Goal: Information Seeking & Learning: Check status

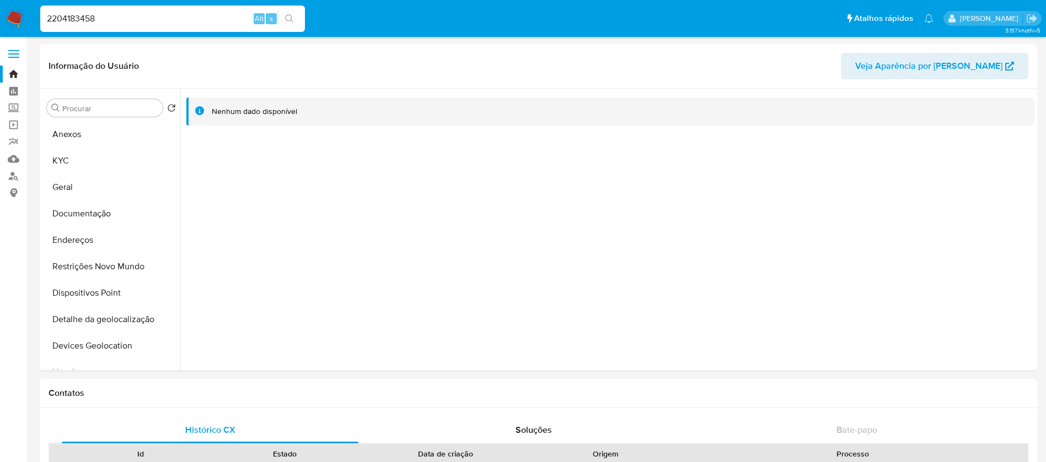
select select "10"
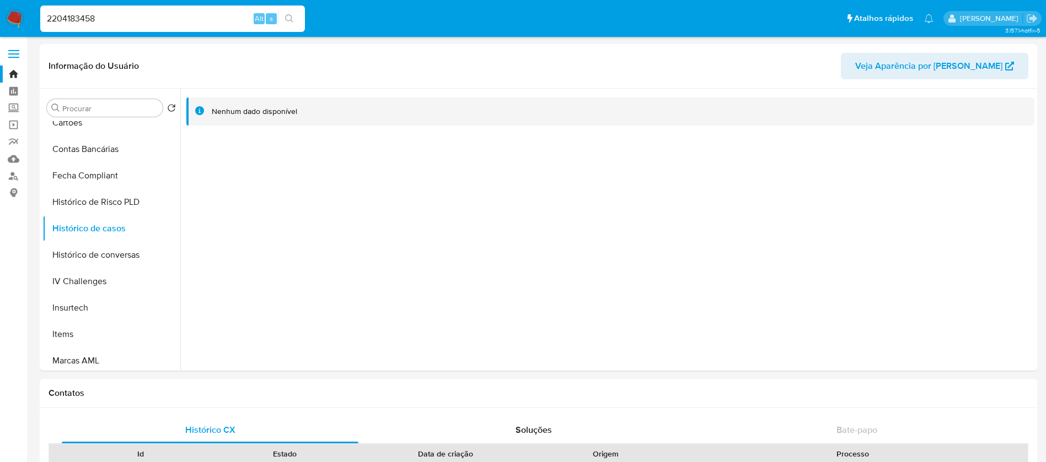
click at [121, 19] on input "2204183458" at bounding box center [172, 19] width 265 height 14
paste input "1735740244"
type input "1735740244"
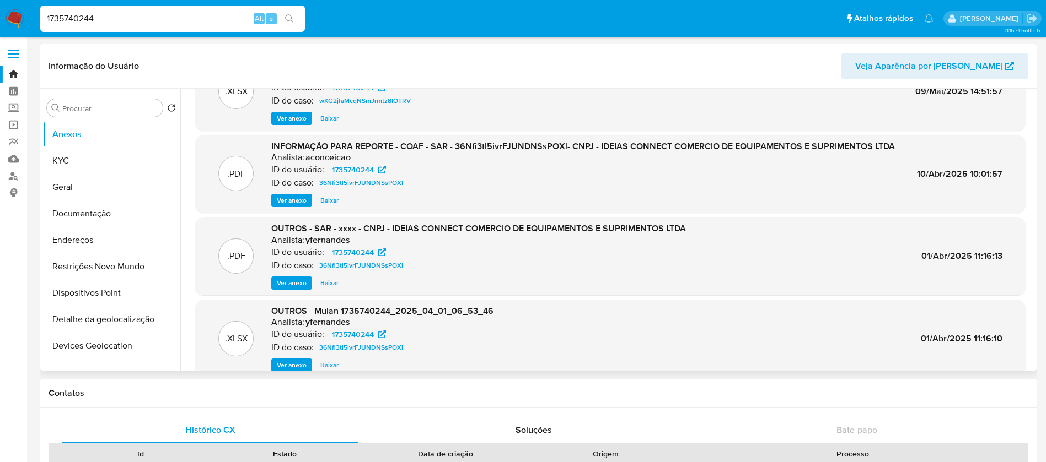
select select "10"
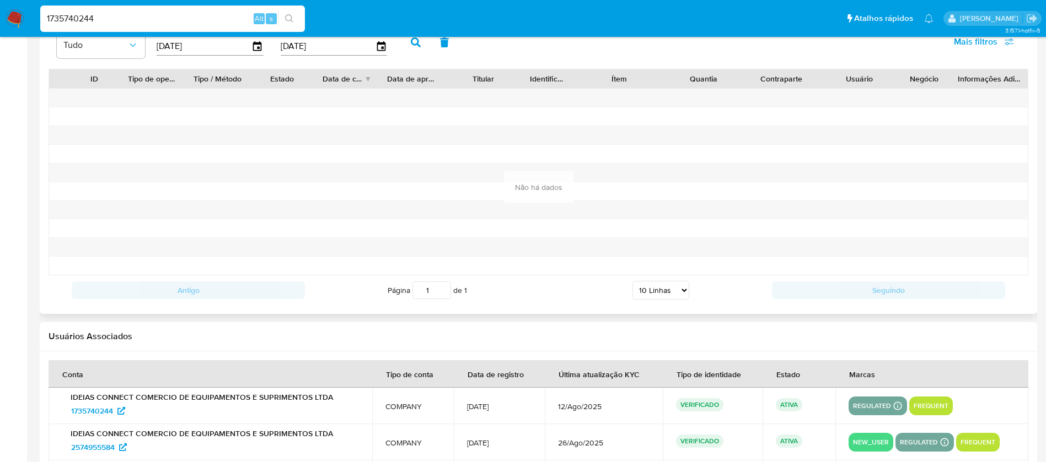
scroll to position [1264, 0]
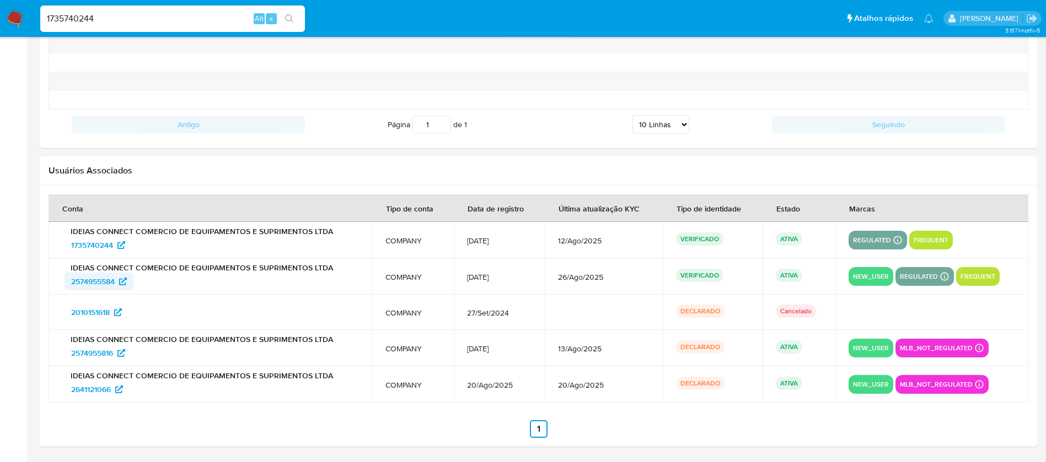
drag, startPoint x: 54, startPoint y: 283, endPoint x: 118, endPoint y: 282, distance: 64.0
click at [118, 282] on td "IDEIAS CONNECT COMERCIO DE EQUIPAMENTOS E SUPRIMENTOS LTDA 2574955584" at bounding box center [211, 277] width 324 height 36
click at [141, 13] on input "1735740244" at bounding box center [172, 19] width 265 height 14
paste input "002663946"
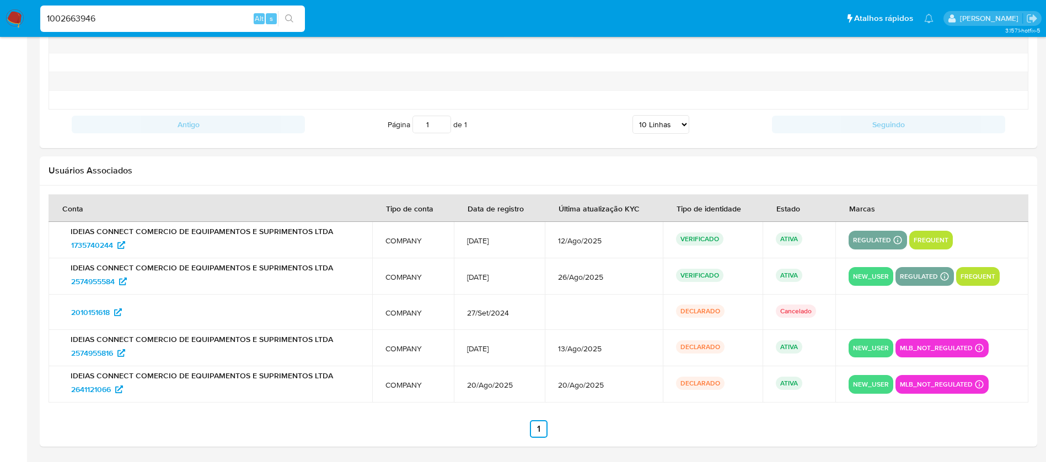
type input "1002663946"
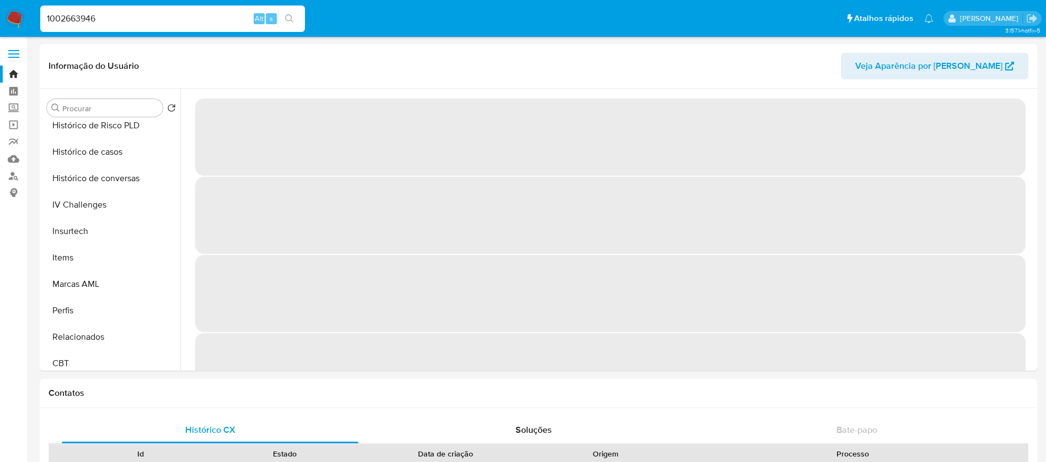
scroll to position [492, 0]
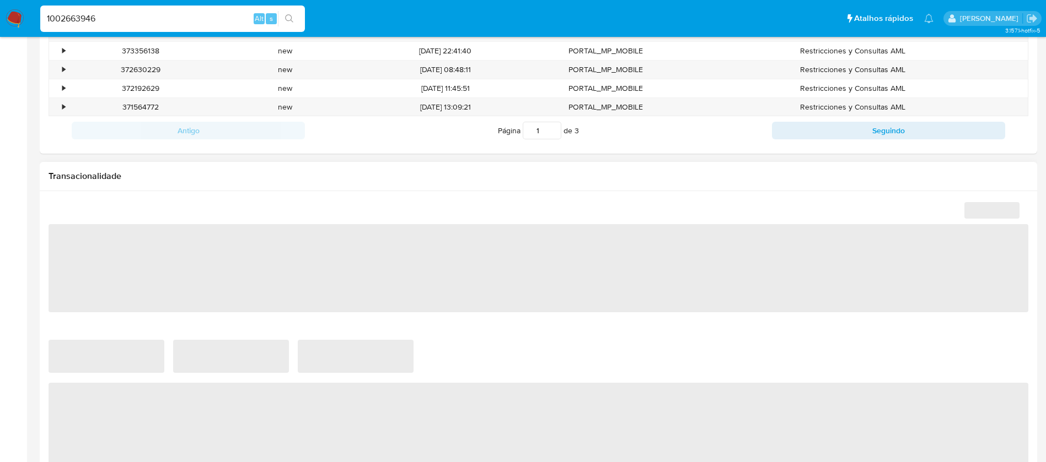
select select "10"
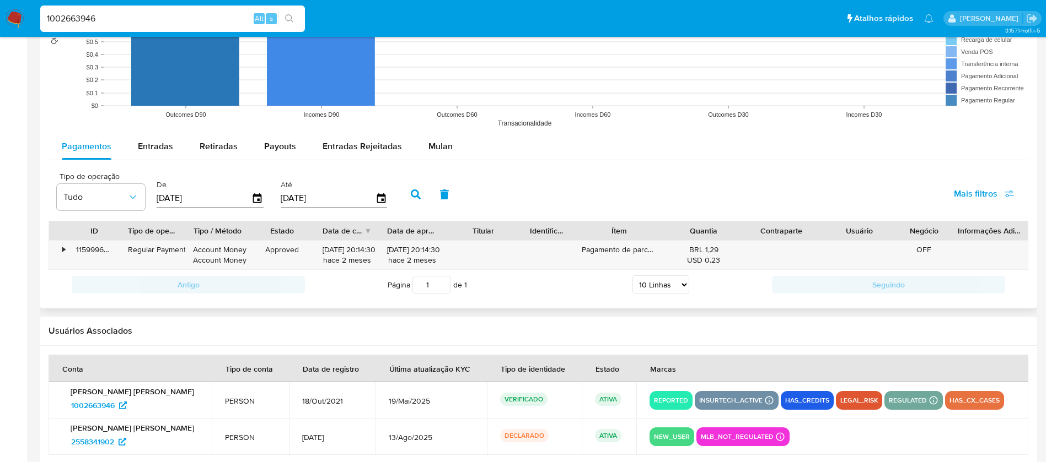
scroll to position [999, 0]
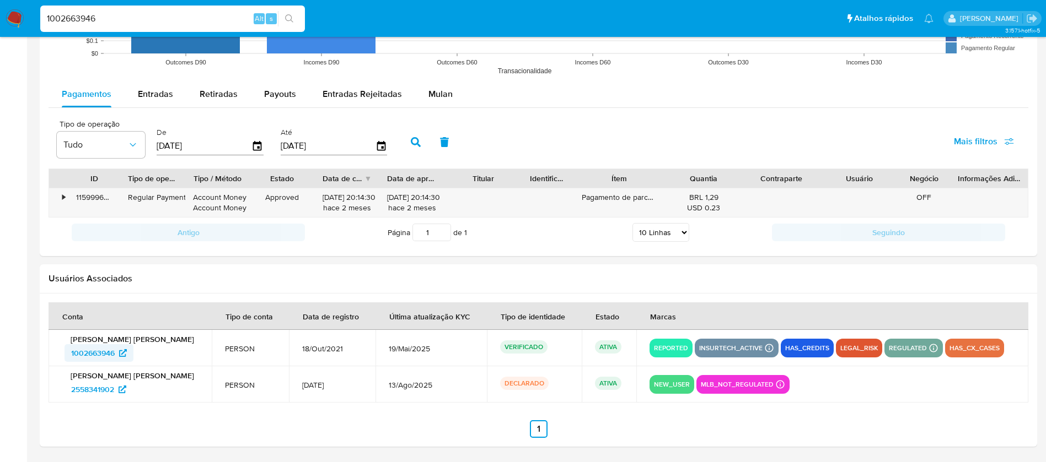
drag, startPoint x: 56, startPoint y: 353, endPoint x: 115, endPoint y: 352, distance: 58.4
click at [115, 352] on td "Aline Assis Goncalves 1002663946" at bounding box center [130, 348] width 163 height 36
drag, startPoint x: 60, startPoint y: 389, endPoint x: 114, endPoint y: 389, distance: 54.0
click at [114, 389] on td "Aline Assis Goncalves 2558341902" at bounding box center [130, 385] width 163 height 36
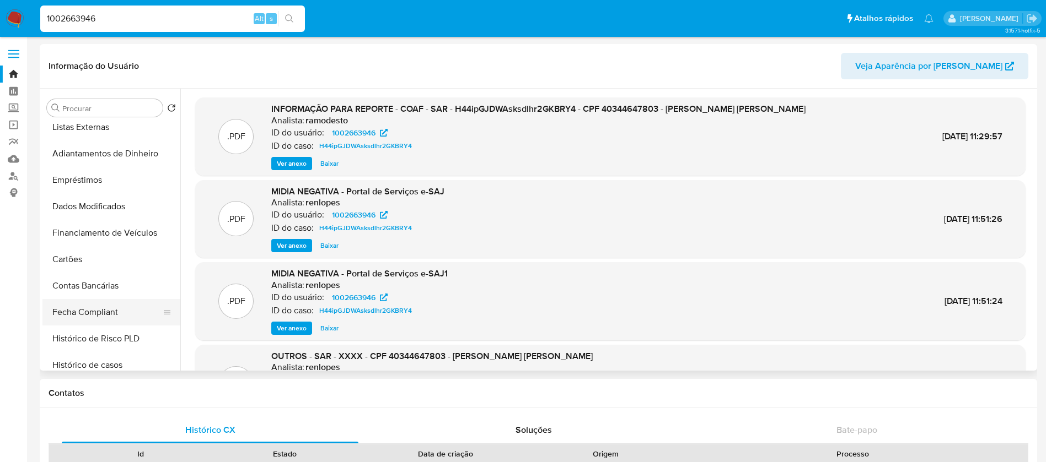
scroll to position [162, 0]
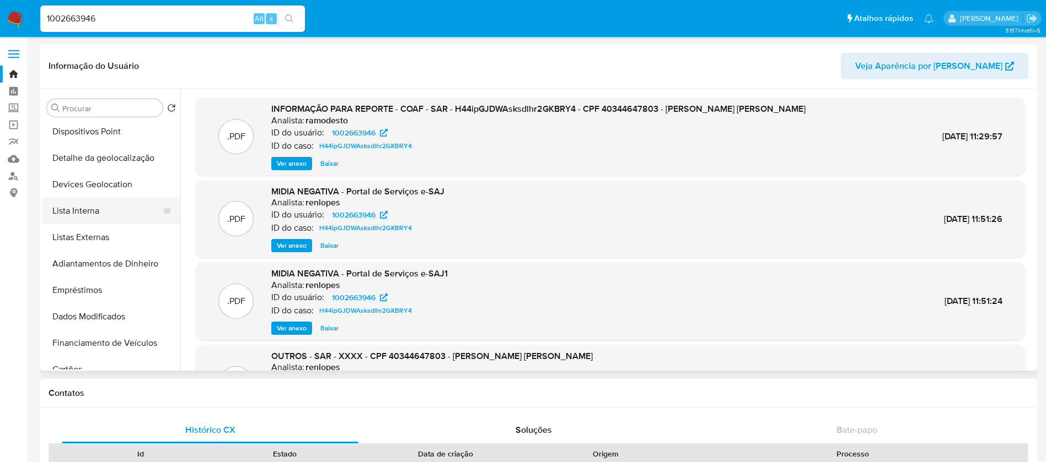
click at [84, 214] on button "Lista Interna" at bounding box center [106, 211] width 129 height 26
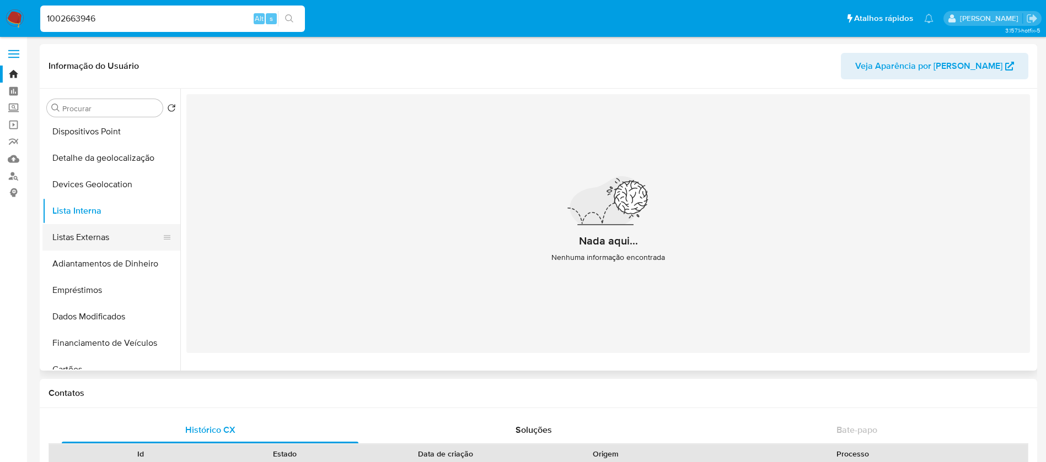
click at [90, 232] on button "Listas Externas" at bounding box center [106, 237] width 129 height 26
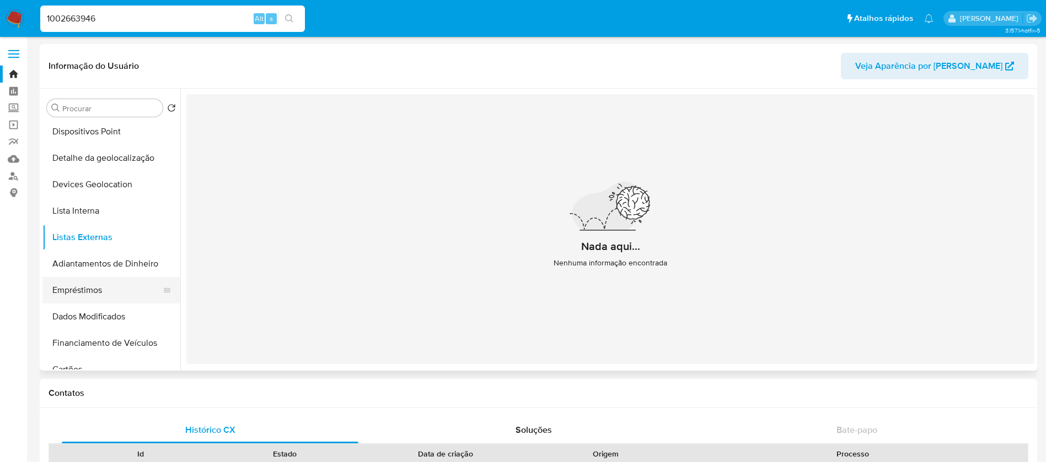
scroll to position [0, 0]
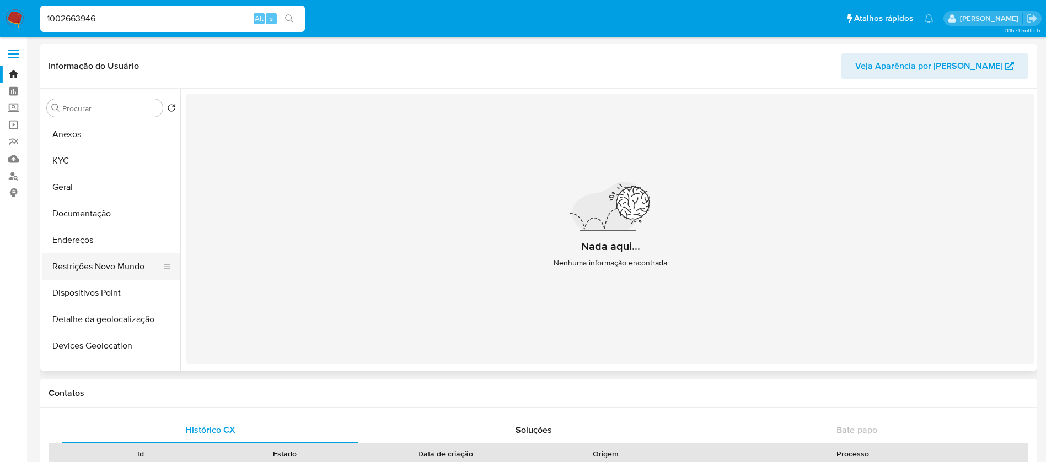
click at [78, 268] on button "Restrições Novo Mundo" at bounding box center [106, 267] width 129 height 26
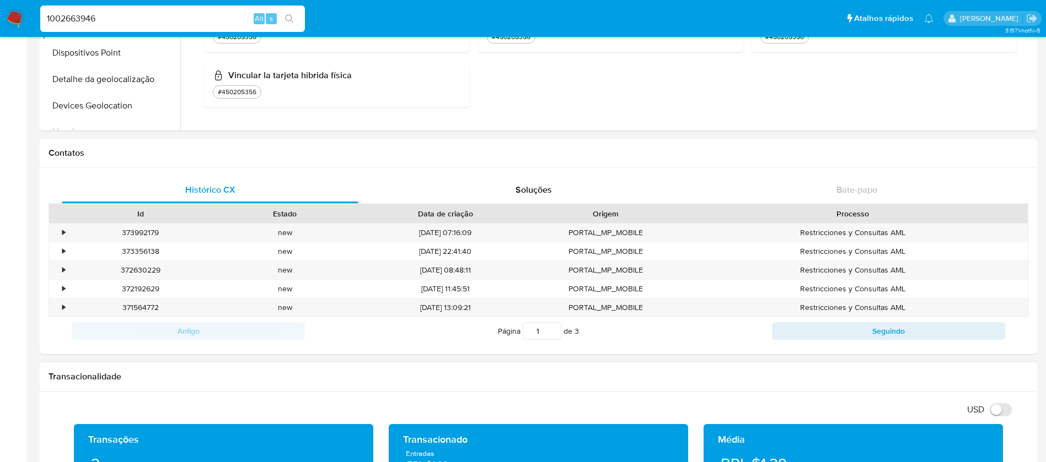
scroll to position [331, 0]
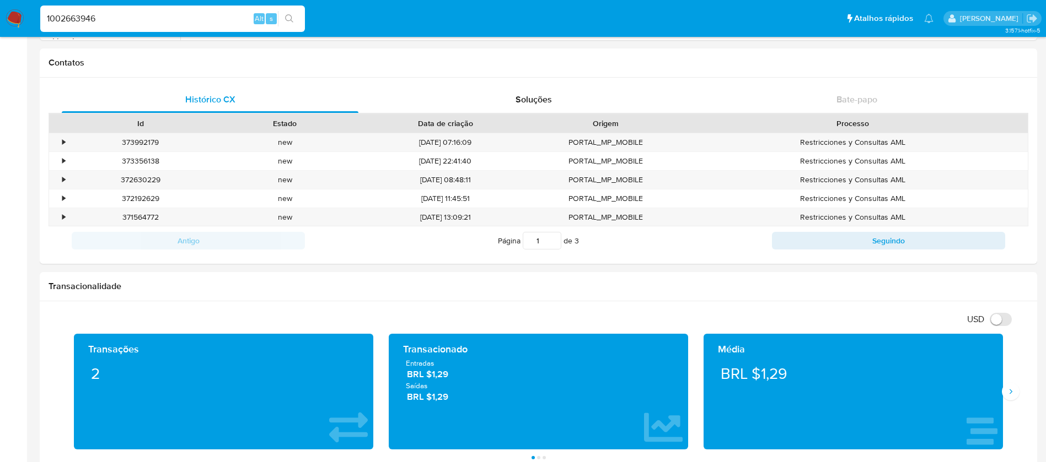
click at [106, 23] on input "1002663946" at bounding box center [172, 19] width 265 height 14
paste input "157599013"
type input "1157599013"
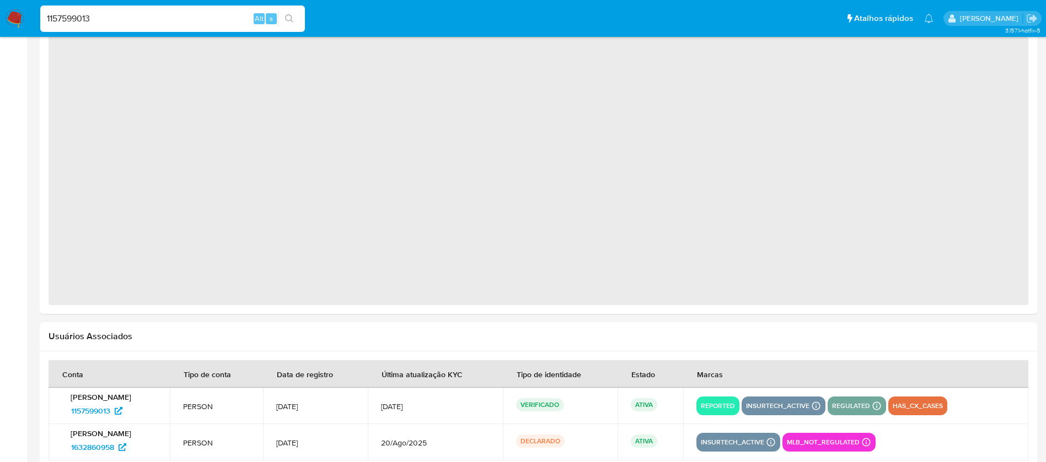
scroll to position [907, 0]
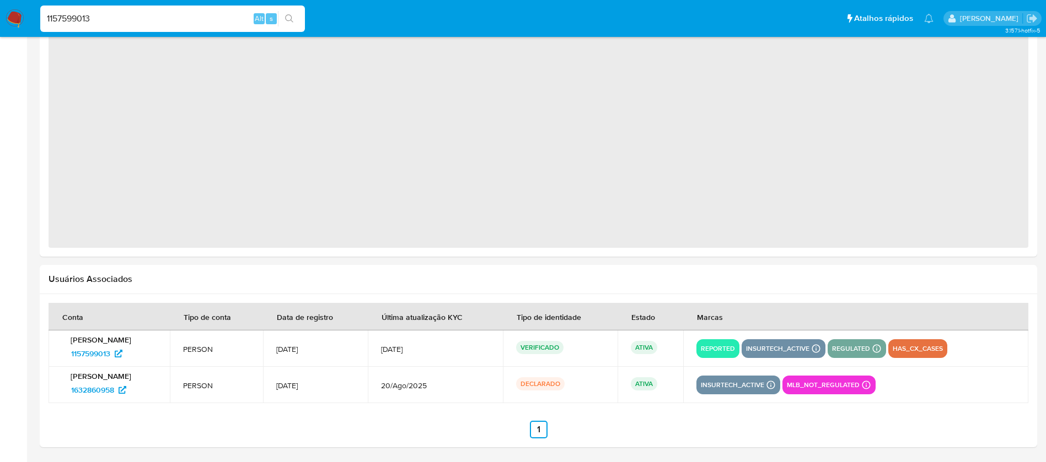
select select "10"
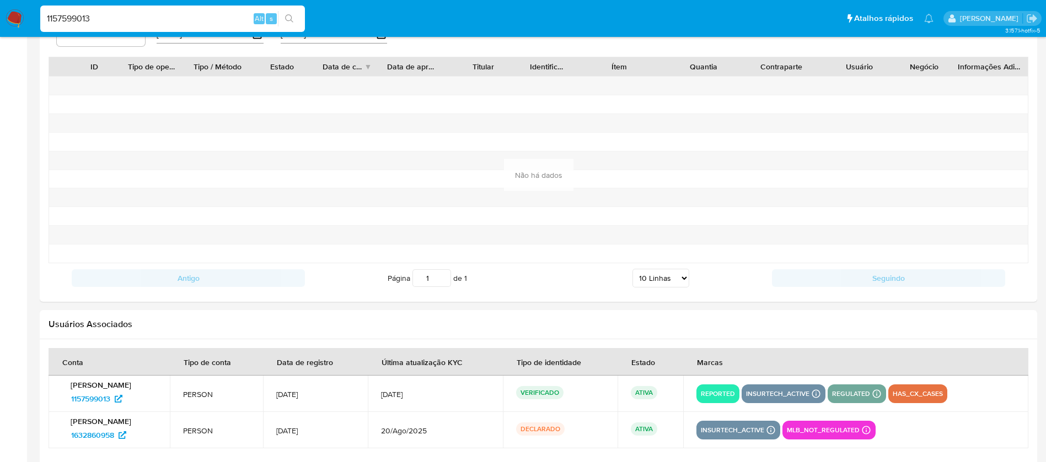
scroll to position [1156, 0]
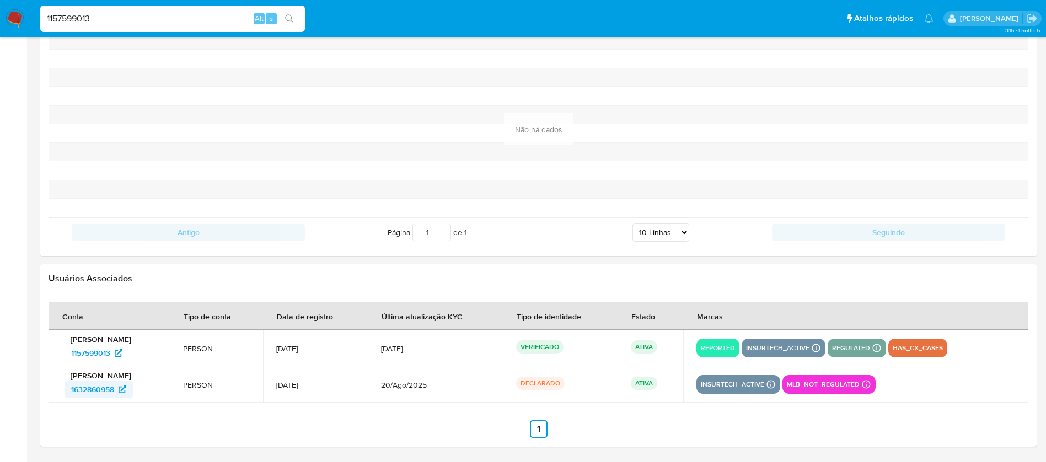
drag, startPoint x: 57, startPoint y: 394, endPoint x: 116, endPoint y: 391, distance: 59.0
click at [116, 391] on td "Arthur Amorim Destefano 1632860958" at bounding box center [109, 385] width 121 height 36
click at [142, 25] on input "1157599013" at bounding box center [172, 19] width 265 height 14
paste input "322767802"
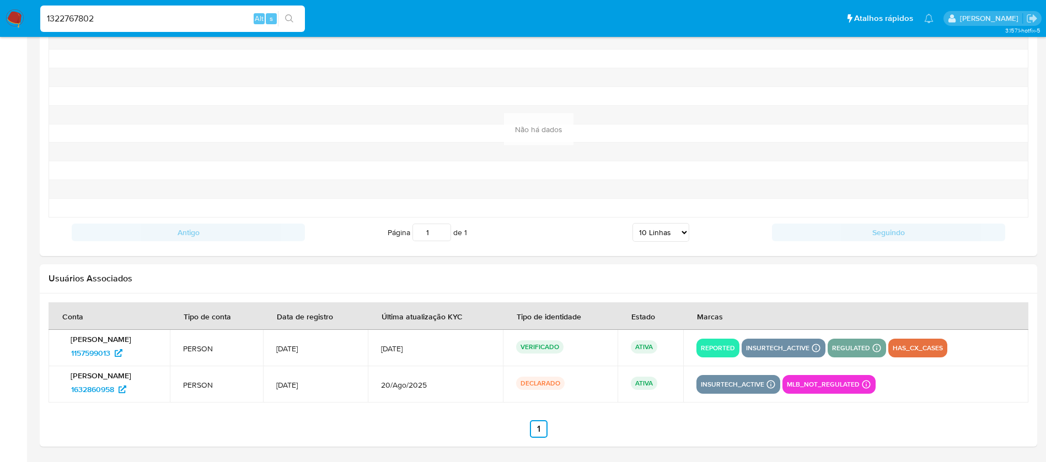
type input "1322767802"
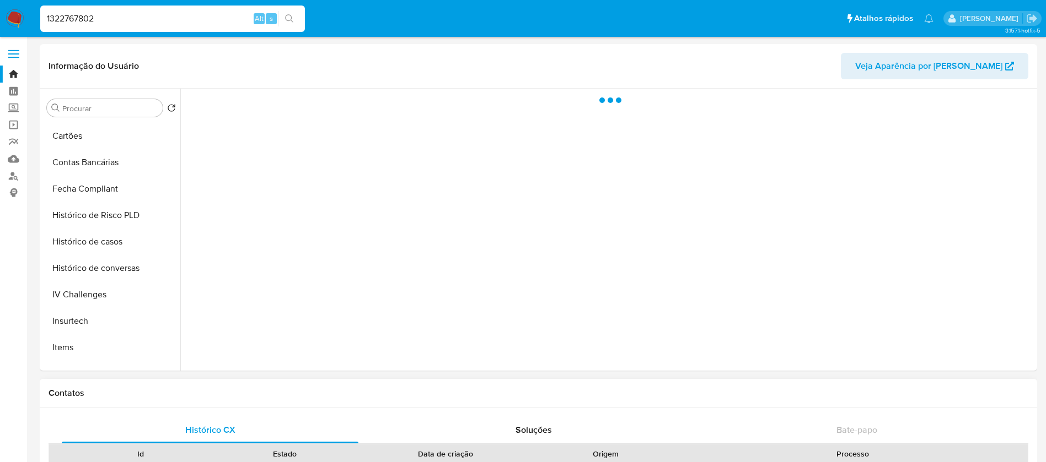
scroll to position [441, 0]
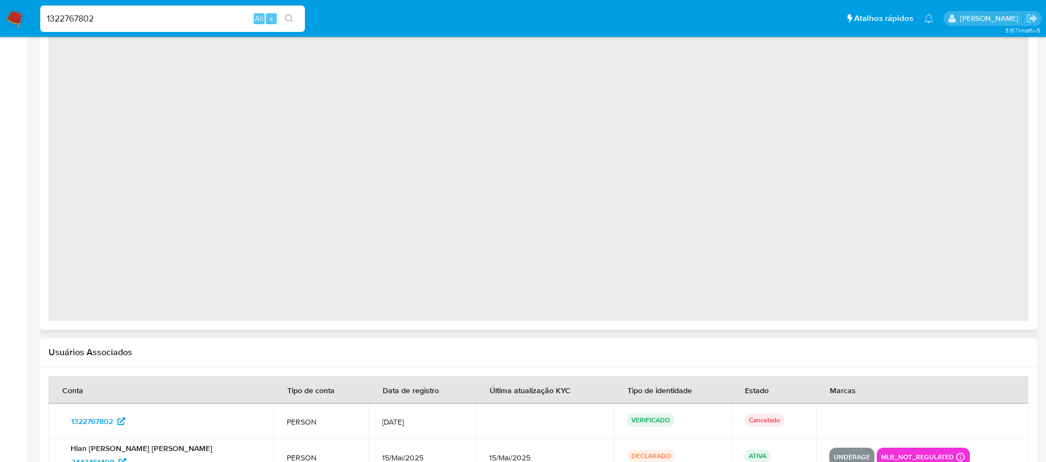
select select "10"
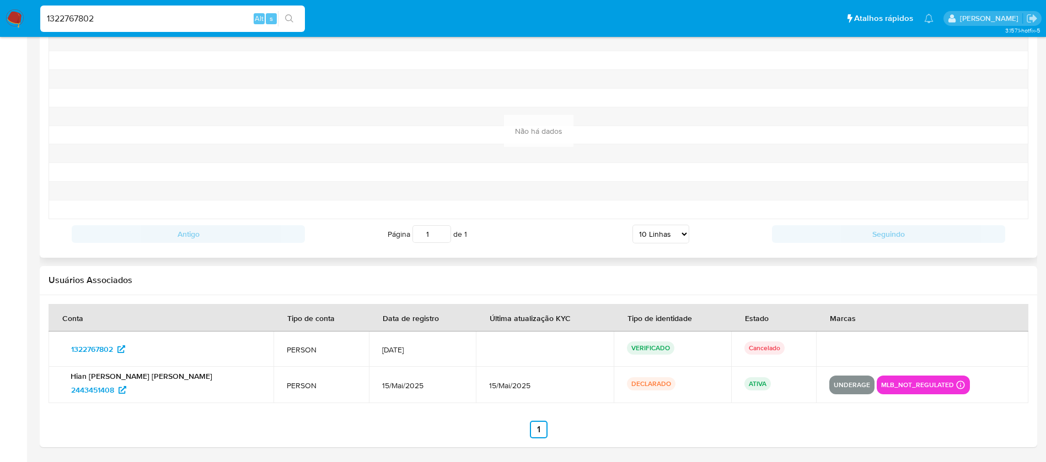
scroll to position [1155, 0]
drag, startPoint x: 60, startPoint y: 392, endPoint x: 115, endPoint y: 392, distance: 54.6
click at [115, 392] on td "Hian Pietro Cavalcante de Sousa 2443451408" at bounding box center [161, 385] width 225 height 36
click at [136, 19] on input "1322767802" at bounding box center [172, 19] width 265 height 14
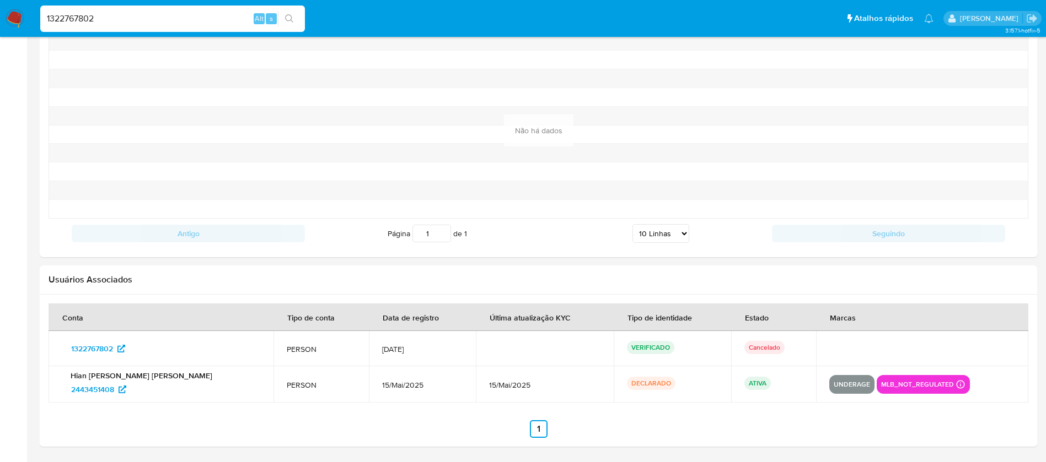
click at [136, 19] on input "1322767802" at bounding box center [172, 19] width 265 height 14
paste input "755007733"
type input "1755007733"
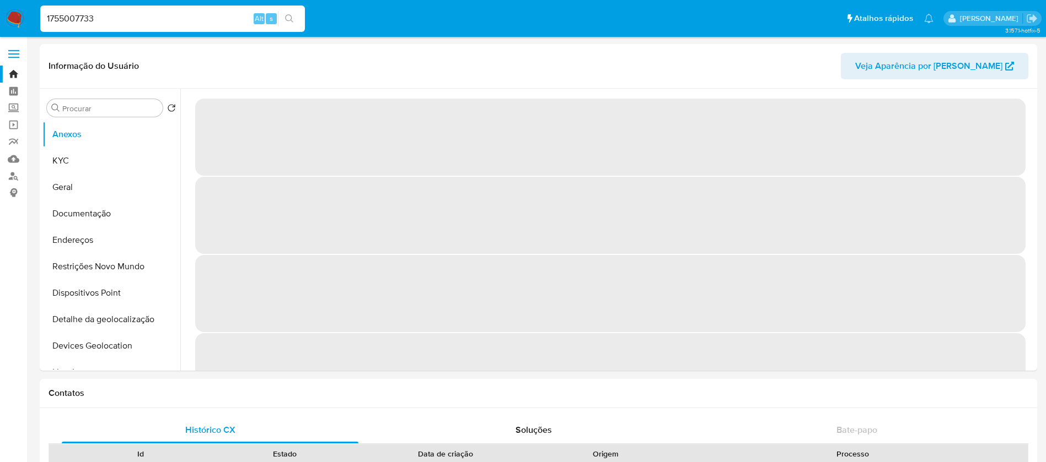
select select "10"
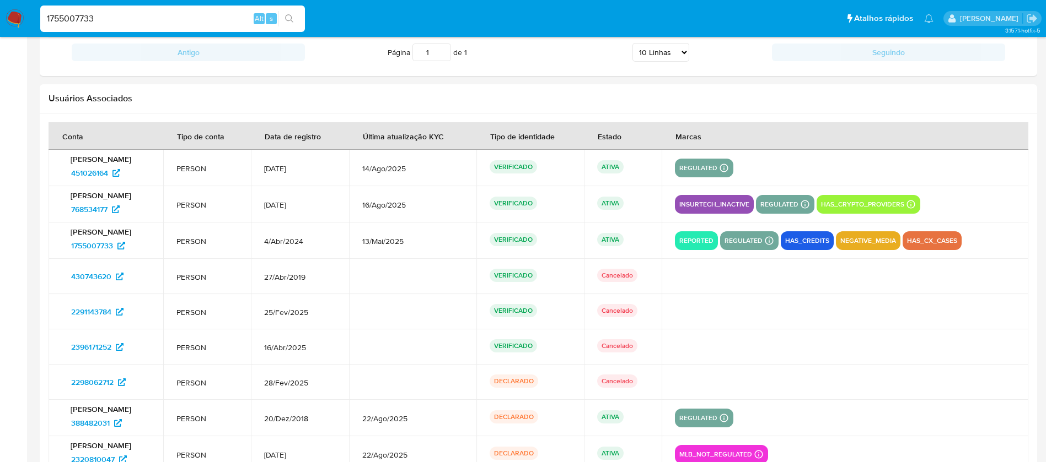
scroll to position [1213, 0]
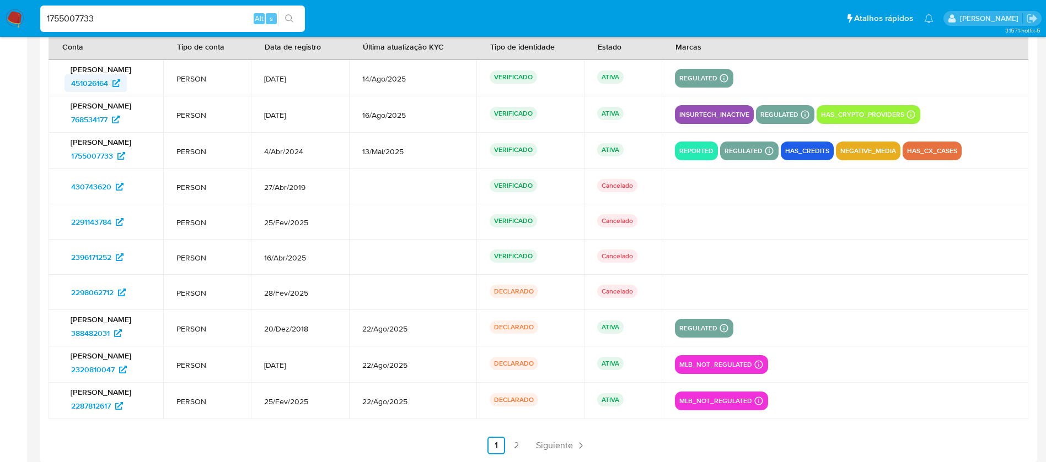
drag, startPoint x: 60, startPoint y: 87, endPoint x: 110, endPoint y: 85, distance: 49.6
click at [110, 85] on td "Gloria Maria de Souza 451026164" at bounding box center [106, 78] width 115 height 36
click at [111, 2] on nav "Pausado Ver notificaciones 1755007733 Alt s Atalhos rápidos Presiona las siguie…" at bounding box center [523, 18] width 1046 height 37
click at [112, 15] on input "1755007733" at bounding box center [172, 19] width 265 height 14
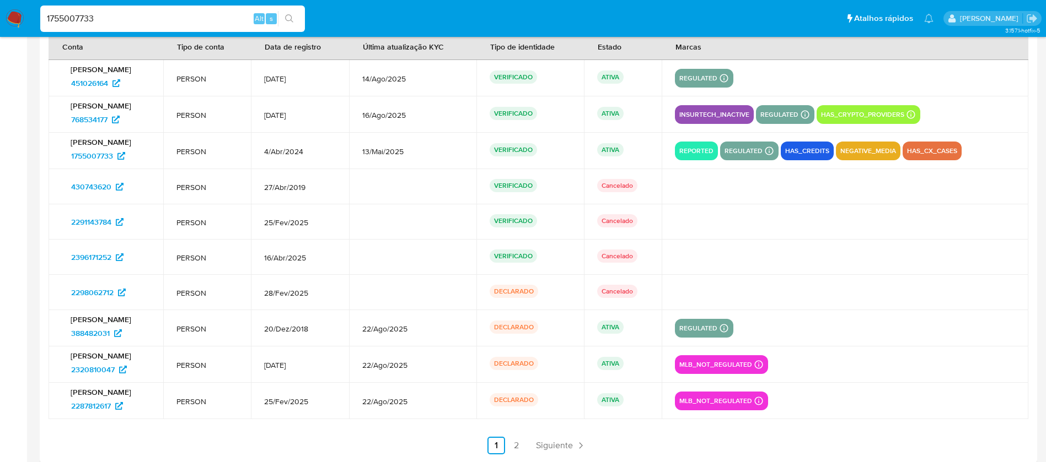
paste input "207175192"
type input "207175192"
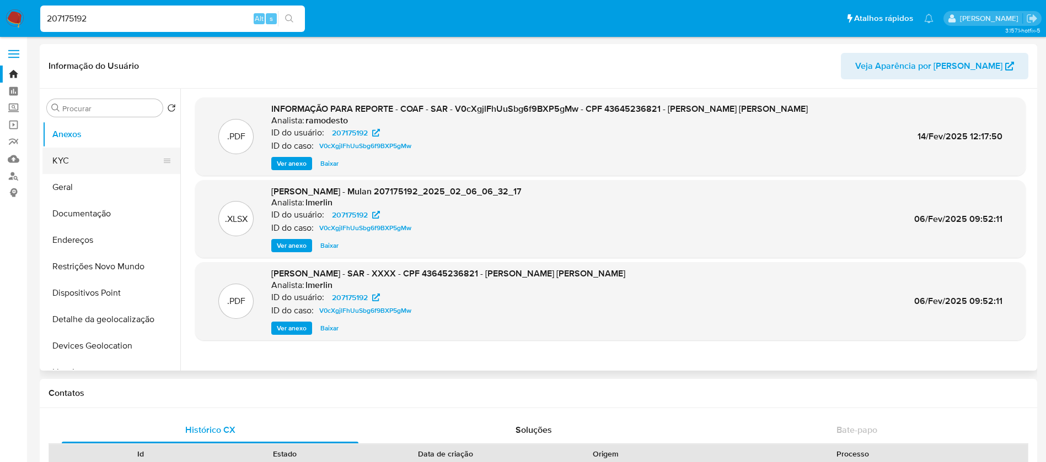
select select "10"
click at [68, 171] on button "KYC" at bounding box center [106, 161] width 129 height 26
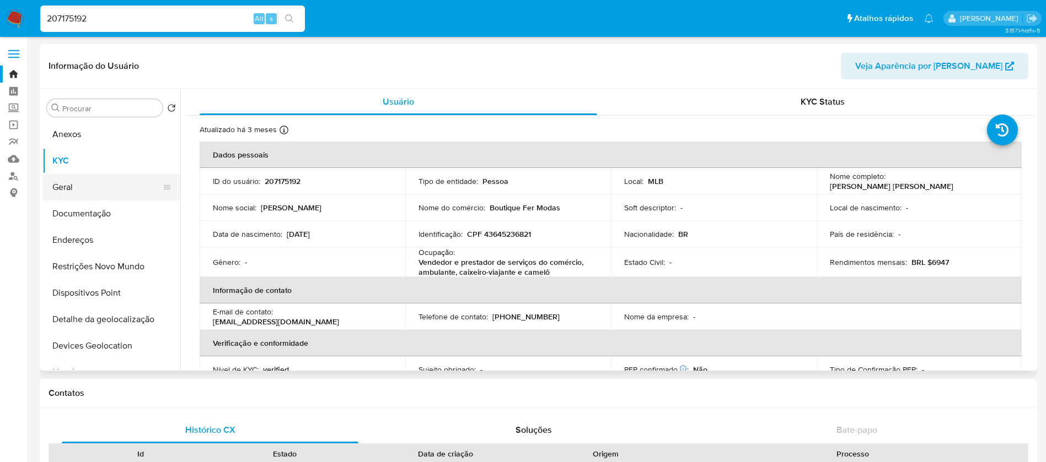
click at [69, 189] on button "Geral" at bounding box center [106, 187] width 129 height 26
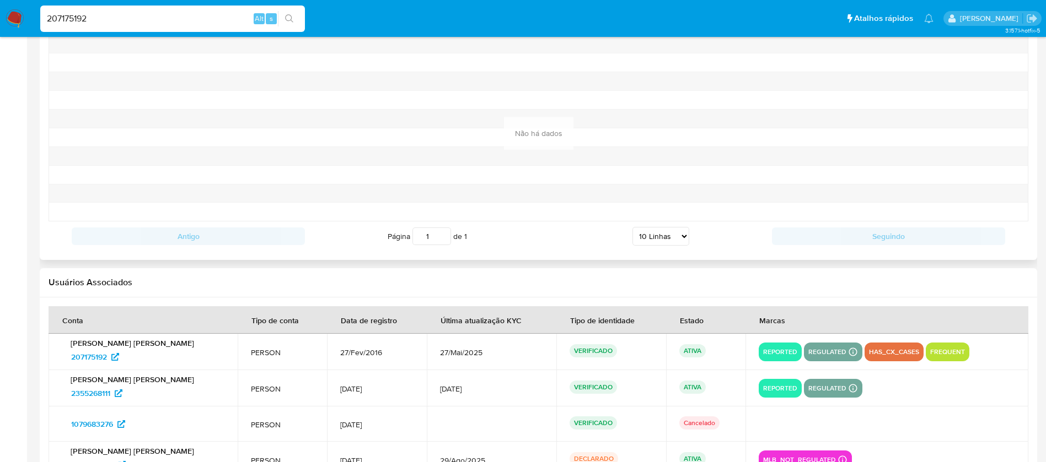
scroll to position [1172, 0]
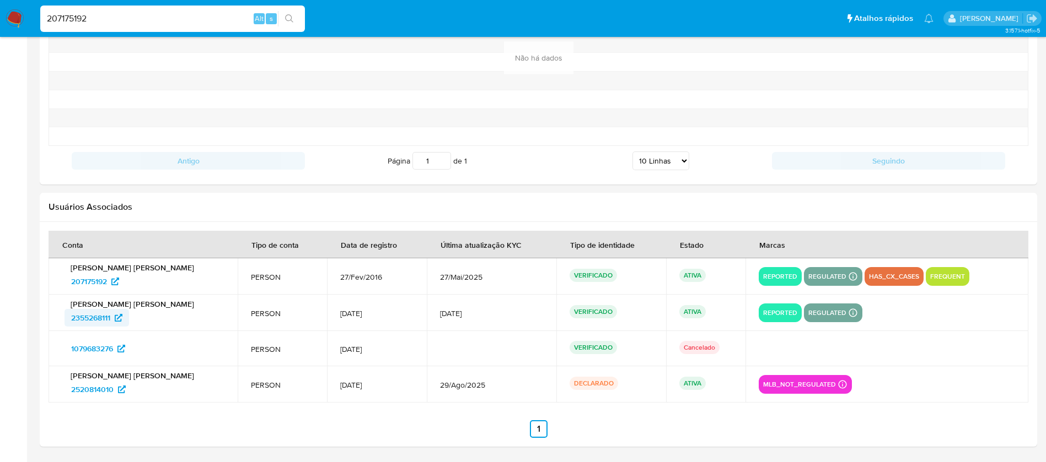
drag, startPoint x: 53, startPoint y: 327, endPoint x: 114, endPoint y: 321, distance: 60.9
click at [114, 321] on td "Aline Fernanda Ribeiro Germano 2355268111" at bounding box center [143, 313] width 189 height 36
click at [136, 12] on input "207175192" at bounding box center [172, 19] width 265 height 14
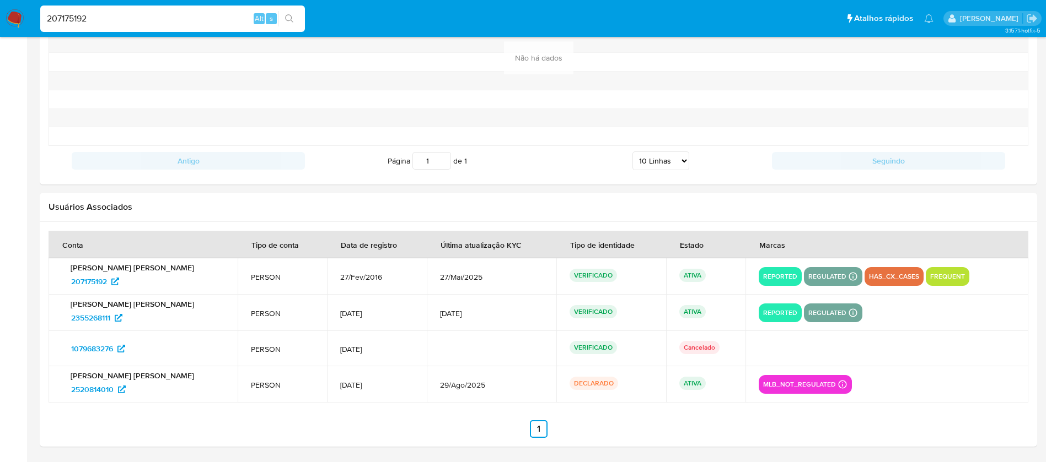
paste input "1234247677"
type input "1234247677"
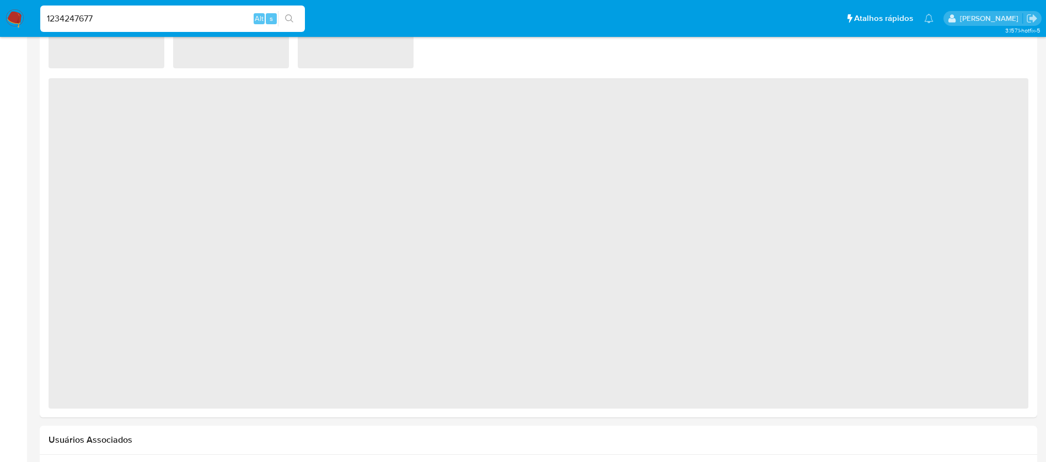
select select "10"
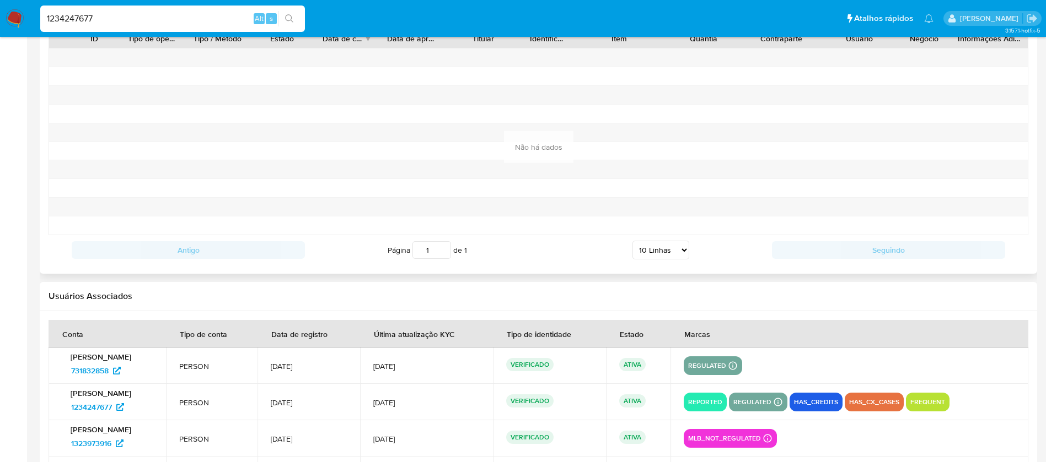
scroll to position [1229, 0]
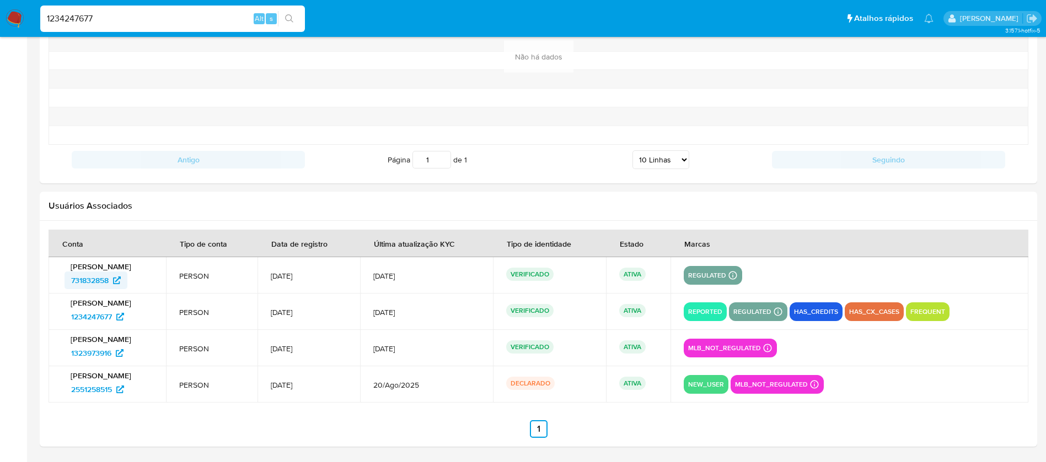
drag, startPoint x: 52, startPoint y: 281, endPoint x: 110, endPoint y: 281, distance: 57.9
click at [110, 281] on td "Mabilly Vitoria Vieira 731832858" at bounding box center [107, 275] width 117 height 36
click at [124, 24] on input "1234247677" at bounding box center [172, 19] width 265 height 14
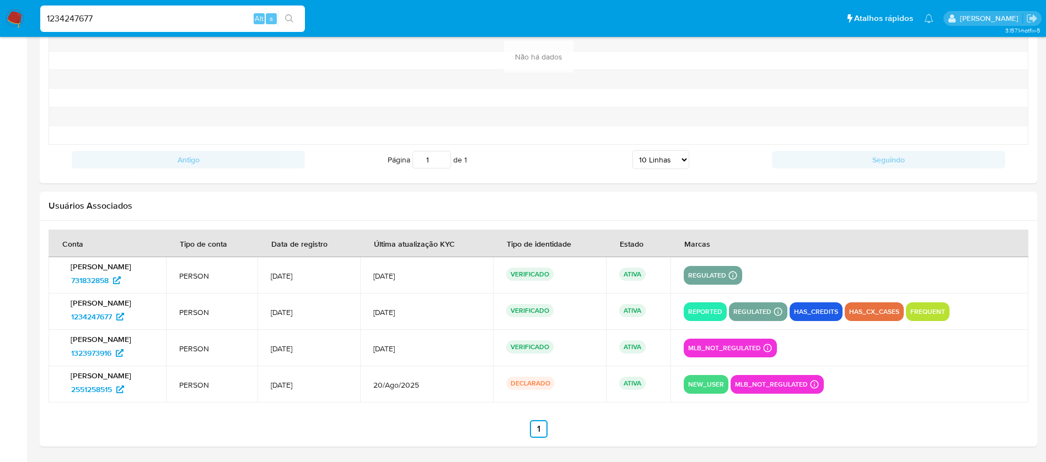
paste input "515730149"
type input "515730149"
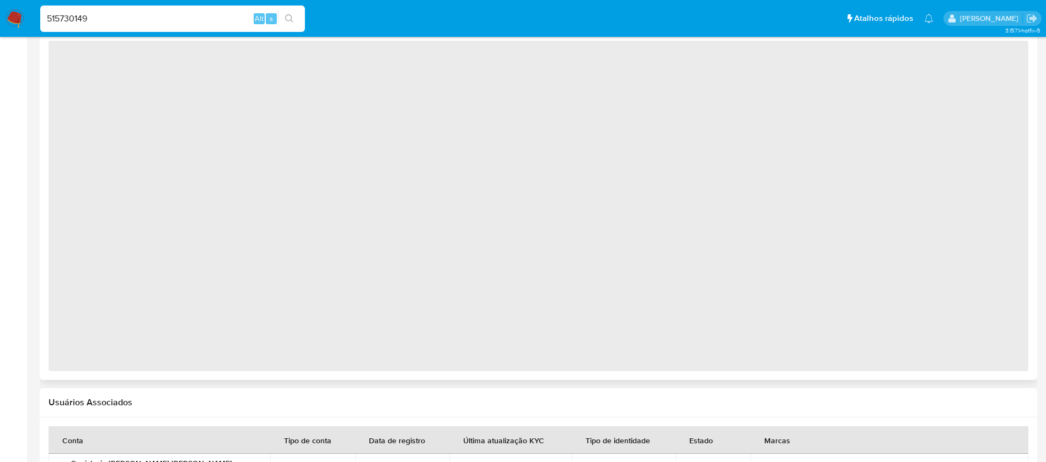
select select "10"
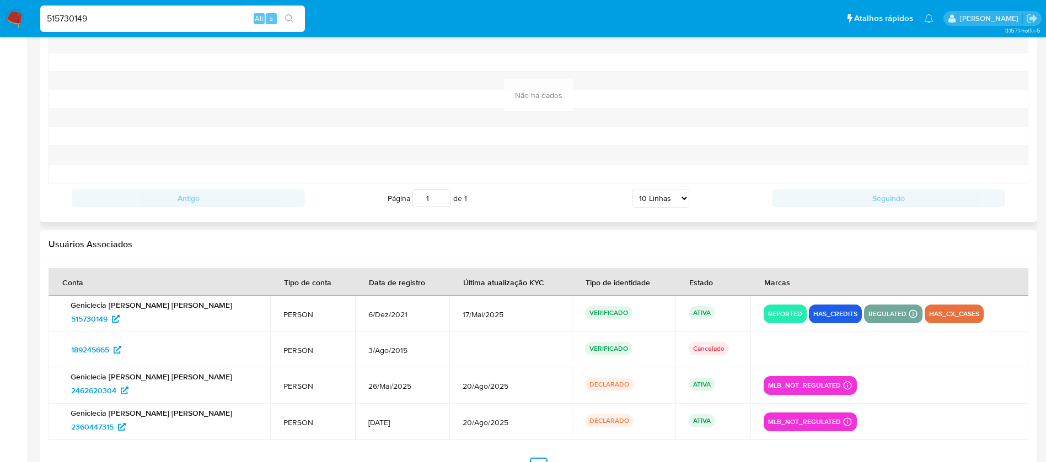
scroll to position [1228, 0]
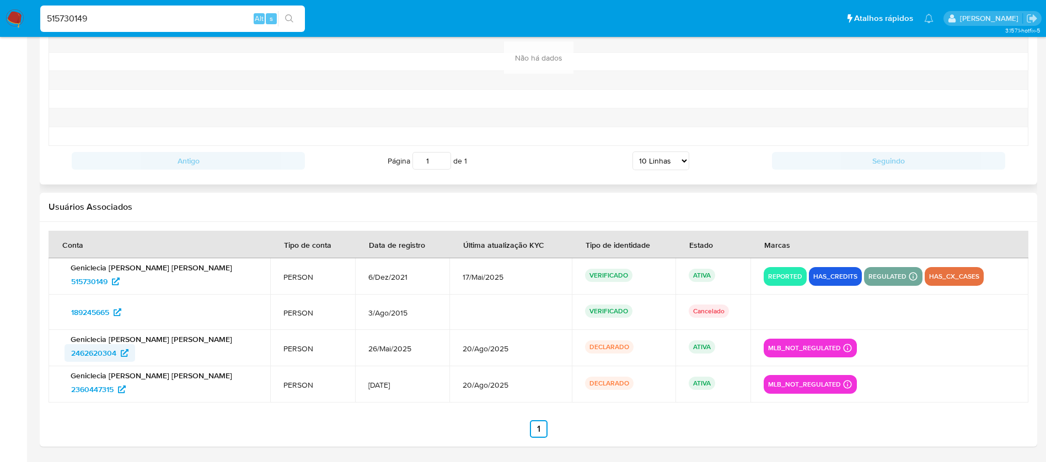
drag, startPoint x: 60, startPoint y: 356, endPoint x: 118, endPoint y: 353, distance: 57.9
click at [118, 353] on td "Geniclecia de Lima Bueno 2462620304" at bounding box center [160, 348] width 222 height 36
click at [137, 13] on input "515730149" at bounding box center [172, 19] width 265 height 14
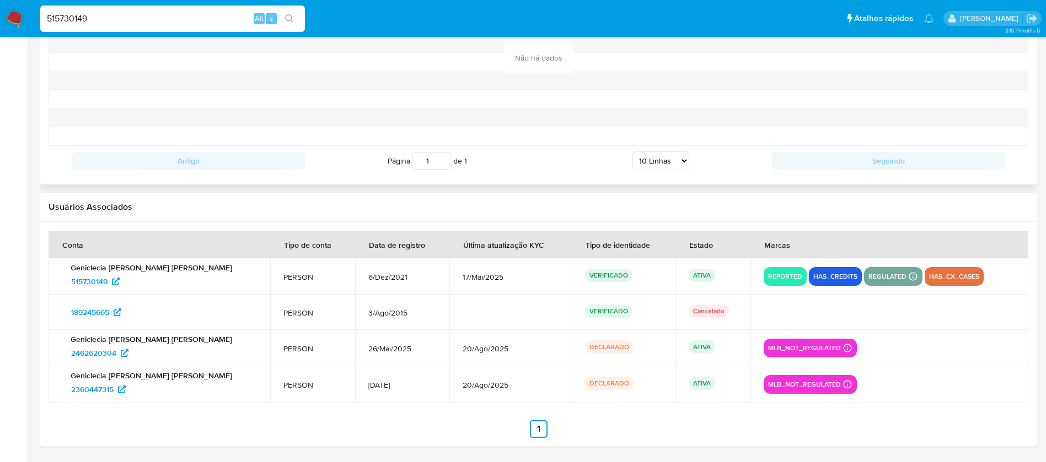
paste input "41659890"
type input "416598909"
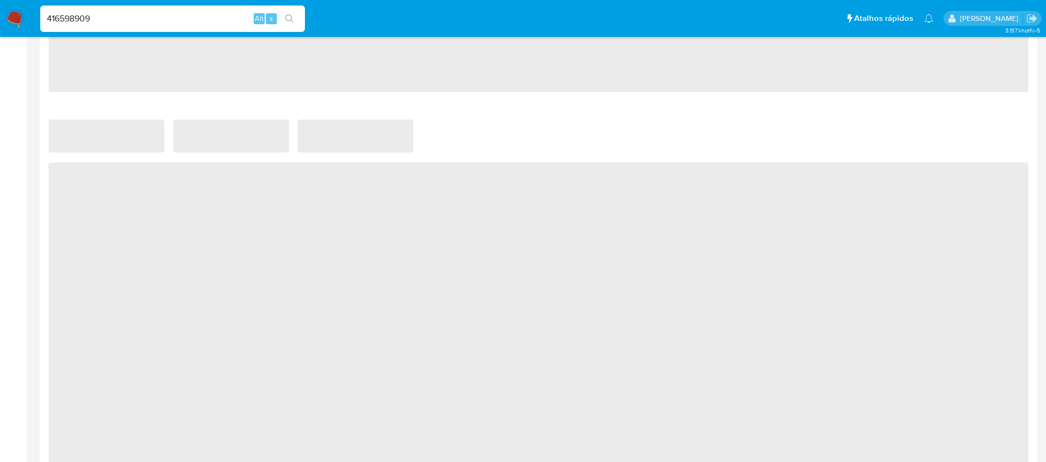
select select "10"
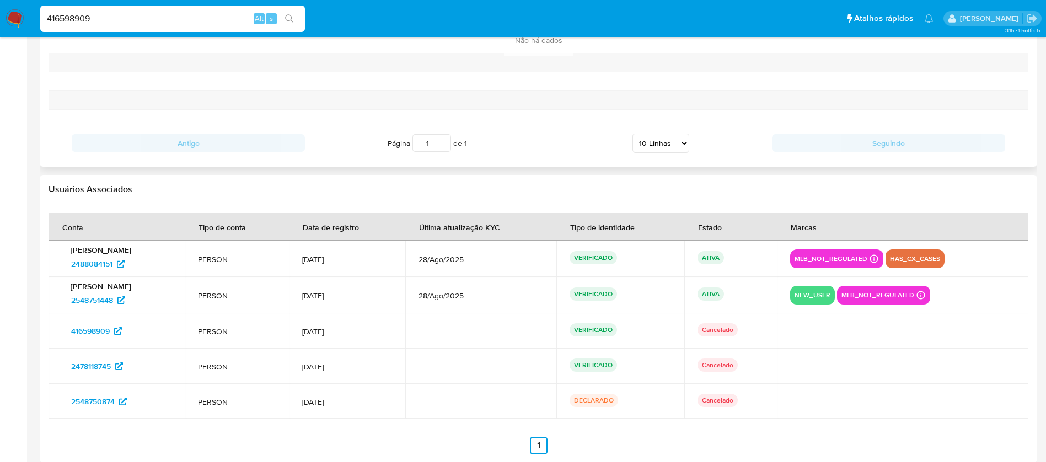
scroll to position [1262, 0]
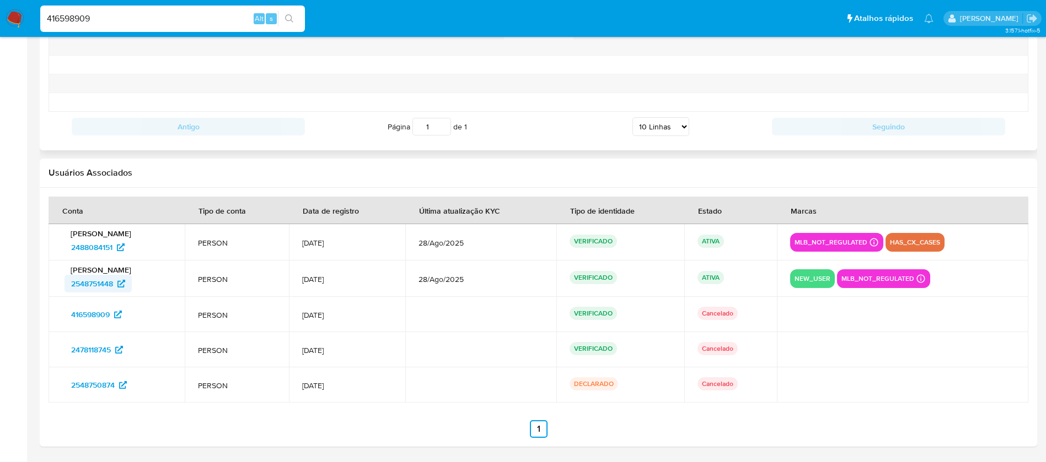
drag, startPoint x: 53, startPoint y: 284, endPoint x: 113, endPoint y: 284, distance: 59.5
click at [113, 284] on td "Caua Cardoso Americo 2548751448" at bounding box center [117, 279] width 136 height 36
click at [130, 24] on input "416598909" at bounding box center [172, 19] width 265 height 14
paste input "556387538"
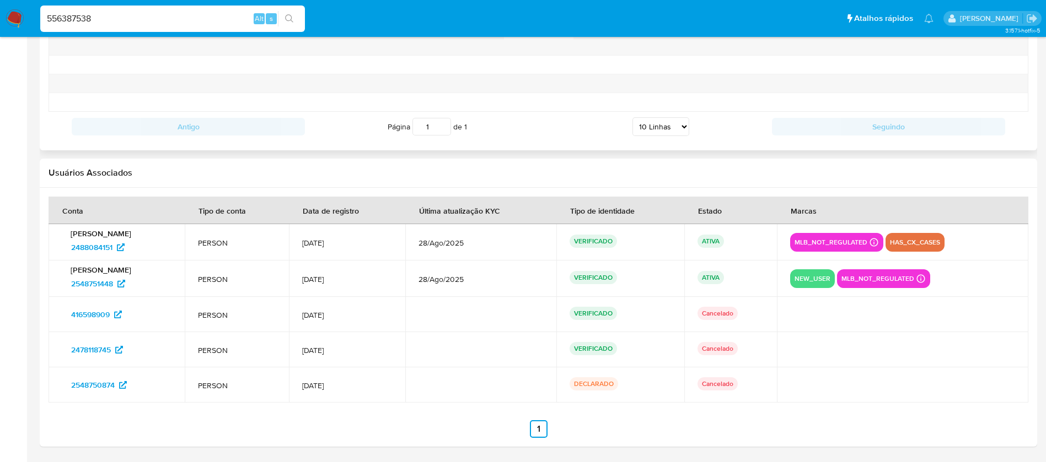
type input "556387538"
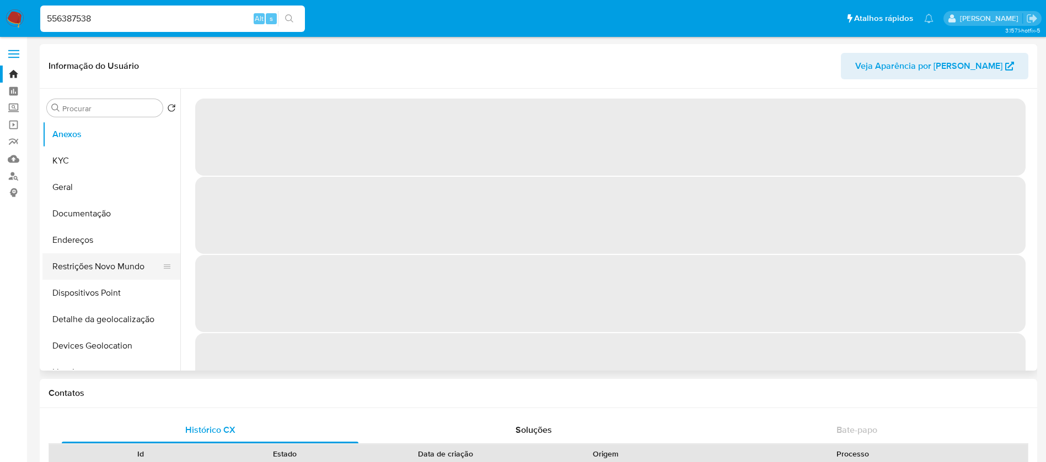
select select "10"
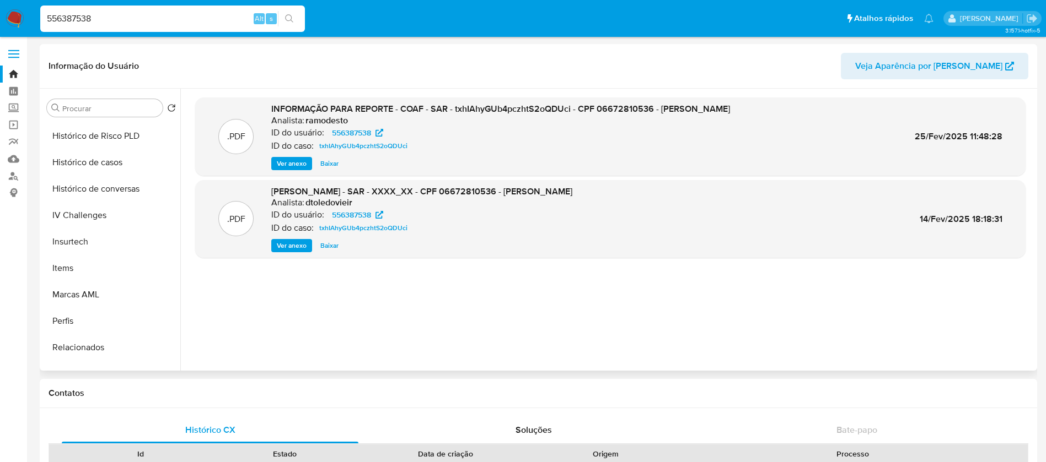
scroll to position [492, 0]
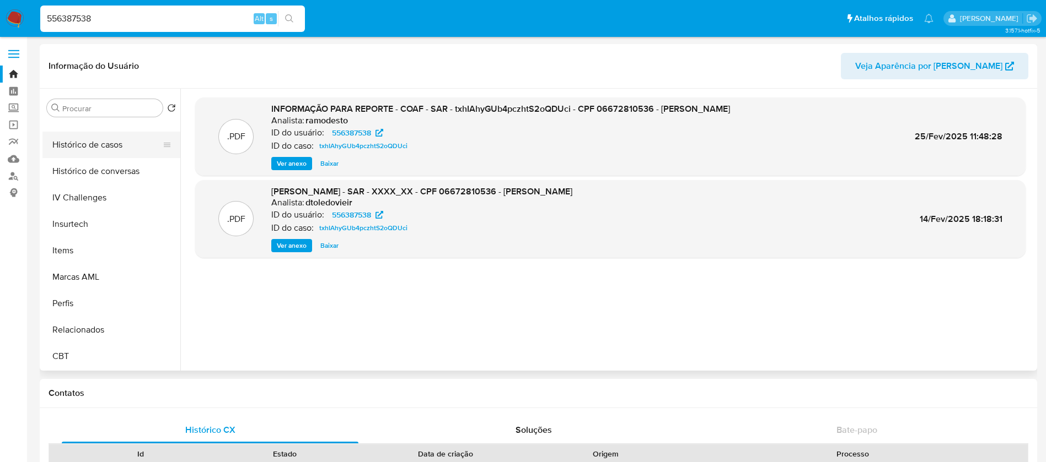
click at [71, 151] on button "Histórico de casos" at bounding box center [106, 145] width 129 height 26
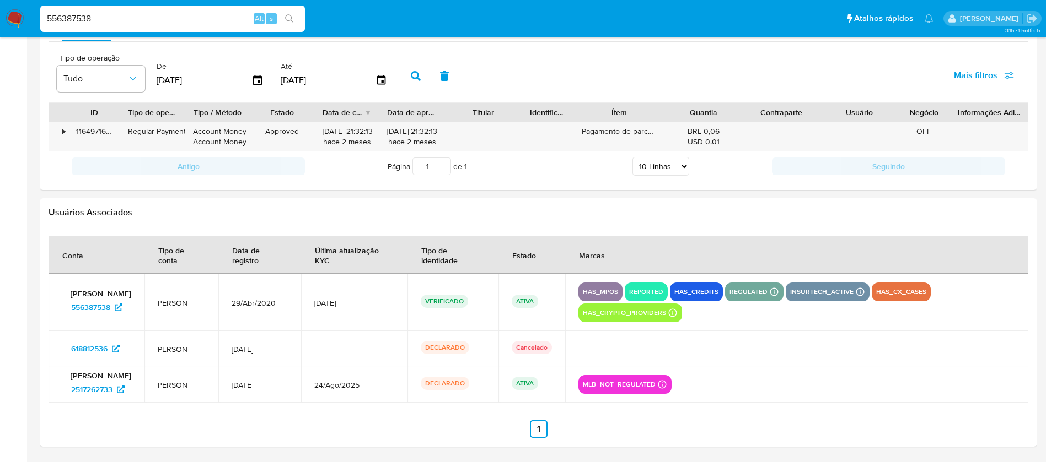
scroll to position [1029, 0]
drag, startPoint x: 64, startPoint y: 399, endPoint x: 113, endPoint y: 396, distance: 49.1
click at [113, 396] on div "Alisson Menezes Suzart 2517262733" at bounding box center [96, 385] width 69 height 28
click at [127, 27] on div "556387538 Alt s" at bounding box center [172, 19] width 265 height 26
click at [122, 20] on input "556387538" at bounding box center [172, 19] width 265 height 14
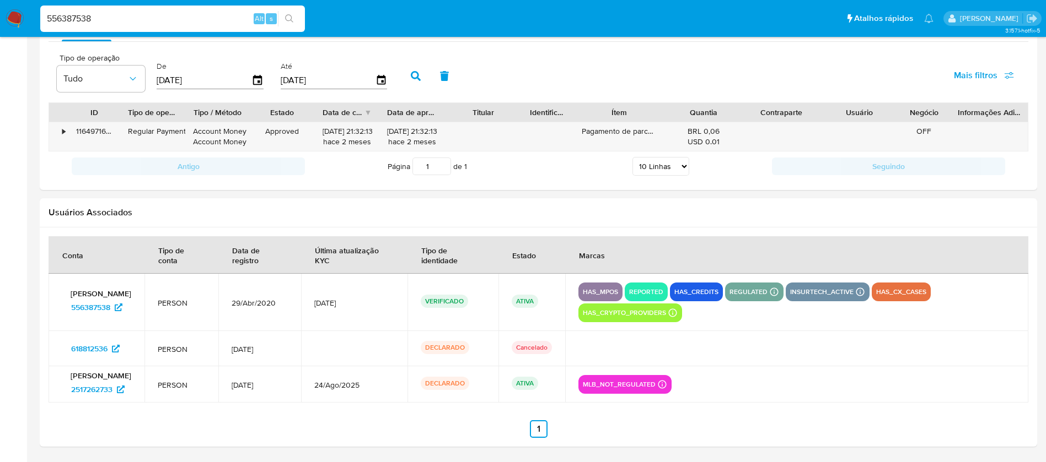
click at [122, 20] on input "556387538" at bounding box center [172, 19] width 265 height 14
paste input "43812666"
type input "438126668"
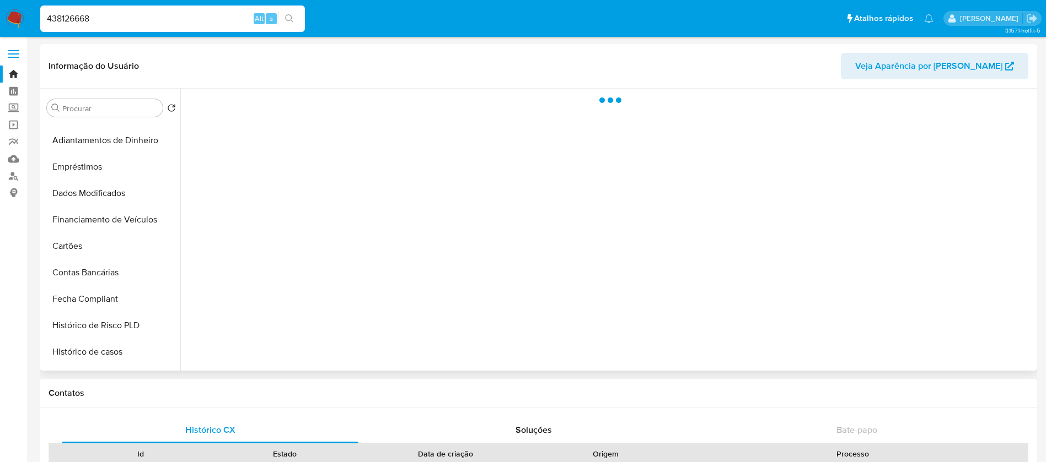
scroll to position [492, 0]
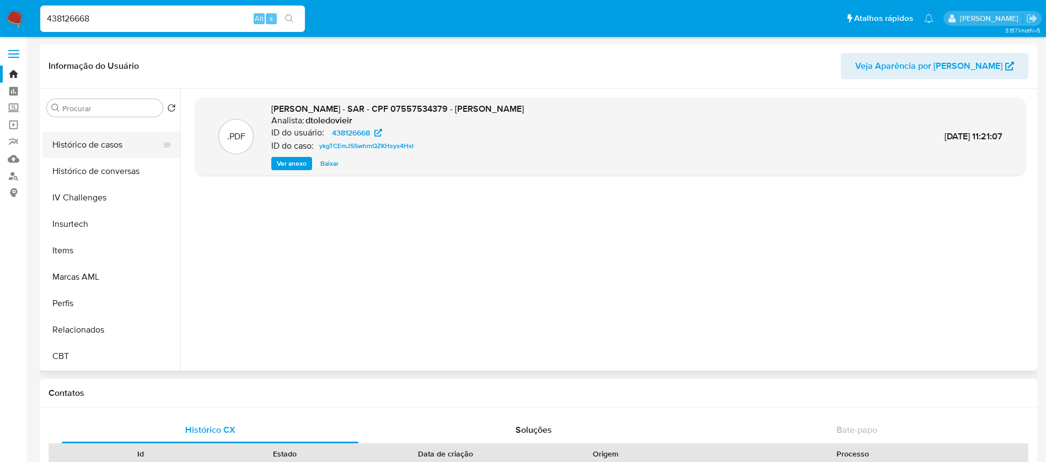
click at [80, 147] on button "Histórico de casos" at bounding box center [106, 145] width 129 height 26
select select "10"
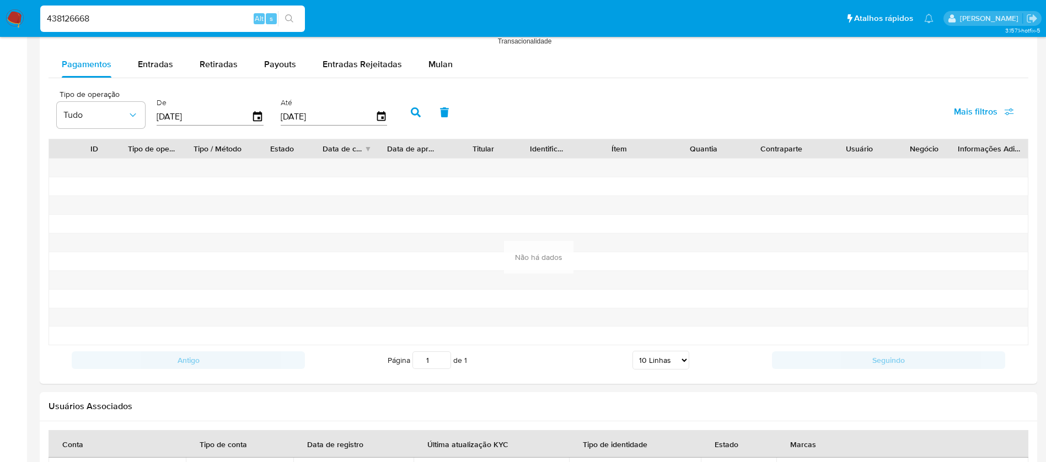
scroll to position [1100, 0]
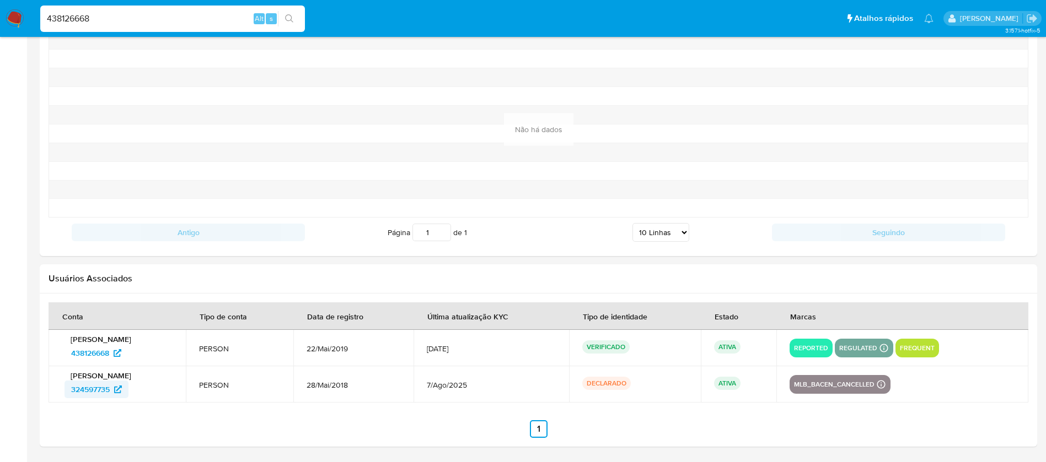
drag, startPoint x: 62, startPoint y: 393, endPoint x: 109, endPoint y: 392, distance: 47.4
click at [109, 392] on td "Luan Sousa Gomes 324597735" at bounding box center [117, 385] width 137 height 36
click at [95, 18] on input "438126668" at bounding box center [172, 19] width 265 height 14
paste input "1339920823"
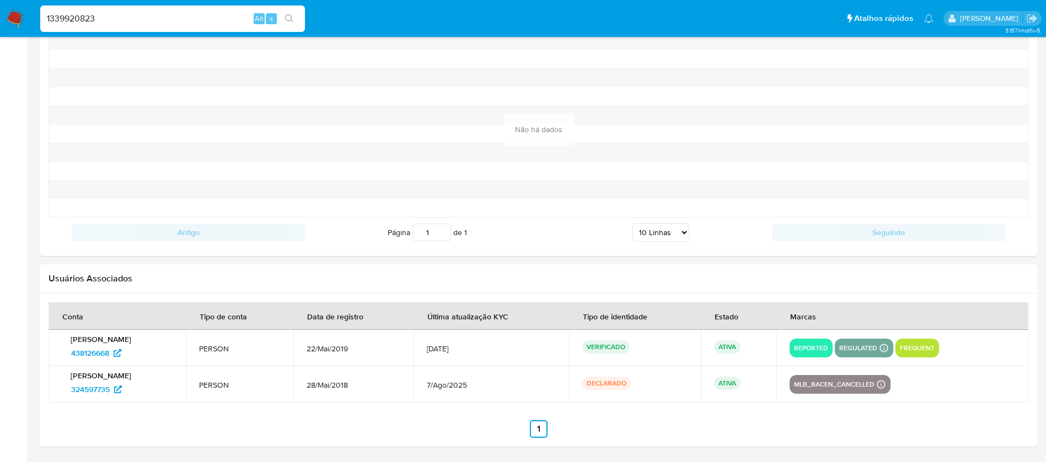
type input "1339920823"
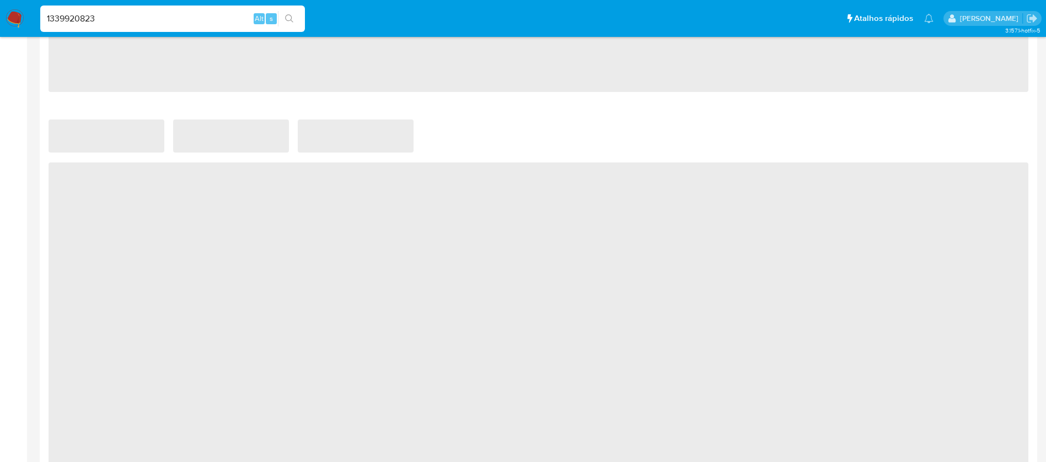
scroll to position [907, 0]
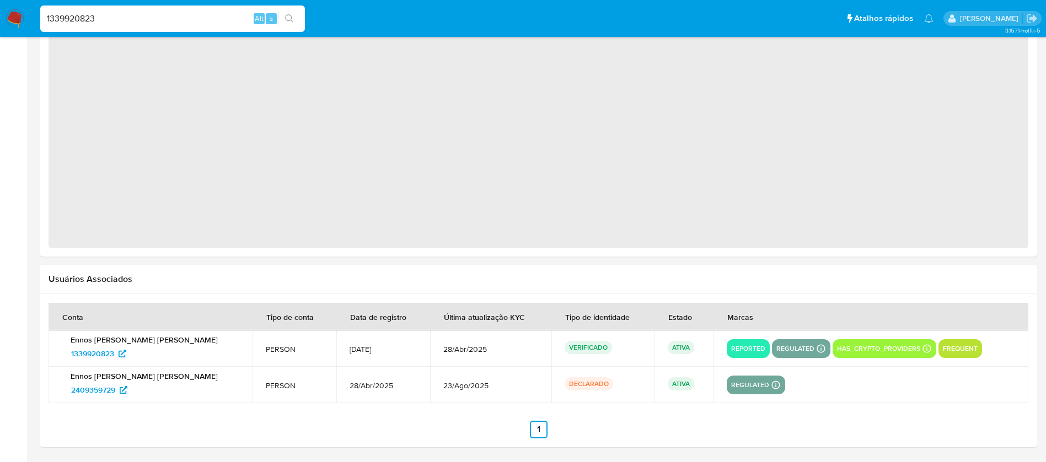
select select "10"
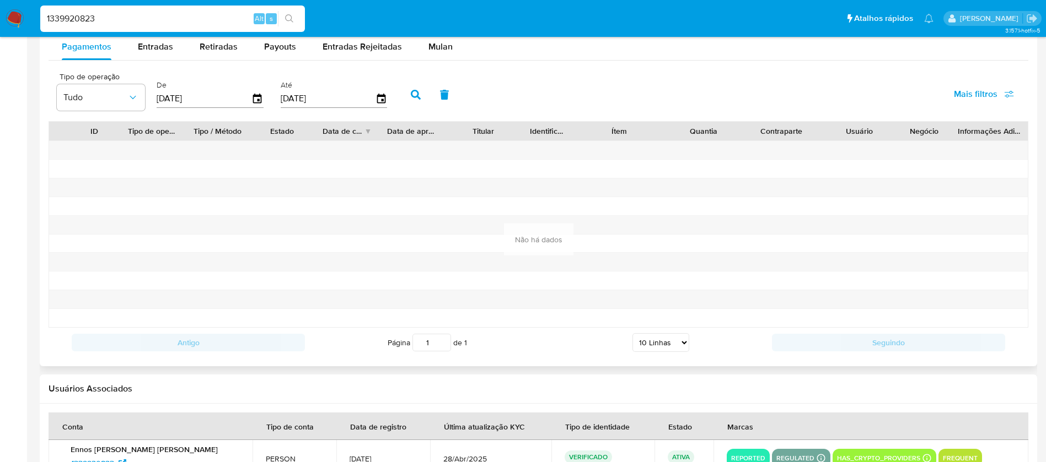
scroll to position [1156, 0]
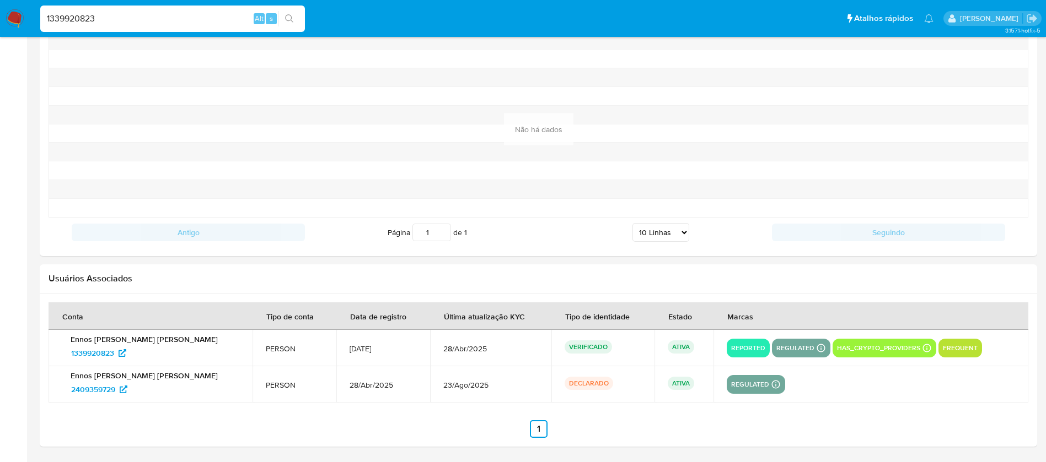
click at [56, 354] on td "Ennos Andre de Arruda Gomes 1339920823" at bounding box center [151, 348] width 204 height 36
drag, startPoint x: 56, startPoint y: 389, endPoint x: 117, endPoint y: 389, distance: 61.7
click at [117, 389] on td "Ennos Andre de Arruda Gomes 2409359729" at bounding box center [151, 385] width 204 height 36
click at [125, 31] on div "1339920823 Alt s" at bounding box center [172, 19] width 265 height 26
click at [117, 20] on input "1339920823" at bounding box center [172, 19] width 265 height 14
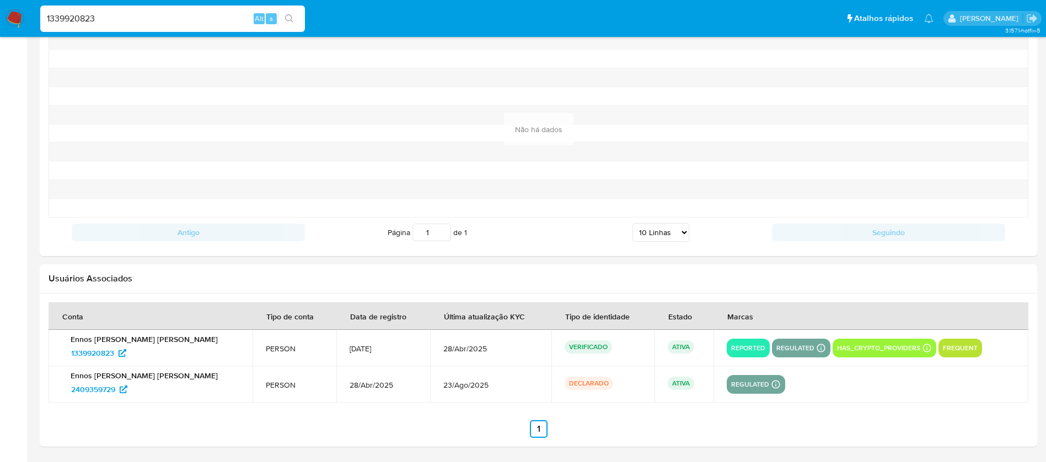
click at [117, 20] on input "1339920823" at bounding box center [172, 19] width 265 height 14
paste input "002819209"
type input "1002819209"
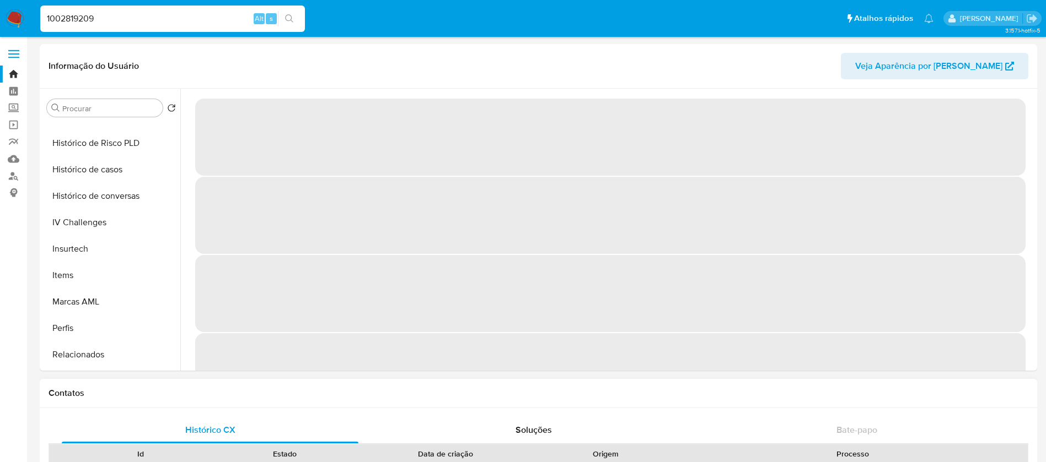
scroll to position [492, 0]
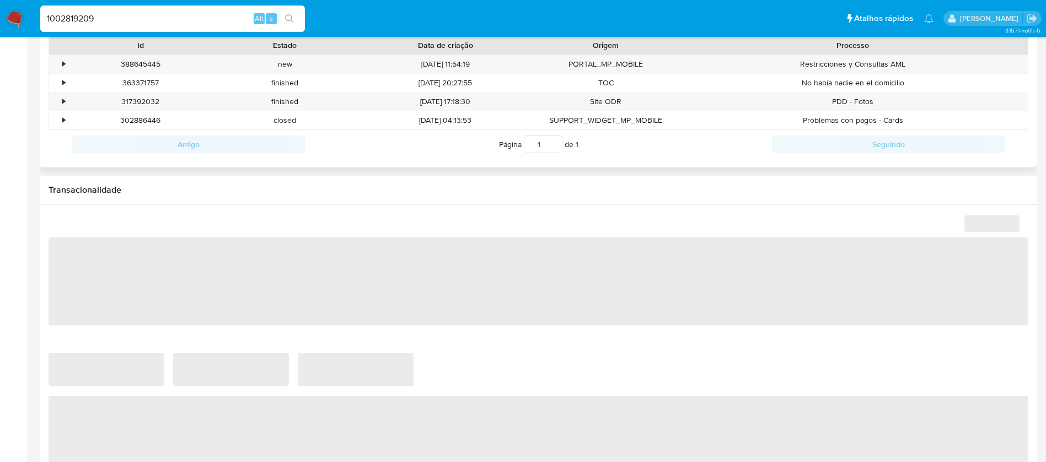
select select "10"
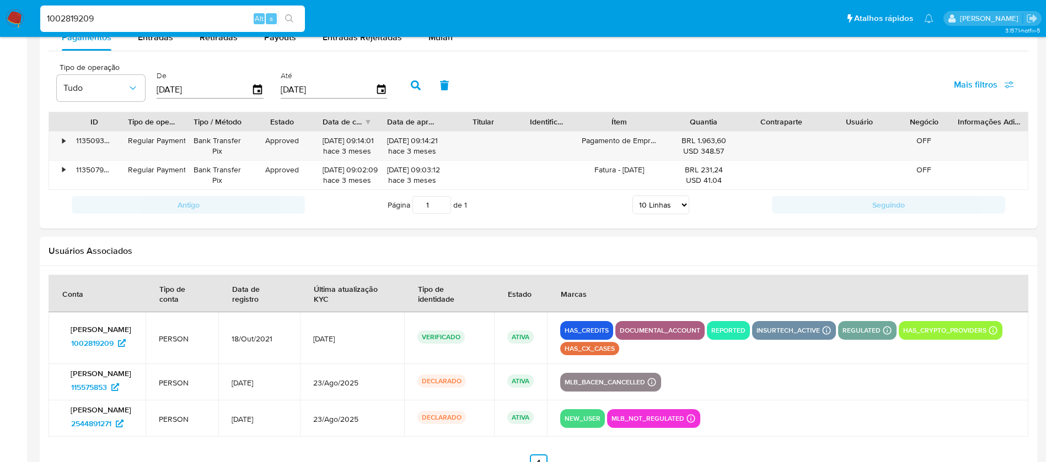
scroll to position [1073, 0]
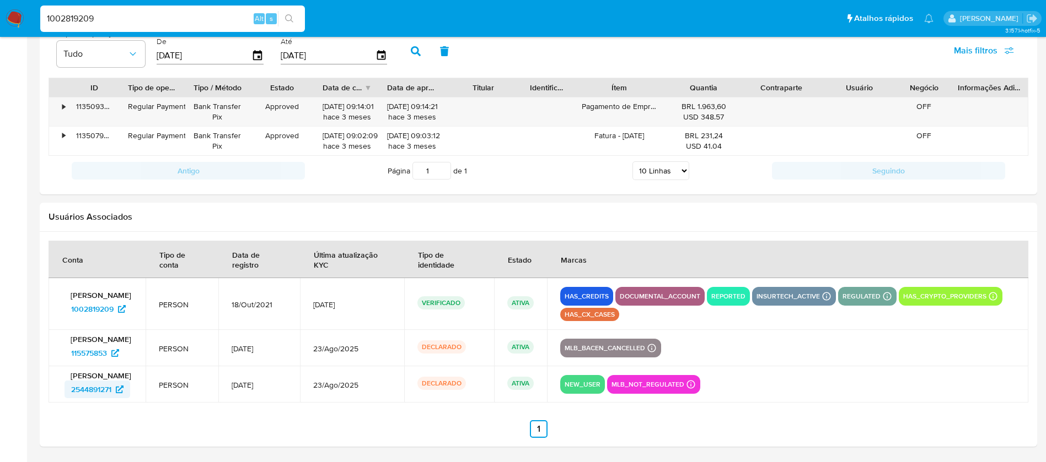
drag, startPoint x: 60, startPoint y: 396, endPoint x: 114, endPoint y: 395, distance: 54.0
click at [114, 395] on td "Silas Rodrigues Santos 2544891271" at bounding box center [97, 385] width 97 height 36
click at [127, 12] on input "1002819209" at bounding box center [172, 19] width 265 height 14
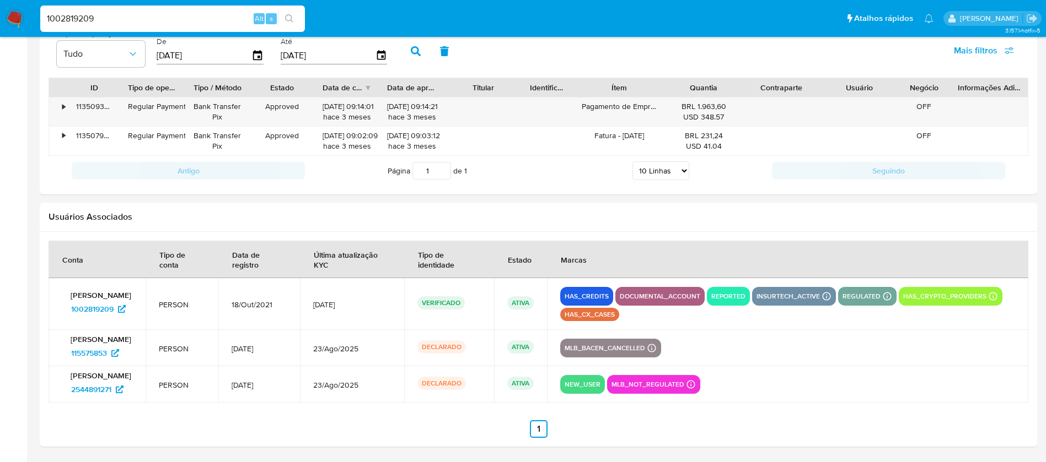
paste input "999377643"
type input "1999377643"
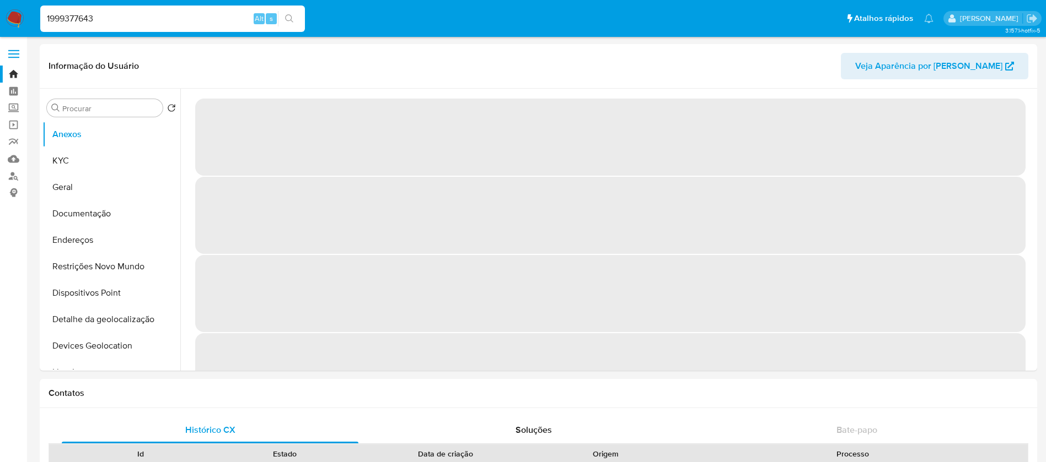
select select "10"
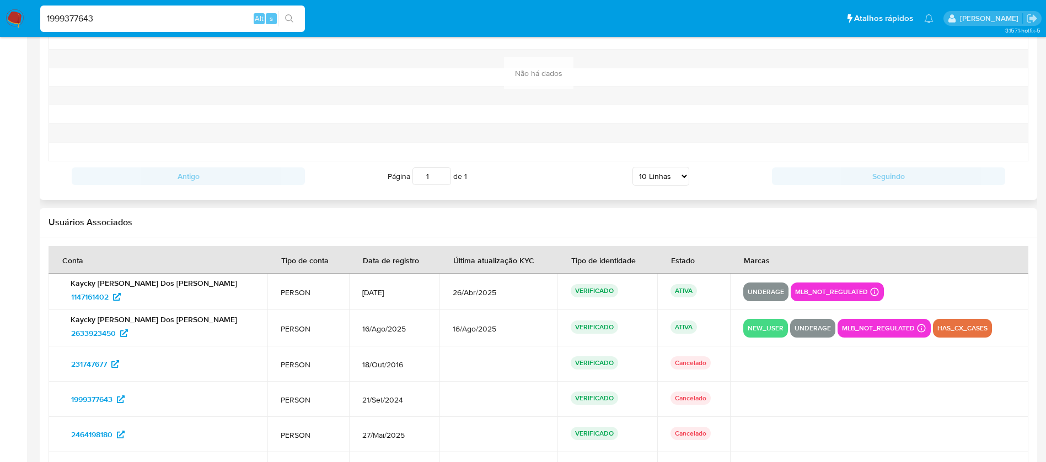
scroll to position [1248, 0]
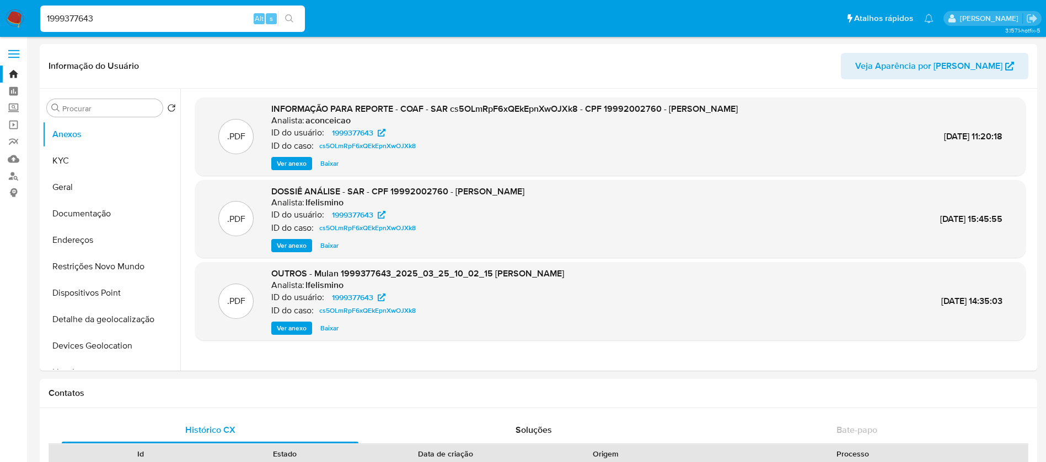
select select "10"
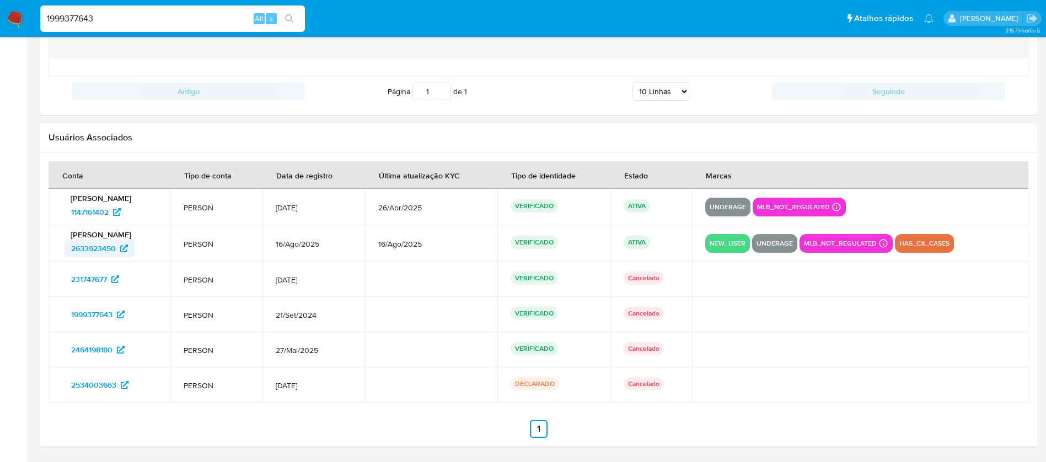
drag, startPoint x: 56, startPoint y: 251, endPoint x: 115, endPoint y: 251, distance: 59.0
click at [115, 251] on td "Kaycky Gomes Dos Santos 2633923450" at bounding box center [110, 243] width 122 height 36
click at [148, 13] on input "1999377643" at bounding box center [172, 19] width 265 height 14
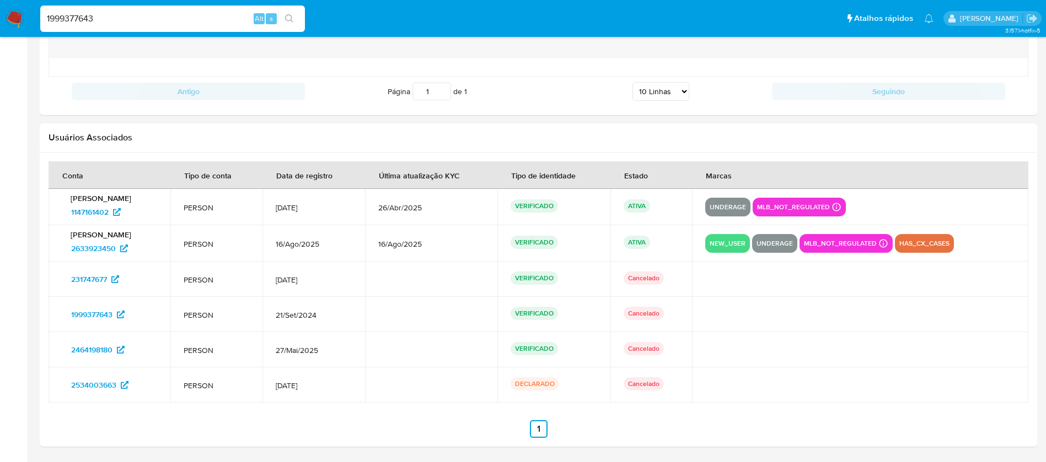
paste input "74106655"
type input "174106655"
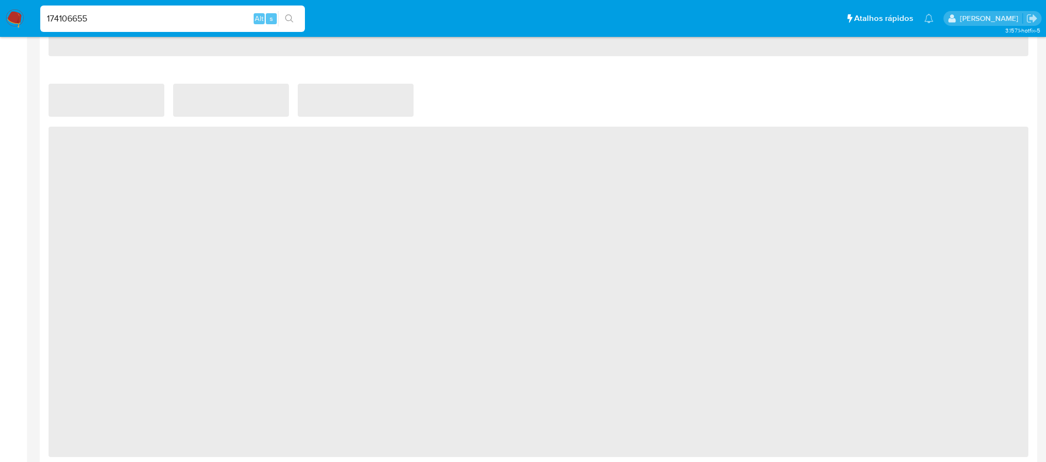
scroll to position [772, 0]
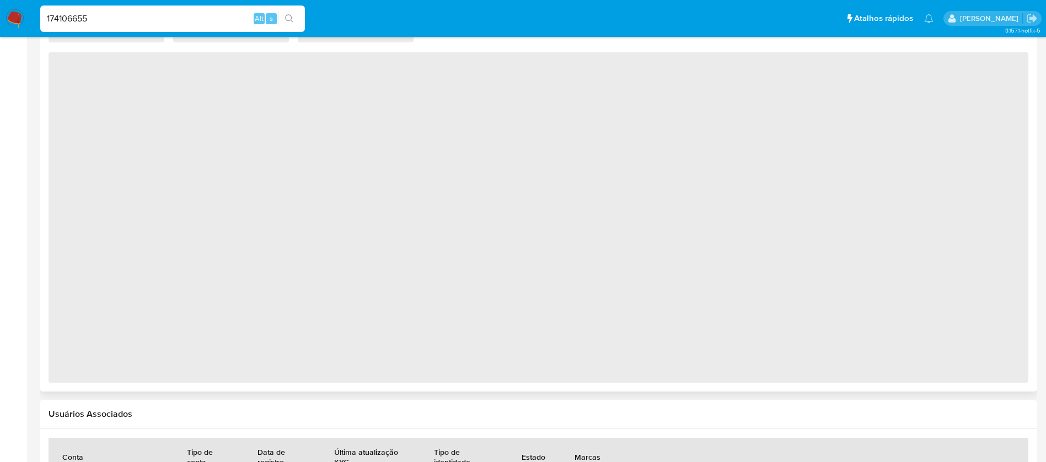
select select "10"
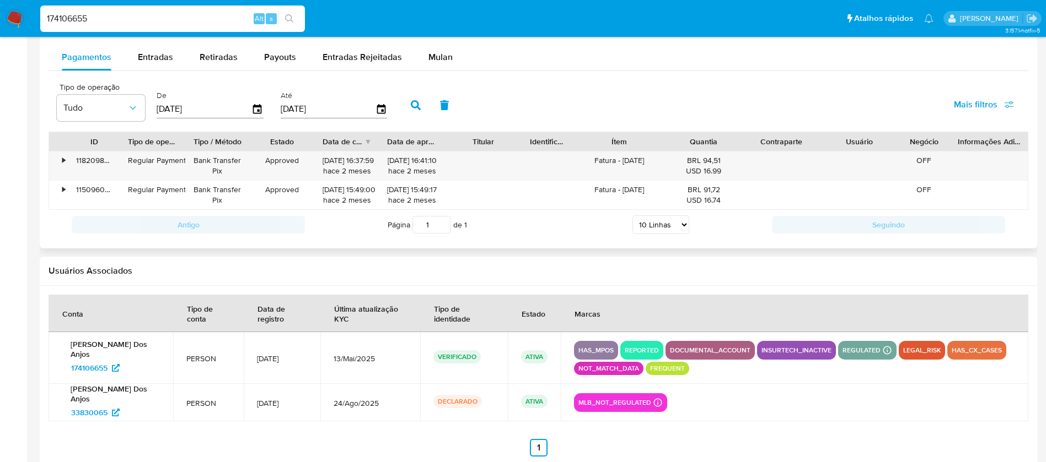
scroll to position [1054, 0]
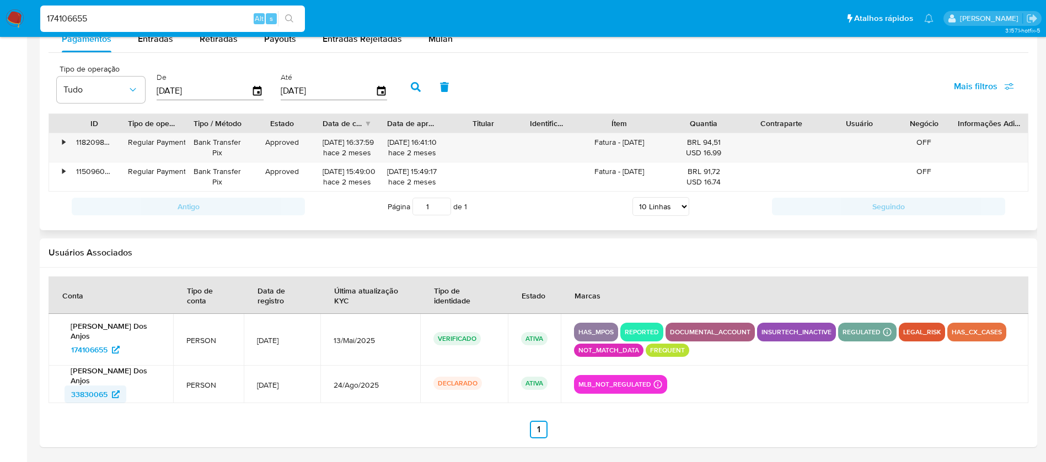
drag, startPoint x: 61, startPoint y: 398, endPoint x: 111, endPoint y: 397, distance: 49.6
click at [111, 397] on div "Rivelino Moraes Dos Anjos 33830065" at bounding box center [111, 384] width 98 height 37
click at [149, 8] on div "174106655 Alt s" at bounding box center [172, 19] width 265 height 26
click at [121, 19] on input "174106655" at bounding box center [172, 19] width 265 height 14
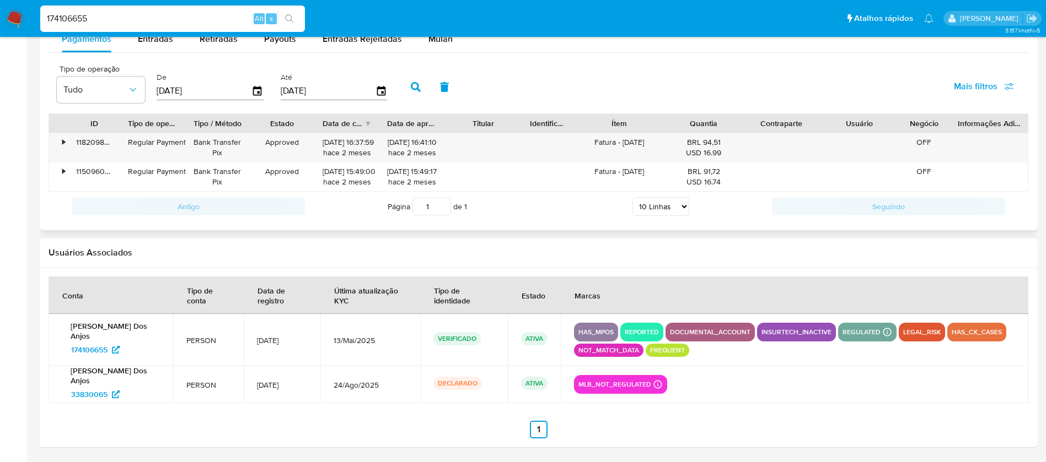
click at [121, 19] on input "174106655" at bounding box center [172, 19] width 265 height 14
paste input "538649526"
type input "538649526"
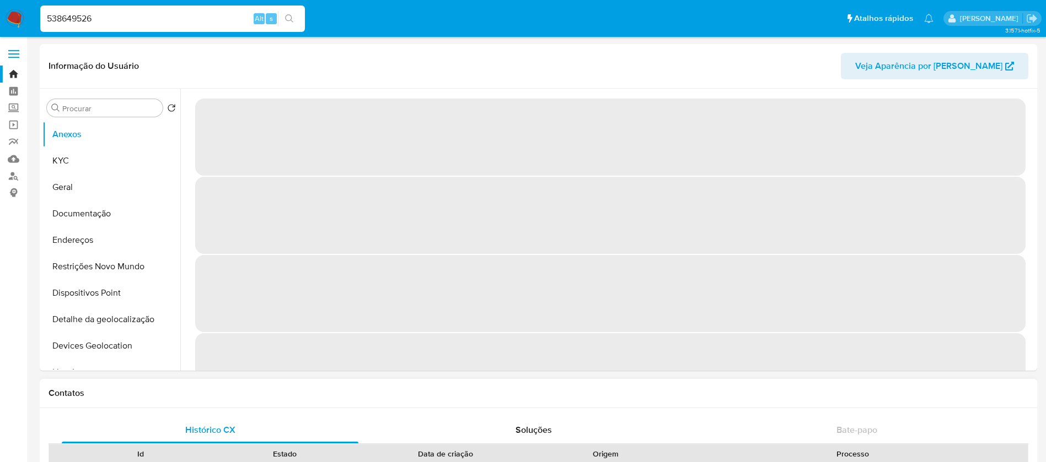
select select "10"
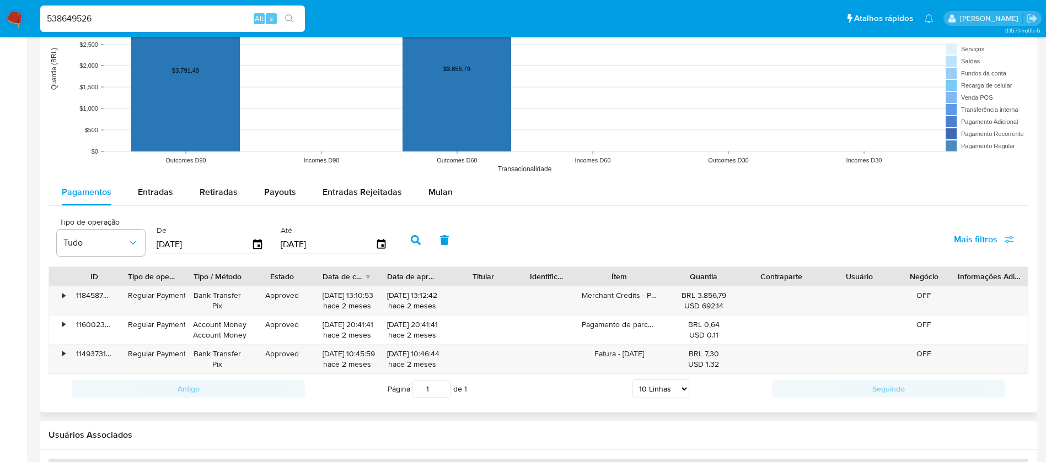
scroll to position [1038, 0]
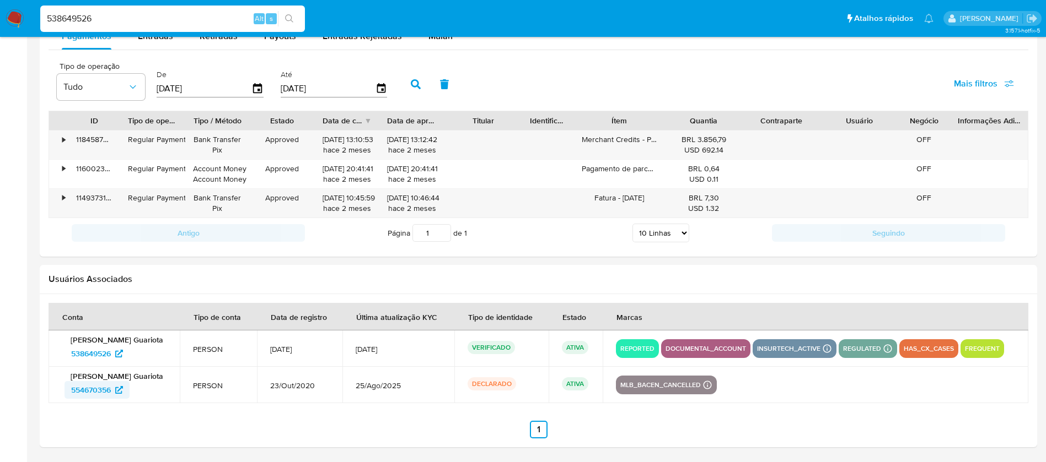
drag, startPoint x: 55, startPoint y: 389, endPoint x: 111, endPoint y: 389, distance: 56.2
click at [111, 389] on td "Idalberto Hussein Serra Guariota 554670356" at bounding box center [114, 385] width 131 height 36
click at [119, 19] on input "538649526" at bounding box center [172, 19] width 265 height 14
paste input "621753739"
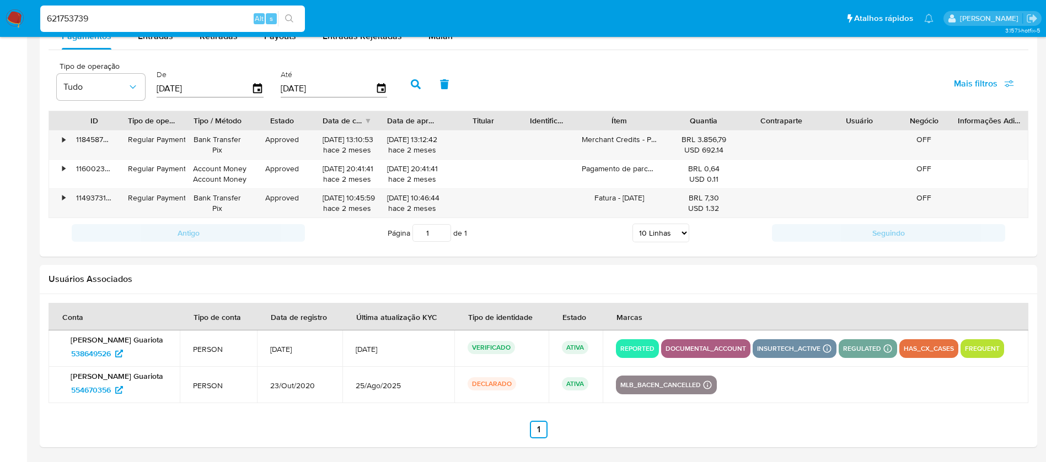
type input "621753739"
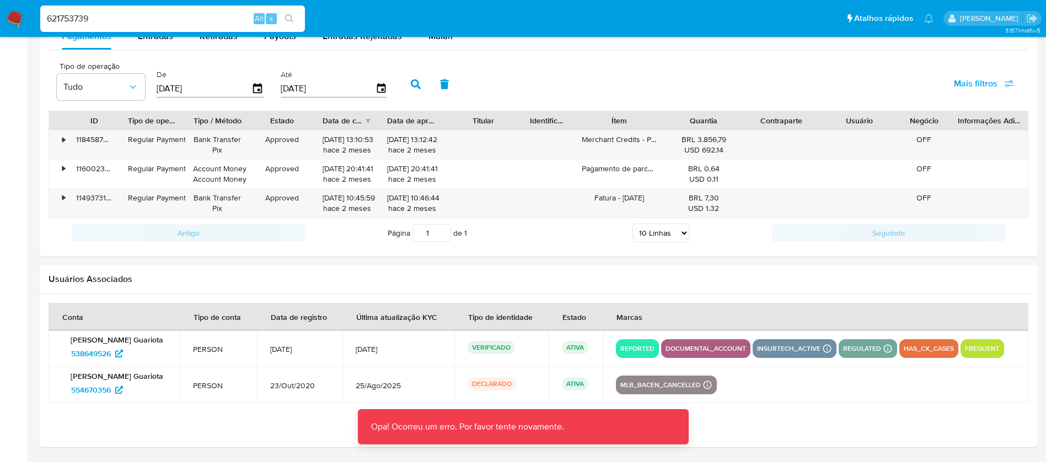
click at [100, 23] on input "621753739" at bounding box center [172, 19] width 265 height 14
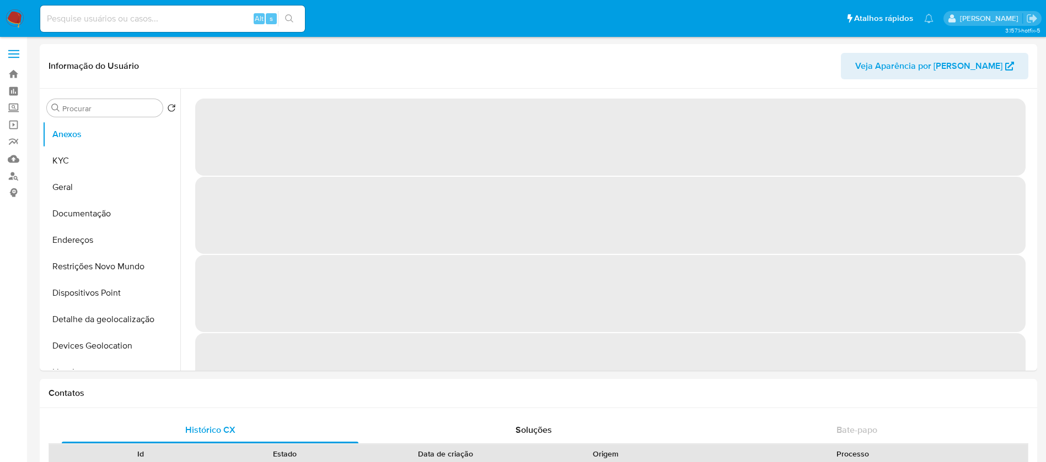
select select "10"
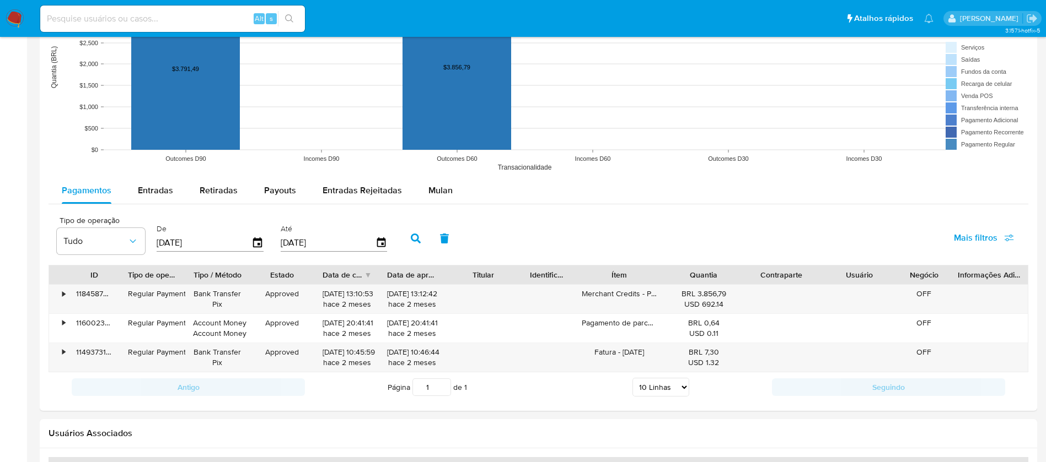
scroll to position [1038, 0]
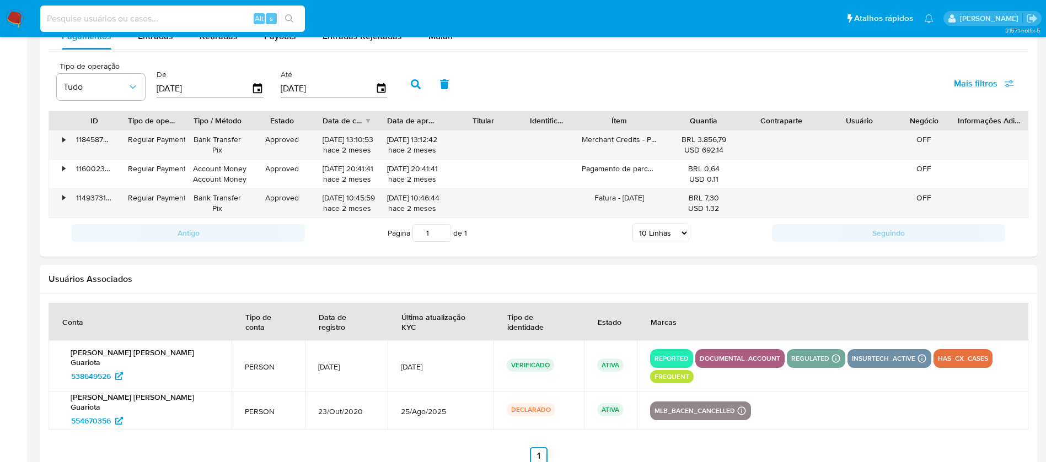
click at [91, 22] on input at bounding box center [172, 19] width 265 height 14
paste input "621753739"
type input "621753739"
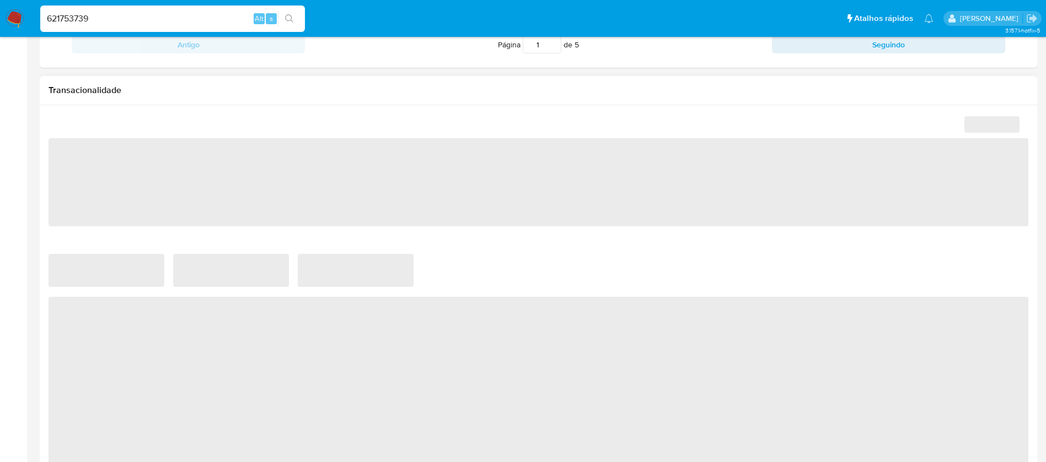
select select "10"
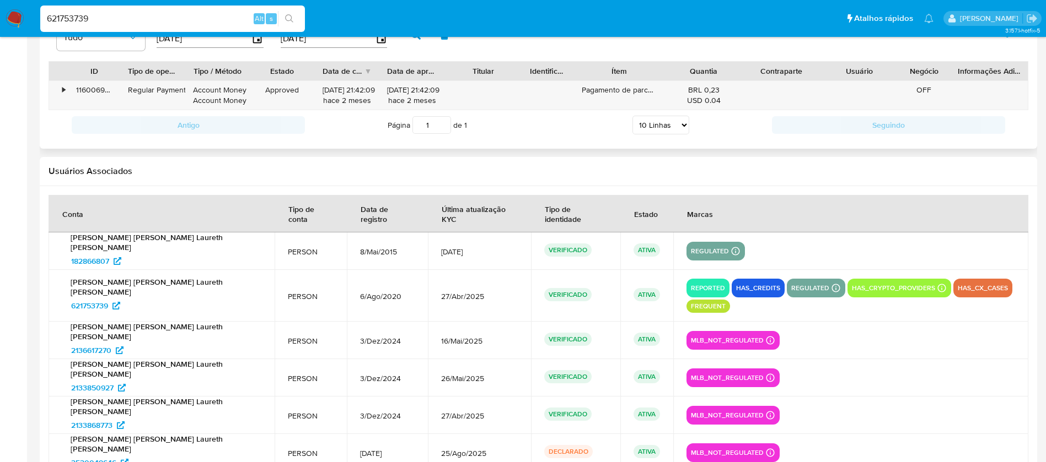
scroll to position [1144, 0]
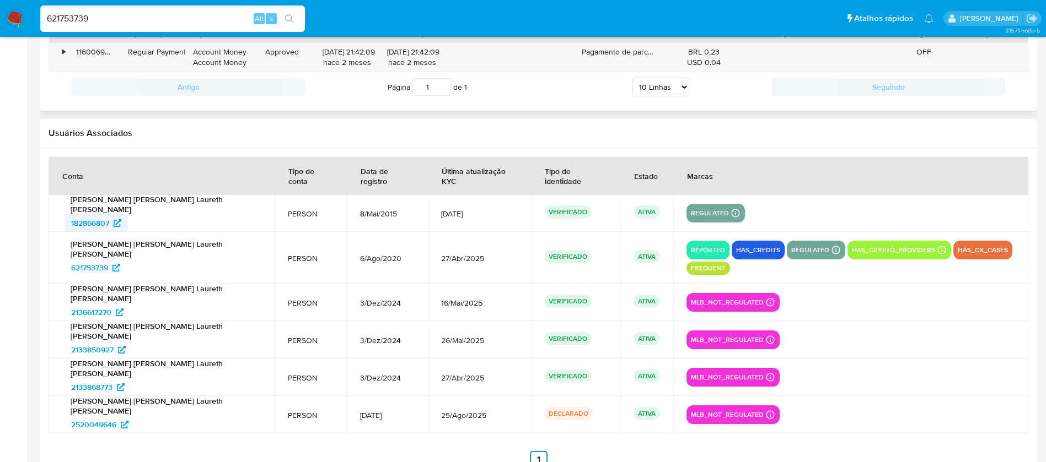
drag, startPoint x: 55, startPoint y: 206, endPoint x: 109, endPoint y: 208, distance: 54.0
click at [109, 208] on td "[PERSON_NAME] [PERSON_NAME] Laureth [PERSON_NAME] 182866807" at bounding box center [162, 213] width 226 height 37
click at [127, 24] on input "621753739" at bounding box center [172, 19] width 265 height 14
click at [114, 19] on input "621753739" at bounding box center [172, 19] width 265 height 14
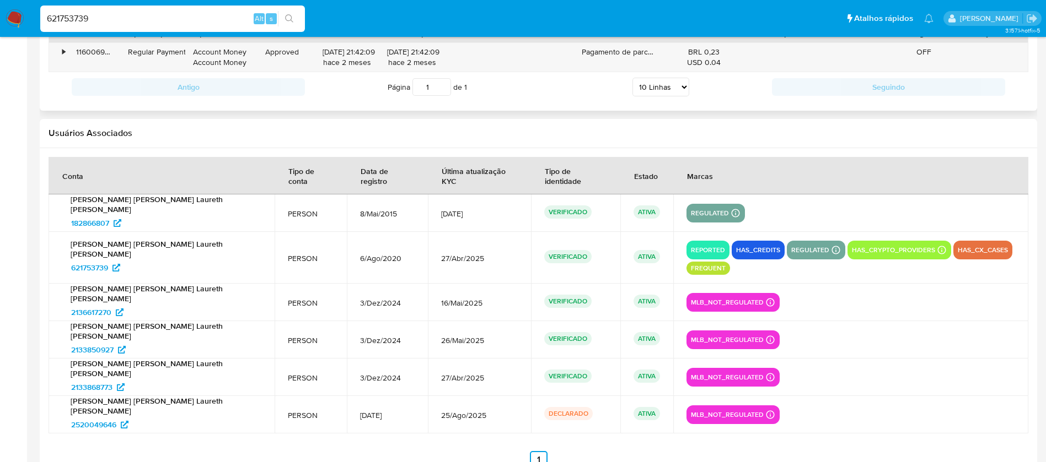
paste input "1150211033"
type input "1150211033"
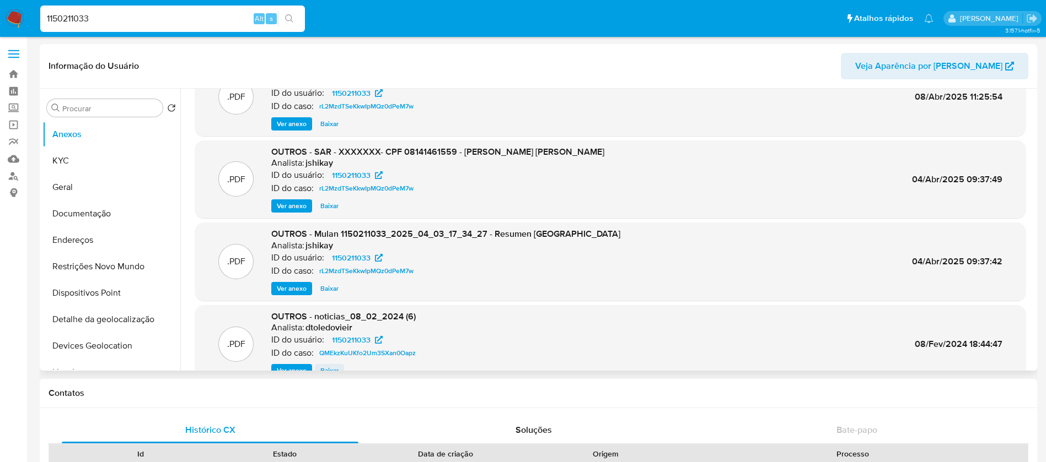
scroll to position [62, 0]
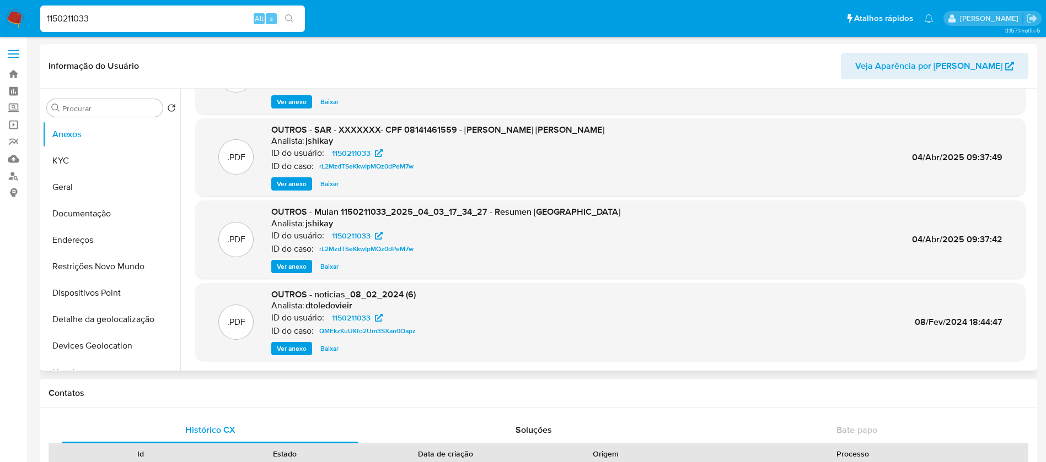
select select "10"
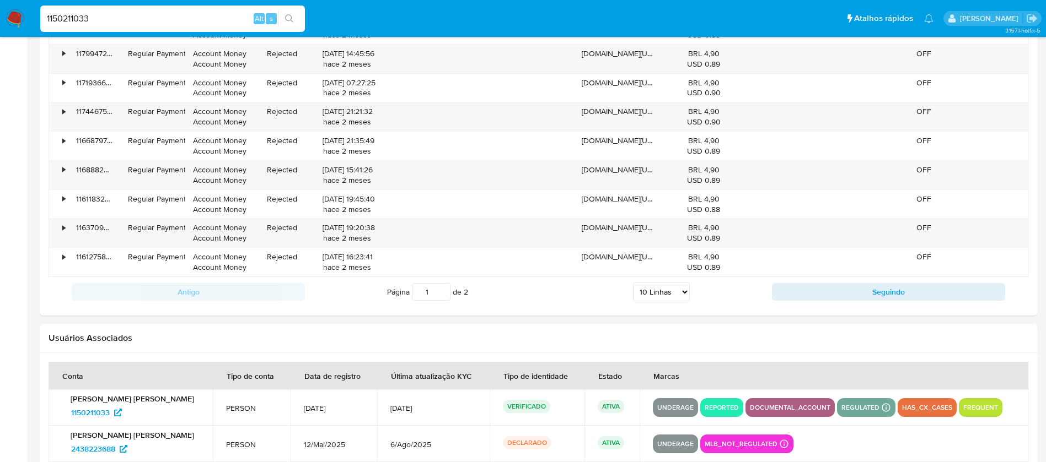
scroll to position [1242, 0]
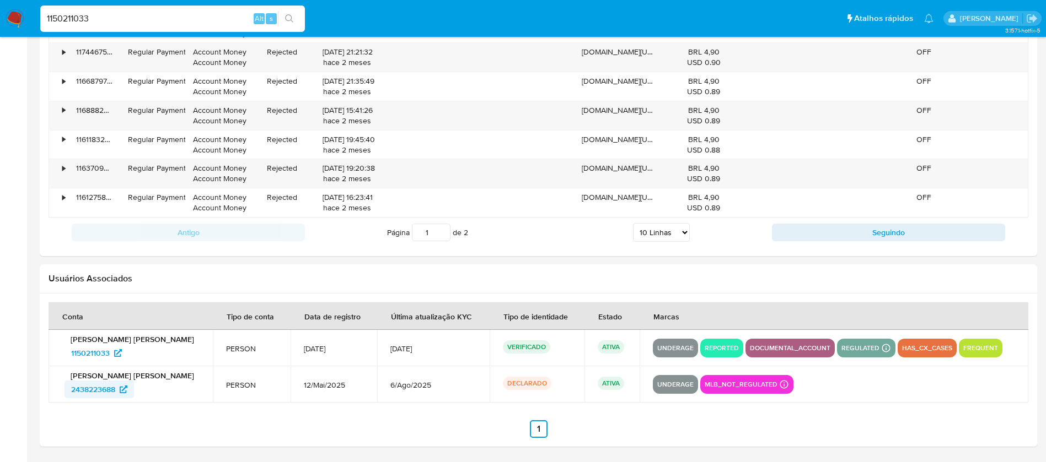
drag, startPoint x: 60, startPoint y: 393, endPoint x: 116, endPoint y: 392, distance: 56.2
click at [116, 392] on td "[PERSON_NAME] [PERSON_NAME] 2438223688" at bounding box center [131, 385] width 164 height 36
click at [104, 14] on input "1150211033" at bounding box center [172, 19] width 265 height 14
paste input "2071119598"
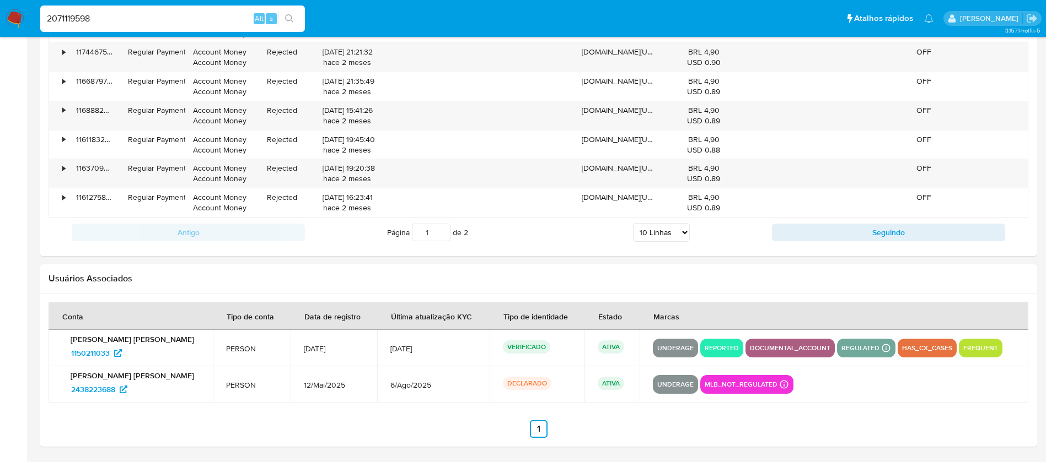
type input "2071119598"
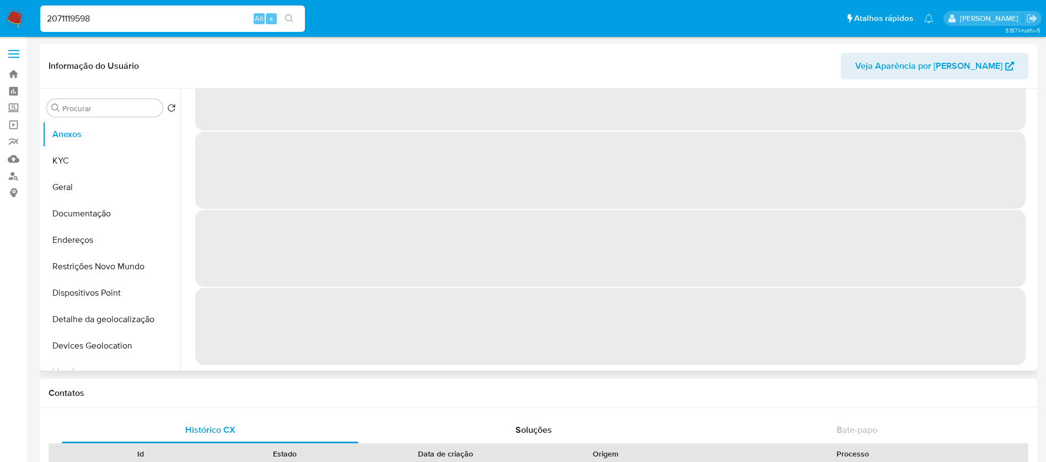
select select "10"
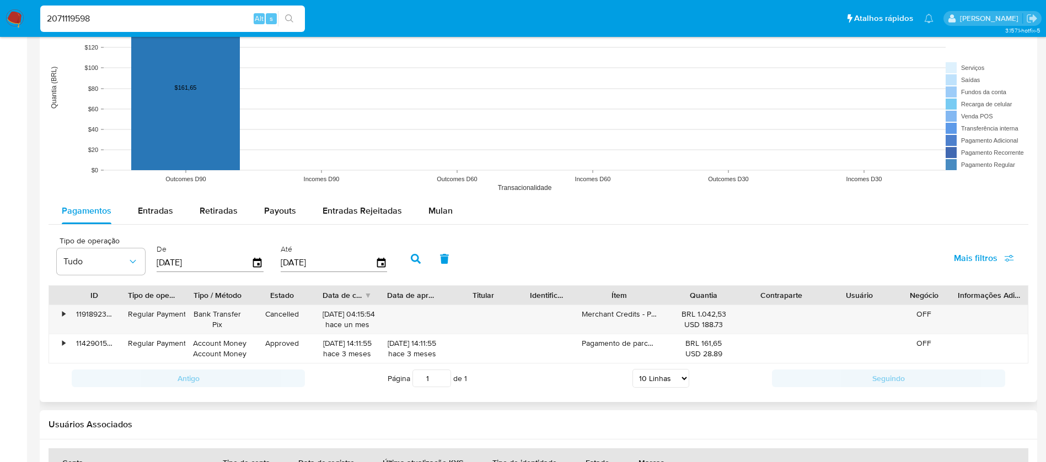
scroll to position [1064, 0]
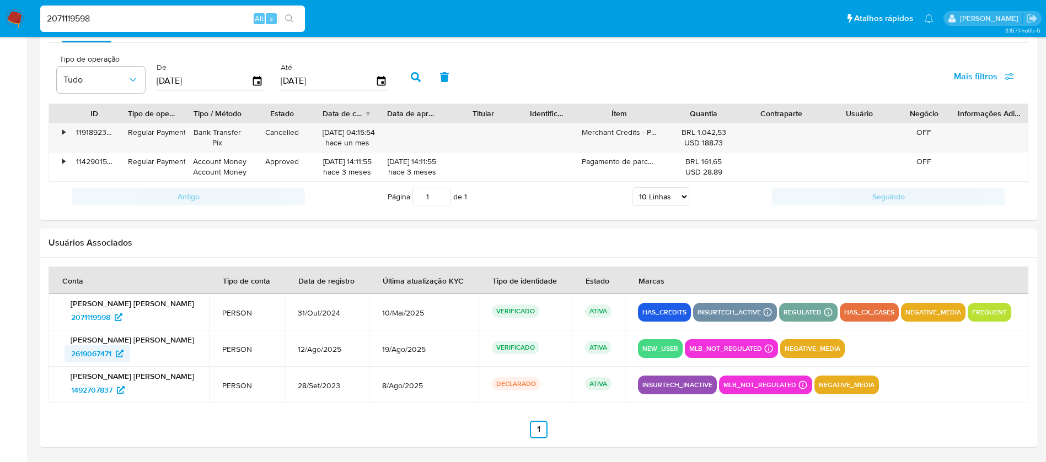
drag, startPoint x: 62, startPoint y: 357, endPoint x: 113, endPoint y: 356, distance: 50.7
click at [113, 356] on div "Marcio Francisco Rauber de Oliveira 2619067471" at bounding box center [129, 349] width 134 height 28
click at [163, 19] on input "2071119598" at bounding box center [172, 19] width 265 height 14
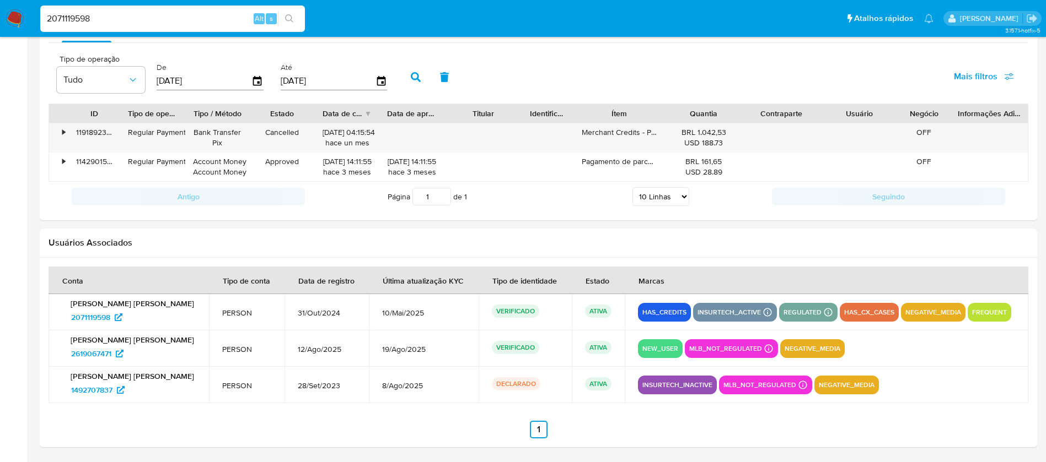
paste input "782796397"
type input "782796397"
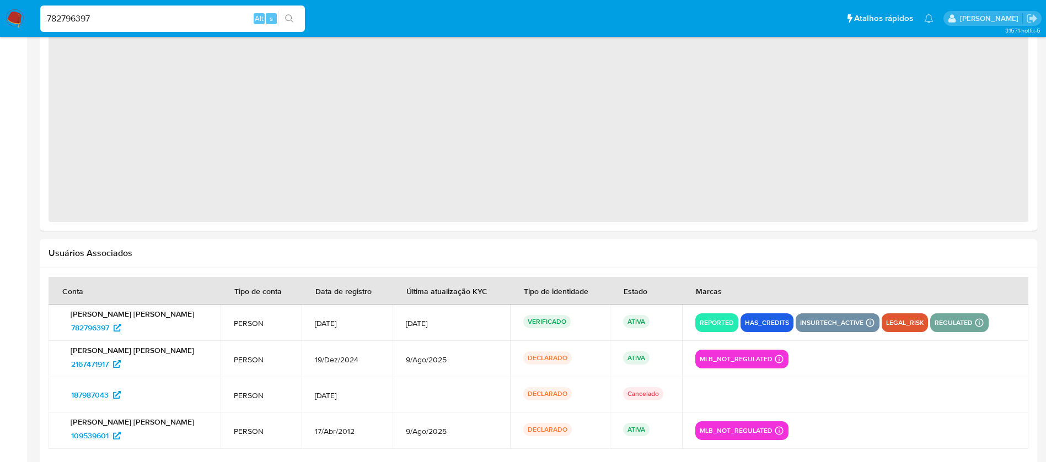
scroll to position [978, 0]
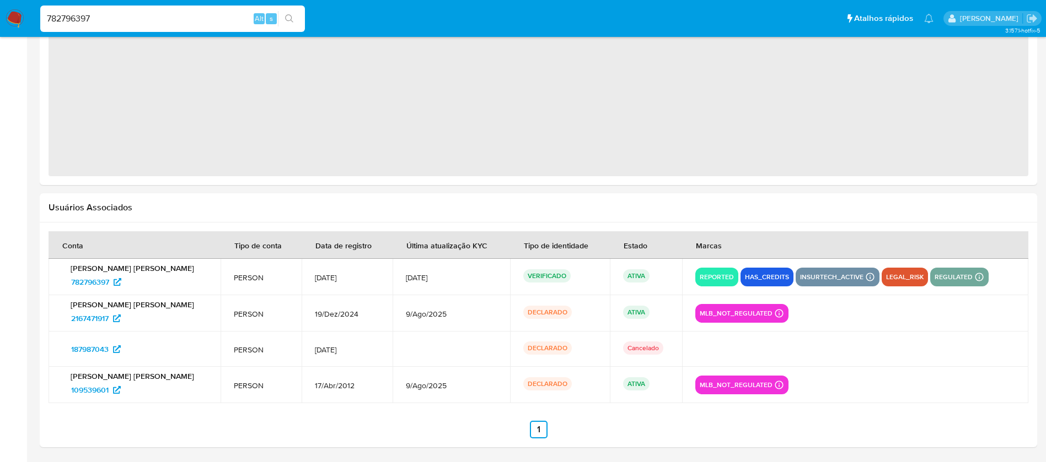
select select "10"
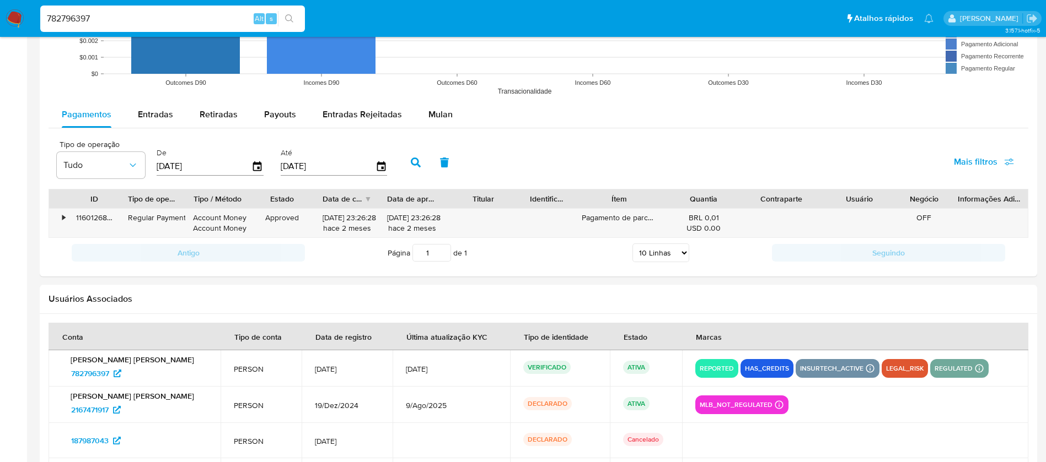
scroll to position [1070, 0]
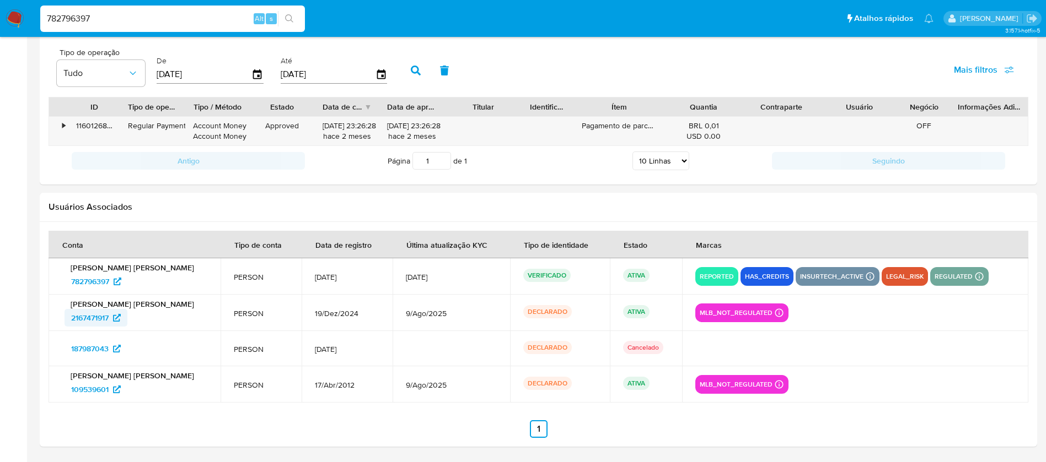
drag, startPoint x: 56, startPoint y: 319, endPoint x: 113, endPoint y: 321, distance: 57.3
click at [113, 321] on td "Gilvan Carlos Pinto 2167471917" at bounding box center [135, 313] width 172 height 36
click at [176, 17] on input "782796397" at bounding box center [172, 19] width 265 height 14
paste input "1532038989"
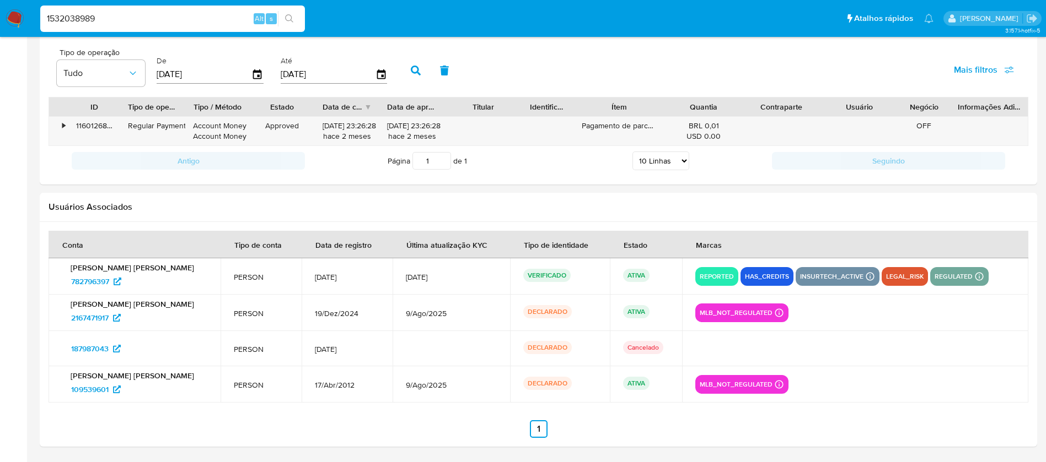
type input "1532038989"
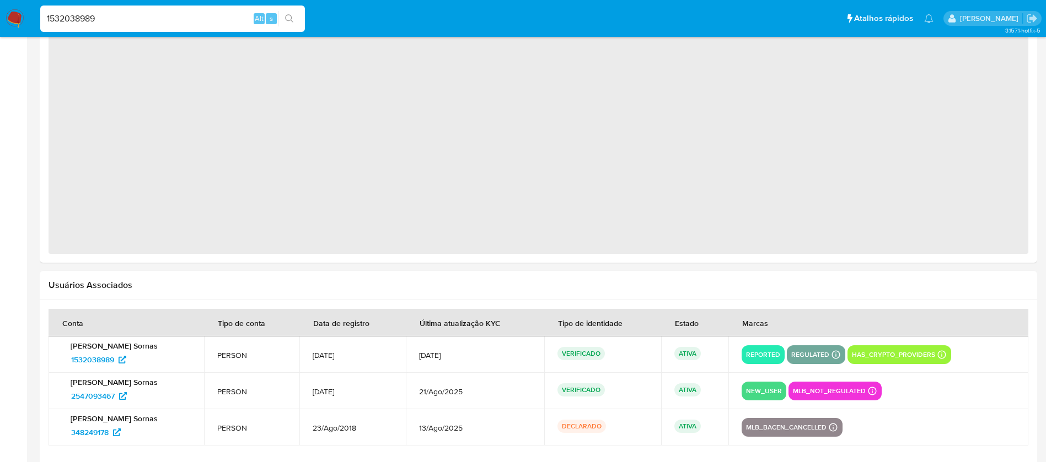
select select "10"
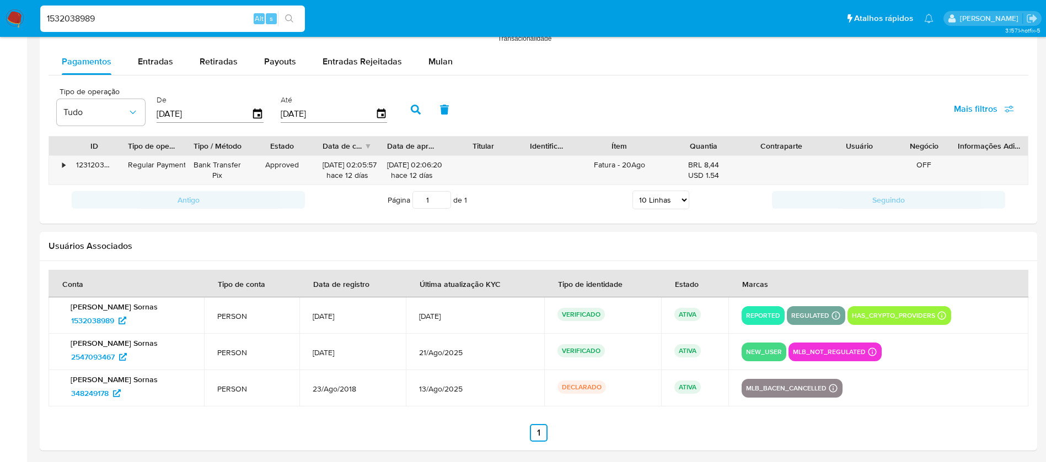
scroll to position [1016, 0]
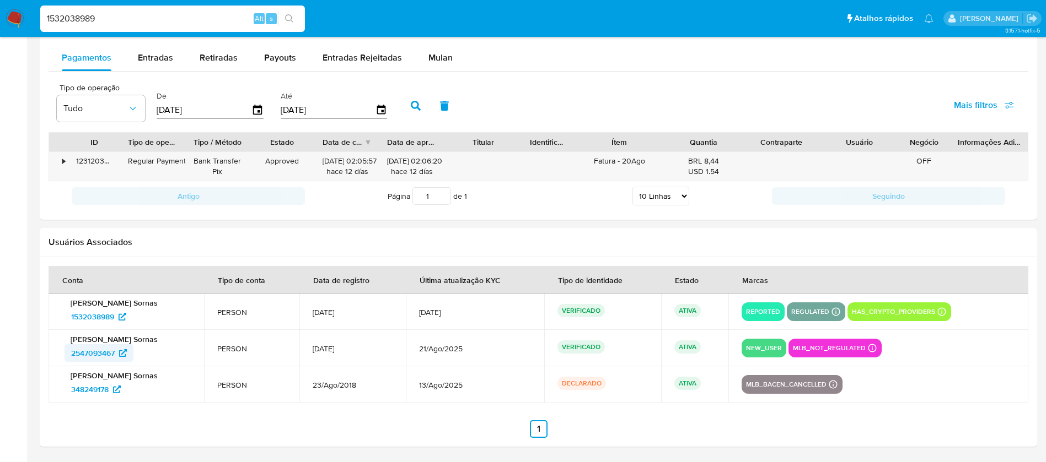
drag, startPoint x: 62, startPoint y: 359, endPoint x: 117, endPoint y: 358, distance: 54.6
click at [117, 358] on div "Lucas Araujo Sornas 2547093467" at bounding box center [126, 349] width 129 height 28
click at [128, 22] on input "1532038989" at bounding box center [172, 19] width 265 height 14
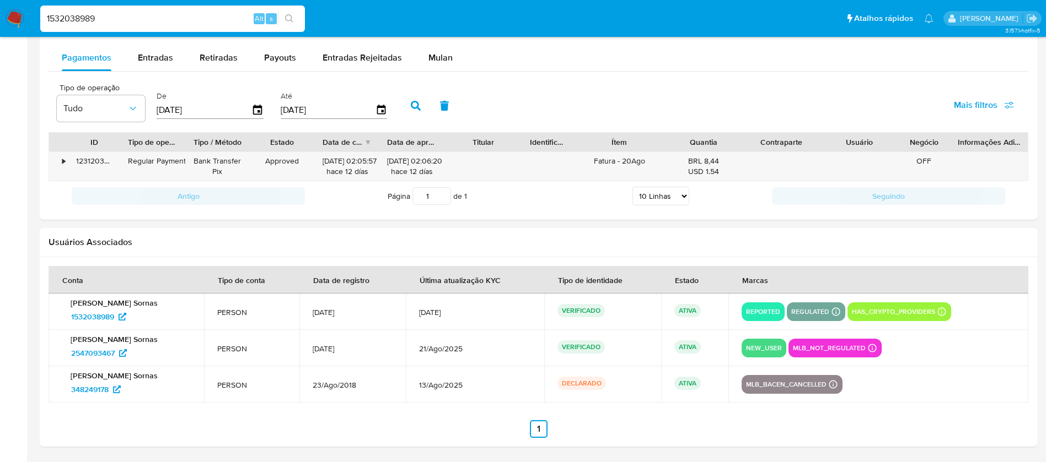
paste input "208792993"
type input "208792993"
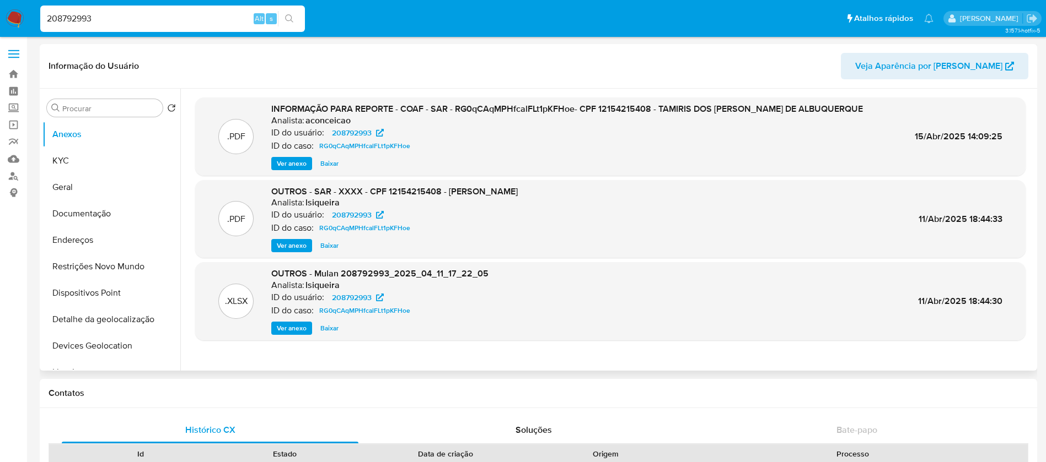
select select "10"
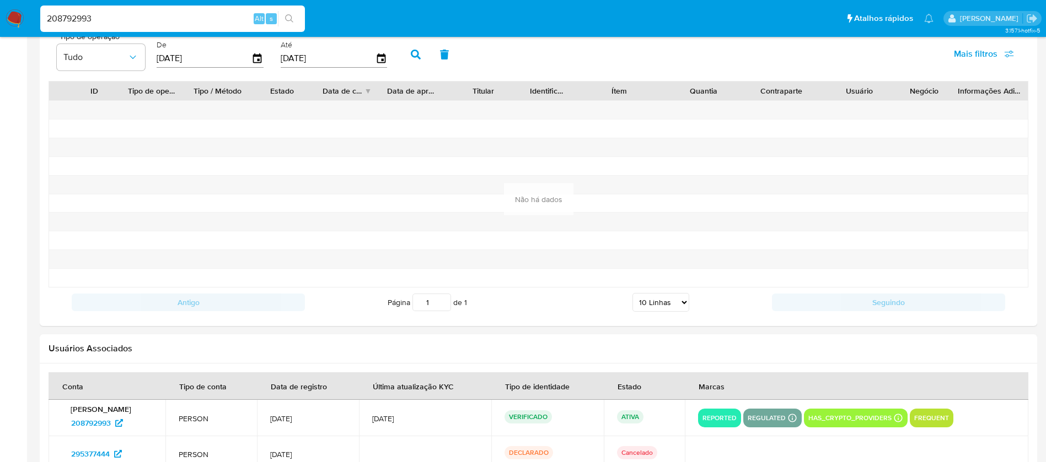
scroll to position [1155, 0]
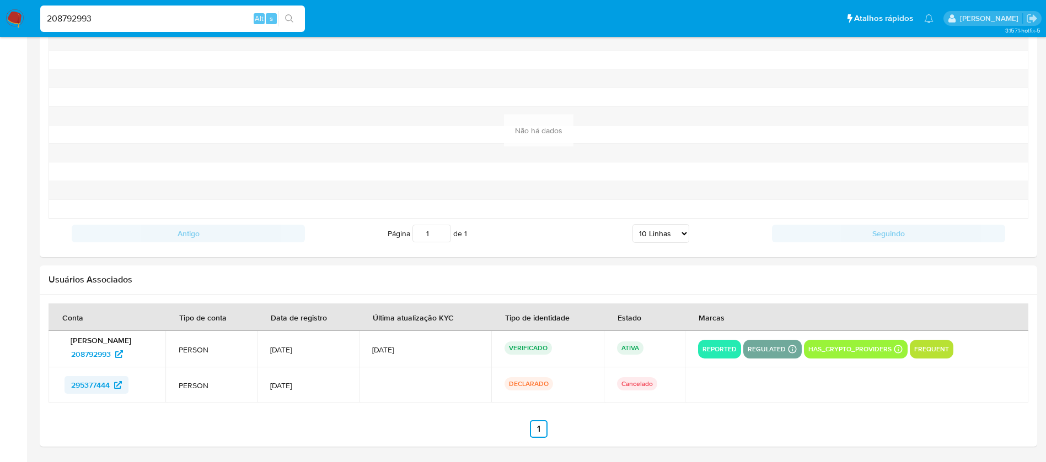
drag, startPoint x: 63, startPoint y: 383, endPoint x: 111, endPoint y: 386, distance: 48.7
click at [111, 386] on div "295377444" at bounding box center [107, 385] width 90 height 18
click at [106, 23] on input "208792993" at bounding box center [172, 19] width 265 height 14
paste input "325721019"
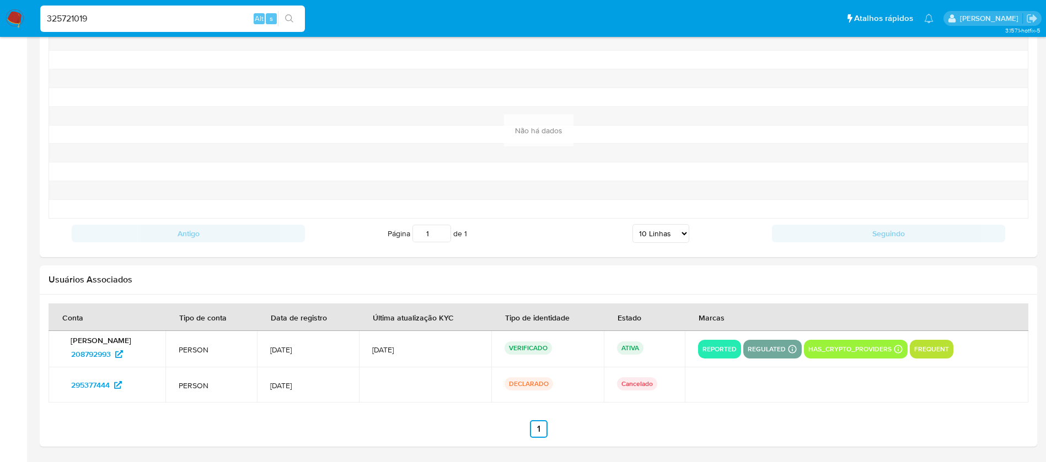
type input "325721019"
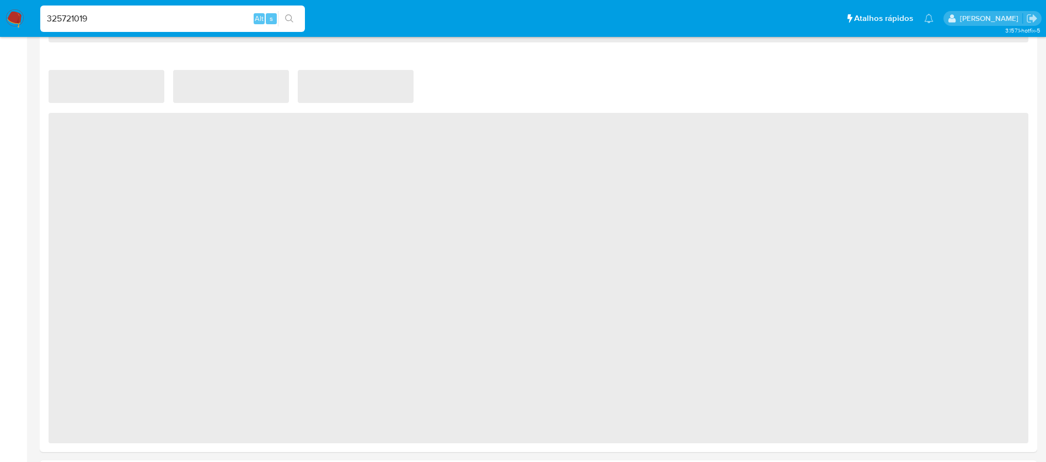
scroll to position [869, 0]
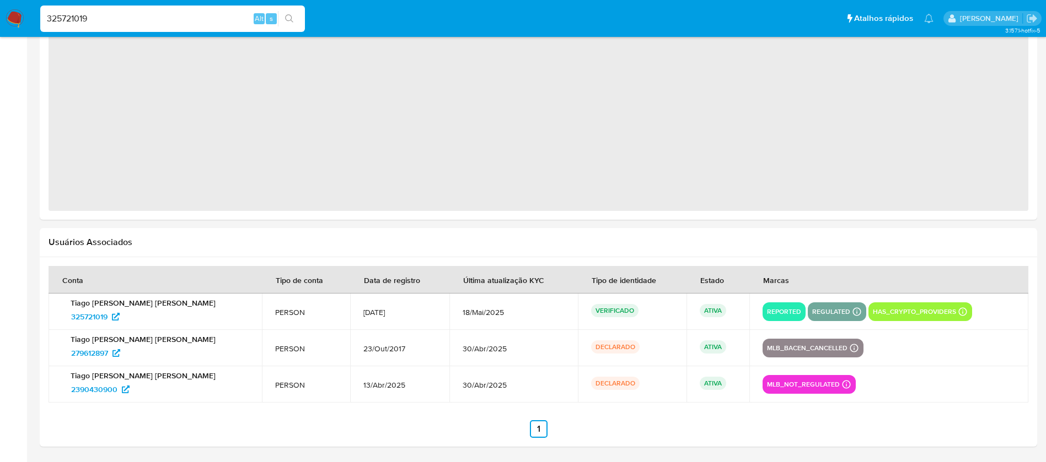
select select "10"
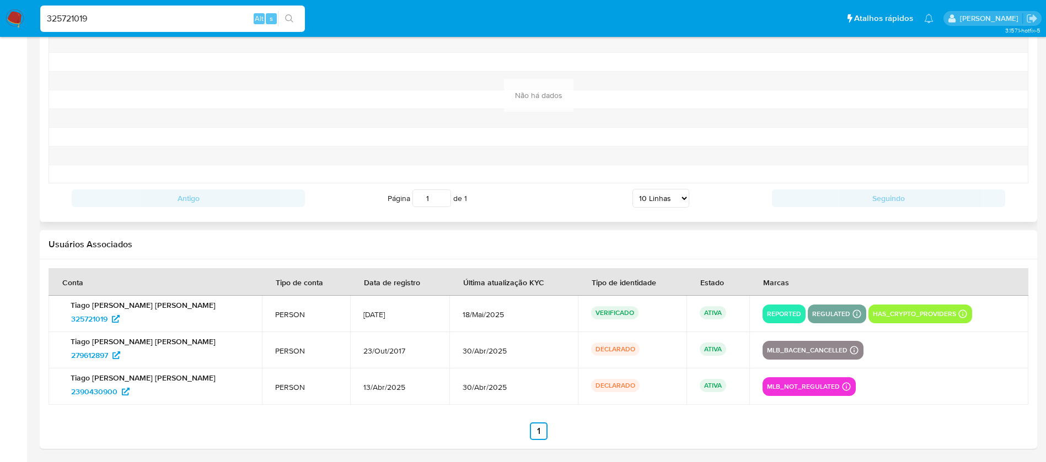
scroll to position [1118, 0]
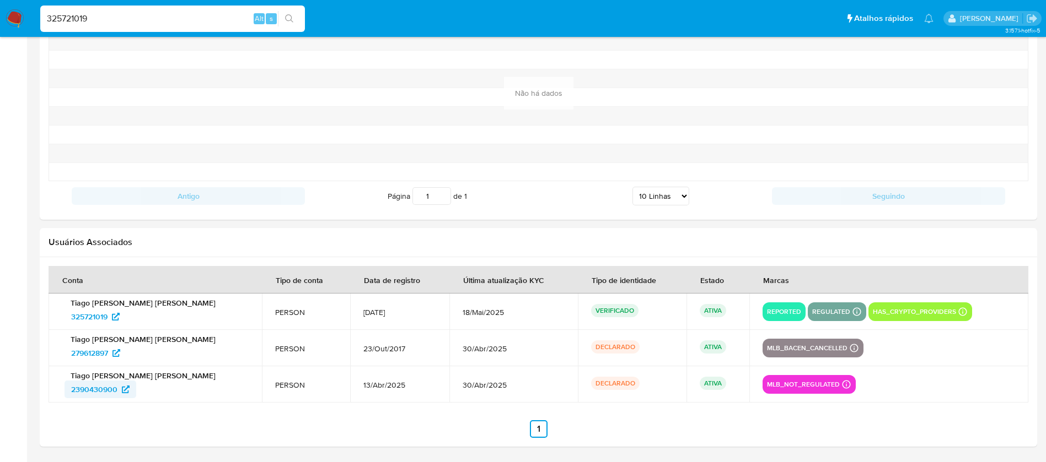
drag, startPoint x: 58, startPoint y: 391, endPoint x: 116, endPoint y: 390, distance: 58.5
click at [116, 390] on td "Tiago Luiz Bento Boletta 2390430900" at bounding box center [155, 385] width 213 height 36
click at [114, 24] on input "325721019" at bounding box center [172, 19] width 265 height 14
paste input "29311445"
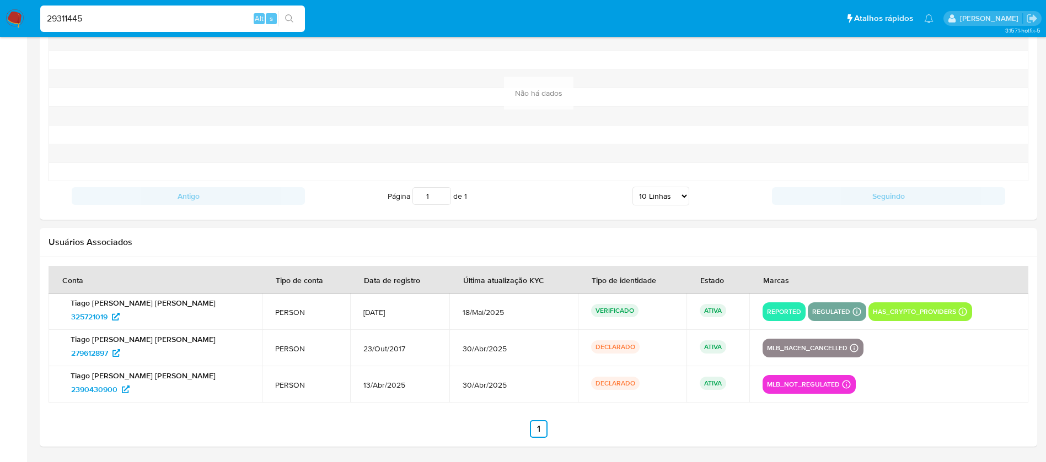
type input "29311445"
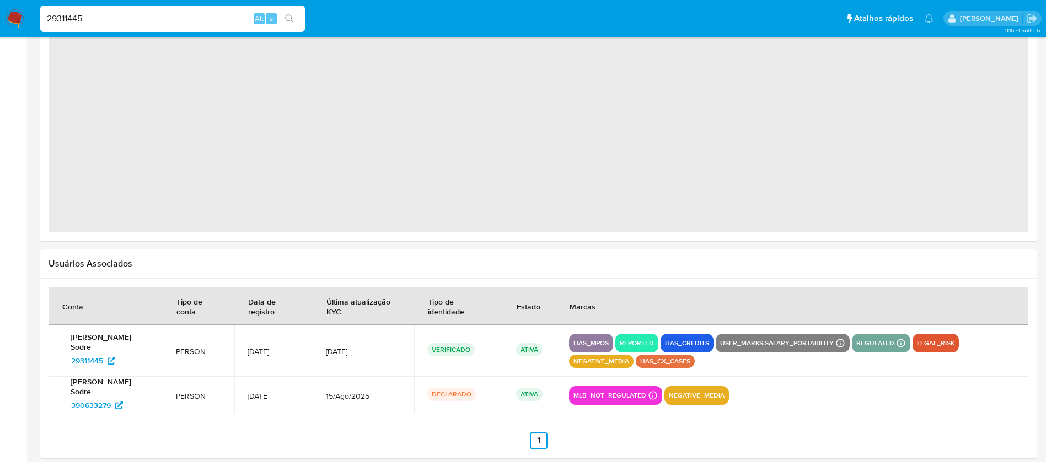
select select "10"
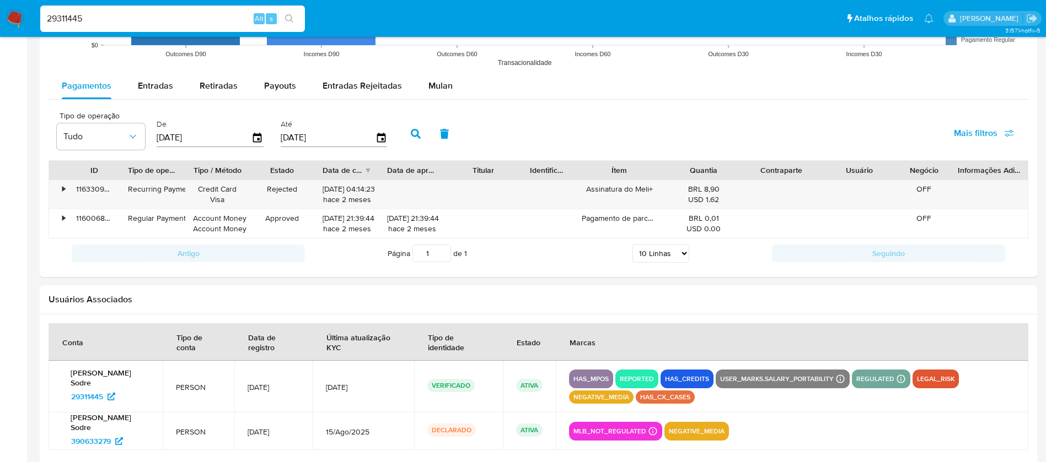
scroll to position [1054, 0]
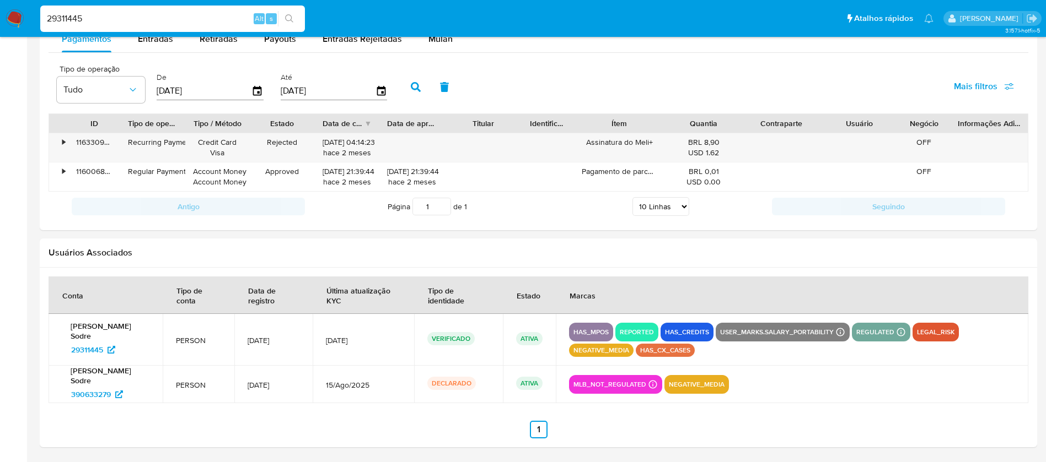
drag, startPoint x: 81, startPoint y: 421, endPoint x: 79, endPoint y: 413, distance: 7.9
click at [82, 421] on ul "Anterior 1 Siguiente" at bounding box center [539, 430] width 980 height 18
drag, startPoint x: 63, startPoint y: 394, endPoint x: 111, endPoint y: 394, distance: 48.0
click at [111, 394] on div "Patrick Polycarpo Sodre 390633279" at bounding box center [106, 384] width 88 height 37
click at [105, 10] on div "29311445 Alt s" at bounding box center [172, 19] width 265 height 26
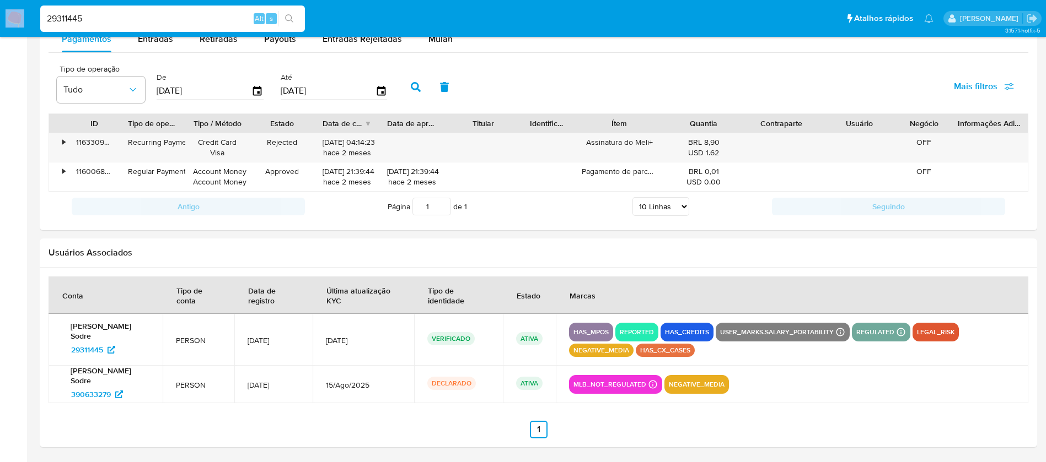
click at [105, 10] on div "29311445 Alt s" at bounding box center [172, 19] width 265 height 26
click at [99, 22] on input "29311445" at bounding box center [172, 19] width 265 height 14
paste input "478788150"
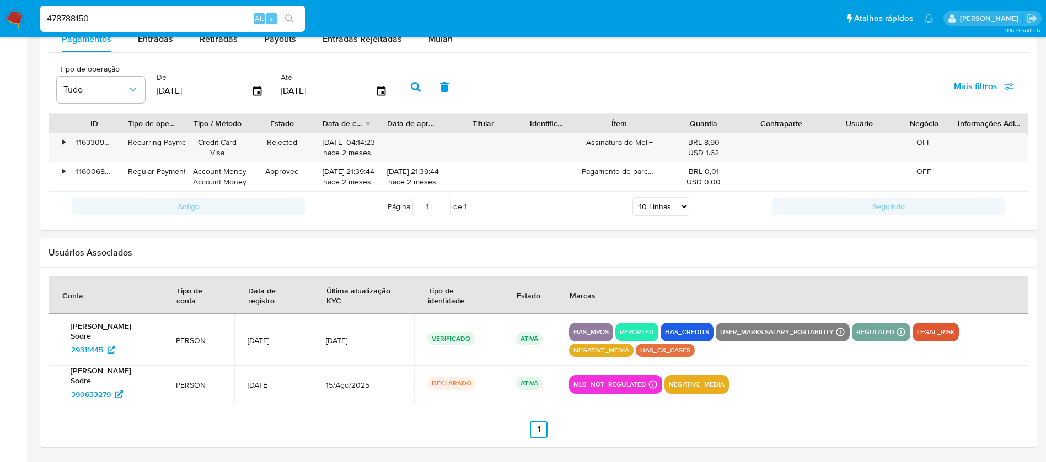
type input "478788150"
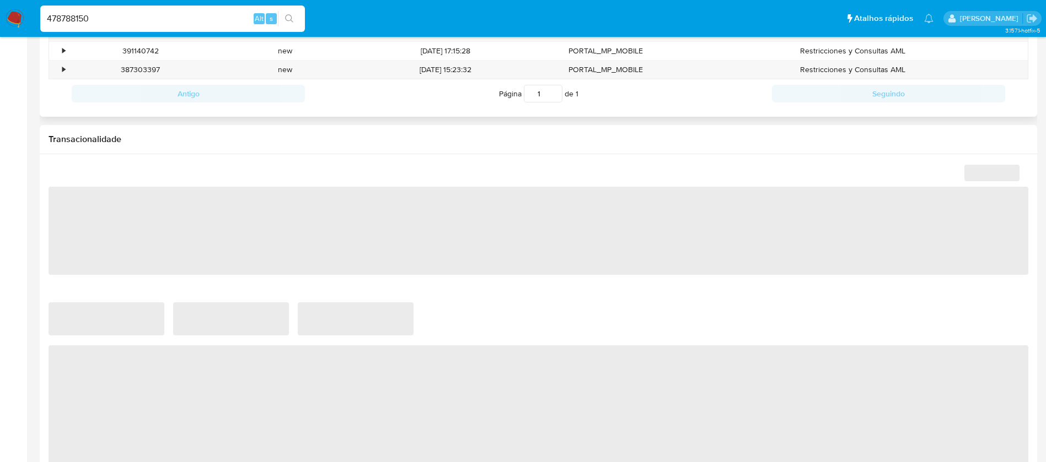
select select "10"
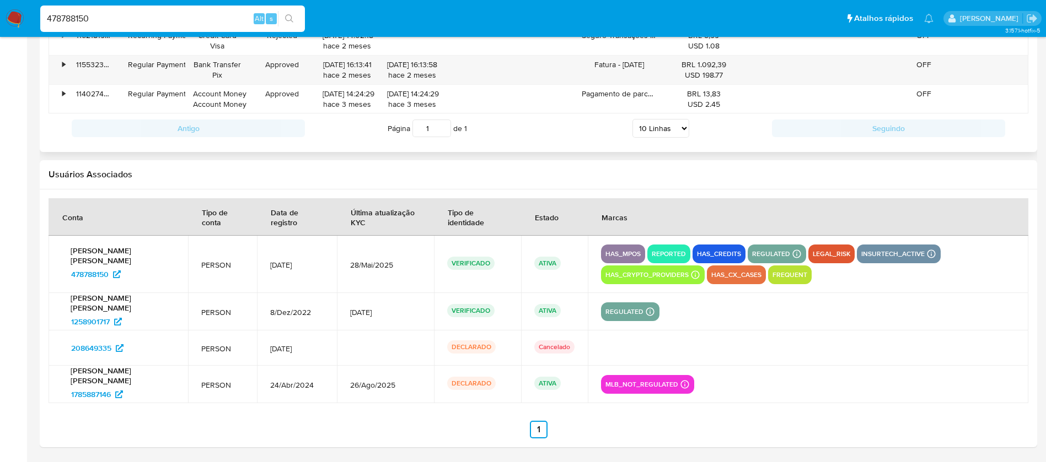
scroll to position [1153, 0]
drag, startPoint x: 63, startPoint y: 324, endPoint x: 114, endPoint y: 321, distance: 50.2
click at [114, 321] on div "Jose Augusto Bueno de Oliveira 1258901717" at bounding box center [118, 311] width 113 height 37
click at [128, 25] on input "478788150" at bounding box center [172, 19] width 265 height 14
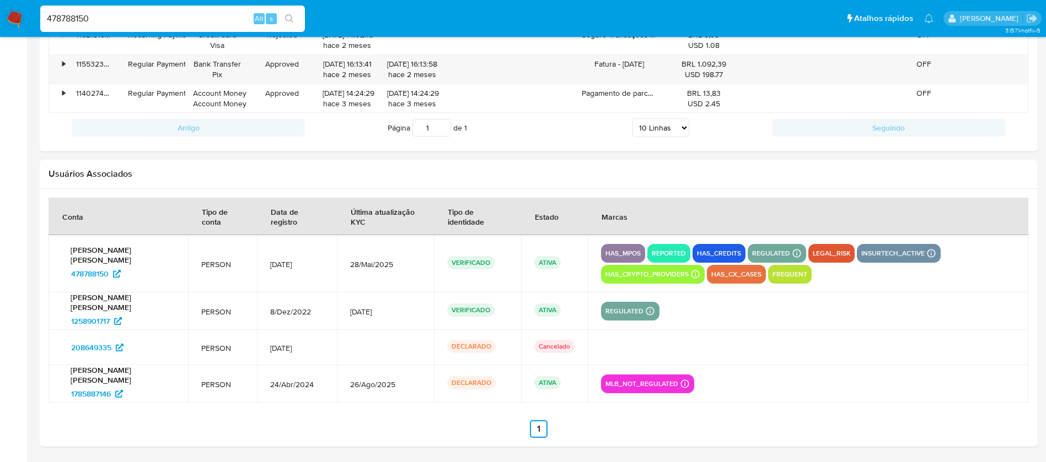
click at [128, 25] on input "478788150" at bounding box center [172, 19] width 265 height 14
paste input "1680634788"
type input "1680634788"
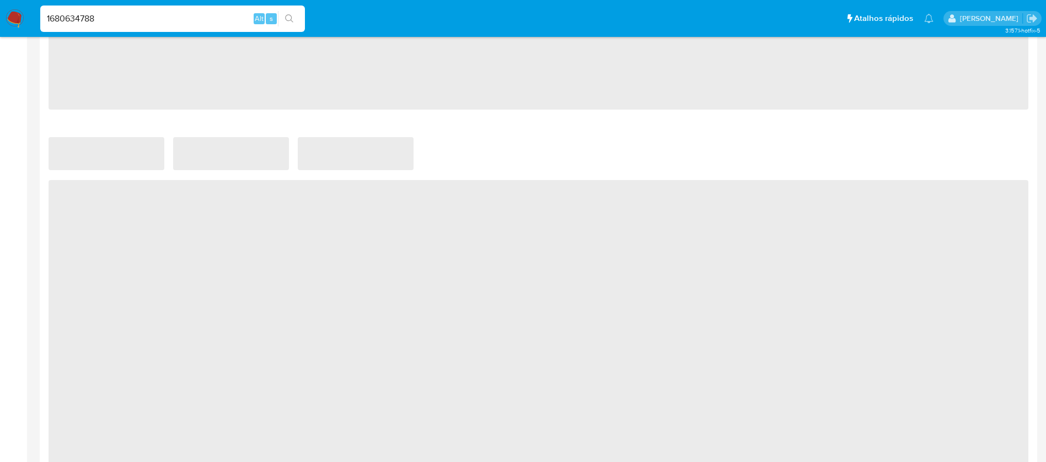
scroll to position [882, 0]
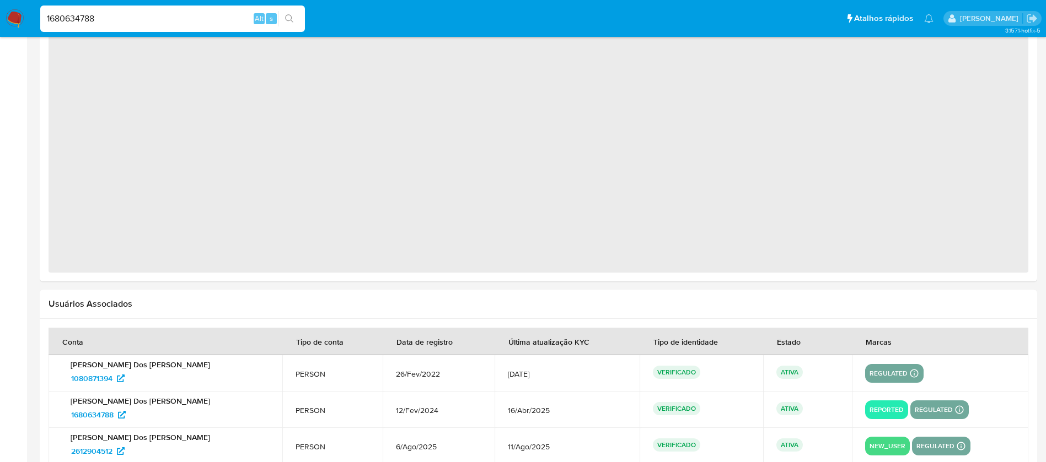
select select "10"
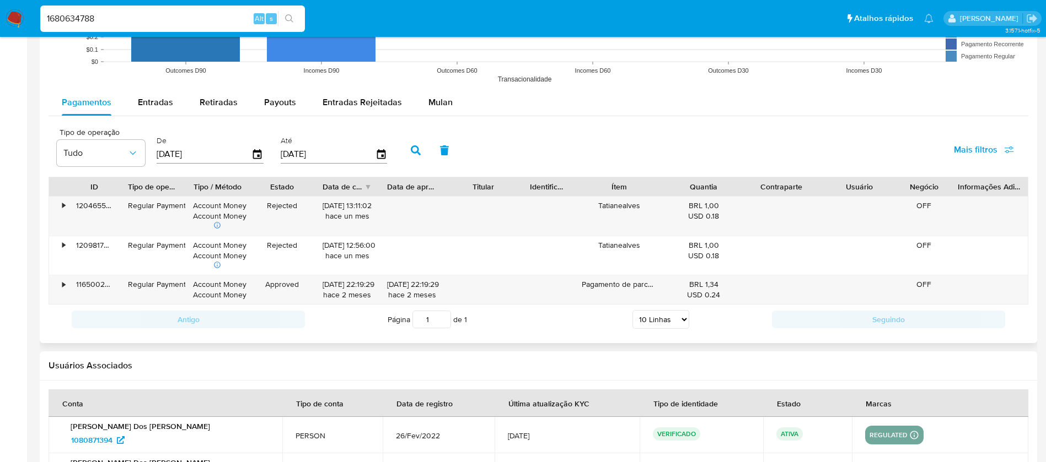
scroll to position [1186, 0]
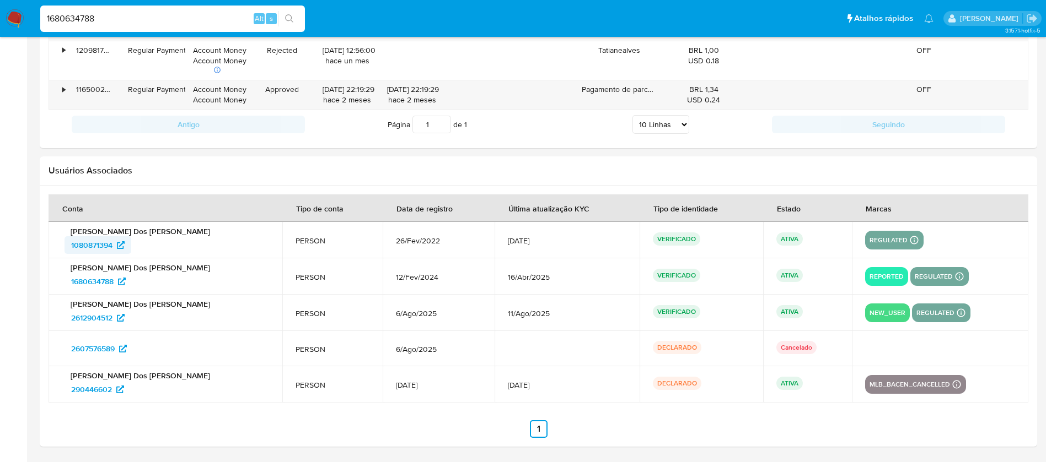
drag, startPoint x: 57, startPoint y: 244, endPoint x: 112, endPoint y: 245, distance: 54.6
click at [112, 245] on td "Tatiane Alves Florencio Dos Santos 1080871394" at bounding box center [166, 240] width 234 height 36
click at [117, 23] on input "1680634788" at bounding box center [172, 19] width 265 height 14
paste input "772993375"
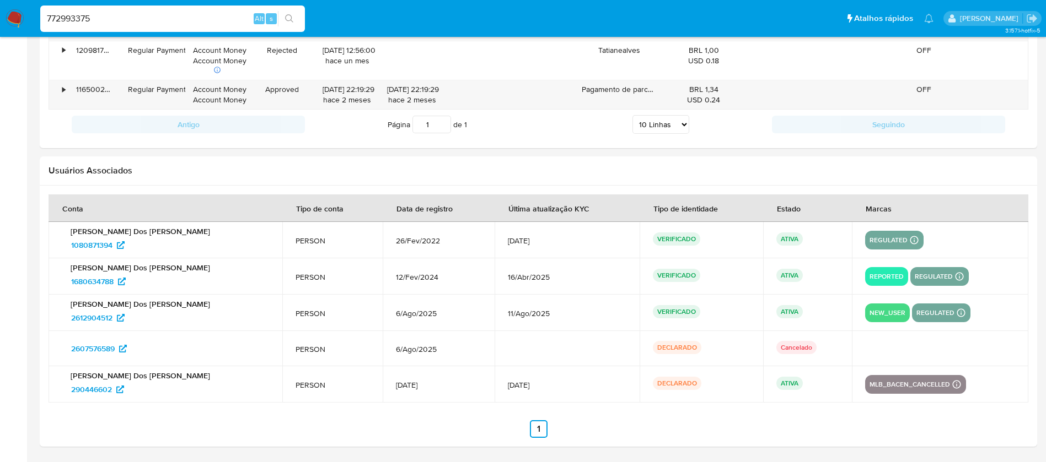
type input "772993375"
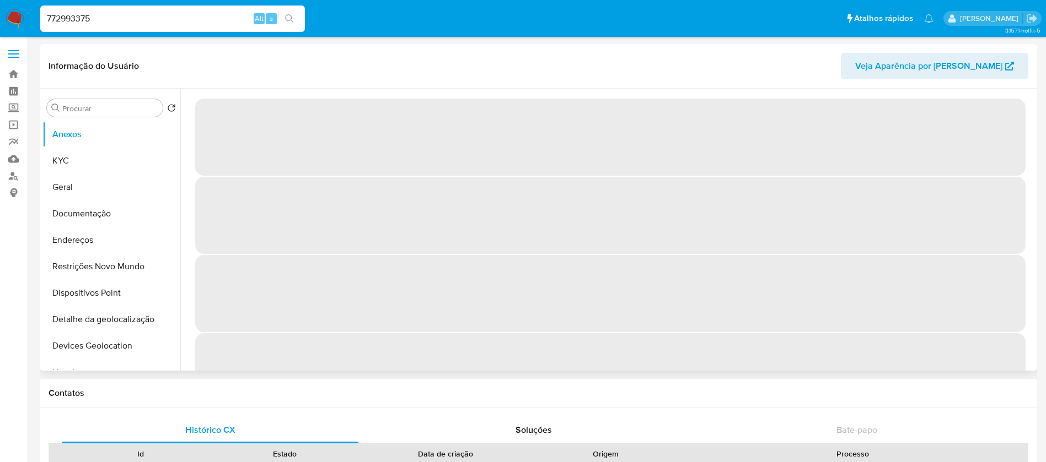
select select "10"
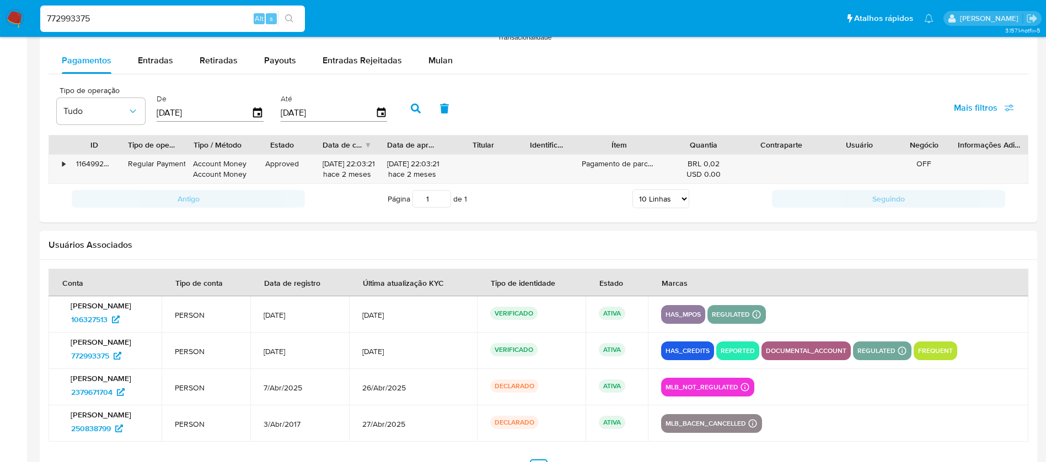
scroll to position [1015, 0]
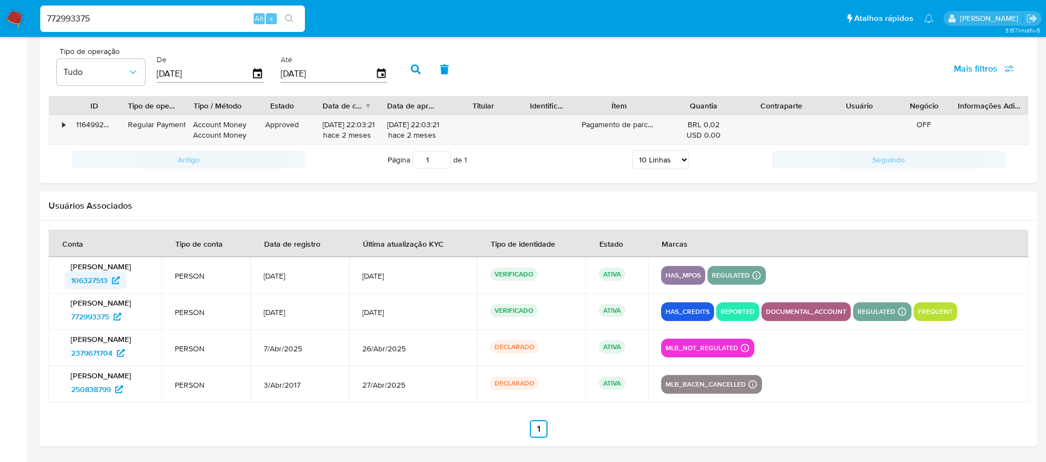
drag, startPoint x: 53, startPoint y: 282, endPoint x: 107, endPoint y: 285, distance: 53.5
click at [107, 285] on td "Luana Campos Benedix 106327513" at bounding box center [105, 275] width 113 height 36
click at [124, 22] on input "772993375" at bounding box center [172, 19] width 265 height 14
paste input "58164572"
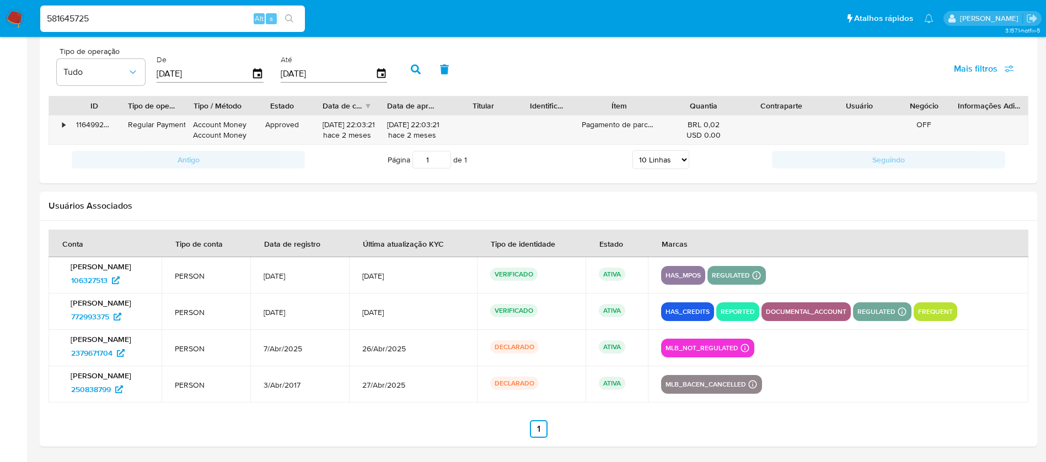
type input "581645725"
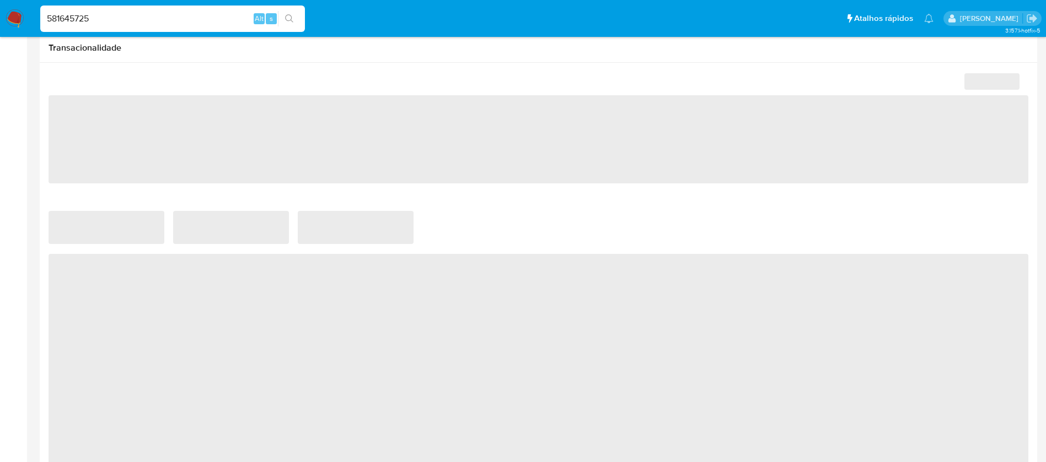
scroll to position [956, 0]
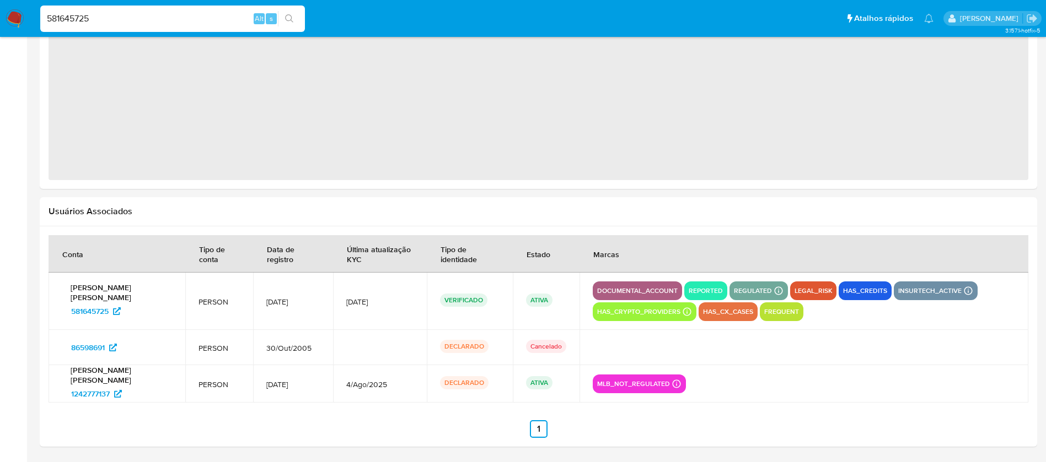
select select "10"
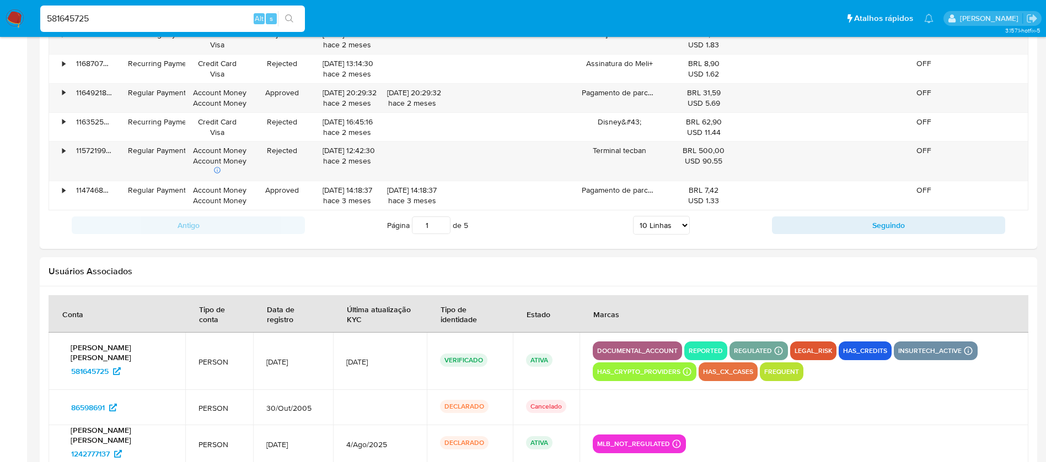
scroll to position [1320, 0]
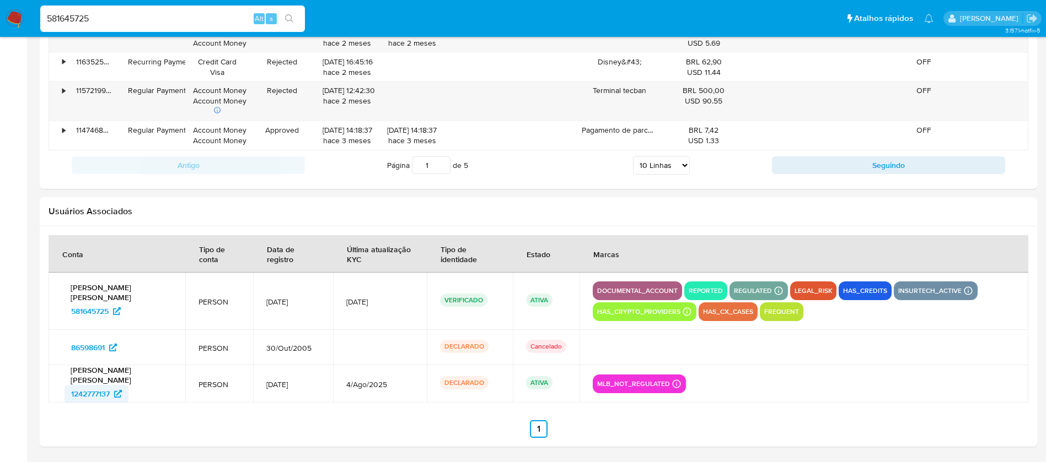
drag, startPoint x: 54, startPoint y: 394, endPoint x: 111, endPoint y: 394, distance: 56.8
click at [111, 394] on td "Ana Valeria Maia de Assis 1242777137" at bounding box center [117, 383] width 137 height 37
click at [117, 17] on input "581645725" at bounding box center [172, 19] width 265 height 14
paste input "604563069"
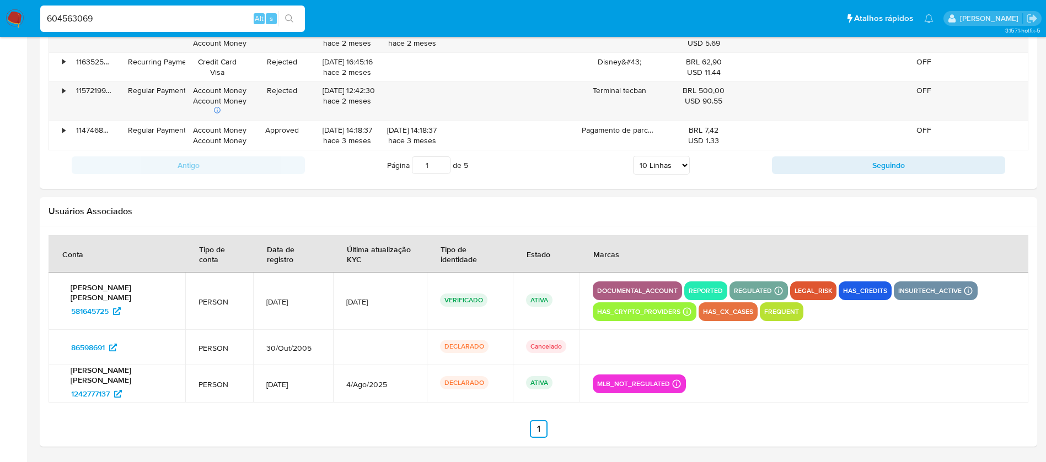
type input "604563069"
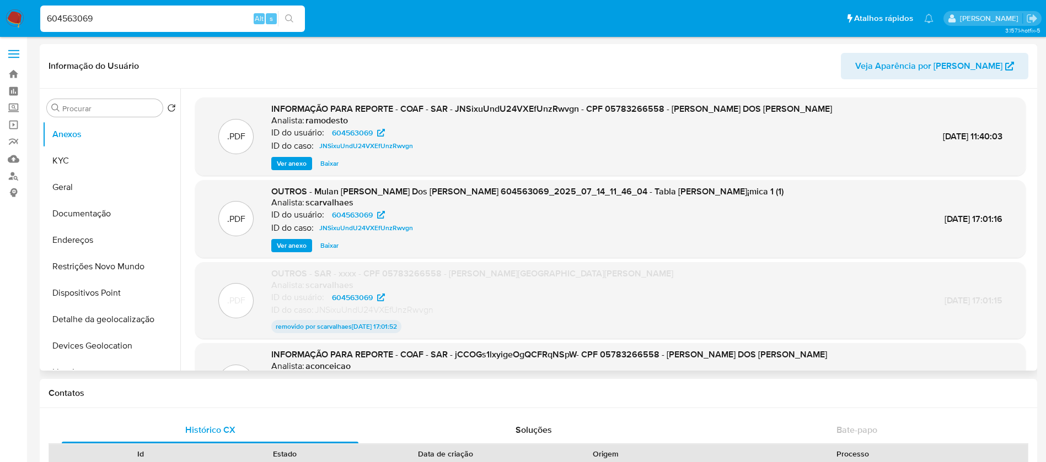
select select "10"
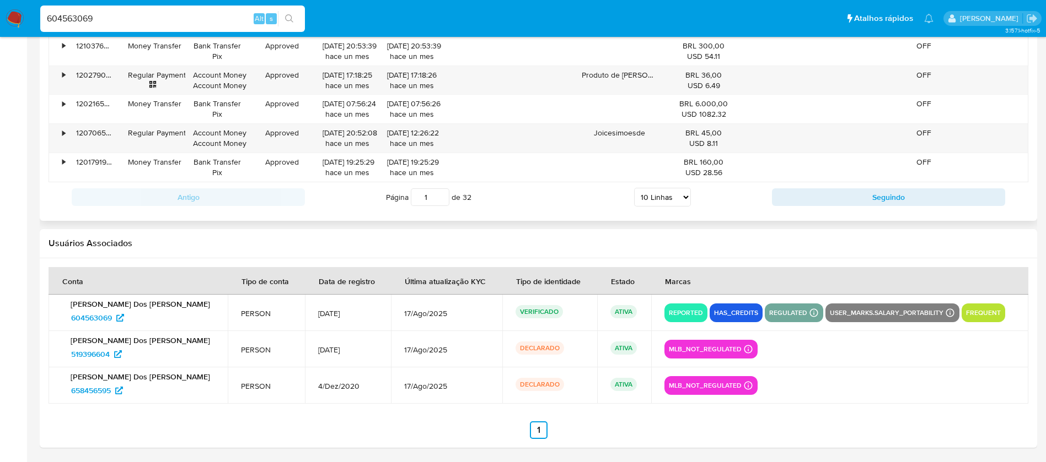
scroll to position [1299, 0]
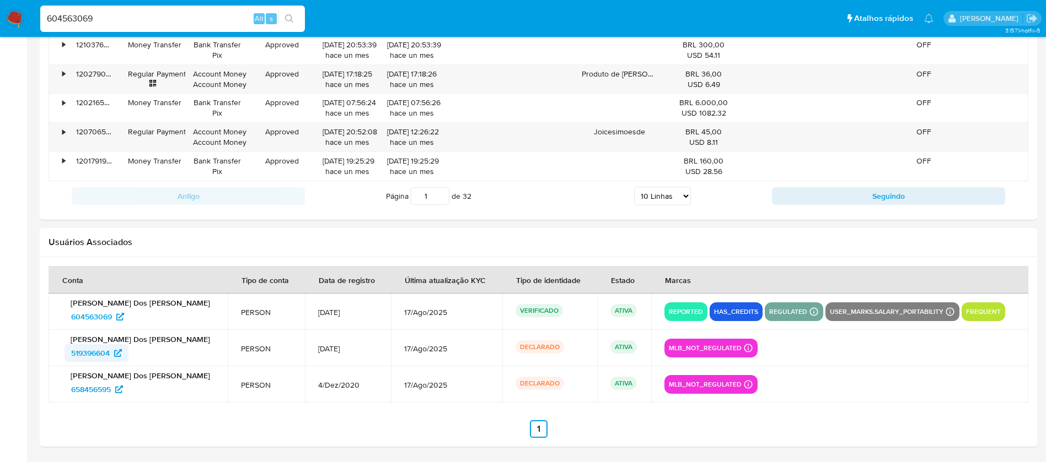
drag, startPoint x: 58, startPoint y: 357, endPoint x: 110, endPoint y: 356, distance: 51.8
click at [110, 356] on td "[PERSON_NAME] Dos [PERSON_NAME] 519396604" at bounding box center [138, 348] width 179 height 36
click at [108, 20] on input "604563069" at bounding box center [172, 19] width 265 height 14
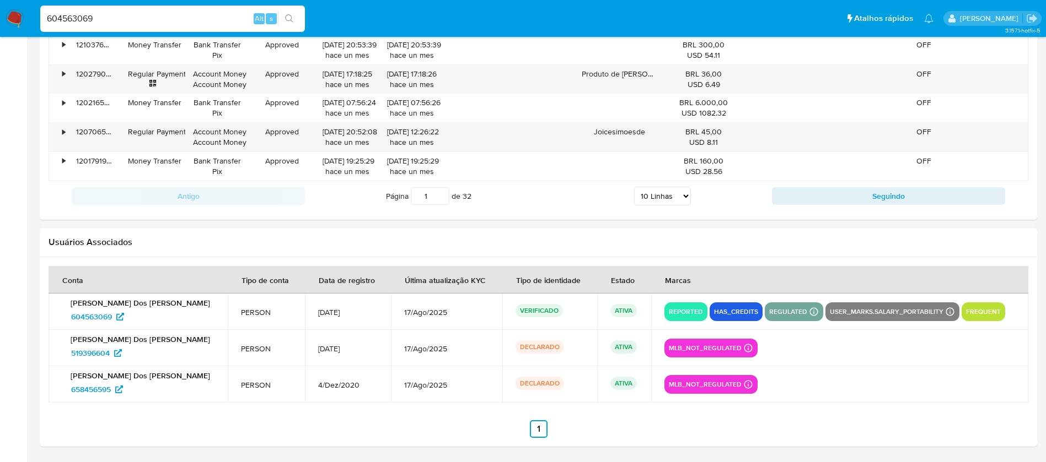
paste input "157156347"
type input "157156347"
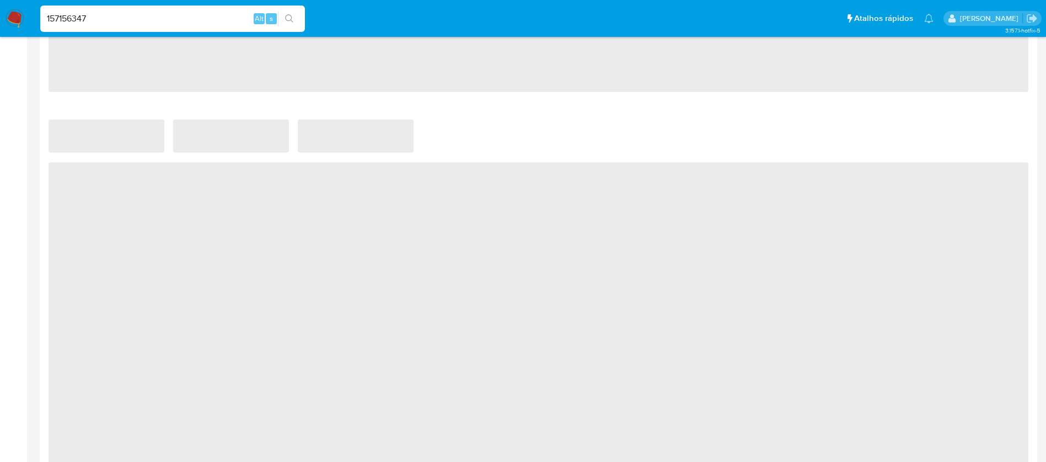
select select "10"
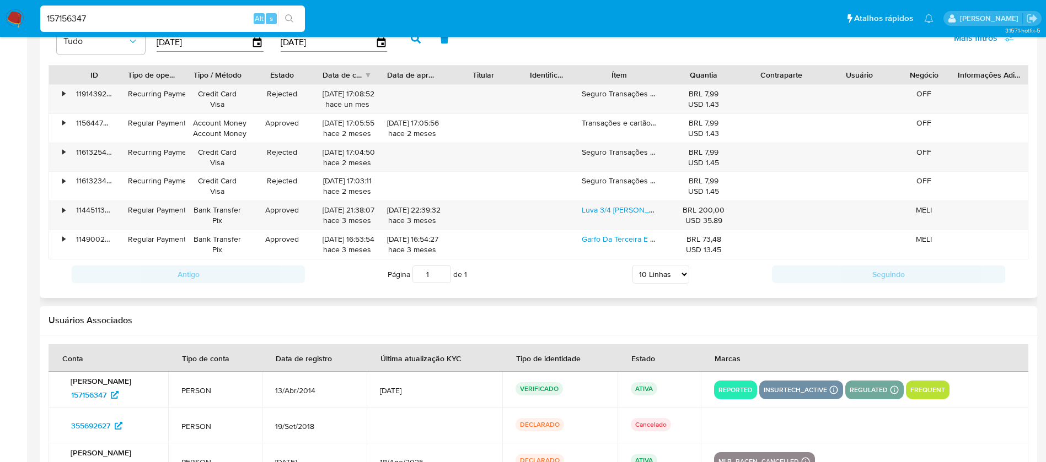
scroll to position [1215, 0]
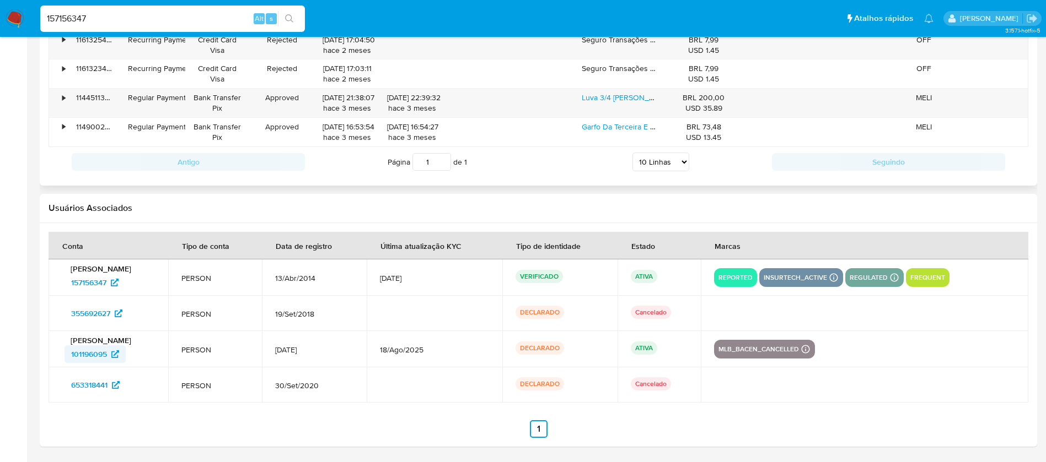
drag, startPoint x: 55, startPoint y: 354, endPoint x: 107, endPoint y: 352, distance: 52.4
click at [107, 352] on td "Reginaldo Barbosa da Costa 101196095" at bounding box center [109, 349] width 120 height 36
click at [114, 15] on input "157156347" at bounding box center [172, 19] width 265 height 14
paste input "253611568"
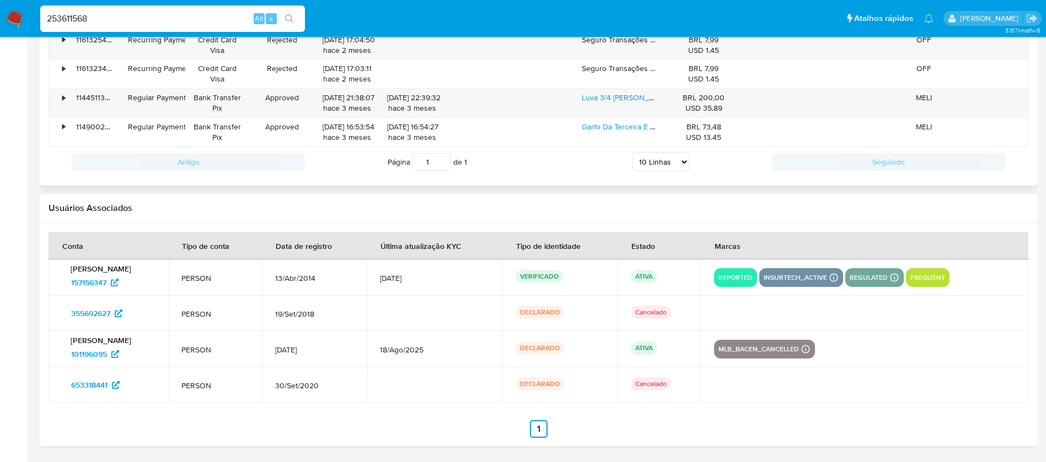
type input "253611568"
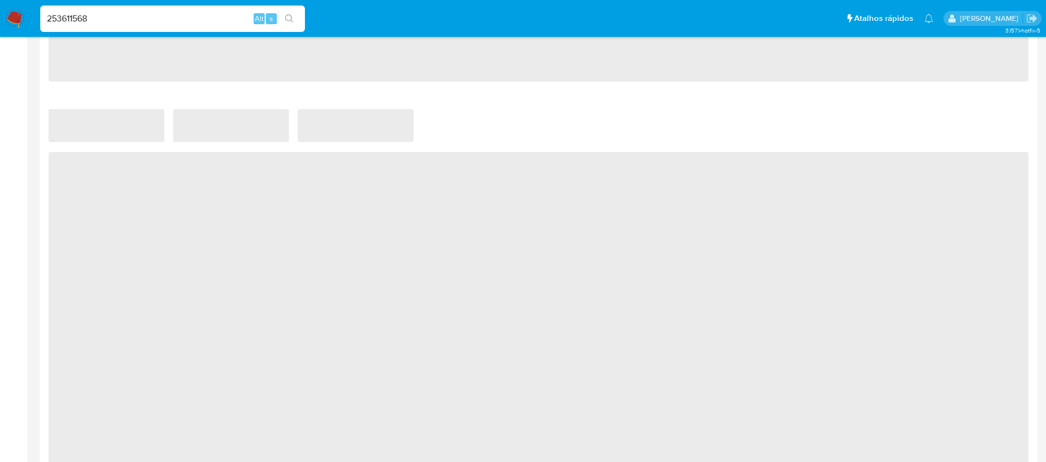
select select "10"
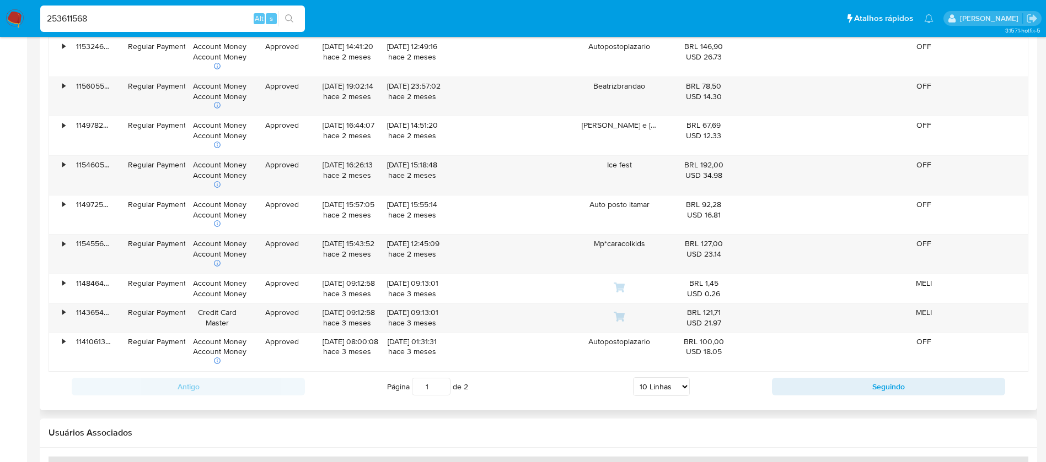
scroll to position [1306, 0]
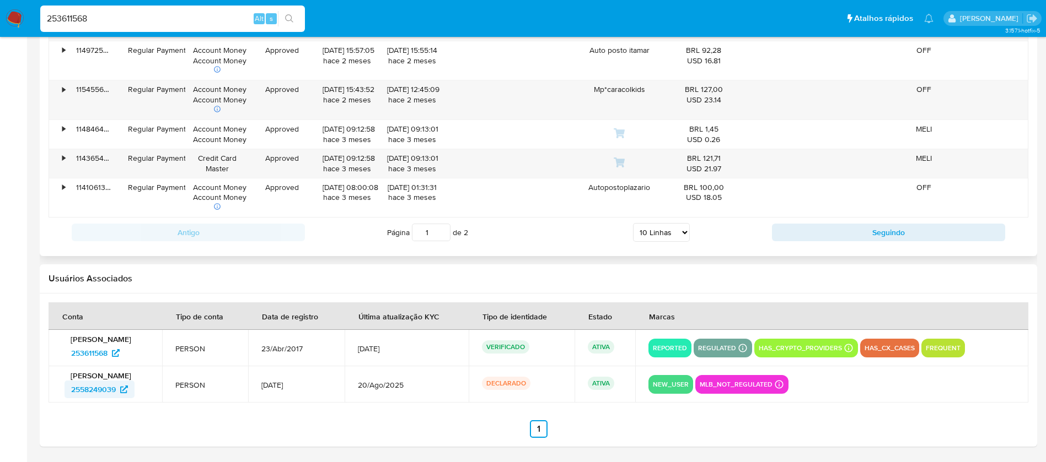
drag, startPoint x: 61, startPoint y: 395, endPoint x: 116, endPoint y: 393, distance: 55.7
click at [116, 393] on td "Drena Queli de Oliveira Assis 2558249039" at bounding box center [106, 385] width 114 height 36
click at [112, 10] on div "253611568 Alt s" at bounding box center [172, 19] width 265 height 26
click at [112, 19] on input "253611568" at bounding box center [172, 19] width 265 height 14
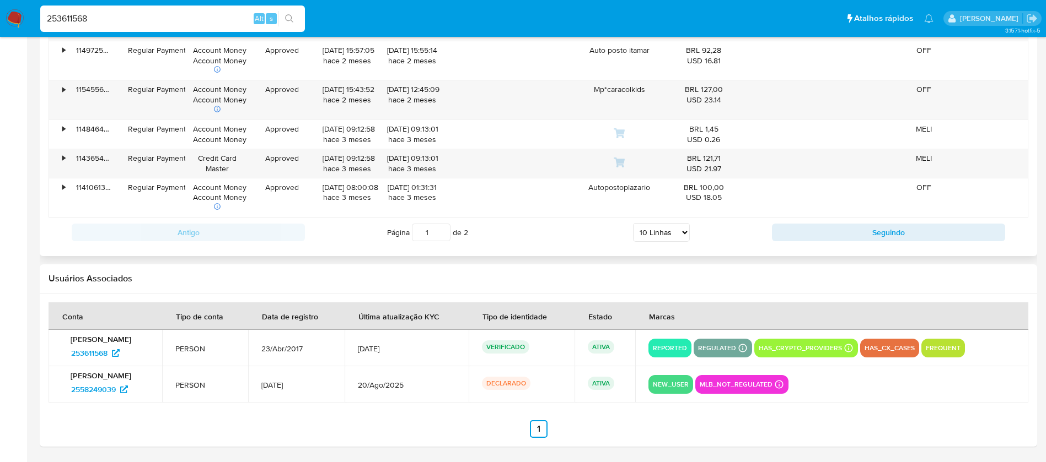
paste input "184379100"
type input "184379100"
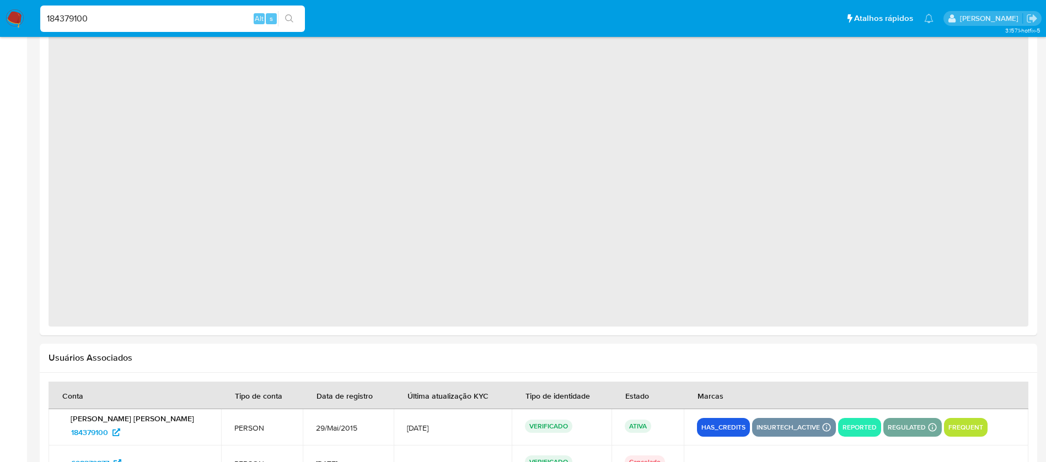
select select "10"
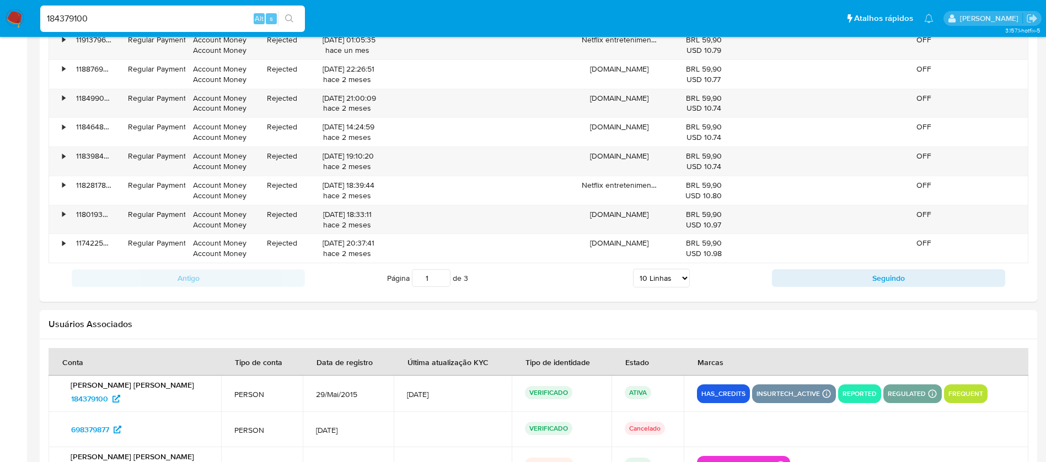
scroll to position [1275, 0]
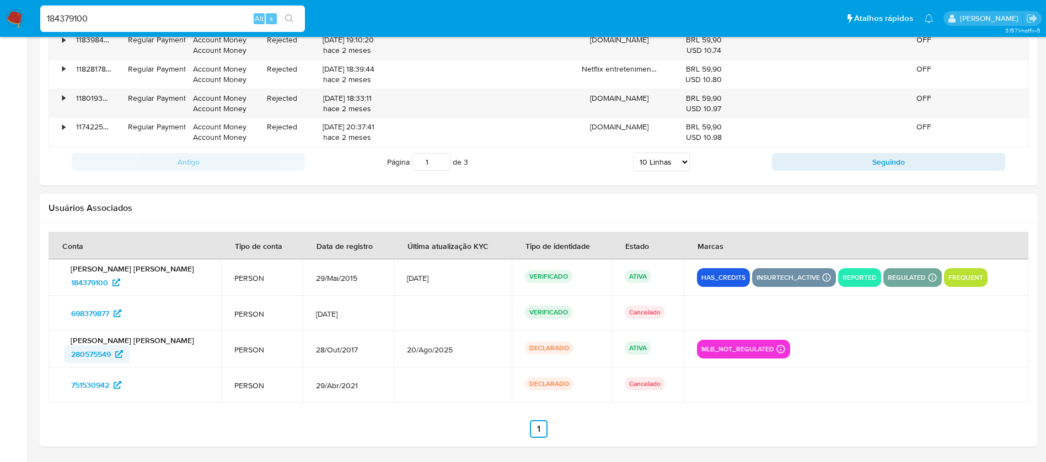
drag, startPoint x: 58, startPoint y: 357, endPoint x: 111, endPoint y: 355, distance: 52.4
click at [111, 355] on td "Simone Lira de Lima 280575549" at bounding box center [135, 349] width 173 height 36
click at [143, 19] on input "184379100" at bounding box center [172, 19] width 265 height 14
paste input "980943348"
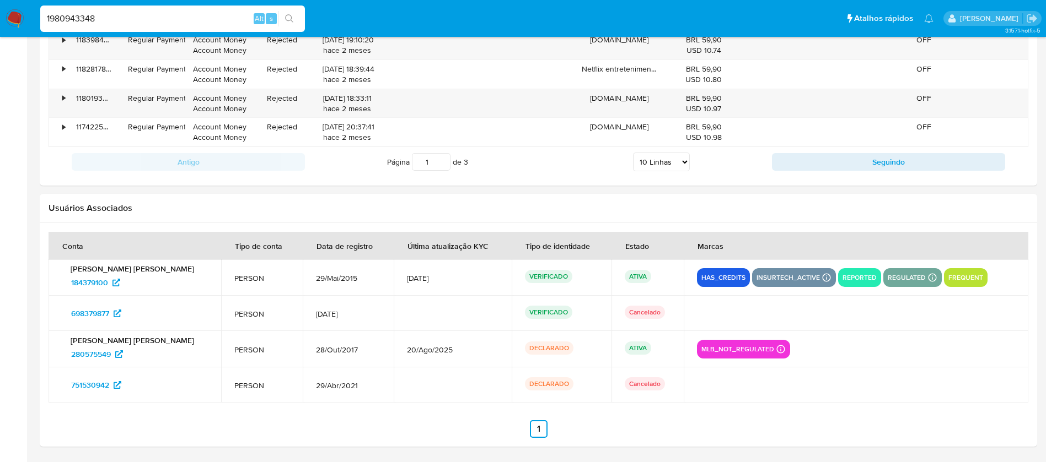
type input "1980943348"
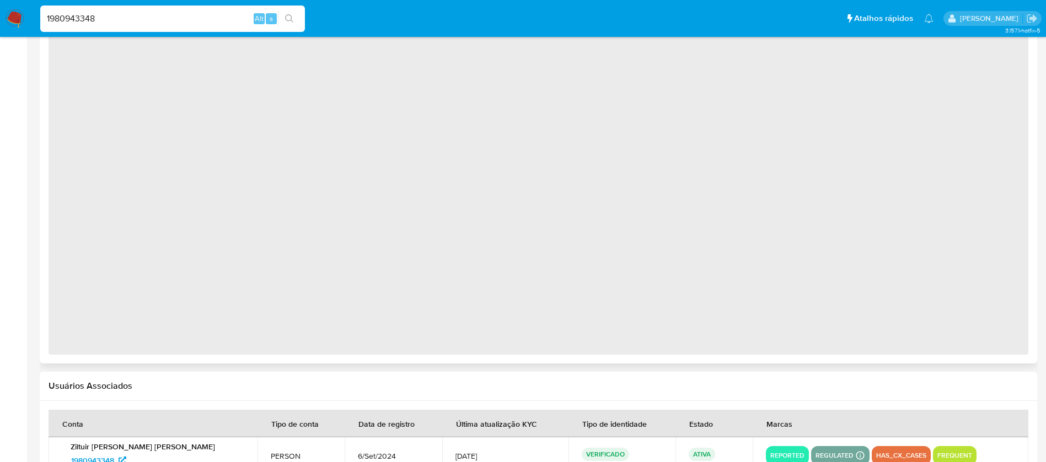
select select "10"
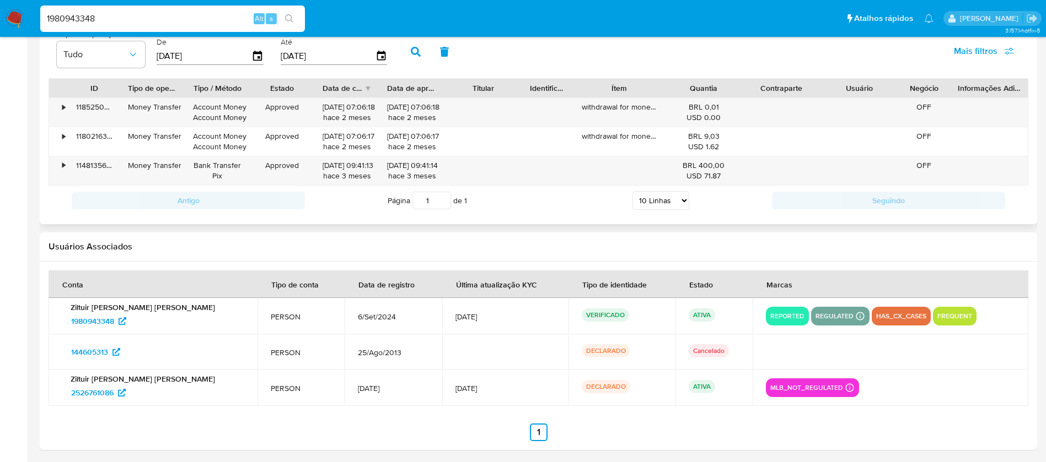
scroll to position [1036, 0]
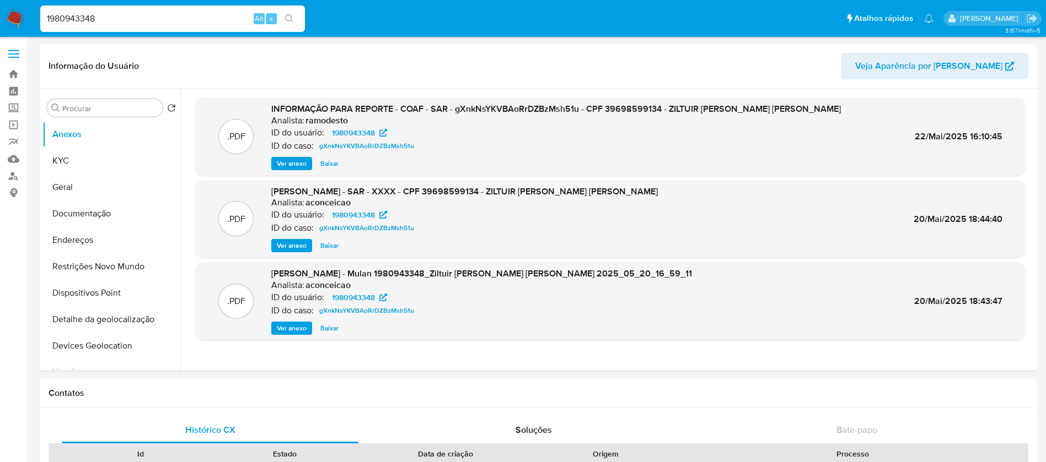
select select "10"
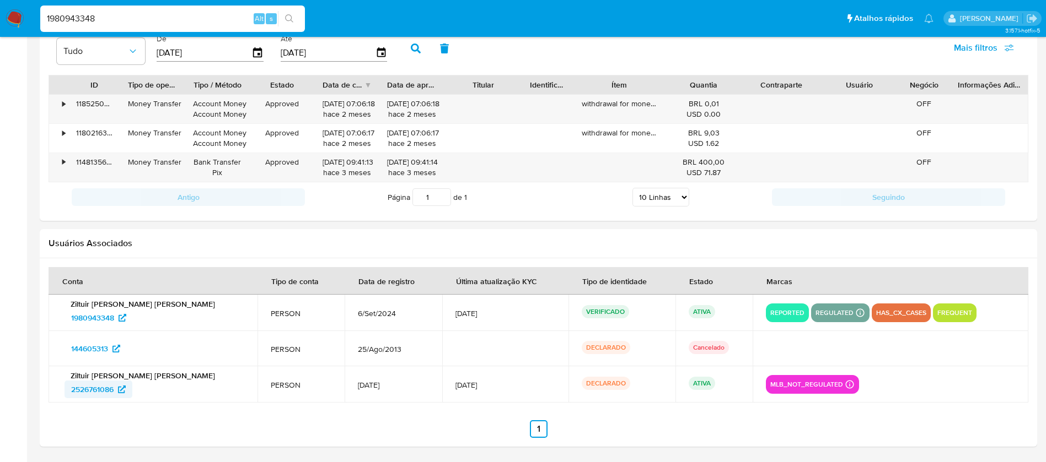
drag, startPoint x: 60, startPoint y: 392, endPoint x: 114, endPoint y: 389, distance: 54.1
click at [114, 389] on td "Ziltuir Alves Teixeira 2526761086" at bounding box center [153, 385] width 209 height 36
click at [108, 20] on input "1980943348" at bounding box center [172, 19] width 265 height 14
paste input "368098992"
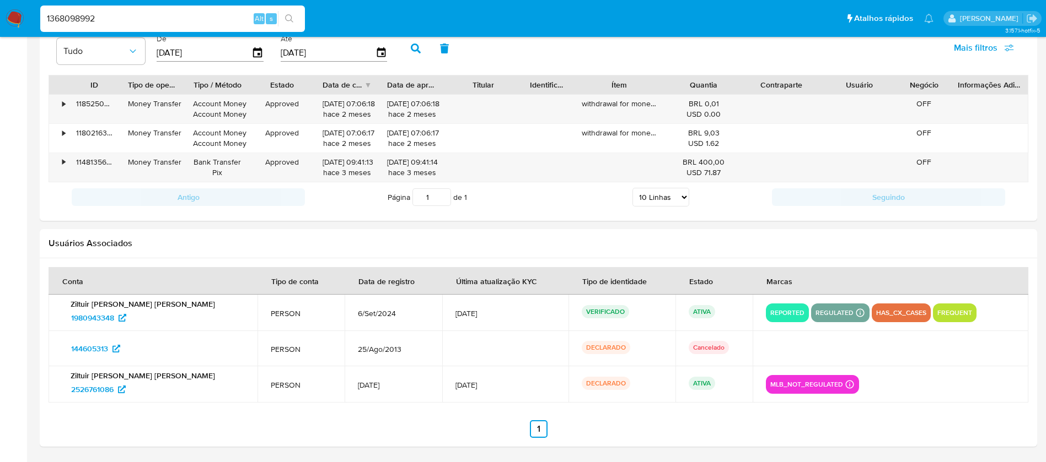
type input "1368098992"
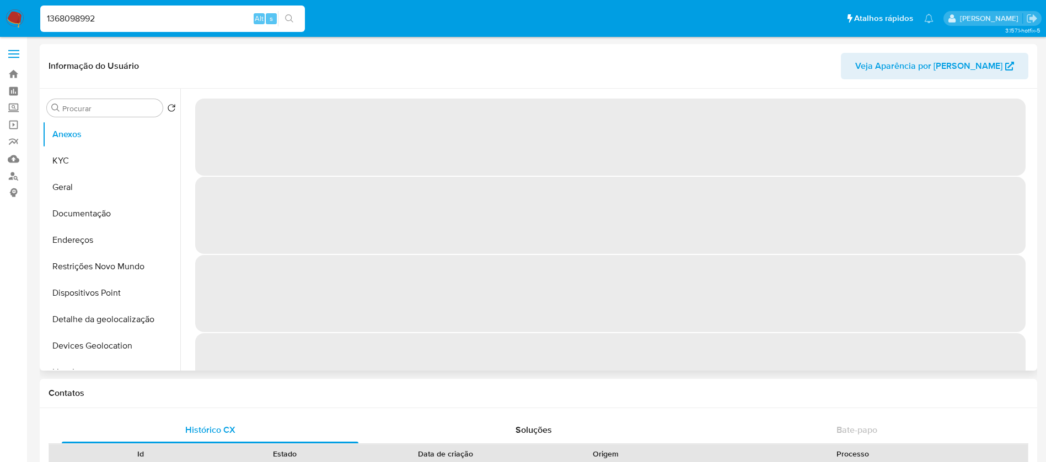
select select "10"
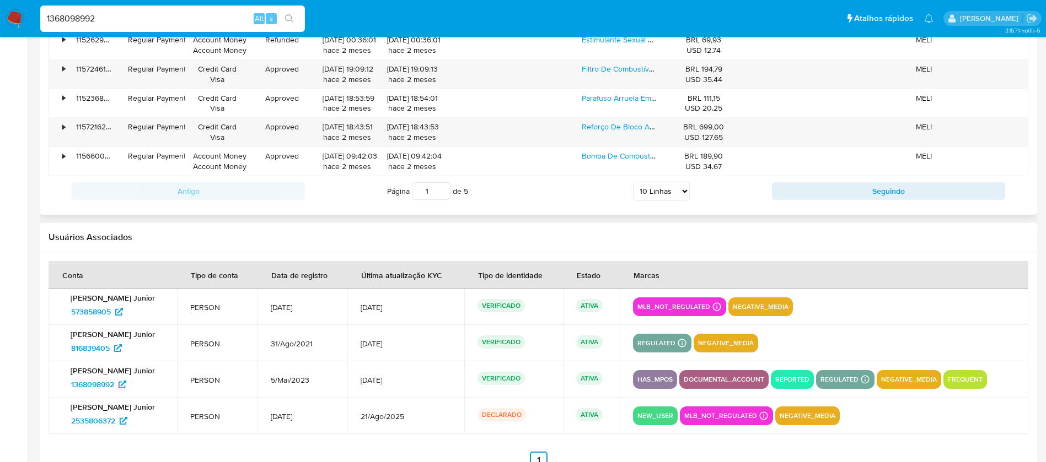
scroll to position [1333, 0]
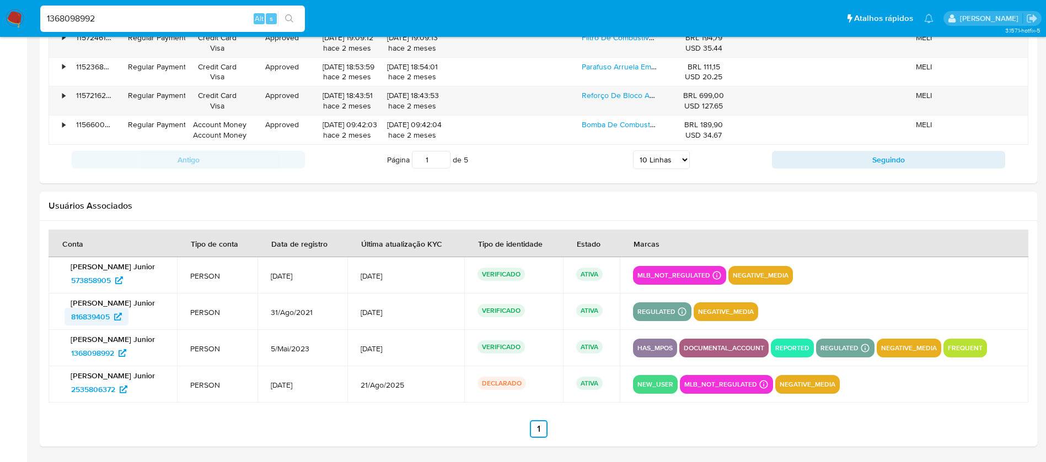
drag, startPoint x: 60, startPoint y: 319, endPoint x: 110, endPoint y: 319, distance: 49.6
click at [110, 319] on td "Carlos Alberto de Salles Junior 816839405" at bounding box center [113, 312] width 128 height 36
click at [136, 10] on div "1368098992 Alt s" at bounding box center [172, 19] width 265 height 26
click at [120, 20] on input "1368098992" at bounding box center [172, 19] width 265 height 14
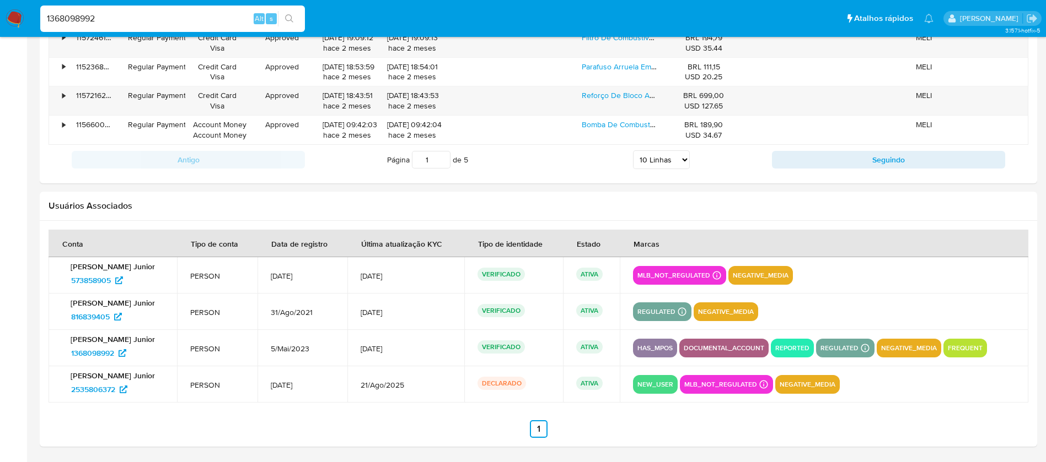
click at [120, 20] on input "1368098992" at bounding box center [172, 19] width 265 height 14
paste input "2214153206"
type input "2214153206"
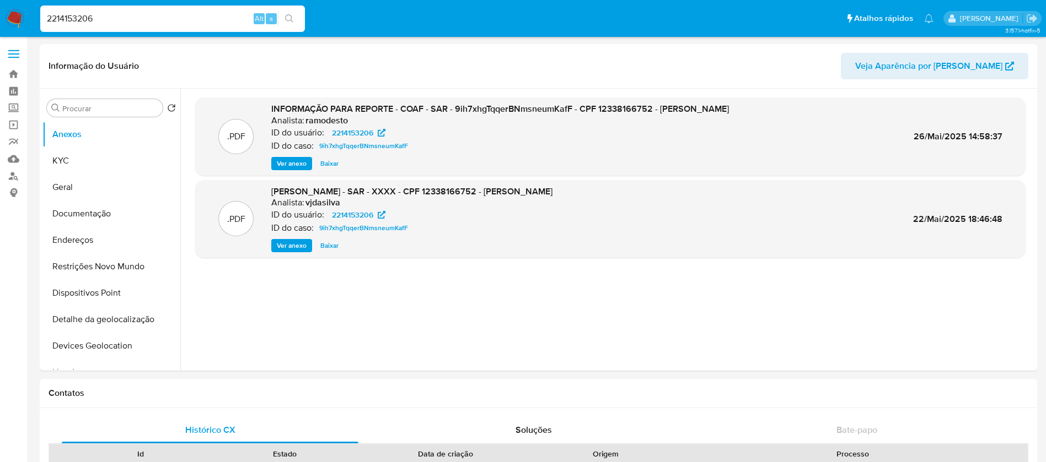
select select "10"
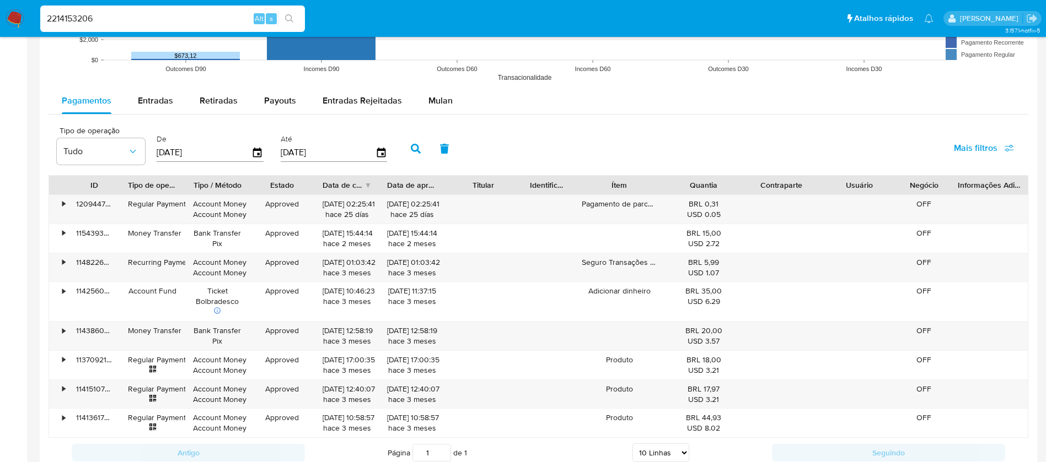
scroll to position [1347, 0]
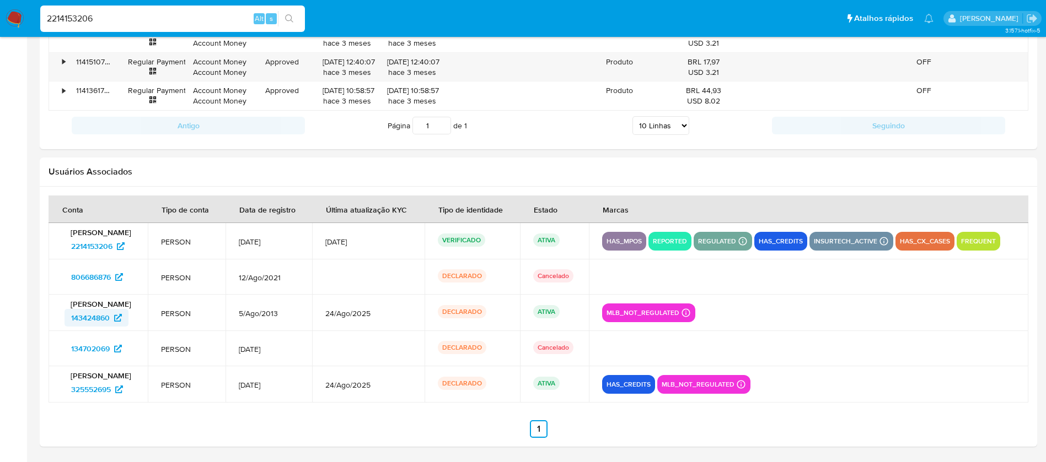
drag, startPoint x: 60, startPoint y: 323, endPoint x: 110, endPoint y: 322, distance: 50.2
click at [110, 322] on td "Wendel Medeiros de Menezes 143424860" at bounding box center [98, 313] width 99 height 36
click at [109, 14] on input "2214153206" at bounding box center [172, 19] width 265 height 14
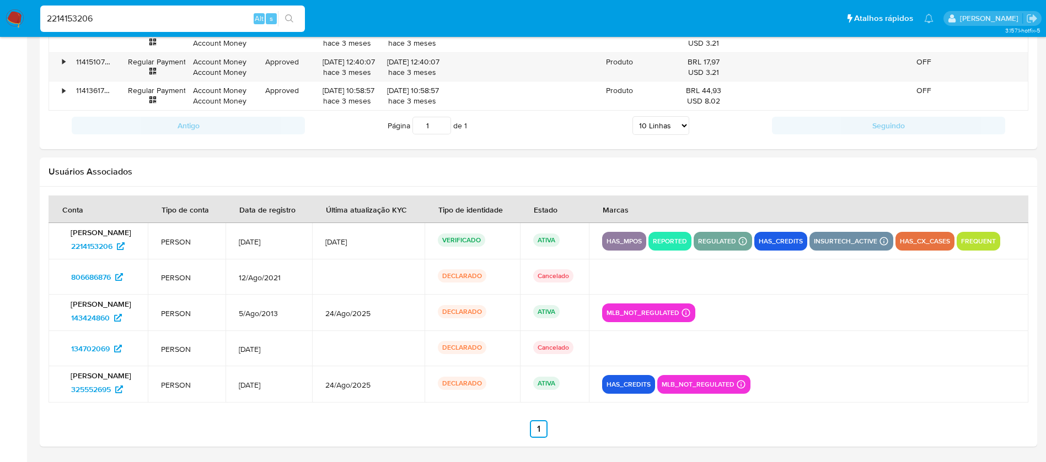
paste input "127982440"
type input "2127982440"
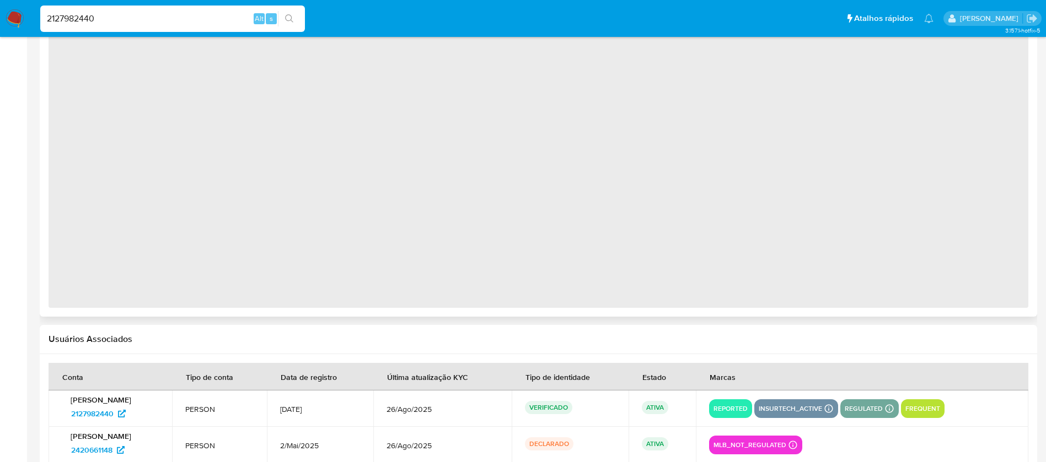
select select "10"
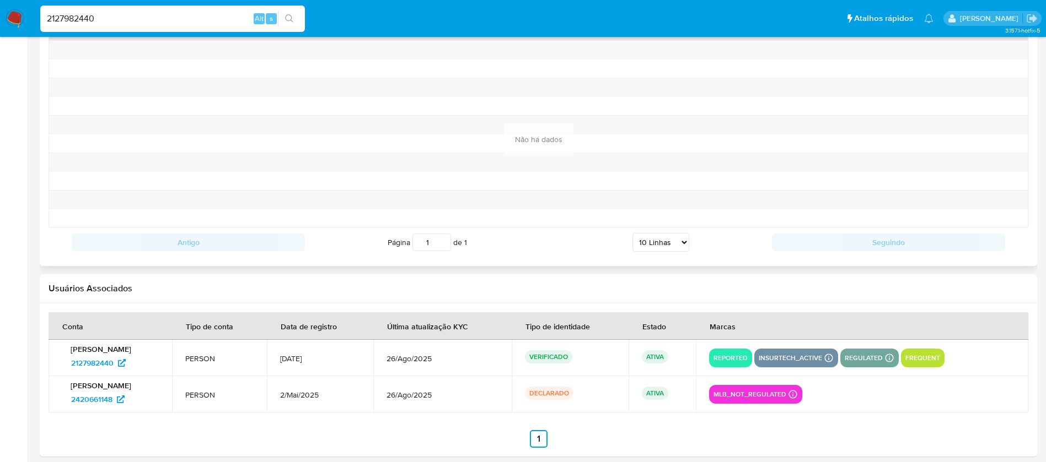
scroll to position [1081, 0]
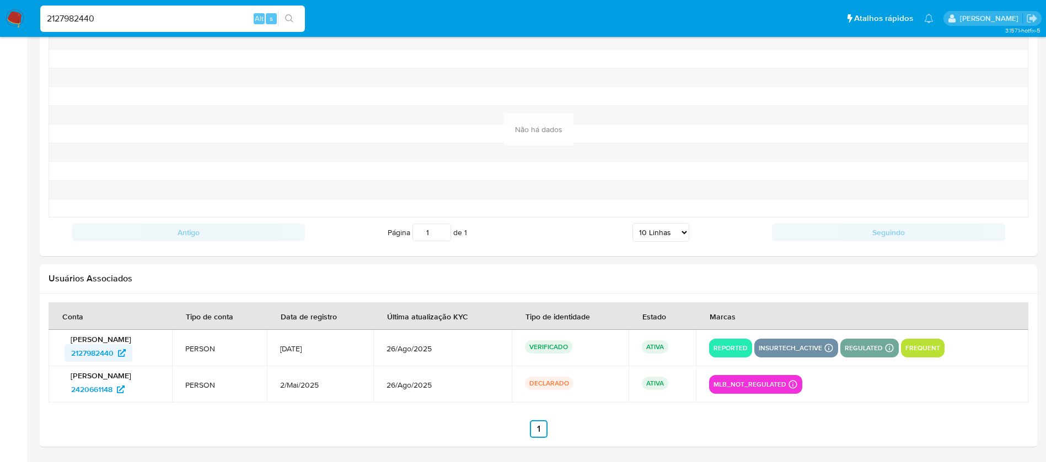
drag, startPoint x: 60, startPoint y: 357, endPoint x: 94, endPoint y: 357, distance: 33.6
click at [94, 357] on td "Alexsandro da Conceicao 2127982440" at bounding box center [110, 348] width 123 height 36
drag, startPoint x: 63, startPoint y: 389, endPoint x: 112, endPoint y: 389, distance: 49.1
click at [112, 389] on div "Alexsandro da Conceicao 2420661148" at bounding box center [110, 385] width 97 height 28
click at [160, 21] on input "2127982440" at bounding box center [172, 19] width 265 height 14
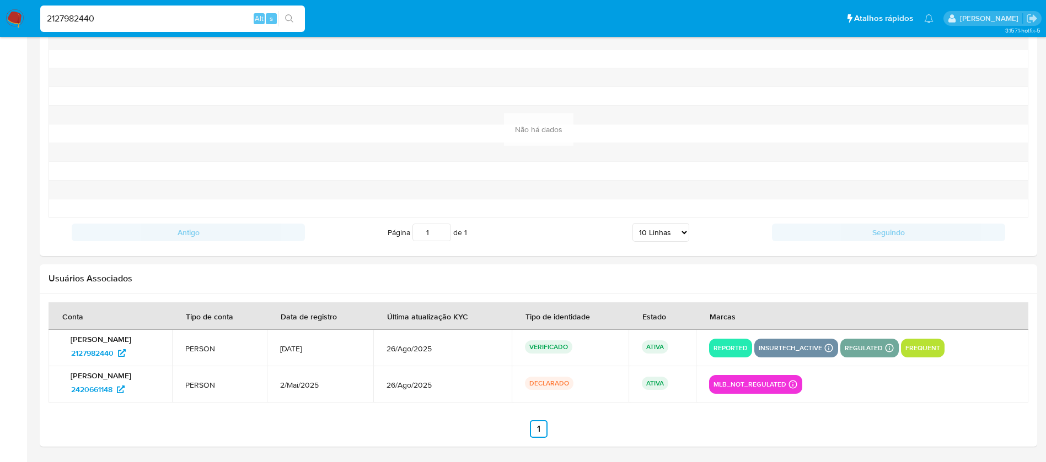
click at [160, 21] on input "2127982440" at bounding box center [172, 19] width 265 height 14
paste input "312908376"
type input "312908376"
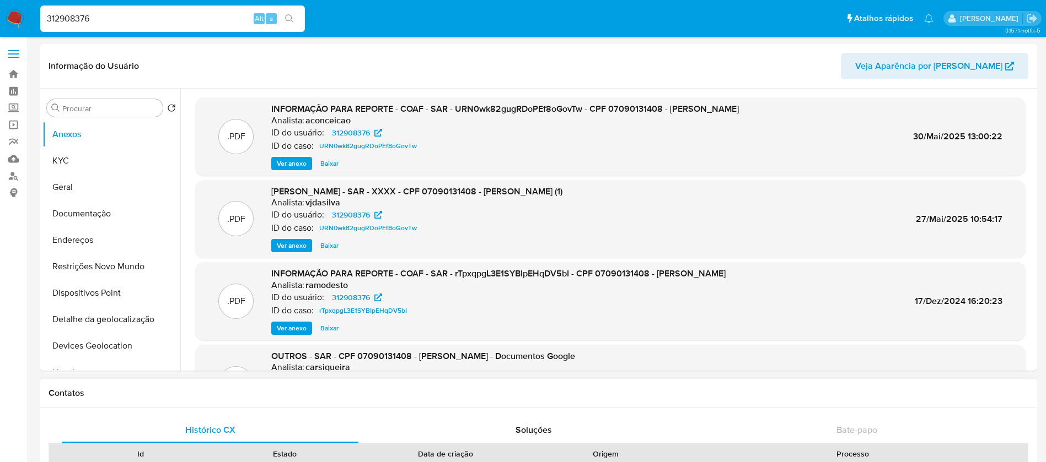
select select "10"
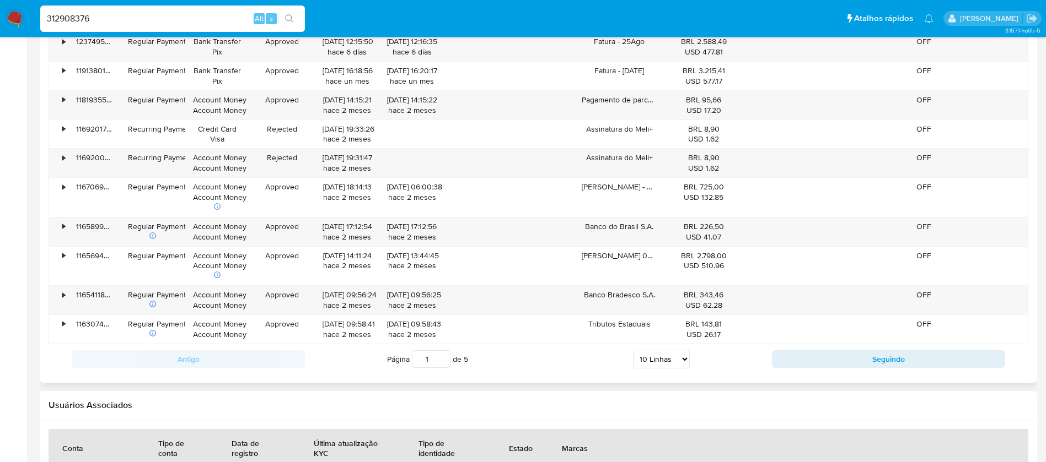
scroll to position [1289, 0]
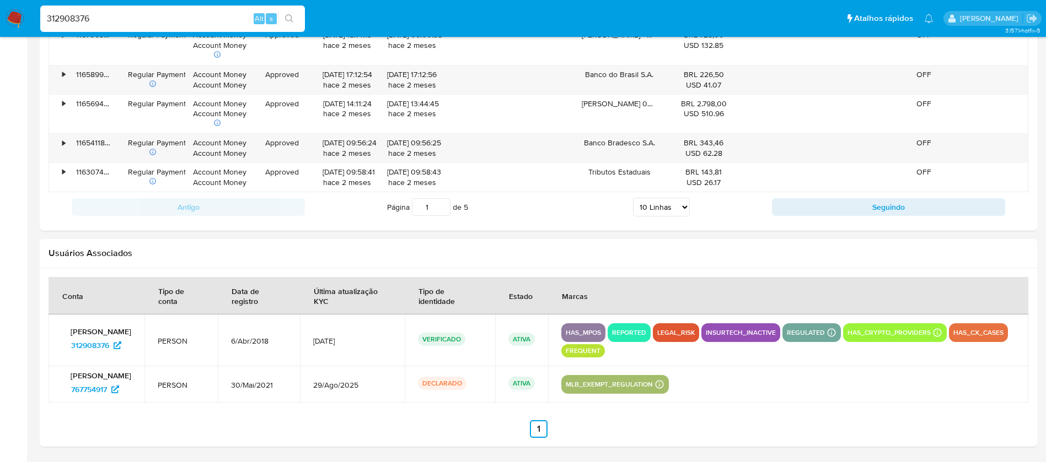
click at [90, 419] on section at bounding box center [539, 357] width 980 height 161
drag, startPoint x: 64, startPoint y: 392, endPoint x: 108, endPoint y: 394, distance: 44.1
click at [108, 394] on div "Luceliano Dos Santos 767754917" at bounding box center [96, 385] width 69 height 28
click at [134, 18] on input "312908376" at bounding box center [172, 19] width 265 height 14
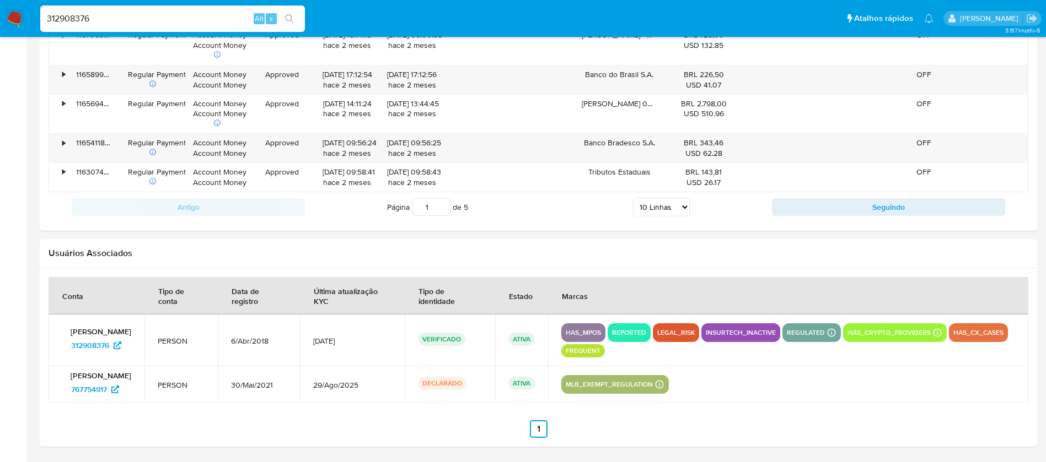
click at [134, 18] on input "312908376" at bounding box center [172, 19] width 265 height 14
paste input "171356464"
type input "171356464"
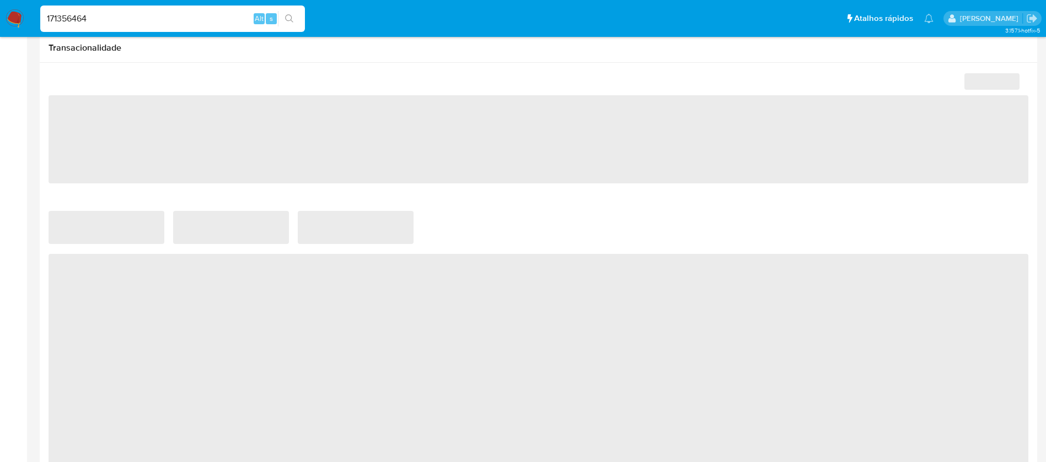
select select "10"
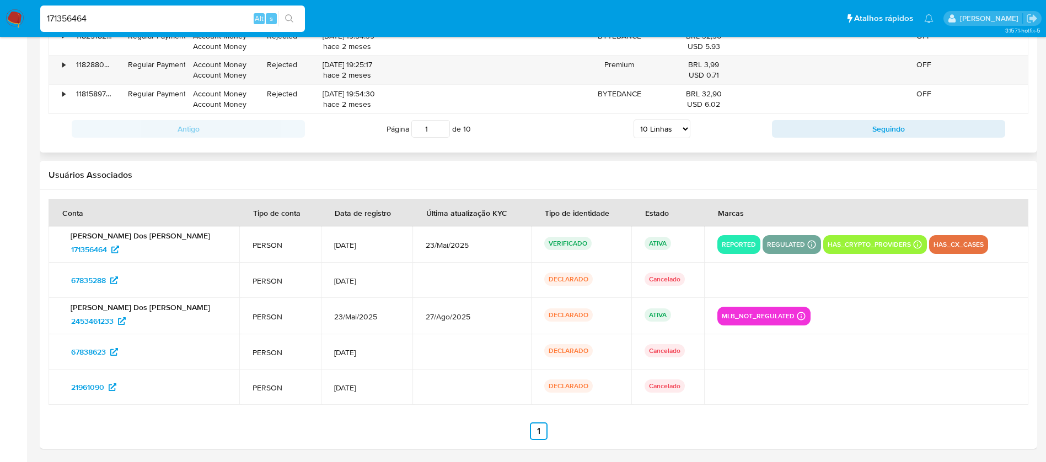
scroll to position [1348, 0]
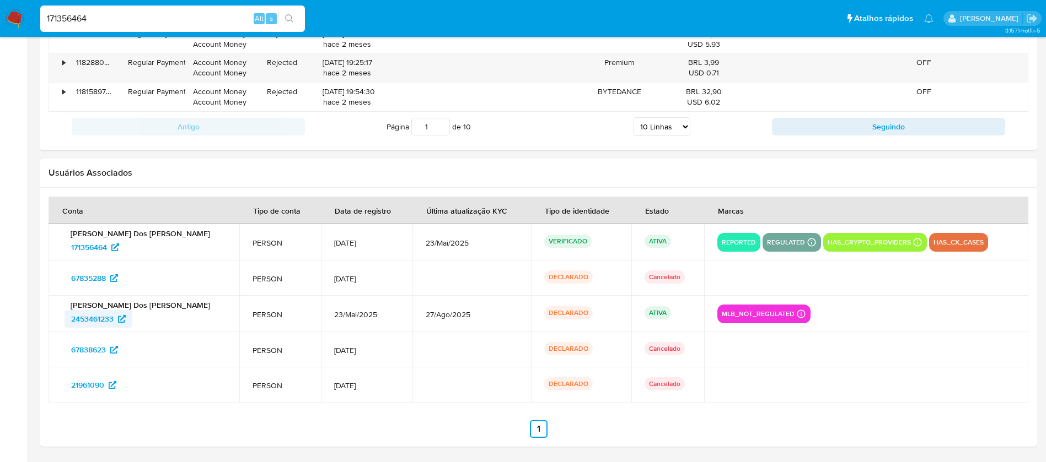
drag, startPoint x: 61, startPoint y: 321, endPoint x: 114, endPoint y: 321, distance: 52.9
click at [114, 321] on td "Renan Dos Santos Costa 2453461233" at bounding box center [144, 314] width 191 height 36
click at [99, 23] on input "171356464" at bounding box center [172, 19] width 265 height 14
paste input "043286732"
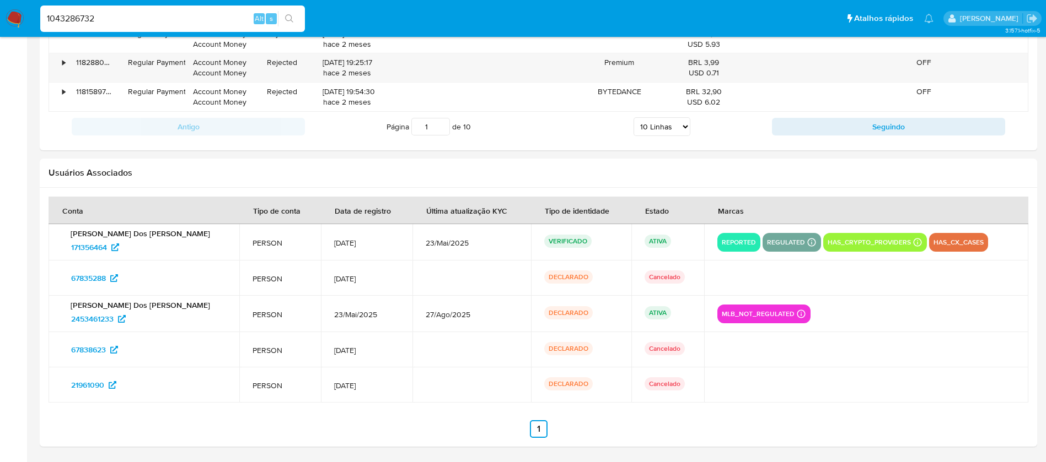
type input "1043286732"
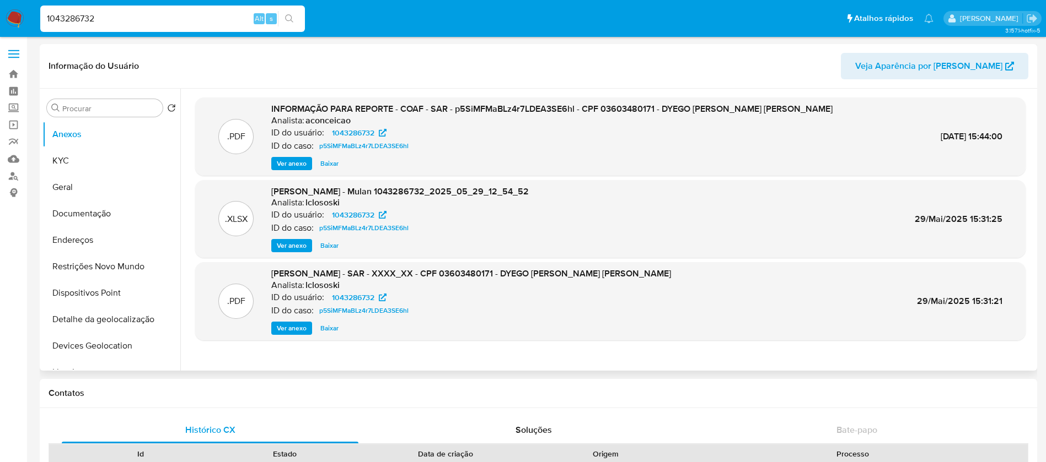
select select "10"
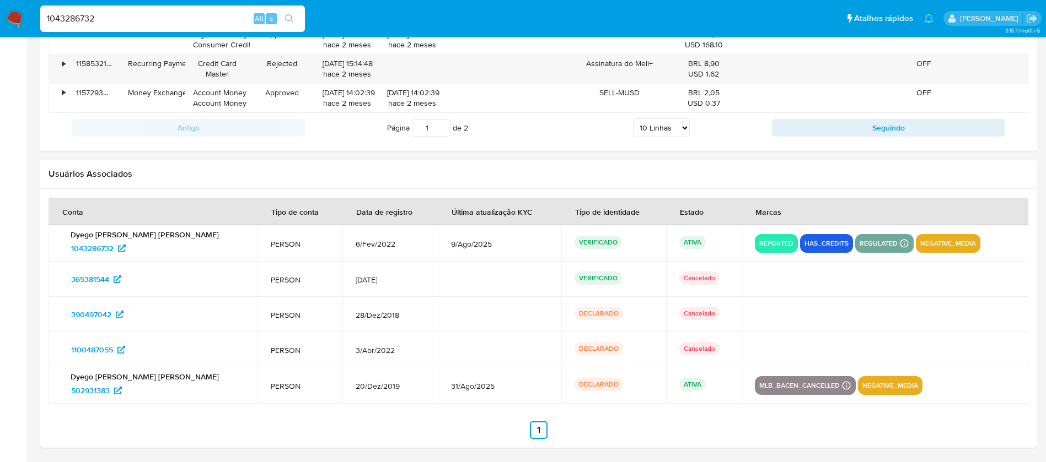
scroll to position [1387, 0]
drag, startPoint x: 63, startPoint y: 392, endPoint x: 111, endPoint y: 388, distance: 47.6
click at [111, 388] on div "Dyego Paiva Gomes 502931383" at bounding box center [153, 386] width 182 height 28
click at [123, 19] on input "1043286732" at bounding box center [172, 19] width 265 height 14
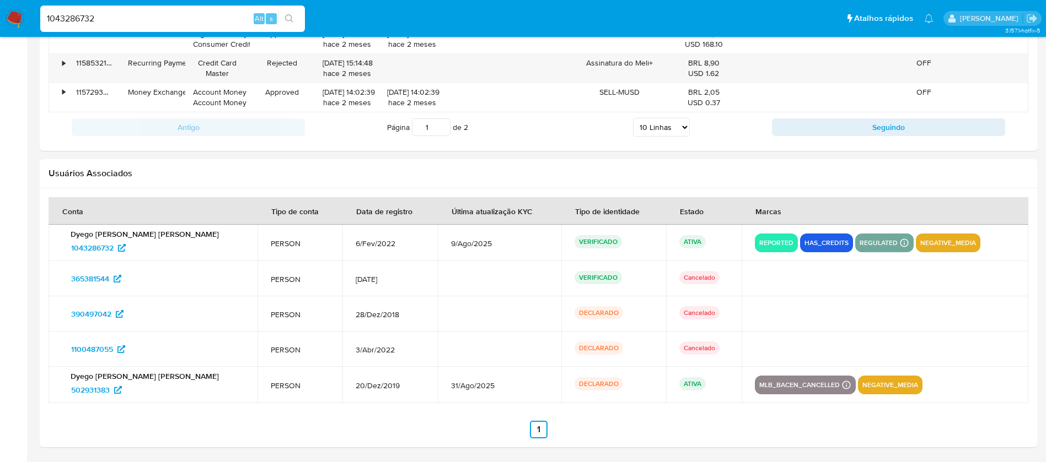
paste input "358779987"
type input "358779987"
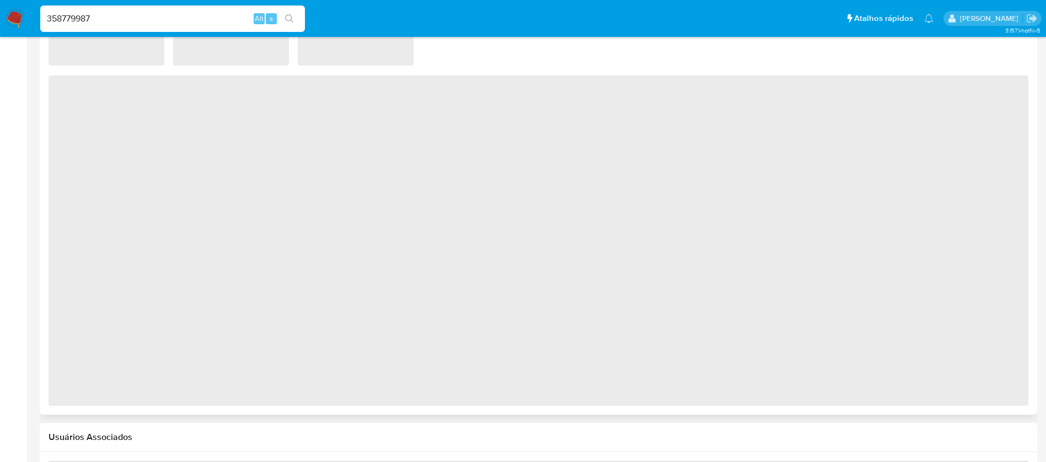
select select "10"
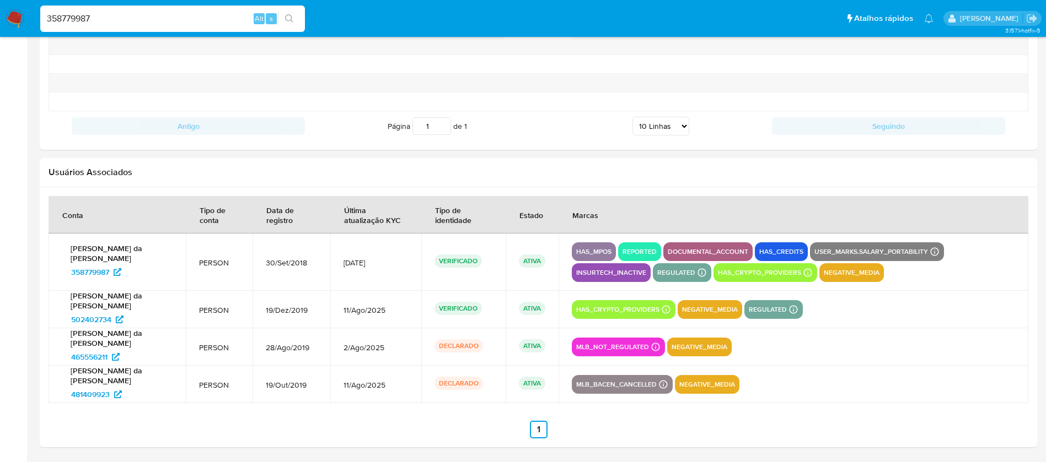
scroll to position [1263, 0]
drag, startPoint x: 59, startPoint y: 321, endPoint x: 110, endPoint y: 321, distance: 51.3
click at [110, 321] on td "Antonio Filho da Silva Costa 502402734" at bounding box center [117, 308] width 137 height 37
click at [112, 24] on input "358779987" at bounding box center [172, 19] width 265 height 14
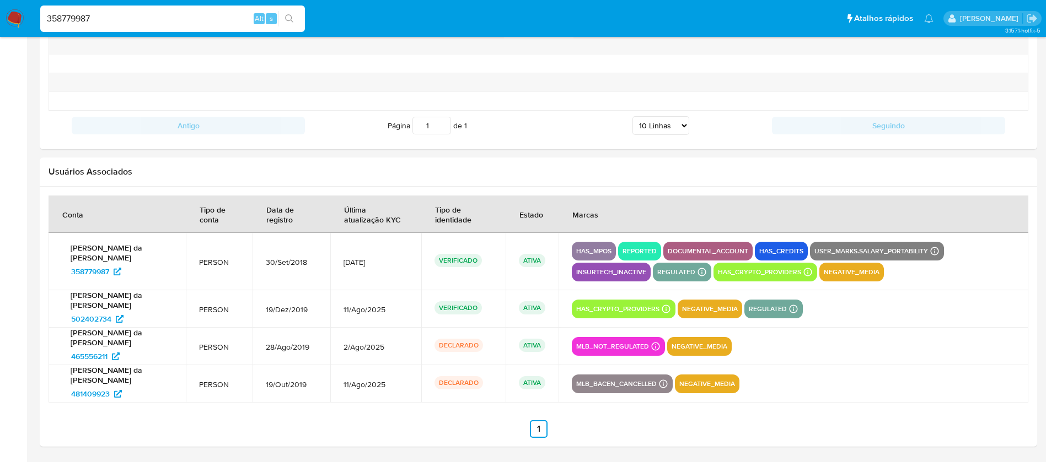
paste input "151757693"
type input "151757693"
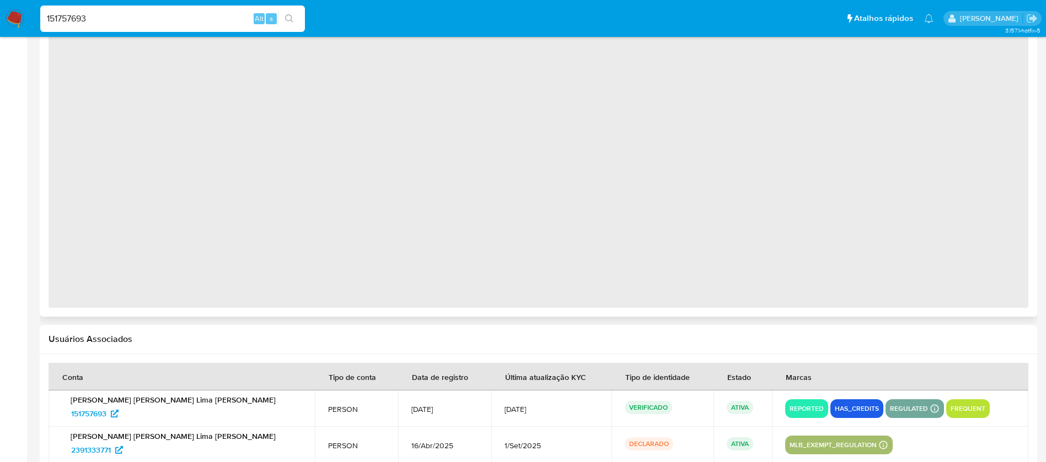
select select "10"
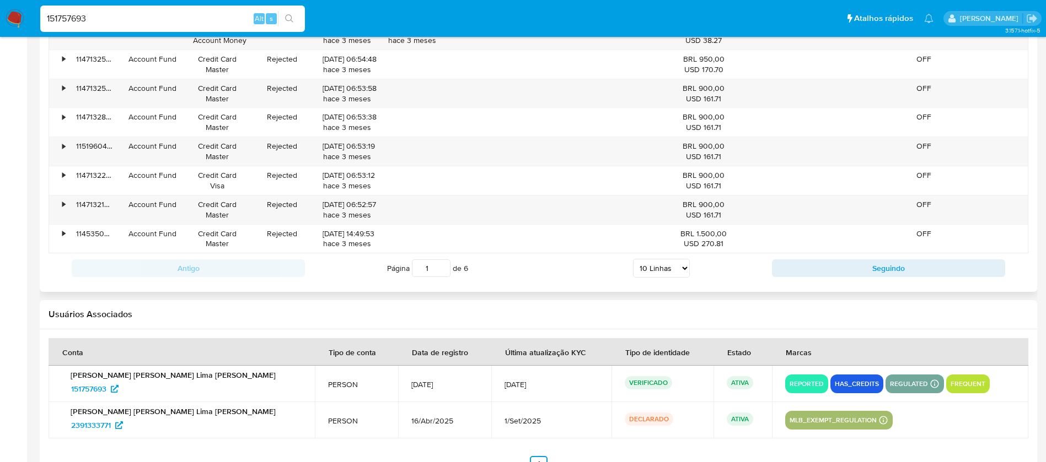
scroll to position [1186, 0]
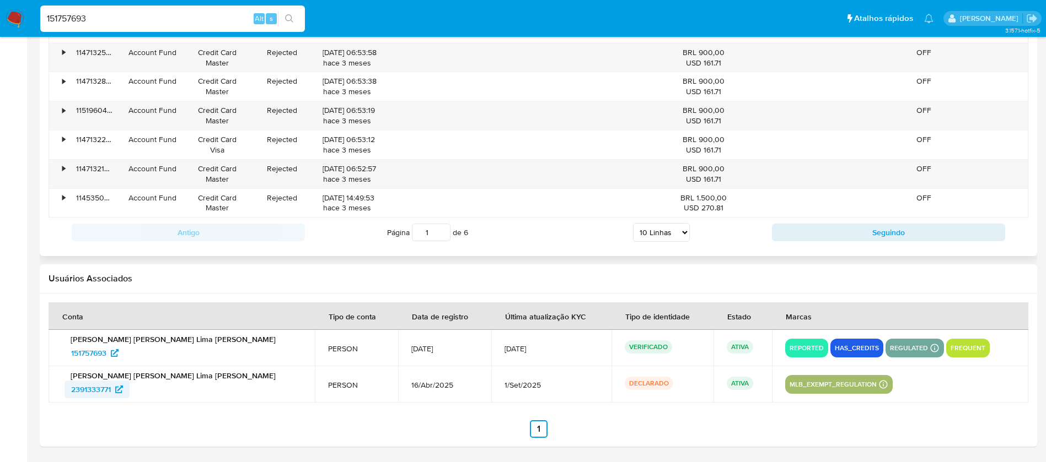
drag, startPoint x: 57, startPoint y: 393, endPoint x: 113, endPoint y: 392, distance: 56.2
click at [113, 392] on td "Silvana Carla Bezerra de Sousa Lima Braz 2391333771" at bounding box center [182, 385] width 266 height 36
click at [111, 20] on input "151757693" at bounding box center [172, 19] width 265 height 14
paste input "834749188"
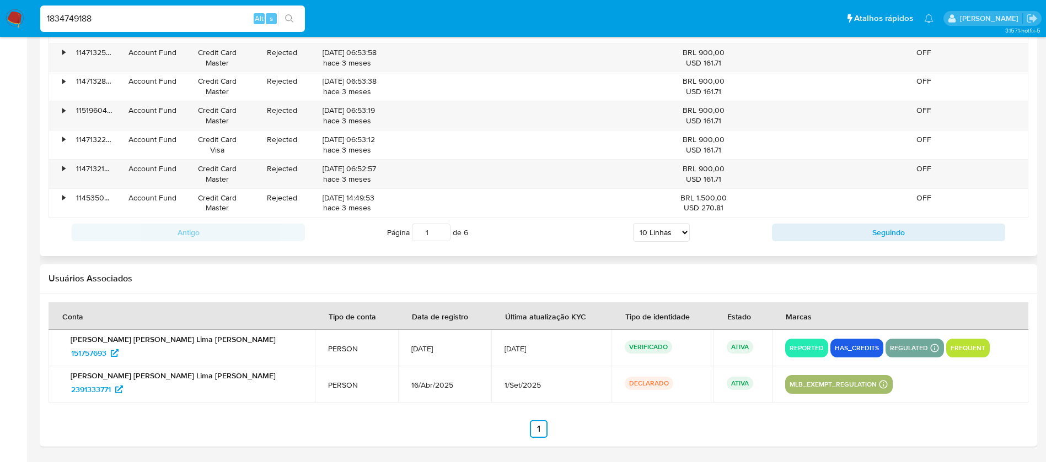
type input "1834749188"
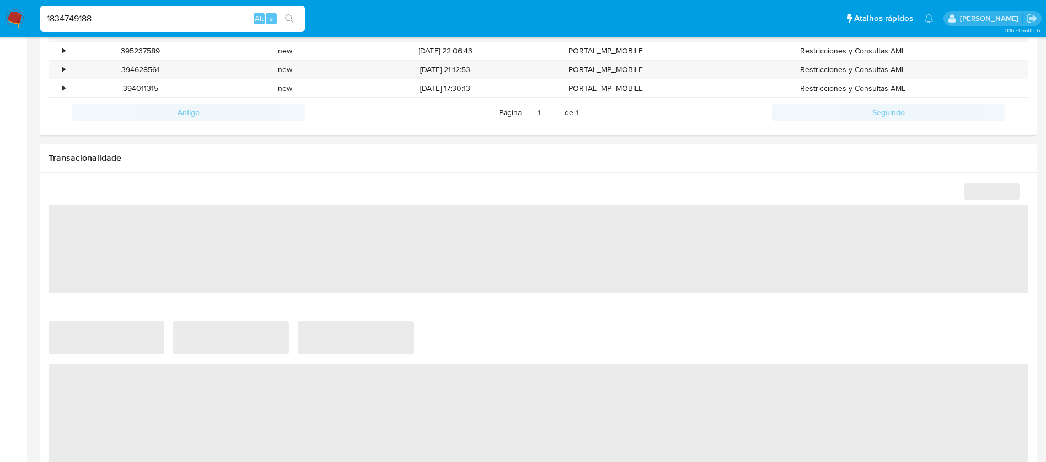
select select "10"
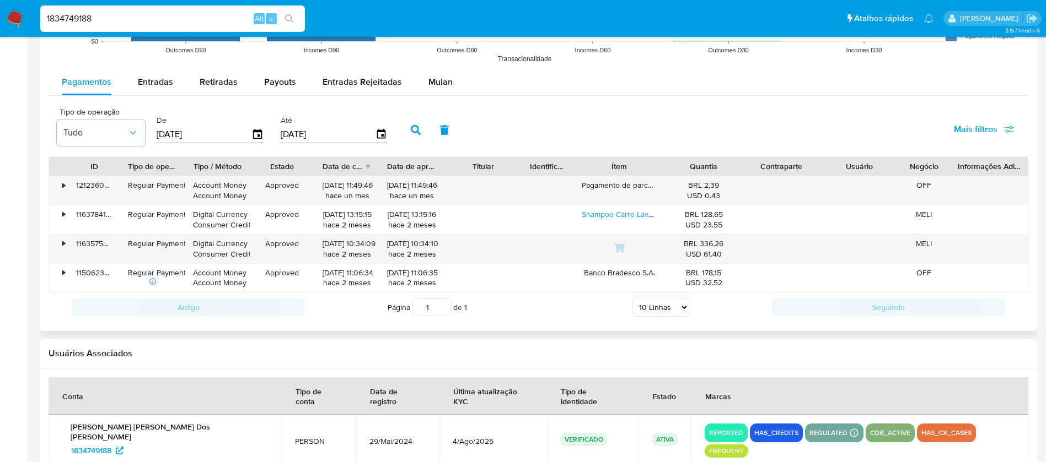
scroll to position [1067, 0]
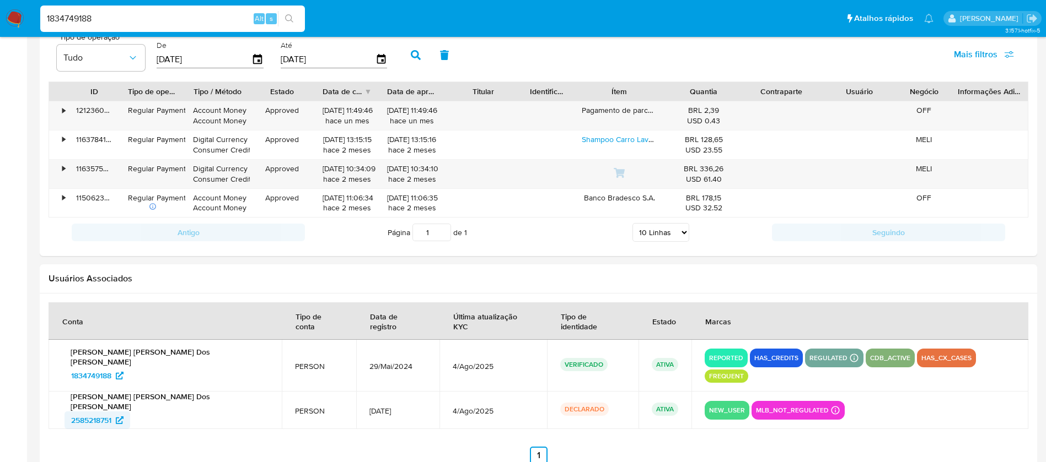
drag, startPoint x: 60, startPoint y: 391, endPoint x: 115, endPoint y: 389, distance: 54.6
click at [115, 392] on td "Jonathan Guilherme Duque Dos Santos 2585218751" at bounding box center [165, 410] width 233 height 37
click at [154, 20] on input "1834749188" at bounding box center [172, 19] width 265 height 14
paste input "170314070"
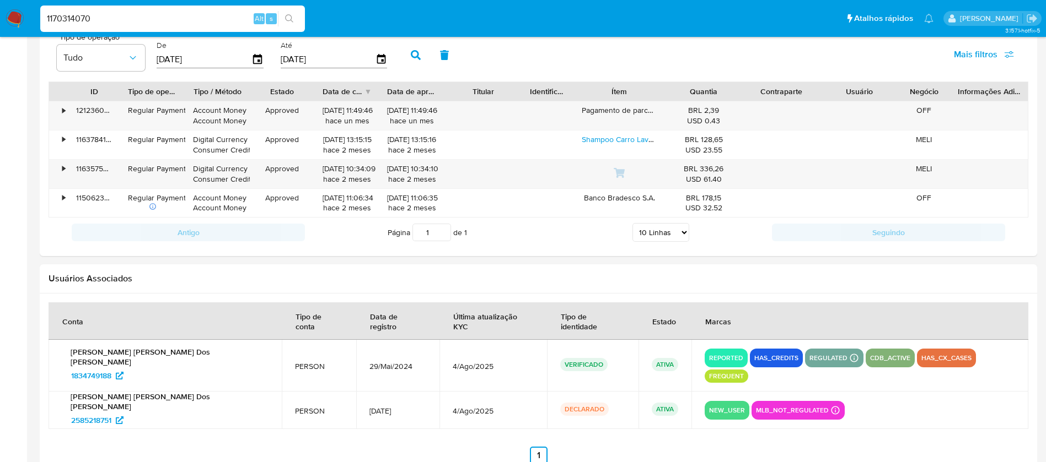
type input "1170314070"
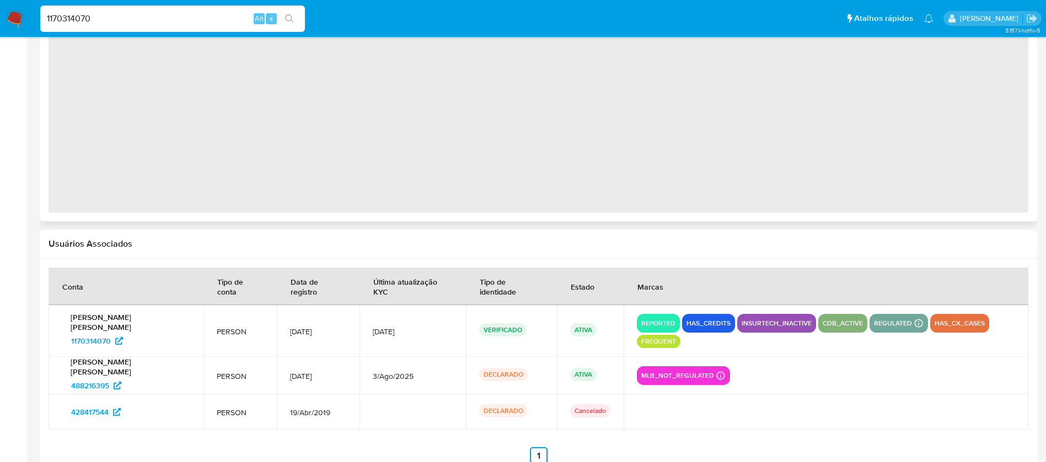
select select "10"
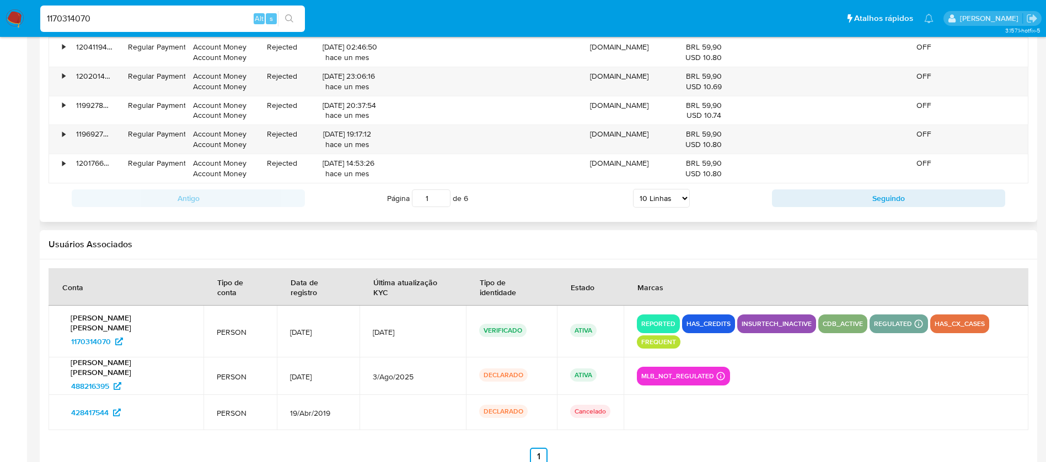
scroll to position [1296, 0]
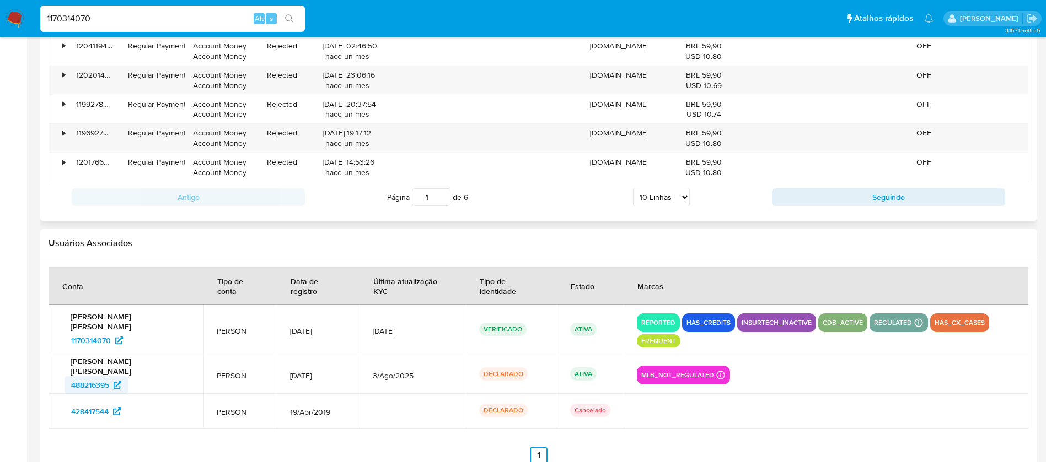
drag, startPoint x: 57, startPoint y: 356, endPoint x: 112, endPoint y: 356, distance: 54.6
click at [112, 357] on td "Gabriela da Silva Rodrigues 488216395" at bounding box center [126, 375] width 155 height 37
click at [122, 19] on input "1170314070" at bounding box center [172, 19] width 265 height 14
paste input "444648829"
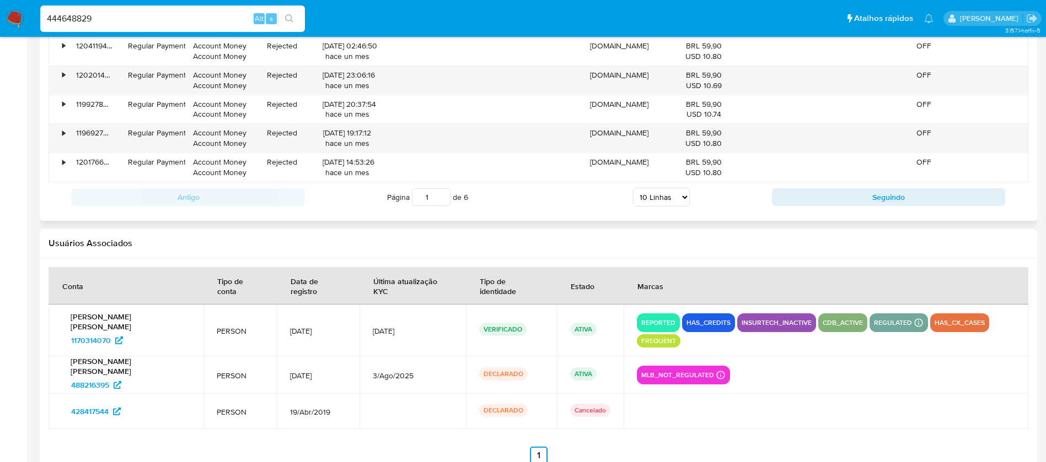
type input "444648829"
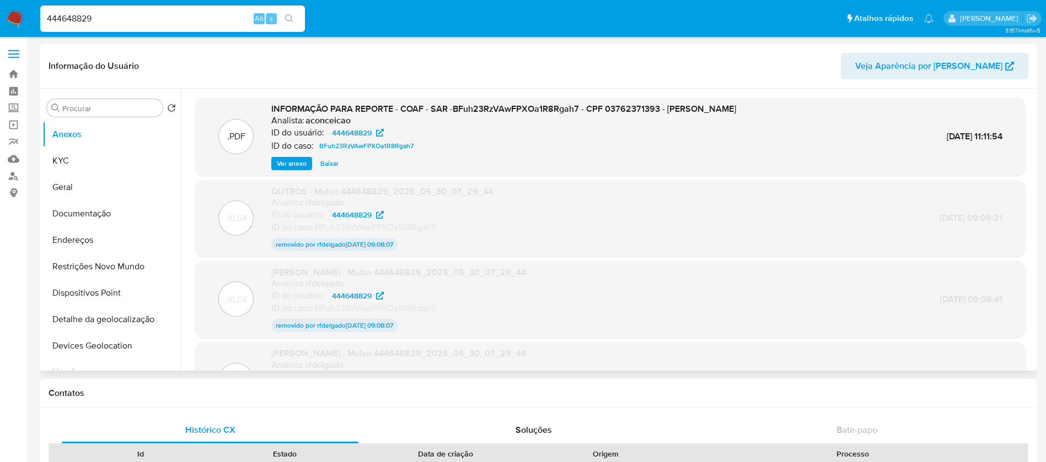
select select "10"
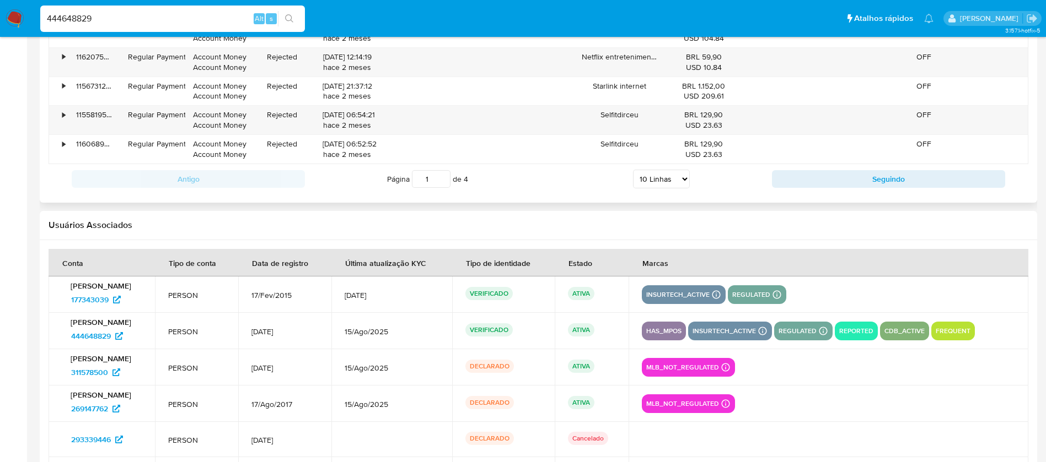
scroll to position [1405, 0]
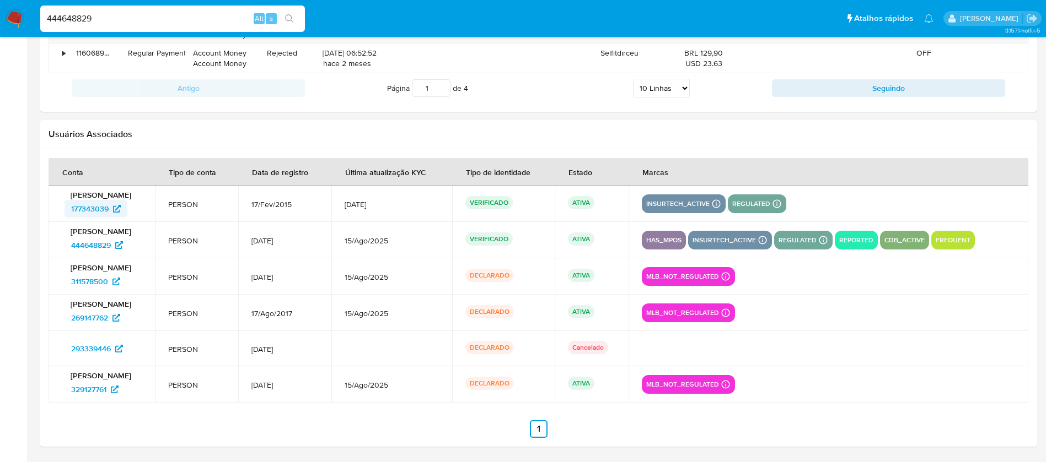
drag, startPoint x: 60, startPoint y: 208, endPoint x: 109, endPoint y: 208, distance: 48.5
click at [109, 208] on td "Sebastiao Vieira Feitosa Filho 177343039" at bounding box center [102, 204] width 106 height 36
click at [126, 19] on input "444648829" at bounding box center [172, 19] width 265 height 14
paste input "2397214263"
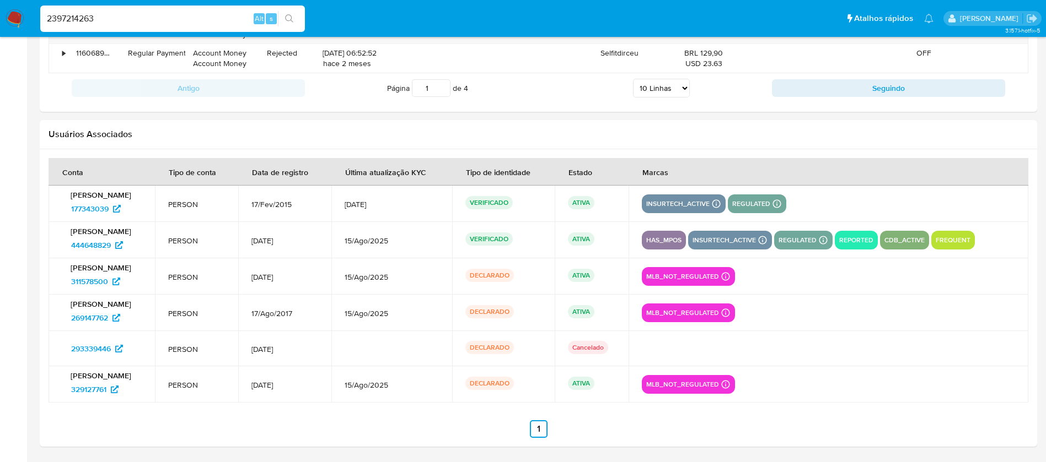
type input "2397214263"
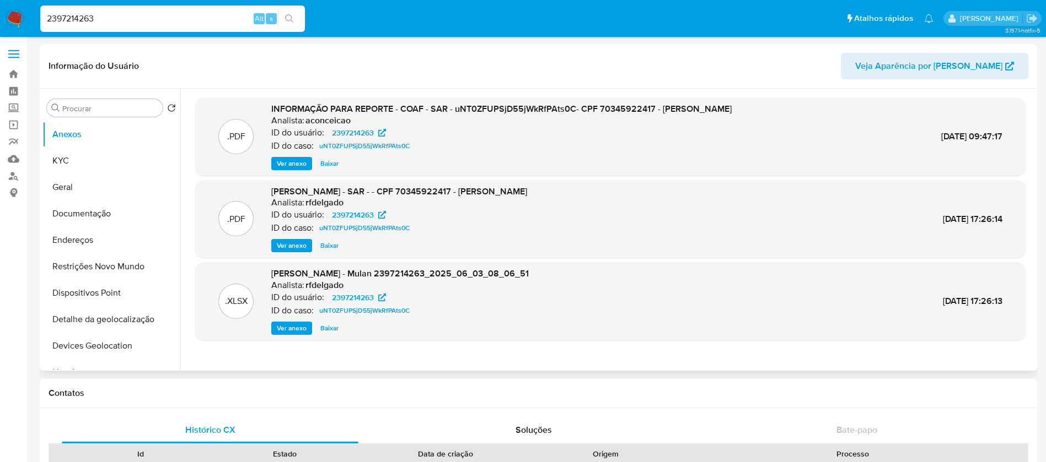
select select "10"
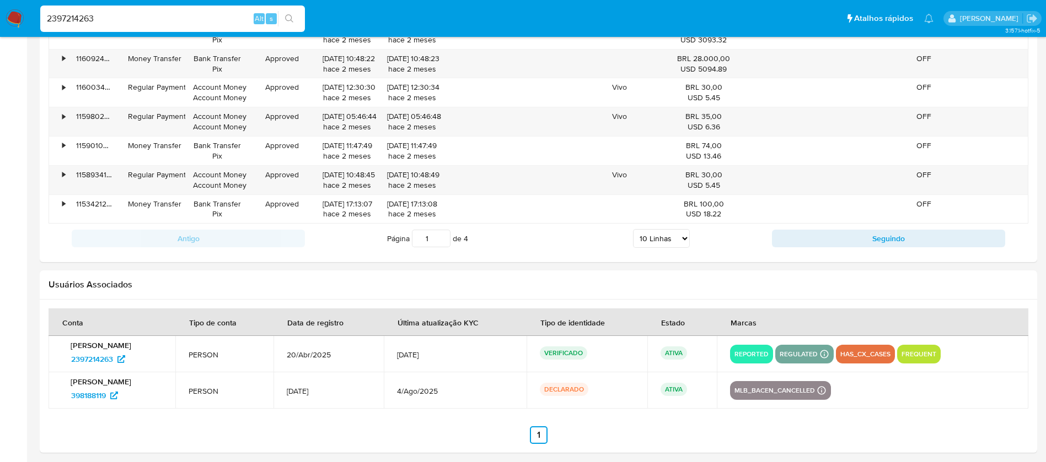
scroll to position [1186, 0]
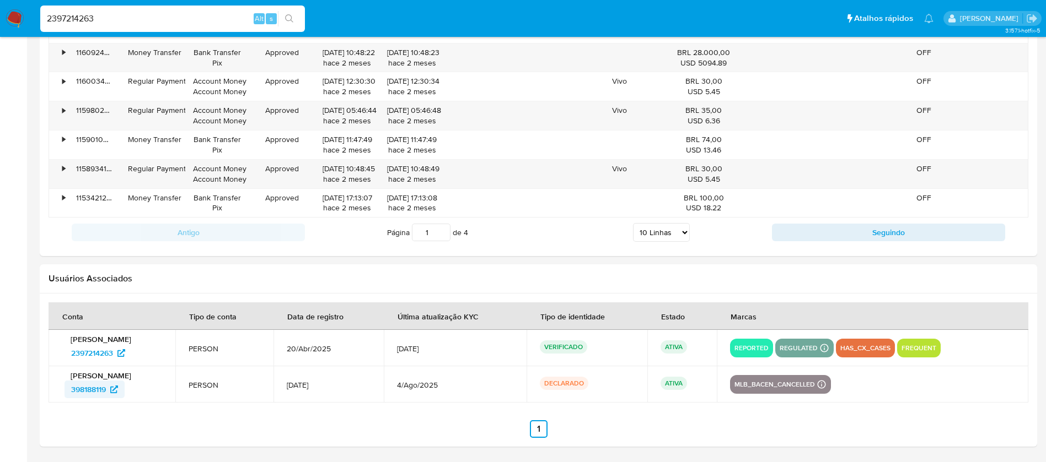
drag, startPoint x: 63, startPoint y: 395, endPoint x: 107, endPoint y: 394, distance: 44.1
click at [107, 394] on div "Weliton Jose Santos de Souza Filho 398188119" at bounding box center [112, 385] width 100 height 28
click at [139, 30] on div "2397214263 Alt s" at bounding box center [172, 19] width 265 height 26
click at [122, 24] on input "2397214263" at bounding box center [172, 19] width 265 height 14
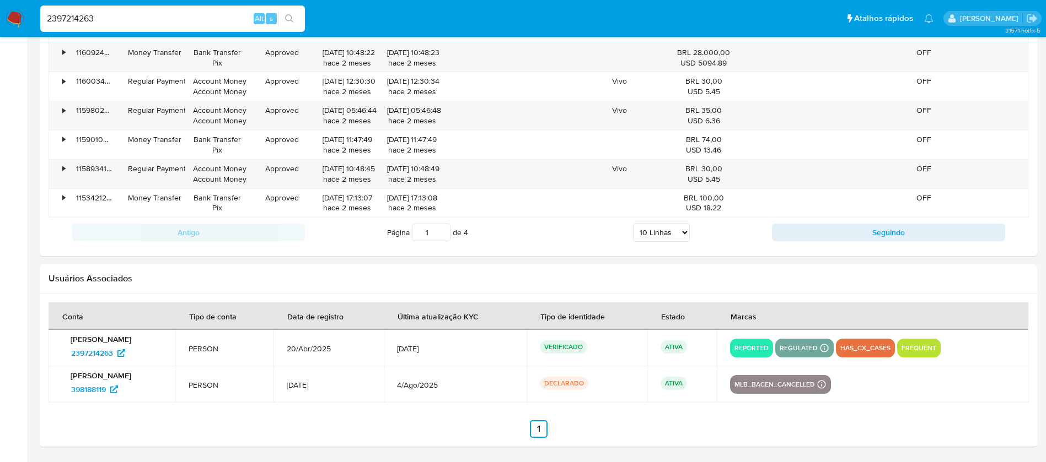
paste input "747738642"
type input "747738642"
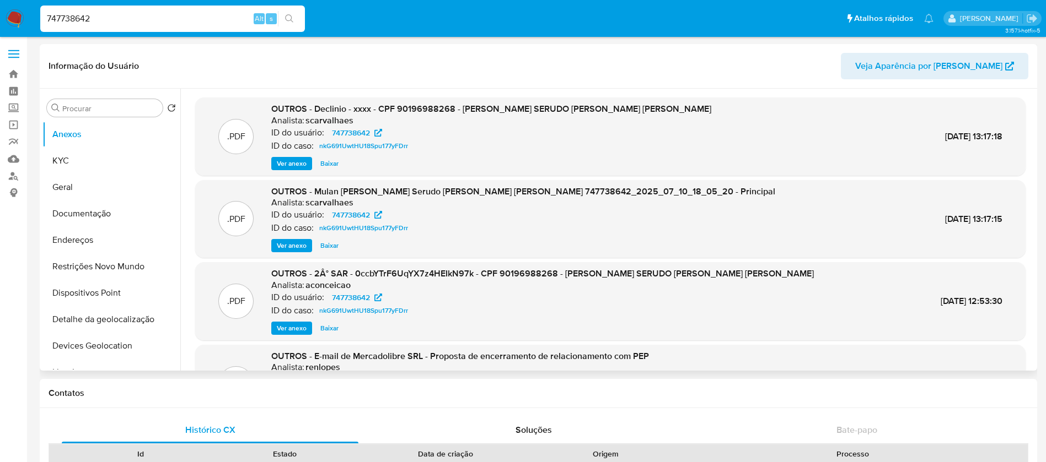
select select "10"
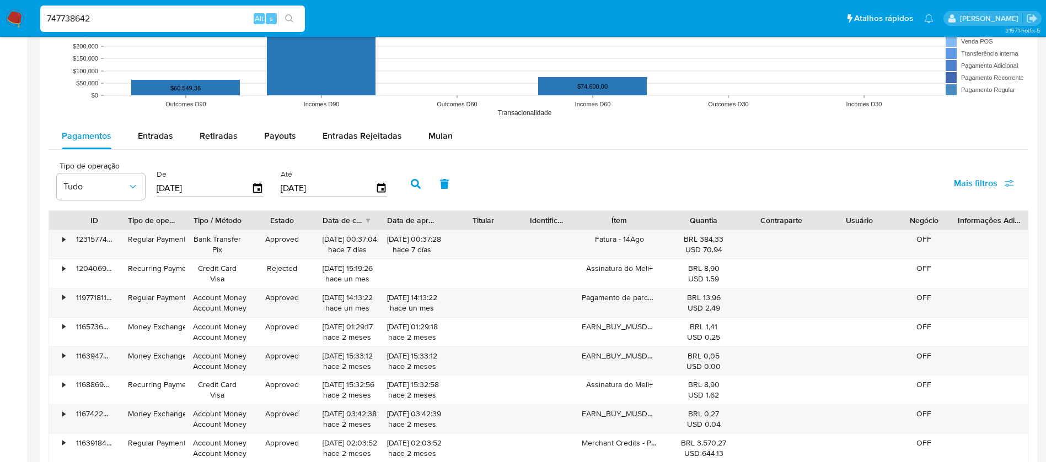
scroll to position [1212, 0]
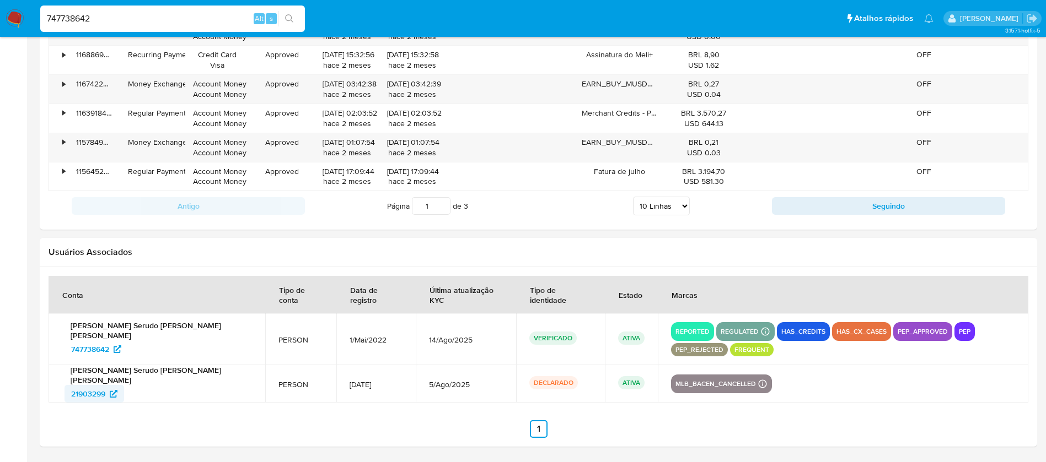
drag, startPoint x: 63, startPoint y: 396, endPoint x: 106, endPoint y: 395, distance: 43.5
click at [106, 395] on div "Antonio Marcel Serudo Rebelo Ferreira 21903299" at bounding box center [157, 383] width 190 height 37
click at [120, 22] on input "747738642" at bounding box center [172, 19] width 265 height 14
paste input "311668835"
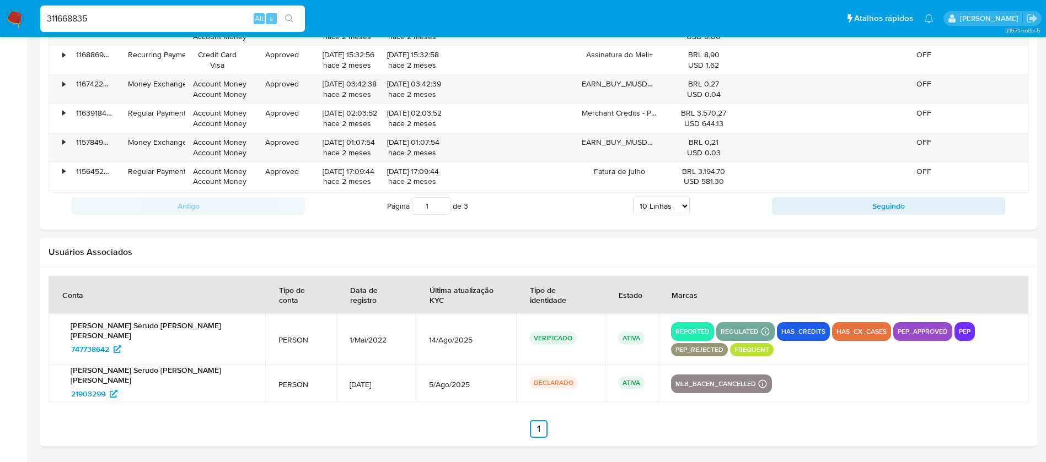
type input "311668835"
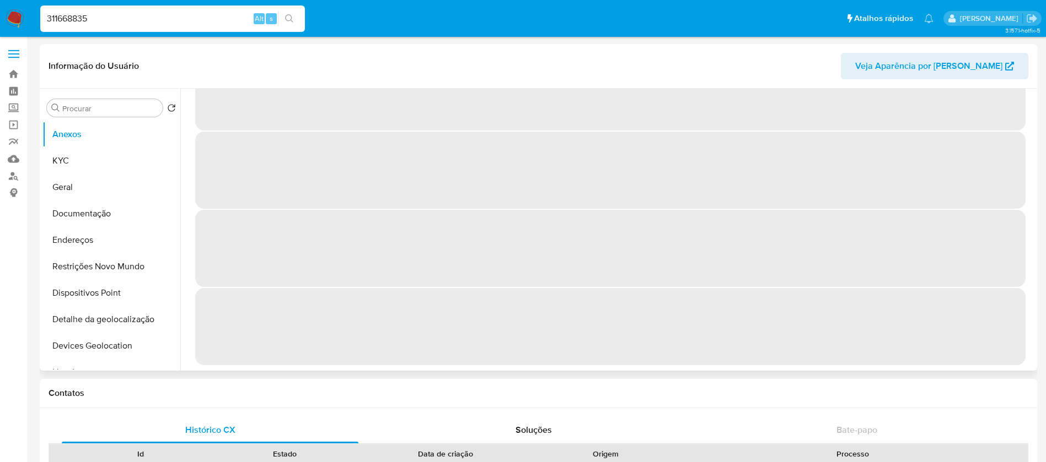
select select "10"
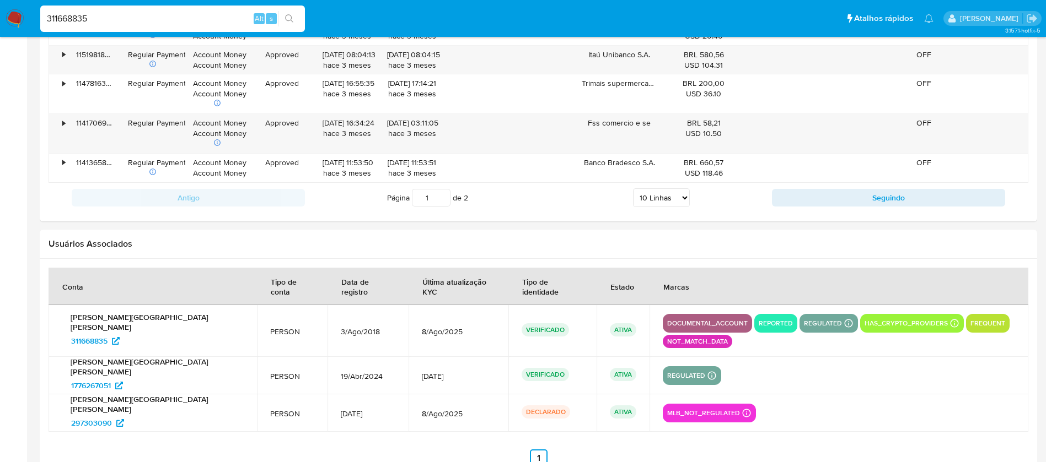
scroll to position [1328, 0]
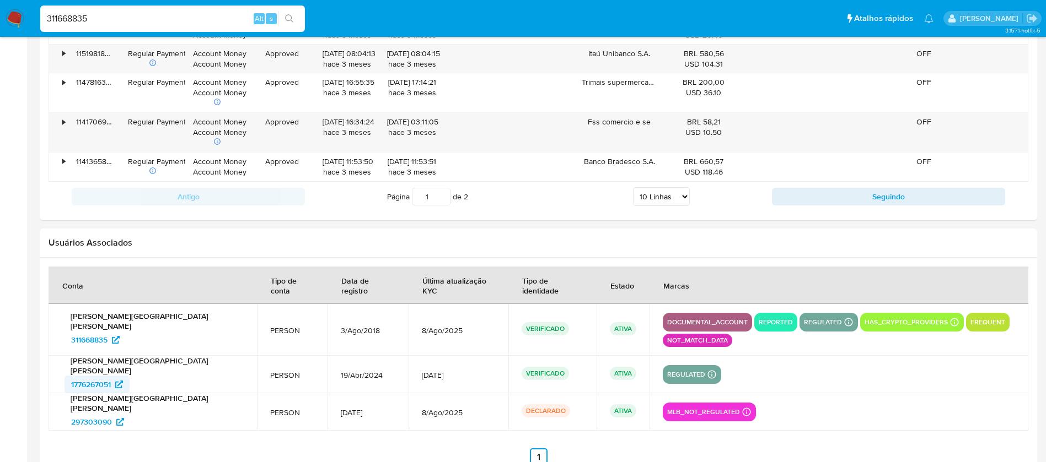
drag, startPoint x: 58, startPoint y: 355, endPoint x: 114, endPoint y: 354, distance: 55.1
click at [114, 356] on td "Higor Jardim Santana 1776267051" at bounding box center [153, 374] width 208 height 37
click at [123, 17] on input "311668835" at bounding box center [172, 19] width 265 height 14
paste input "2262864111"
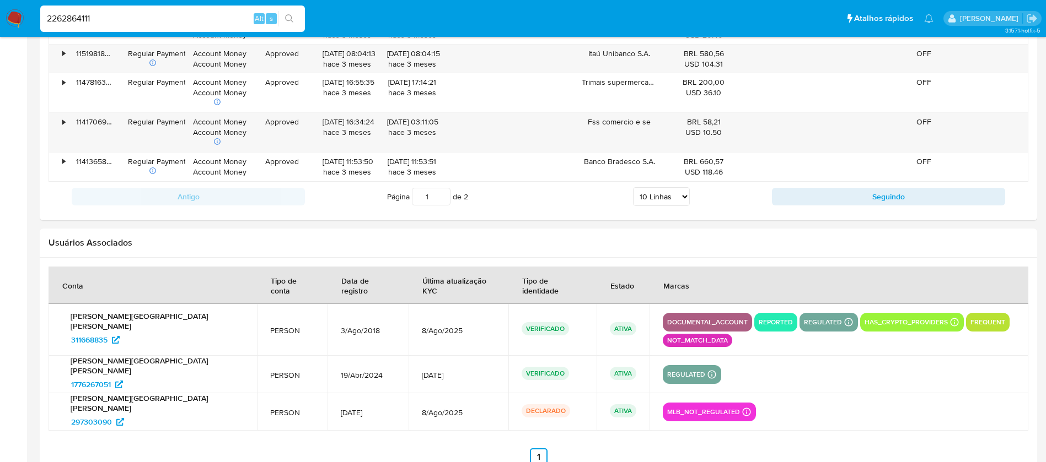
type input "2262864111"
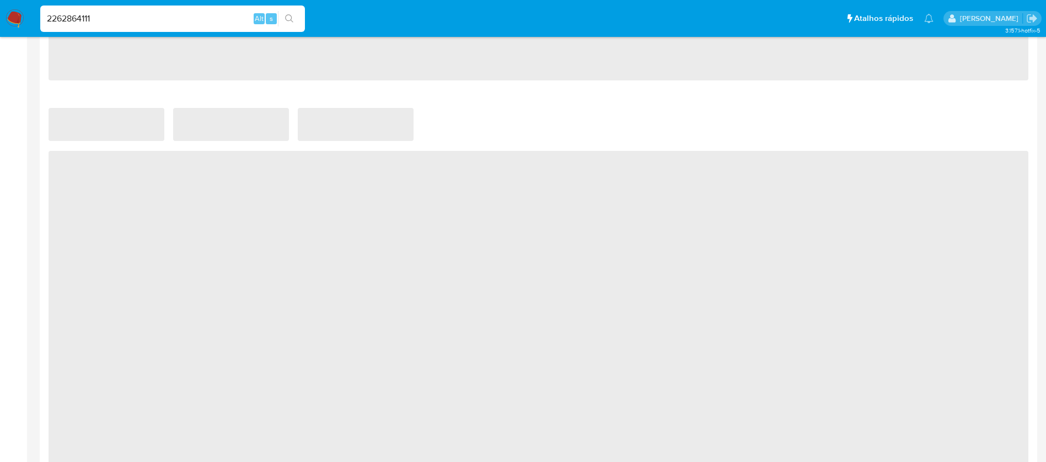
scroll to position [882, 0]
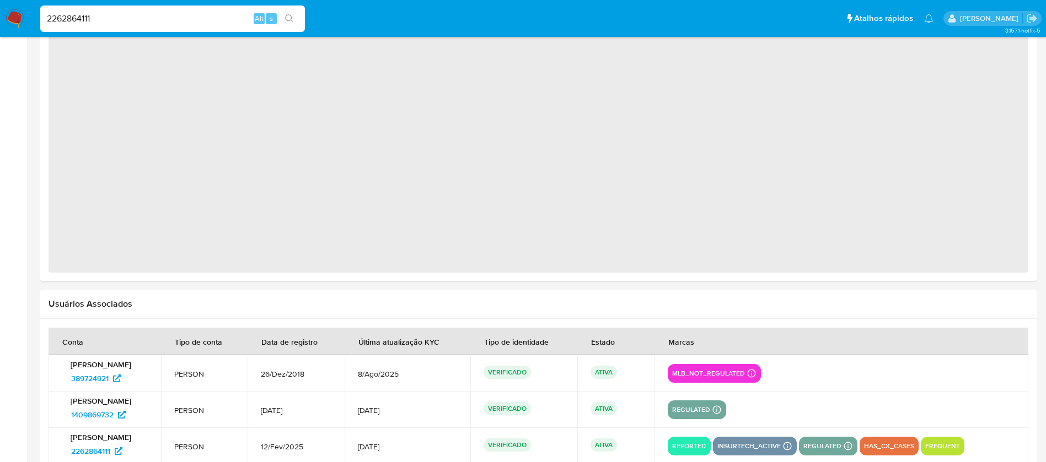
select select "10"
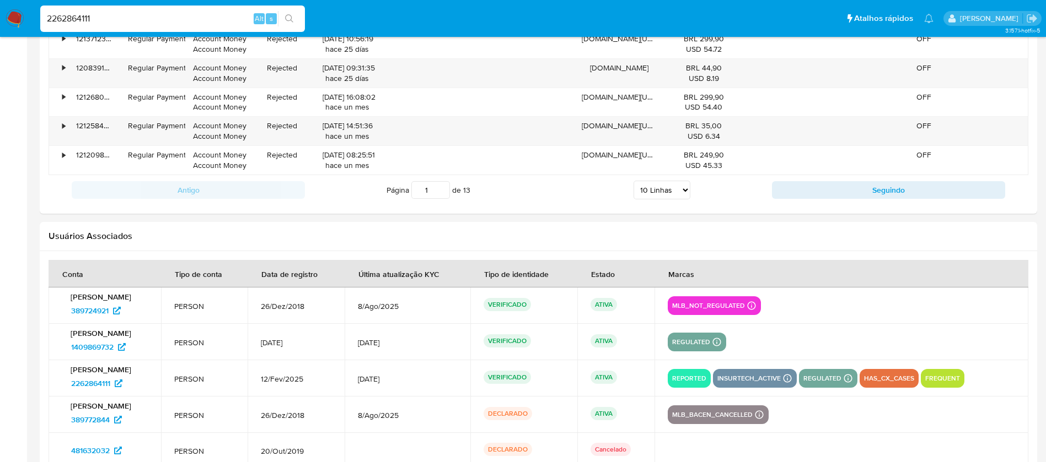
scroll to position [1404, 0]
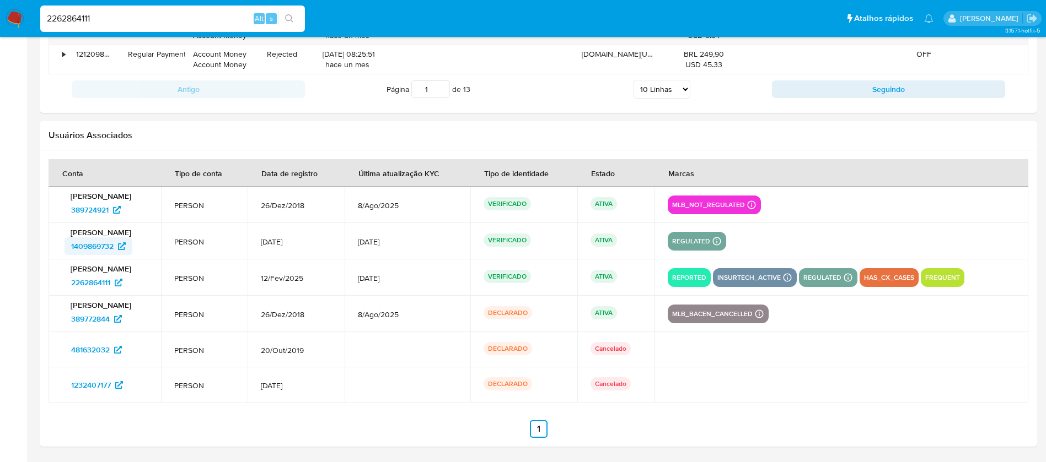
drag, startPoint x: 52, startPoint y: 246, endPoint x: 114, endPoint y: 246, distance: 61.2
click at [114, 246] on td "Saymon Rodrigues de Sousa 1409869732" at bounding box center [105, 241] width 112 height 36
click at [135, 19] on input "2262864111" at bounding box center [172, 19] width 265 height 14
paste input "193831036"
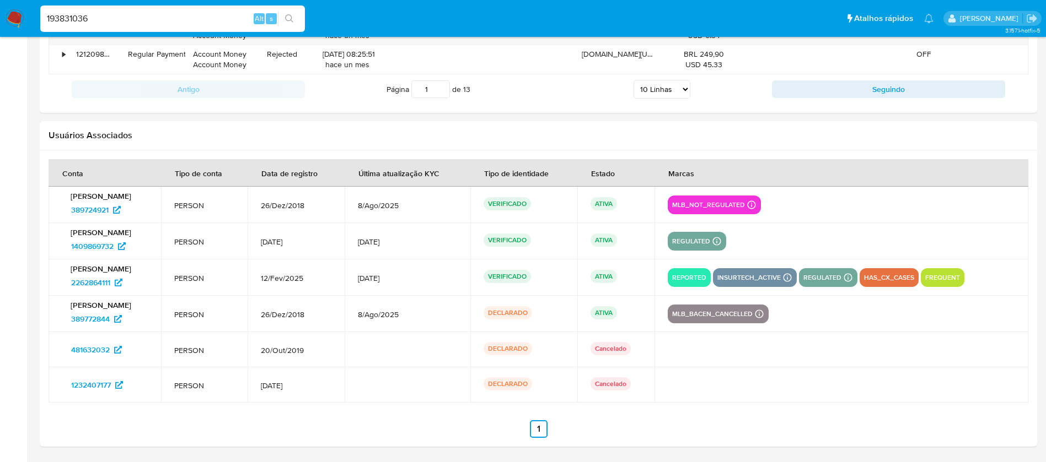
type input "193831036"
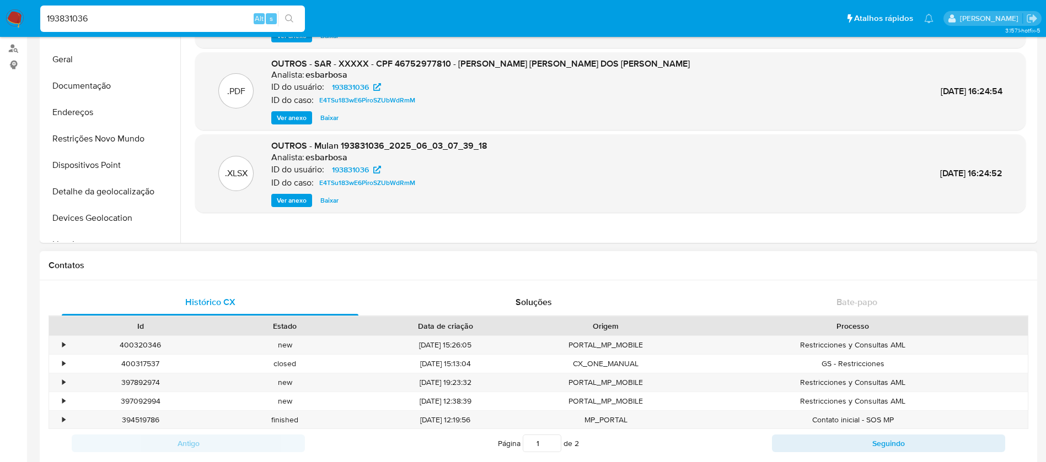
select select "10"
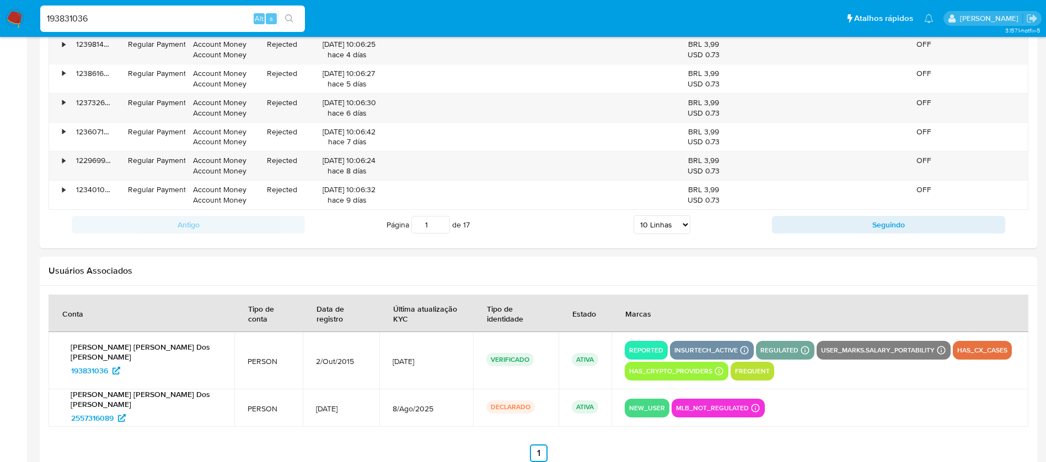
scroll to position [1293, 0]
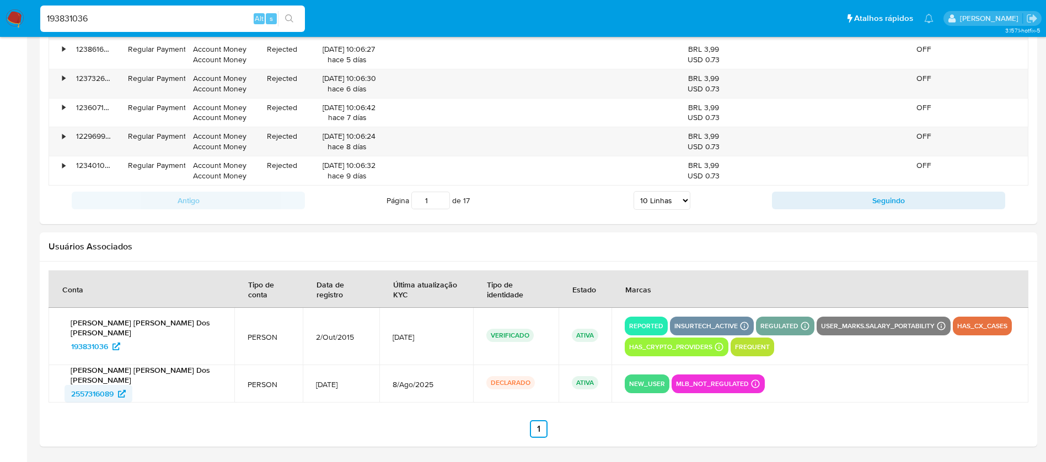
drag, startPoint x: 62, startPoint y: 392, endPoint x: 117, endPoint y: 392, distance: 55.1
click at [117, 392] on div "[PERSON_NAME] [PERSON_NAME] Dos [PERSON_NAME] 2557316089" at bounding box center [141, 383] width 159 height 37
click at [110, 18] on input "193831036" at bounding box center [172, 19] width 265 height 14
paste input "096549137"
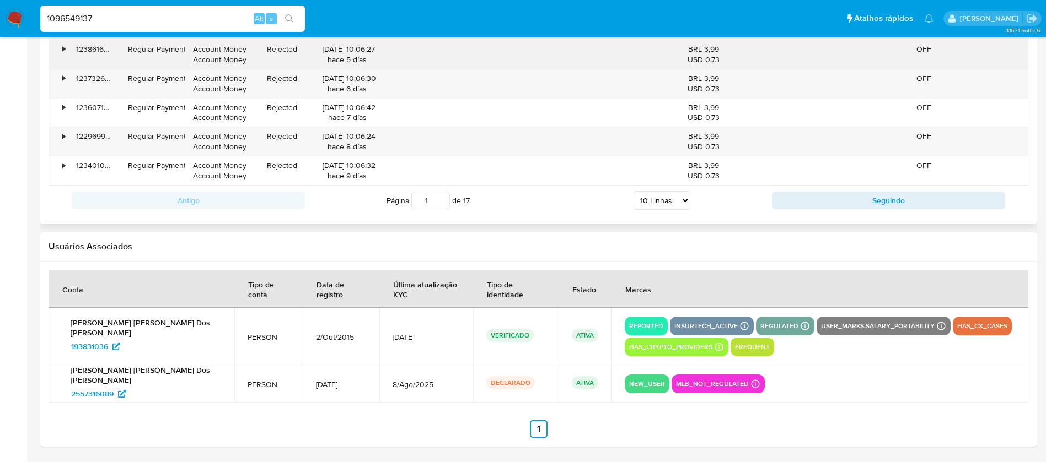
type input "1096549137"
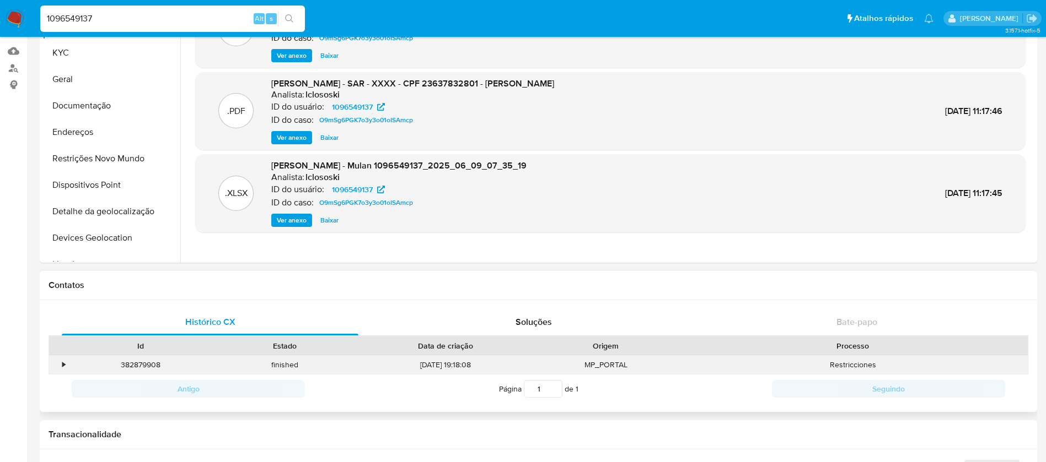
select select "10"
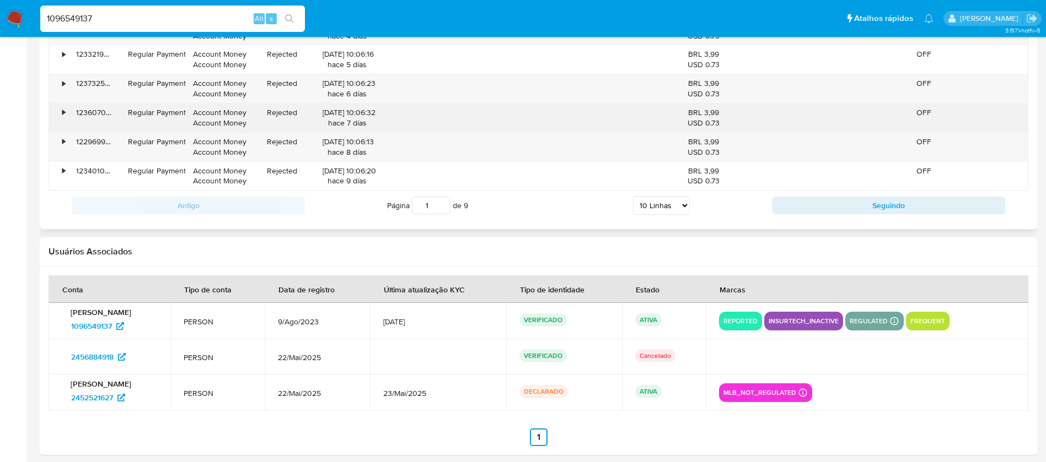
scroll to position [1221, 0]
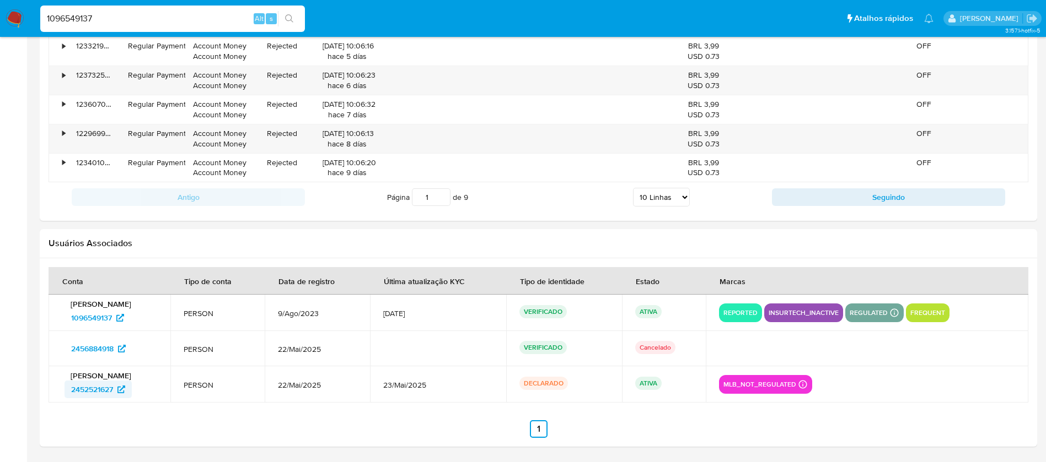
drag, startPoint x: 58, startPoint y: 390, endPoint x: 115, endPoint y: 388, distance: 56.8
click at [115, 388] on td "[PERSON_NAME] 2452521627" at bounding box center [110, 385] width 122 height 36
click at [193, 17] on input "1096549137" at bounding box center [172, 19] width 265 height 14
paste input "864988613"
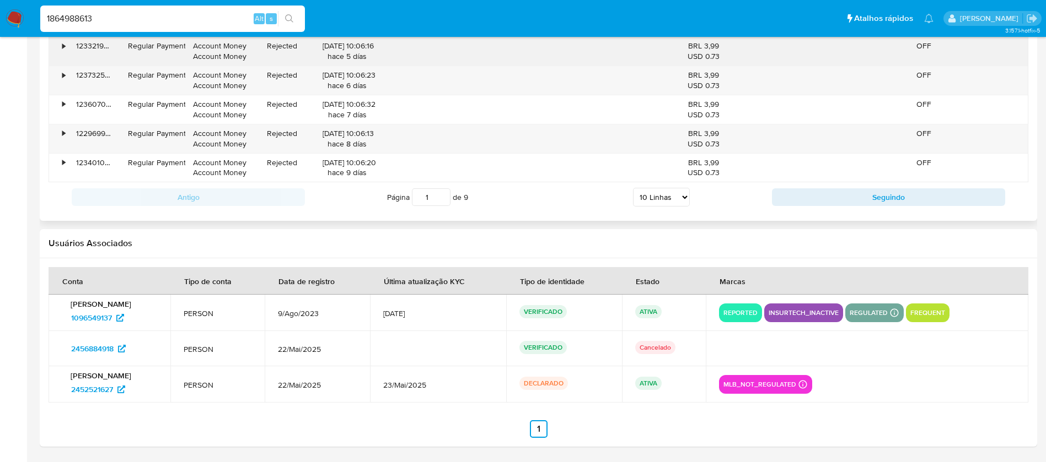
type input "1864988613"
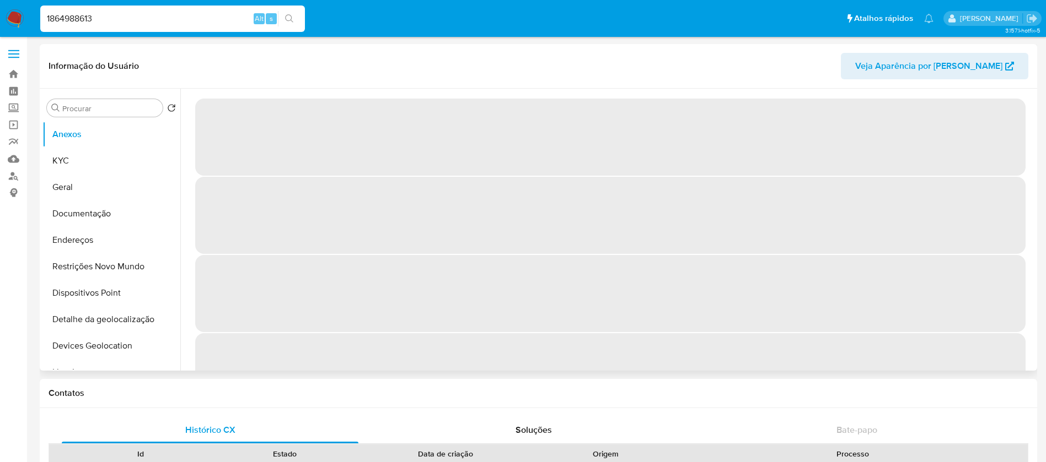
select select "10"
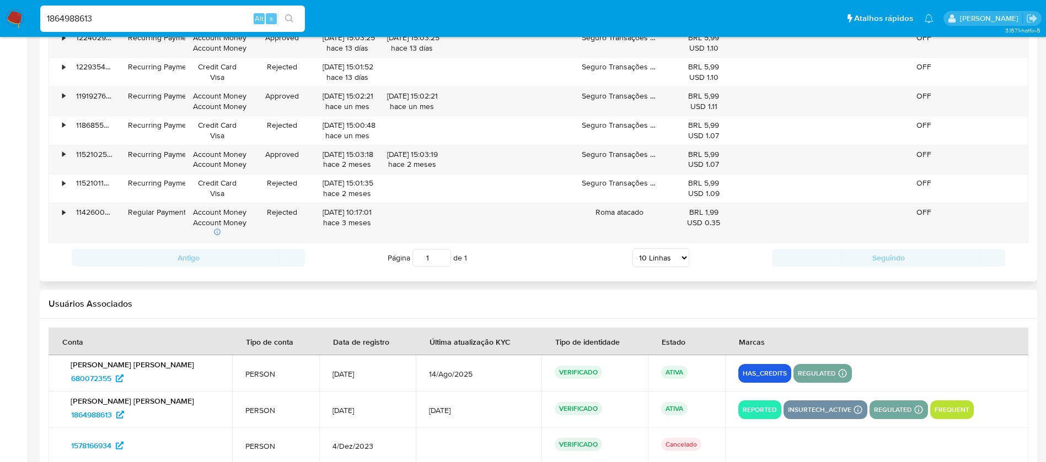
scroll to position [1199, 0]
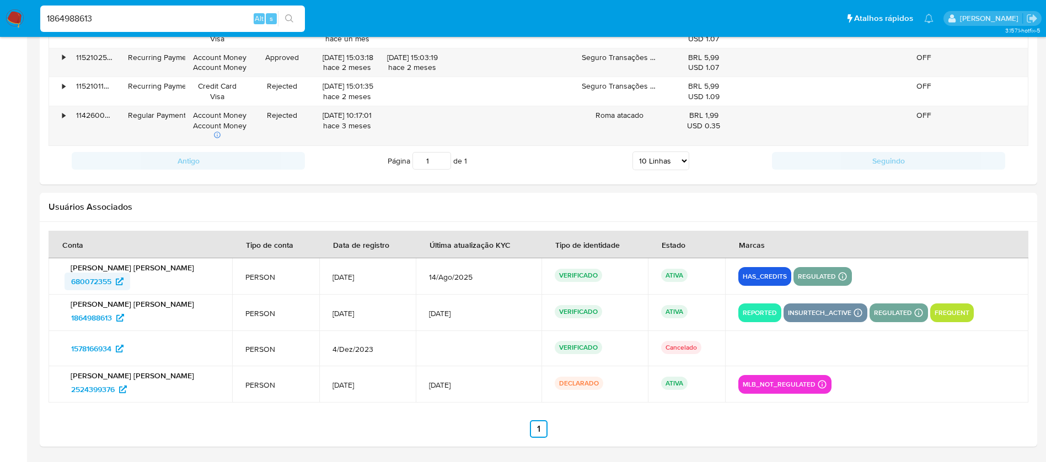
drag, startPoint x: 62, startPoint y: 283, endPoint x: 112, endPoint y: 282, distance: 50.2
click at [112, 282] on div "[PERSON_NAME] [PERSON_NAME] 680072355" at bounding box center [140, 277] width 157 height 28
click at [117, 21] on input "1864988613" at bounding box center [172, 19] width 265 height 14
paste input "171107774"
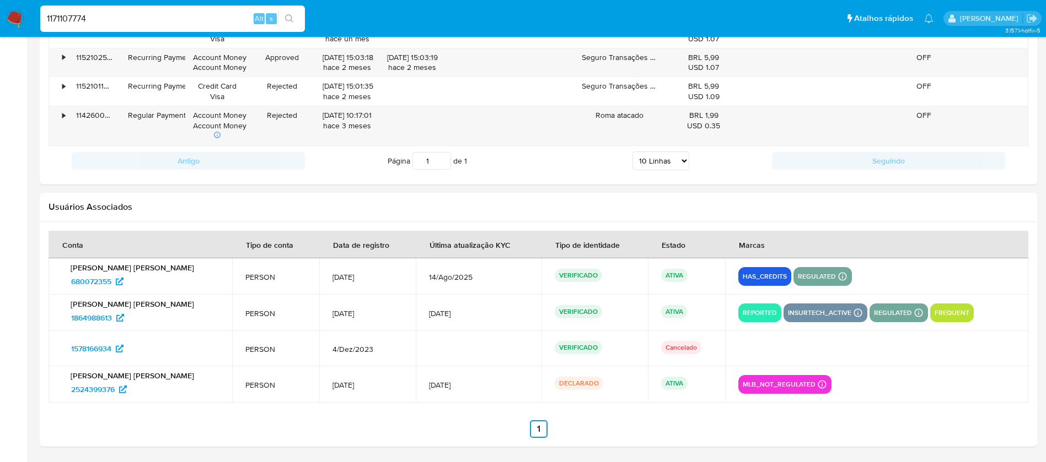
type input "1171107774"
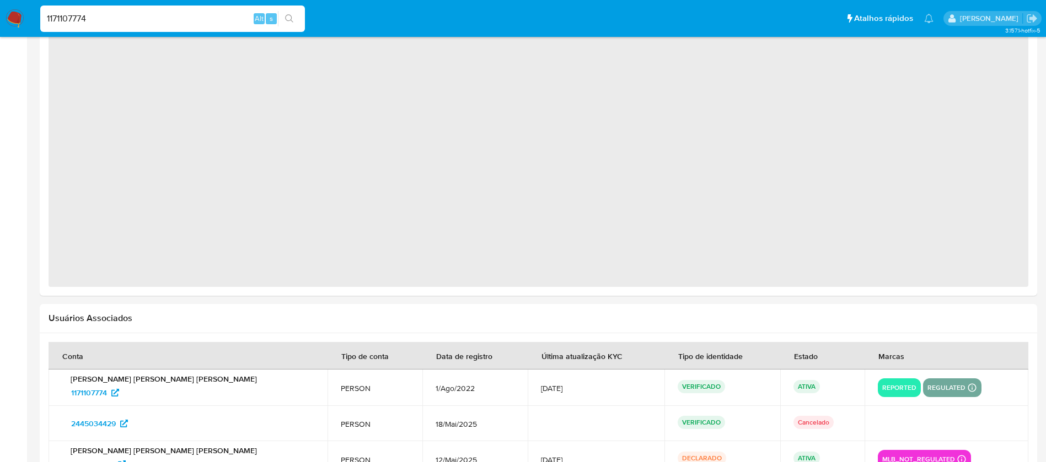
select select "10"
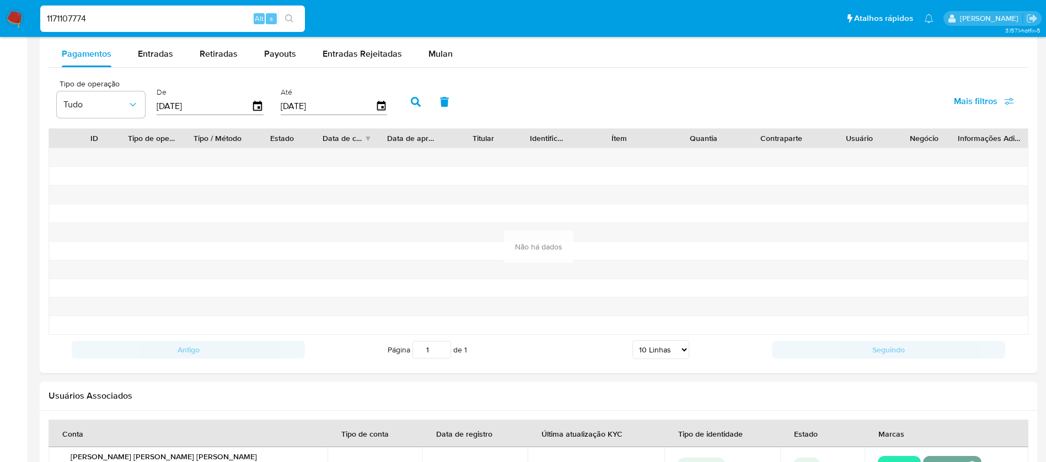
scroll to position [1154, 0]
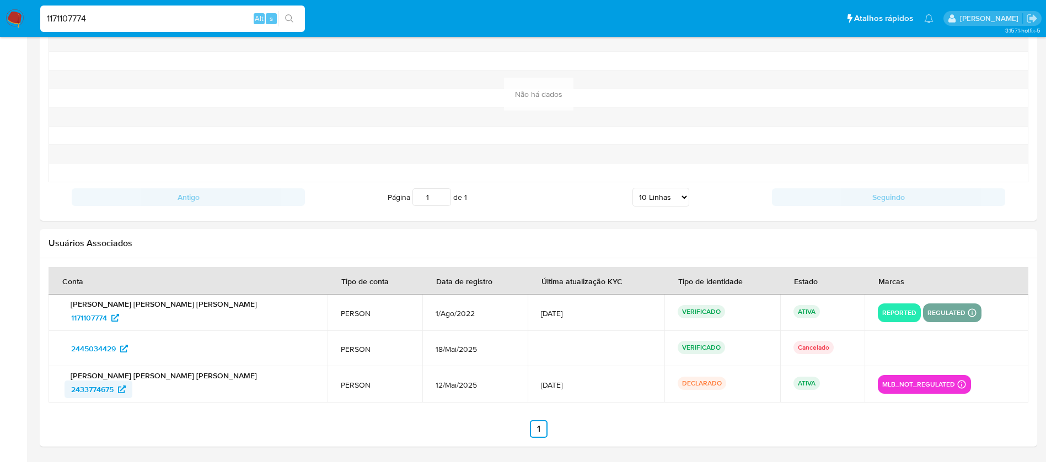
drag, startPoint x: 63, startPoint y: 390, endPoint x: 115, endPoint y: 390, distance: 52.4
click at [115, 390] on div "[PERSON_NAME] [PERSON_NAME] [PERSON_NAME] 2433774675" at bounding box center [188, 385] width 252 height 28
click at [105, 6] on div "1171107774 Alt s" at bounding box center [172, 19] width 265 height 26
click at [99, 21] on input "1171107774" at bounding box center [172, 19] width 265 height 14
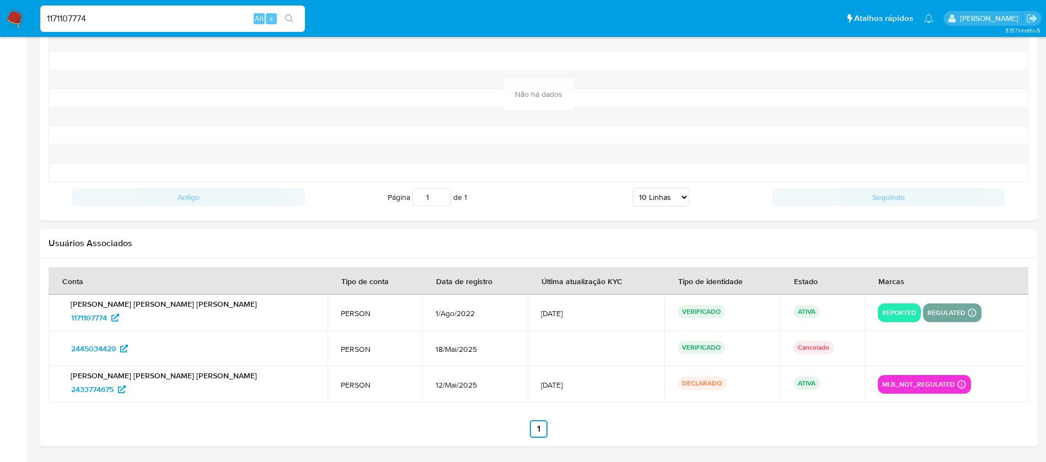
paste input "267101775"
type input "267101775"
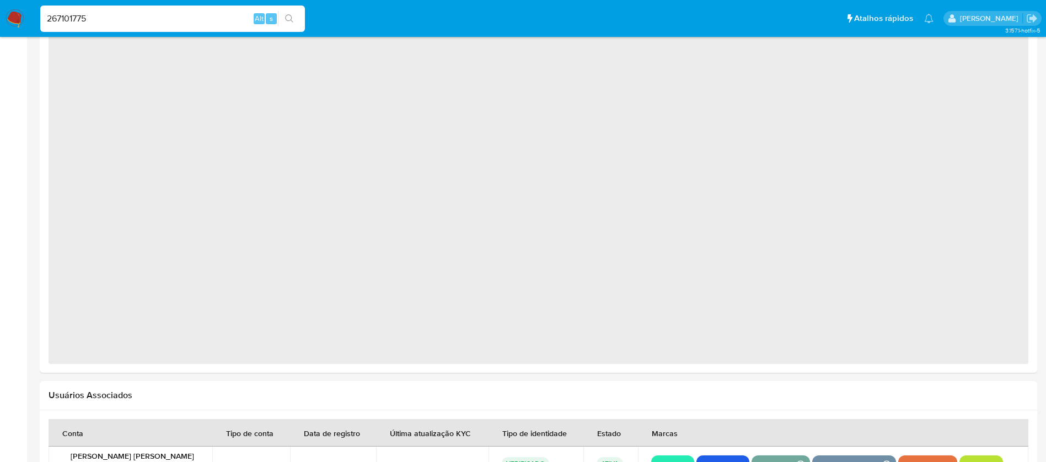
select select "10"
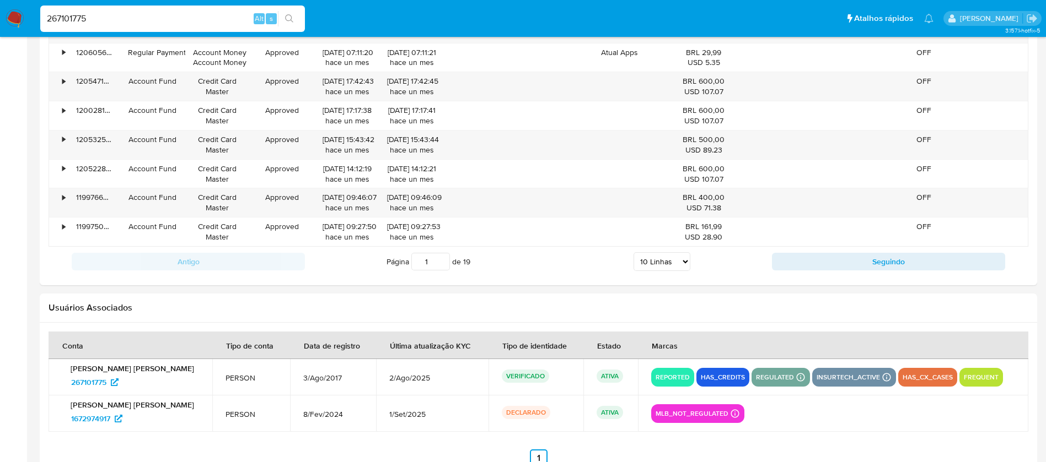
scroll to position [1242, 0]
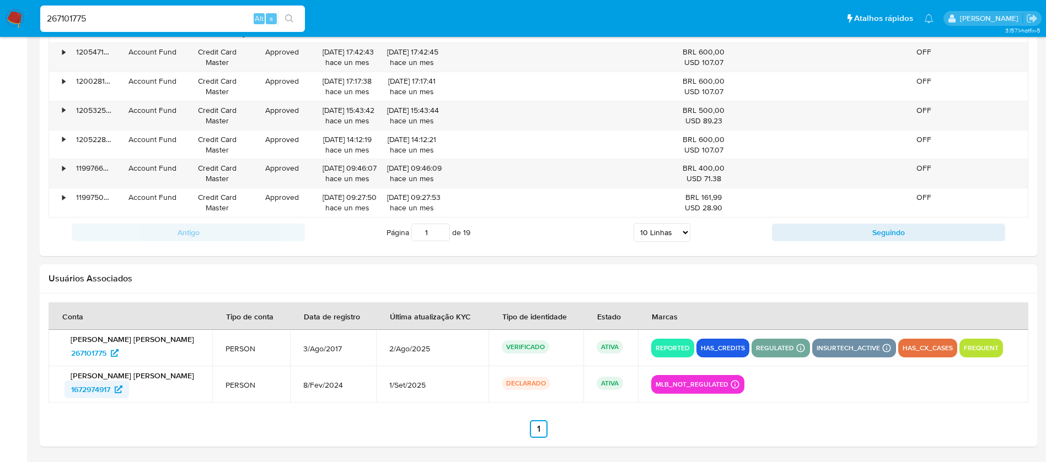
drag, startPoint x: 60, startPoint y: 391, endPoint x: 111, endPoint y: 391, distance: 50.7
click at [111, 391] on td "[PERSON_NAME] [PERSON_NAME] 1672974917" at bounding box center [131, 385] width 164 height 36
click at [116, 13] on input "267101775" at bounding box center [172, 19] width 265 height 14
paste input "47890760"
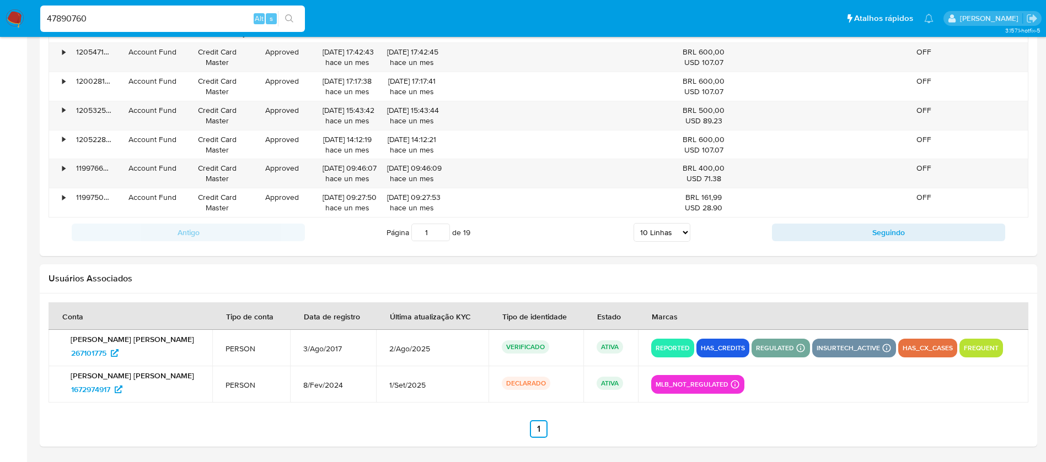
type input "47890760"
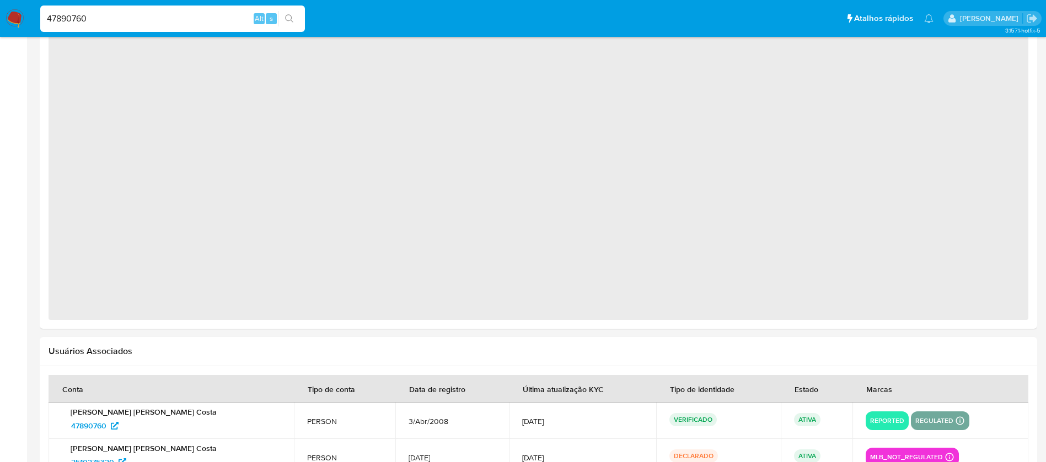
scroll to position [907, 0]
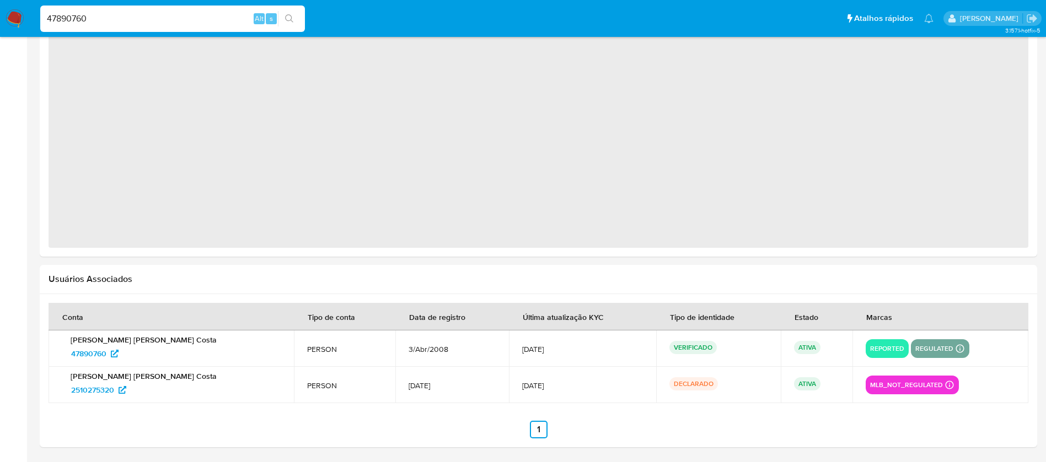
select select "10"
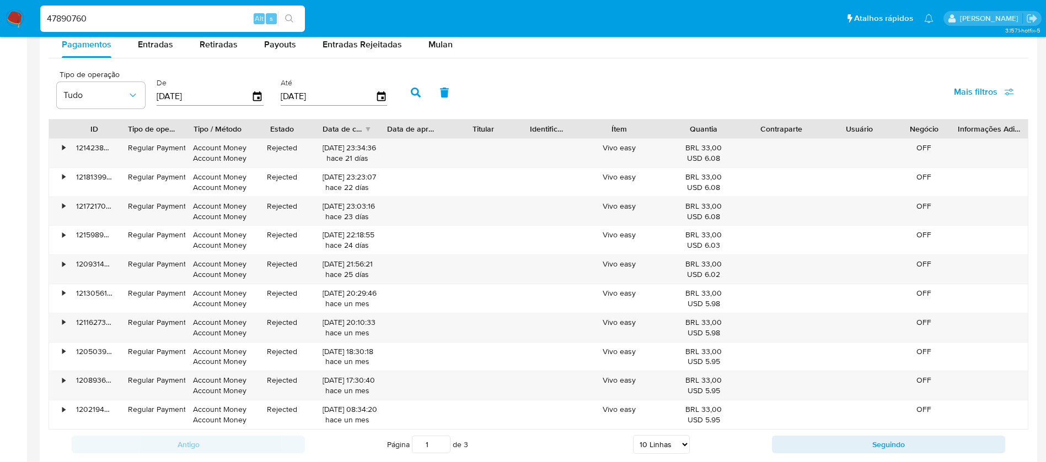
scroll to position [1261, 0]
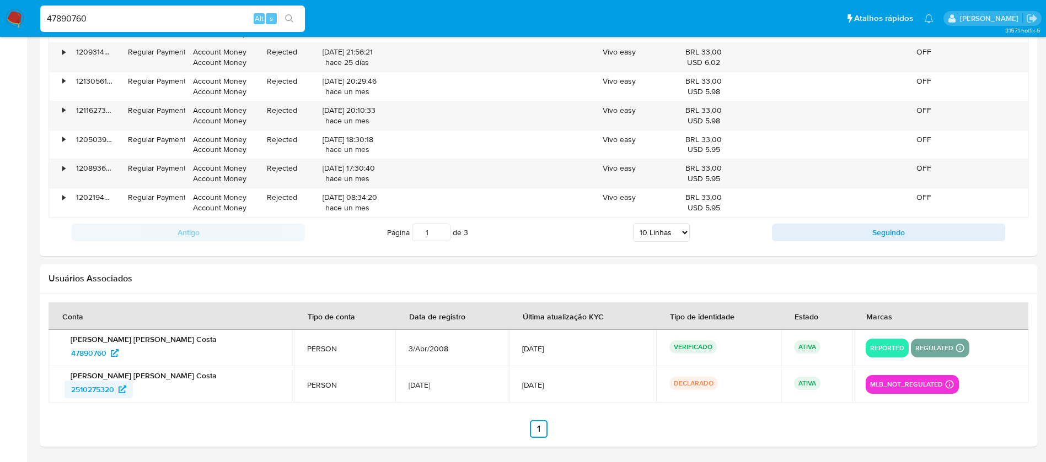
drag, startPoint x: 62, startPoint y: 390, endPoint x: 112, endPoint y: 388, distance: 50.8
click at [112, 388] on div "[PERSON_NAME] [PERSON_NAME] Costa 2510275320" at bounding box center [171, 385] width 219 height 28
click at [90, 408] on section at bounding box center [539, 371] width 980 height 136
drag, startPoint x: 62, startPoint y: 389, endPoint x: 115, endPoint y: 388, distance: 53.5
click at [115, 388] on td "[PERSON_NAME] [PERSON_NAME] Costa 2510275320" at bounding box center [171, 385] width 245 height 36
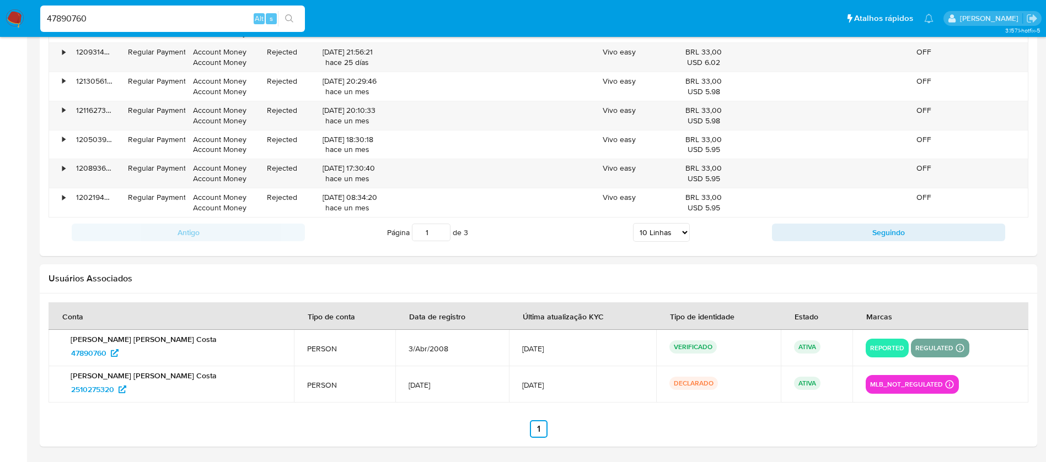
click at [148, 23] on input "47890760" at bounding box center [172, 19] width 265 height 14
paste input "1968232998"
type input "1968232998"
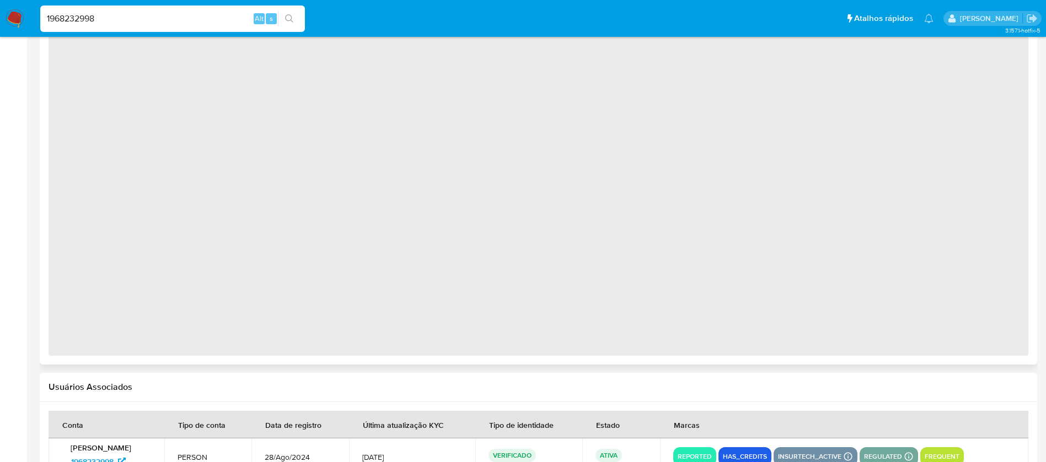
select select "10"
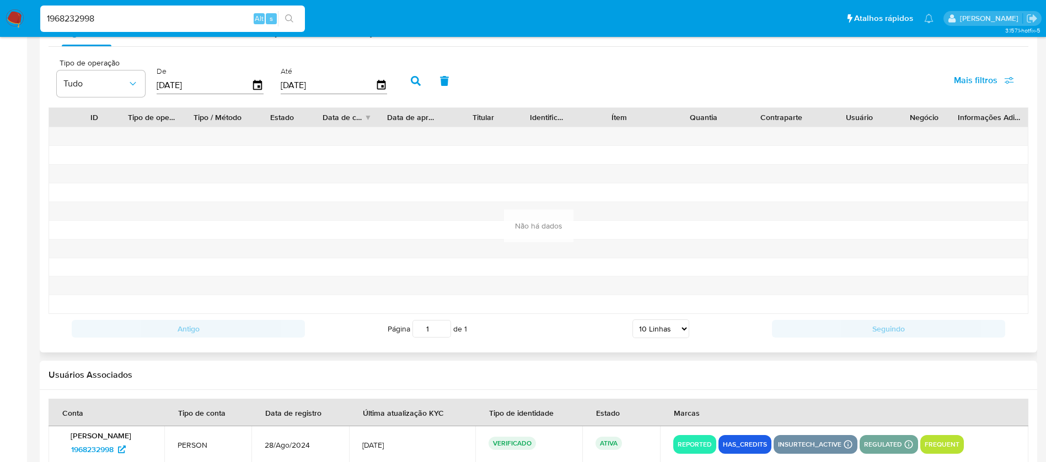
scroll to position [1154, 0]
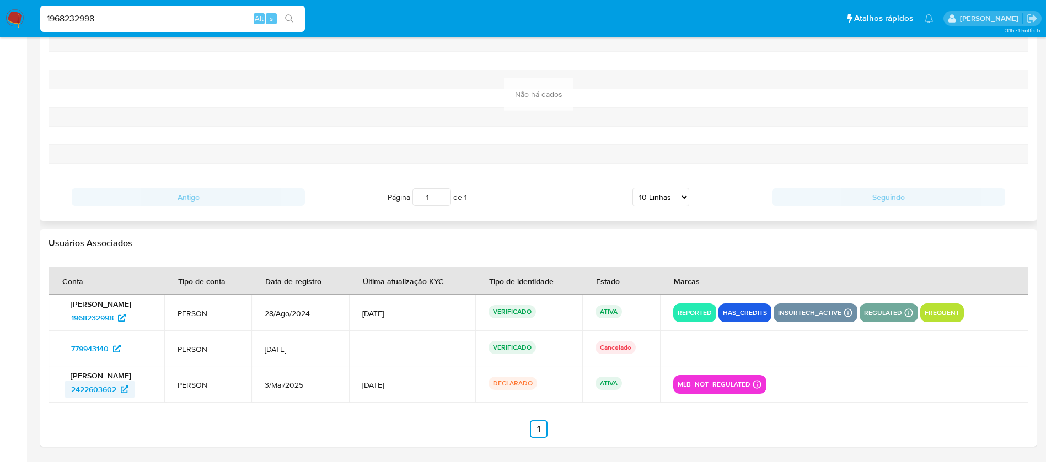
drag, startPoint x: 56, startPoint y: 391, endPoint x: 117, endPoint y: 393, distance: 61.2
click at [117, 393] on td "[PERSON_NAME] 2422603602" at bounding box center [107, 385] width 116 height 36
click at [158, 19] on input "1968232998" at bounding box center [172, 19] width 265 height 14
paste input "2146175630"
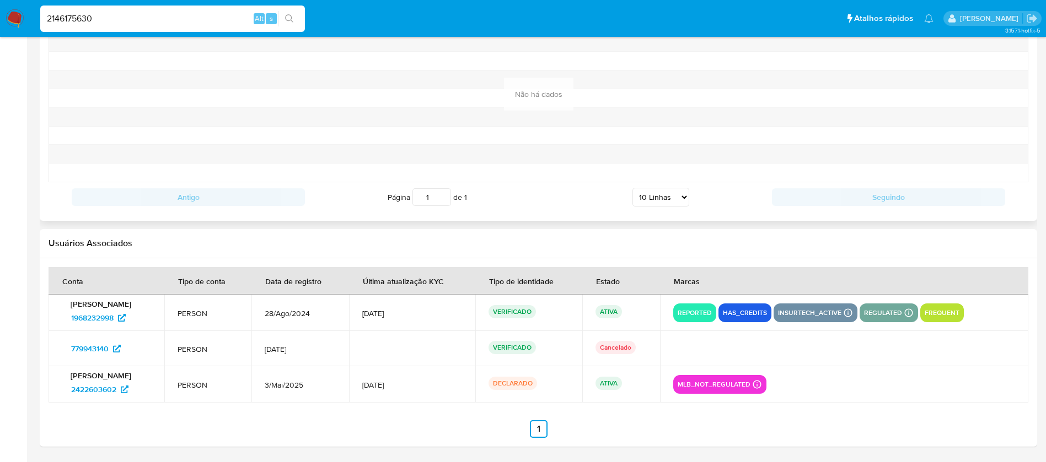
type input "2146175630"
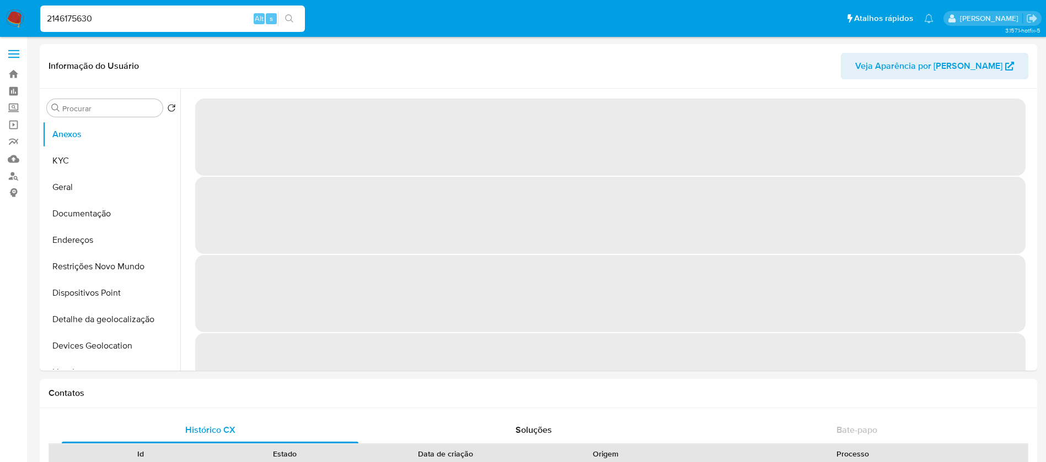
select select "10"
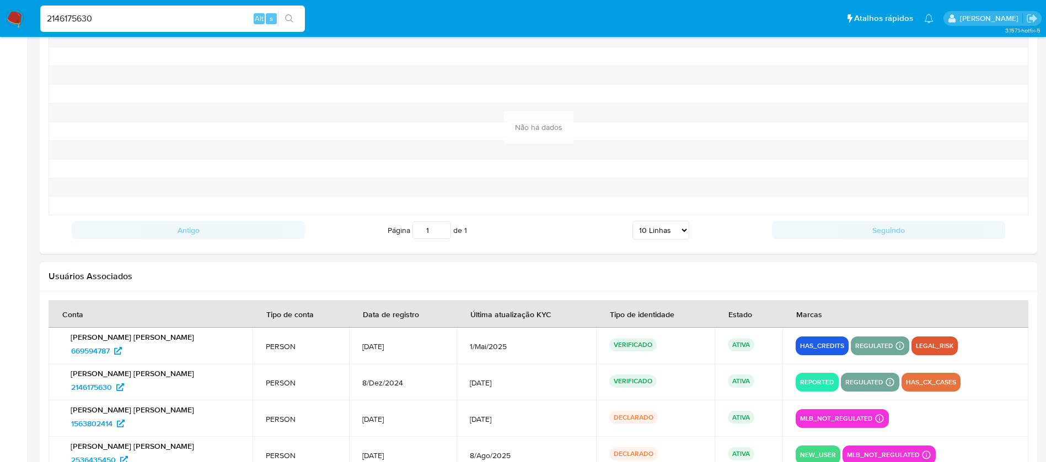
scroll to position [1173, 0]
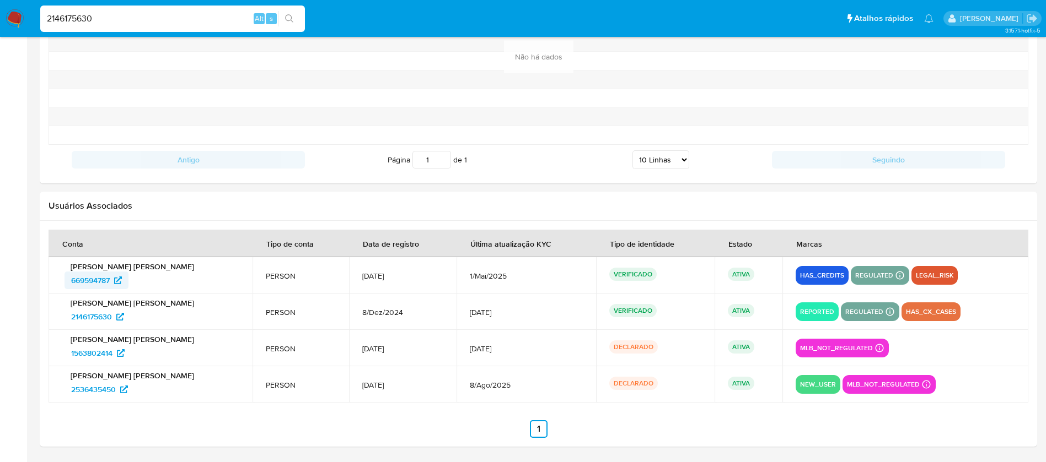
drag, startPoint x: 61, startPoint y: 281, endPoint x: 114, endPoint y: 277, distance: 53.6
click at [114, 277] on td "[PERSON_NAME] [PERSON_NAME] 669594787" at bounding box center [151, 275] width 204 height 36
click at [134, 19] on input "2146175630" at bounding box center [172, 19] width 265 height 14
paste input "604563069"
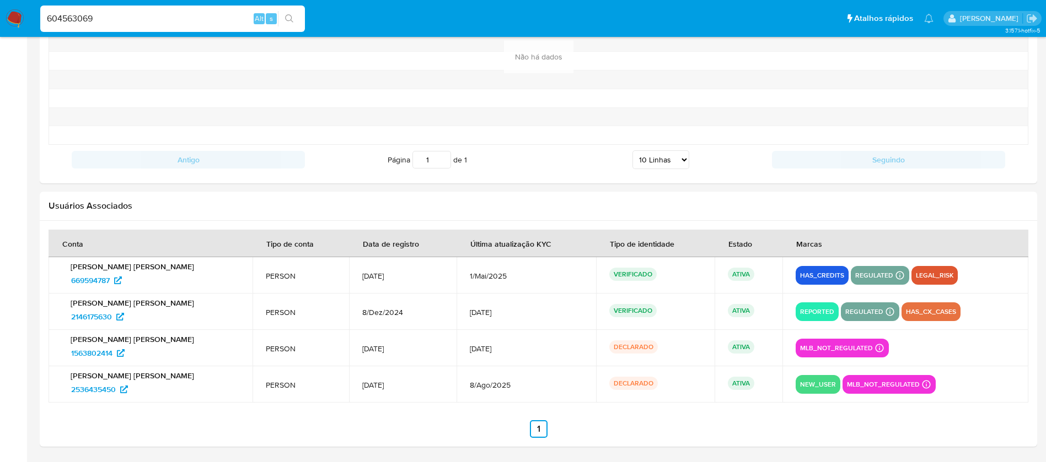
type input "604563069"
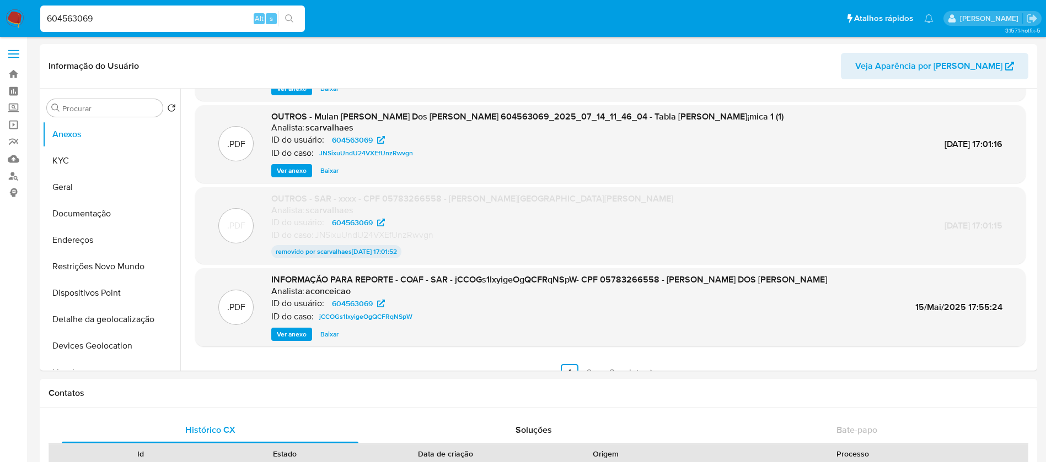
scroll to position [92, 0]
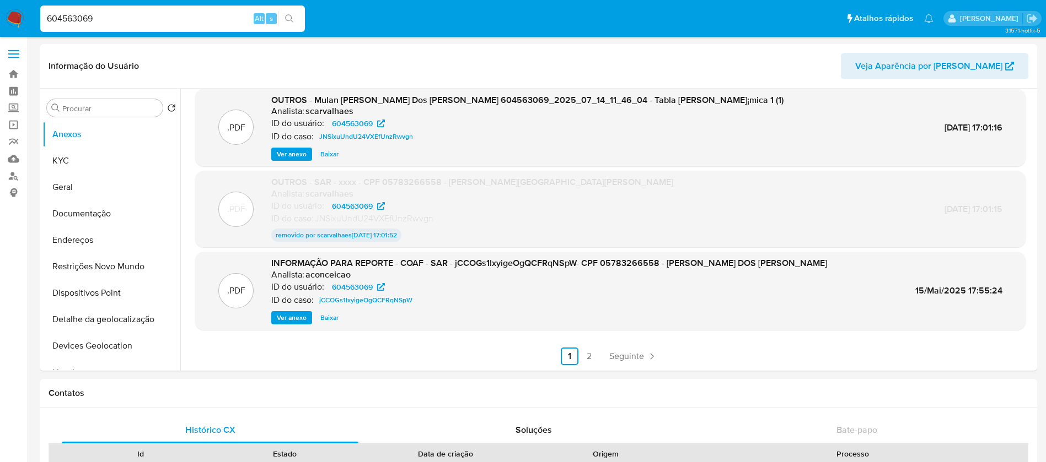
select select "10"
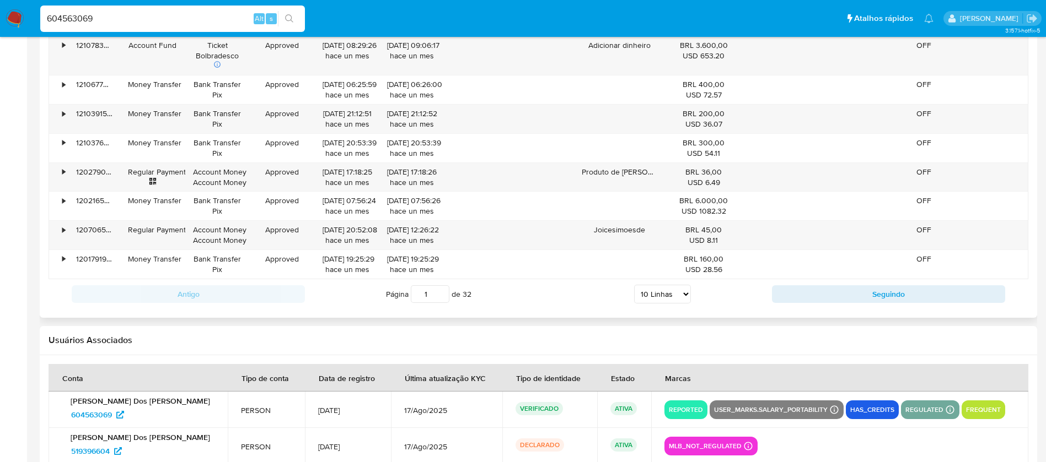
scroll to position [1299, 0]
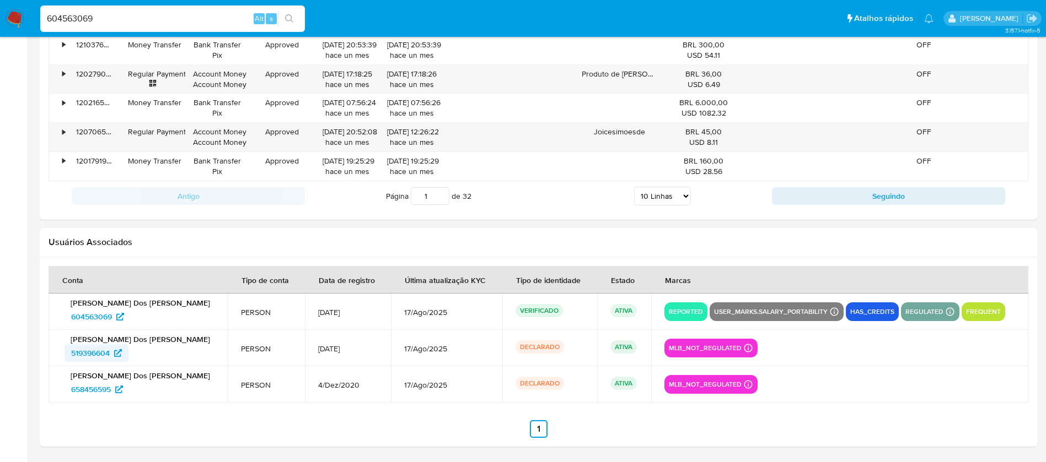
drag, startPoint x: 60, startPoint y: 355, endPoint x: 112, endPoint y: 355, distance: 52.9
click at [112, 355] on td "[PERSON_NAME] Dos [PERSON_NAME] 519396604" at bounding box center [138, 348] width 179 height 36
click at [114, 20] on input "604563069" at bounding box center [172, 19] width 265 height 14
paste input "749169623"
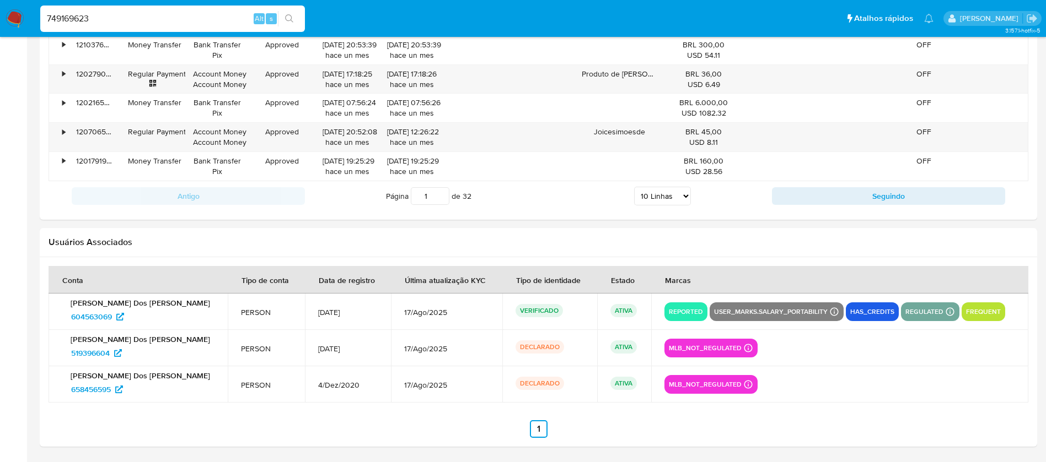
type input "749169623"
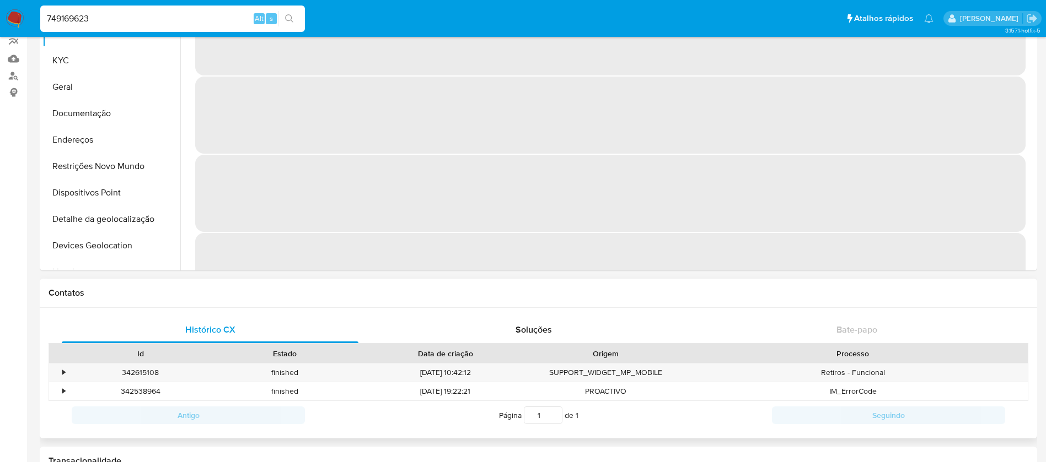
select select "10"
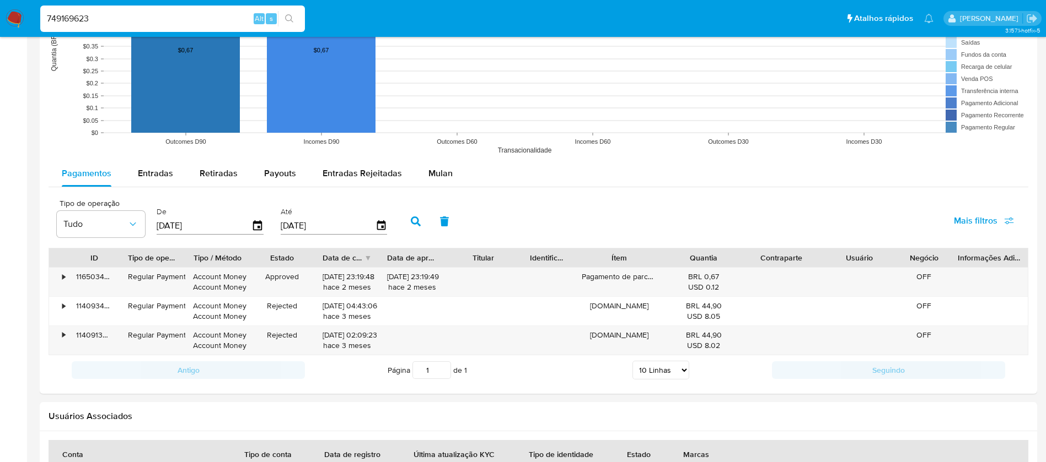
scroll to position [1037, 0]
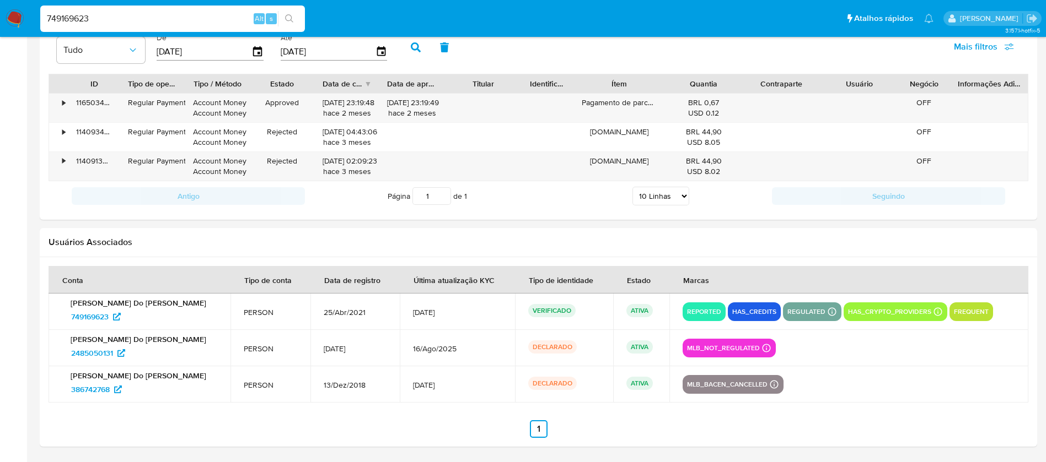
click at [58, 320] on td "[PERSON_NAME] [PERSON_NAME] 749169623" at bounding box center [140, 312] width 182 height 36
drag, startPoint x: 59, startPoint y: 351, endPoint x: 115, endPoint y: 354, distance: 56.3
click at [115, 354] on td "[PERSON_NAME] [PERSON_NAME] 2485050131" at bounding box center [140, 348] width 182 height 36
click at [105, 18] on input "749169623" at bounding box center [172, 19] width 265 height 14
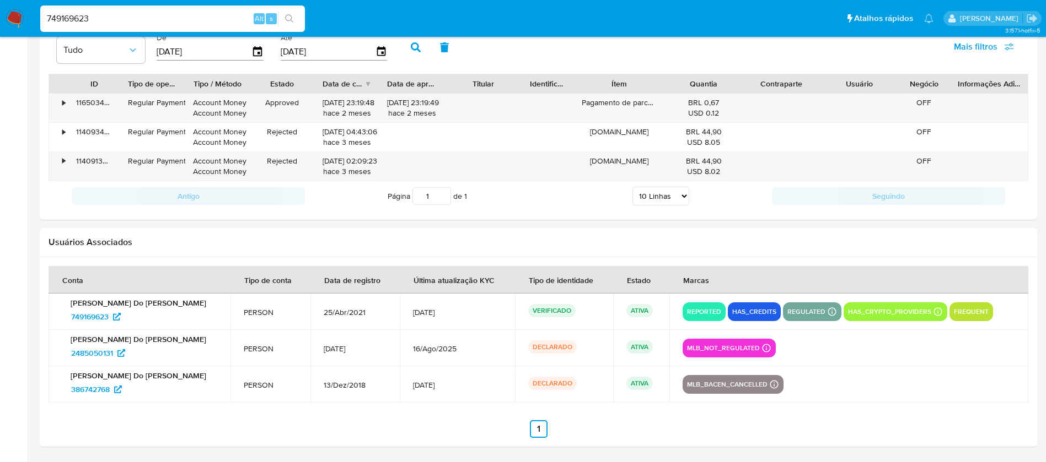
paste input "453513942"
type input "453513942"
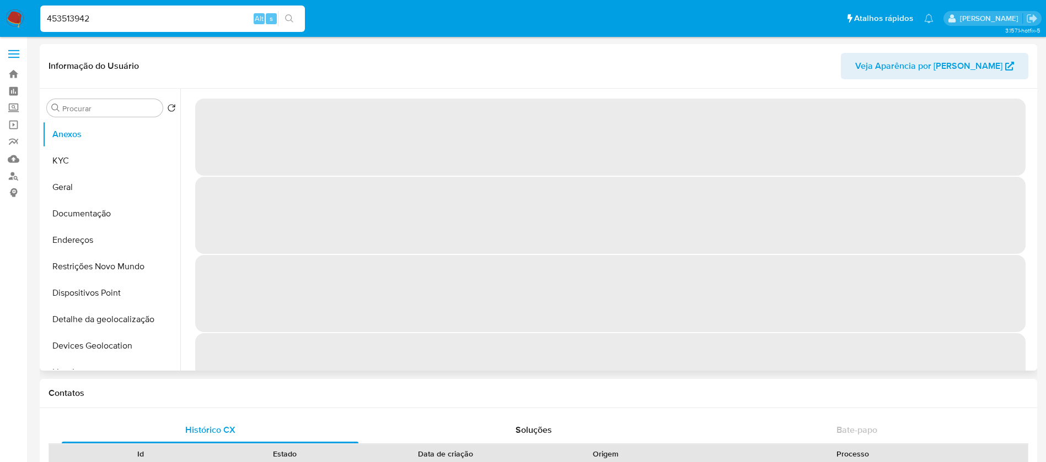
select select "10"
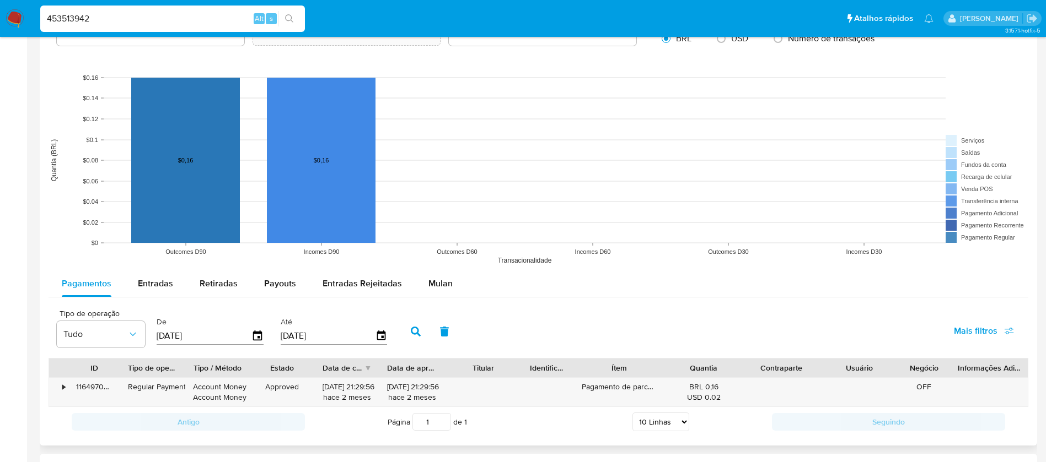
scroll to position [988, 0]
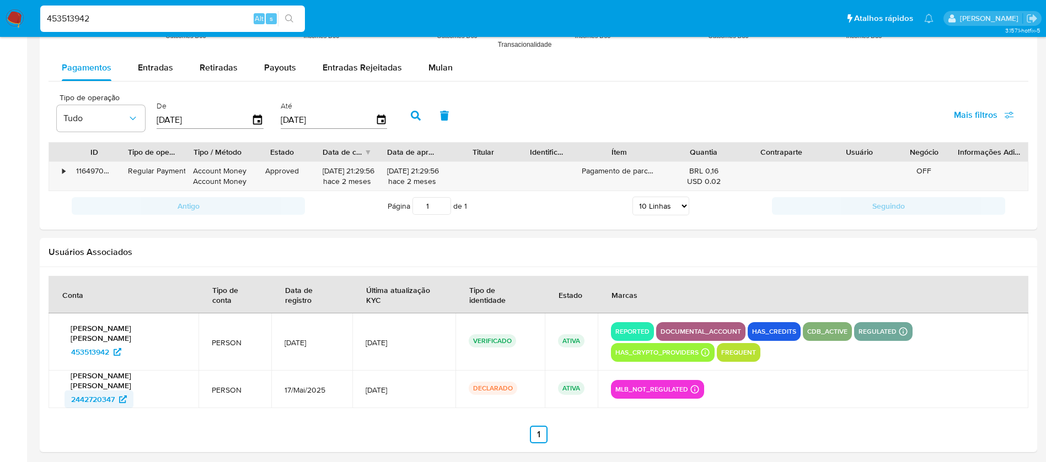
drag, startPoint x: 57, startPoint y: 394, endPoint x: 115, endPoint y: 395, distance: 57.3
click at [115, 395] on td "[PERSON_NAME] [PERSON_NAME] 2442720347" at bounding box center [124, 389] width 150 height 37
click at [121, 19] on input "453513942" at bounding box center [172, 19] width 265 height 14
paste input "682237790"
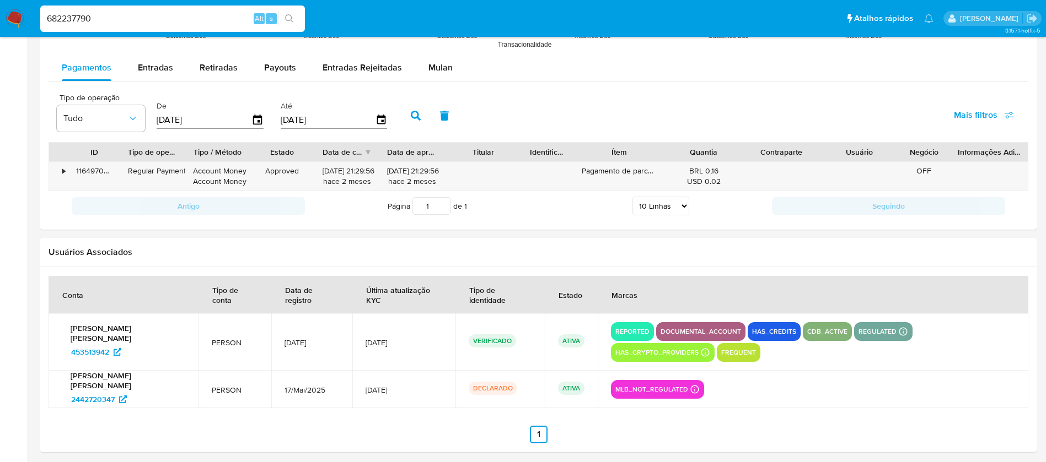
type input "682237790"
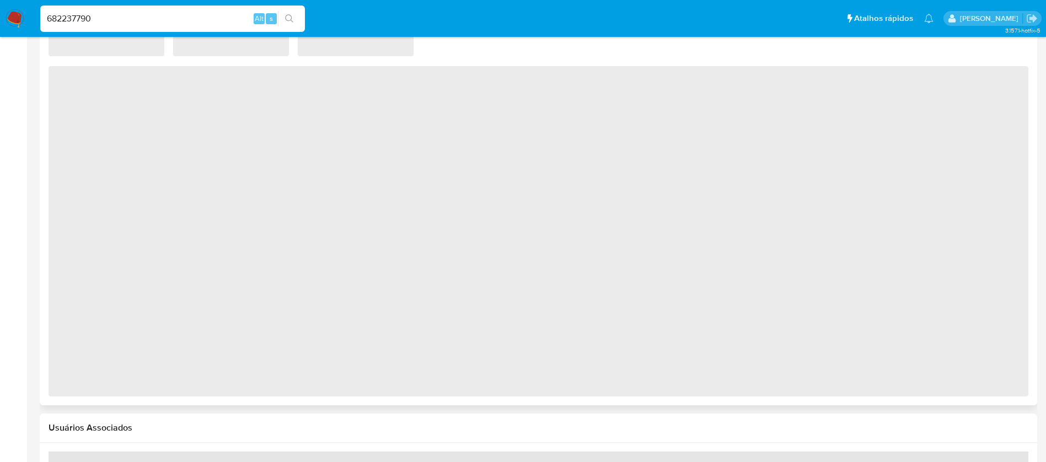
select select "10"
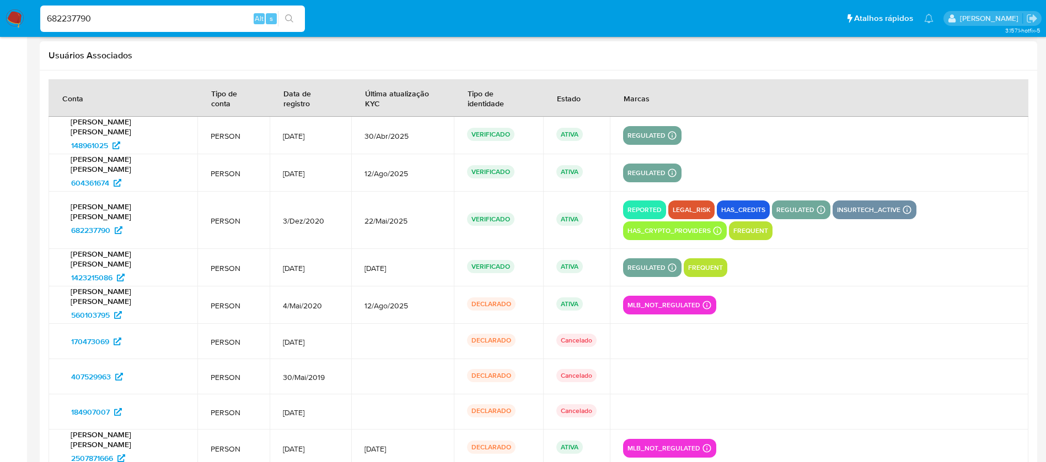
scroll to position [1208, 0]
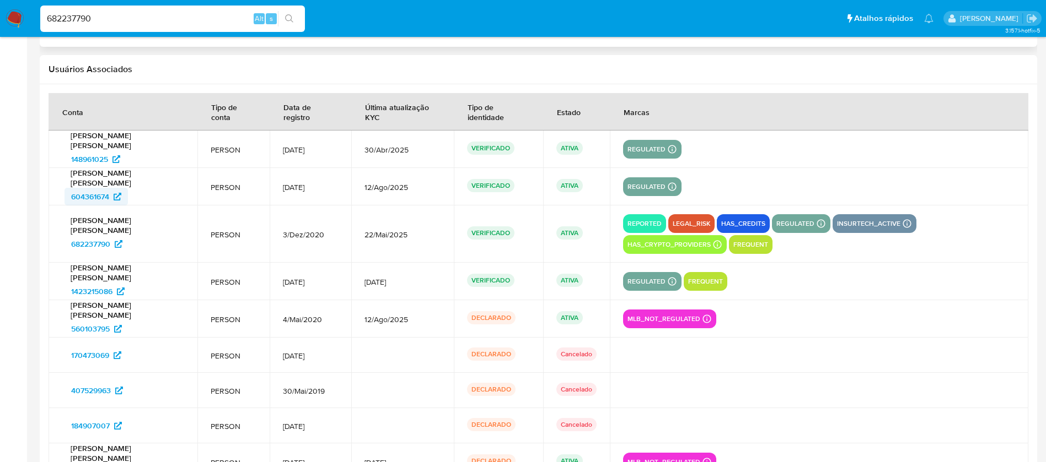
drag, startPoint x: 60, startPoint y: 200, endPoint x: 109, endPoint y: 197, distance: 49.1
click at [109, 197] on td "[PERSON_NAME] [PERSON_NAME] 604361674" at bounding box center [123, 186] width 149 height 37
click at [141, 23] on input "682237790" at bounding box center [172, 19] width 265 height 14
paste input "1476567559"
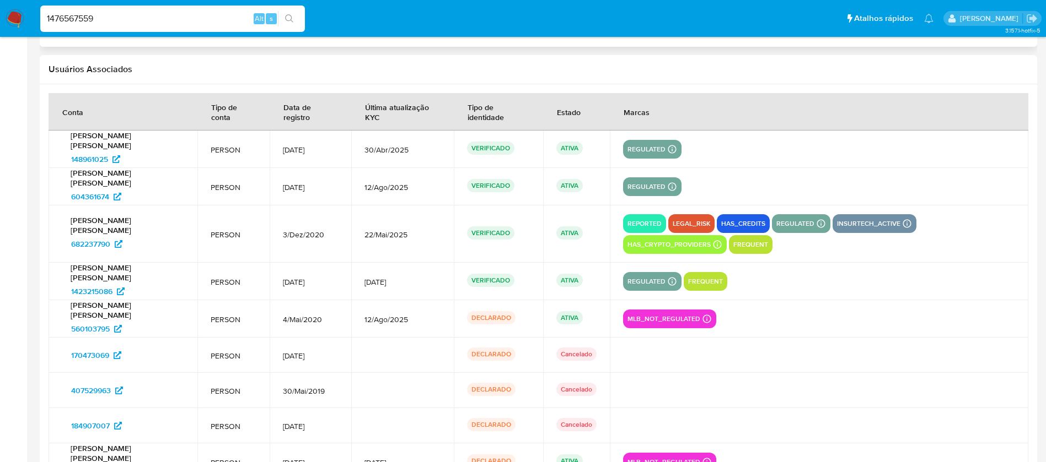
type input "1476567559"
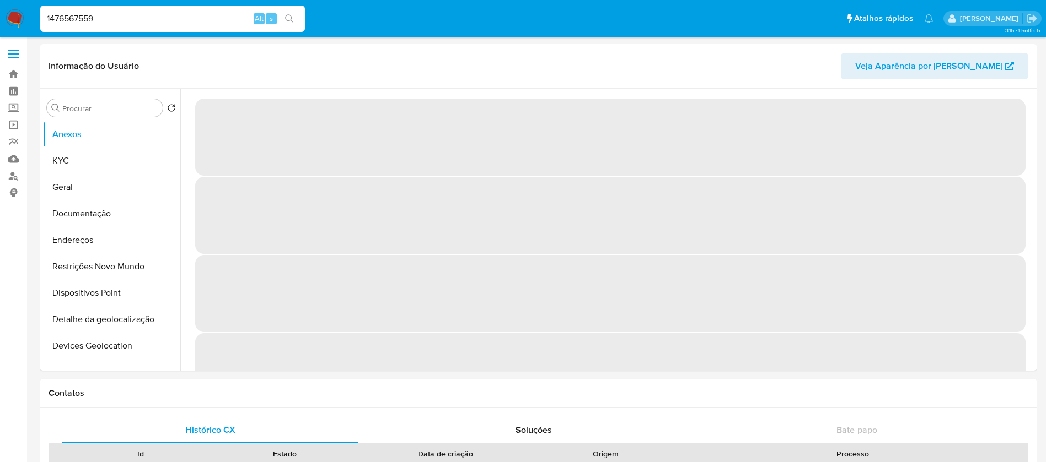
select select "10"
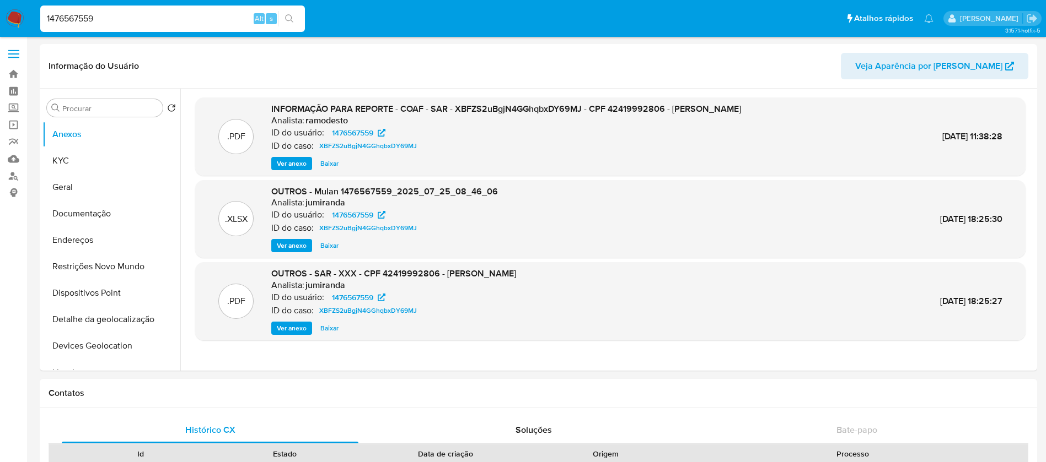
click at [130, 15] on input "1476567559" at bounding box center [172, 19] width 265 height 14
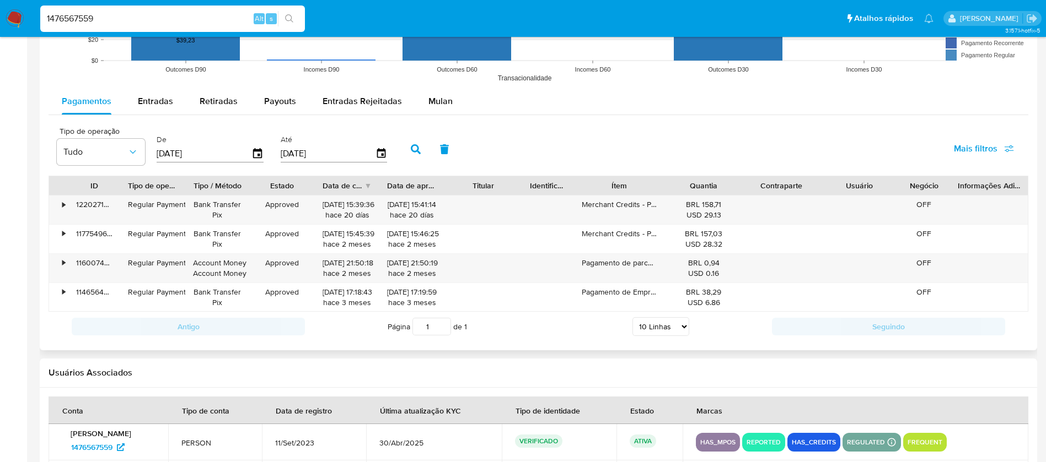
scroll to position [1048, 0]
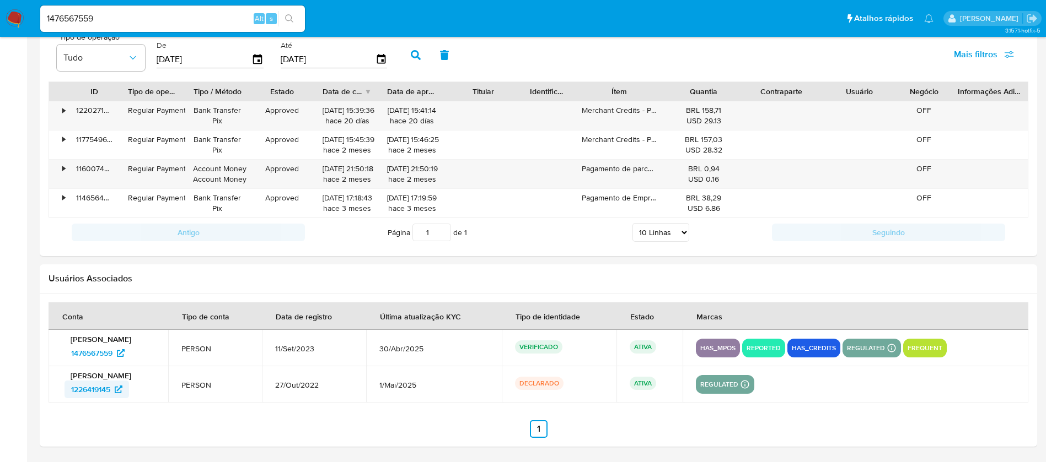
drag, startPoint x: 61, startPoint y: 393, endPoint x: 112, endPoint y: 393, distance: 51.3
click at [112, 393] on td "Rubens Pires de Campos Filho 1226419145" at bounding box center [109, 385] width 120 height 36
click at [116, 14] on input "1476567559" at bounding box center [172, 19] width 265 height 14
paste input "2138978030"
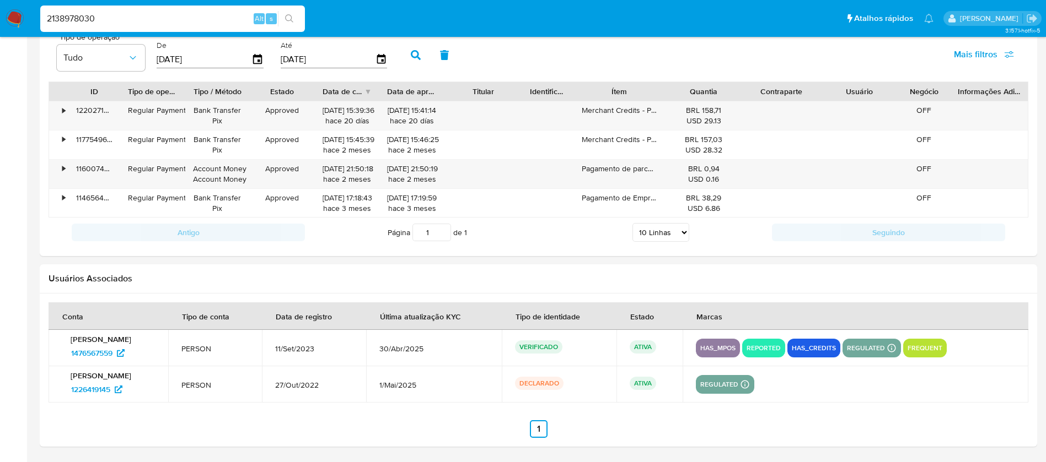
type input "2138978030"
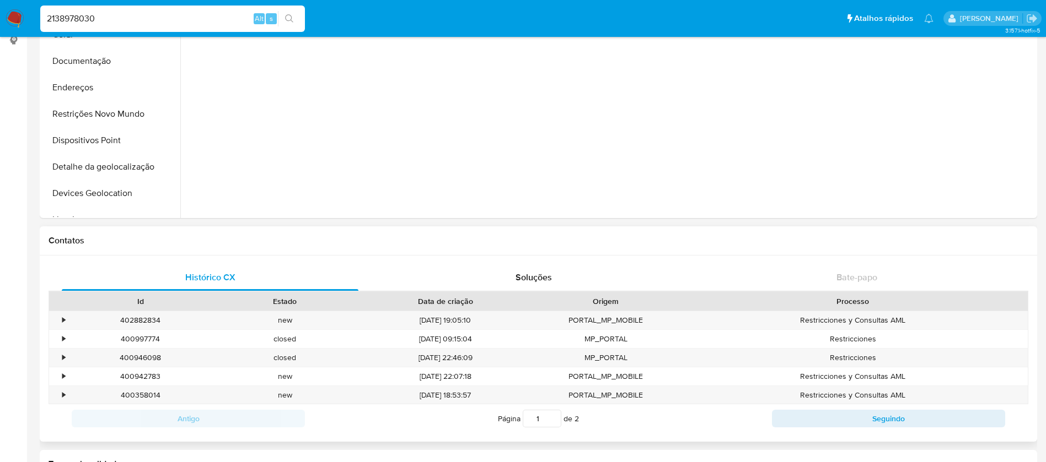
scroll to position [441, 0]
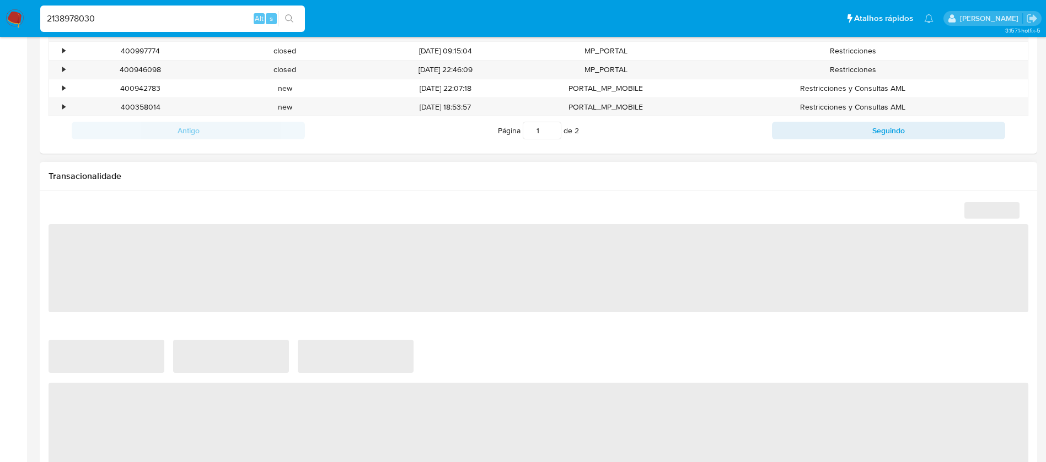
select select "10"
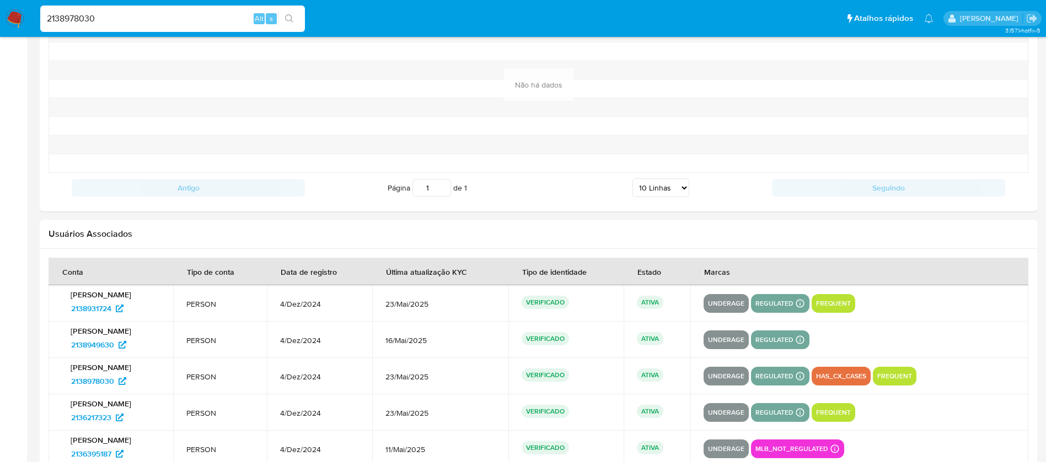
scroll to position [1323, 0]
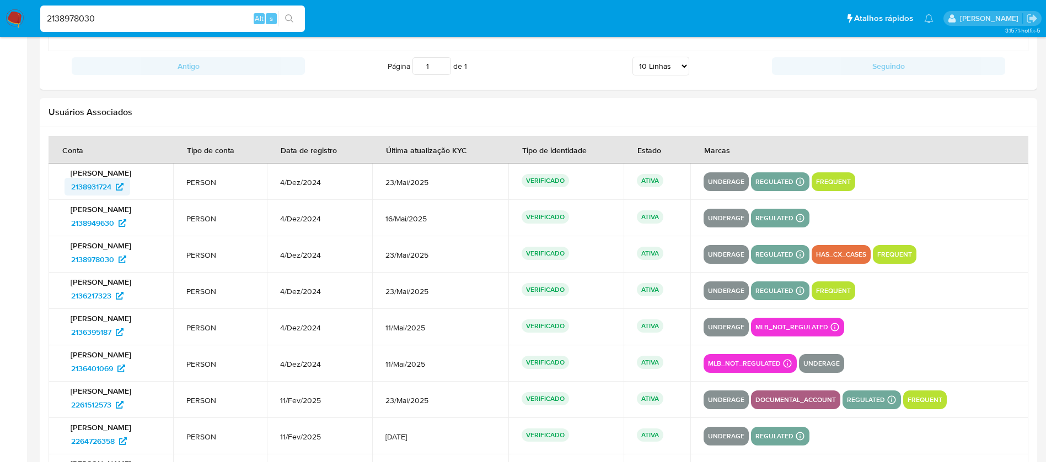
drag, startPoint x: 60, startPoint y: 187, endPoint x: 114, endPoint y: 187, distance: 54.0
click at [114, 187] on td "Lucas Lopes da Silva 2138931724" at bounding box center [111, 182] width 125 height 36
click at [129, 16] on input "2138978030" at bounding box center [172, 19] width 265 height 14
paste input "132309693"
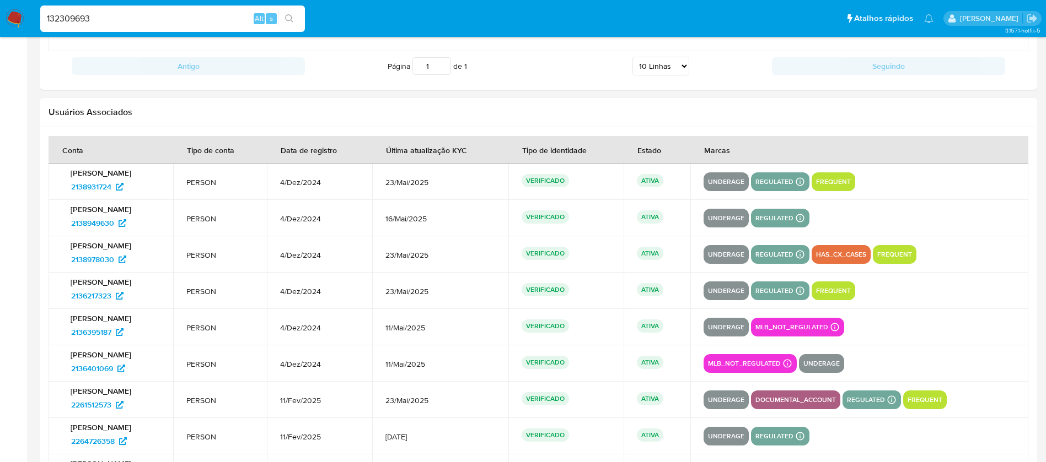
type input "132309693"
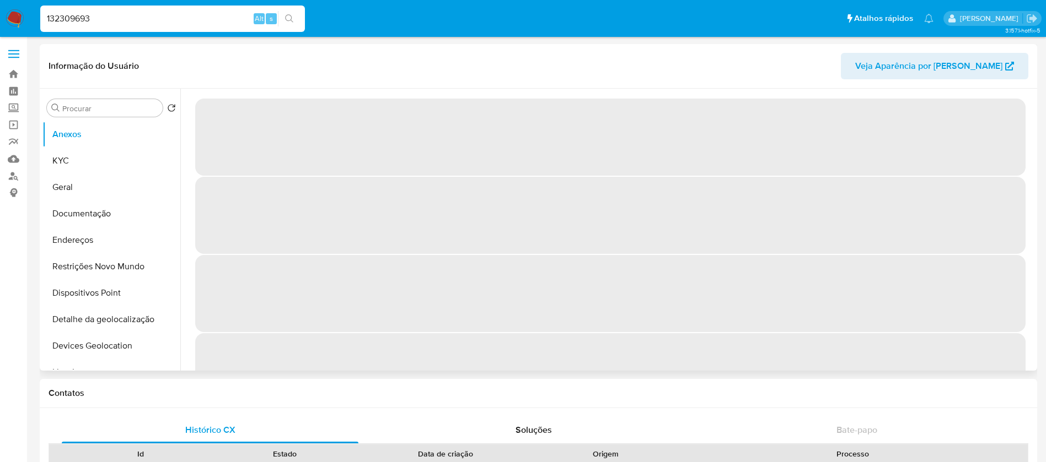
select select "10"
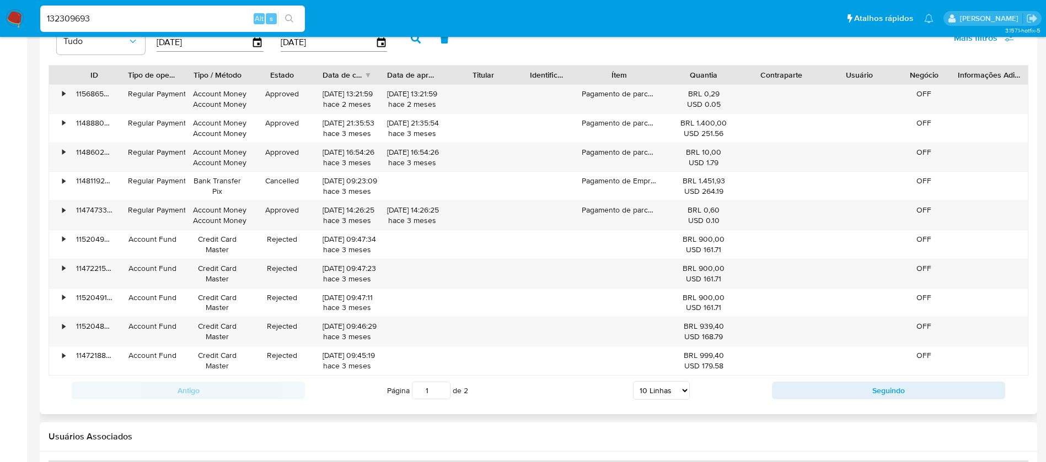
scroll to position [1261, 0]
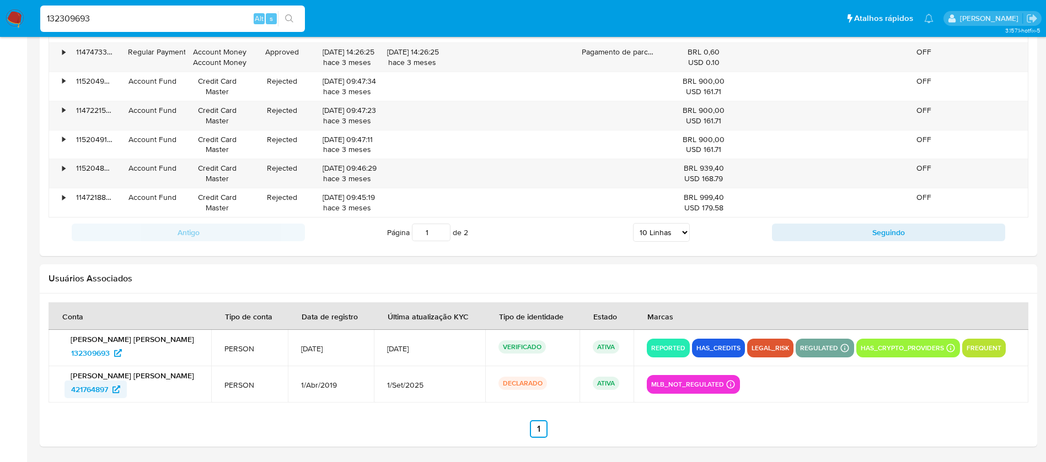
drag, startPoint x: 47, startPoint y: 389, endPoint x: 96, endPoint y: 391, distance: 49.1
click at [96, 391] on div at bounding box center [538, 370] width 997 height 153
click at [85, 413] on section at bounding box center [539, 371] width 980 height 136
drag, startPoint x: 62, startPoint y: 393, endPoint x: 110, endPoint y: 394, distance: 47.4
click at [110, 394] on div "Andre Luis Poppi 421764897" at bounding box center [130, 385] width 136 height 28
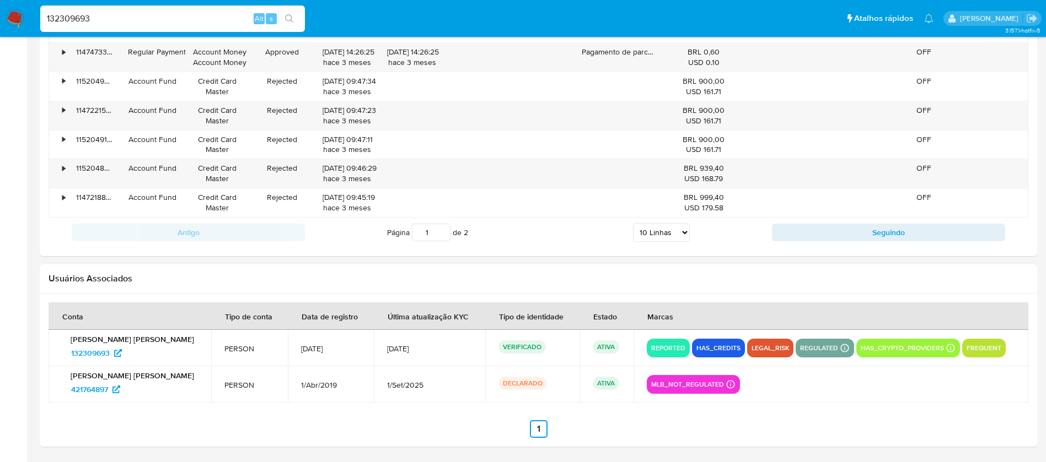
click at [107, 17] on input "132309693" at bounding box center [172, 19] width 265 height 14
paste input "212402227"
type input "1212402227"
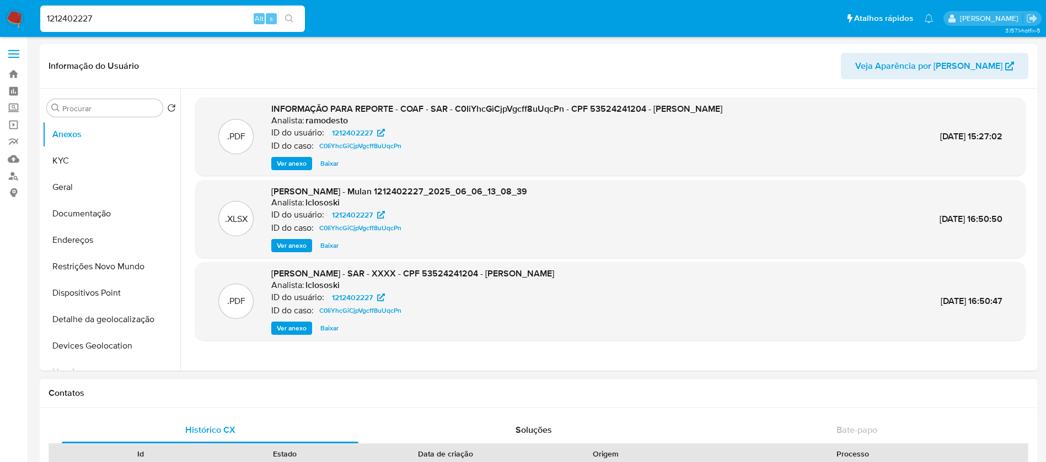
select select "10"
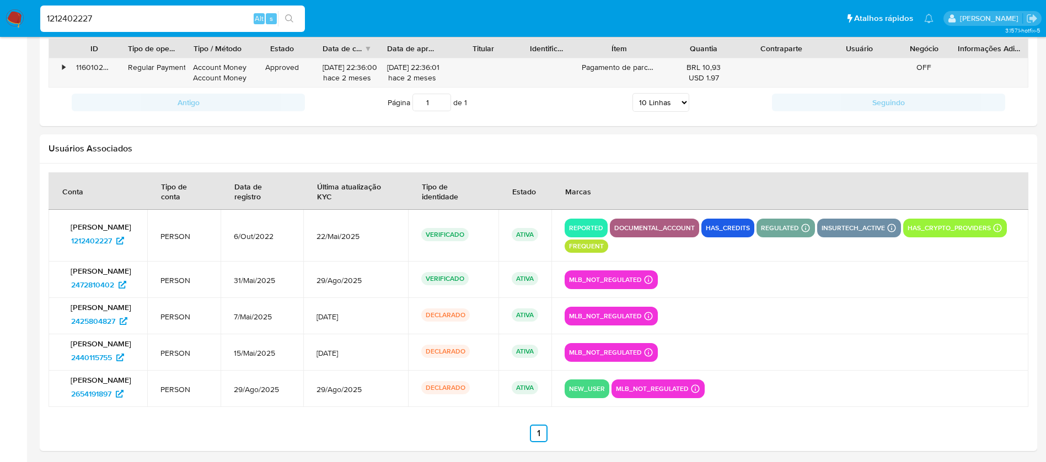
scroll to position [1143, 0]
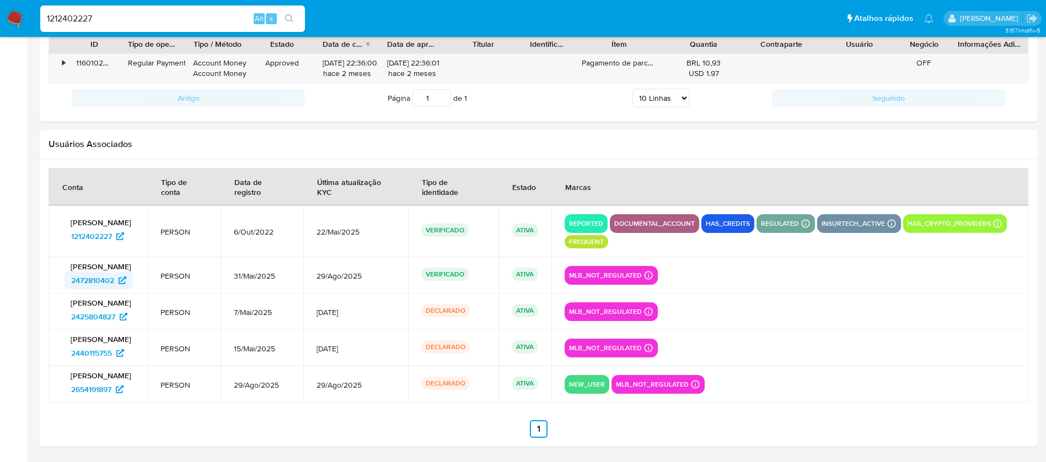
drag, startPoint x: 55, startPoint y: 286, endPoint x: 114, endPoint y: 286, distance: 59.5
click at [114, 286] on td "Mariana Martins Ferreira 2472810402" at bounding box center [98, 275] width 99 height 36
click at [100, 16] on input "1212402227" at bounding box center [172, 19] width 265 height 14
paste input "613374129"
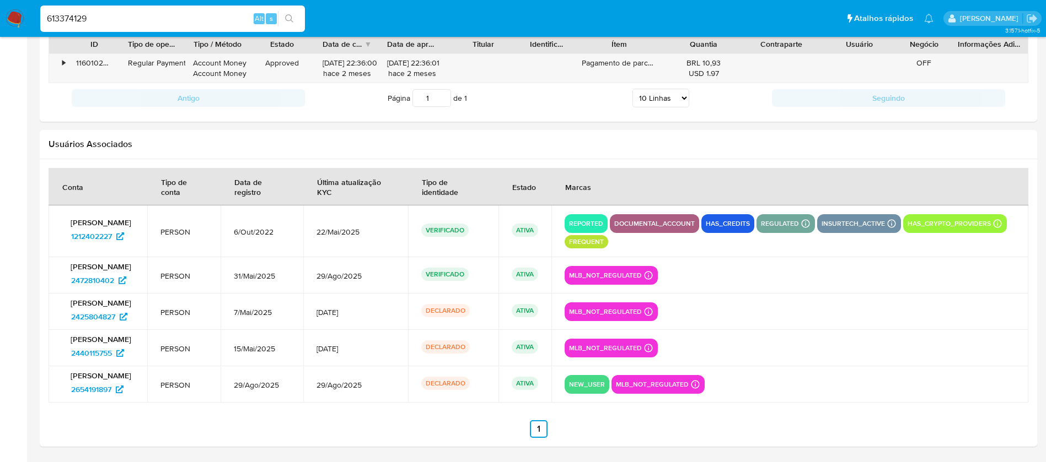
type input "613374129"
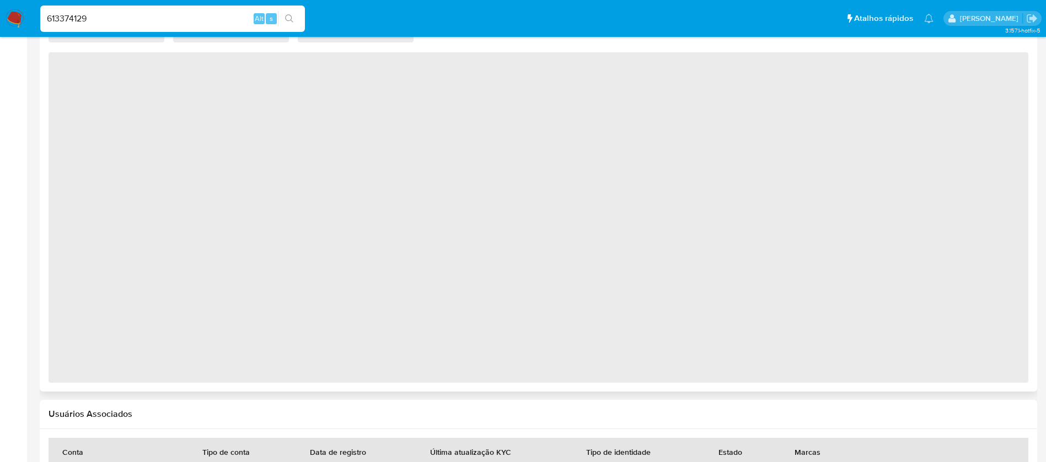
select select "10"
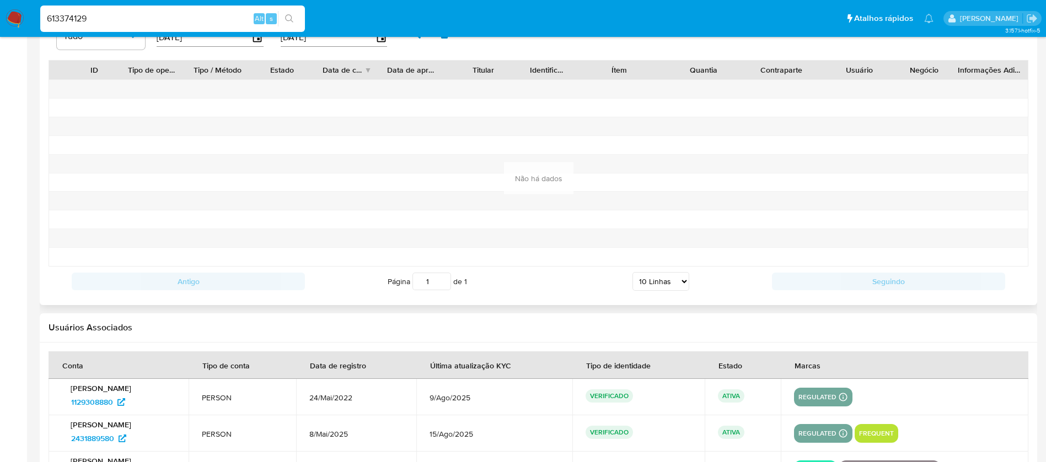
scroll to position [1193, 0]
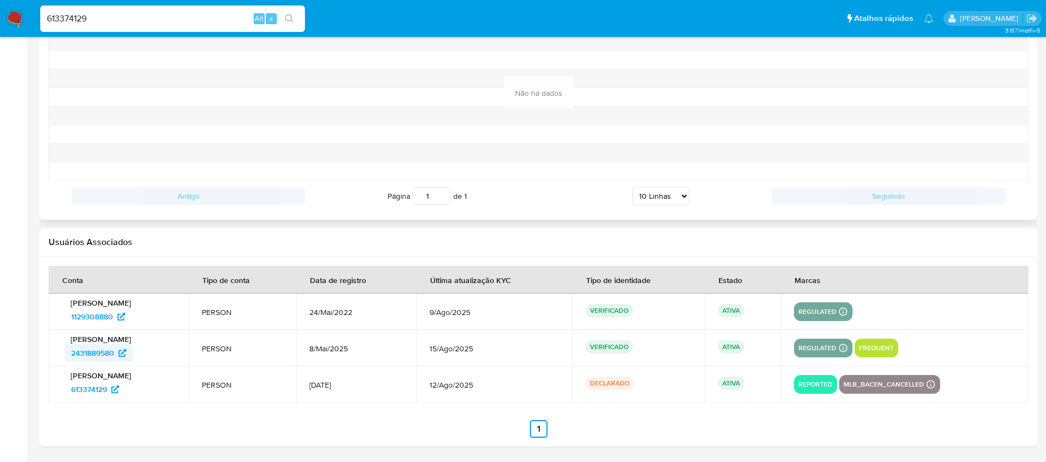
drag, startPoint x: 61, startPoint y: 355, endPoint x: 113, endPoint y: 356, distance: 51.8
click at [113, 356] on div "Alan Alves Teixeira 2431889580" at bounding box center [119, 349] width 114 height 28
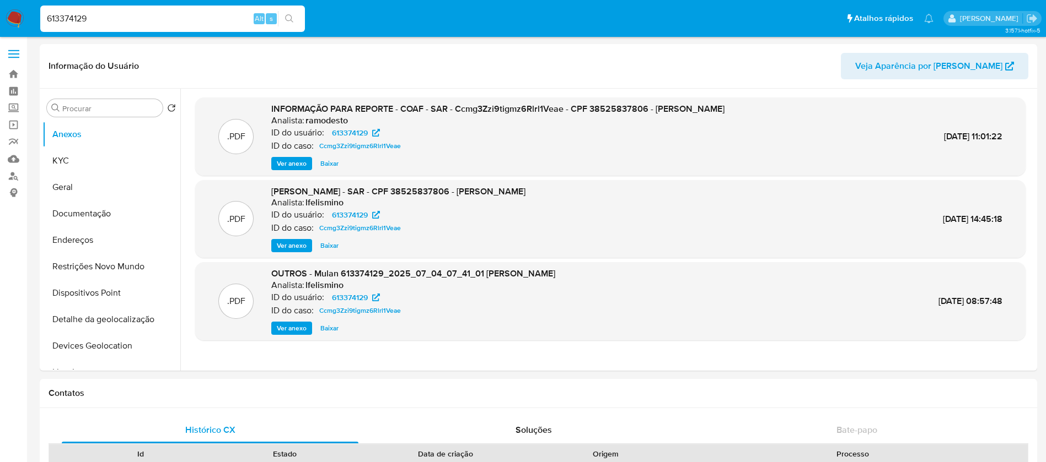
select select "10"
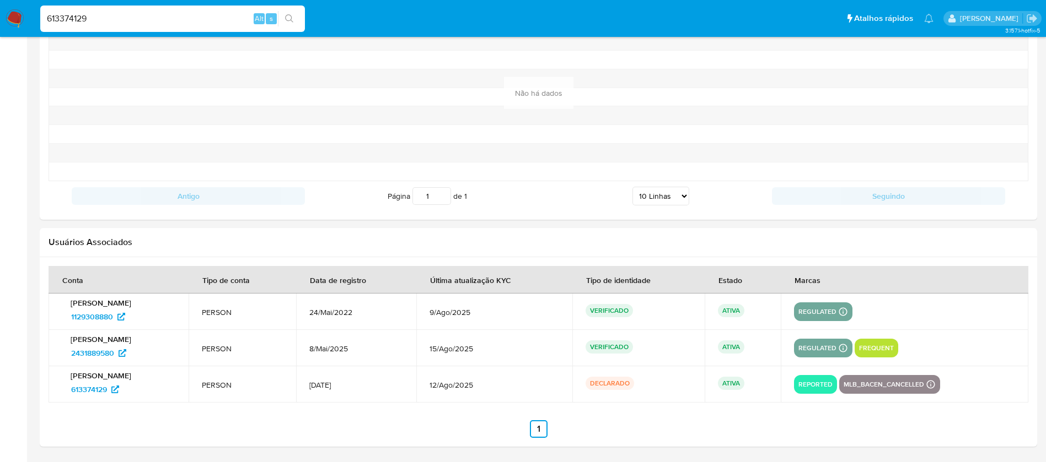
click at [126, 19] on input "613374129" at bounding box center [172, 19] width 265 height 14
paste input "2153117606"
type input "2153117606"
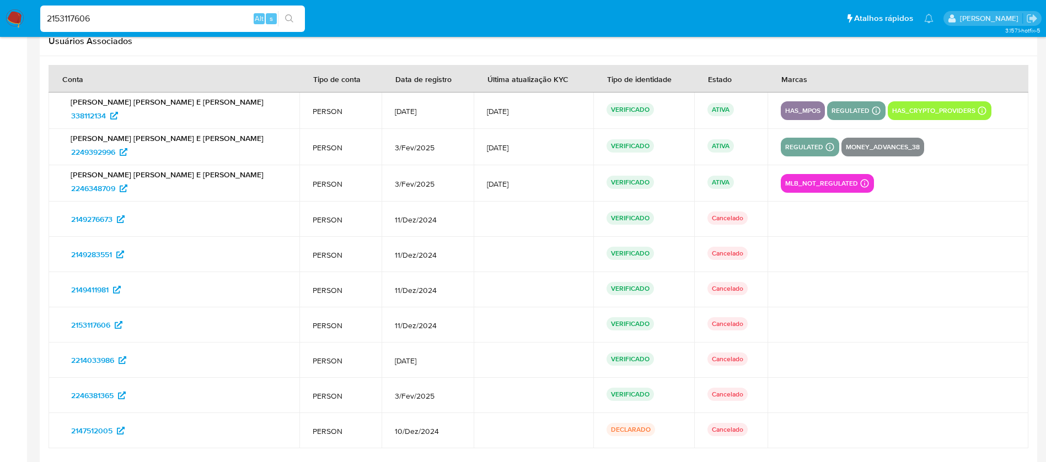
scroll to position [1190, 0]
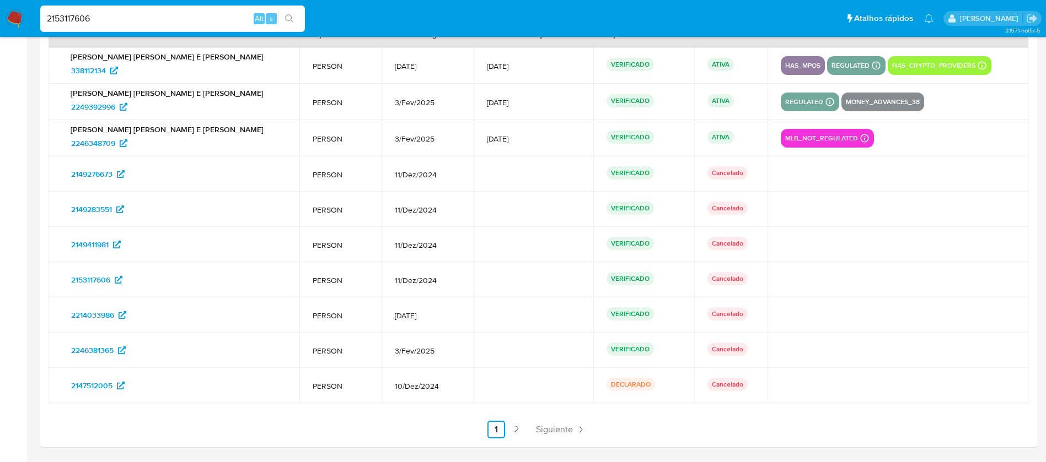
select select "10"
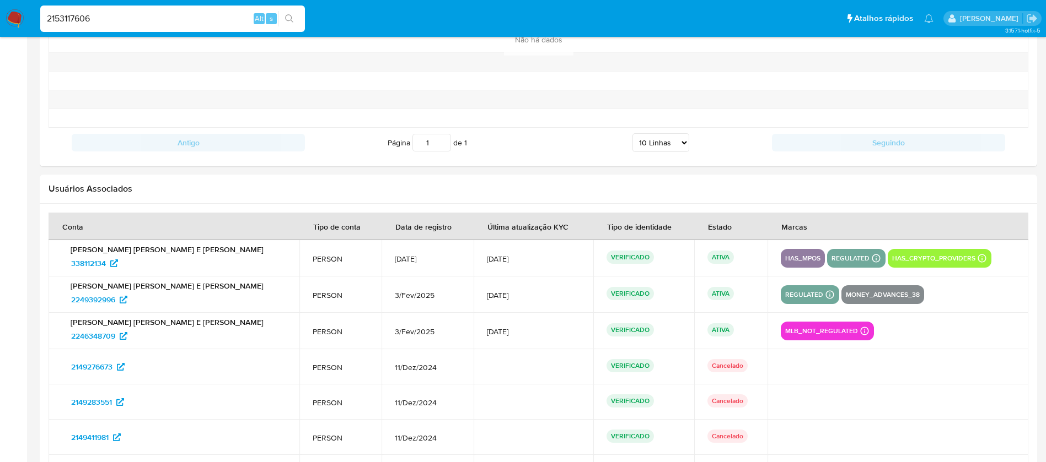
scroll to position [1219, 0]
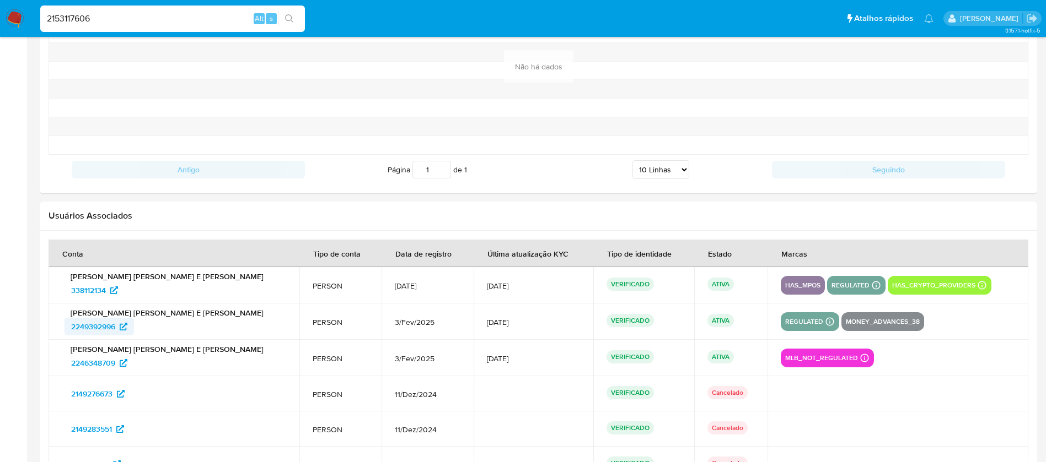
drag, startPoint x: 50, startPoint y: 329, endPoint x: 117, endPoint y: 329, distance: 66.7
click at [117, 329] on td "[PERSON_NAME] [PERSON_NAME] E [PERSON_NAME] 2249392996" at bounding box center [174, 322] width 251 height 36
click at [116, 21] on input "2153117606" at bounding box center [172, 19] width 265 height 14
paste input "1782561817"
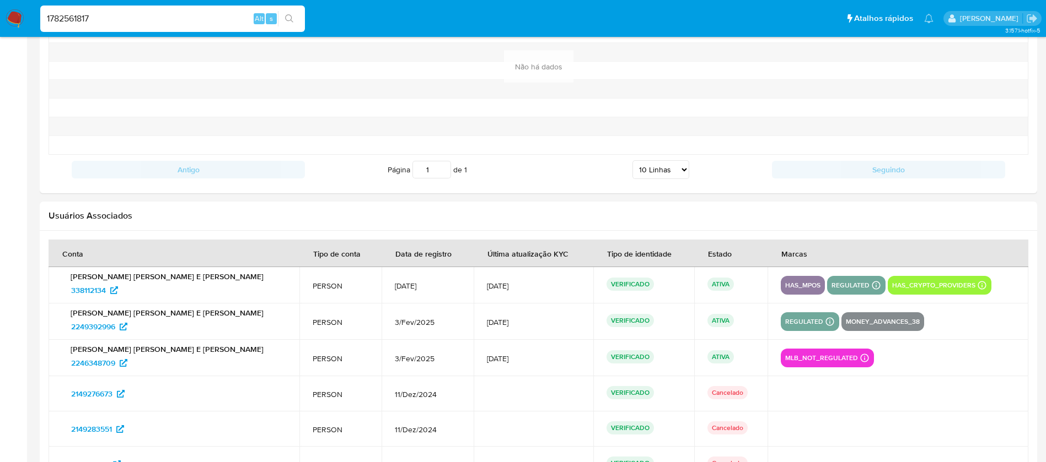
type input "1782561817"
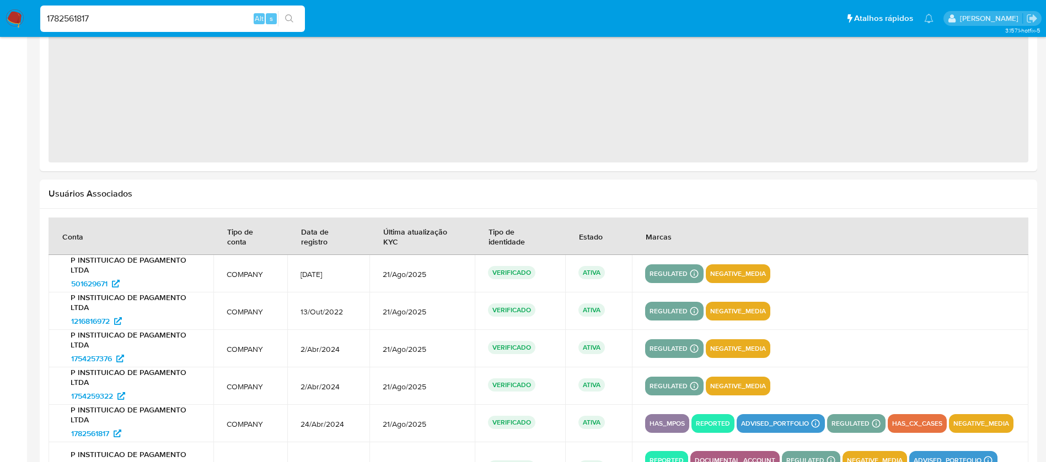
select select "10"
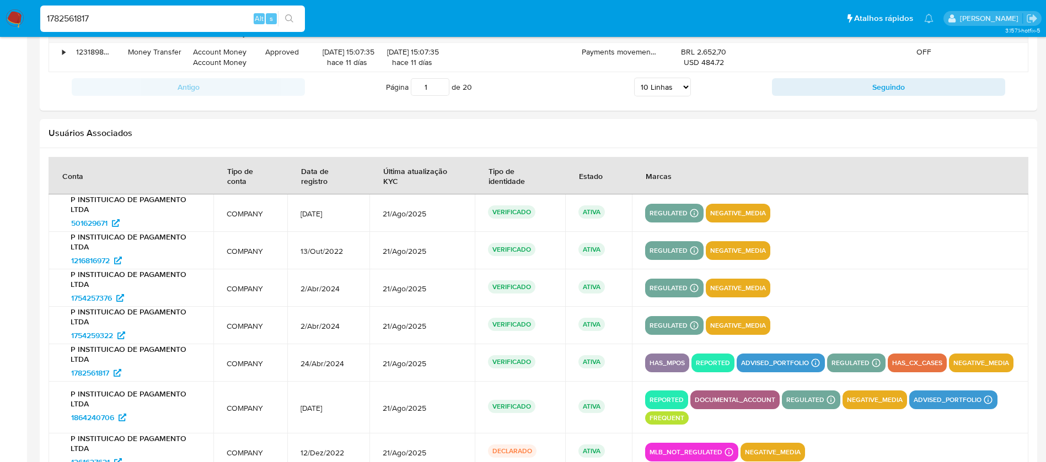
scroll to position [1433, 0]
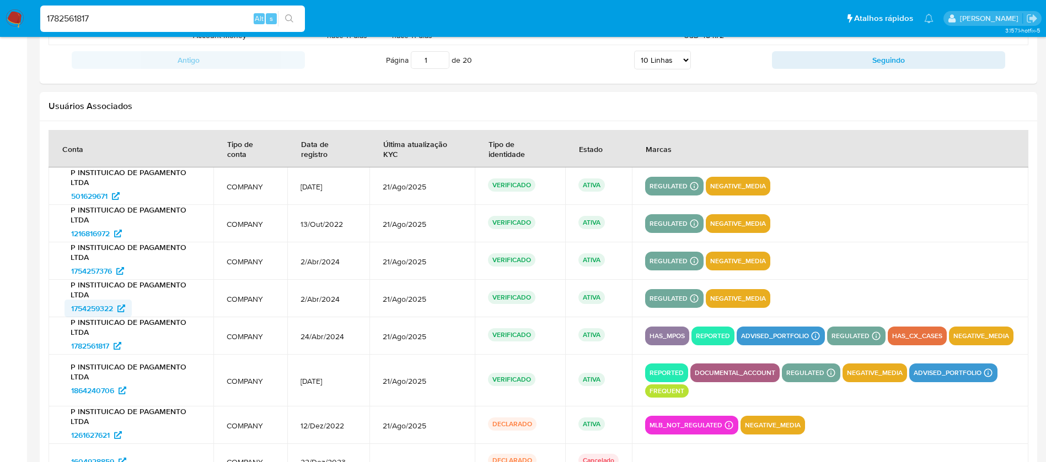
drag, startPoint x: 60, startPoint y: 310, endPoint x: 113, endPoint y: 310, distance: 52.9
click at [113, 310] on td "P INSTITUICAO DE PAGAMENTO LTDA 1754259322" at bounding box center [131, 298] width 165 height 37
click at [105, 19] on input "1782561817" at bounding box center [172, 19] width 265 height 14
paste input "864240706"
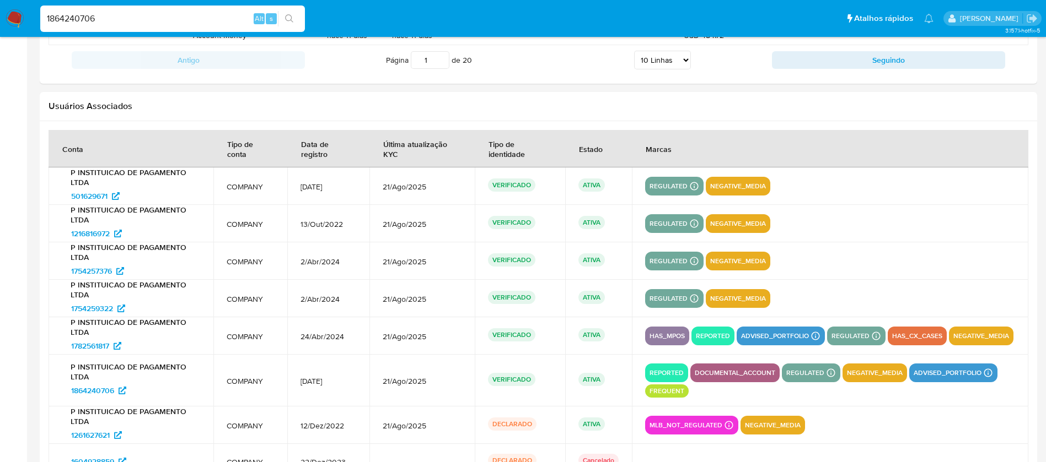
type input "1864240706"
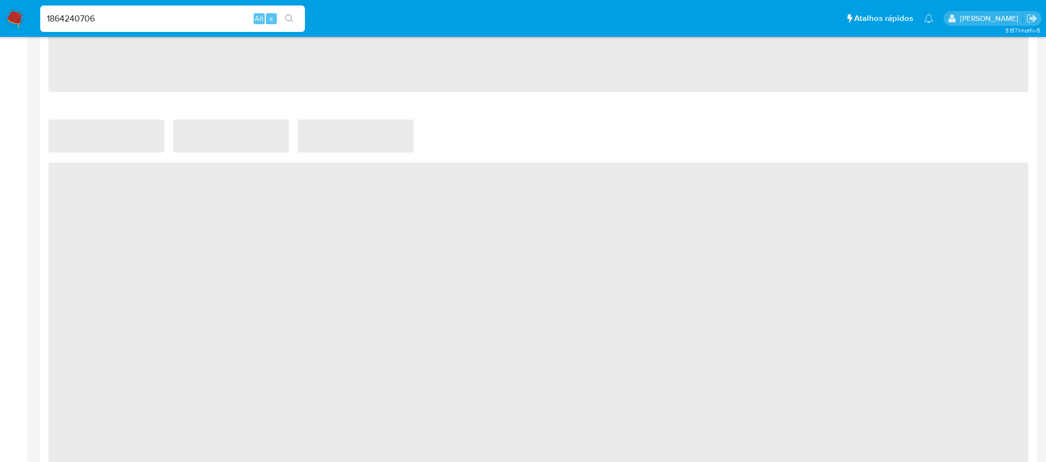
select select "10"
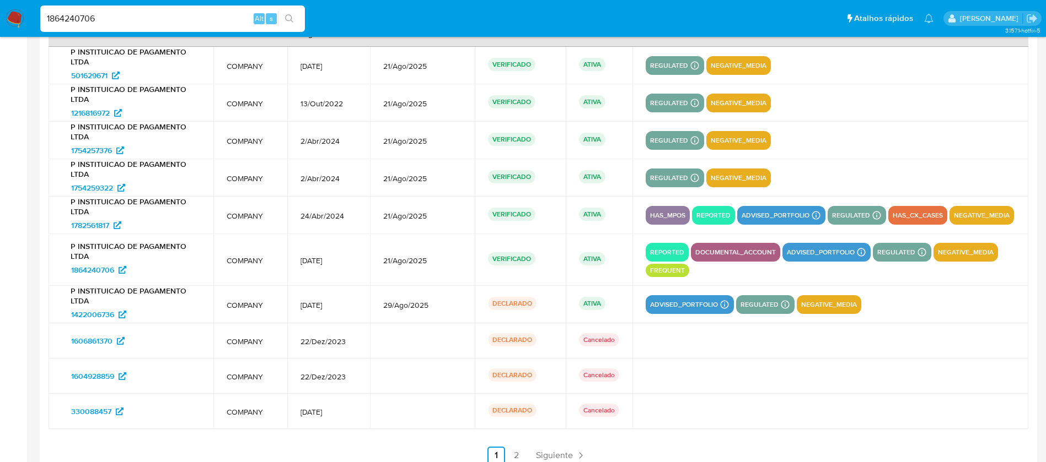
scroll to position [1318, 0]
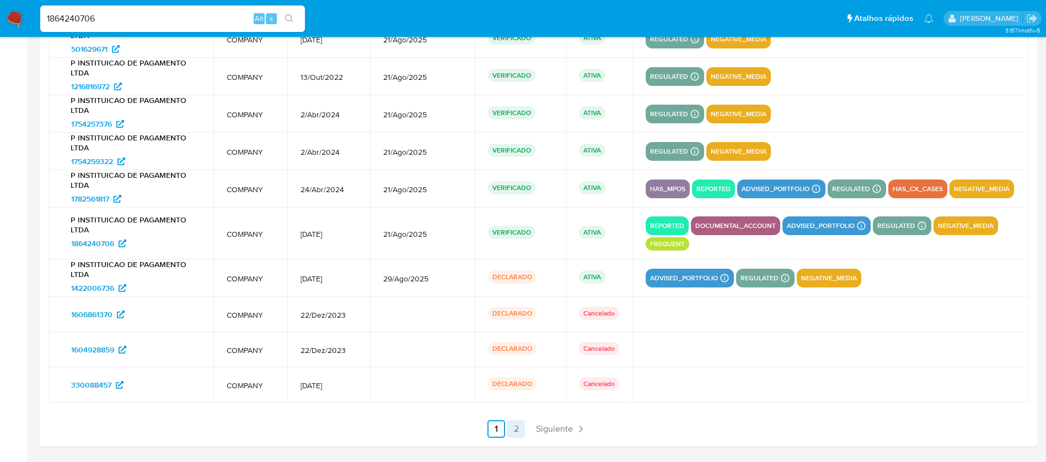
click at [514, 427] on link "2" at bounding box center [516, 430] width 18 height 18
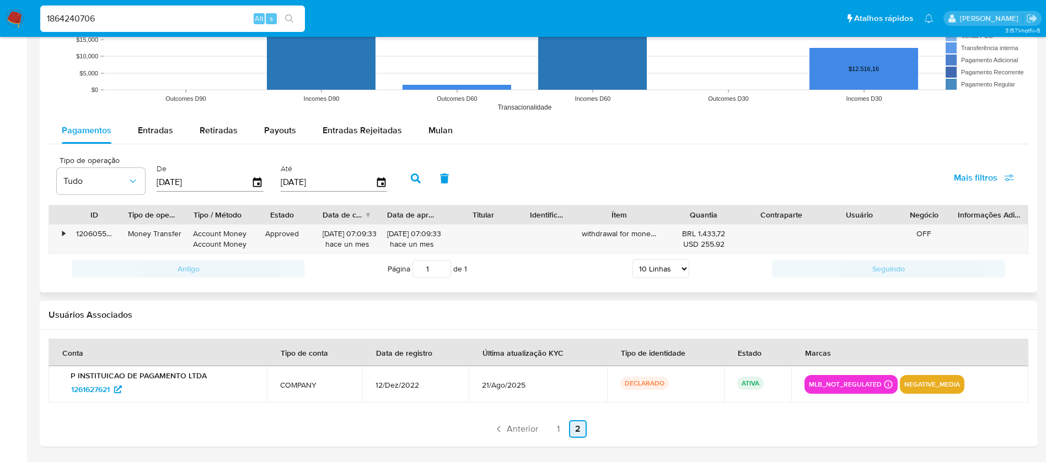
scroll to position [962, 0]
click at [552, 429] on link "1" at bounding box center [558, 430] width 18 height 18
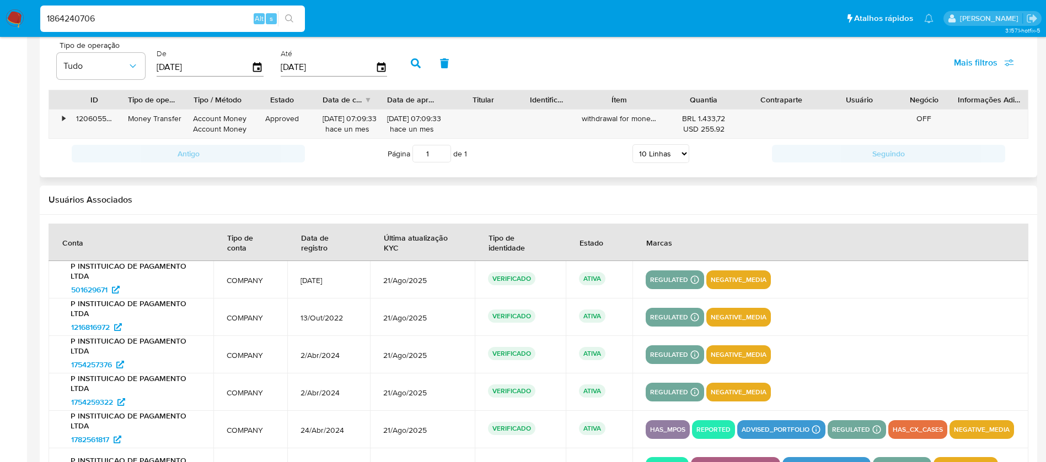
scroll to position [1073, 0]
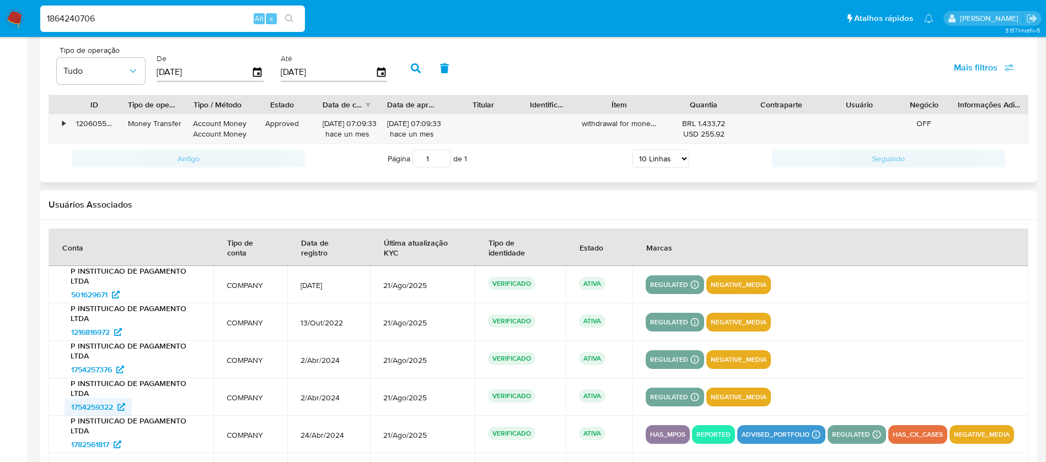
drag, startPoint x: 61, startPoint y: 406, endPoint x: 115, endPoint y: 407, distance: 54.6
click at [115, 407] on td "P INSTITUICAO DE PAGAMENTO LTDA 1754259322" at bounding box center [131, 397] width 165 height 37
drag, startPoint x: 63, startPoint y: 372, endPoint x: 112, endPoint y: 373, distance: 49.6
click at [112, 373] on div "P INSTITUICAO DE PAGAMENTO LTDA 1754257376" at bounding box center [131, 359] width 138 height 37
click at [121, 20] on input "1864240706" at bounding box center [172, 19] width 265 height 14
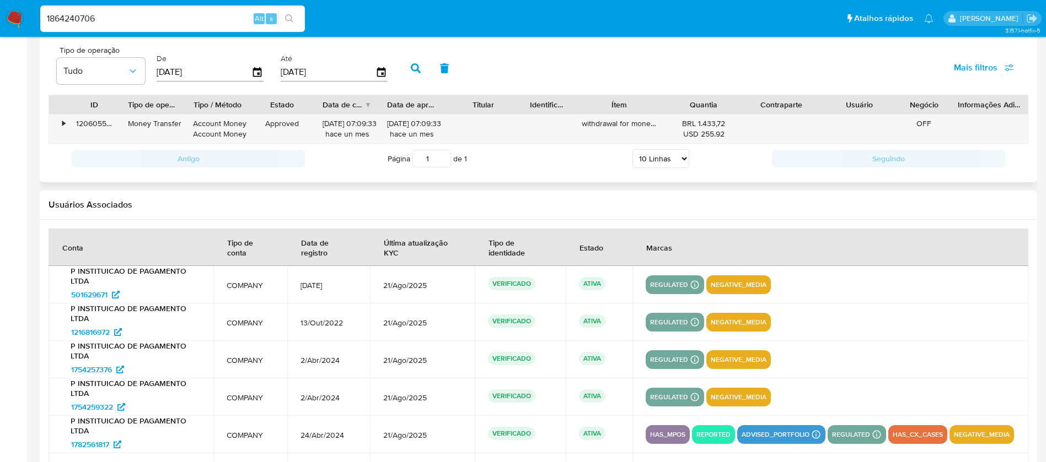
click at [121, 20] on input "1864240706" at bounding box center [172, 19] width 265 height 14
paste input "460935992"
type input "460935992"
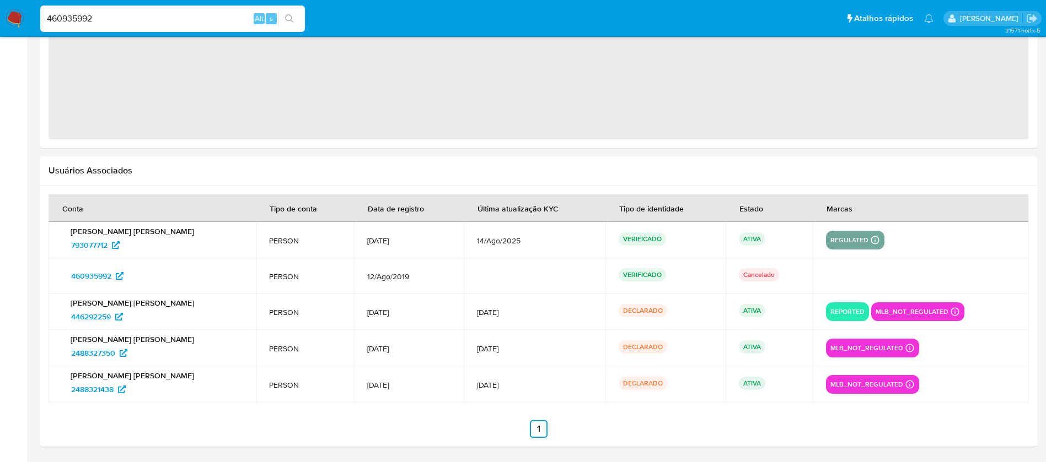
select select "10"
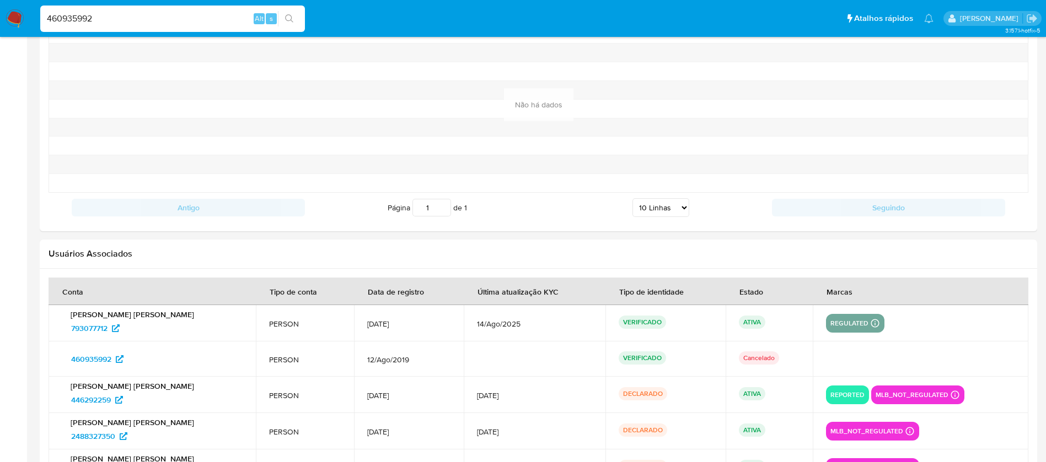
scroll to position [1246, 0]
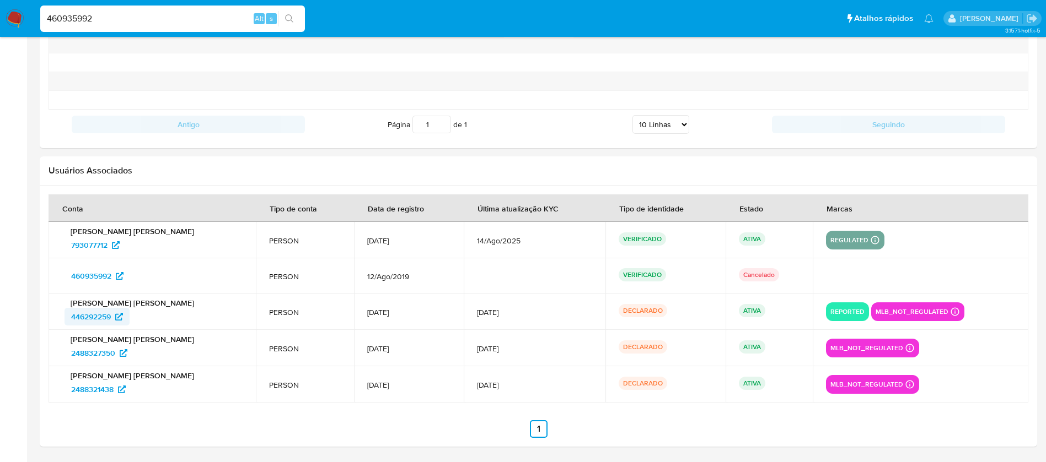
drag, startPoint x: 59, startPoint y: 321, endPoint x: 112, endPoint y: 321, distance: 53.5
click at [112, 321] on td "Welker Clarindo da Silva 446292259" at bounding box center [152, 312] width 207 height 36
click at [138, 23] on input "460935992" at bounding box center [172, 19] width 265 height 14
paste input "537798270"
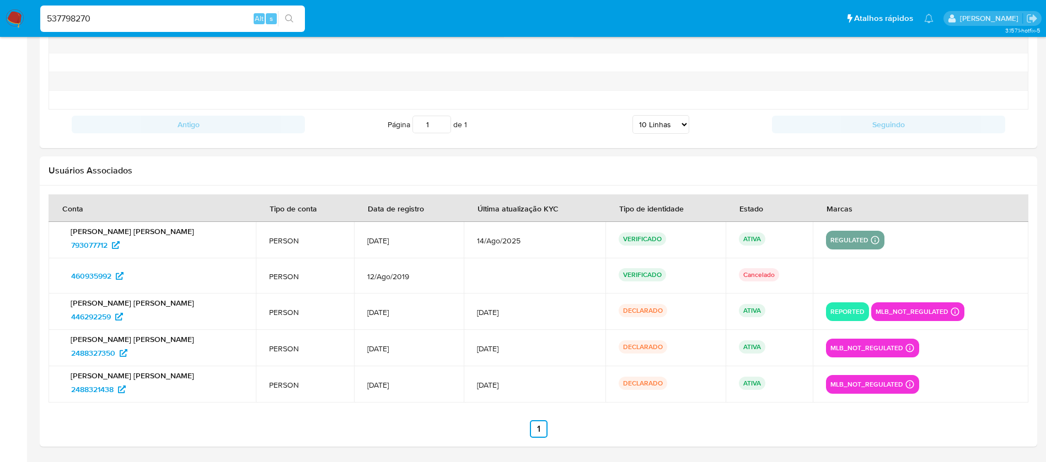
type input "537798270"
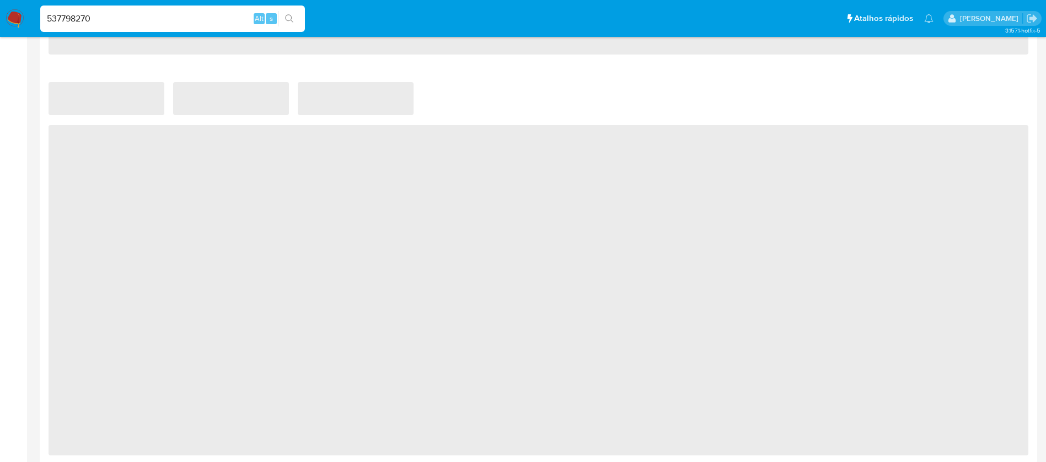
select select "10"
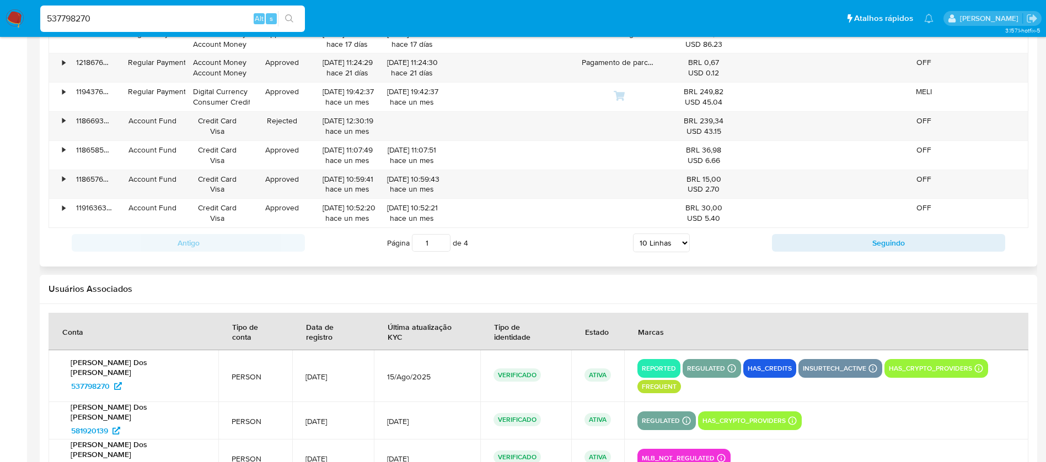
scroll to position [1325, 0]
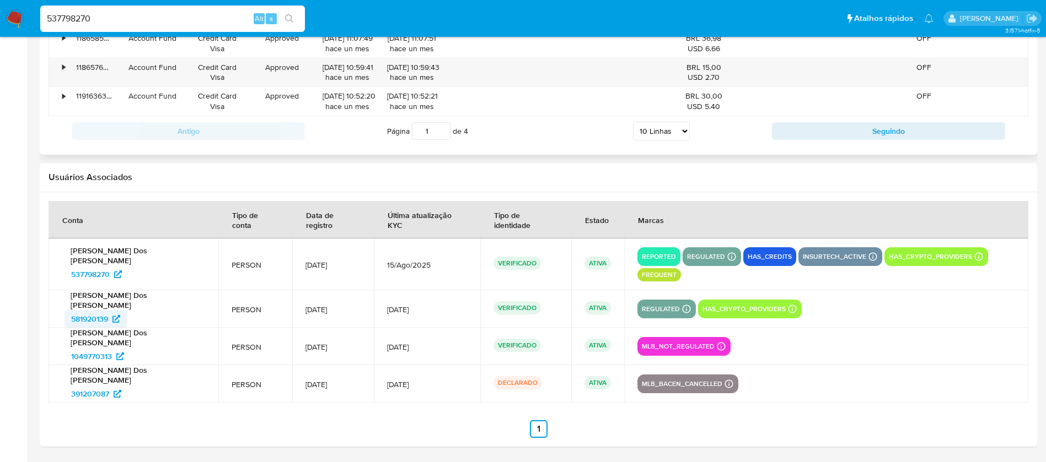
drag, startPoint x: 61, startPoint y: 324, endPoint x: 107, endPoint y: 325, distance: 45.8
click at [107, 325] on td "Guilherme Henrique Dos Santos Scaravaggi 581920139" at bounding box center [134, 308] width 170 height 37
click at [128, 15] on input "537798270" at bounding box center [172, 19] width 265 height 14
paste input "1888130114"
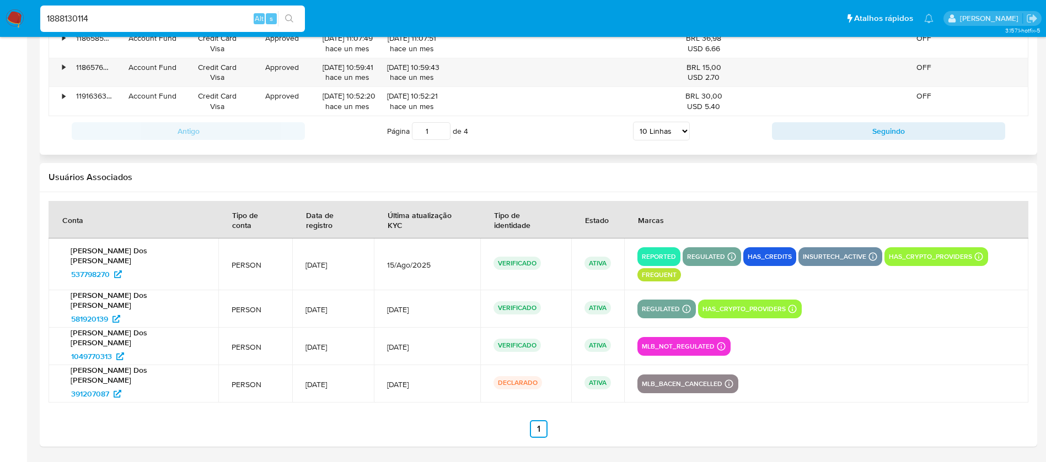
type input "1888130114"
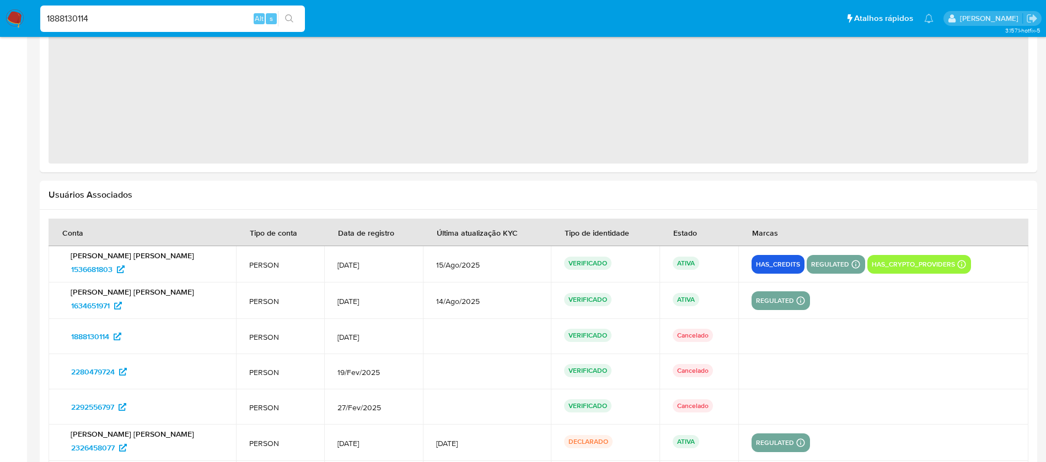
select select "10"
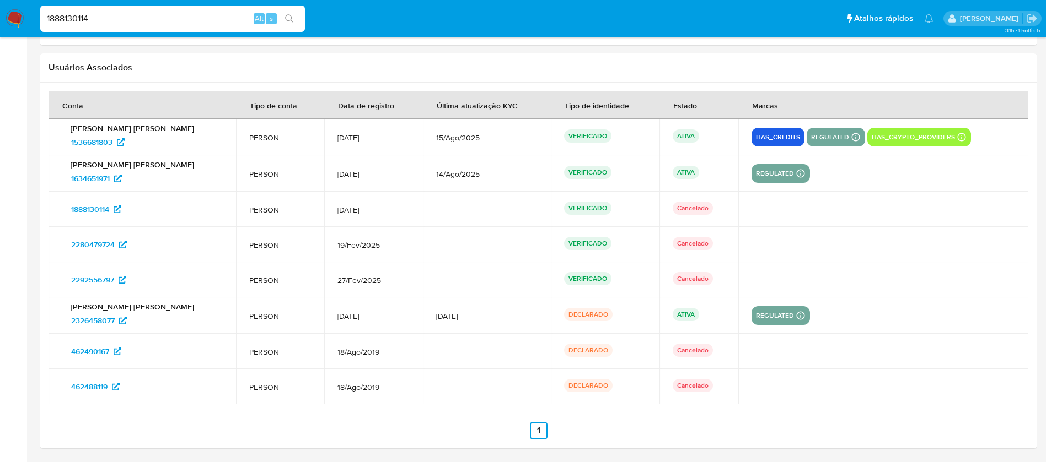
scroll to position [1294, 0]
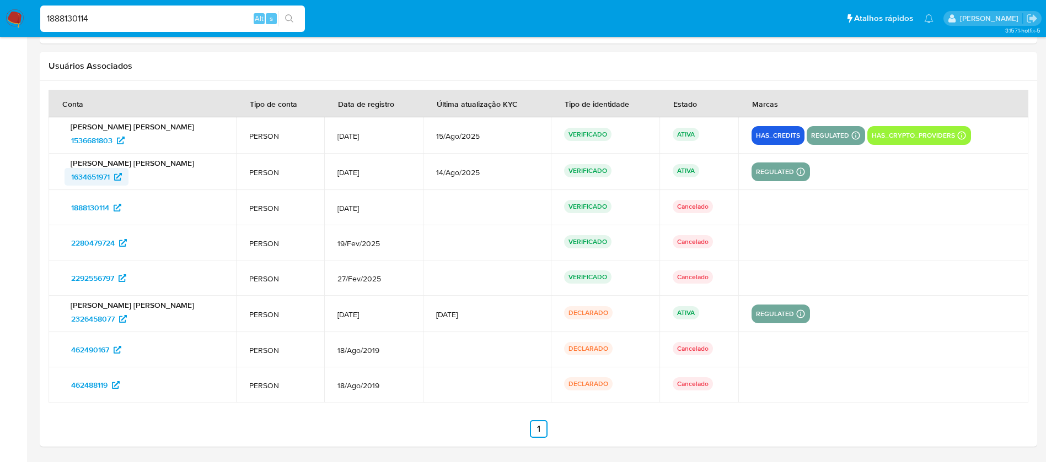
drag, startPoint x: 55, startPoint y: 176, endPoint x: 113, endPoint y: 177, distance: 57.9
click at [113, 177] on td "Lucas Batista Aragao 1634651971" at bounding box center [142, 172] width 187 height 36
click at [111, 21] on input "1888130114" at bounding box center [172, 19] width 265 height 14
click at [113, 21] on input "1888130114" at bounding box center [172, 19] width 265 height 14
paste input "2066083273"
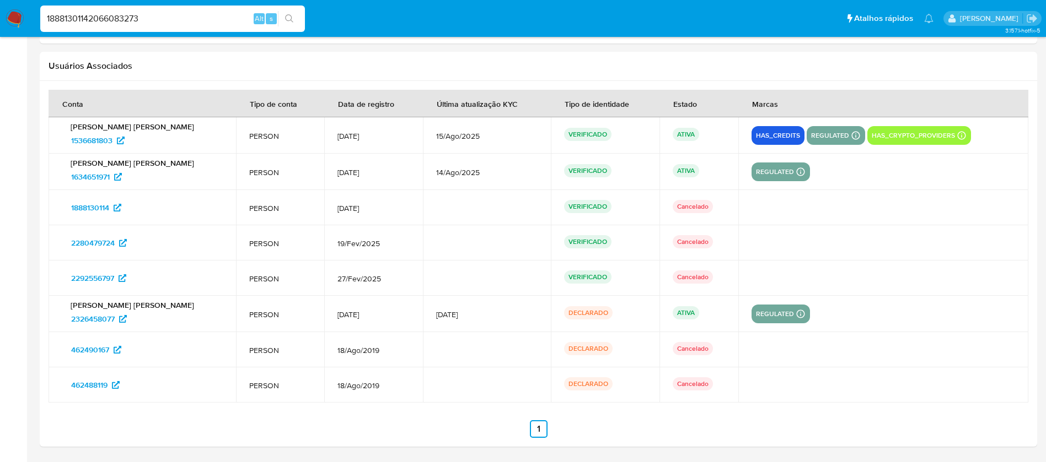
click at [125, 19] on input "18881301142066083273" at bounding box center [172, 19] width 265 height 14
paste input
type input "2066083273"
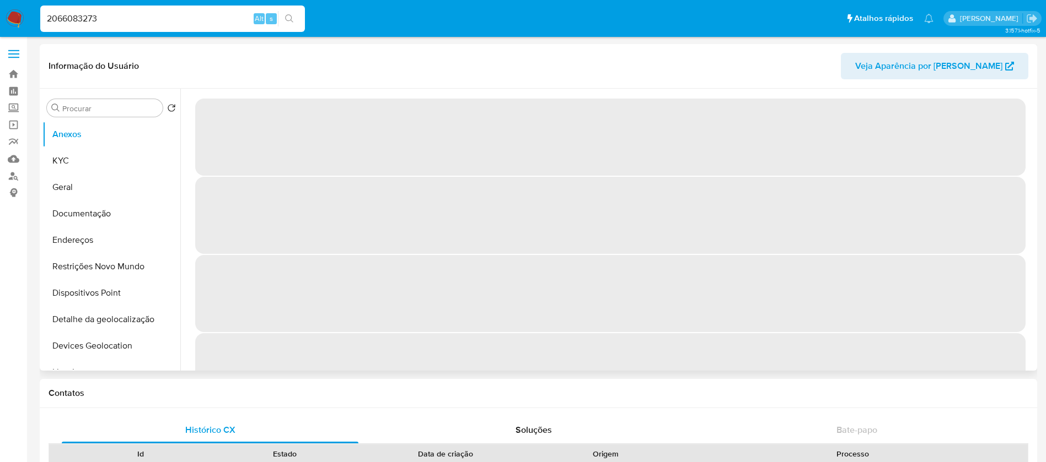
select select "10"
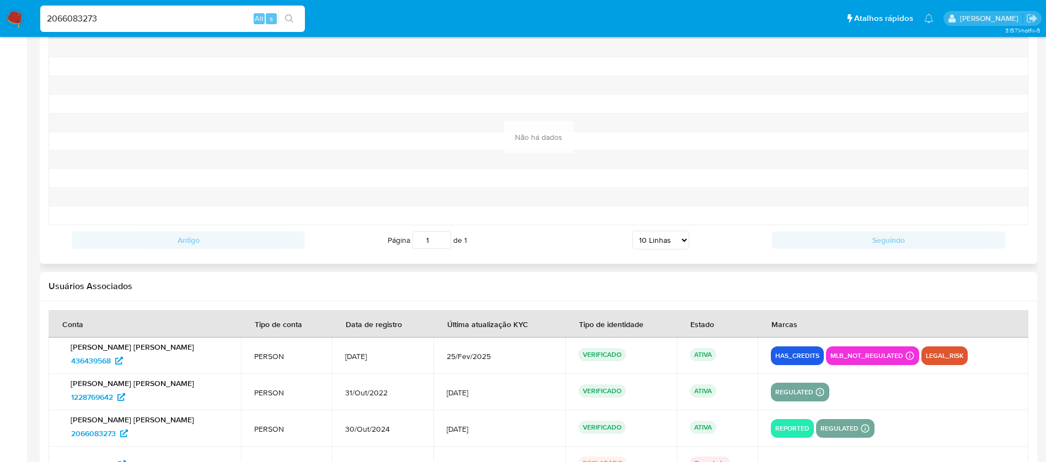
scroll to position [1228, 0]
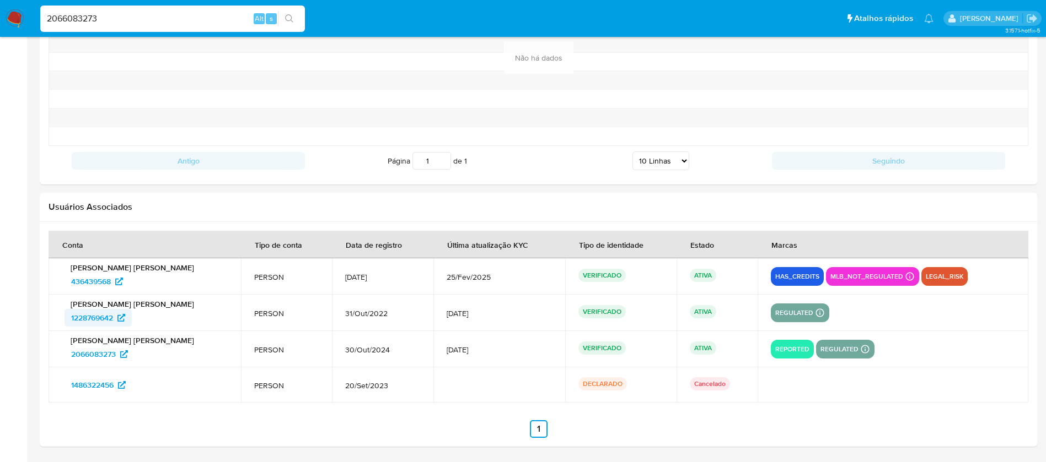
drag, startPoint x: 83, startPoint y: 323, endPoint x: 114, endPoint y: 322, distance: 30.9
click at [114, 322] on td "Rafaela Aparecida Martins 1228769642" at bounding box center [145, 313] width 192 height 36
click at [156, 19] on input "2066083273" at bounding box center [172, 19] width 265 height 14
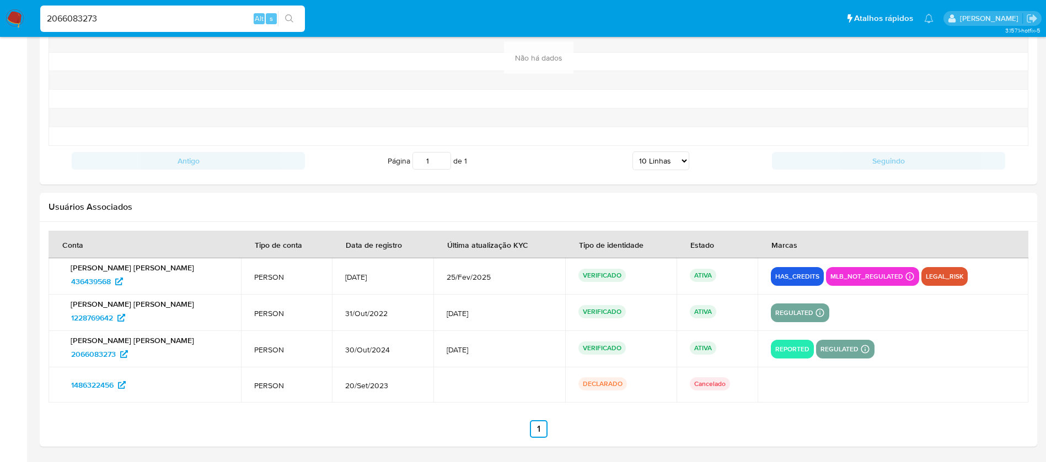
paste input "203994704"
type input "2203994704"
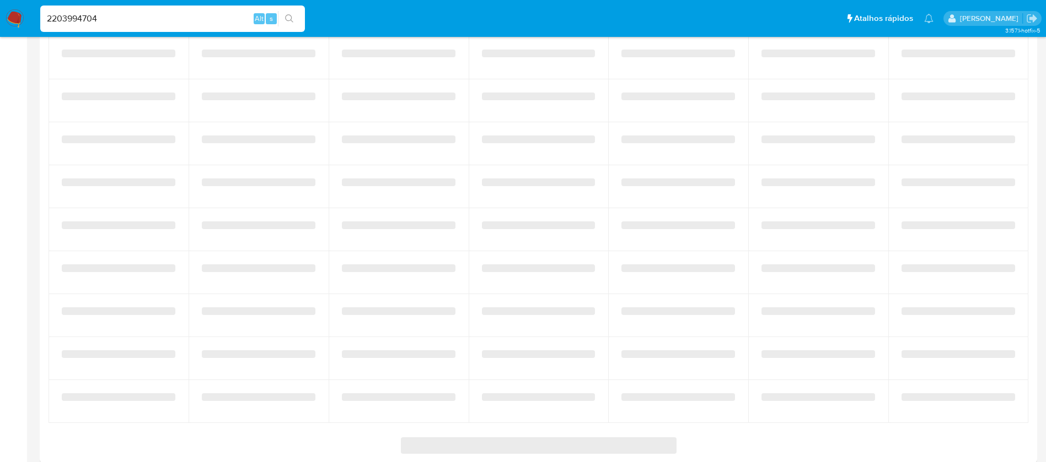
scroll to position [1260, 0]
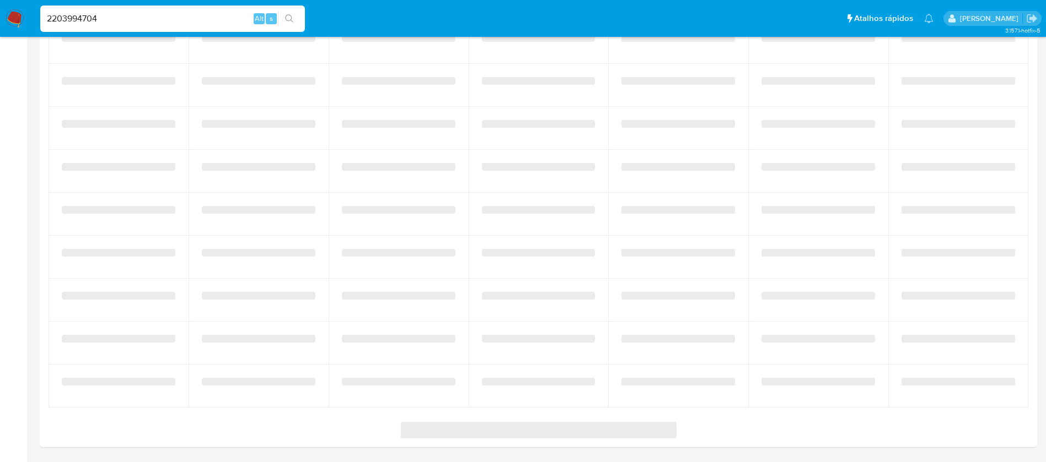
select select "10"
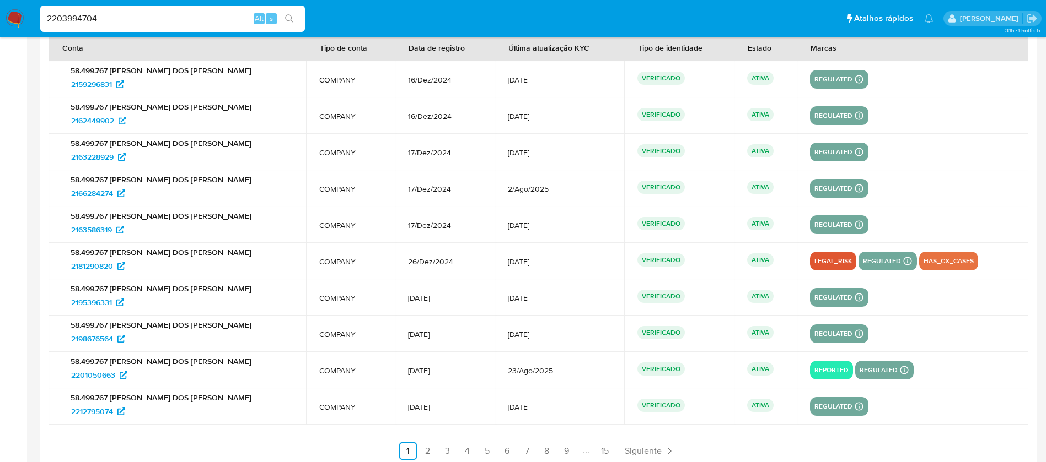
scroll to position [1447, 0]
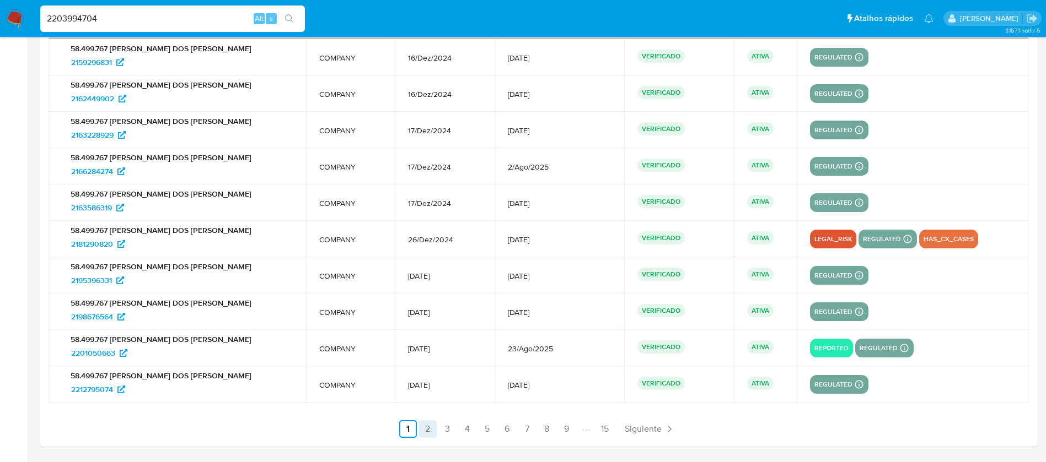
click at [426, 428] on link "2" at bounding box center [428, 430] width 18 height 18
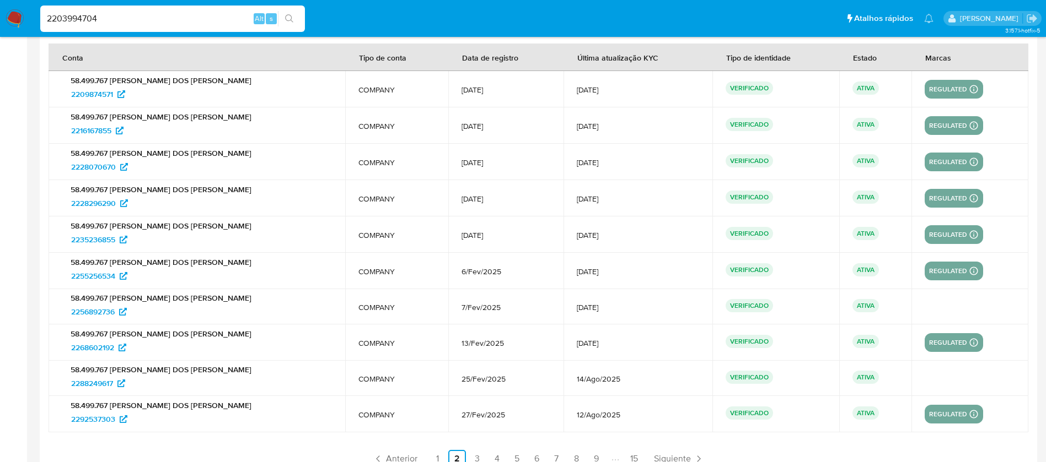
scroll to position [1445, 0]
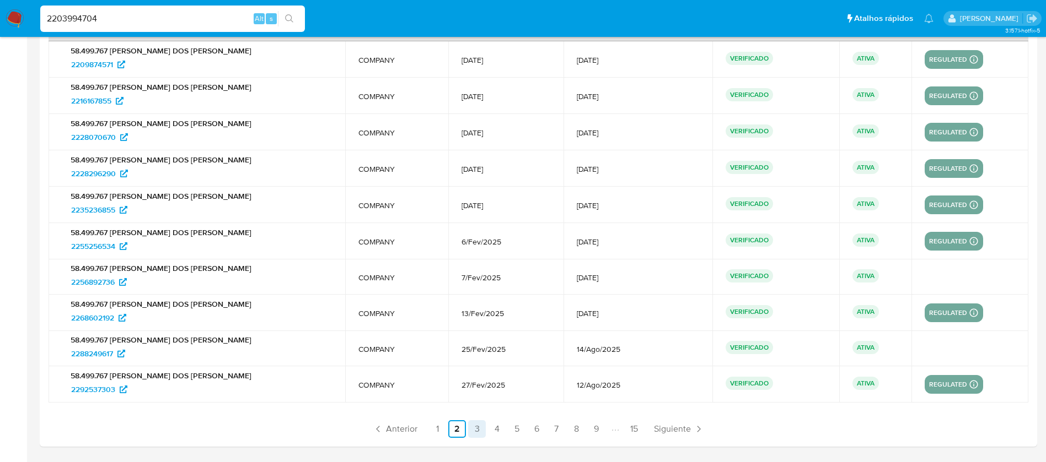
click at [476, 423] on link "3" at bounding box center [477, 430] width 18 height 18
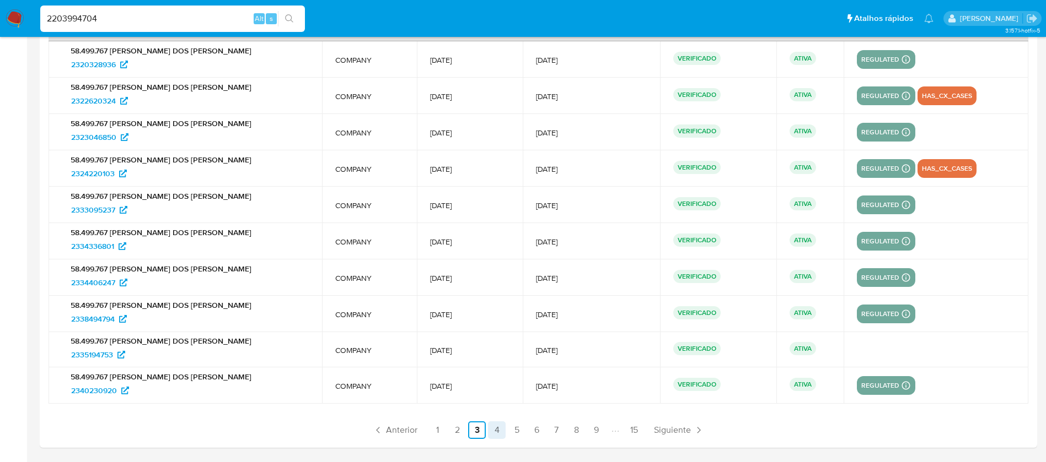
click at [494, 428] on link "4" at bounding box center [497, 431] width 18 height 18
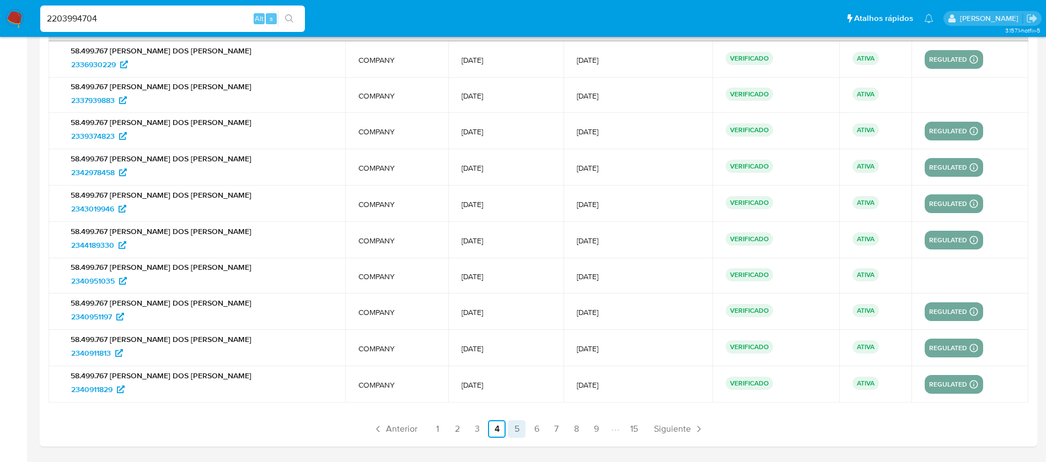
click at [514, 429] on link "5" at bounding box center [517, 430] width 18 height 18
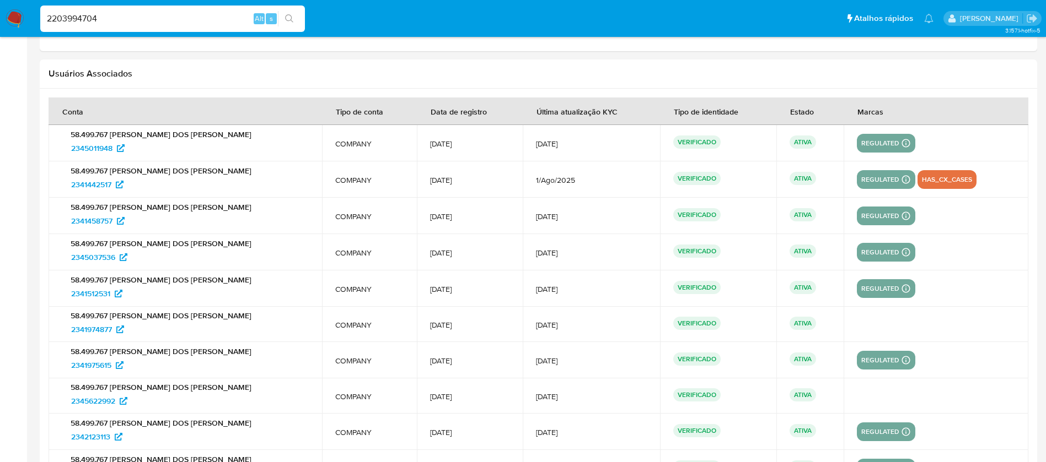
scroll to position [1335, 0]
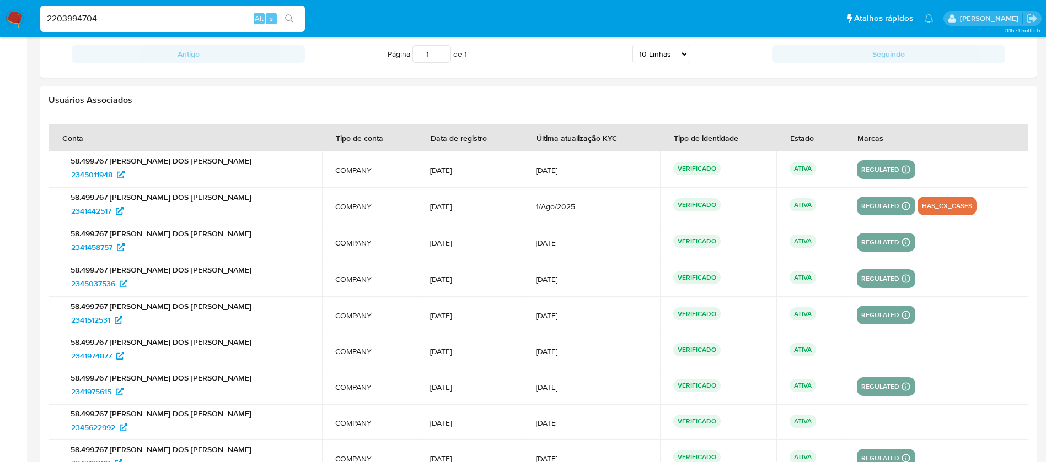
click at [116, 12] on input "2203994704" at bounding box center [172, 19] width 265 height 14
drag, startPoint x: 58, startPoint y: 322, endPoint x: 112, endPoint y: 324, distance: 54.0
click at [112, 324] on td "58.499.767 GUILHERME EVANGELISTA DOS SANTOS SILVA 2341512531" at bounding box center [185, 315] width 273 height 36
click at [123, 14] on input "2203994704" at bounding box center [172, 19] width 265 height 14
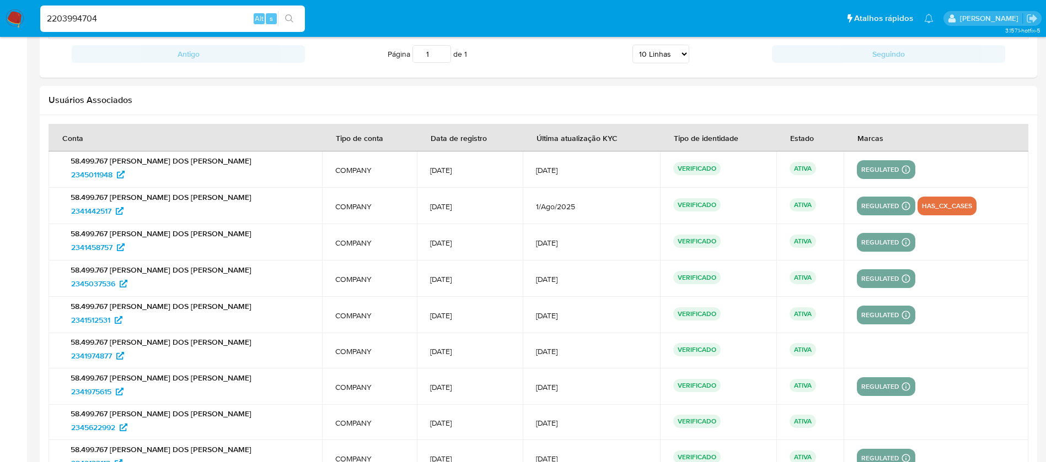
paste input "1050293"
type input "2201050293"
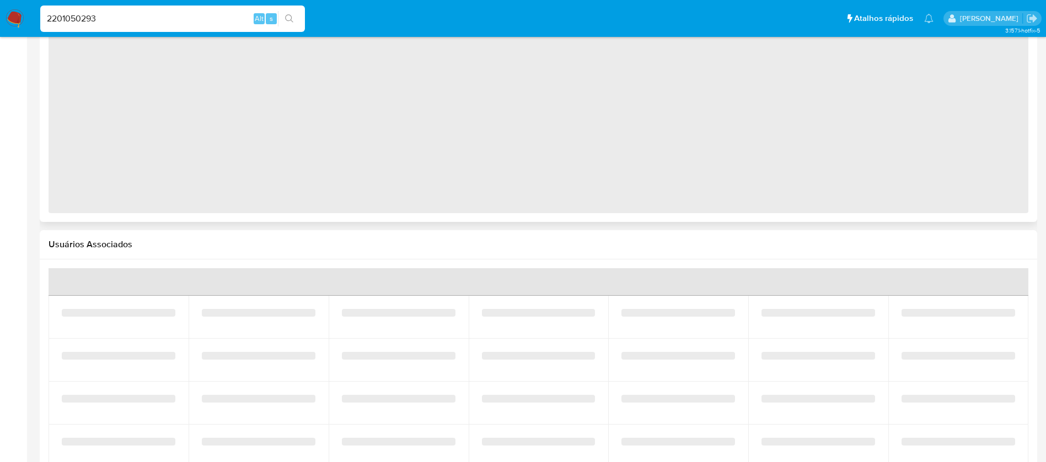
select select "10"
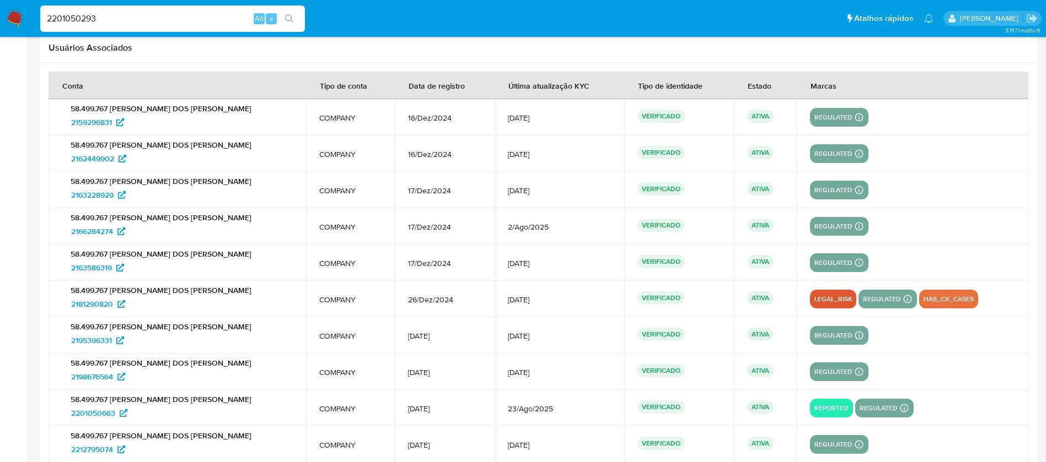
scroll to position [1447, 0]
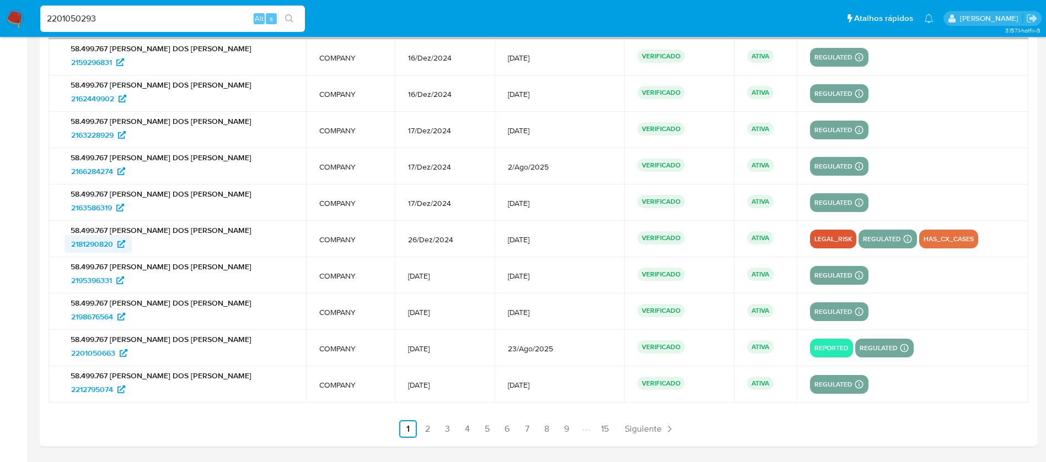
drag, startPoint x: 61, startPoint y: 247, endPoint x: 113, endPoint y: 247, distance: 51.8
click at [113, 247] on td "58.499.767 GUILHERME EVANGELISTA DOS SANTOS SILVA 2181290820" at bounding box center [177, 239] width 257 height 36
click at [130, 15] on input "2201050293" at bounding box center [172, 19] width 265 height 14
paste input "303921554"
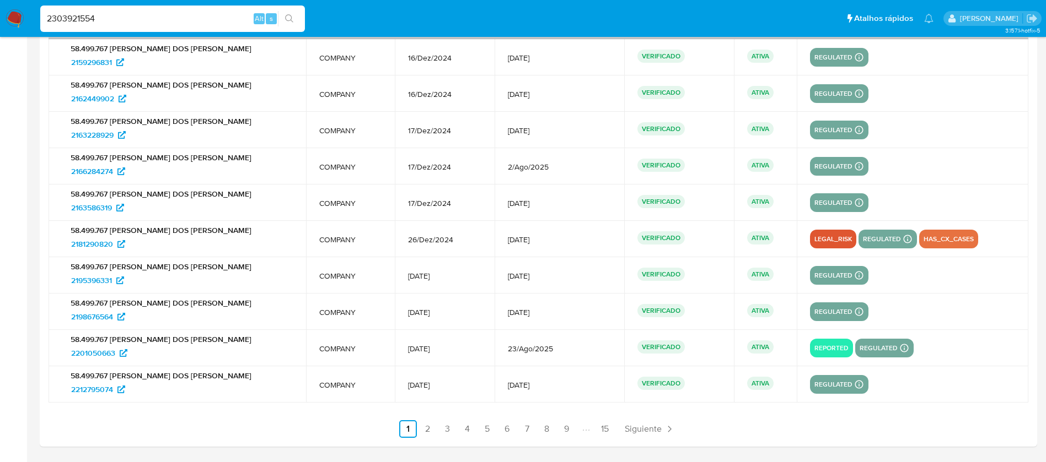
type input "2303921554"
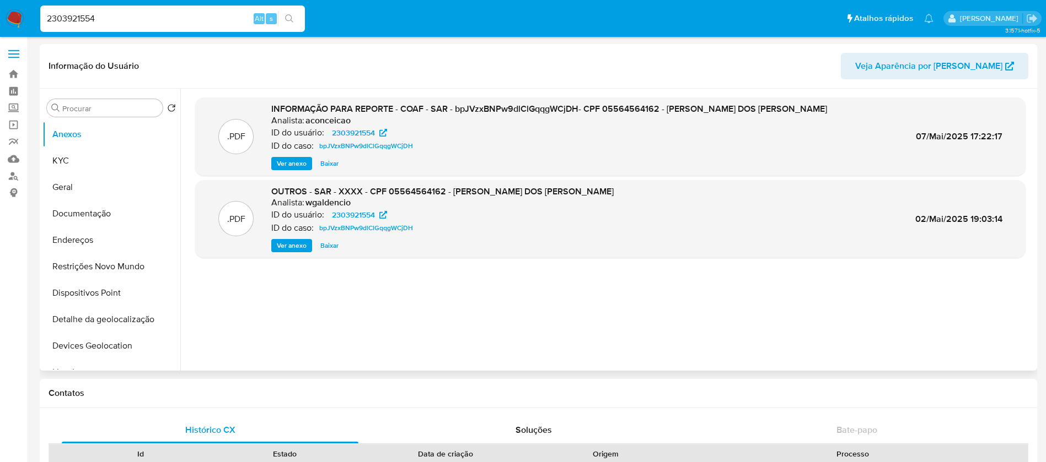
select select "10"
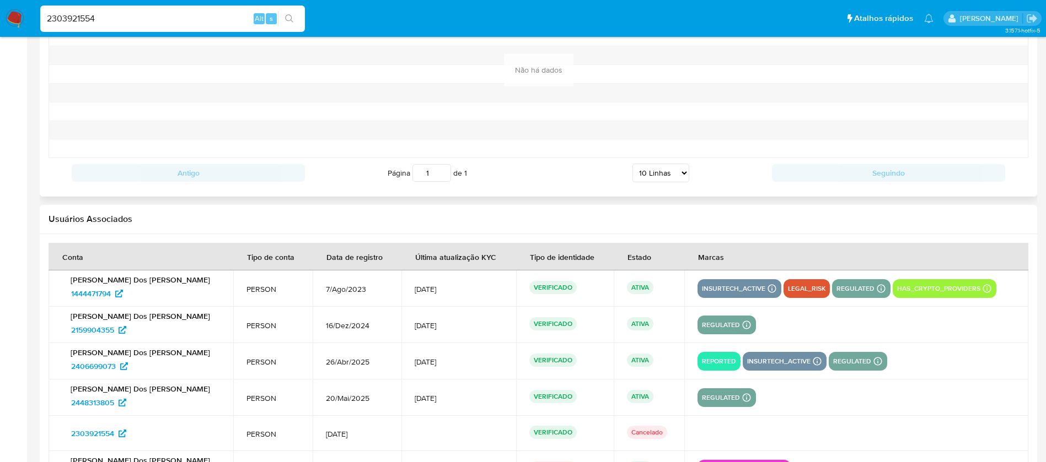
scroll to position [1245, 0]
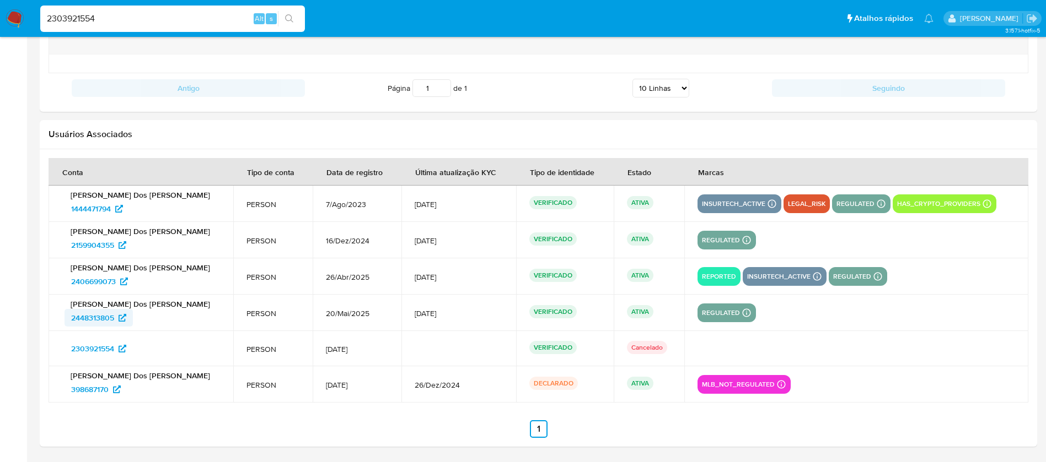
drag, startPoint x: 78, startPoint y: 322, endPoint x: 114, endPoint y: 320, distance: 36.4
click at [114, 320] on td "Silvania Rodrigues Dos Santos 2448313805" at bounding box center [141, 313] width 185 height 36
click at [122, 19] on input "2303921554" at bounding box center [172, 19] width 265 height 14
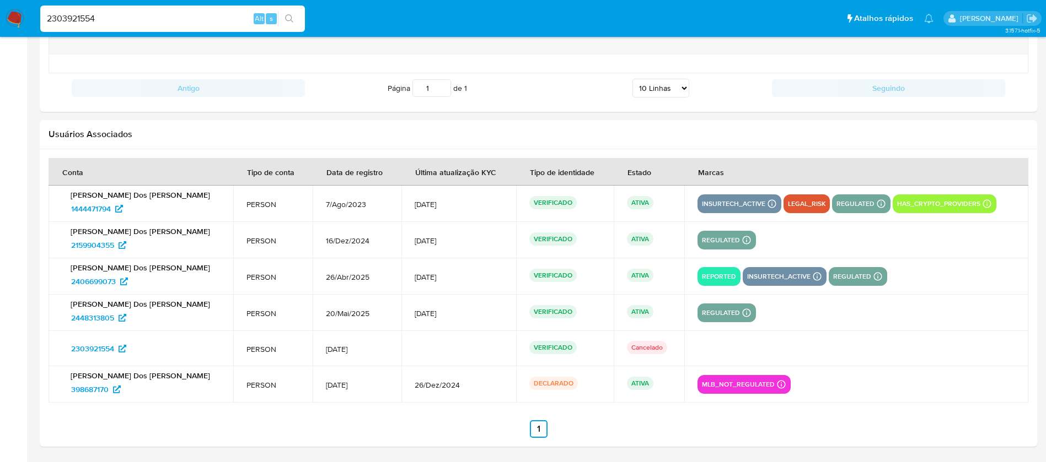
paste input "003892119"
type input "2003892119"
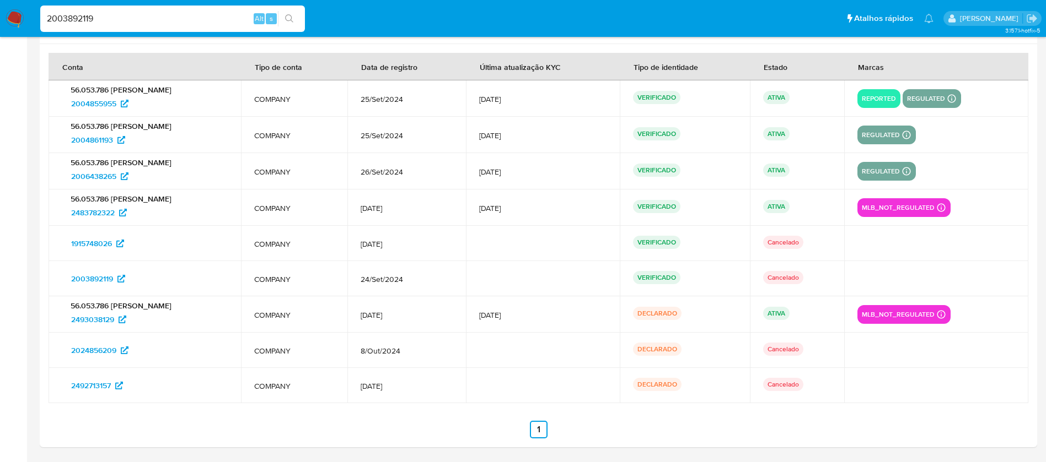
select select "10"
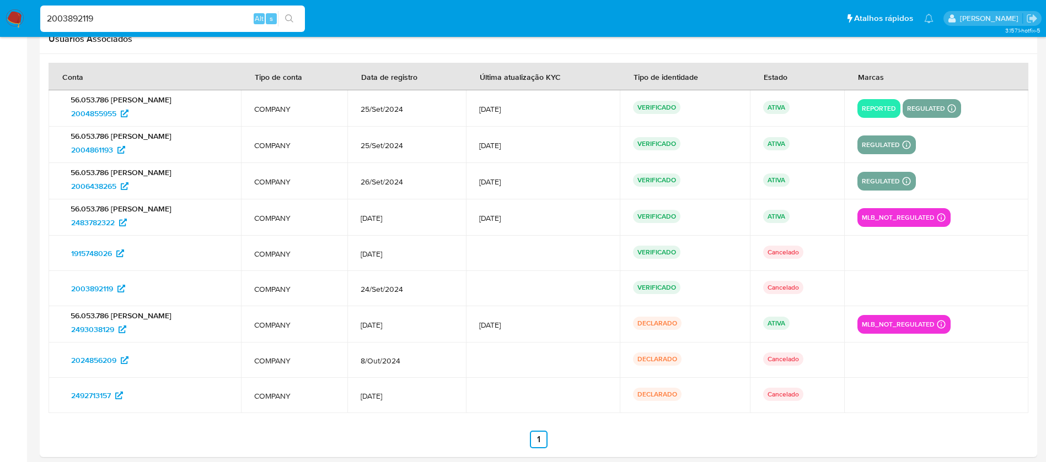
scroll to position [1407, 0]
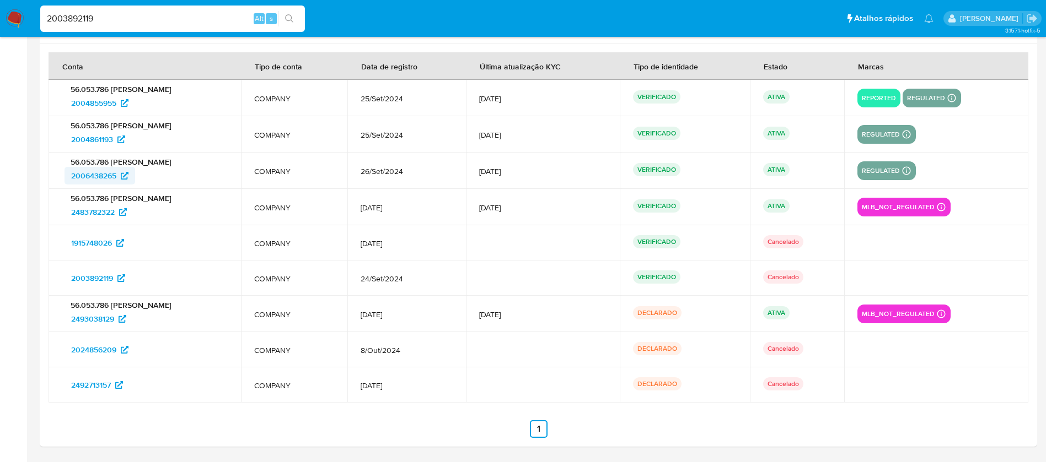
drag, startPoint x: 63, startPoint y: 180, endPoint x: 115, endPoint y: 179, distance: 51.8
click at [115, 179] on div "56.053.786 MATHEUS REZENDE PEREIRA 2006438265" at bounding box center [145, 171] width 166 height 28
click at [112, 18] on input "2003892119" at bounding box center [172, 19] width 265 height 14
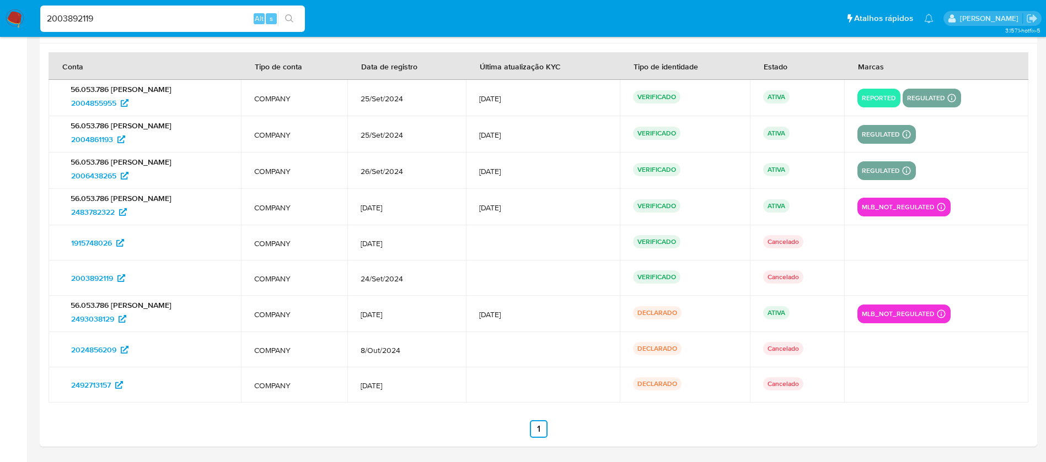
paste input "201050663"
type input "2201050663"
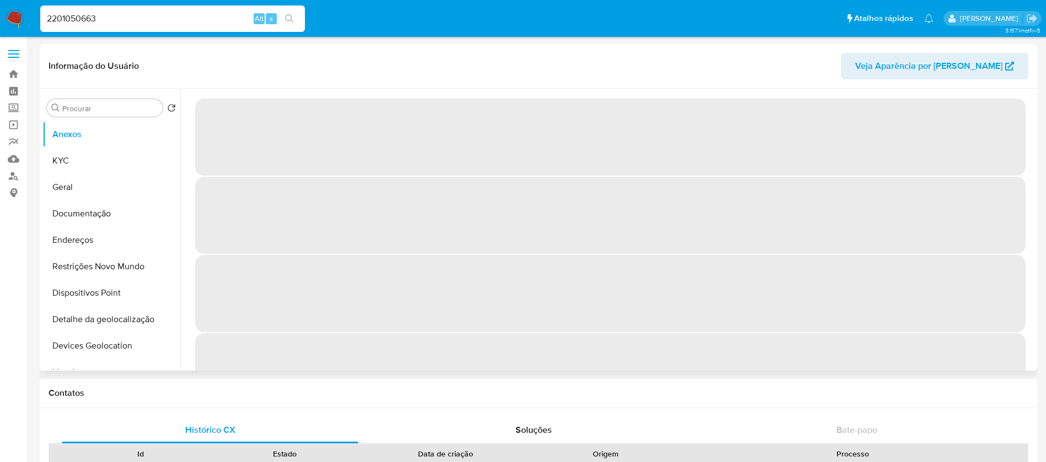
select select "10"
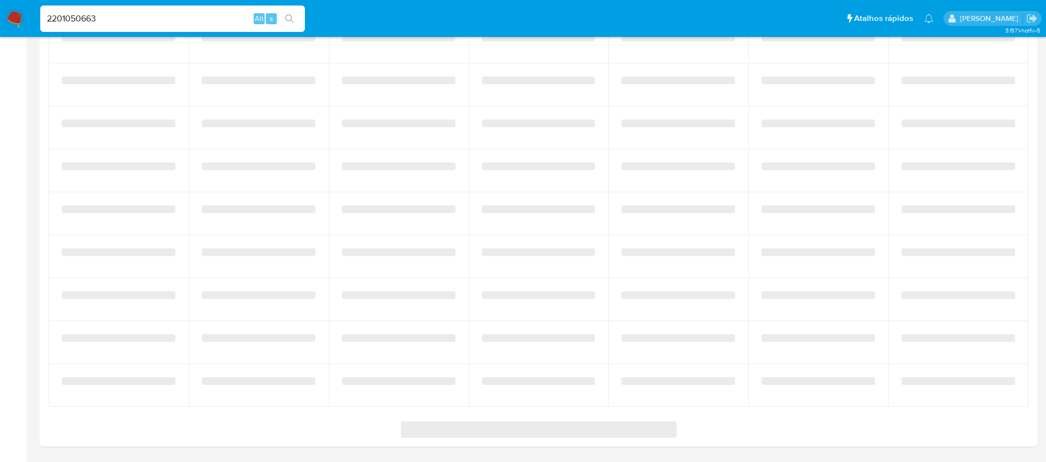
scroll to position [1447, 0]
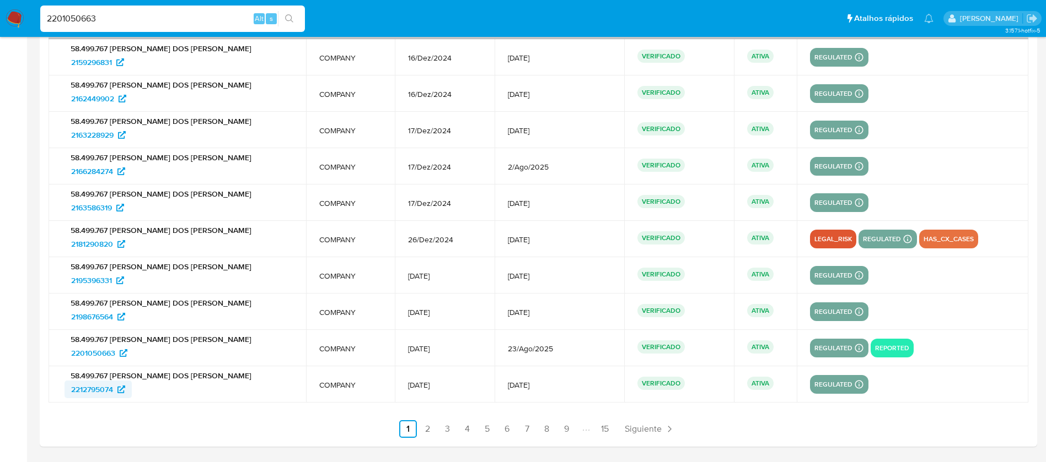
drag, startPoint x: 60, startPoint y: 395, endPoint x: 115, endPoint y: 394, distance: 55.1
click at [115, 394] on td "58.499.767 GUILHERME EVANGELISTA DOS SANTOS SILVA 2212795074" at bounding box center [177, 385] width 257 height 36
click at [130, 20] on input "2201050663" at bounding box center [172, 19] width 265 height 14
paste input "009344762"
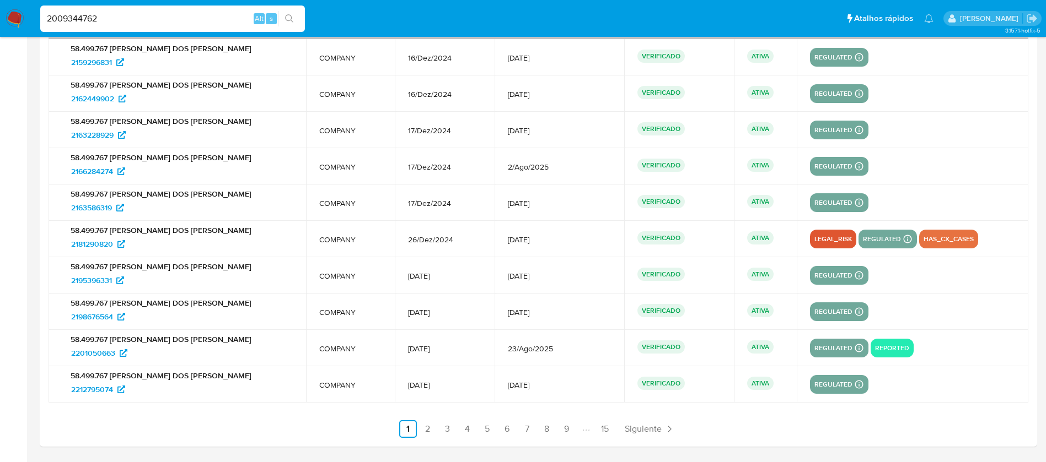
type input "2009344762"
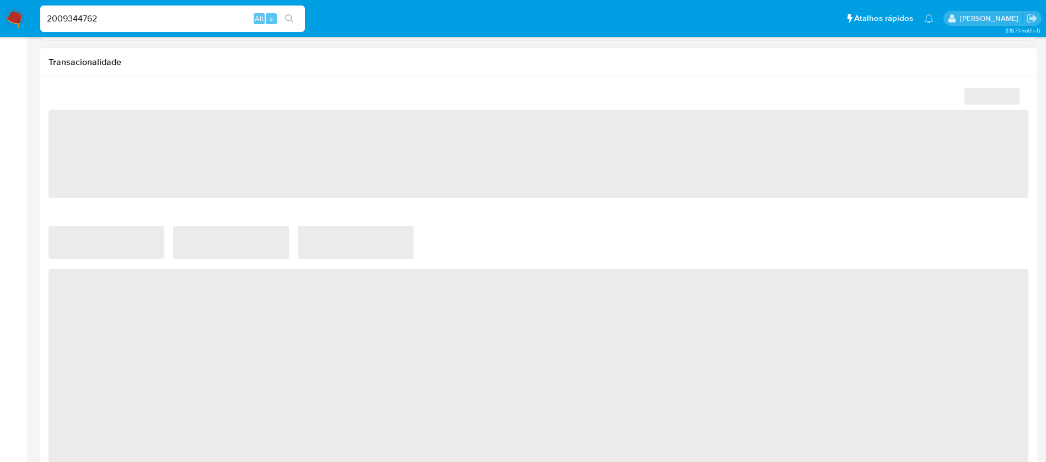
scroll to position [661, 0]
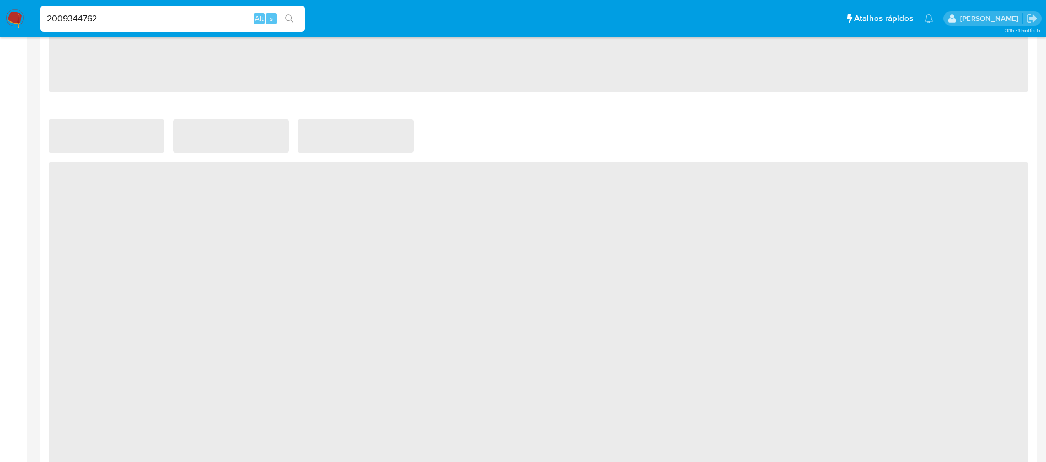
select select "10"
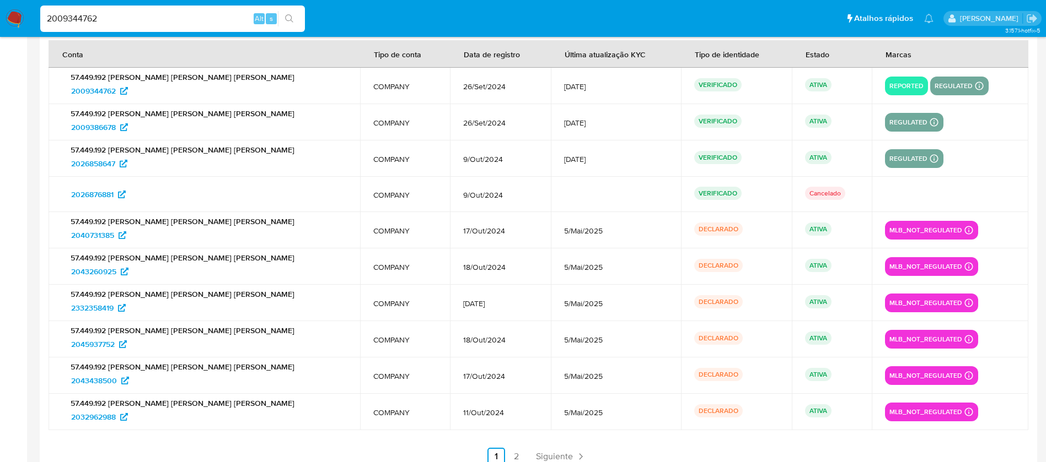
scroll to position [1433, 0]
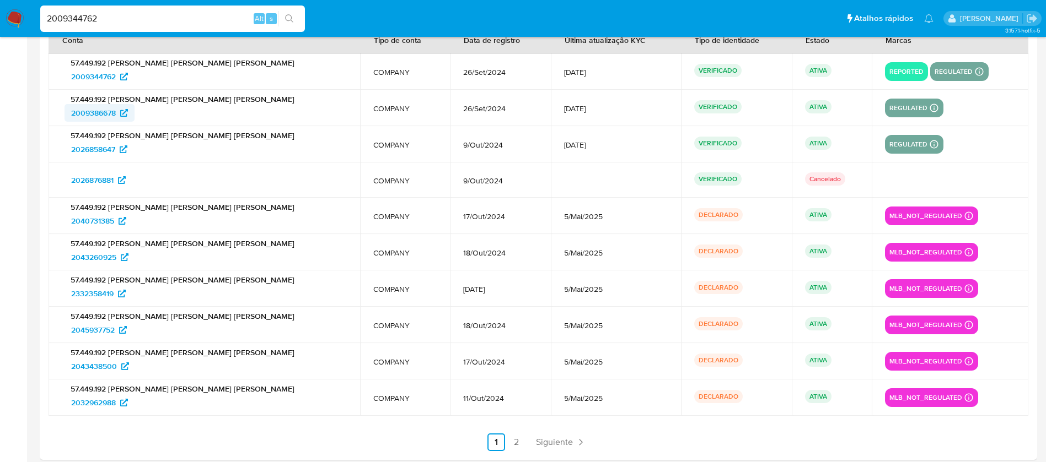
drag, startPoint x: 56, startPoint y: 113, endPoint x: 116, endPoint y: 114, distance: 60.6
click at [116, 114] on td "57.449.192 MARIA APARECIDA BARBOSA DE REZENDE PEREIRA 2009386678" at bounding box center [204, 108] width 311 height 36
click at [134, 18] on input "2009344762" at bounding box center [172, 19] width 265 height 14
paste input "1447912425"
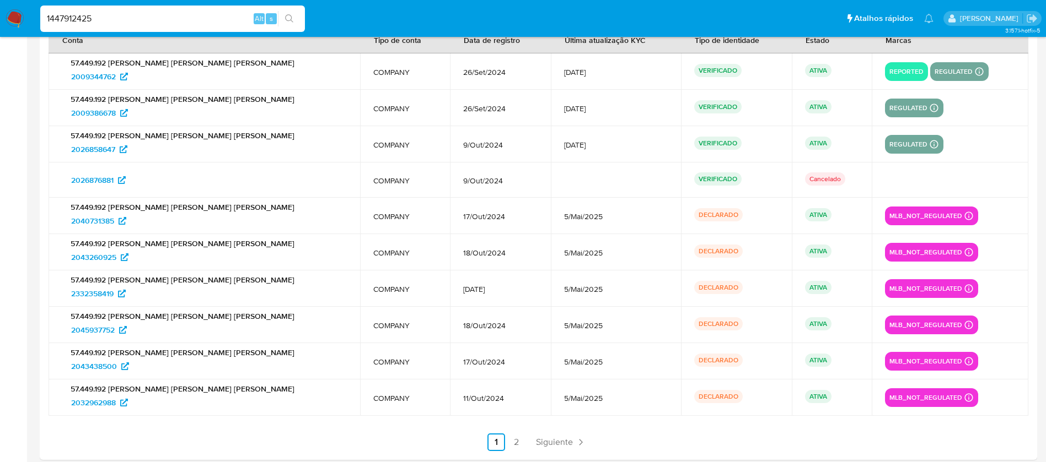
type input "1447912425"
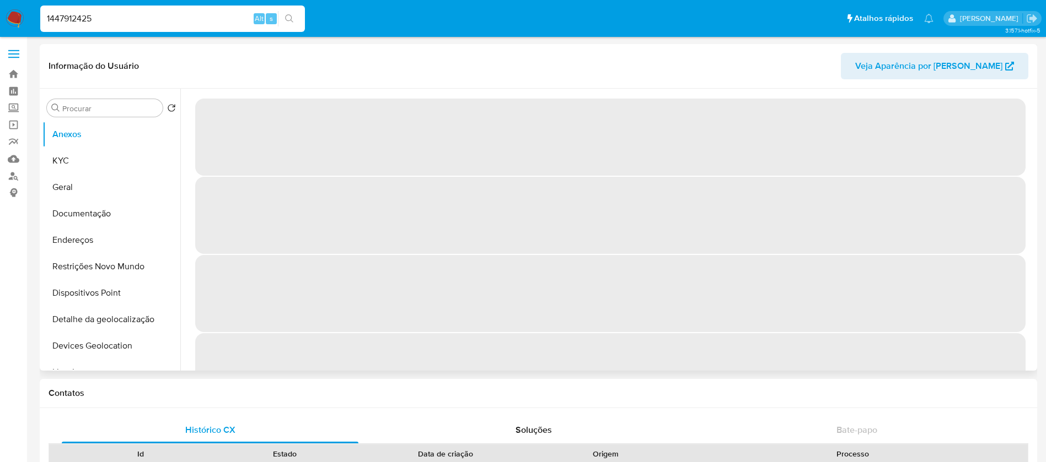
select select "10"
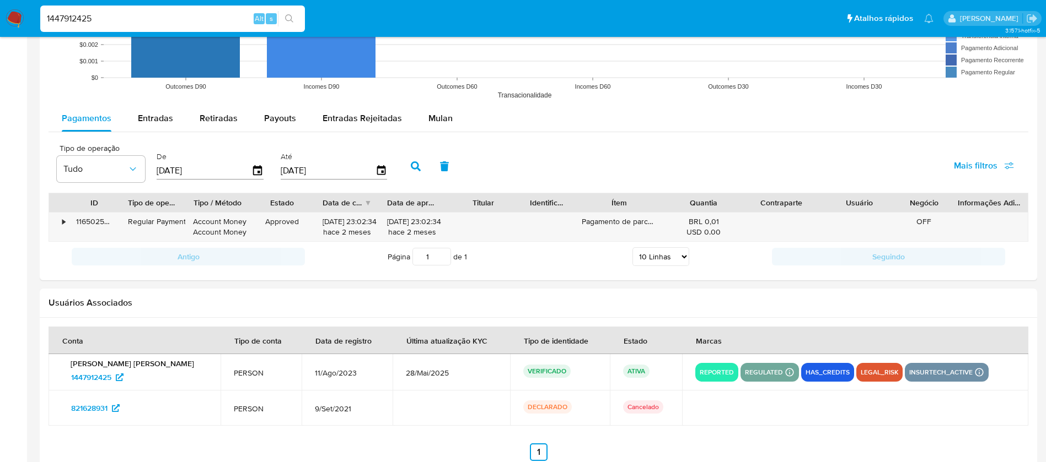
scroll to position [923, 0]
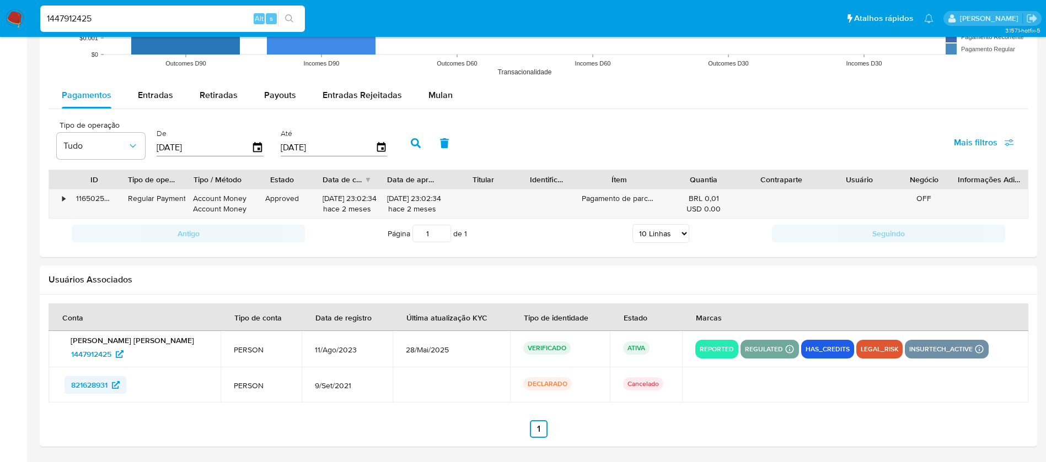
drag, startPoint x: 56, startPoint y: 387, endPoint x: 110, endPoint y: 390, distance: 54.6
click at [110, 390] on td "821628931" at bounding box center [135, 385] width 172 height 35
click at [80, 359] on span "1447912425" at bounding box center [91, 355] width 40 height 18
click at [152, 28] on div "1447912425 Alt s" at bounding box center [172, 19] width 265 height 26
click at [146, 20] on input "1447912425" at bounding box center [172, 19] width 265 height 14
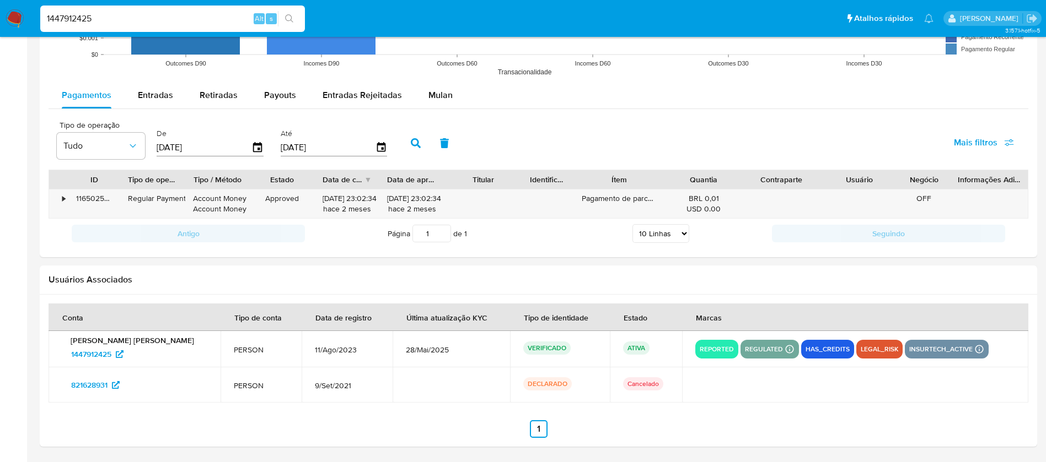
click at [146, 20] on input "1447912425" at bounding box center [172, 19] width 265 height 14
paste input "853749239"
type input "1853749239"
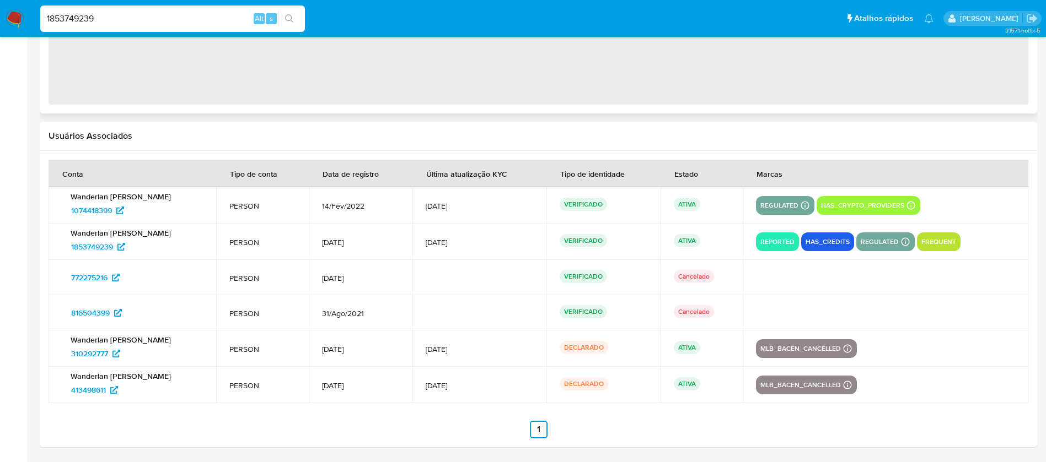
select select "10"
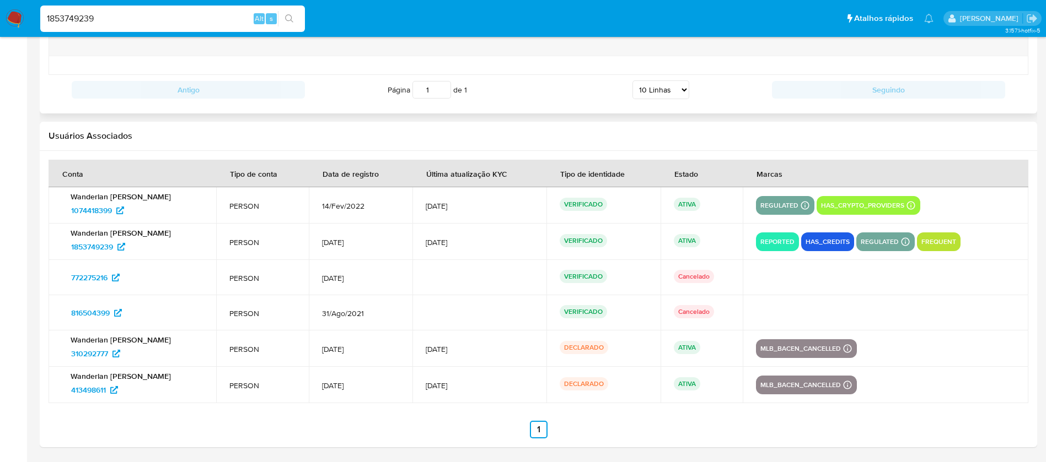
scroll to position [1300, 0]
drag, startPoint x: 62, startPoint y: 212, endPoint x: 112, endPoint y: 214, distance: 50.7
click at [112, 214] on div "Wanderlan Adao Rodrigues da Silva 1074418399" at bounding box center [132, 205] width 141 height 28
click at [125, 14] on input "1853749239" at bounding box center [172, 19] width 265 height 14
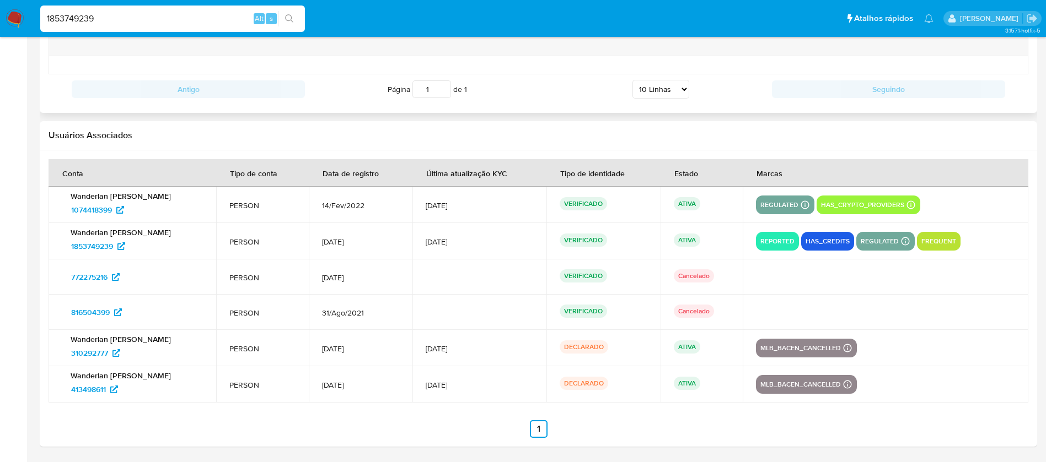
paste input "2251549798"
type input "2251549798"
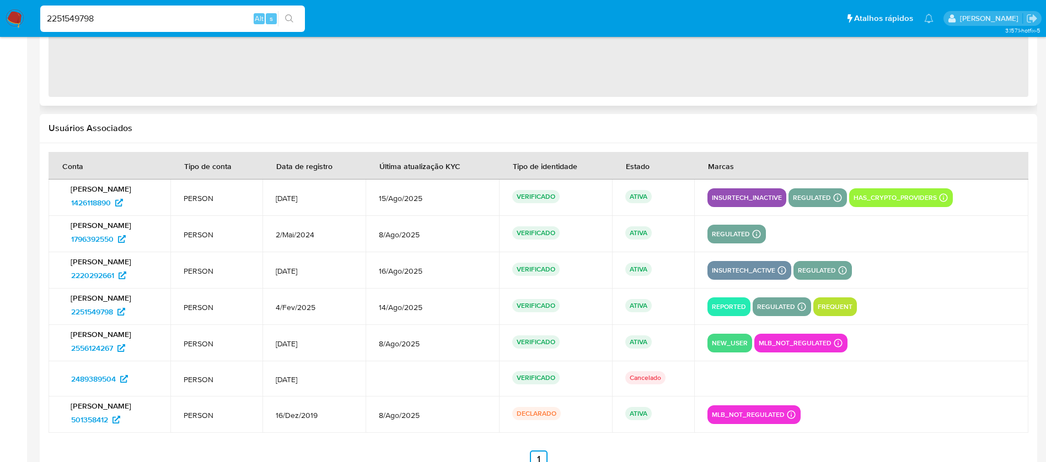
select select "10"
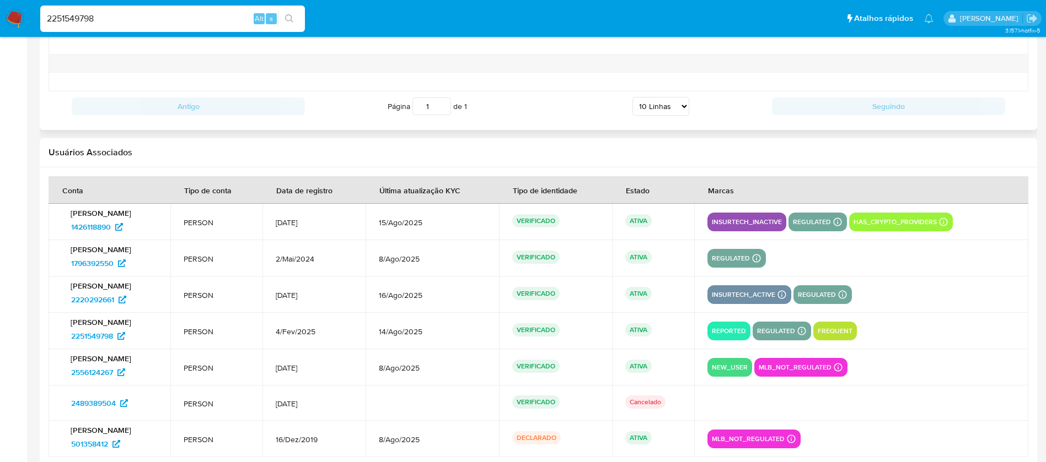
scroll to position [1265, 0]
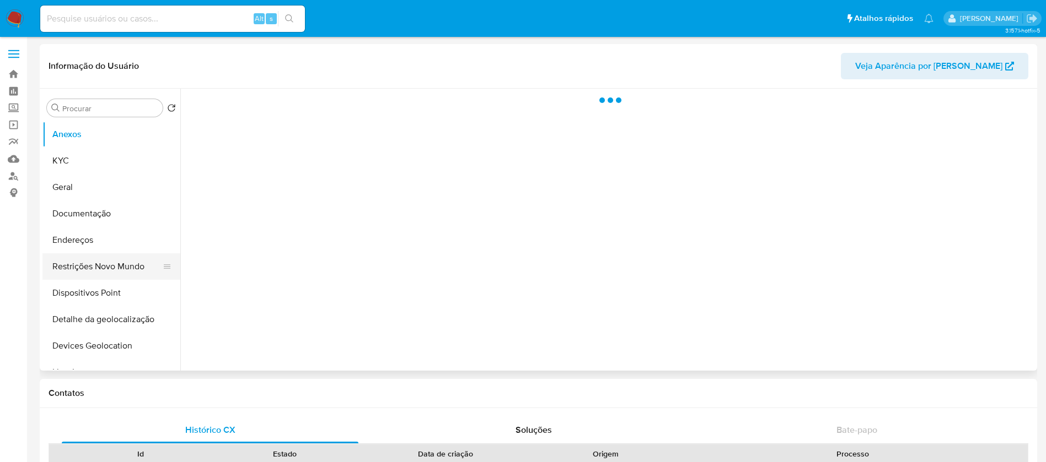
click at [74, 258] on button "Restrições Novo Mundo" at bounding box center [106, 267] width 129 height 26
select select "10"
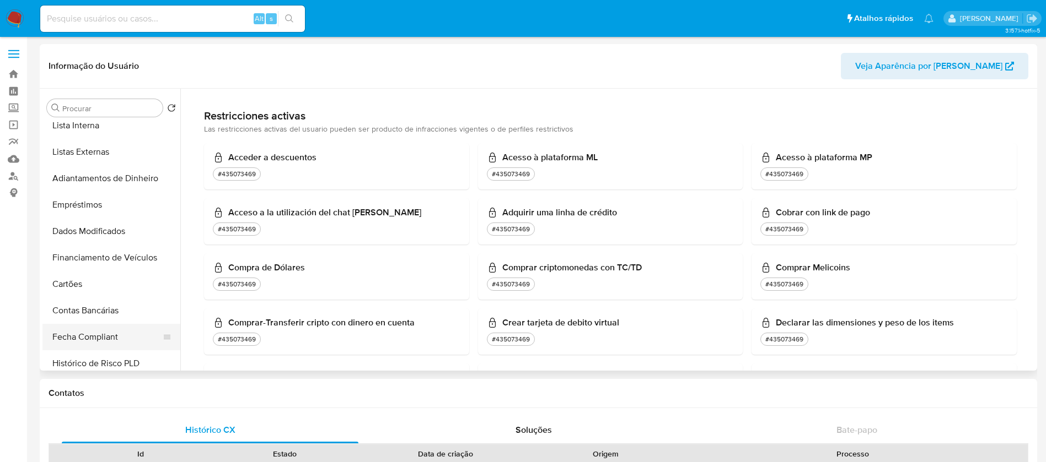
scroll to position [220, 0]
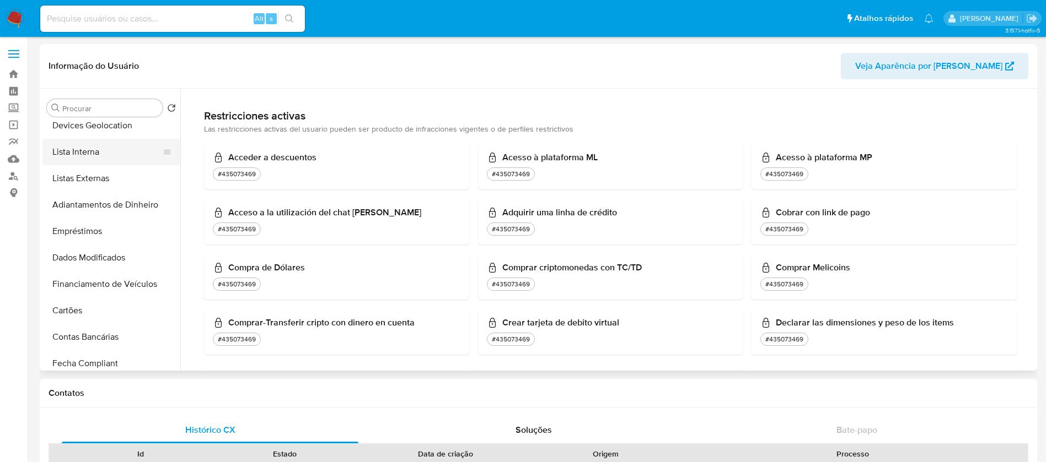
click at [82, 155] on button "Lista Interna" at bounding box center [106, 152] width 129 height 26
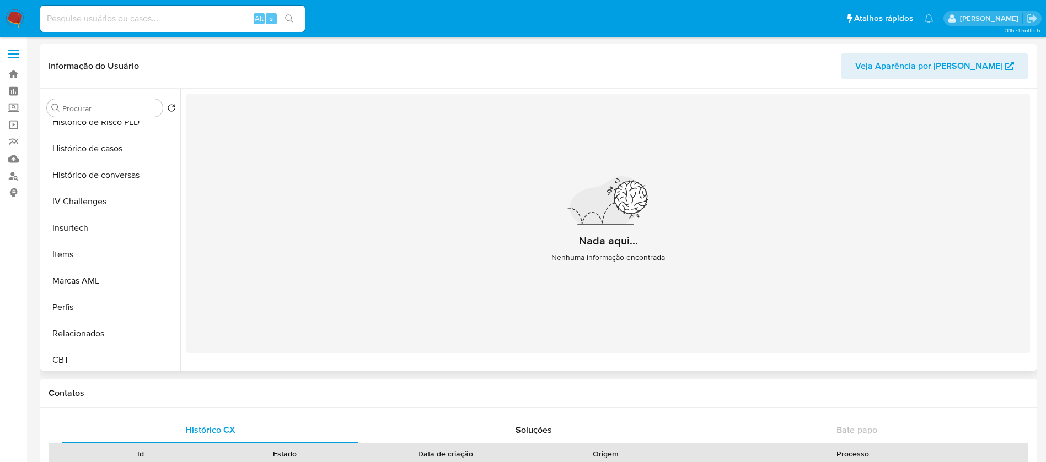
scroll to position [492, 0]
click at [84, 143] on button "Histórico de casos" at bounding box center [106, 145] width 129 height 26
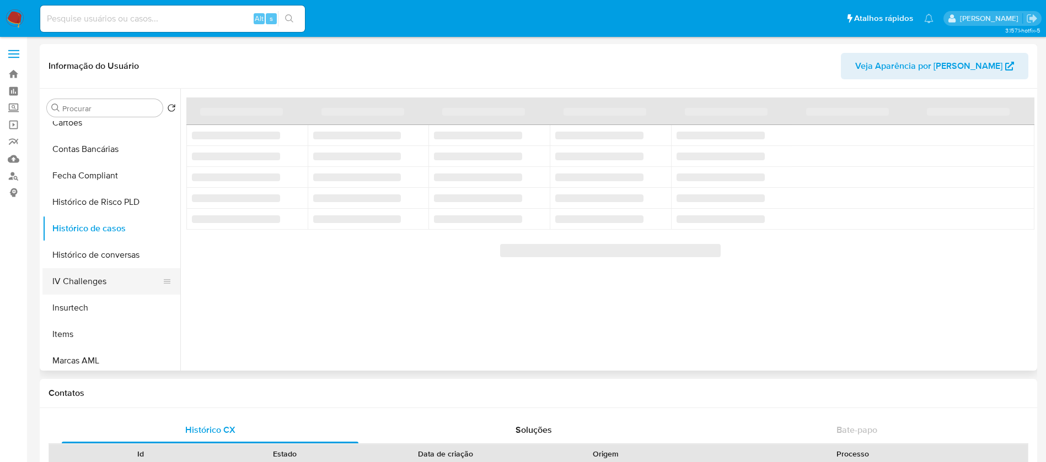
scroll to position [382, 0]
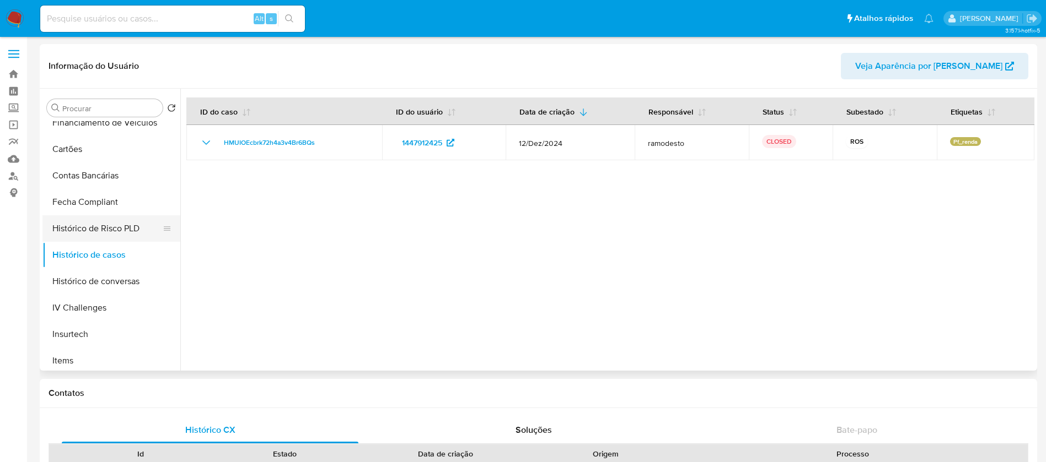
click at [80, 233] on button "Histórico de Risco PLD" at bounding box center [106, 229] width 129 height 26
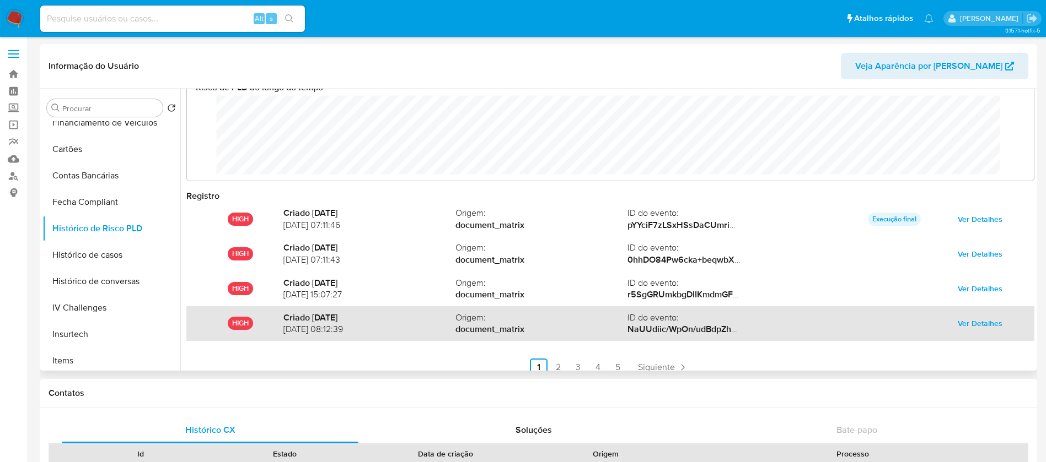
scroll to position [0, 0]
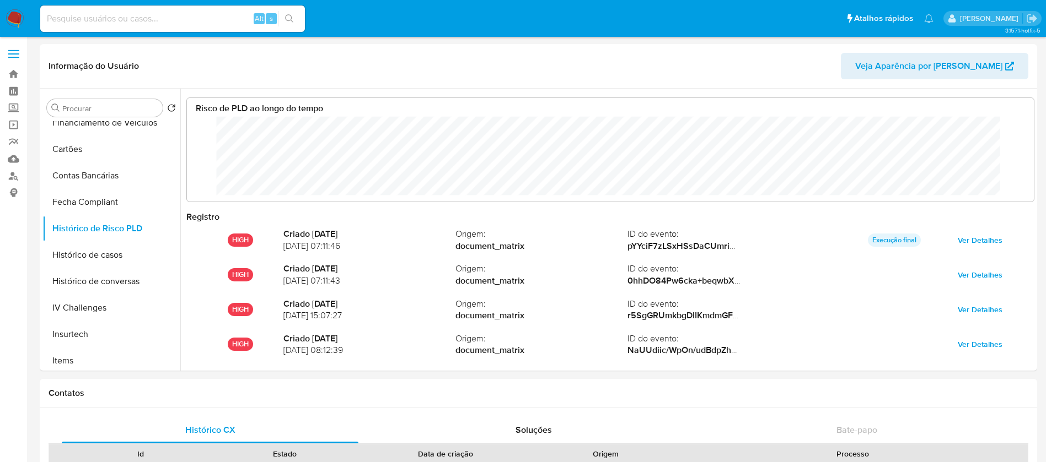
click at [71, 18] on input at bounding box center [172, 19] width 265 height 14
paste input "309590982"
type input "309590982"
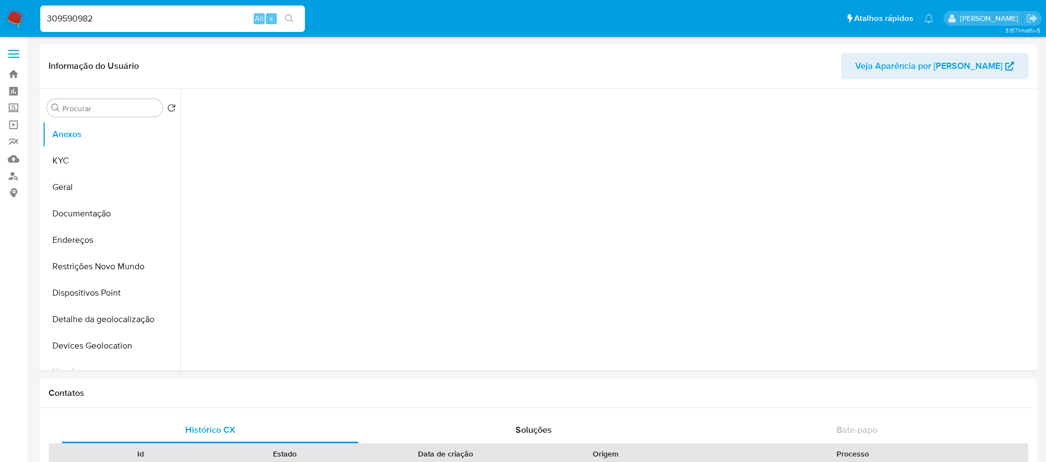
select select "10"
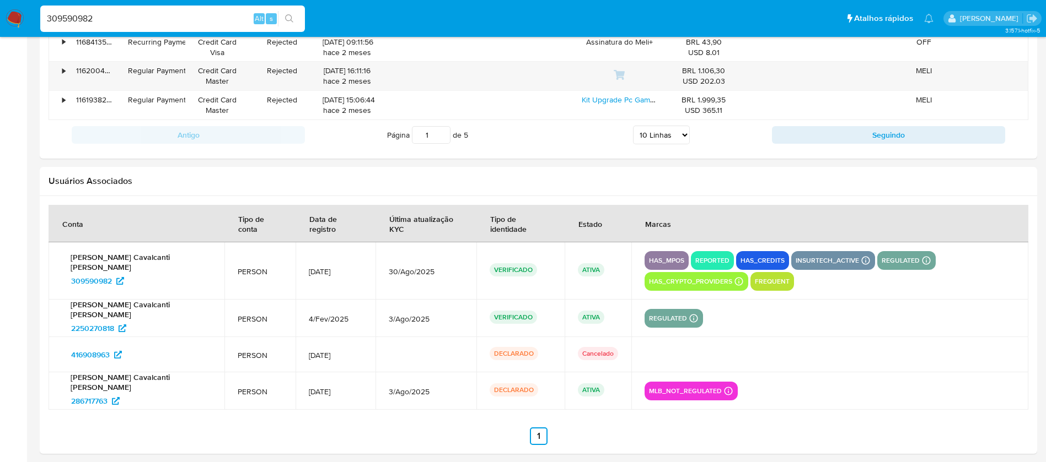
scroll to position [1347, 0]
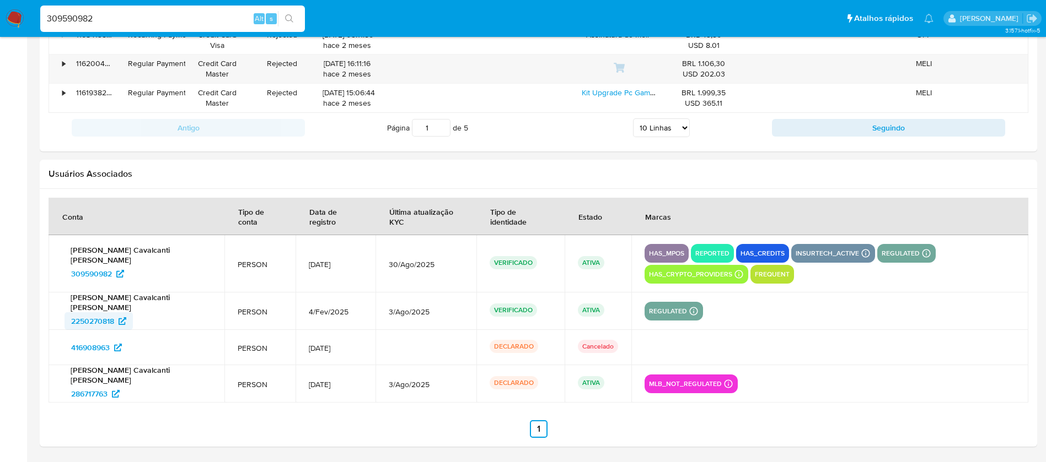
drag, startPoint x: 58, startPoint y: 326, endPoint x: 115, endPoint y: 325, distance: 56.8
click at [115, 325] on td "Rodrigo Alexandre Cavalcanti da Silva 2250270818" at bounding box center [137, 311] width 176 height 37
click at [128, 22] on input "309590982" at bounding box center [172, 19] width 265 height 14
paste input "1929361475"
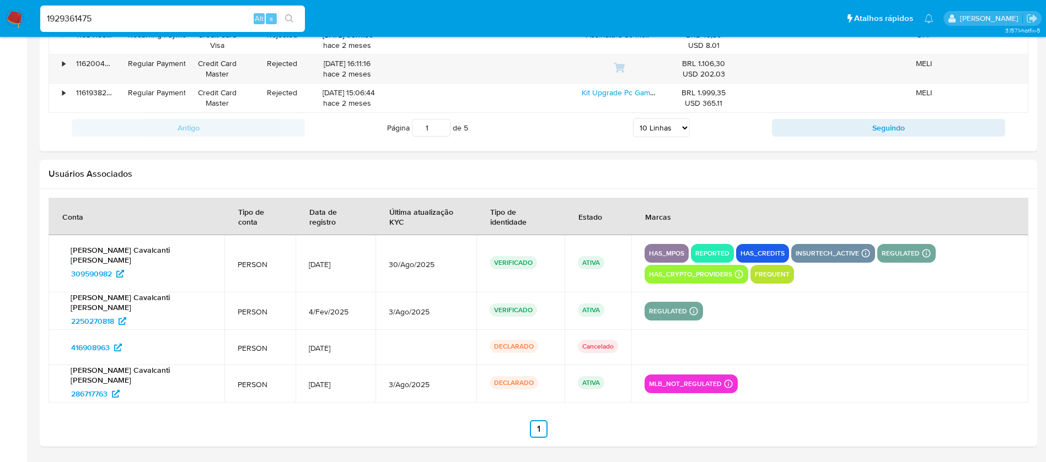
type input "1929361475"
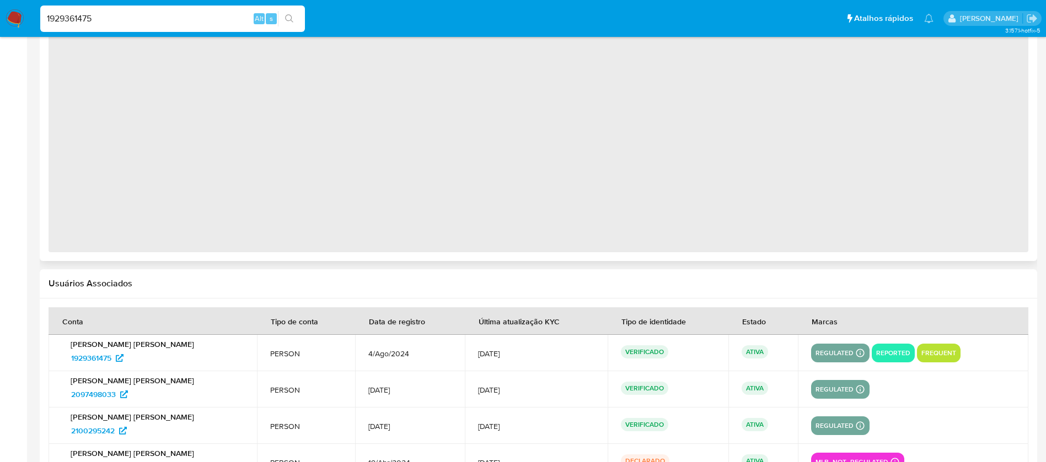
scroll to position [980, 0]
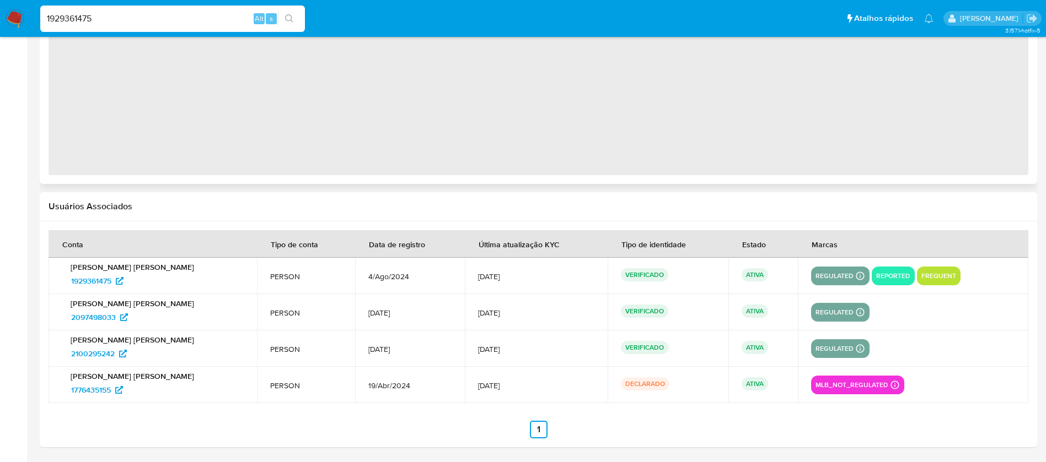
select select "10"
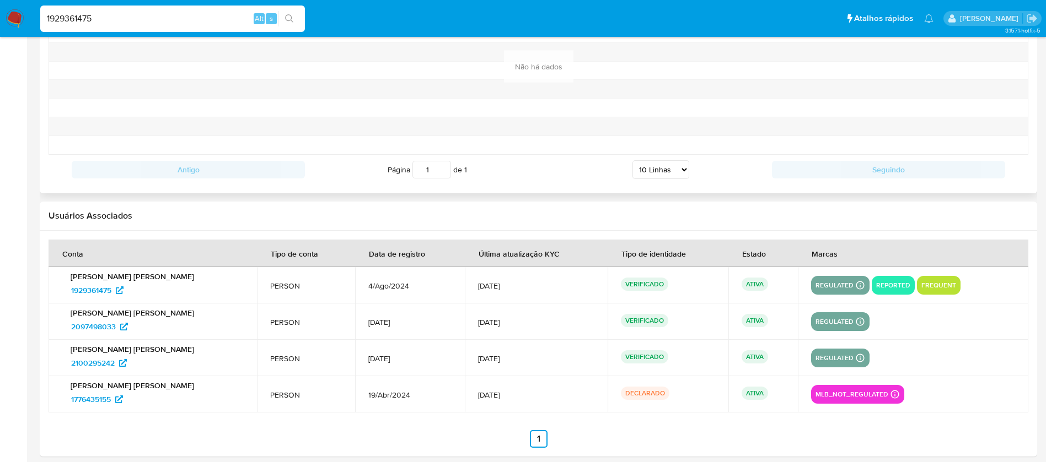
scroll to position [1229, 0]
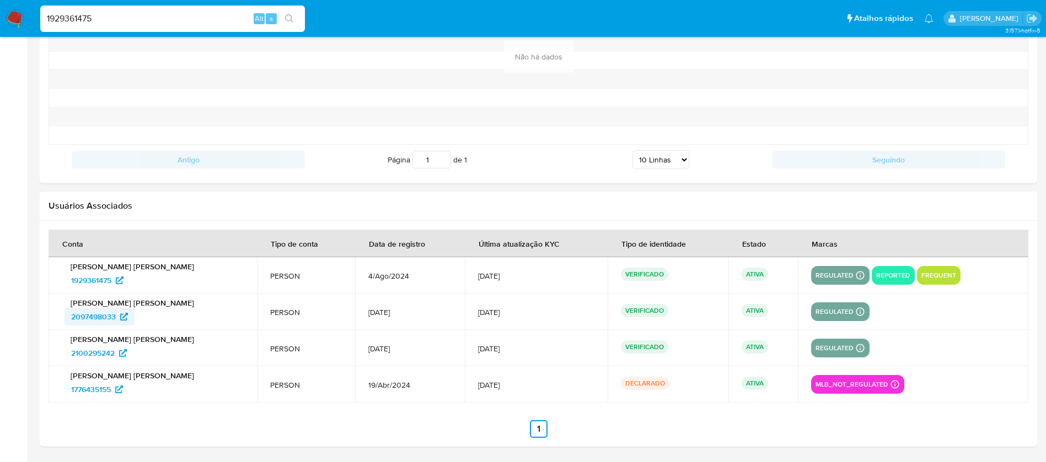
drag, startPoint x: 59, startPoint y: 321, endPoint x: 116, endPoint y: 321, distance: 57.3
click at [116, 321] on td "Maria Francisca Cantanhede Mourao 2097498033" at bounding box center [153, 312] width 208 height 36
click at [106, 21] on input "1929361475" at bounding box center [172, 19] width 265 height 14
paste input "456211"
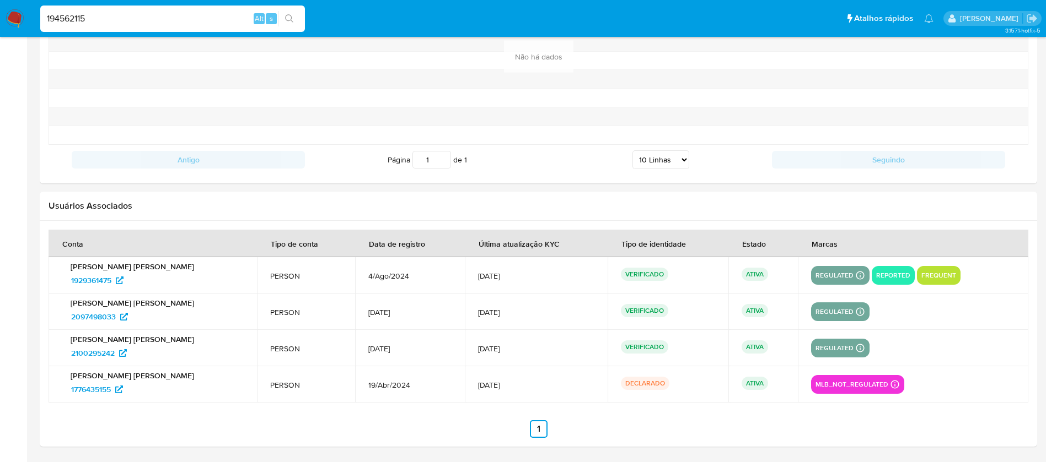
type input "194562115"
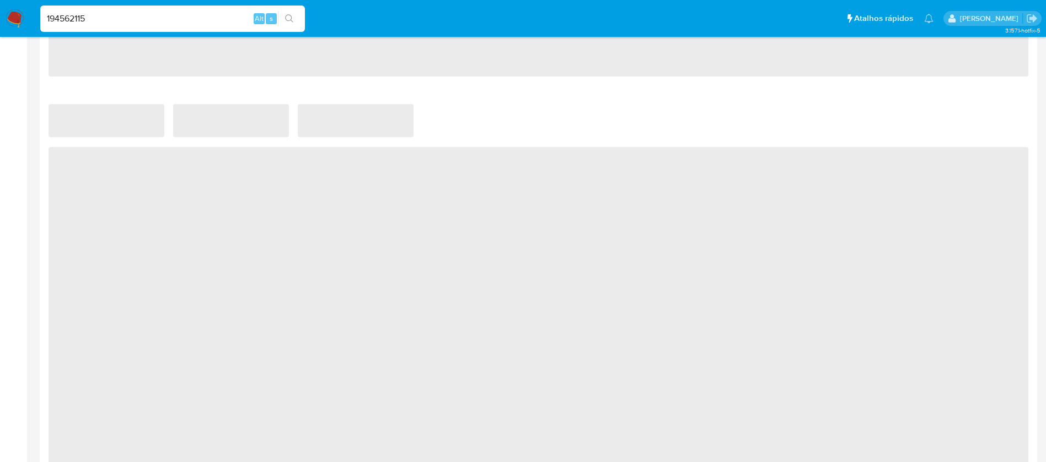
scroll to position [772, 0]
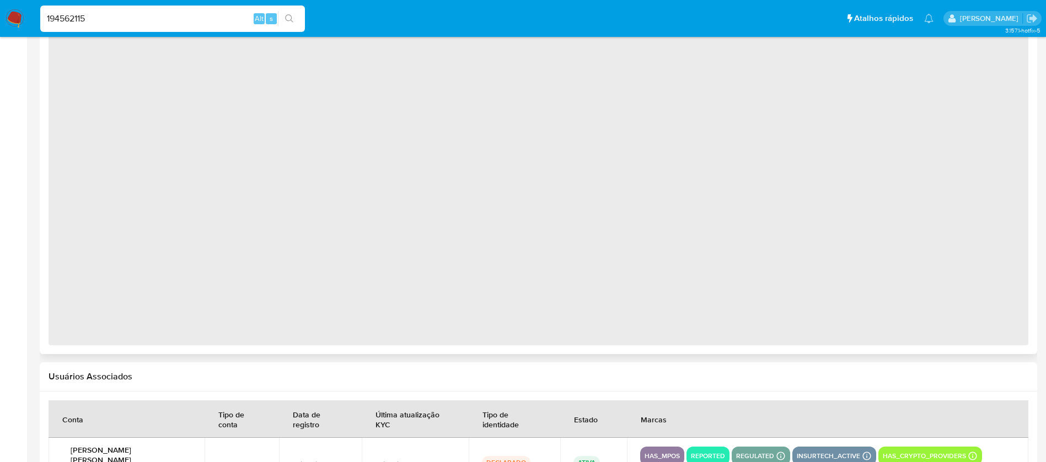
select select "10"
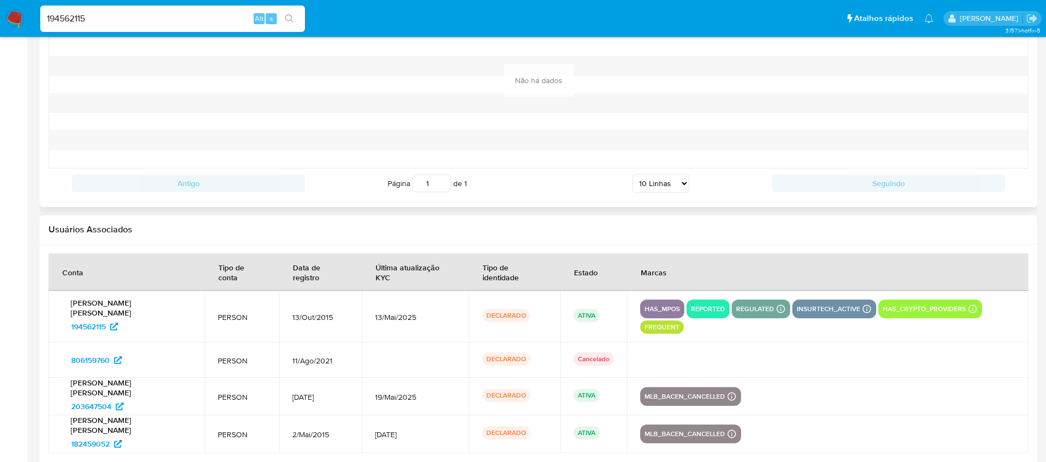
scroll to position [1191, 0]
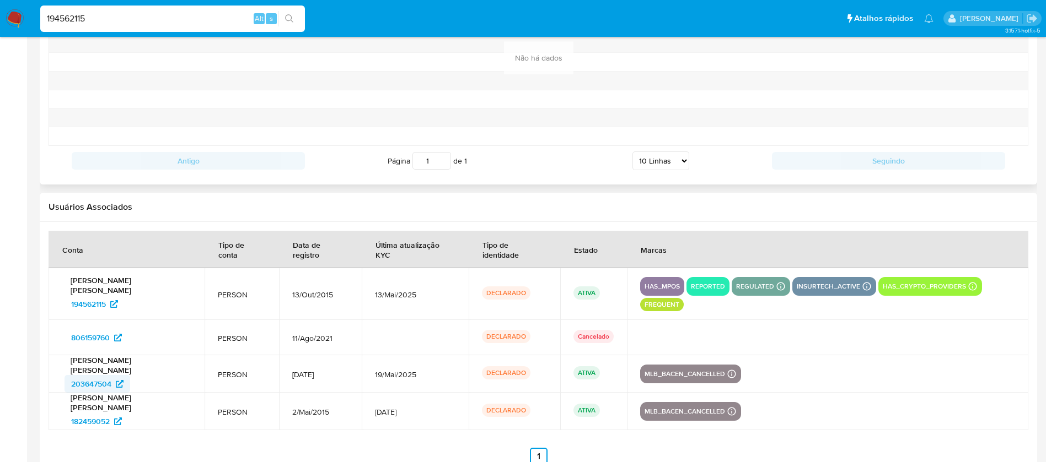
drag, startPoint x: 62, startPoint y: 355, endPoint x: 111, endPoint y: 354, distance: 49.6
click at [111, 356] on td "Wagner Jose de Oliveira 203647504" at bounding box center [127, 374] width 156 height 37
click at [138, 15] on input "194562115" at bounding box center [172, 19] width 265 height 14
paste input "40167238"
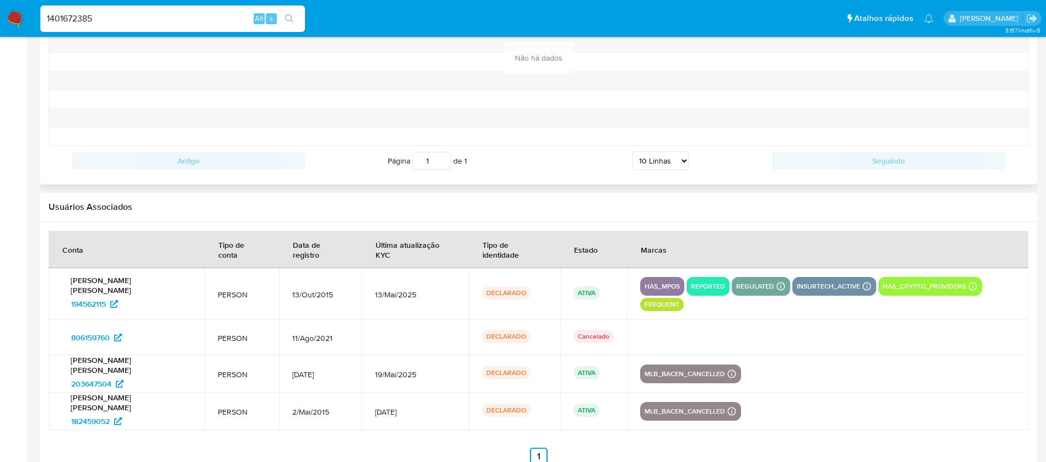
type input "1401672385"
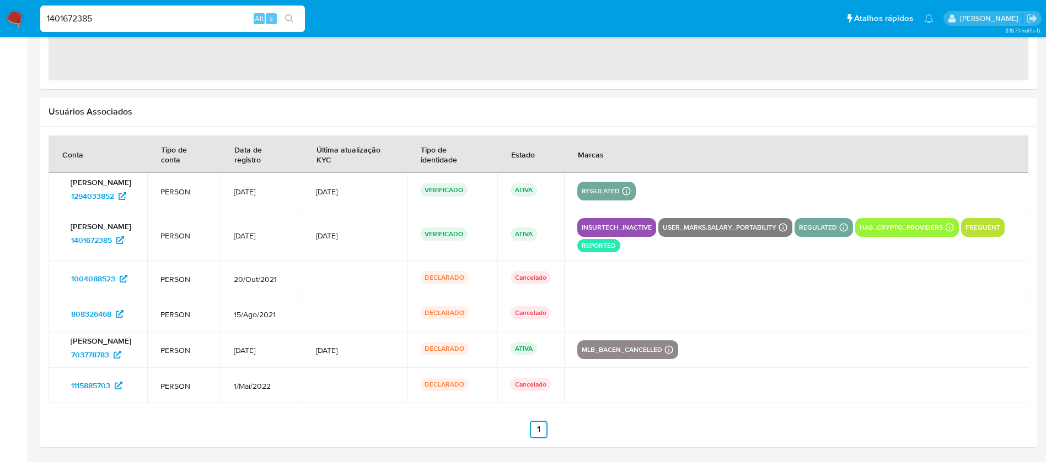
select select "10"
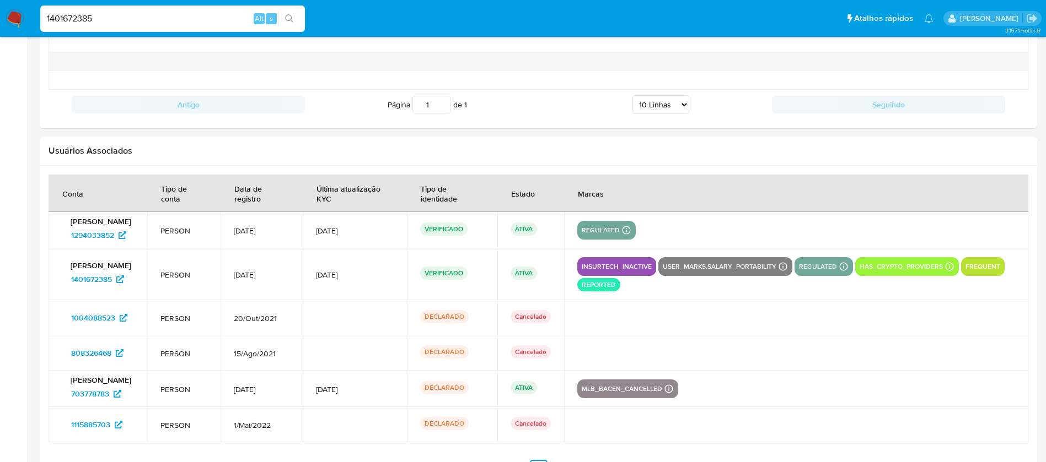
scroll to position [1297, 0]
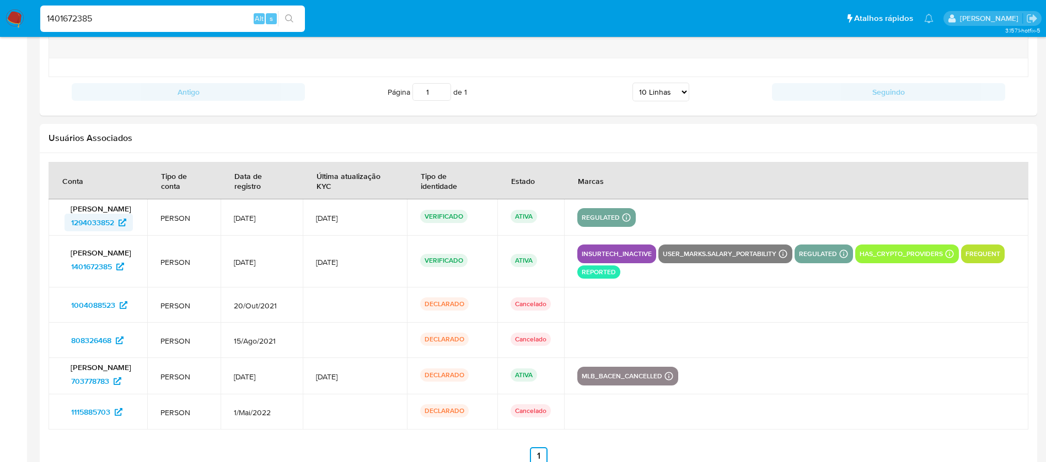
drag, startPoint x: 57, startPoint y: 233, endPoint x: 114, endPoint y: 234, distance: 56.2
click at [114, 234] on td "Geovane Silva Campos 1294033852" at bounding box center [98, 218] width 99 height 36
drag, startPoint x: 90, startPoint y: 21, endPoint x: 119, endPoint y: 19, distance: 28.7
click at [89, 21] on input "1401672385" at bounding box center [172, 19] width 265 height 14
click at [126, 18] on input "1401672385" at bounding box center [172, 19] width 265 height 14
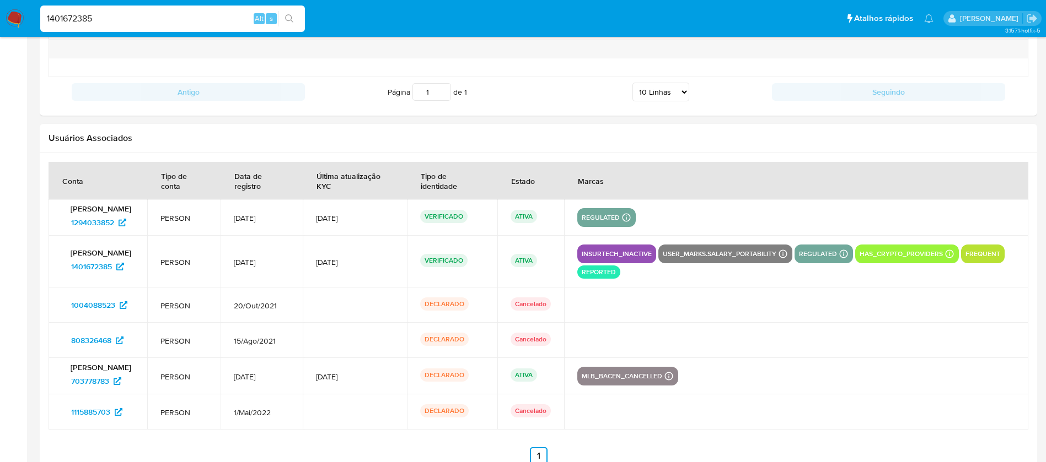
click at [126, 18] on input "1401672385" at bounding box center [172, 19] width 265 height 14
paste input "878006452"
type input "1878006452"
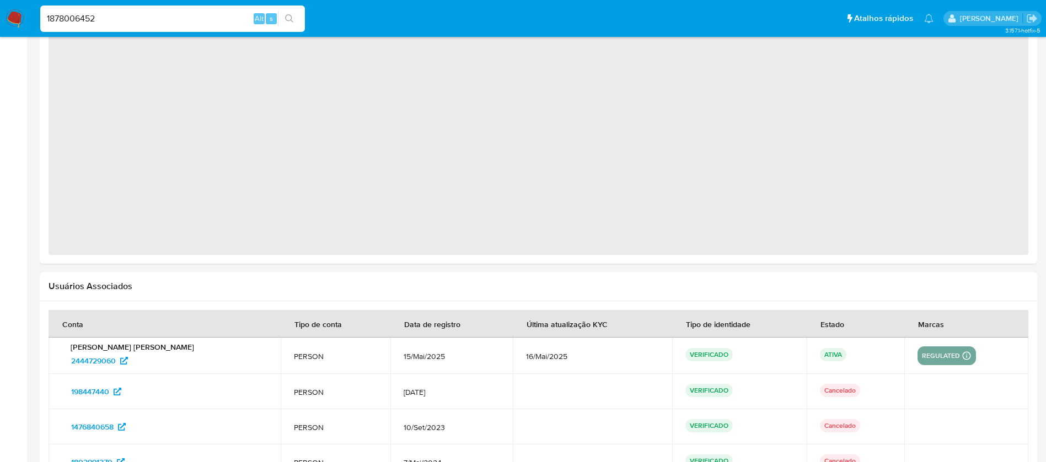
scroll to position [972, 0]
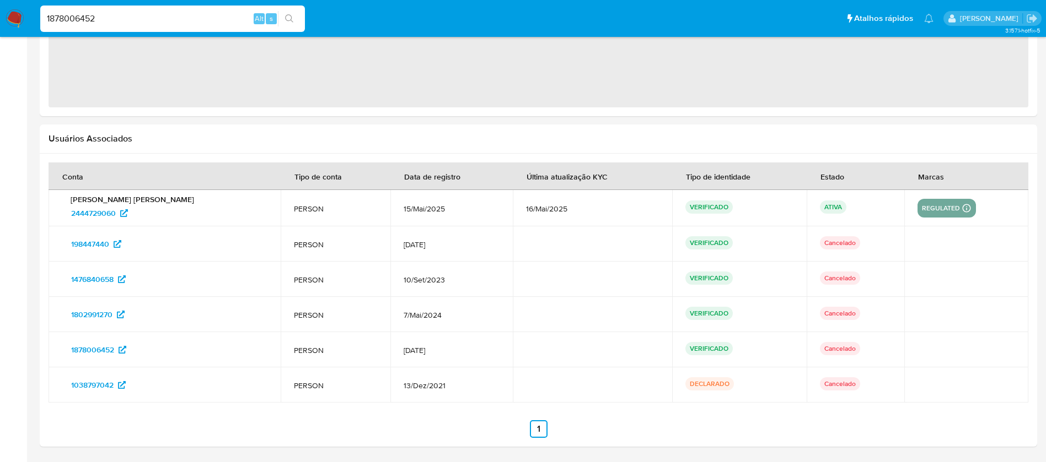
select select "10"
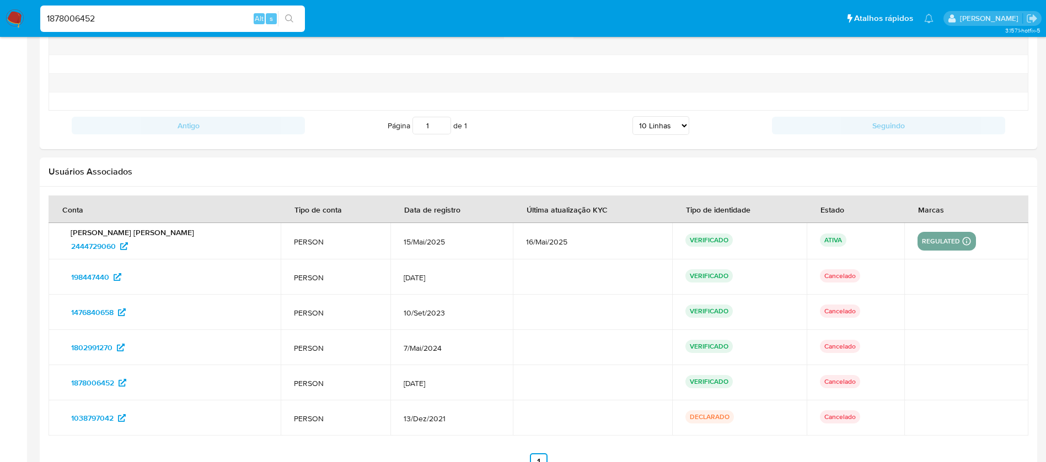
scroll to position [1221, 0]
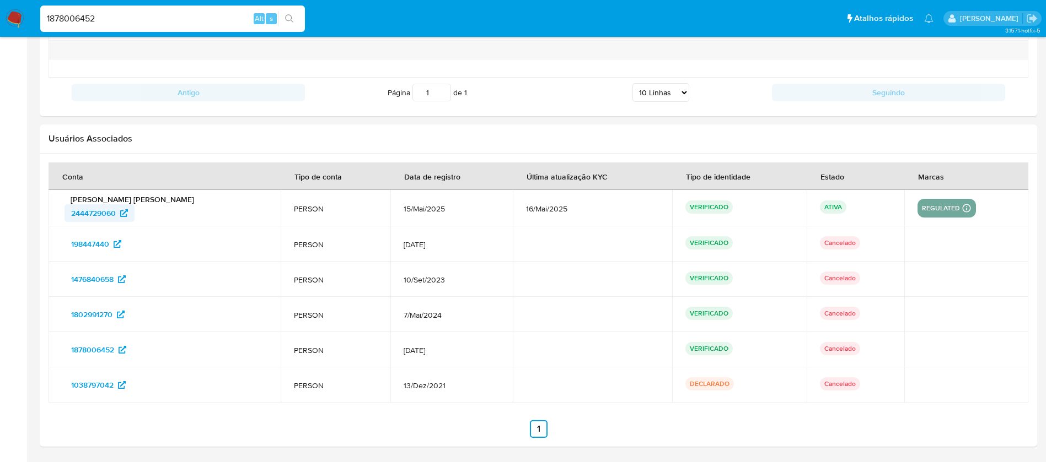
drag, startPoint x: 55, startPoint y: 218, endPoint x: 115, endPoint y: 218, distance: 60.1
click at [115, 218] on td "Karoline Morais Fernandes da Silva 2444729060" at bounding box center [165, 208] width 232 height 36
click at [112, 19] on input "1878006452" at bounding box center [172, 19] width 265 height 14
paste input "293778081"
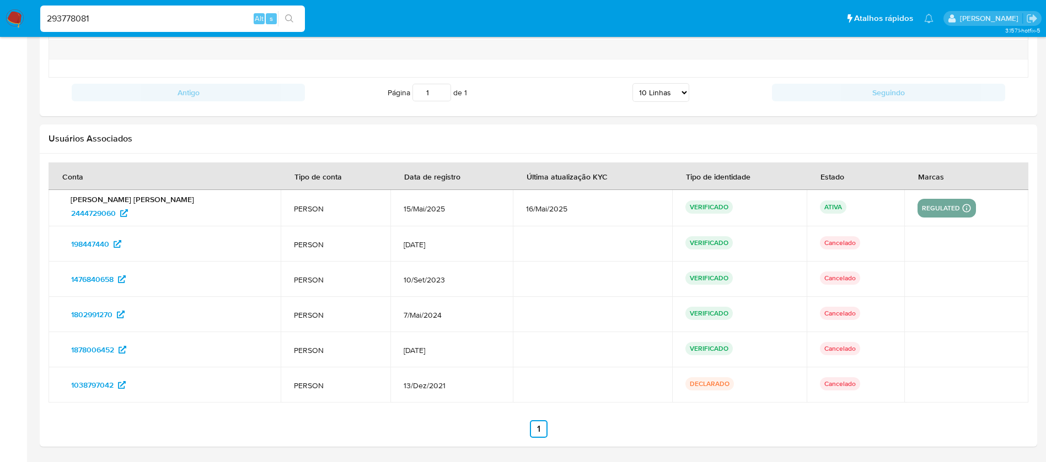
type input "293778081"
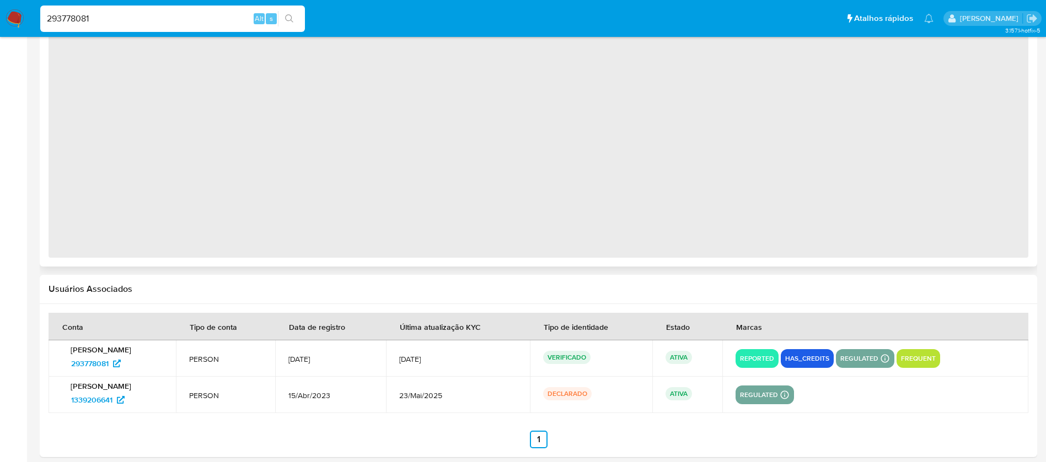
select select "10"
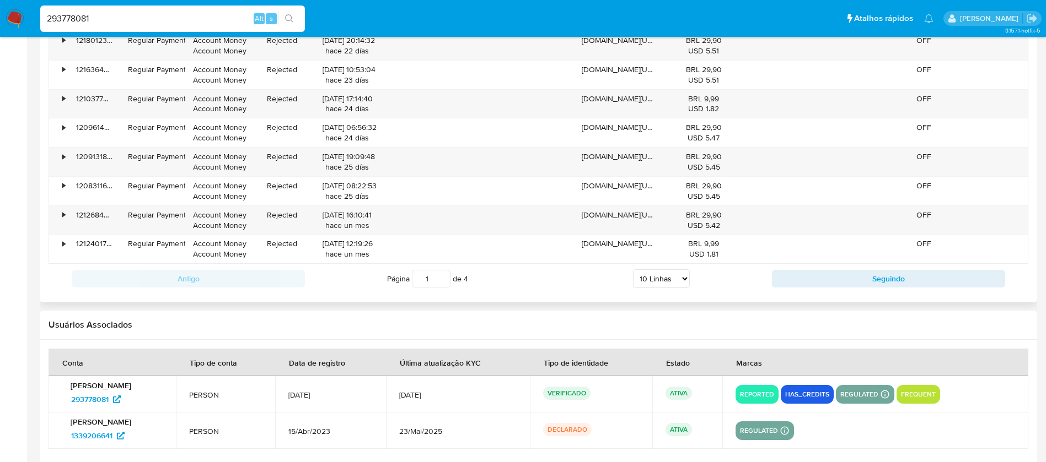
scroll to position [1204, 0]
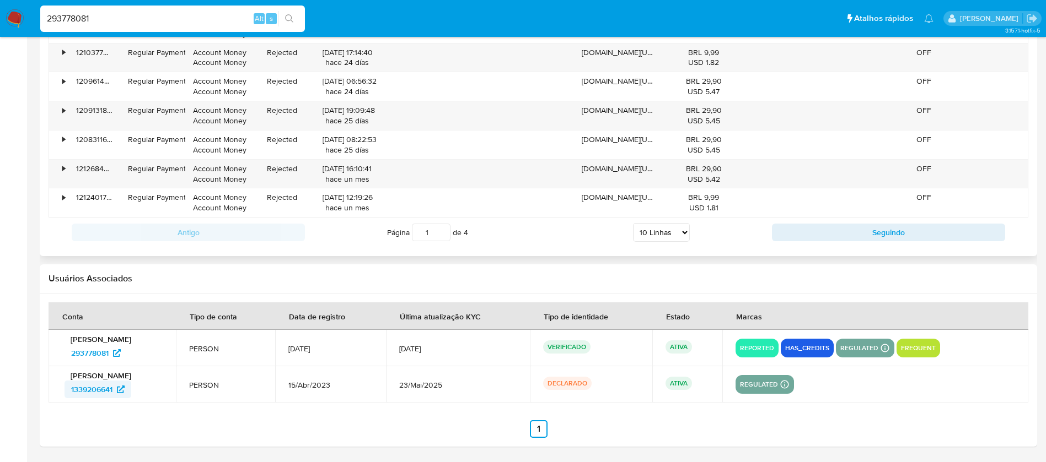
drag, startPoint x: 60, startPoint y: 392, endPoint x: 115, endPoint y: 392, distance: 55.7
click at [115, 392] on td "Mateus Soares 1339206641" at bounding box center [112, 385] width 127 height 36
click at [142, 12] on input "293778081" at bounding box center [172, 19] width 265 height 14
paste input "1629101"
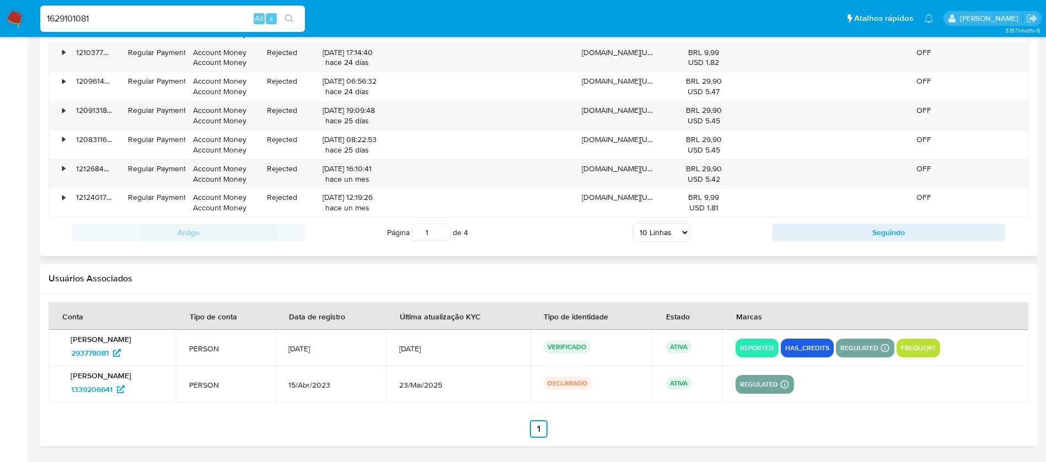
type input "1629101081"
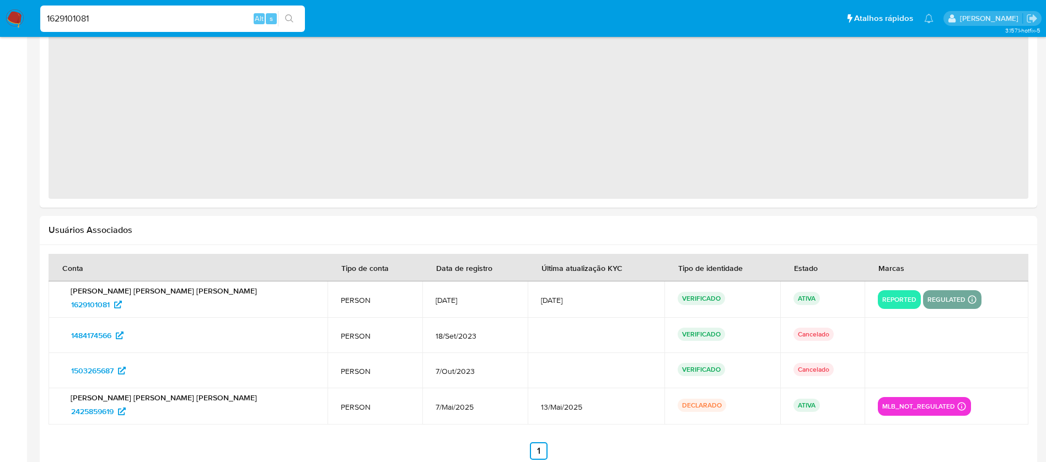
scroll to position [977, 0]
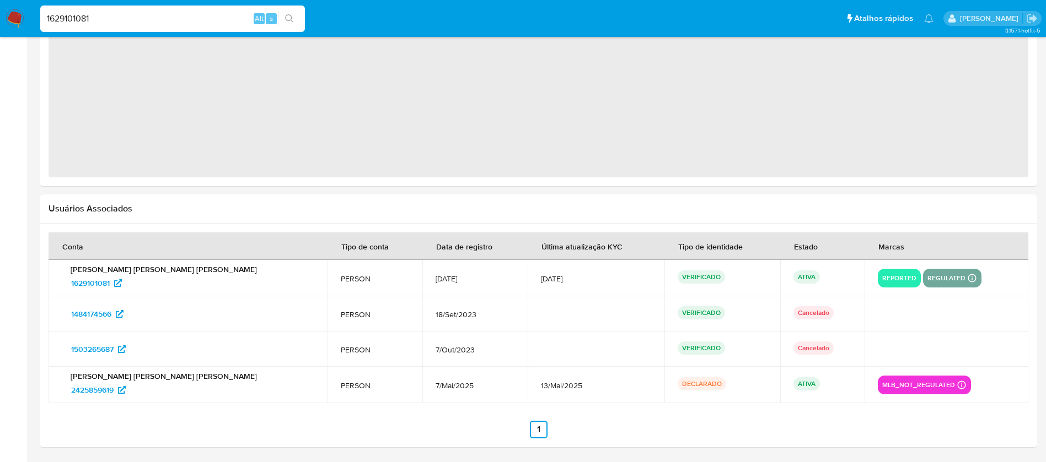
select select "10"
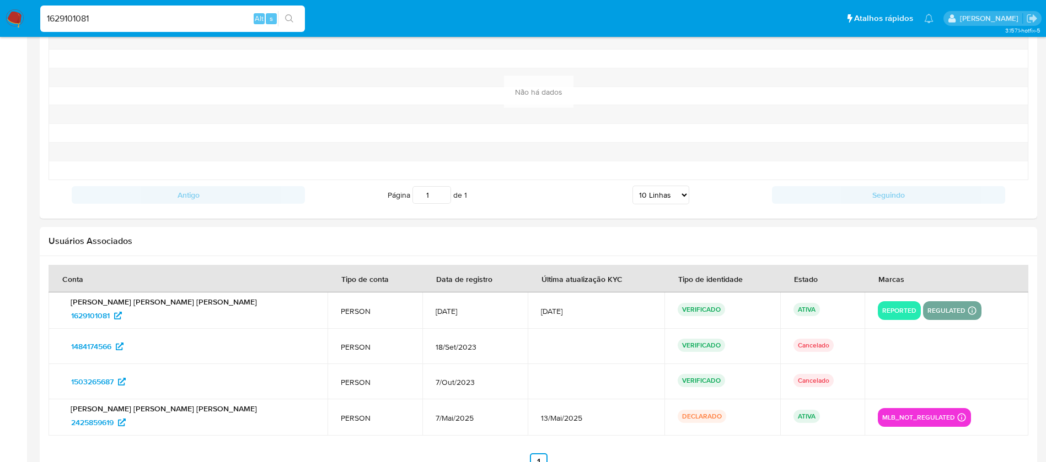
scroll to position [1227, 0]
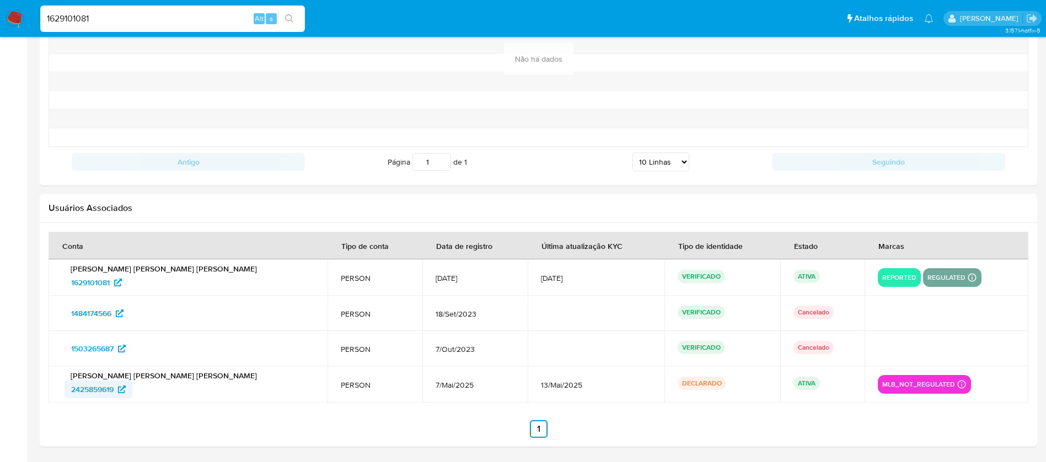
drag, startPoint x: 57, startPoint y: 392, endPoint x: 114, endPoint y: 392, distance: 56.8
click at [114, 392] on td "Victor Paulo da Costa Souza 2425859619" at bounding box center [188, 385] width 279 height 36
click at [136, 13] on input "1629101081" at bounding box center [172, 19] width 265 height 14
paste input "2036222202"
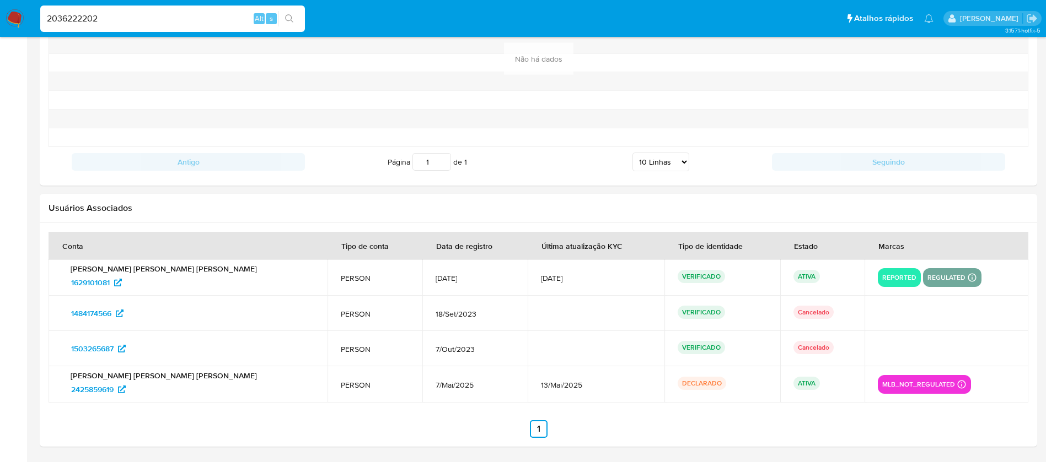
type input "2036222202"
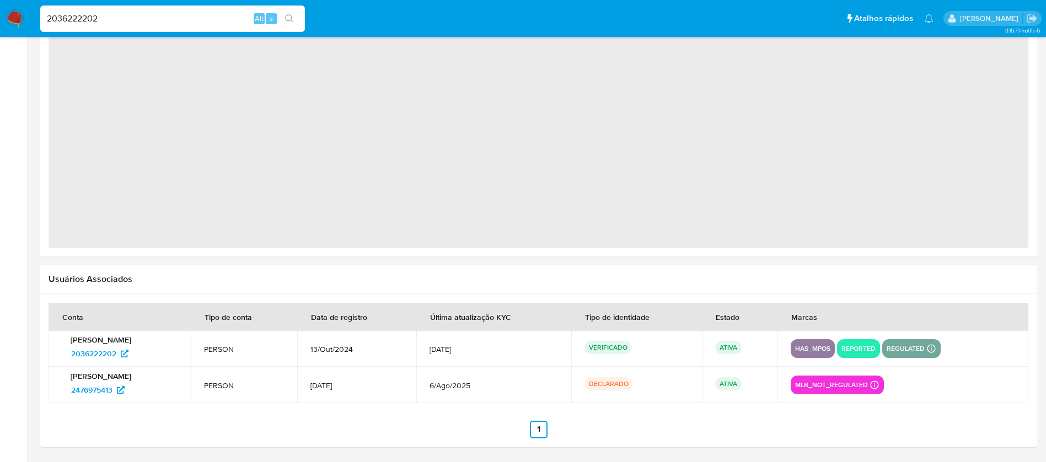
select select "10"
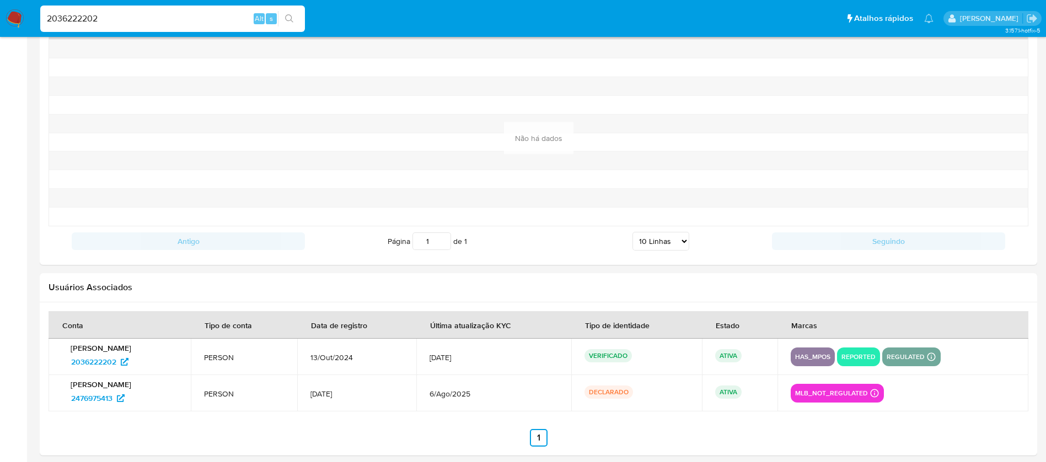
scroll to position [1156, 0]
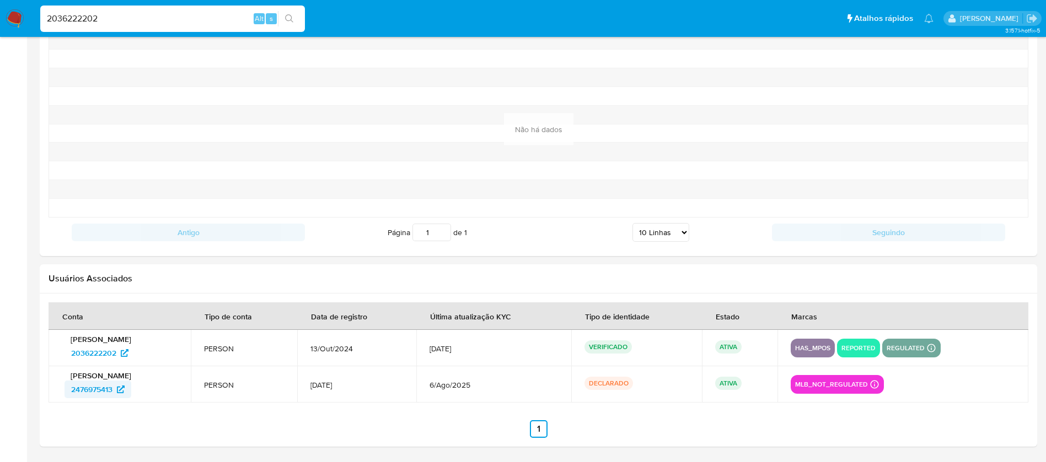
drag, startPoint x: 58, startPoint y: 388, endPoint x: 114, endPoint y: 390, distance: 55.7
click at [114, 390] on td "Eliana Pinto da Cruz 2476975413" at bounding box center [120, 385] width 142 height 36
click at [138, 19] on input "2036222202" at bounding box center [172, 19] width 265 height 14
paste input "10580349"
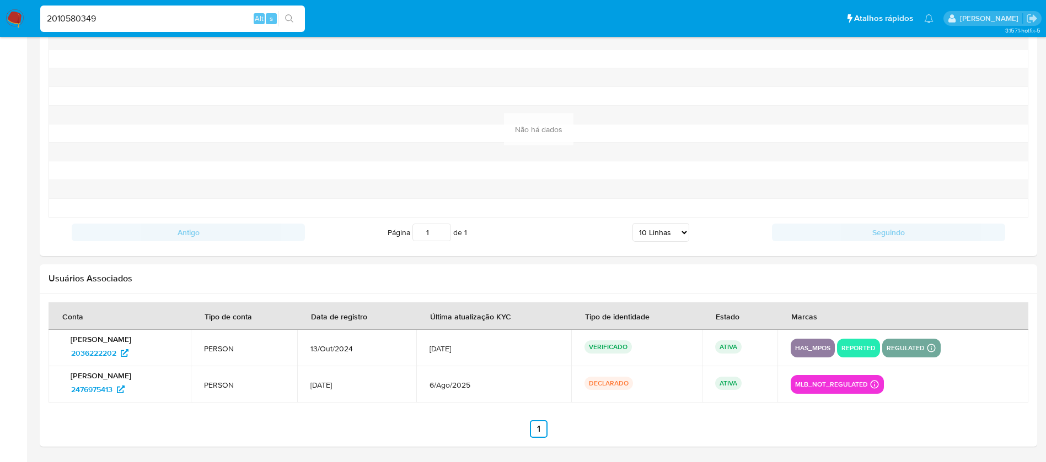
type input "2010580349"
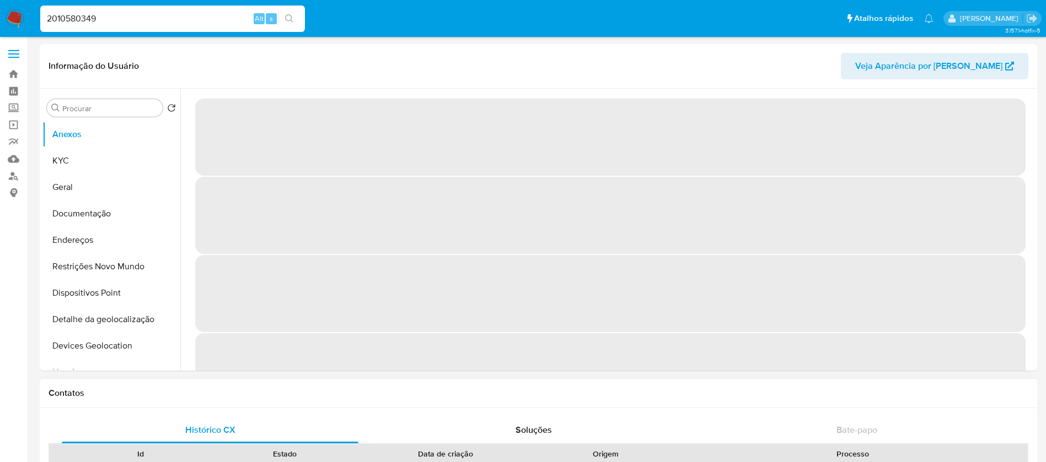
select select "10"
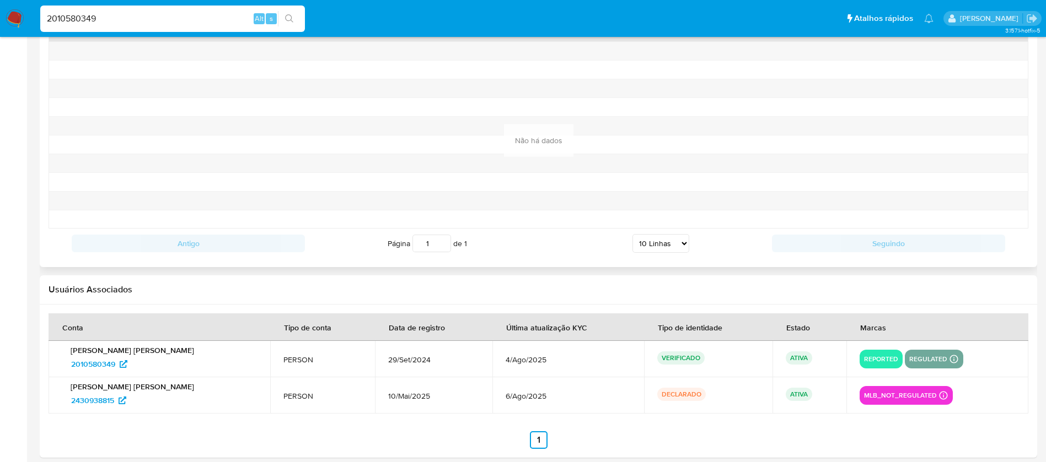
scroll to position [1081, 0]
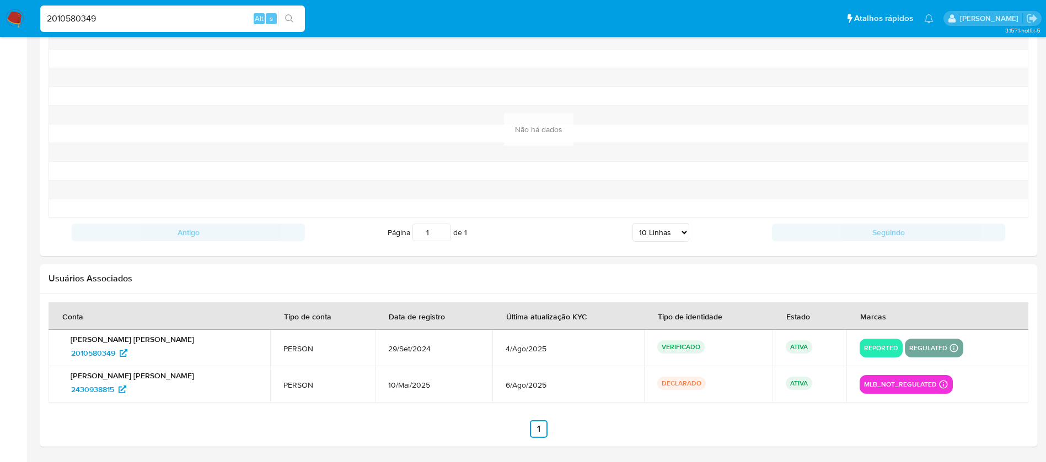
click at [76, 418] on section at bounding box center [539, 371] width 980 height 136
drag, startPoint x: 63, startPoint y: 391, endPoint x: 113, endPoint y: 391, distance: 49.6
click at [113, 391] on div "Maria Clara Amorim Galvao 2430938815" at bounding box center [159, 385] width 195 height 28
click at [120, 12] on input "2010580349" at bounding box center [172, 19] width 265 height 14
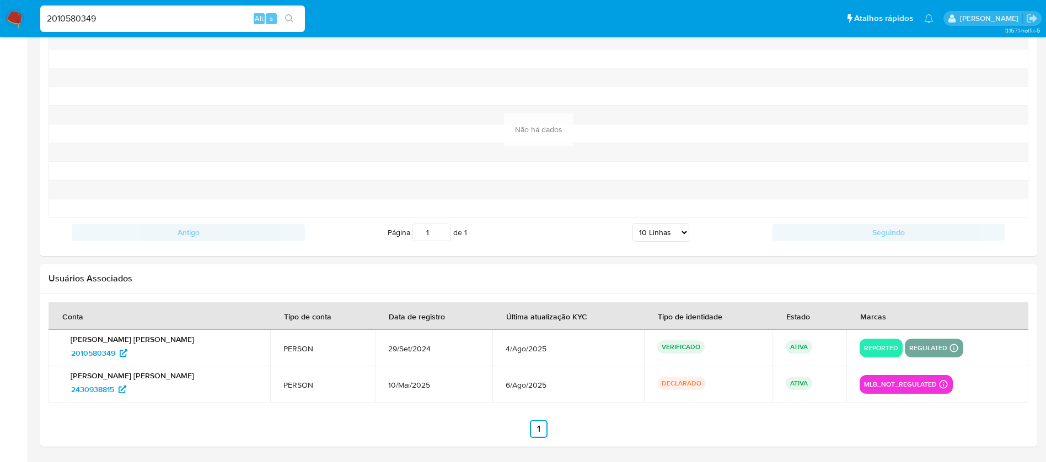
paste input "442614471"
type input "442614471"
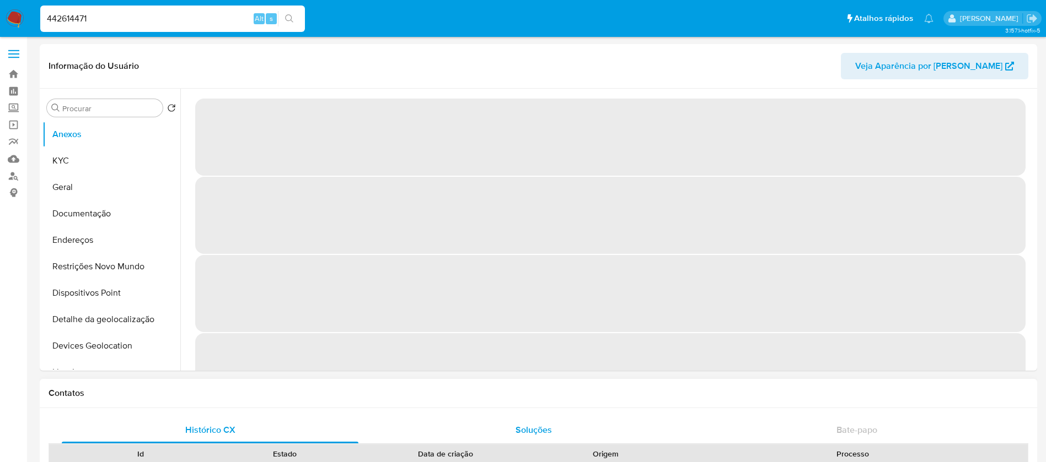
select select "10"
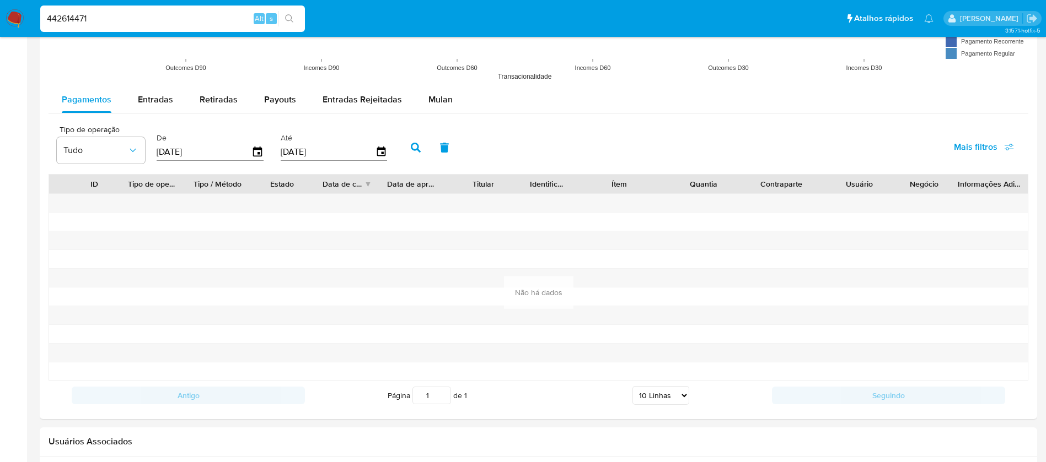
scroll to position [1118, 0]
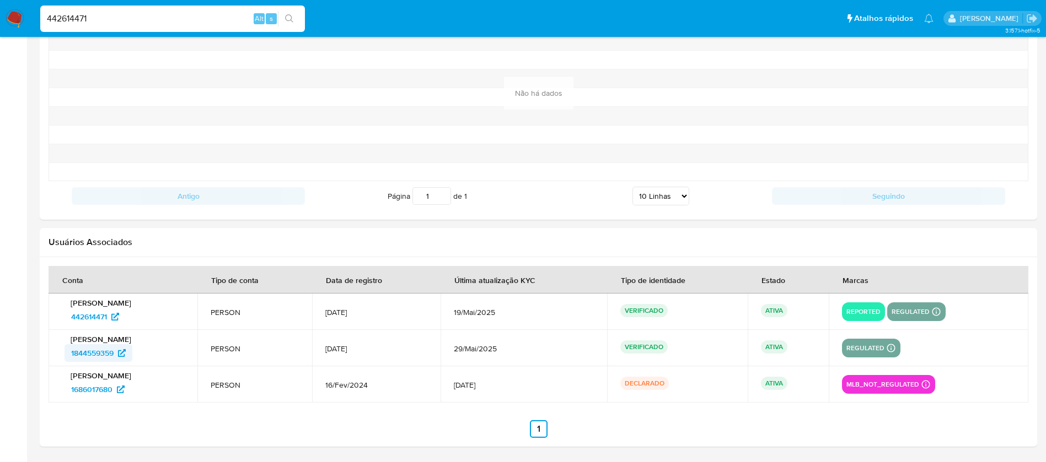
drag, startPoint x: 62, startPoint y: 355, endPoint x: 115, endPoint y: 356, distance: 52.4
click at [115, 356] on div "Mikaelem Lima Romano 1844559359" at bounding box center [123, 349] width 122 height 28
click at [134, 21] on input "442614471" at bounding box center [172, 19] width 265 height 14
paste input "63017710"
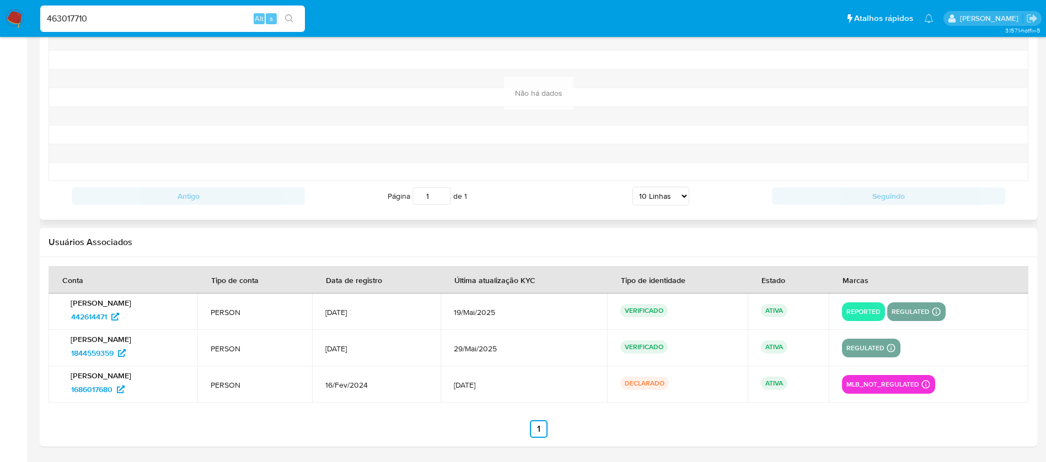
type input "463017710"
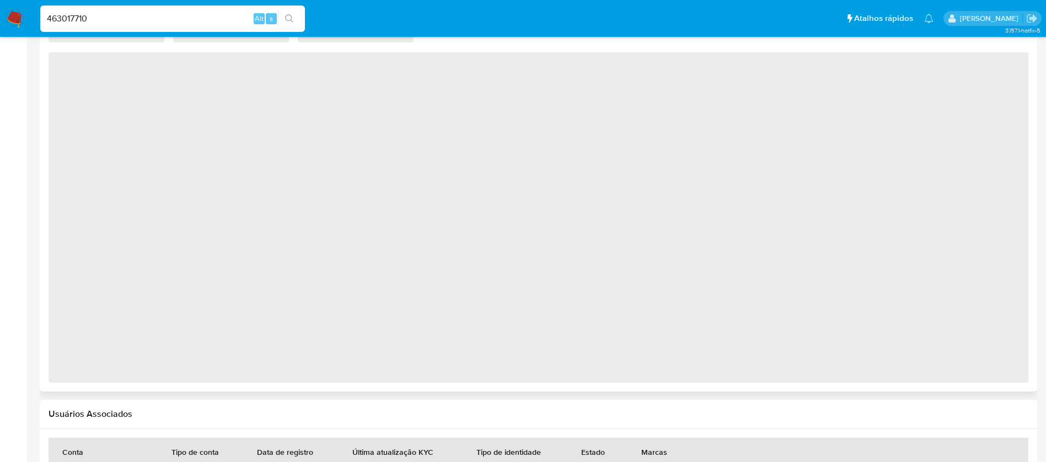
select select "10"
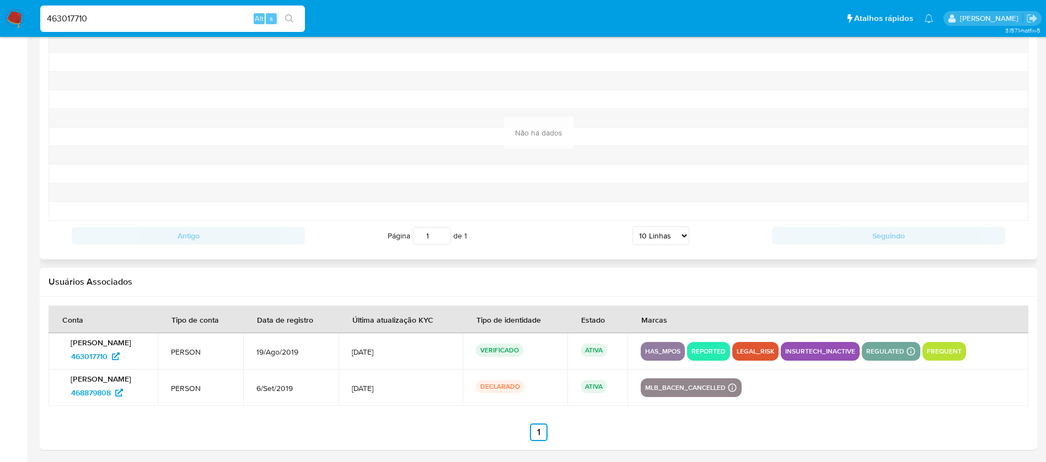
scroll to position [1156, 0]
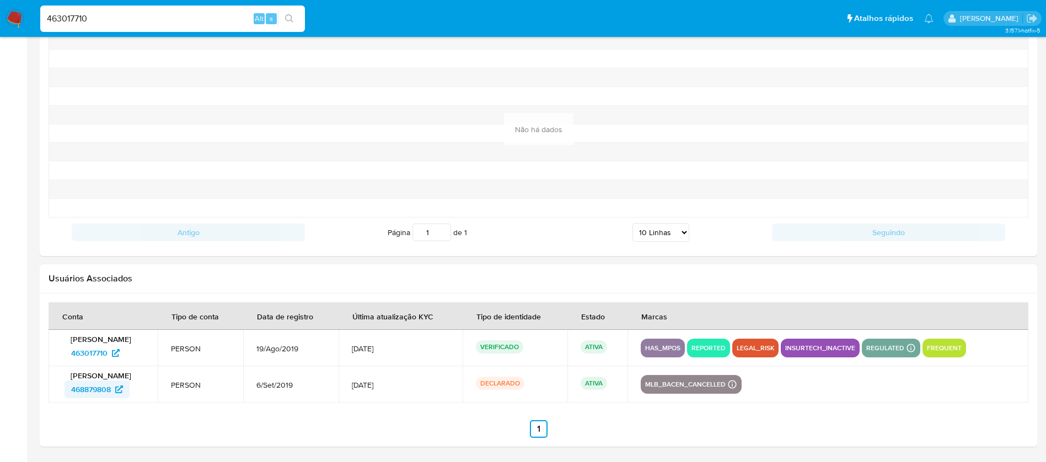
drag, startPoint x: 57, startPoint y: 393, endPoint x: 111, endPoint y: 390, distance: 53.5
click at [111, 390] on td "Elsa Maria Frederico Livo Ozobra 468879808" at bounding box center [103, 385] width 109 height 36
click at [104, 21] on input "463017710" at bounding box center [172, 19] width 265 height 14
paste input "2080724398"
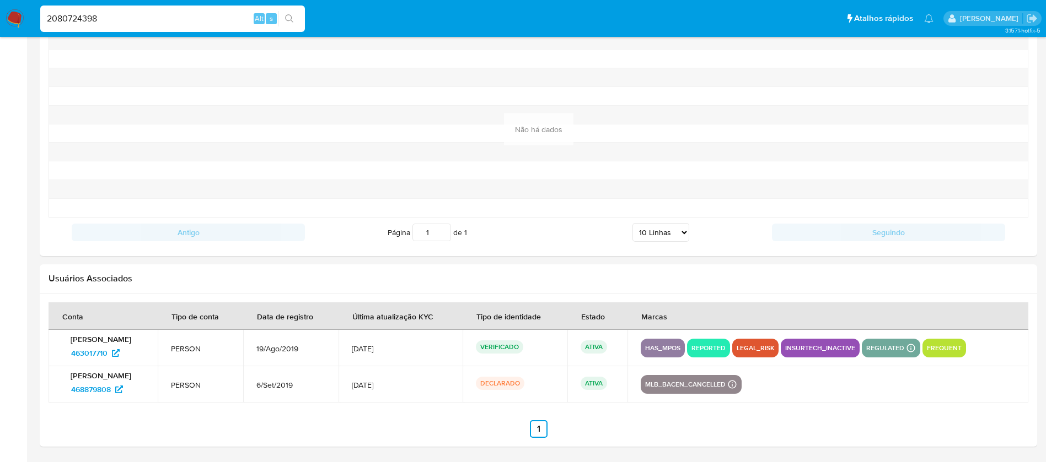
type input "2080724398"
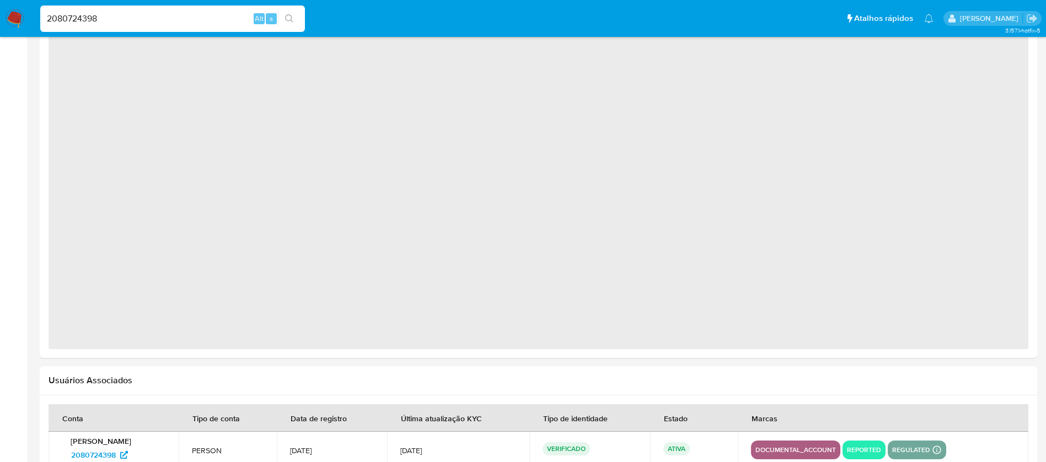
select select "10"
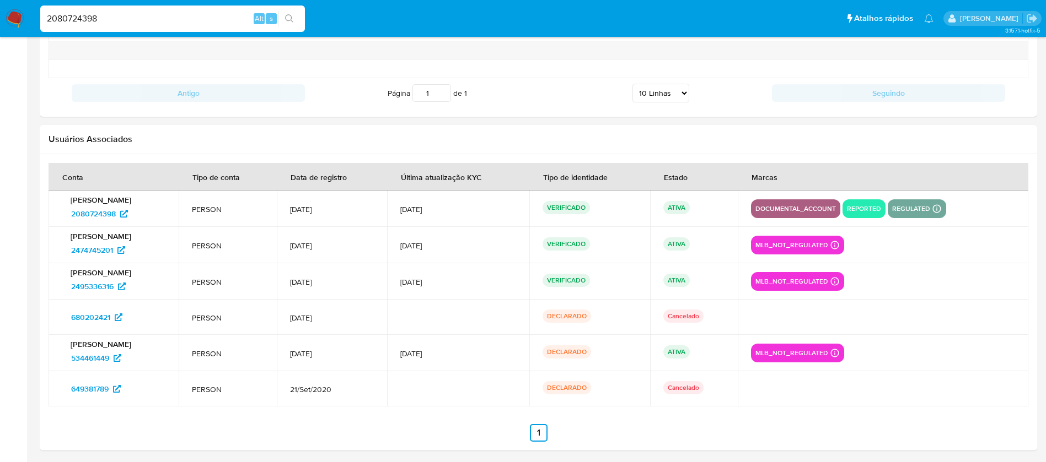
scroll to position [1225, 0]
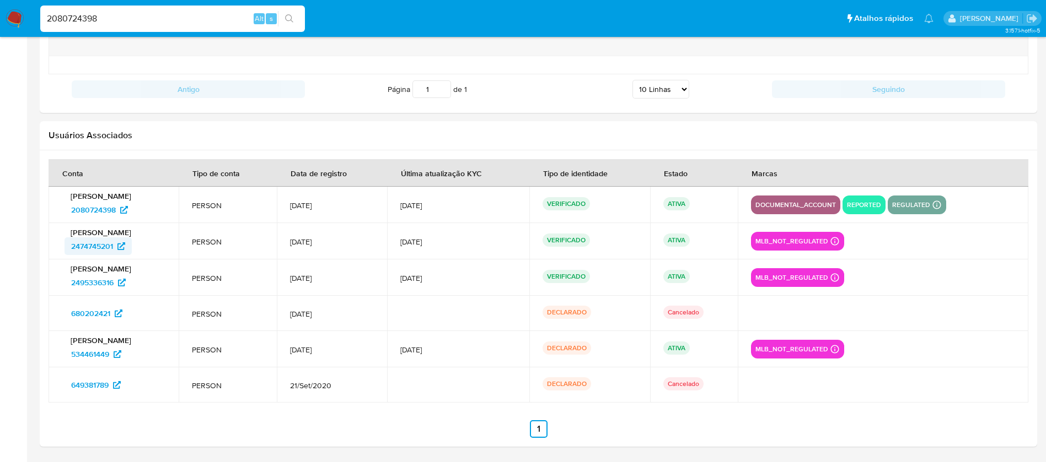
drag, startPoint x: 58, startPoint y: 251, endPoint x: 116, endPoint y: 249, distance: 57.3
click at [116, 249] on td "Natan Pereira Zeferino 2474745201" at bounding box center [114, 241] width 130 height 36
click at [113, 21] on input "2080724398" at bounding box center [172, 19] width 265 height 14
paste input "17109996"
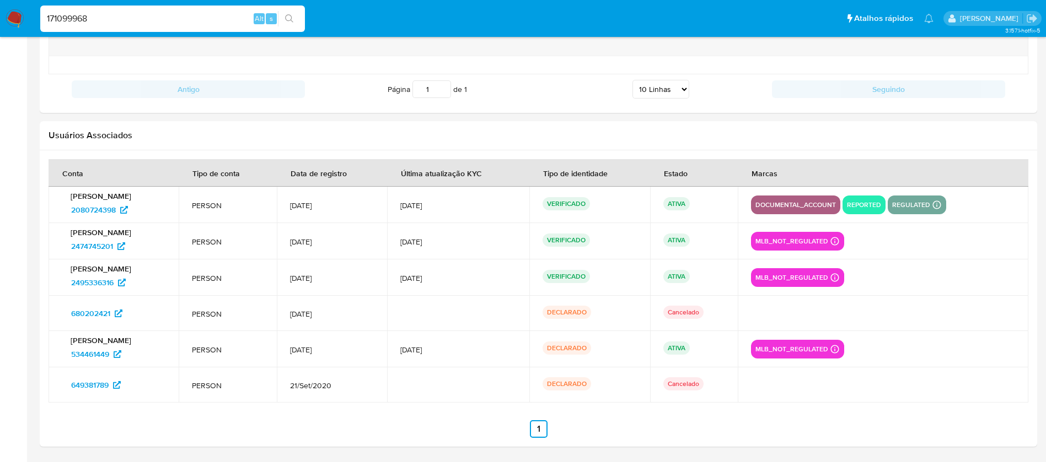
type input "171099968"
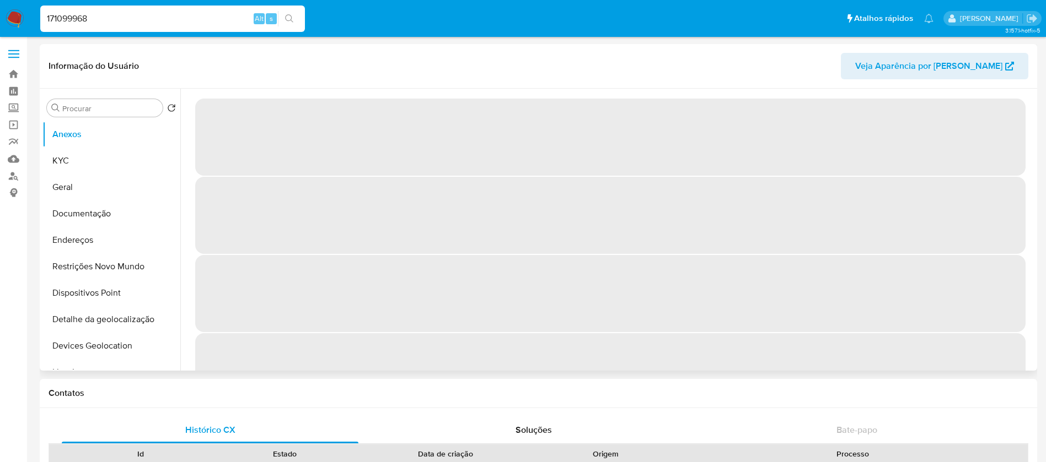
select select "10"
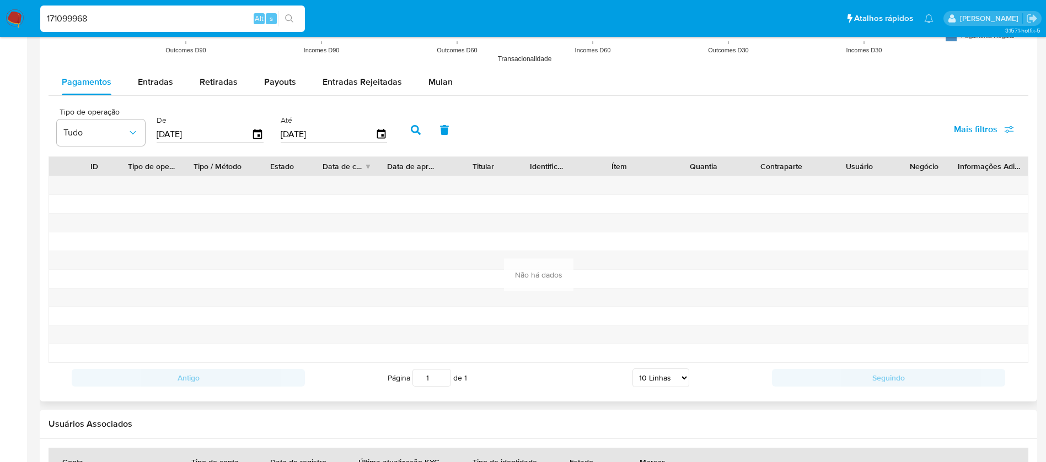
scroll to position [1173, 0]
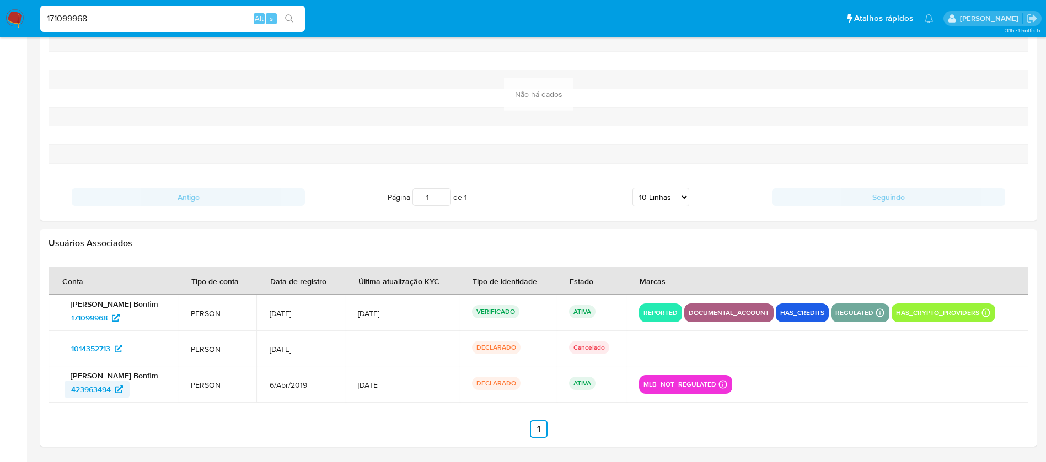
drag, startPoint x: 60, startPoint y: 394, endPoint x: 115, endPoint y: 392, distance: 55.1
click at [115, 392] on td "Raul Felipe Bitencourt Bonfim 423963494" at bounding box center [113, 385] width 129 height 36
click at [125, 14] on input "171099968" at bounding box center [172, 19] width 265 height 14
paste input "495546105"
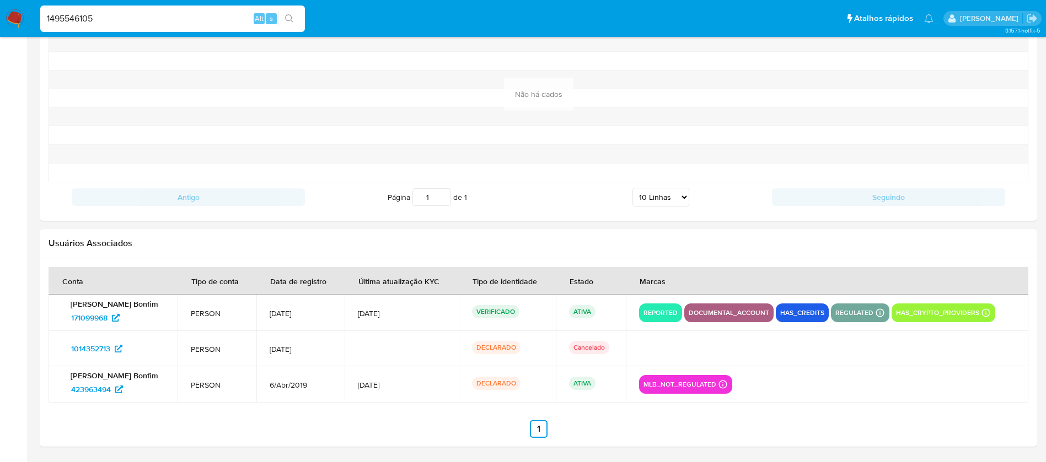
type input "1495546105"
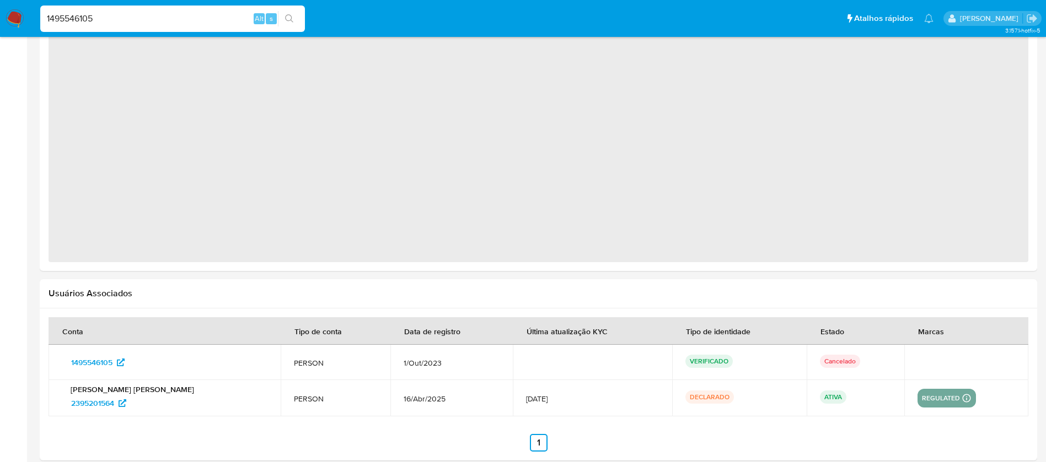
select select "10"
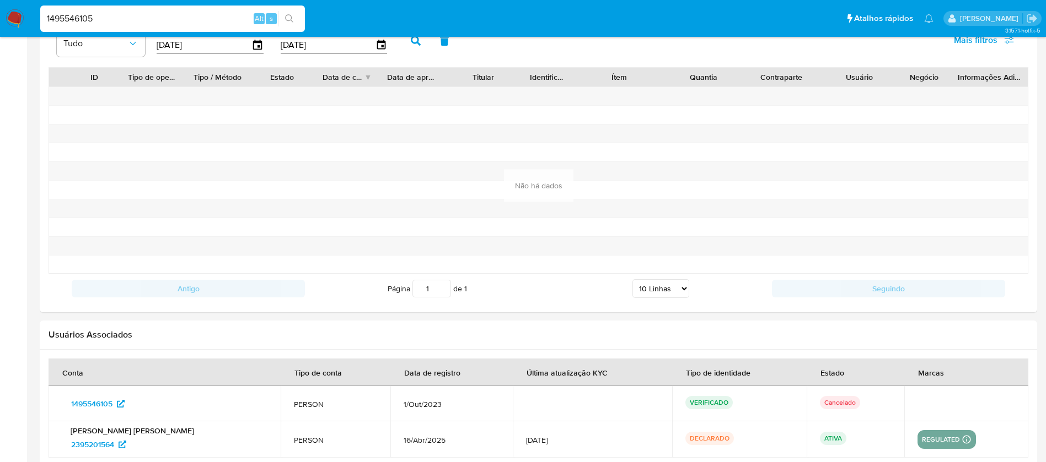
scroll to position [1080, 0]
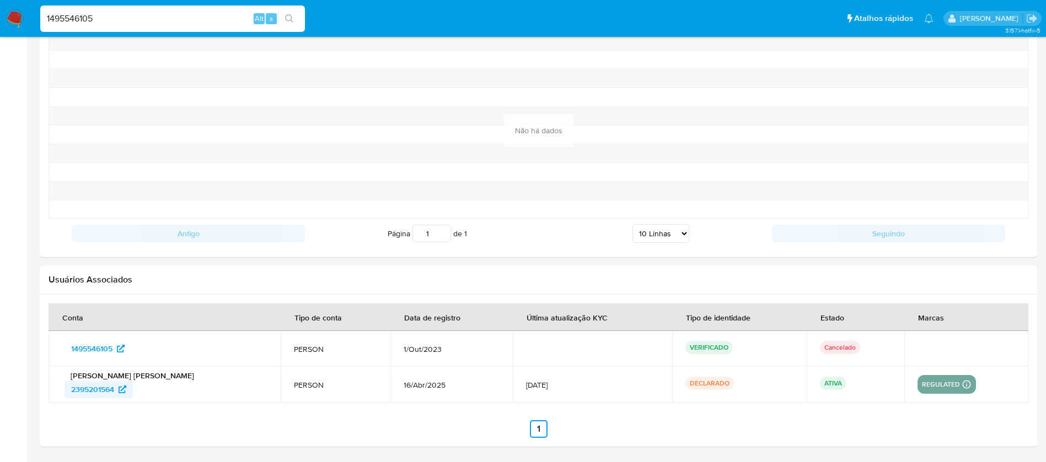
drag, startPoint x: 59, startPoint y: 392, endPoint x: 116, endPoint y: 392, distance: 56.8
click at [116, 392] on td "Thiago de Oliveira Lopes 2395201564" at bounding box center [165, 385] width 232 height 36
click at [114, 22] on input "1495546105" at bounding box center [172, 19] width 265 height 14
paste input "69622259"
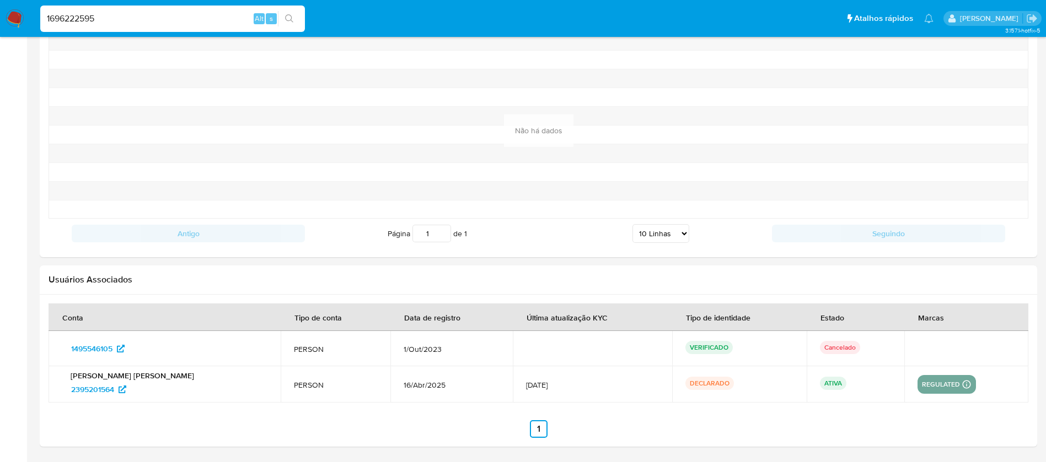
type input "1696222595"
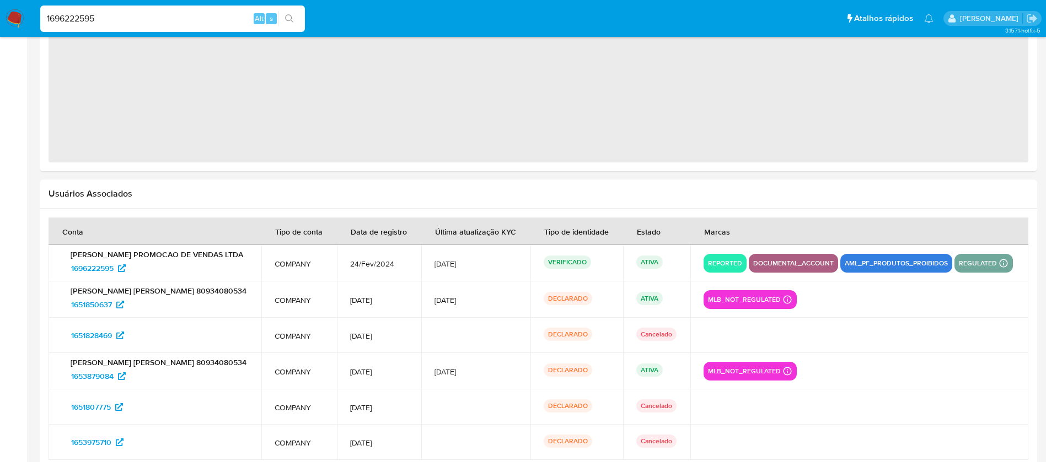
select select "10"
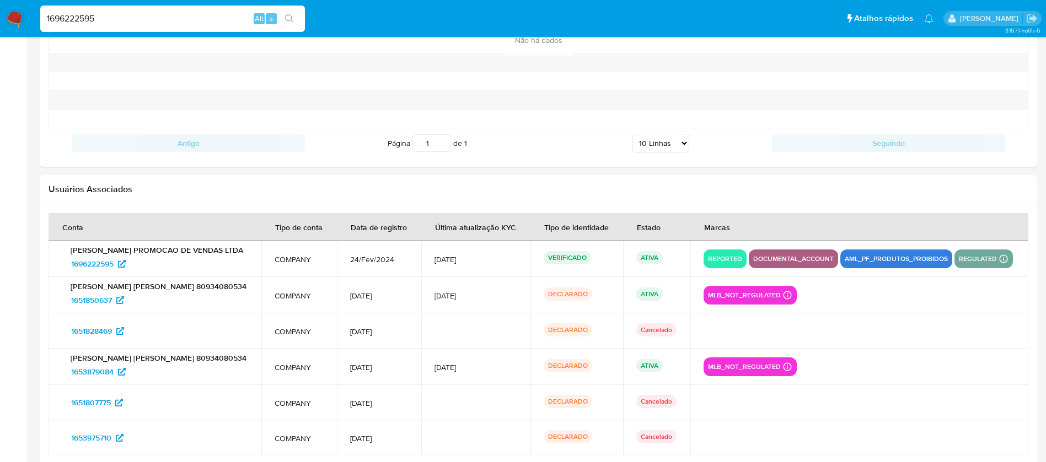
scroll to position [1299, 0]
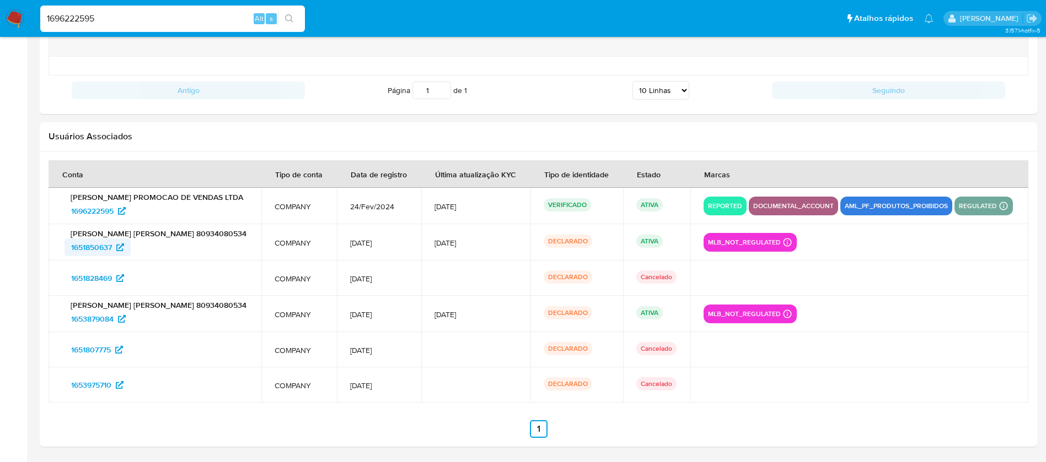
drag, startPoint x: 62, startPoint y: 251, endPoint x: 116, endPoint y: 251, distance: 54.6
click at [116, 251] on div "MICHELINE GUIMARAES DE MIRANDA 80934080534 1651850637" at bounding box center [155, 243] width 186 height 28
click at [127, 20] on input "1696222595" at bounding box center [172, 19] width 265 height 14
paste input "792571152"
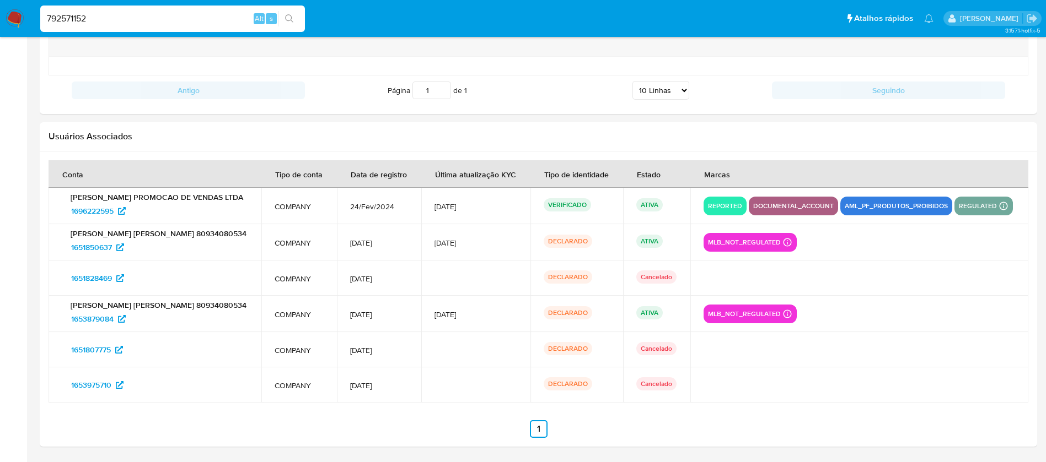
type input "792571152"
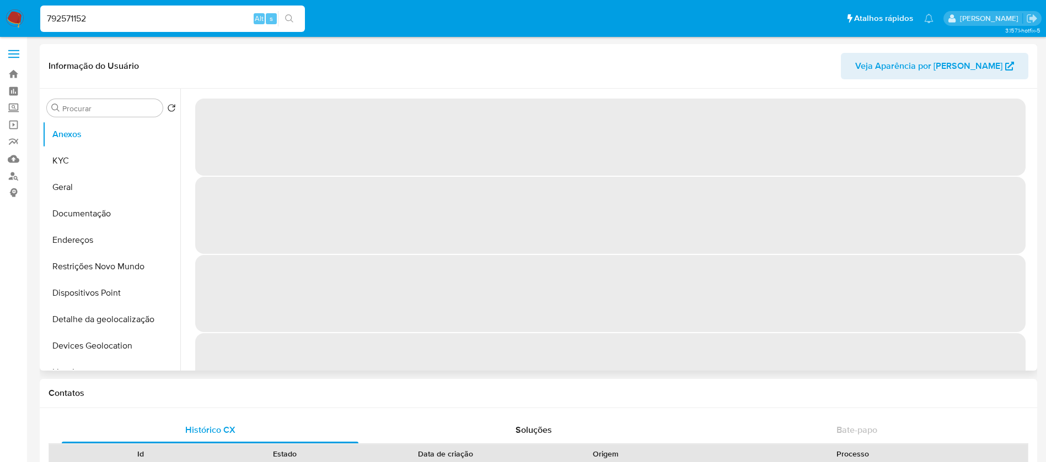
select select "10"
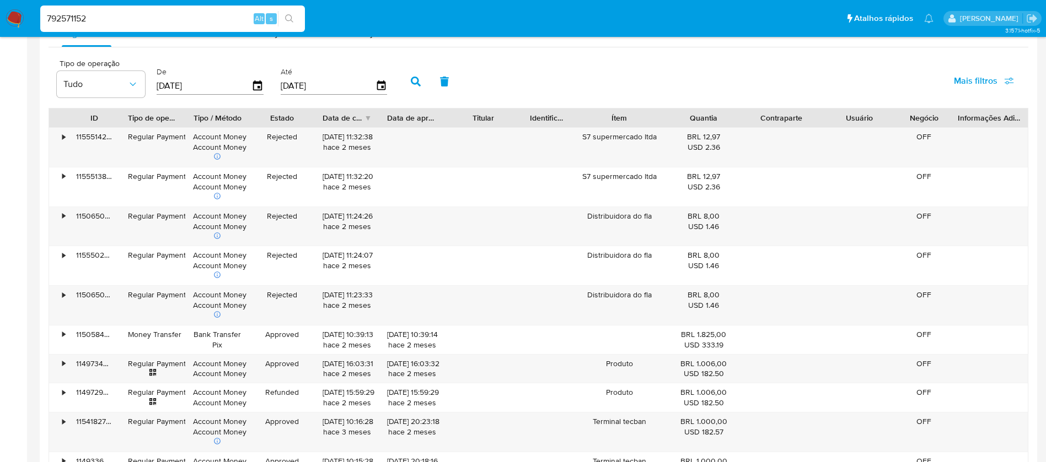
scroll to position [1312, 0]
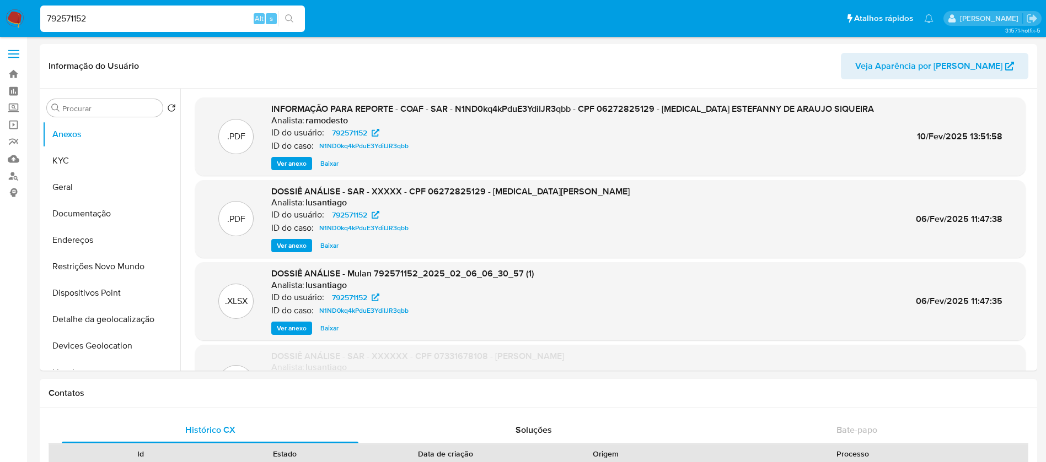
select select "10"
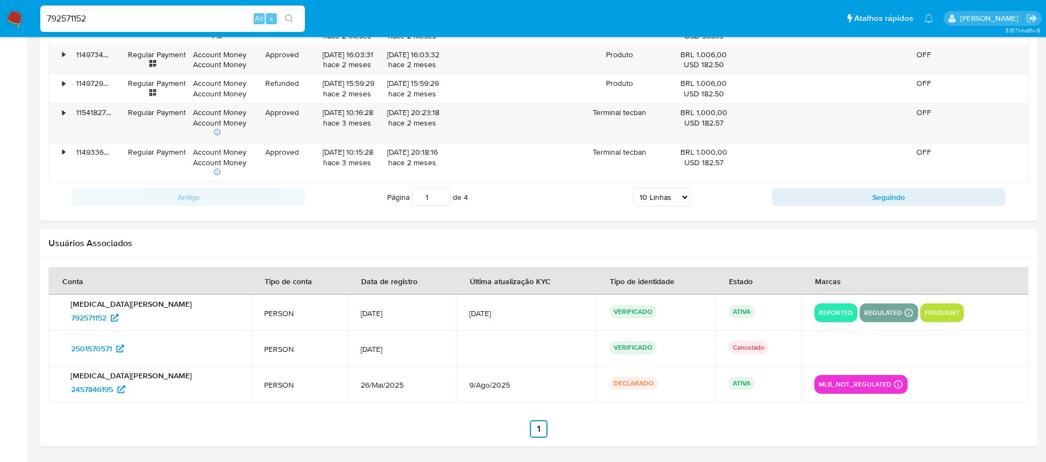
scroll to position [92, 0]
drag, startPoint x: 60, startPoint y: 392, endPoint x: 113, endPoint y: 394, distance: 53.5
click at [113, 394] on td "[MEDICAL_DATA][PERSON_NAME] 2457846195" at bounding box center [150, 385] width 202 height 36
click at [125, 19] on input "792571152" at bounding box center [172, 19] width 265 height 14
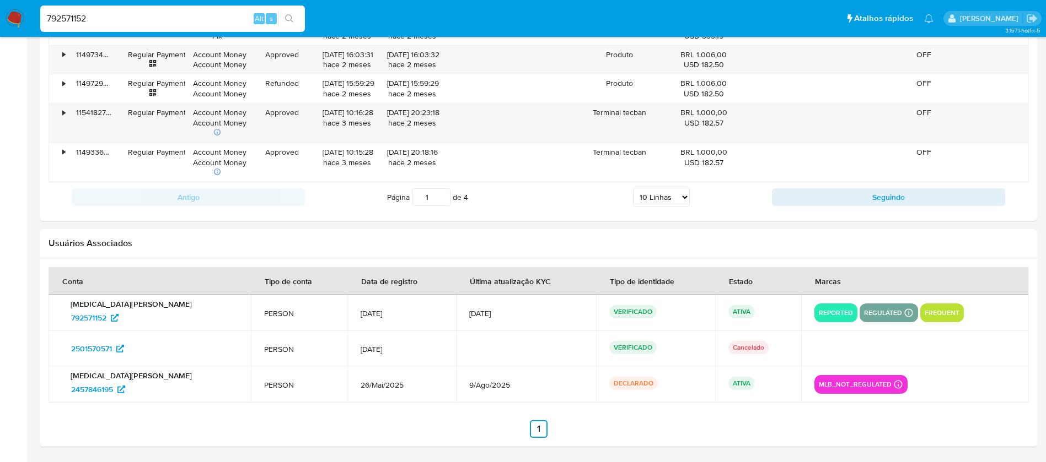
click at [125, 19] on input "792571152" at bounding box center [172, 19] width 265 height 14
paste input "2088830860"
type input "2088830860"
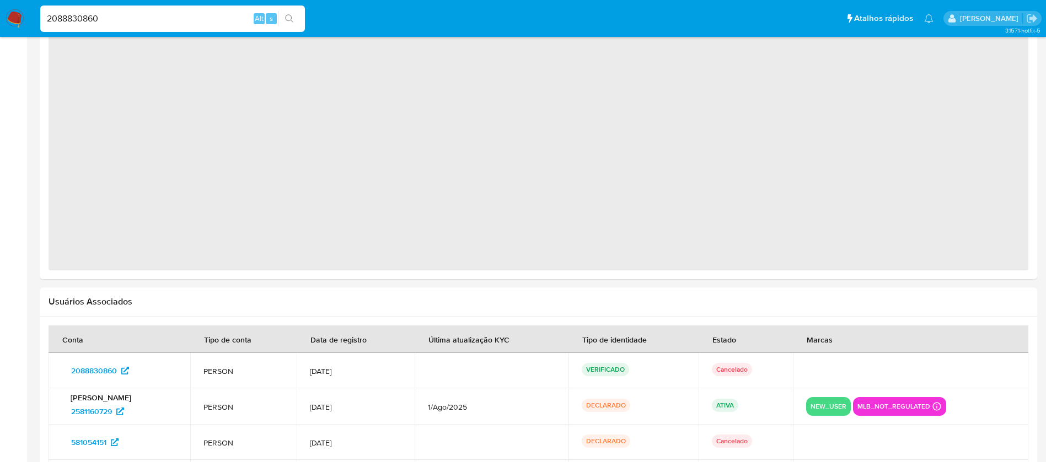
select select "10"
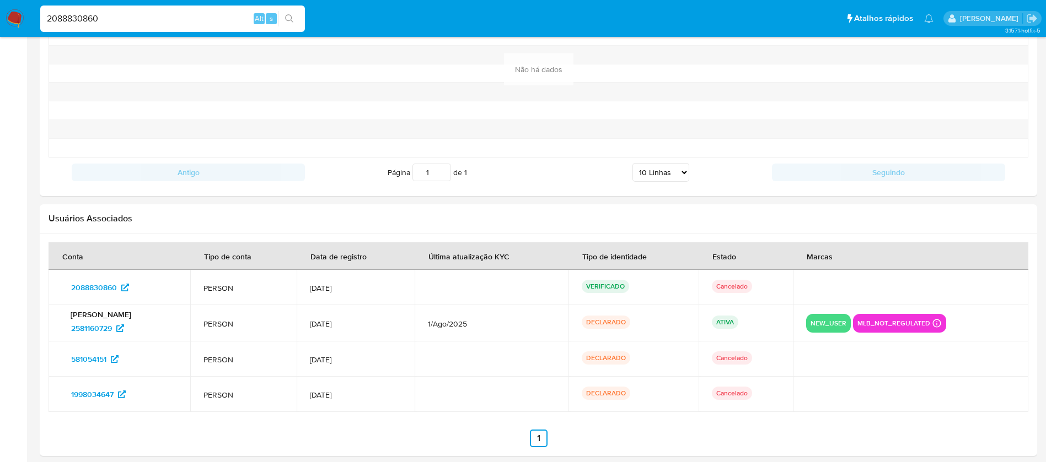
scroll to position [1226, 0]
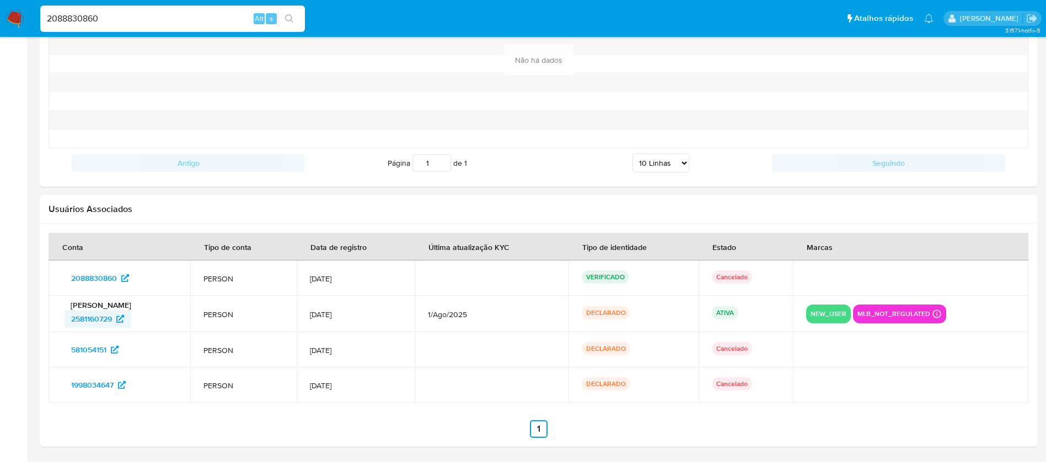
drag, startPoint x: 58, startPoint y: 325, endPoint x: 112, endPoint y: 325, distance: 54.6
click at [112, 325] on td "[PERSON_NAME] 2581160729" at bounding box center [120, 314] width 142 height 36
click at [128, 20] on input "2088830860" at bounding box center [172, 19] width 265 height 14
paste input "1990849213"
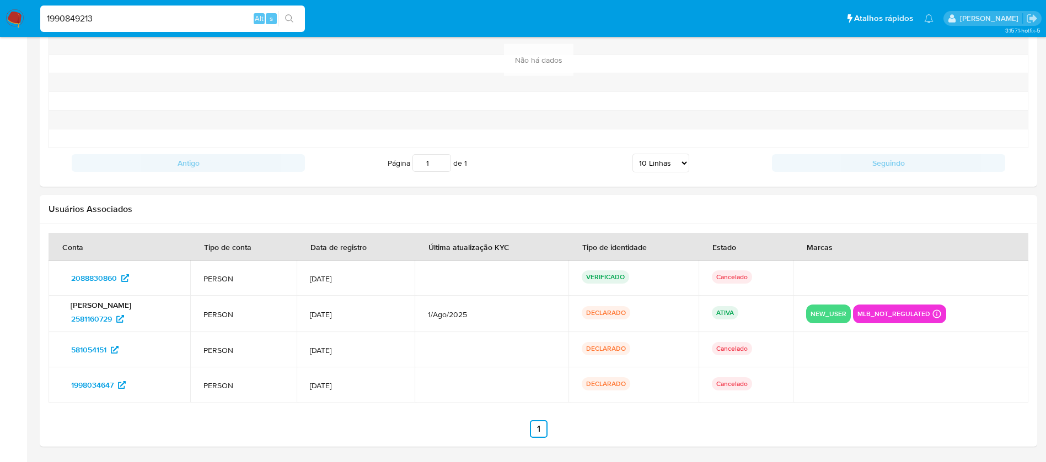
type input "1990849213"
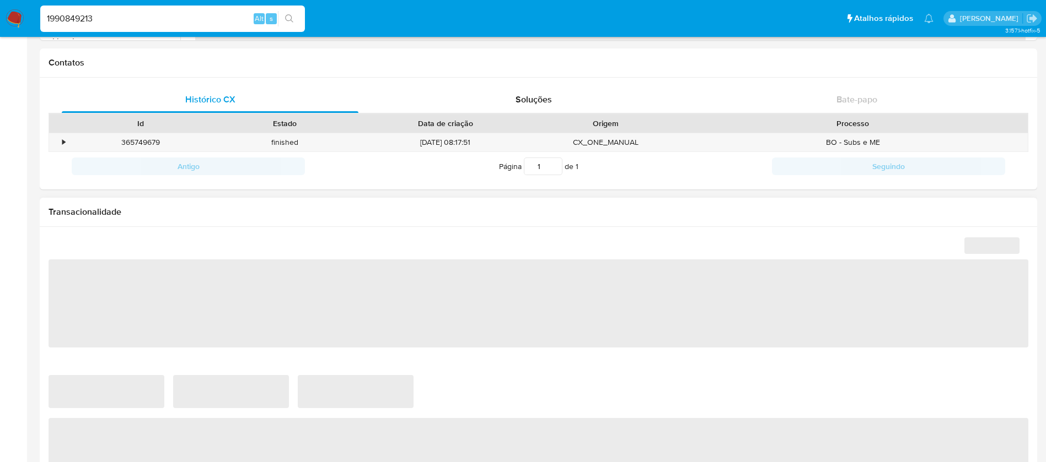
select select "10"
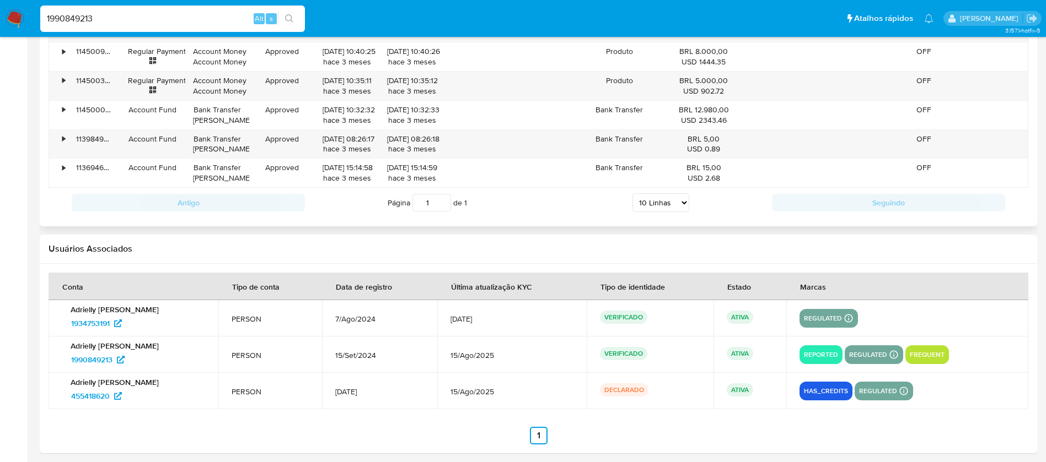
scroll to position [1243, 0]
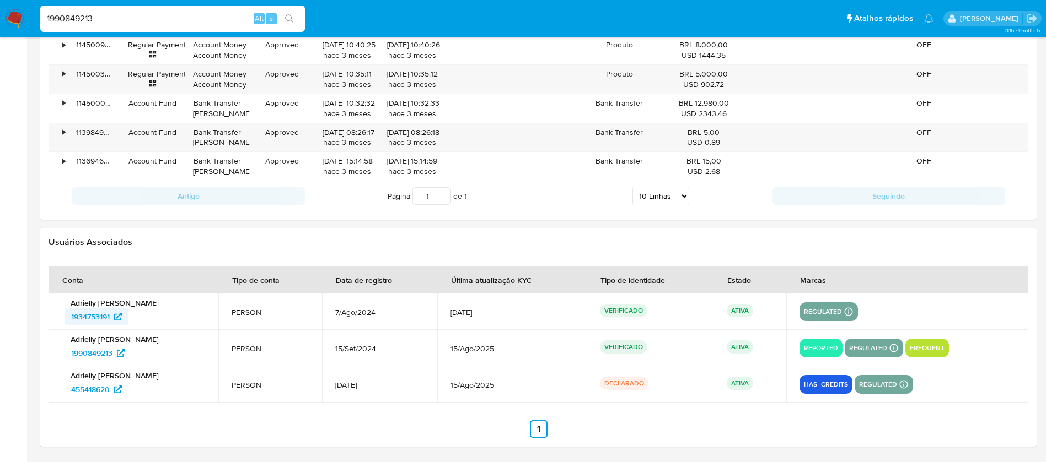
drag, startPoint x: 61, startPoint y: 320, endPoint x: 113, endPoint y: 321, distance: 51.8
click at [113, 321] on td "Adrielly [PERSON_NAME] 1934753191" at bounding box center [134, 312] width 170 height 36
click at [138, 21] on input "1990849213" at bounding box center [172, 19] width 265 height 14
paste input "76880422"
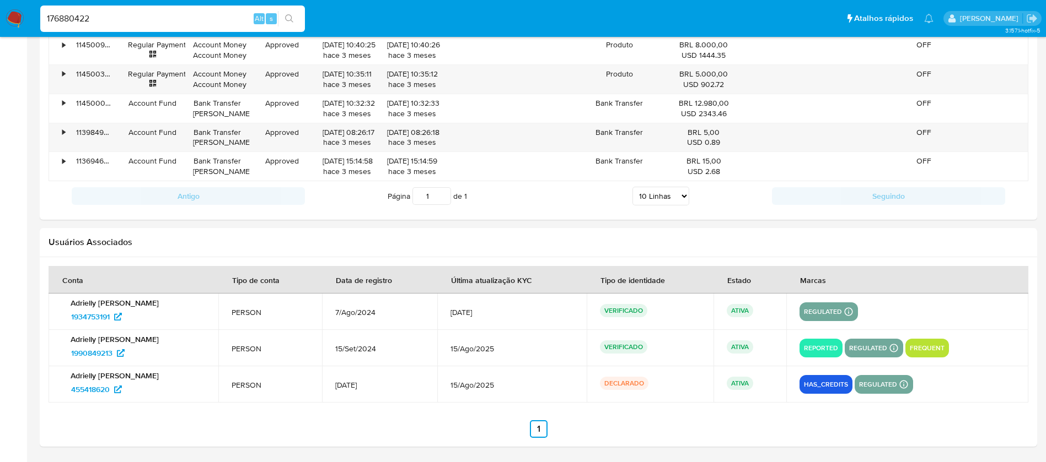
type input "176880422"
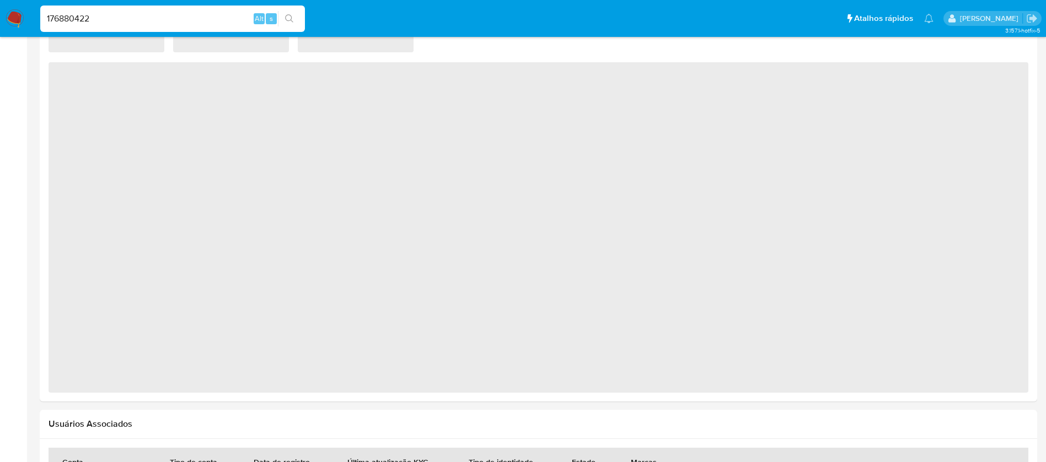
select select "10"
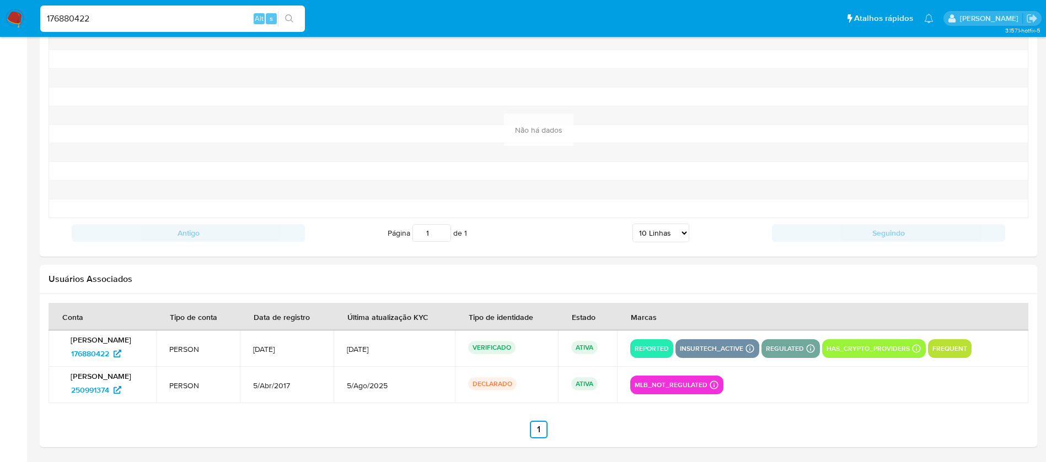
scroll to position [1156, 0]
drag, startPoint x: 63, startPoint y: 395, endPoint x: 110, endPoint y: 391, distance: 47.0
click at [110, 391] on div "[PERSON_NAME] 250991374" at bounding box center [102, 385] width 81 height 28
click at [127, 18] on input "176880422" at bounding box center [172, 19] width 265 height 14
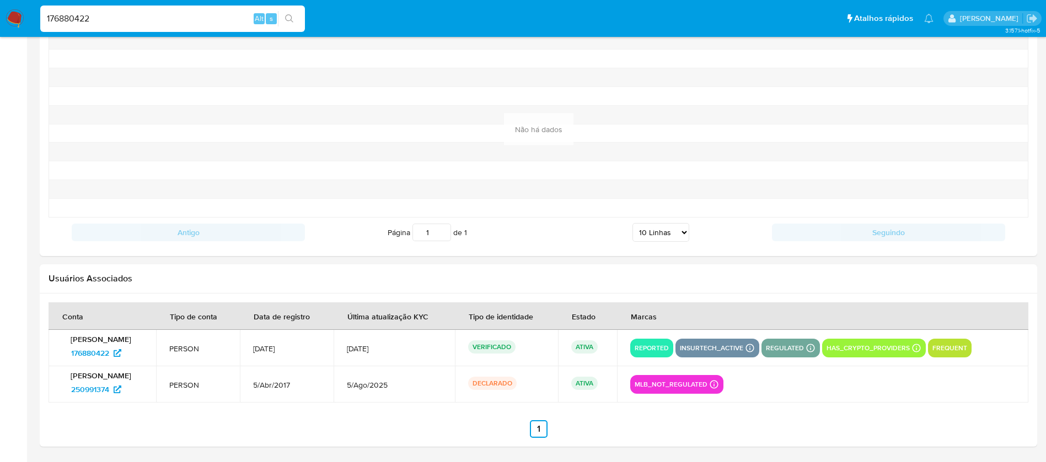
paste input "660363563"
type input "1660363563"
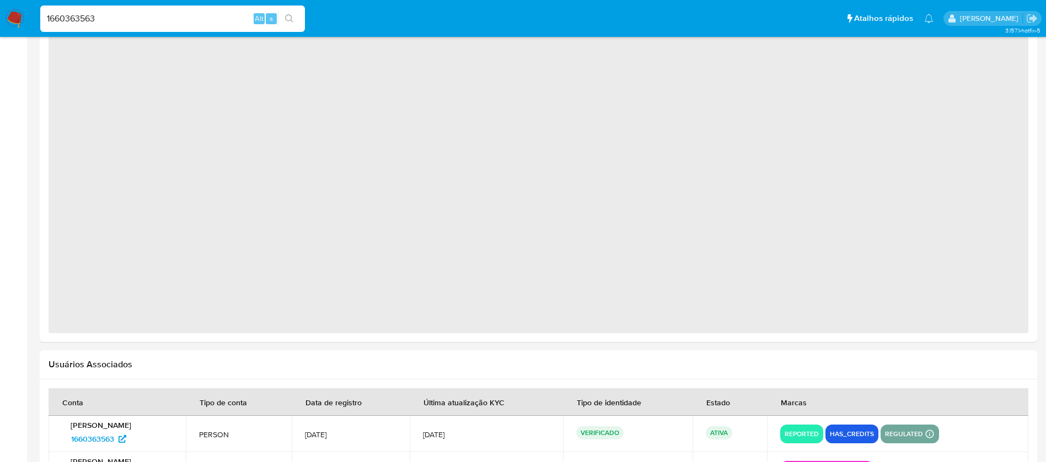
scroll to position [851, 0]
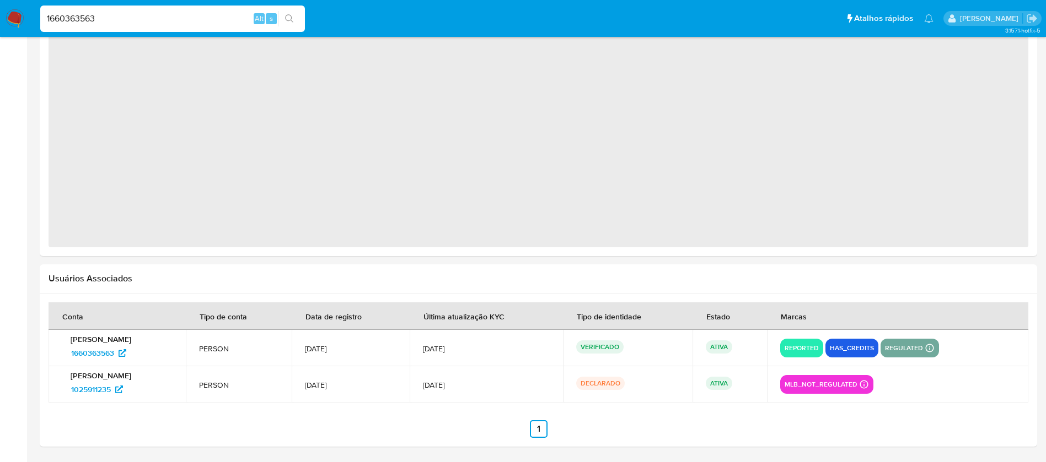
select select "10"
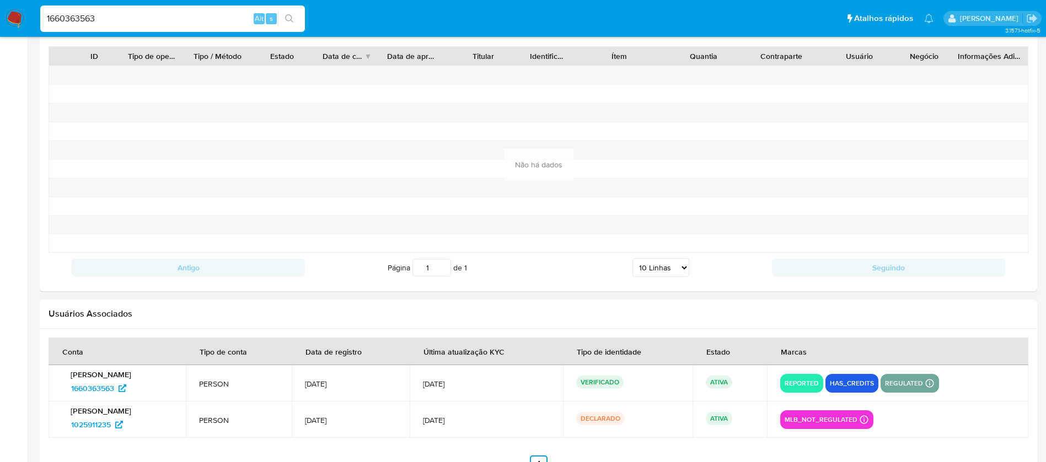
scroll to position [1100, 0]
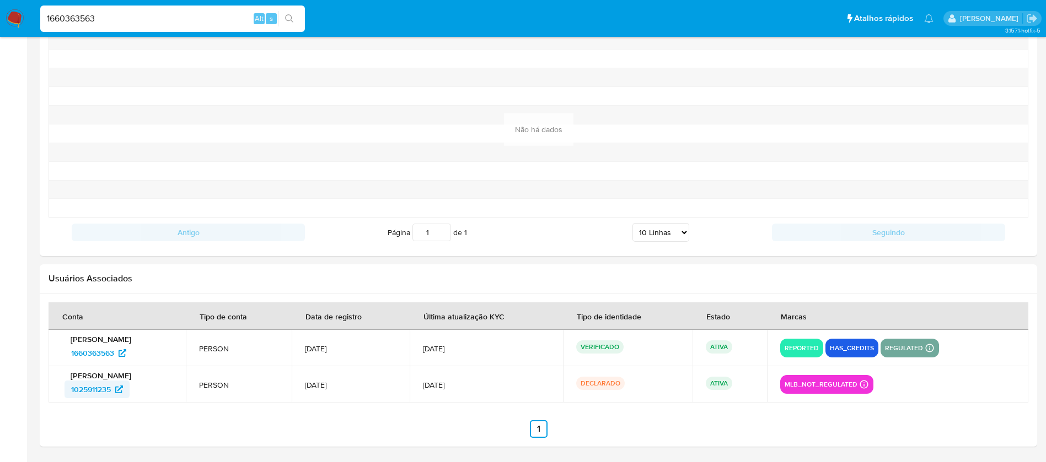
drag, startPoint x: 62, startPoint y: 392, endPoint x: 112, endPoint y: 392, distance: 50.2
click at [112, 392] on td "[PERSON_NAME] 1025911235" at bounding box center [117, 385] width 137 height 36
click at [176, 16] on input "1660363563" at bounding box center [172, 19] width 265 height 14
paste input "102152734"
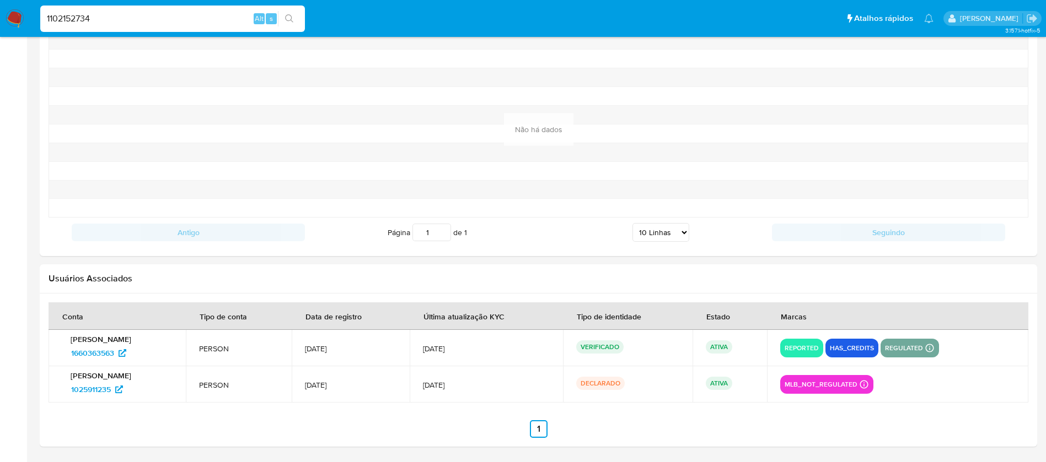
type input "1102152734"
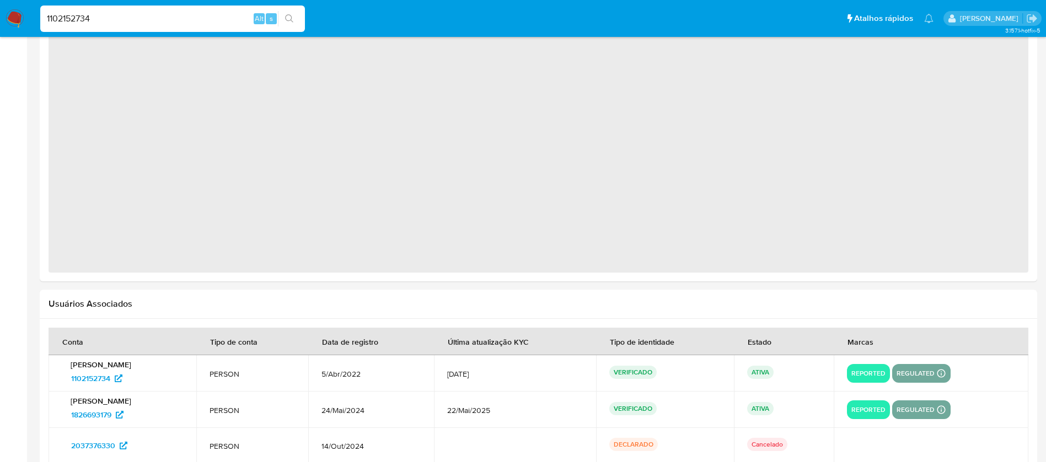
select select "10"
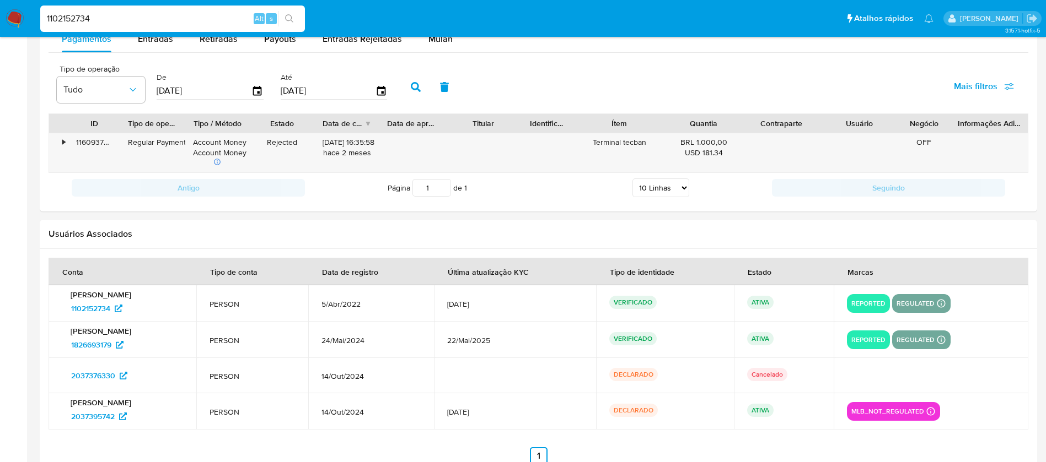
scroll to position [1081, 0]
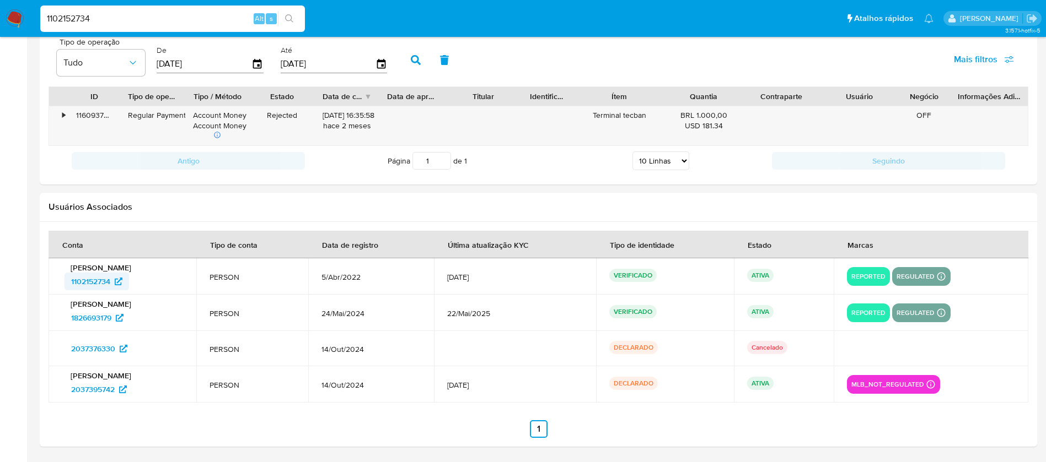
drag, startPoint x: 61, startPoint y: 282, endPoint x: 112, endPoint y: 282, distance: 50.7
click at [112, 282] on td "Jonathan Dos Santos Almeida 1102152734" at bounding box center [123, 277] width 148 height 36
drag, startPoint x: 60, startPoint y: 319, endPoint x: 112, endPoint y: 319, distance: 51.8
click at [112, 319] on td "Jonathan Dos Santos Almeida 1826693179" at bounding box center [123, 313] width 148 height 36
click at [117, 20] on input "1102152734" at bounding box center [172, 19] width 265 height 14
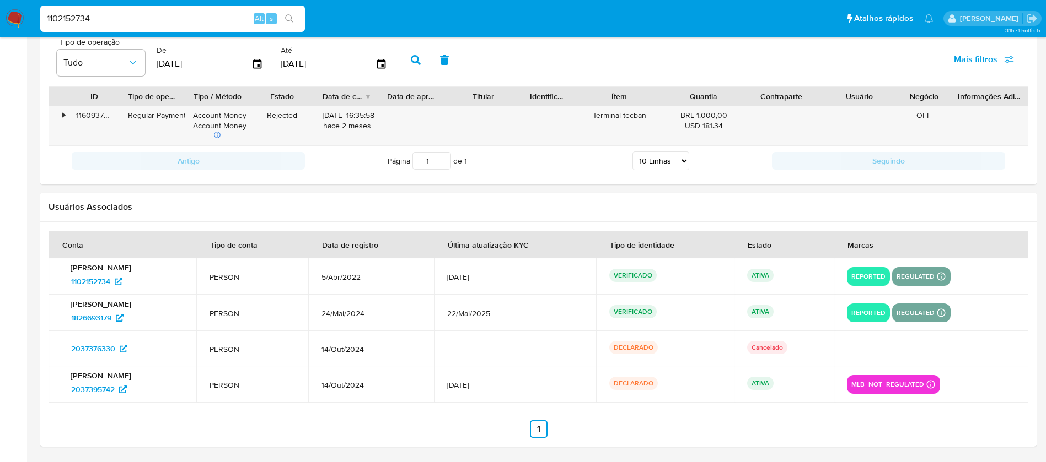
click at [117, 20] on input "1102152734" at bounding box center [172, 19] width 265 height 14
paste input "2089630633"
type input "2089630633"
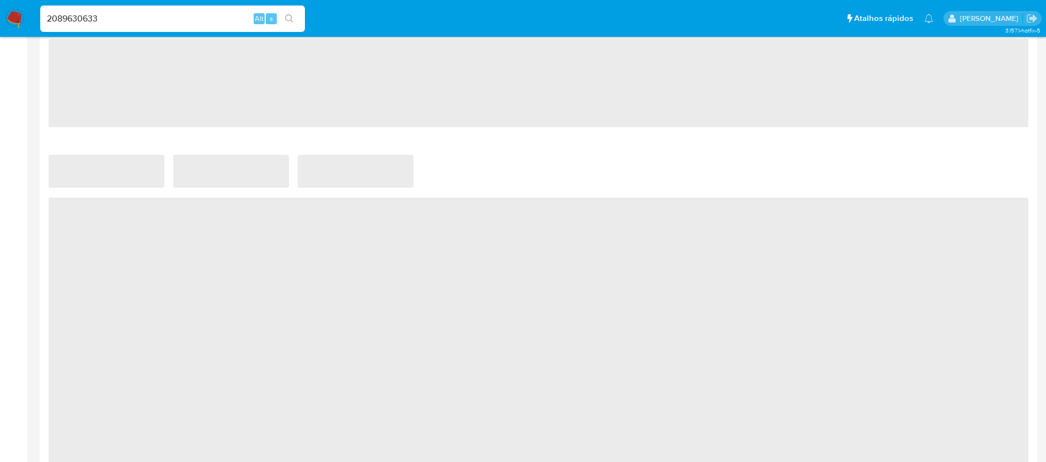
select select "10"
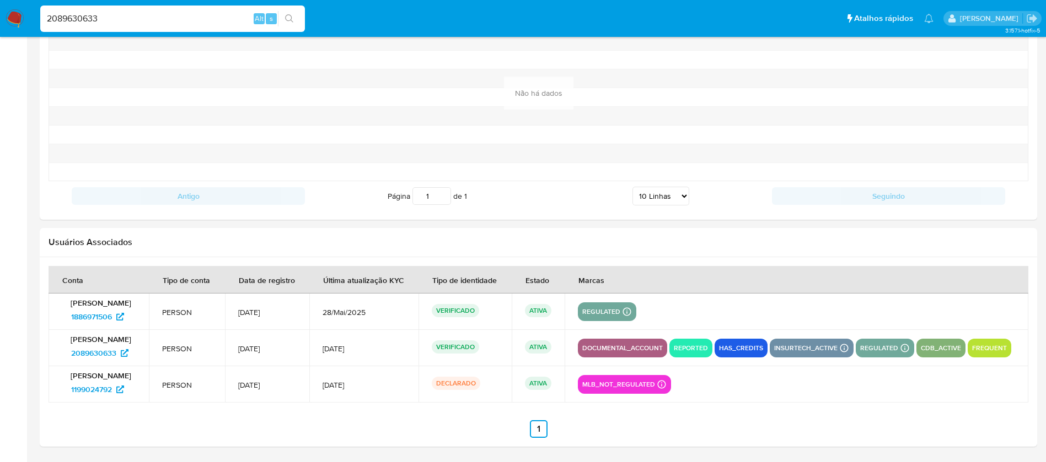
scroll to position [1145, 0]
drag, startPoint x: 55, startPoint y: 309, endPoint x: 114, endPoint y: 309, distance: 59.0
click at [114, 309] on td "Maria Dalila Galvao de Carvalho 1886971506" at bounding box center [99, 312] width 100 height 36
click at [125, 22] on input "2089630633" at bounding box center [172, 19] width 265 height 14
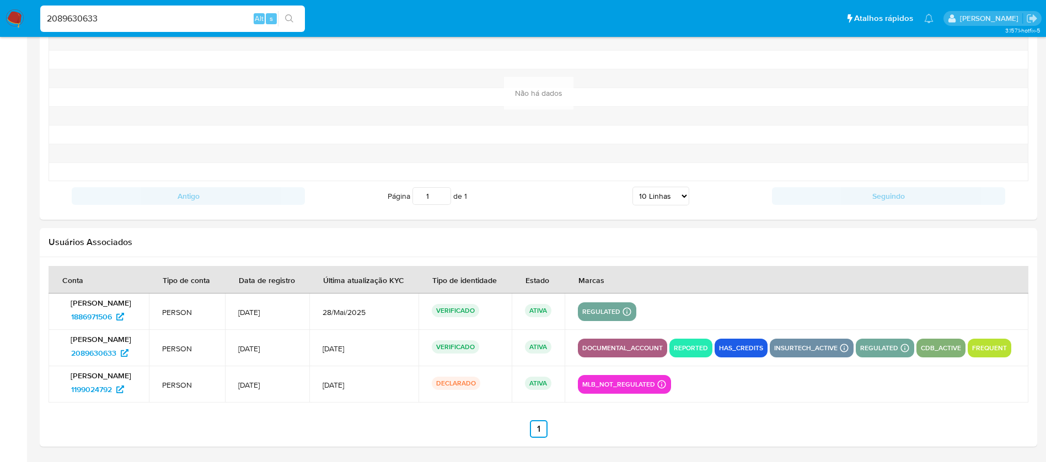
paste input "0382596"
type input "200382596"
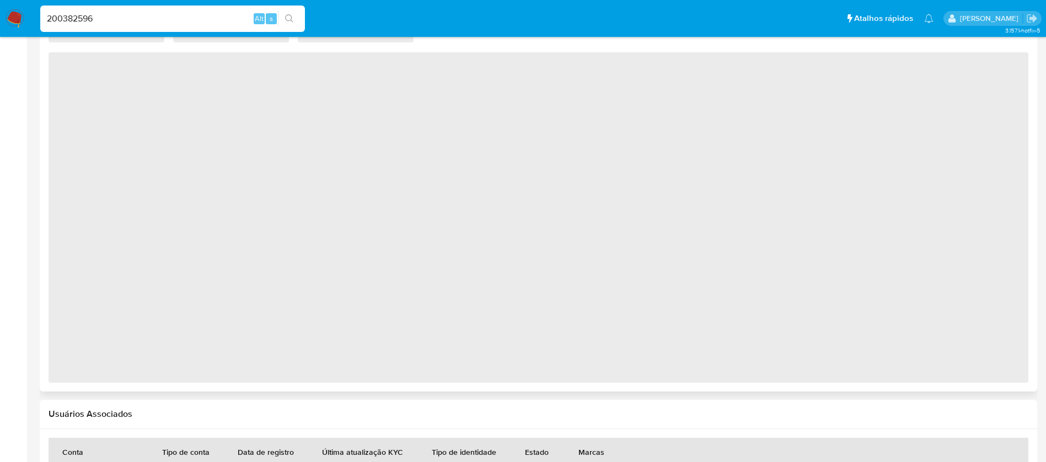
select select "10"
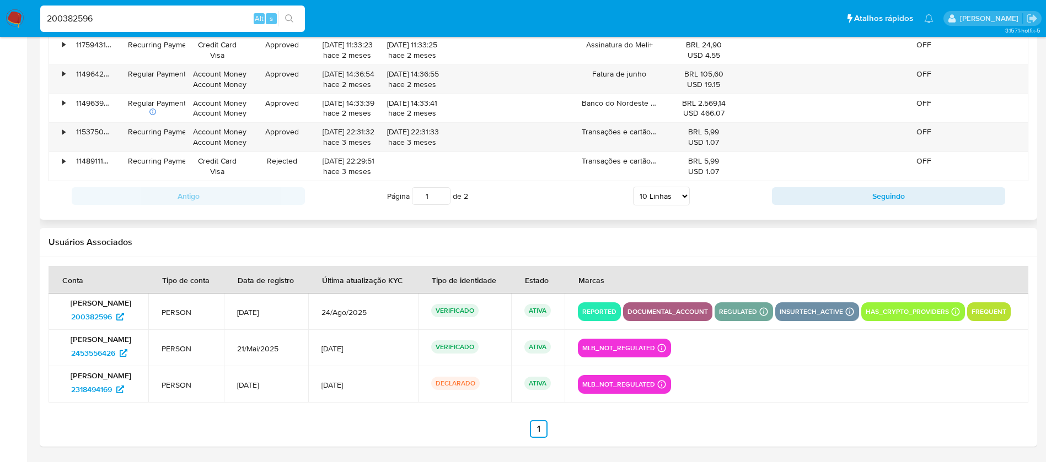
scroll to position [1325, 0]
drag, startPoint x: 52, startPoint y: 358, endPoint x: 116, endPoint y: 356, distance: 63.4
click at [116, 356] on td "Joao Victor de Oliveira Farias 2453556426" at bounding box center [99, 348] width 100 height 36
click at [134, 18] on input "200382596" at bounding box center [172, 19] width 265 height 14
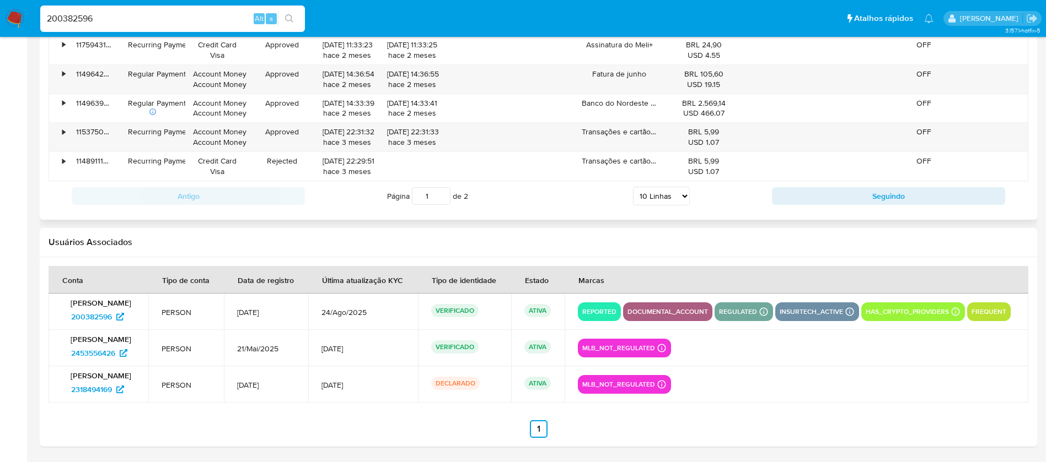
click at [134, 18] on input "200382596" at bounding box center [172, 19] width 265 height 14
paste input "40712635"
type input "240712635"
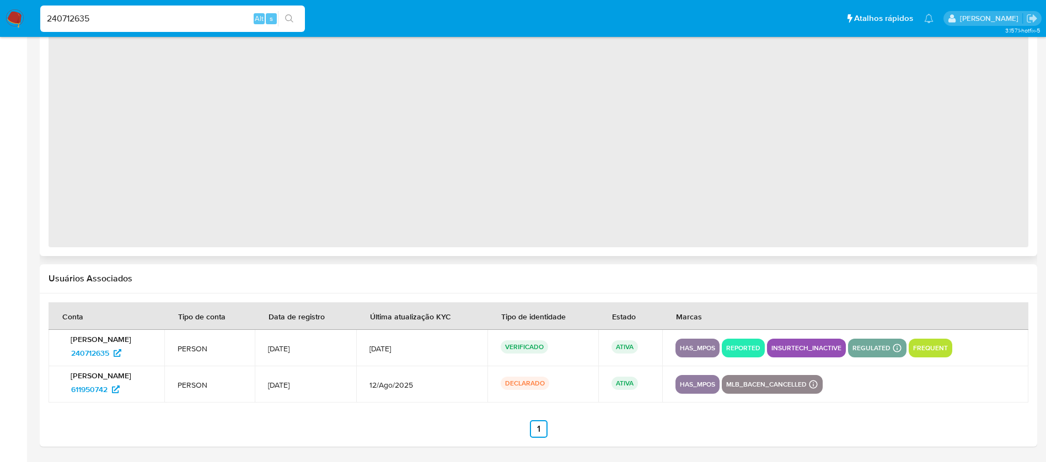
select select "10"
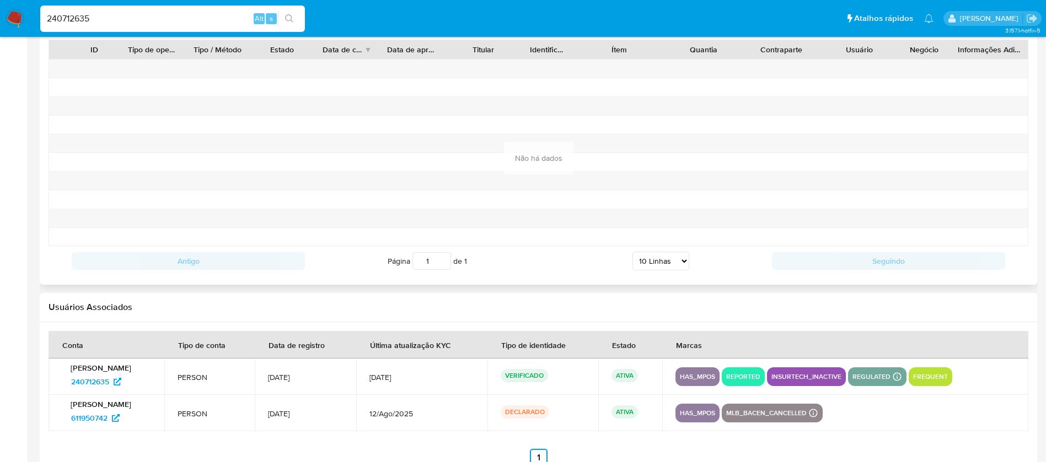
scroll to position [1081, 0]
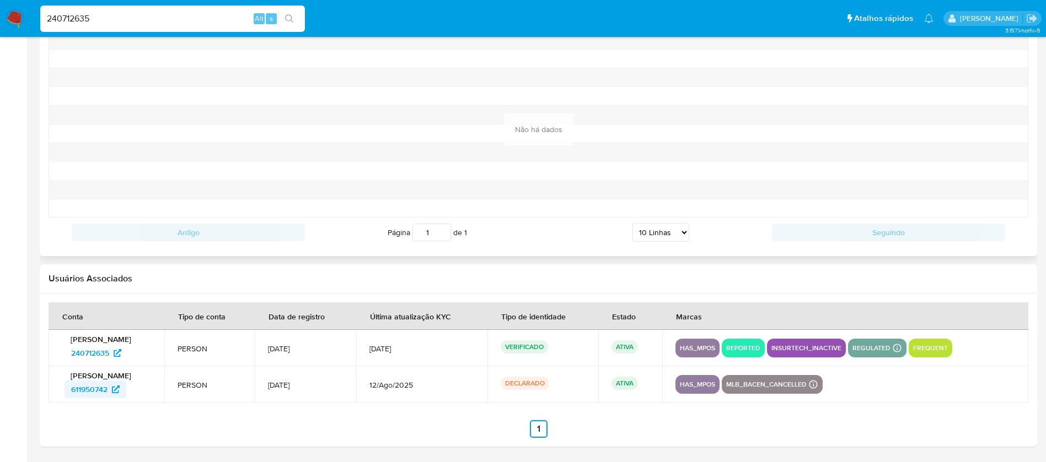
drag, startPoint x: 61, startPoint y: 391, endPoint x: 110, endPoint y: 390, distance: 48.5
click at [110, 390] on td "Samuel Silva Mendes 611950742" at bounding box center [107, 385] width 116 height 36
click at [111, 22] on input "240712635" at bounding box center [172, 19] width 265 height 14
paste input "1361081043"
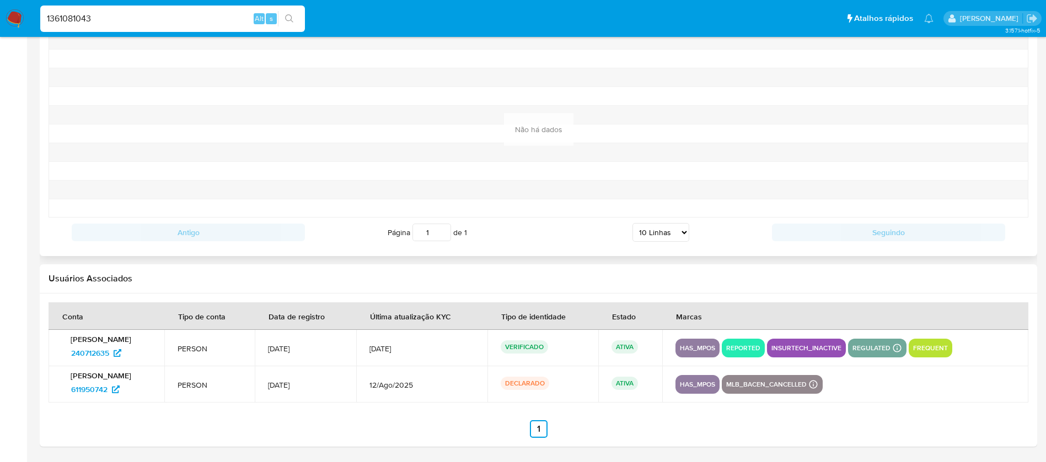
type input "1361081043"
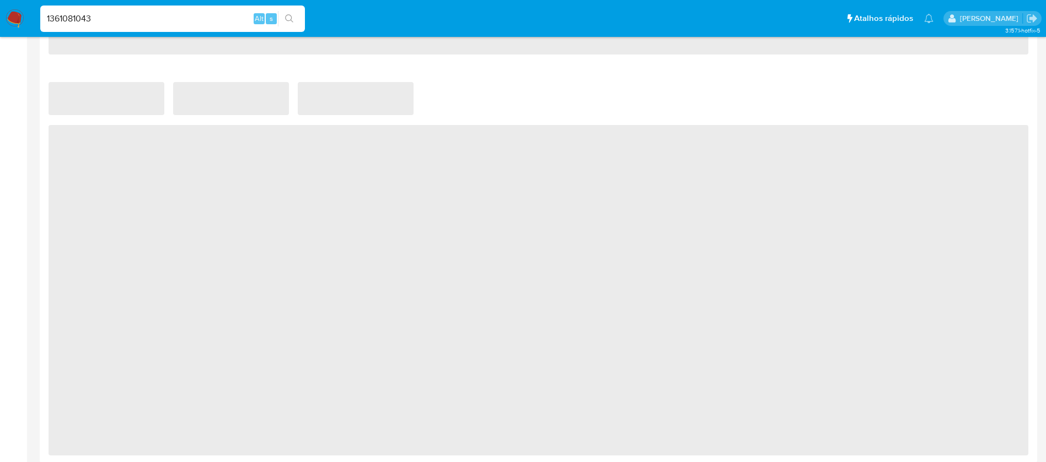
select select "10"
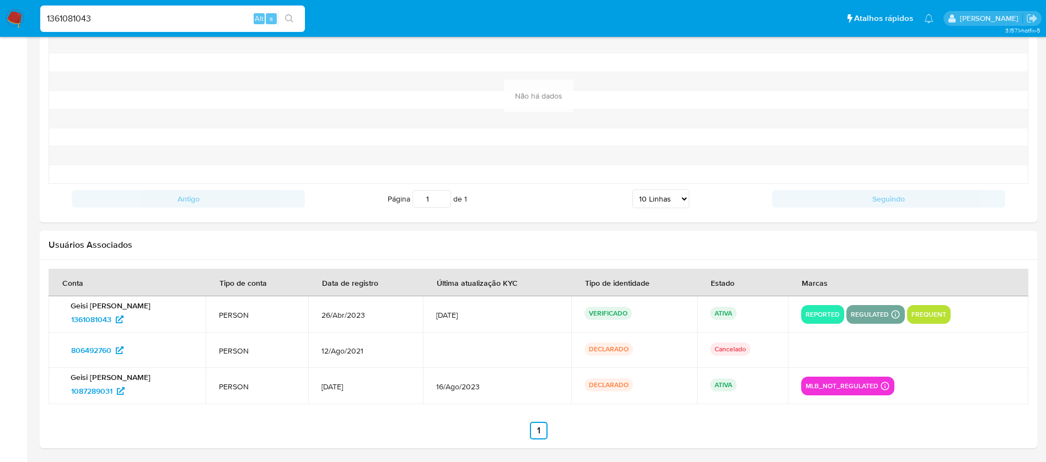
scroll to position [1154, 0]
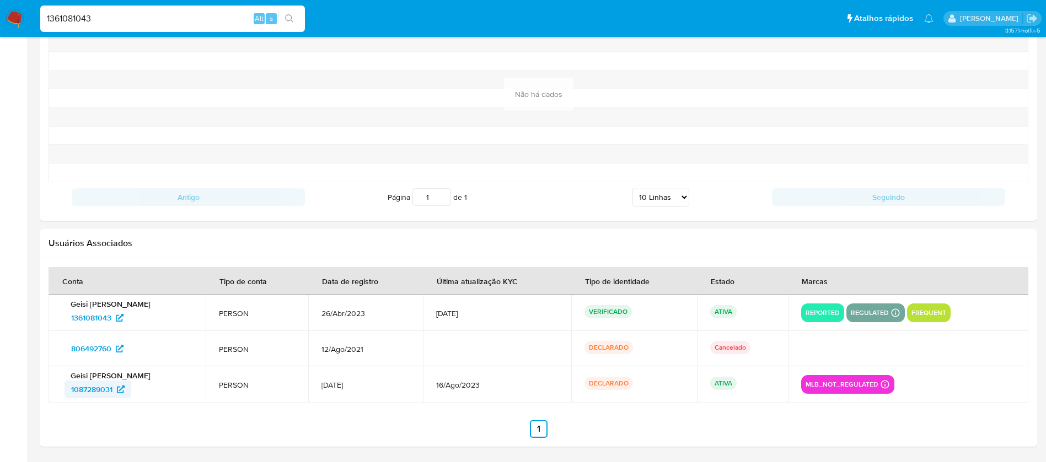
drag, startPoint x: 58, startPoint y: 390, endPoint x: 114, endPoint y: 390, distance: 56.2
click at [114, 390] on td "Geisi Beatriz Ramos 1087289031" at bounding box center [127, 385] width 157 height 36
click at [122, 19] on input "1361081043" at bounding box center [172, 19] width 265 height 14
paste input "353243369"
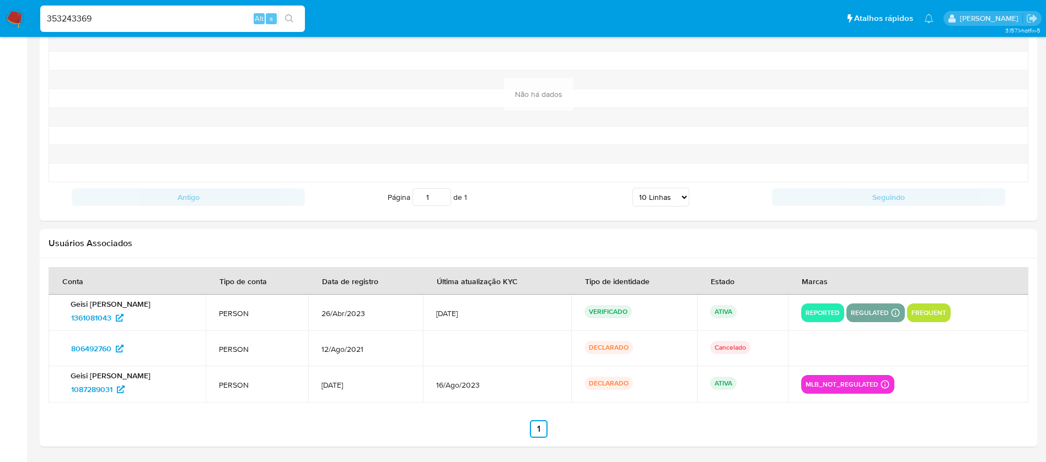
type input "353243369"
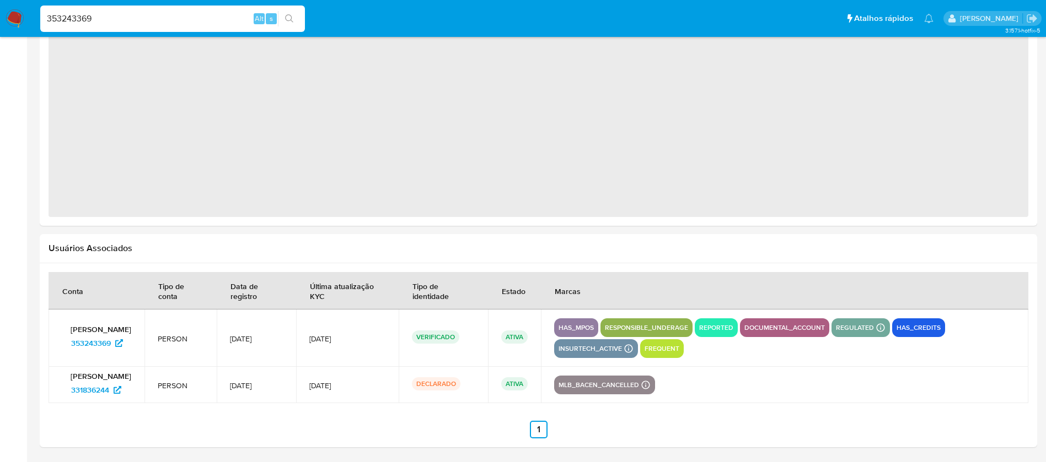
select select "10"
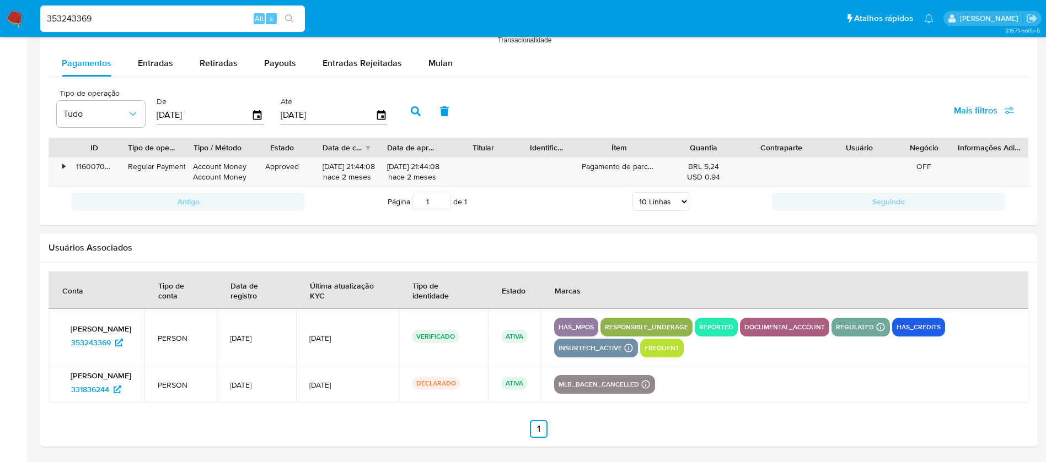
scroll to position [1031, 0]
drag, startPoint x: 58, startPoint y: 395, endPoint x: 108, endPoint y: 396, distance: 49.6
click at [108, 396] on td "Beatriz da Cunha Sousa 331836244" at bounding box center [97, 385] width 96 height 36
click at [112, 17] on input "353243369" at bounding box center [172, 19] width 265 height 14
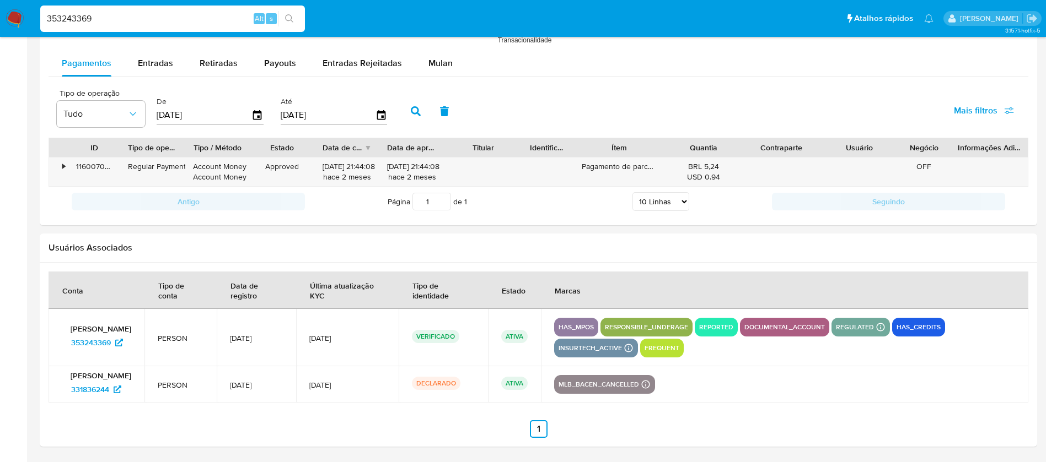
paste input "1204585247"
type input "1204585247"
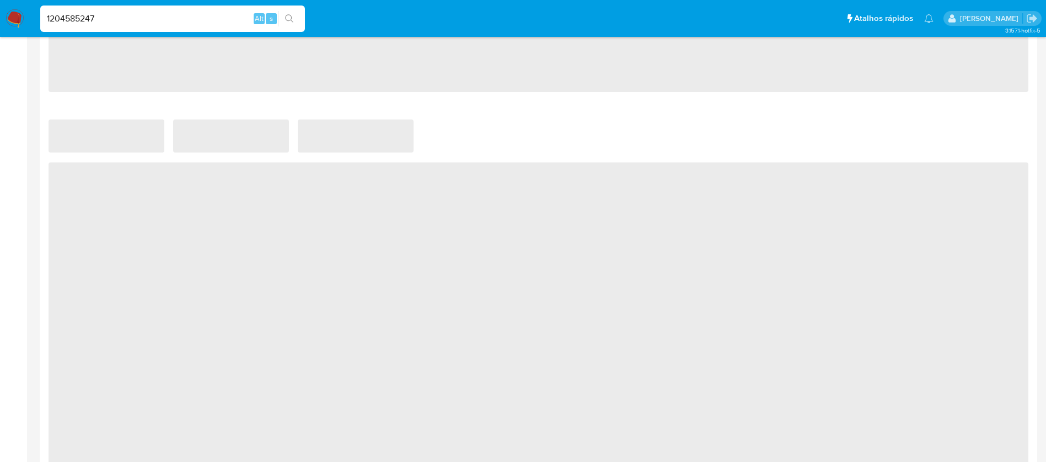
select select "10"
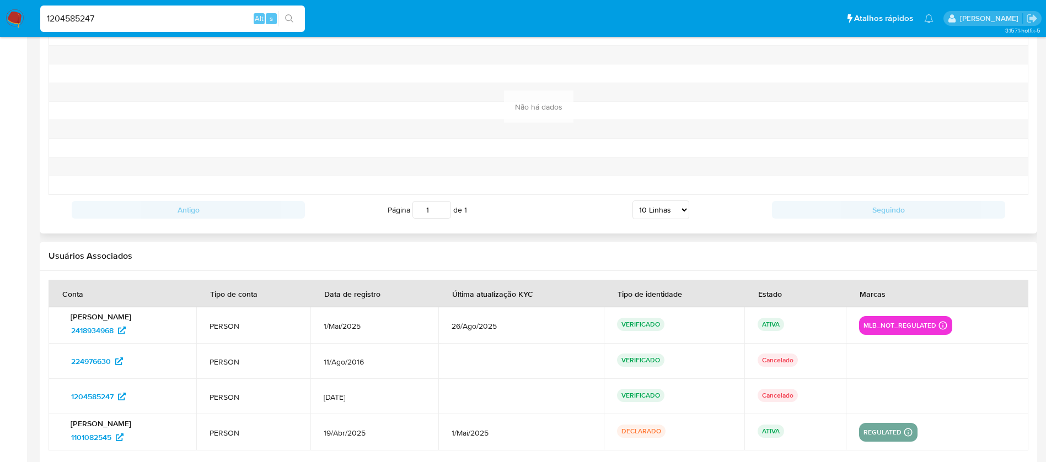
scroll to position [1227, 0]
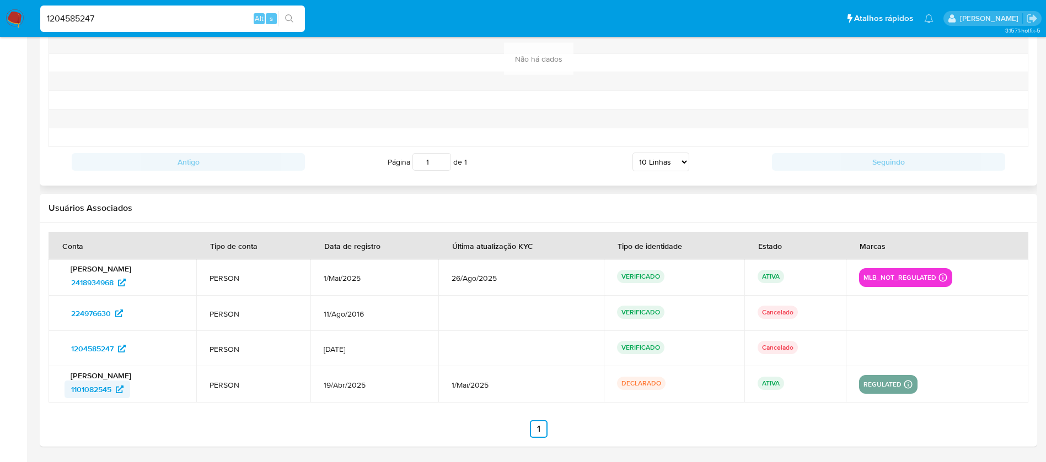
drag, startPoint x: 51, startPoint y: 389, endPoint x: 114, endPoint y: 390, distance: 63.4
click at [114, 390] on td "Thiago Goncalves Godoi 1101082545" at bounding box center [123, 385] width 148 height 36
click at [115, 17] on input "1204585247" at bounding box center [172, 19] width 265 height 14
paste input "2205746810"
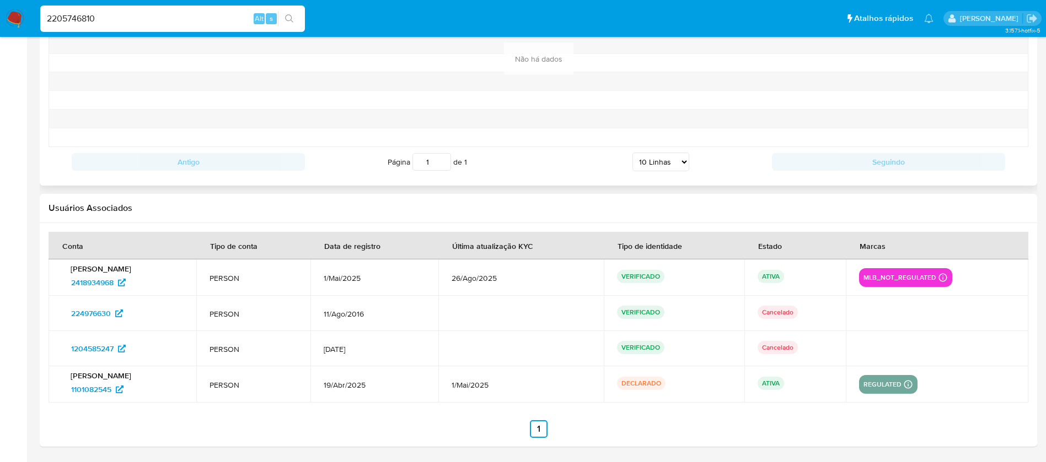
type input "2205746810"
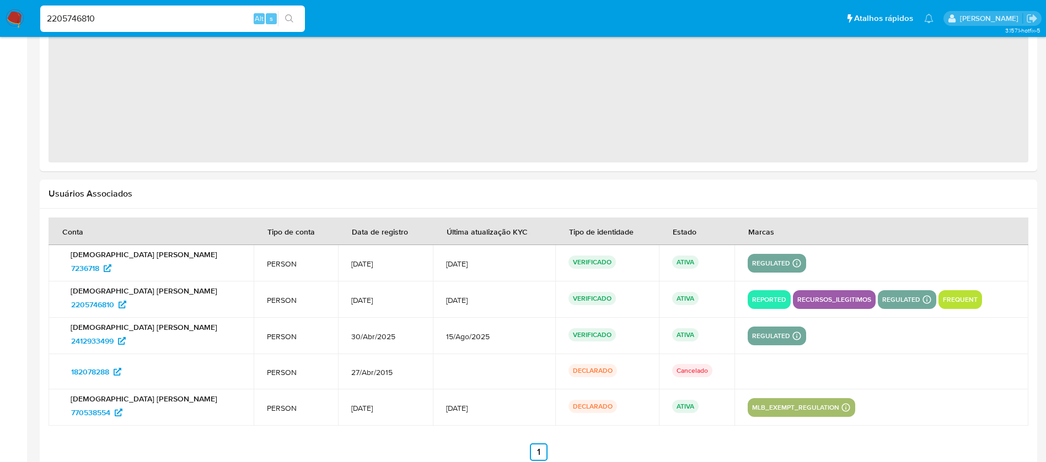
scroll to position [1015, 0]
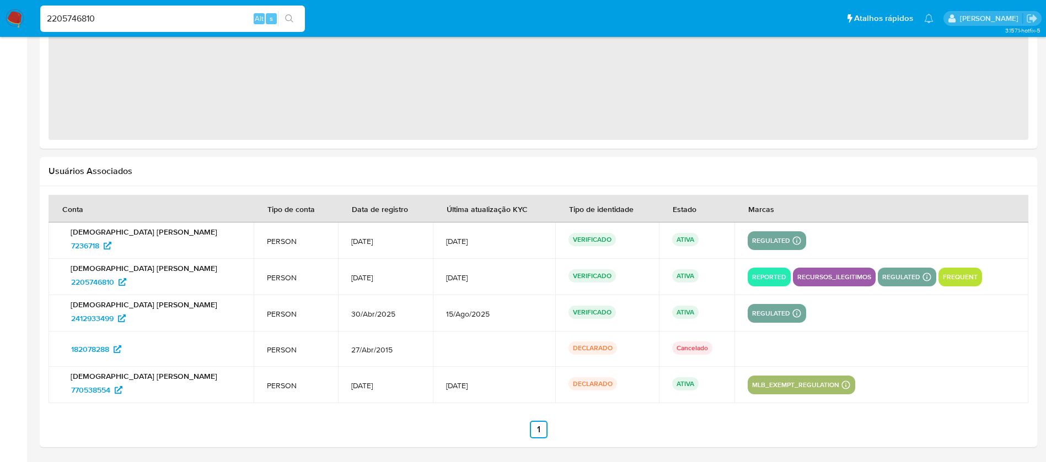
select select "10"
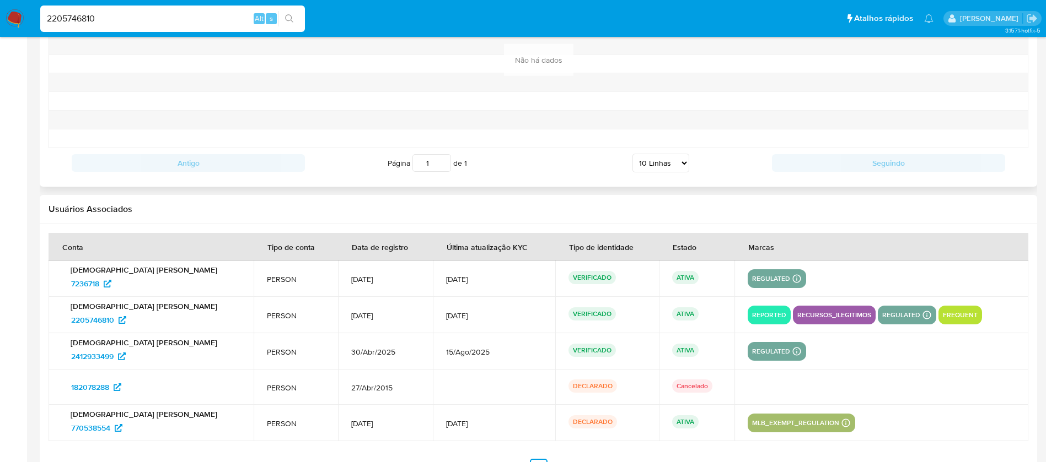
scroll to position [1264, 0]
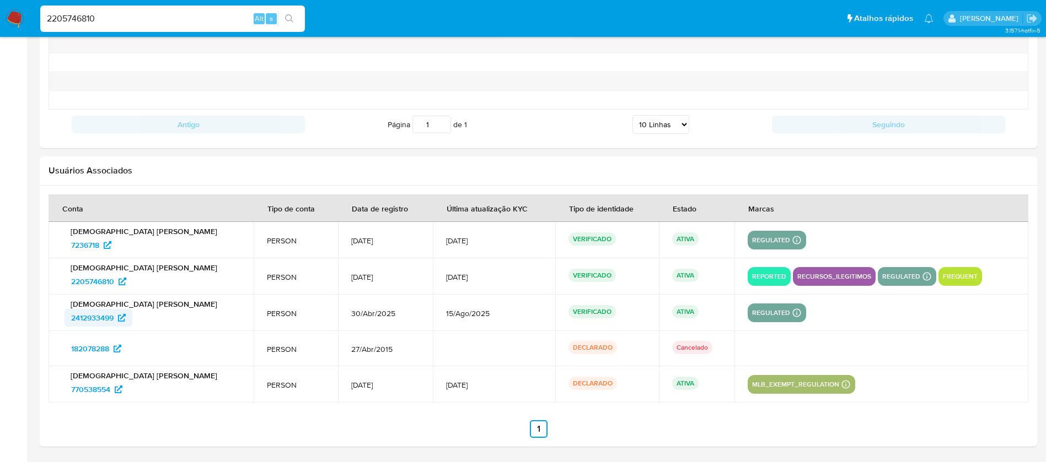
drag, startPoint x: 57, startPoint y: 322, endPoint x: 114, endPoint y: 321, distance: 57.3
click at [114, 321] on td "Thainan Cristina Batista 2412933499" at bounding box center [151, 313] width 205 height 36
click at [120, 21] on input "2205746810" at bounding box center [172, 19] width 265 height 14
paste input "724274421"
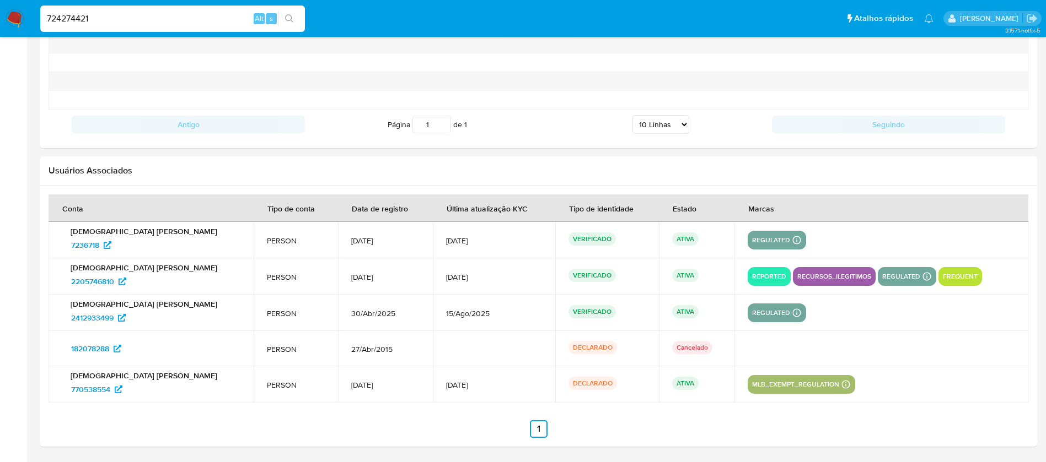
type input "724274421"
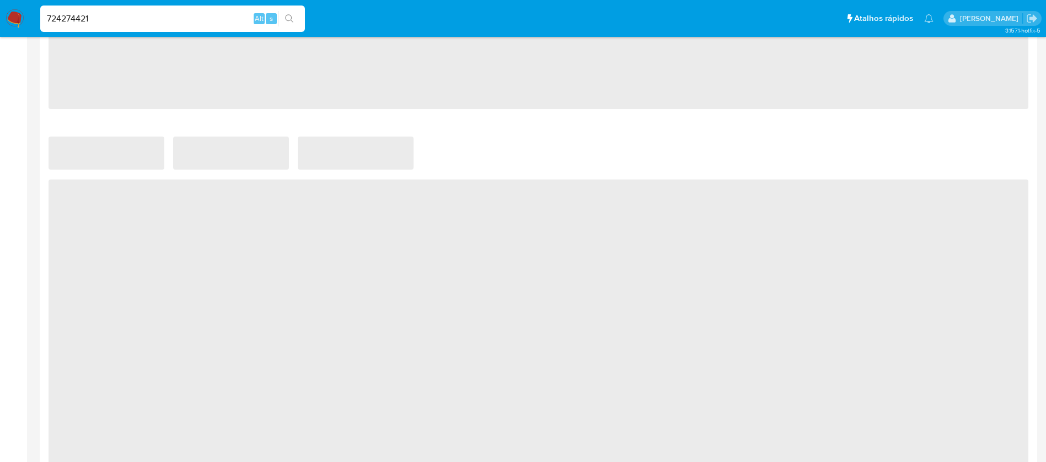
select select "10"
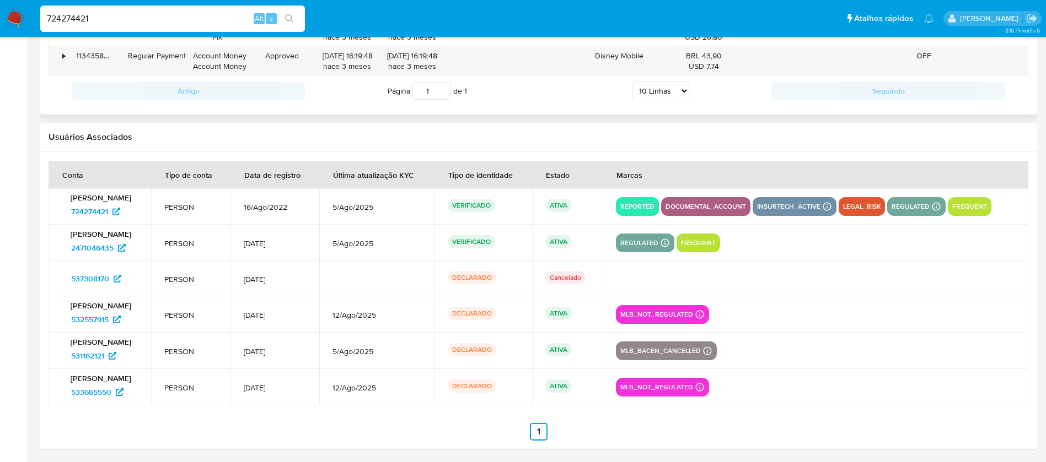
scroll to position [1260, 0]
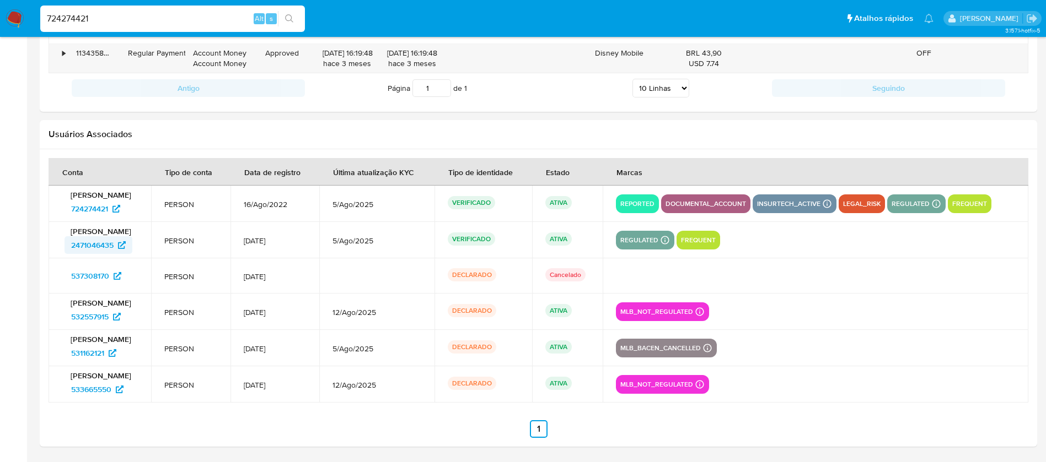
drag, startPoint x: 63, startPoint y: 251, endPoint x: 114, endPoint y: 251, distance: 51.3
click at [114, 251] on div "Michael Barros de Aquino 2471046435" at bounding box center [100, 241] width 76 height 28
click at [124, 23] on input "724274421" at bounding box center [172, 19] width 265 height 14
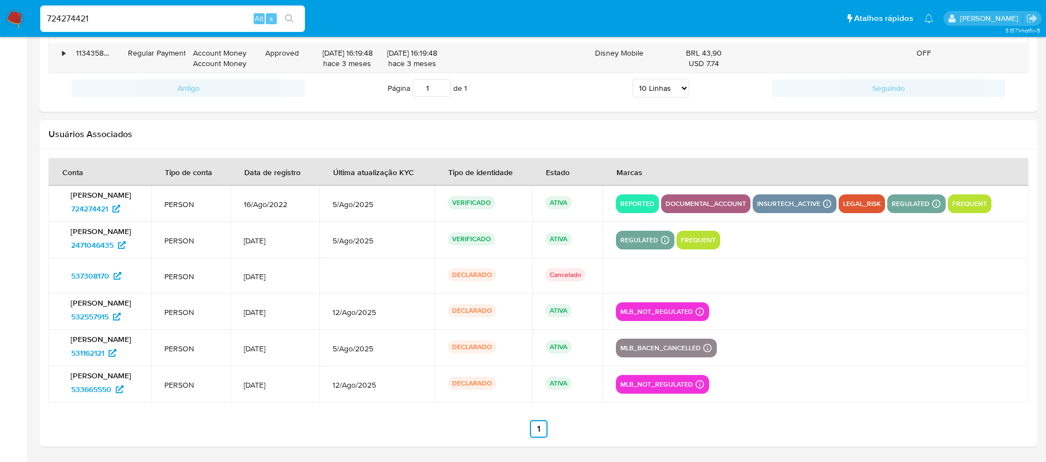
paste input "2050045063"
type input "2050045063"
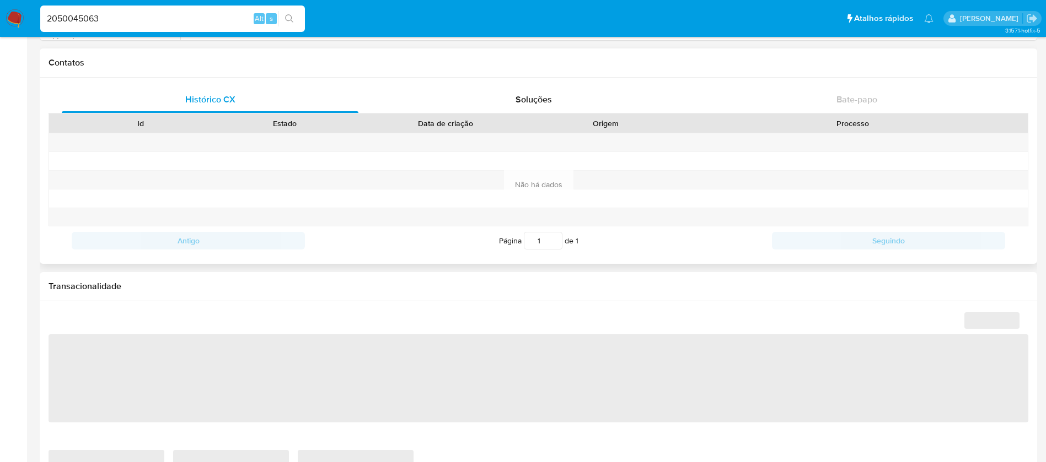
select select "10"
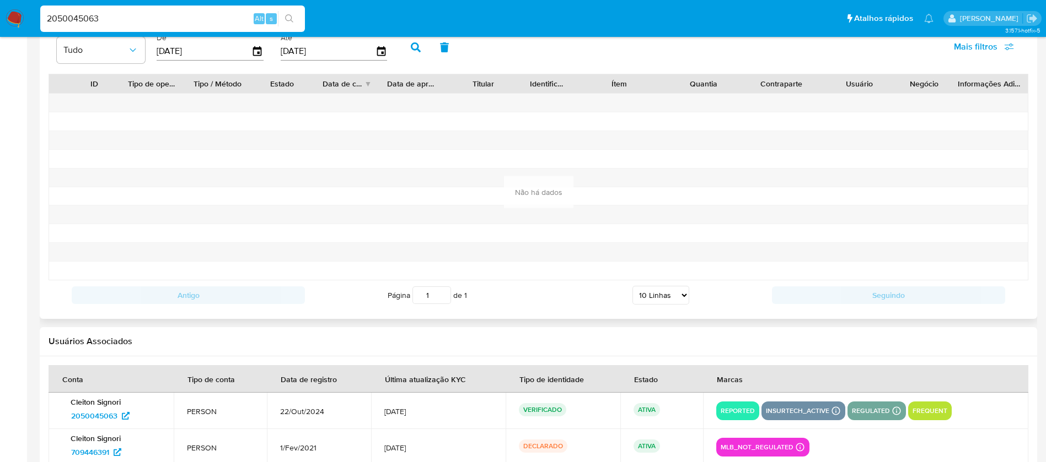
scroll to position [1192, 0]
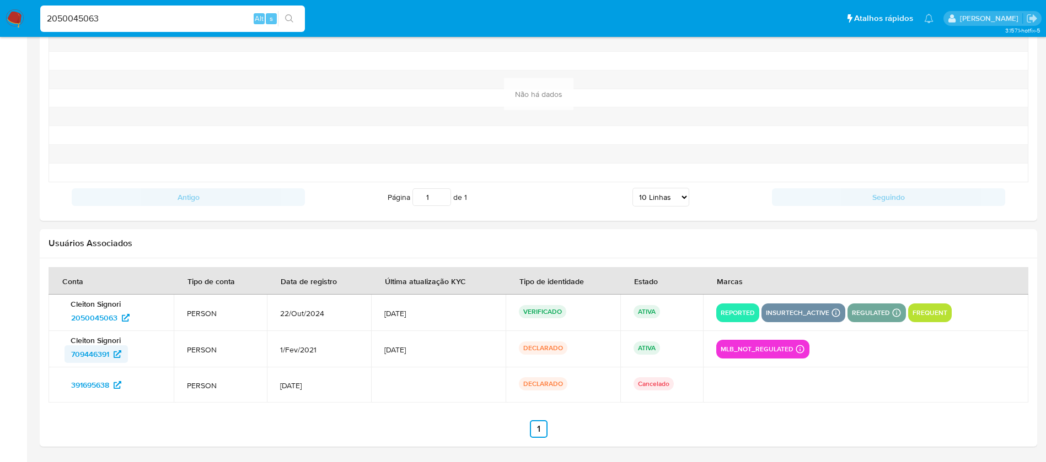
drag, startPoint x: 60, startPoint y: 357, endPoint x: 110, endPoint y: 358, distance: 50.2
click at [110, 358] on td "Cleiton Signori 709446391" at bounding box center [111, 349] width 125 height 36
click at [116, 13] on input "2050045063" at bounding box center [172, 19] width 265 height 14
paste input "1722270358"
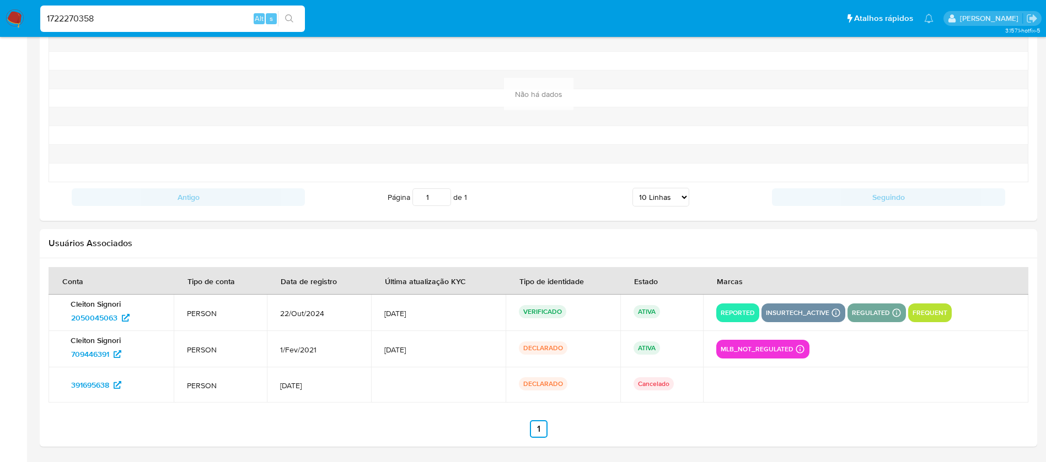
type input "1722270358"
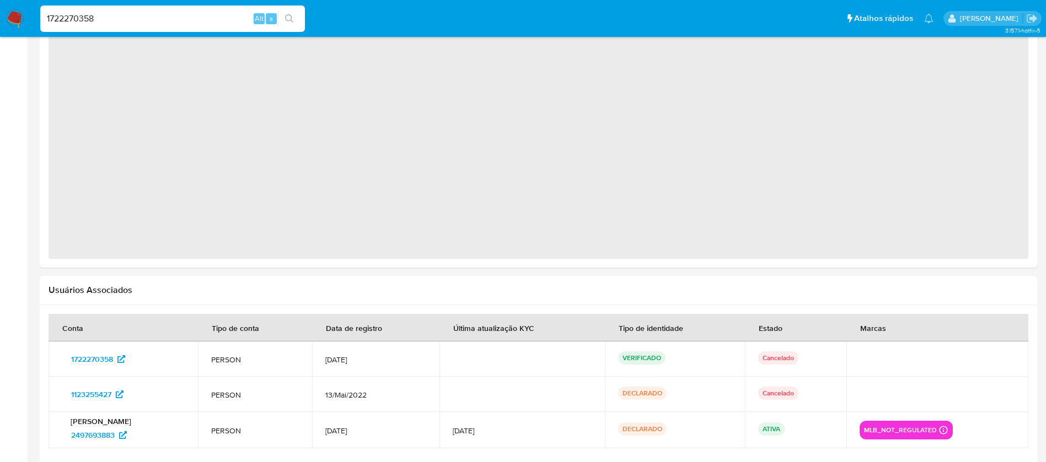
scroll to position [941, 0]
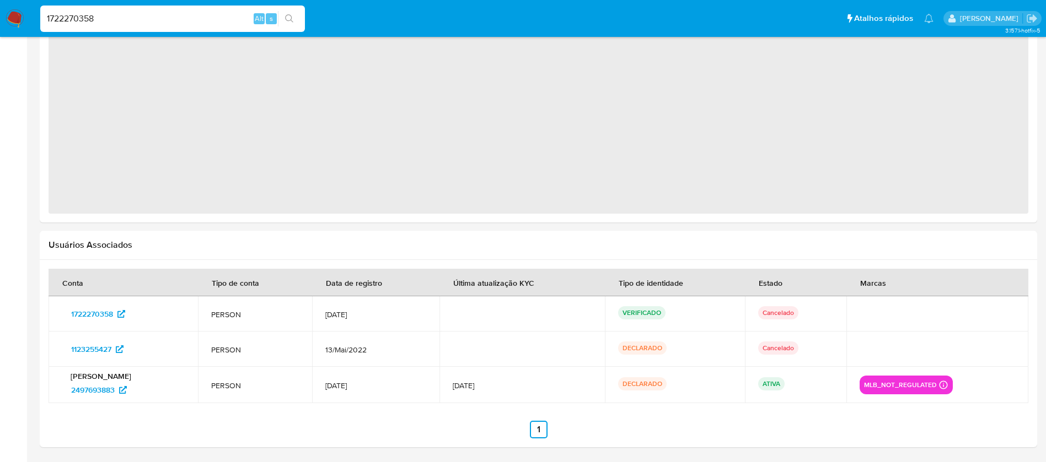
select select "10"
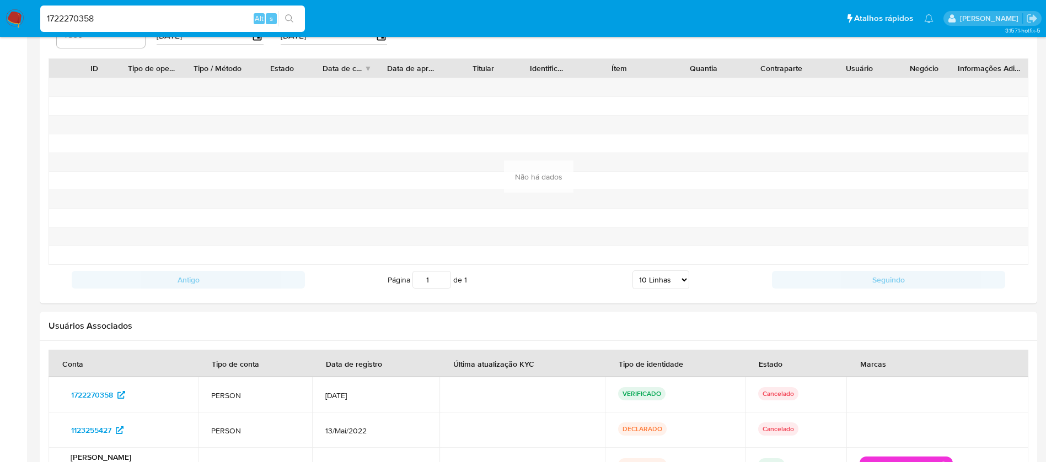
scroll to position [1191, 0]
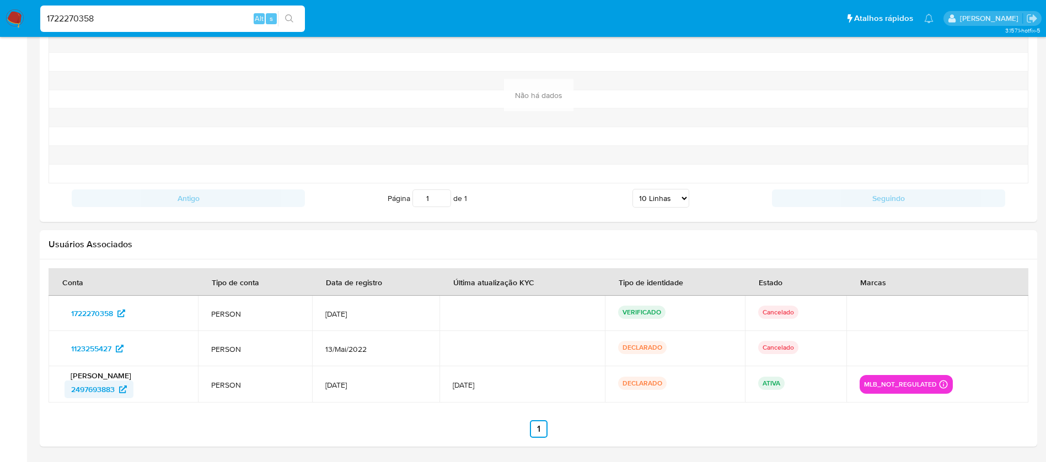
drag, startPoint x: 57, startPoint y: 393, endPoint x: 117, endPoint y: 394, distance: 60.1
click at [117, 394] on td "Bianca Rosangela Lima Batista 2497693883" at bounding box center [123, 385] width 149 height 36
click at [120, 15] on input "1722270358" at bounding box center [172, 19] width 265 height 14
paste input "2125479406"
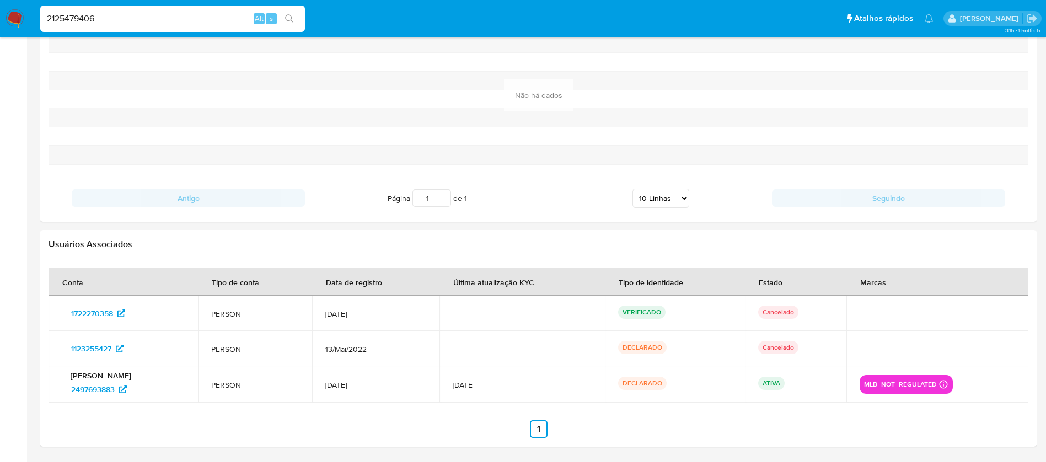
type input "2125479406"
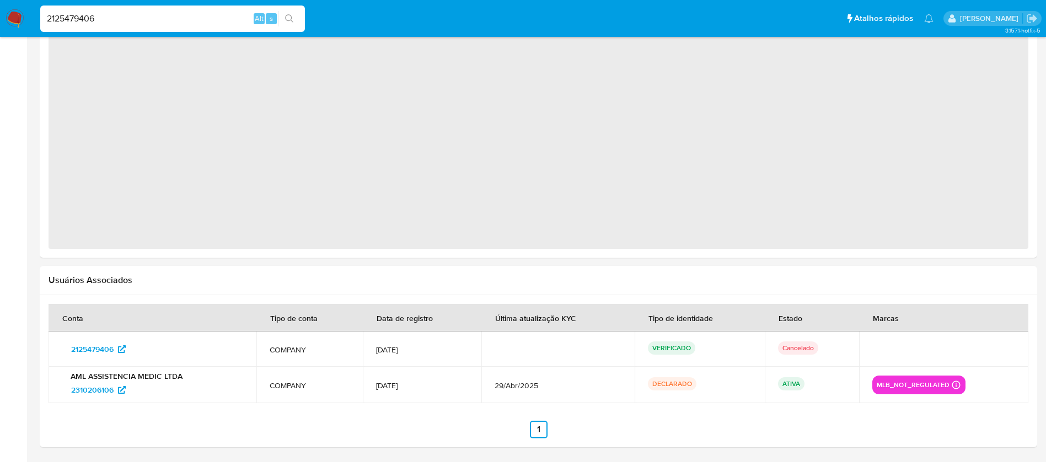
select select "10"
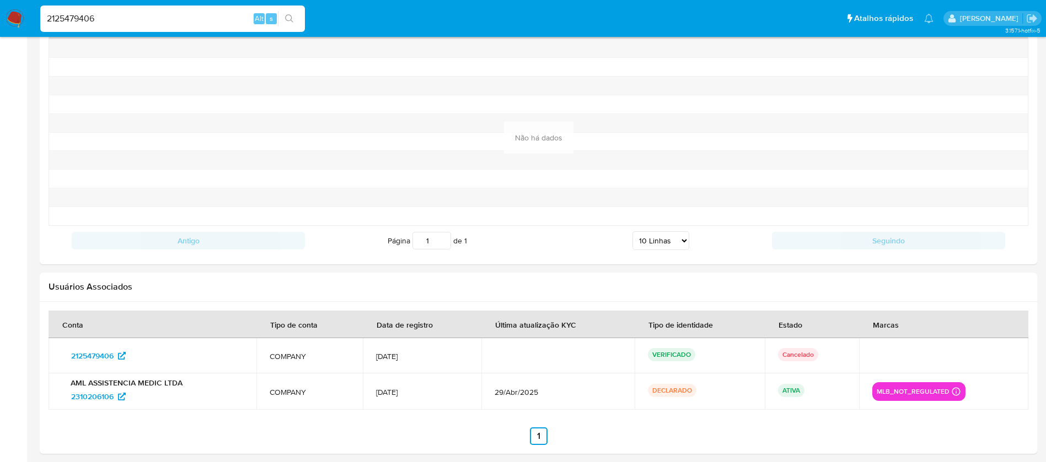
scroll to position [1155, 0]
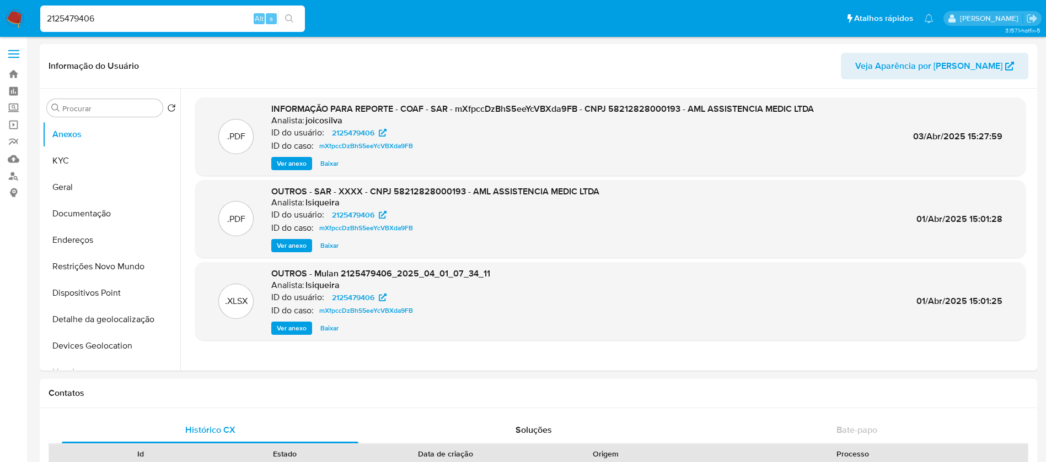
select select "10"
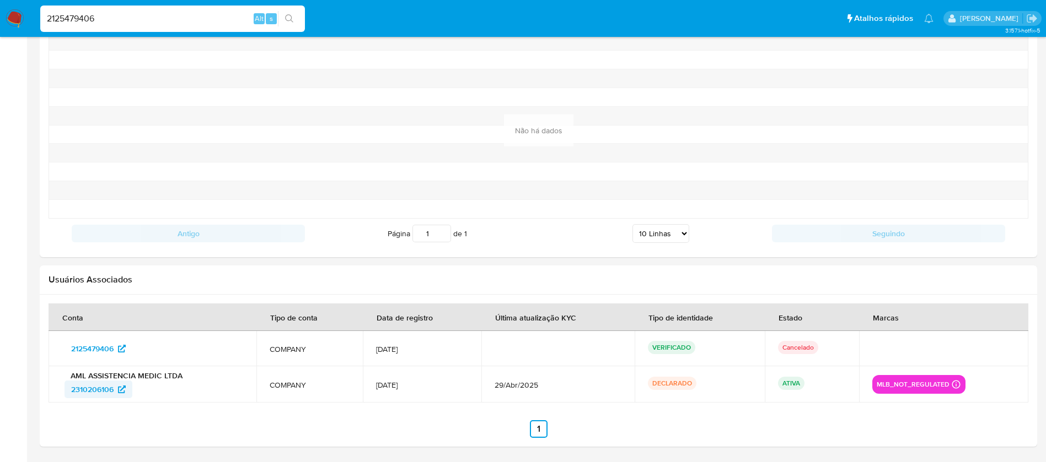
drag, startPoint x: 56, startPoint y: 393, endPoint x: 112, endPoint y: 391, distance: 55.7
click at [112, 391] on td "AML ASSISTENCIA MEDIC LTDA 2310206106" at bounding box center [153, 385] width 208 height 36
click at [127, 19] on input "2125479406" at bounding box center [172, 19] width 265 height 14
paste input "13233948"
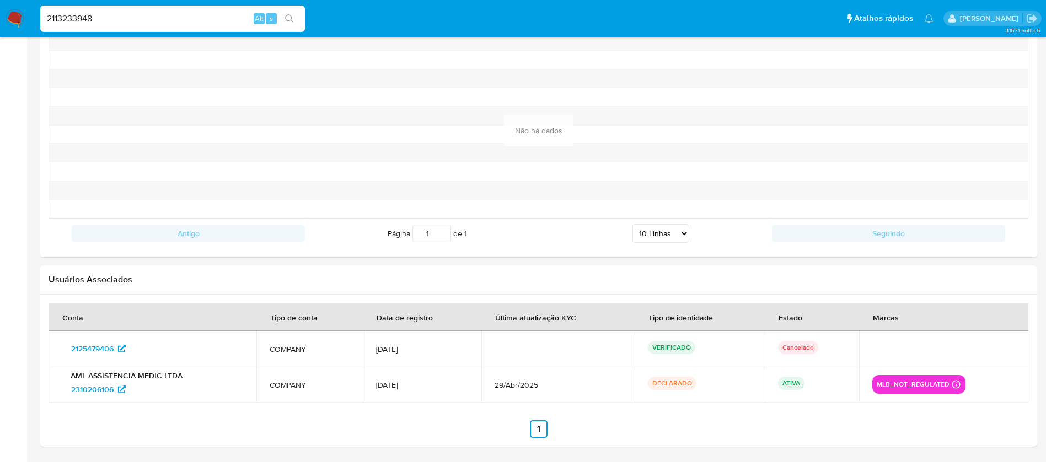
type input "2113233948"
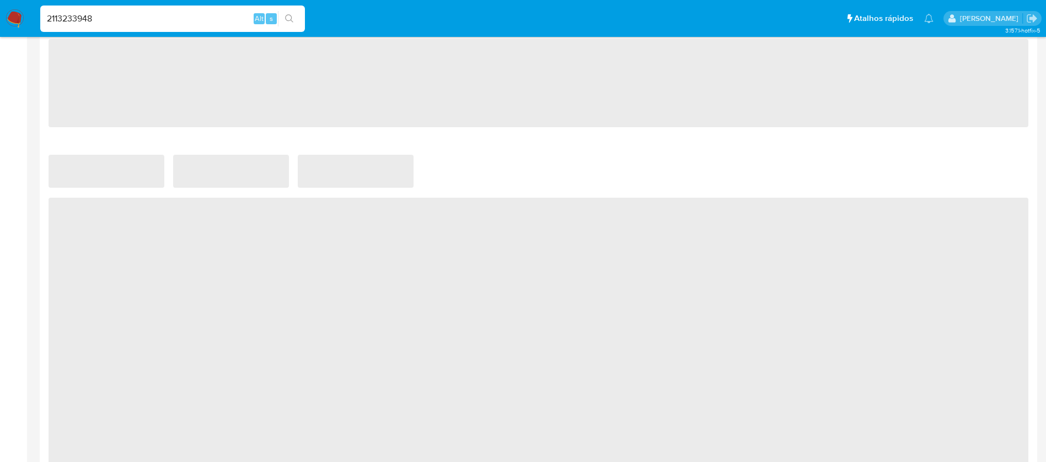
select select "10"
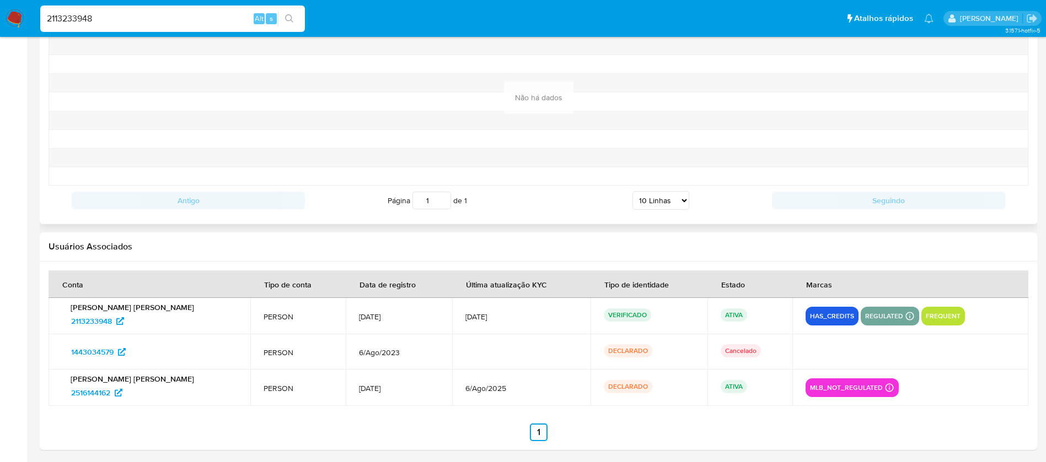
scroll to position [1117, 0]
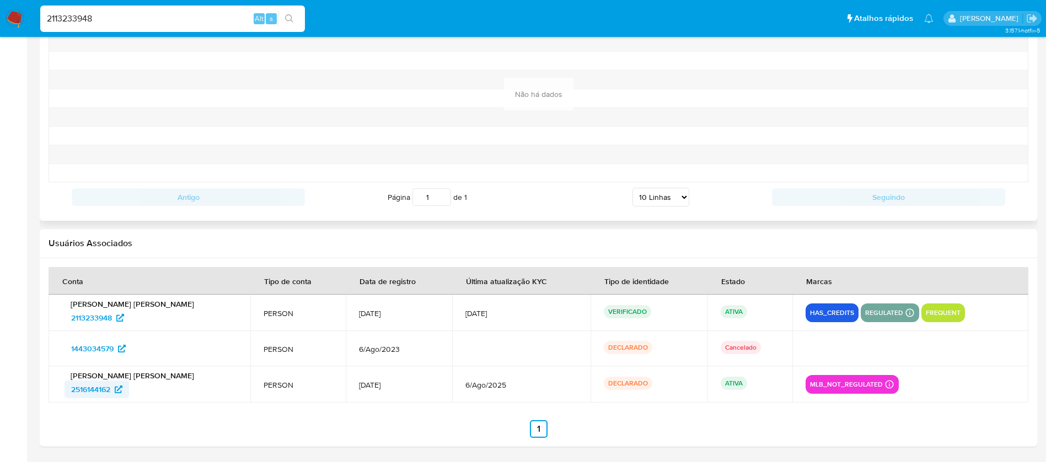
drag, startPoint x: 63, startPoint y: 395, endPoint x: 111, endPoint y: 394, distance: 48.0
click at [111, 394] on div "[PERSON_NAME] [PERSON_NAME] 2516144162" at bounding box center [149, 385] width 175 height 28
click at [125, 21] on input "2113233948" at bounding box center [172, 19] width 265 height 14
paste input "1944490317"
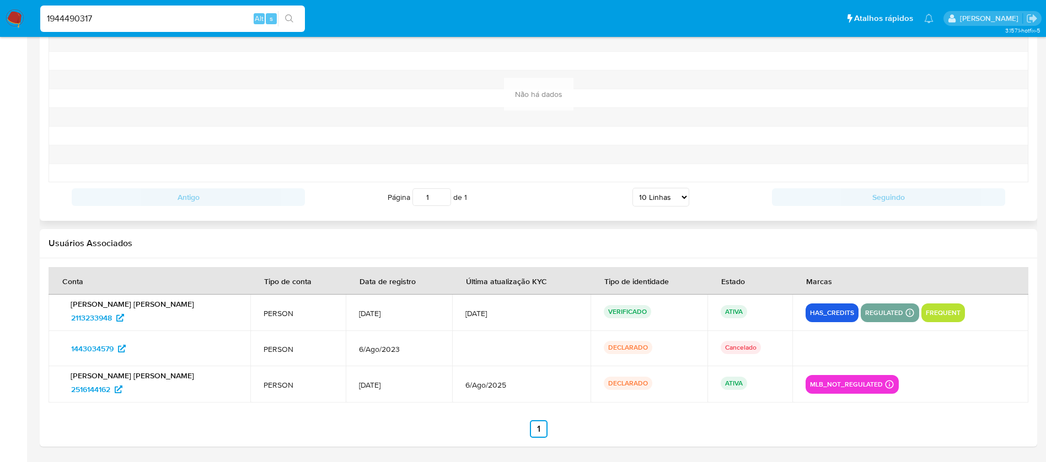
type input "1944490317"
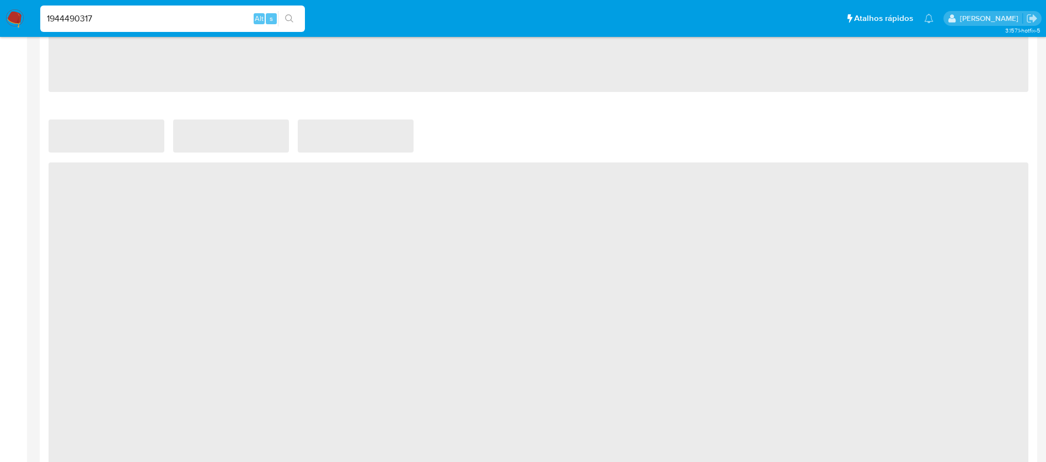
select select "10"
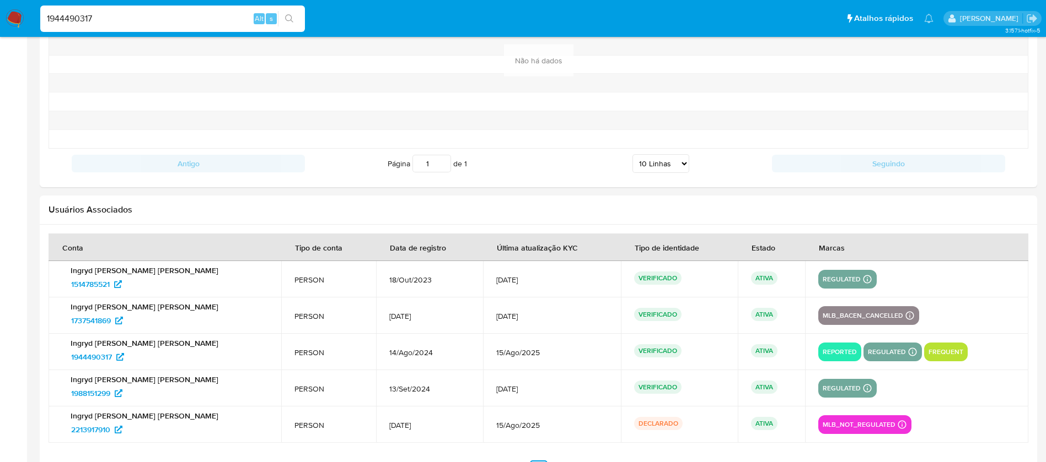
scroll to position [1266, 0]
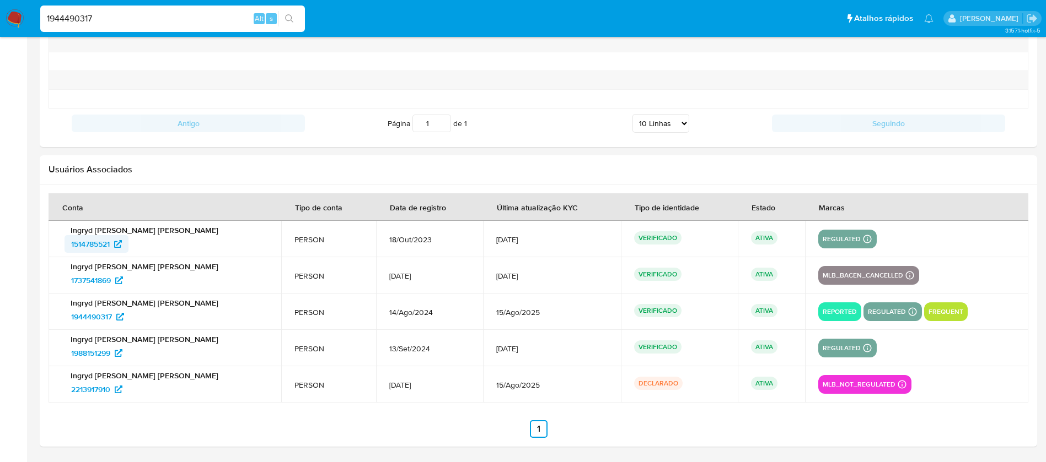
drag, startPoint x: 56, startPoint y: 242, endPoint x: 113, endPoint y: 243, distance: 56.8
click at [113, 243] on td "Ingryd [PERSON_NAME] [PERSON_NAME] 1514785521" at bounding box center [165, 239] width 233 height 36
click at [117, 18] on input "1944490317" at bounding box center [172, 19] width 265 height 14
paste input "508695962"
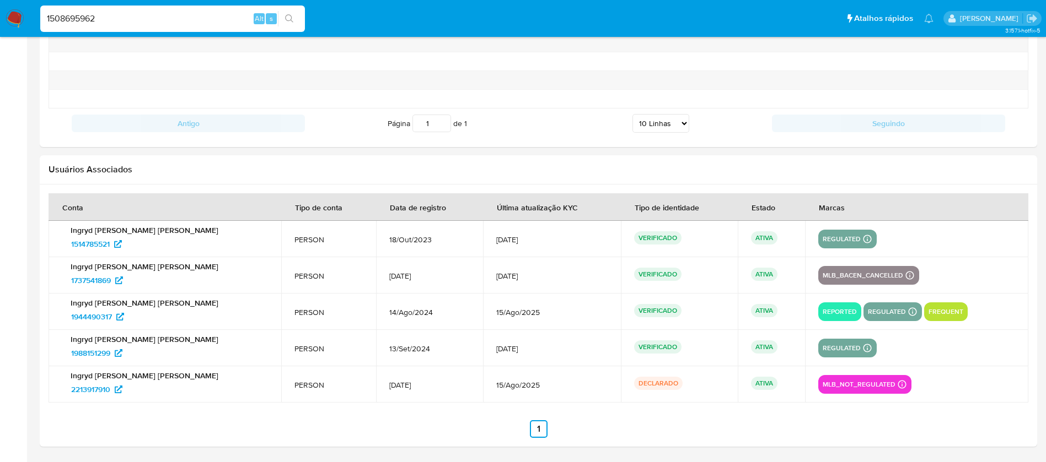
type input "1508695962"
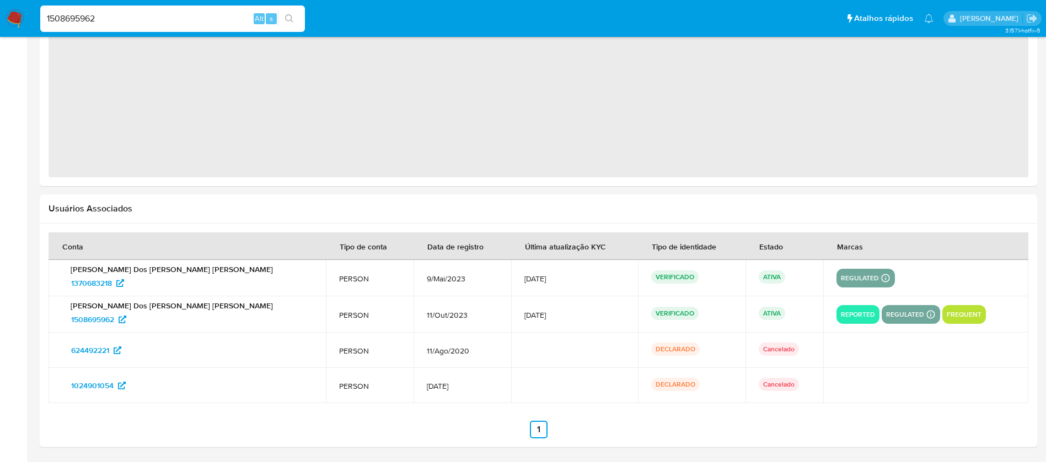
select select "10"
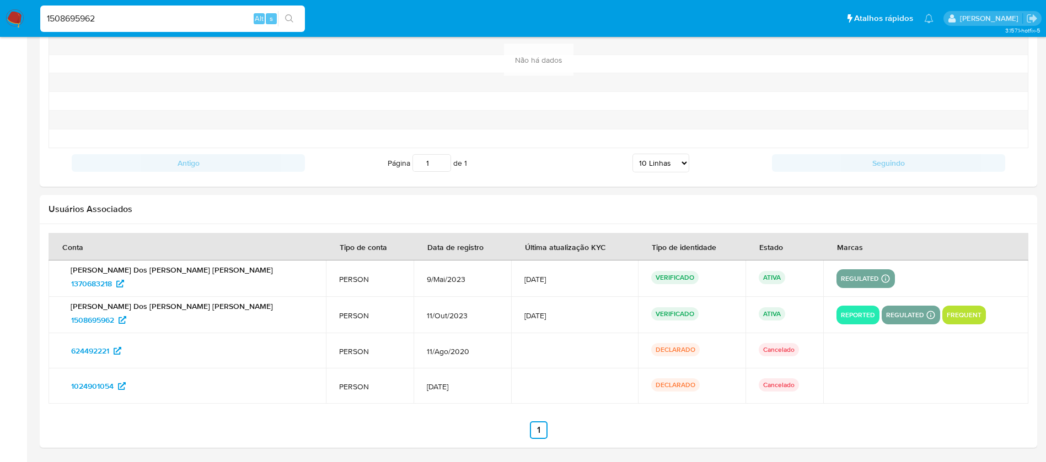
scroll to position [1227, 0]
drag, startPoint x: 54, startPoint y: 321, endPoint x: 96, endPoint y: 324, distance: 42.0
click at [96, 324] on td "[PERSON_NAME] Dos [PERSON_NAME] [PERSON_NAME] 1508695962" at bounding box center [187, 314] width 277 height 36
click at [56, 284] on td "[PERSON_NAME] Dos [PERSON_NAME] [PERSON_NAME] 1370683218" at bounding box center [187, 278] width 277 height 36
drag, startPoint x: 57, startPoint y: 284, endPoint x: 112, endPoint y: 287, distance: 55.2
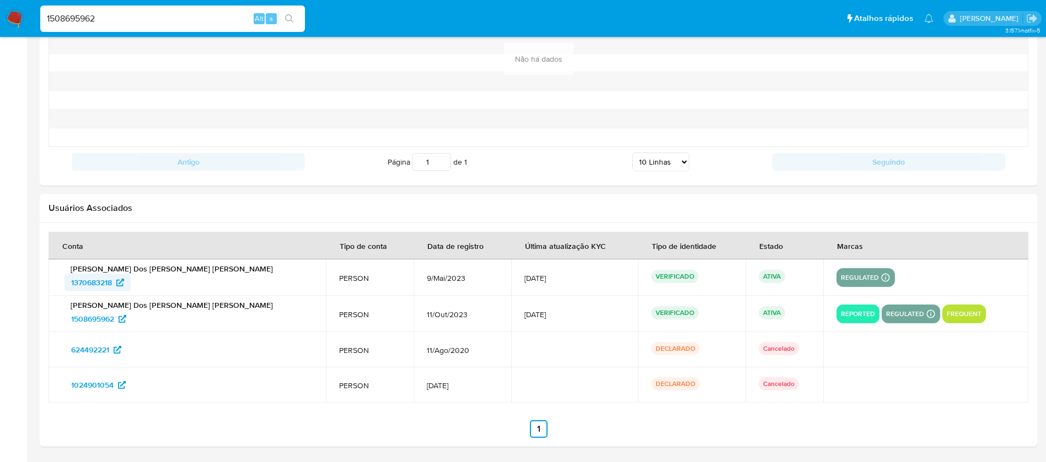
click at [112, 287] on td "[PERSON_NAME] Dos [PERSON_NAME] [PERSON_NAME] 1370683218" at bounding box center [187, 278] width 277 height 36
click at [112, 16] on input "1508695962" at bounding box center [172, 19] width 265 height 14
paste input "662453277"
type input "662453277"
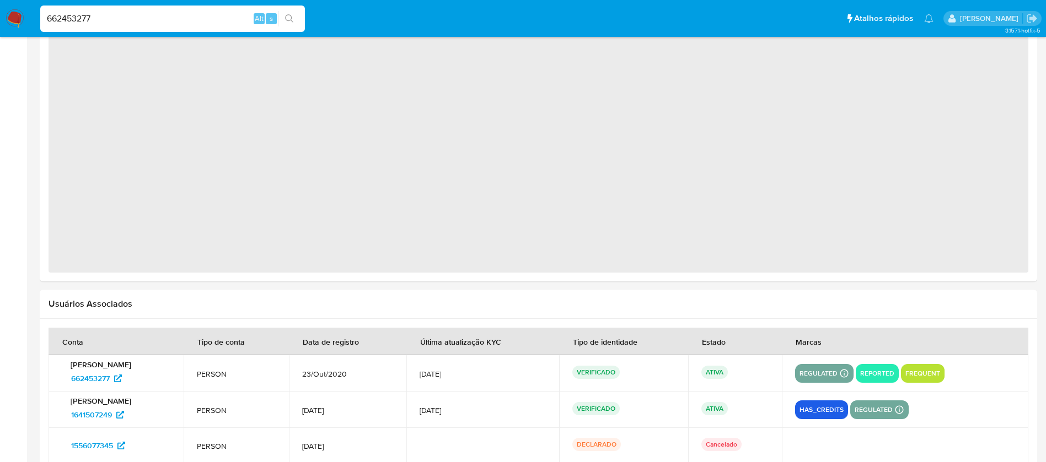
select select "10"
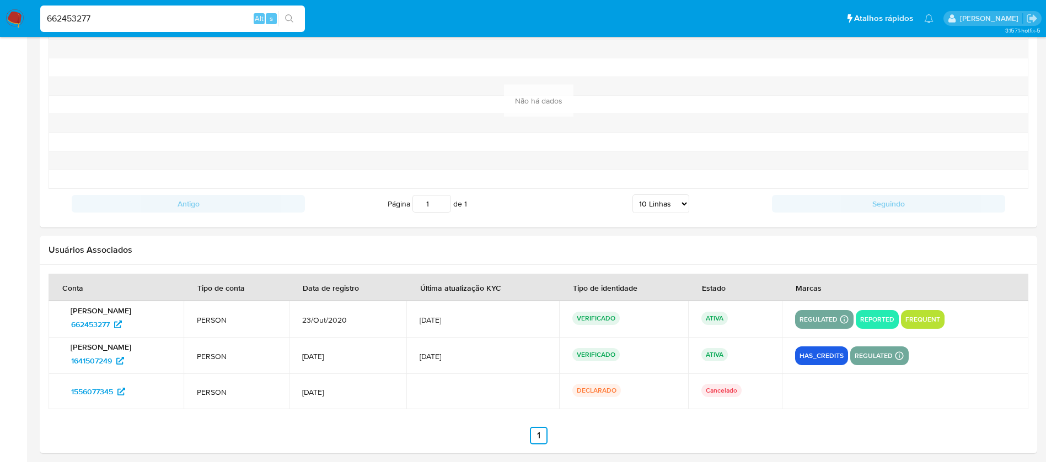
scroll to position [1192, 0]
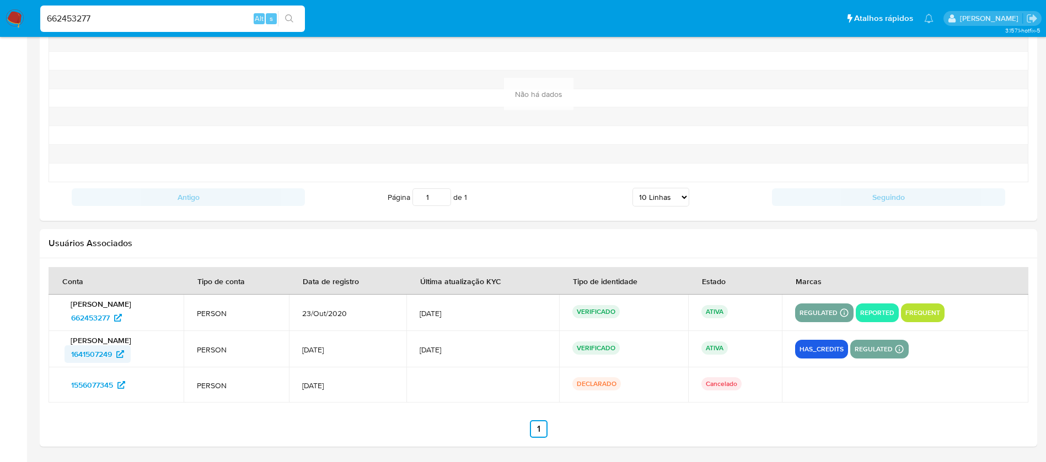
drag, startPoint x: 58, startPoint y: 352, endPoint x: 112, endPoint y: 353, distance: 54.0
click at [112, 353] on td "[PERSON_NAME] 1641507249" at bounding box center [116, 349] width 135 height 36
click at [119, 23] on input "662453277" at bounding box center [172, 19] width 265 height 14
paste input "1179013001"
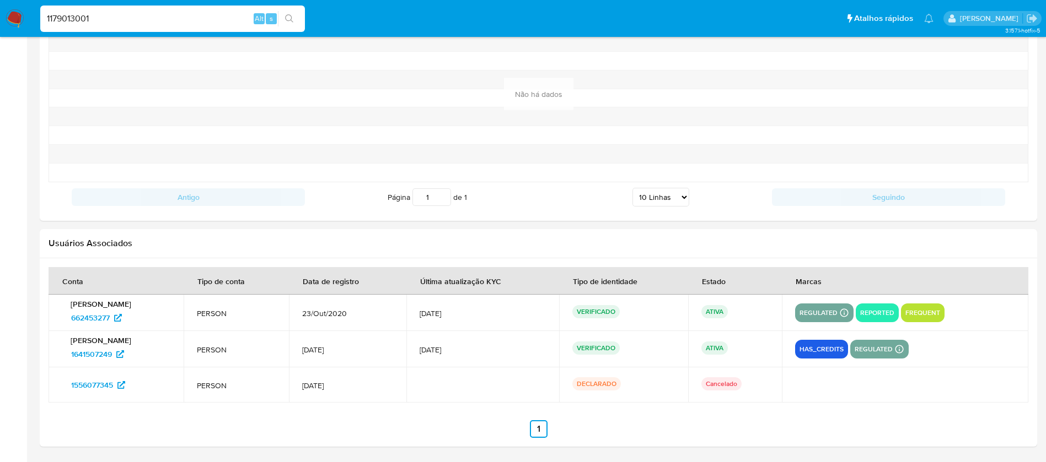
type input "1179013001"
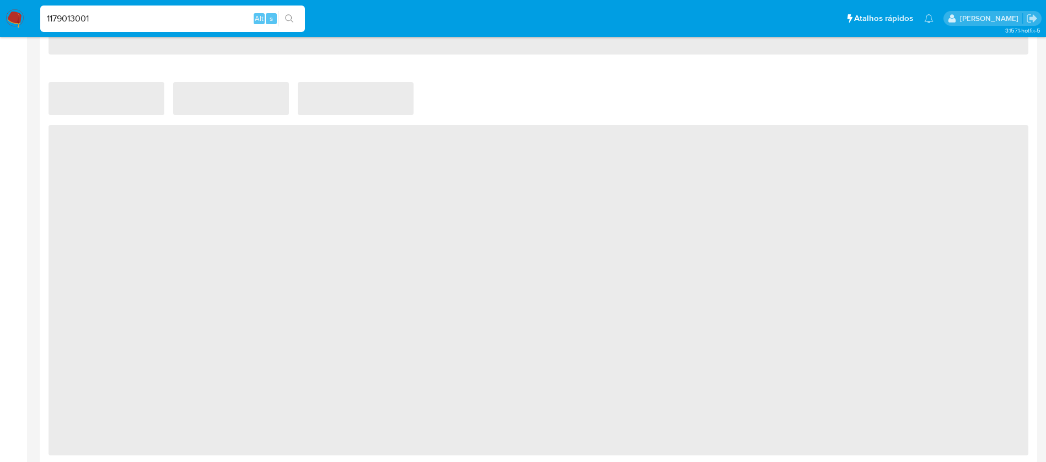
select select "10"
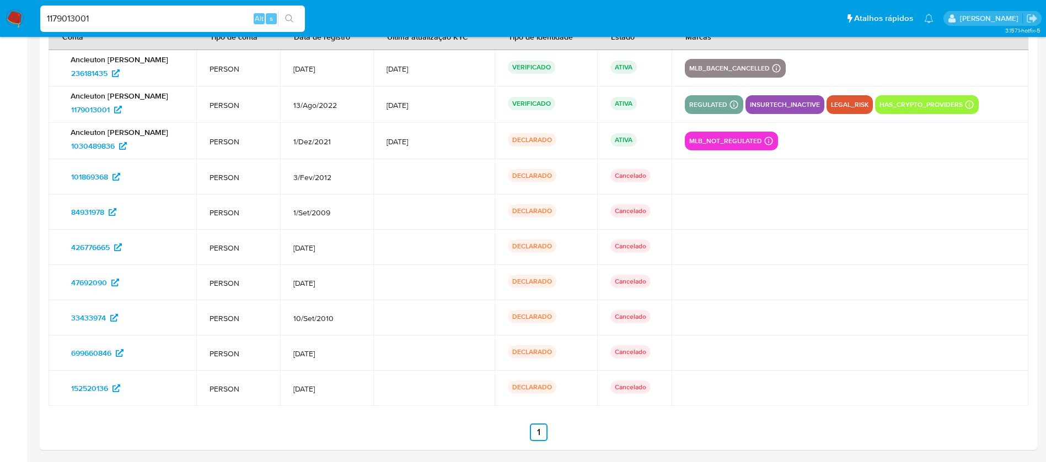
scroll to position [1402, 0]
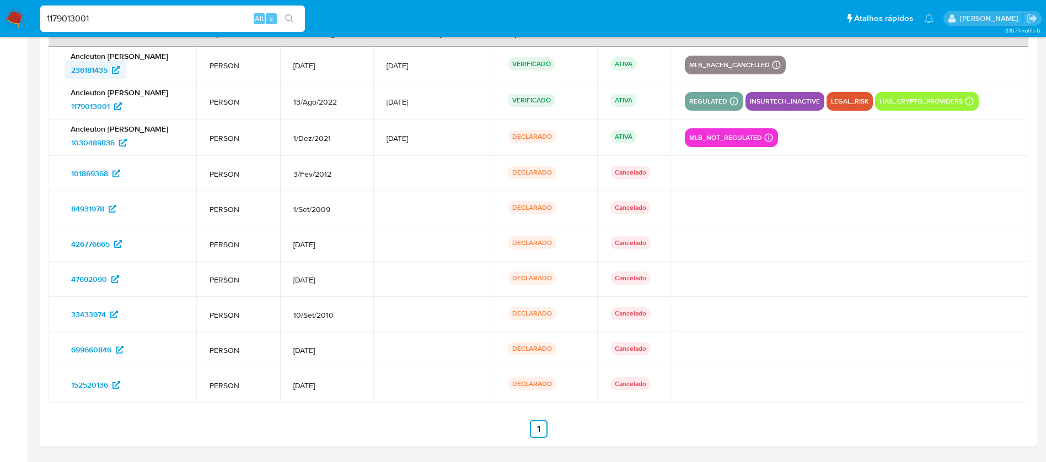
drag, startPoint x: 57, startPoint y: 73, endPoint x: 108, endPoint y: 72, distance: 50.7
click at [108, 72] on td "[PERSON_NAME] 236181435" at bounding box center [123, 65] width 148 height 36
click at [107, 19] on input "1179013001" at bounding box center [172, 19] width 265 height 14
paste input "002098274"
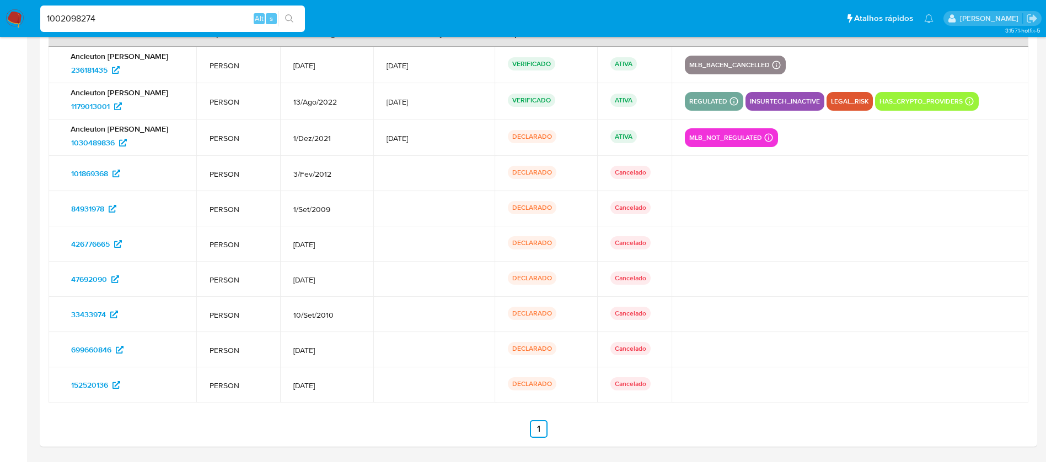
type input "1002098274"
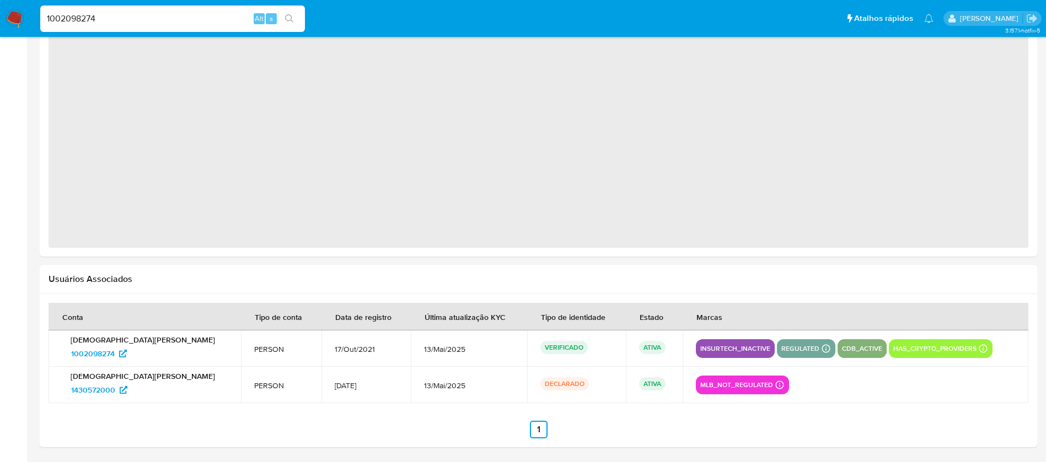
select select "10"
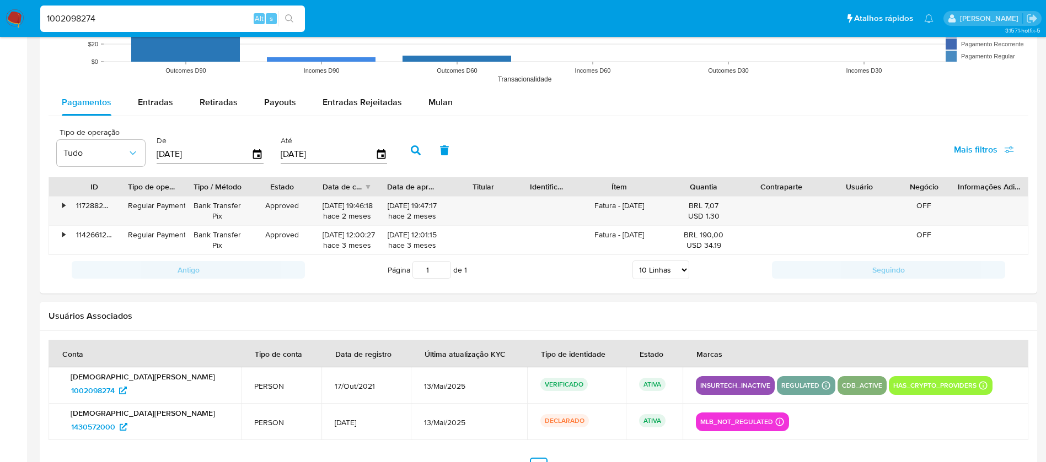
scroll to position [1027, 0]
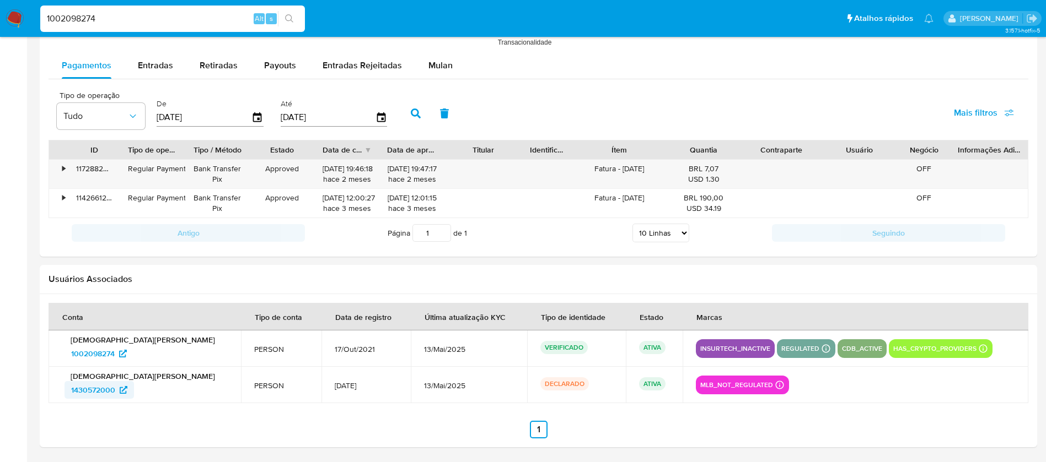
drag, startPoint x: 58, startPoint y: 391, endPoint x: 114, endPoint y: 391, distance: 55.7
click at [114, 391] on td "[DEMOGRAPHIC_DATA][PERSON_NAME] 1430572000" at bounding box center [145, 385] width 192 height 36
click at [143, 21] on input "1002098274" at bounding box center [172, 19] width 265 height 14
paste input "315734547"
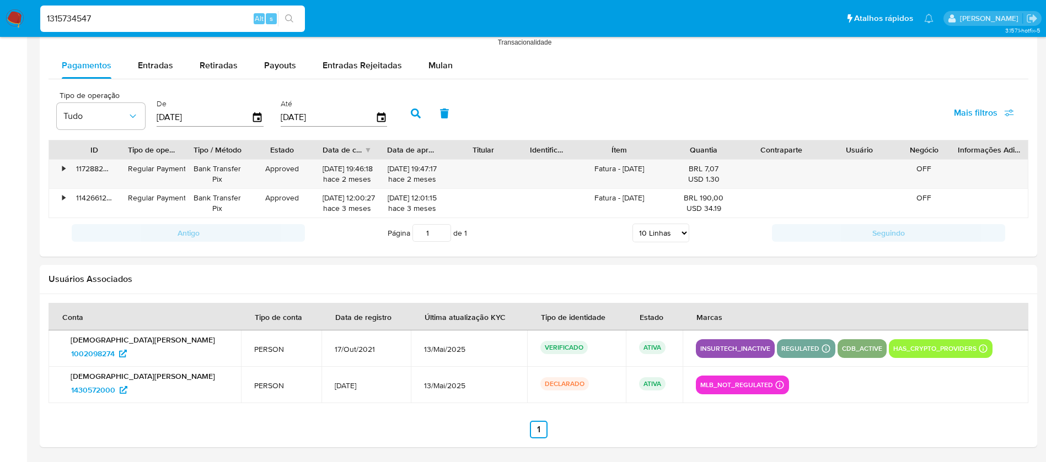
type input "1315734547"
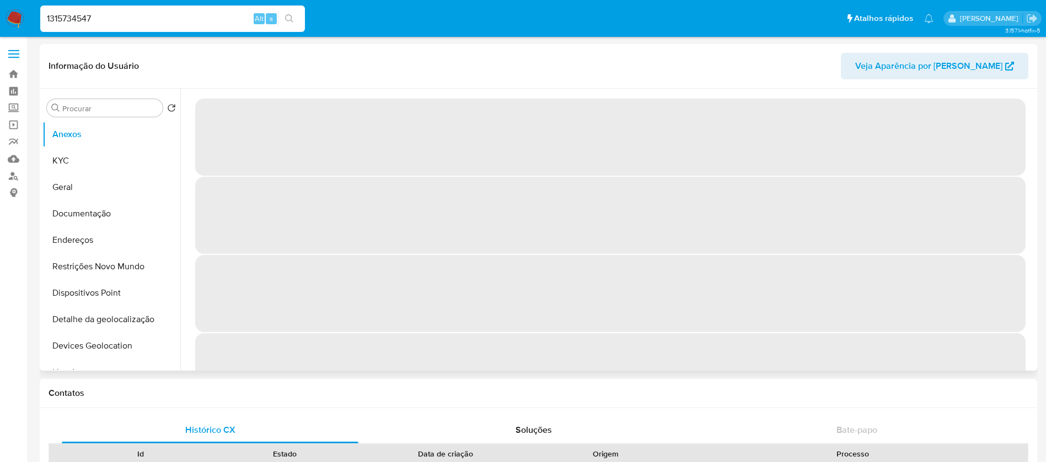
select select "10"
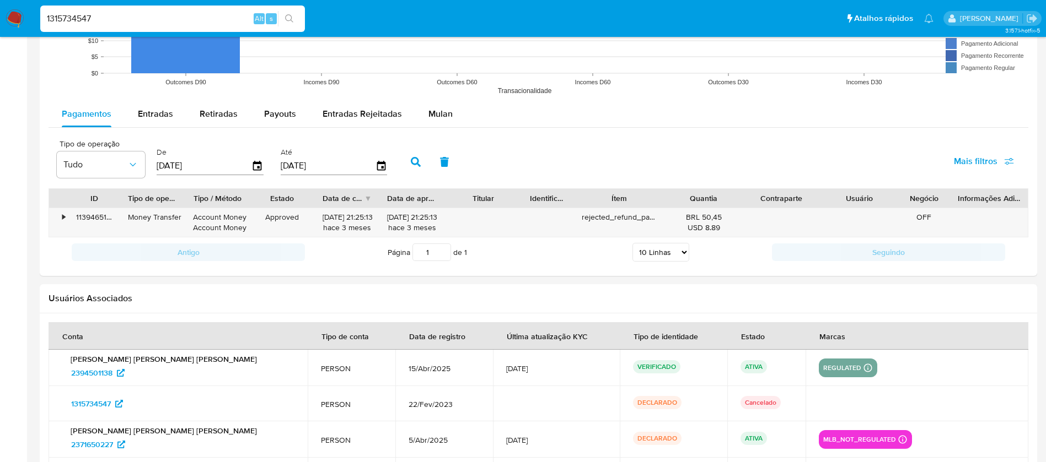
scroll to position [1070, 0]
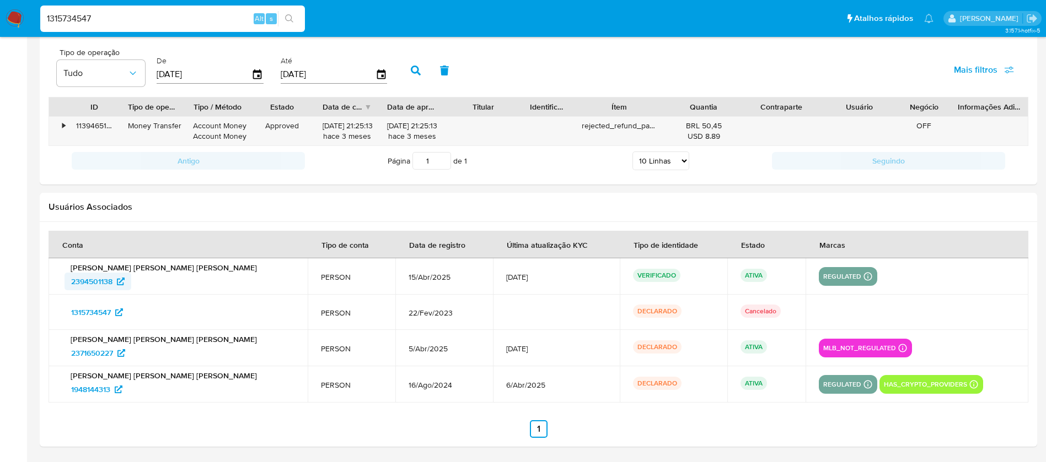
drag, startPoint x: 60, startPoint y: 282, endPoint x: 113, endPoint y: 284, distance: 53.5
click at [113, 284] on td "[PERSON_NAME] [PERSON_NAME] [PERSON_NAME] 2394501138" at bounding box center [178, 277] width 259 height 36
click at [146, 19] on input "1315734547" at bounding box center [172, 19] width 265 height 14
paste input "88653803"
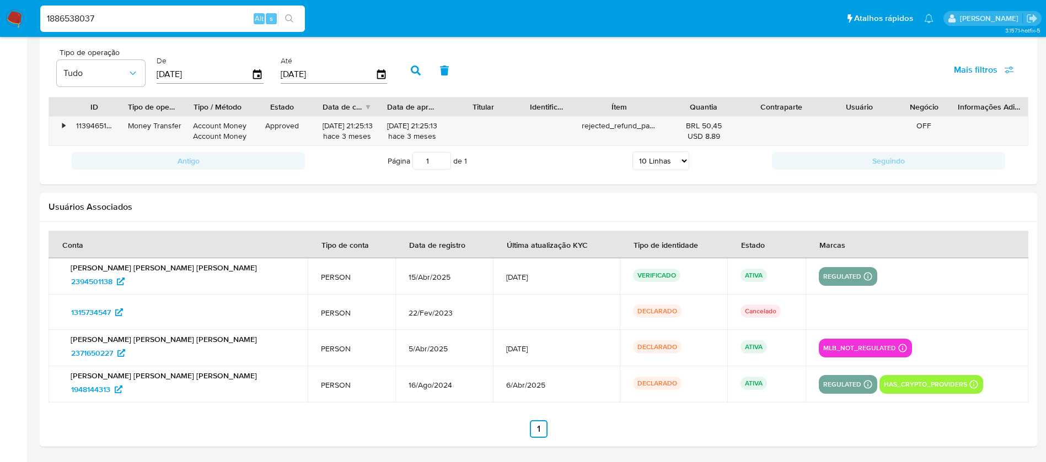
type input "1886538037"
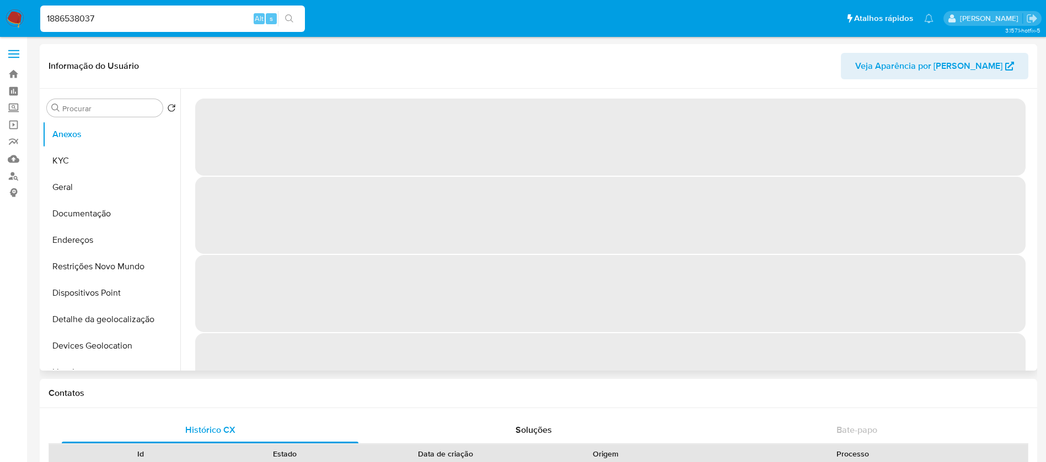
select select "10"
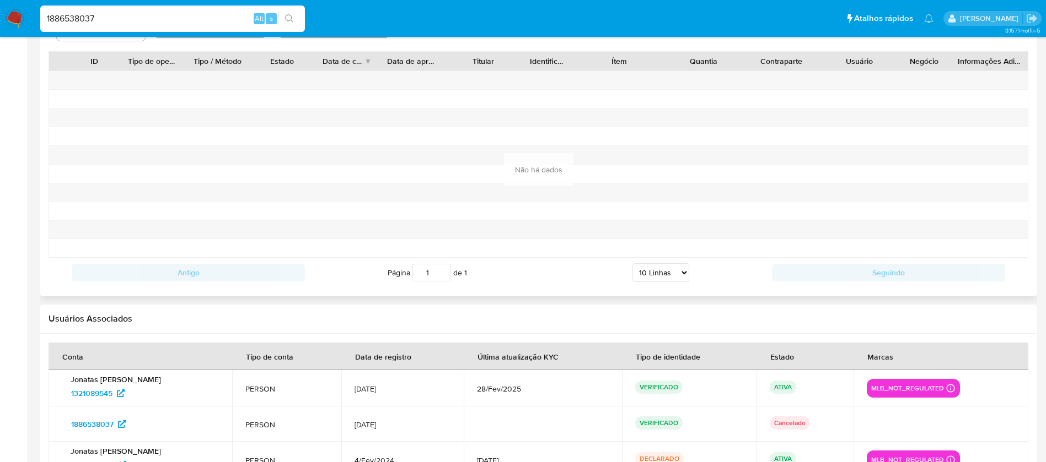
scroll to position [1135, 0]
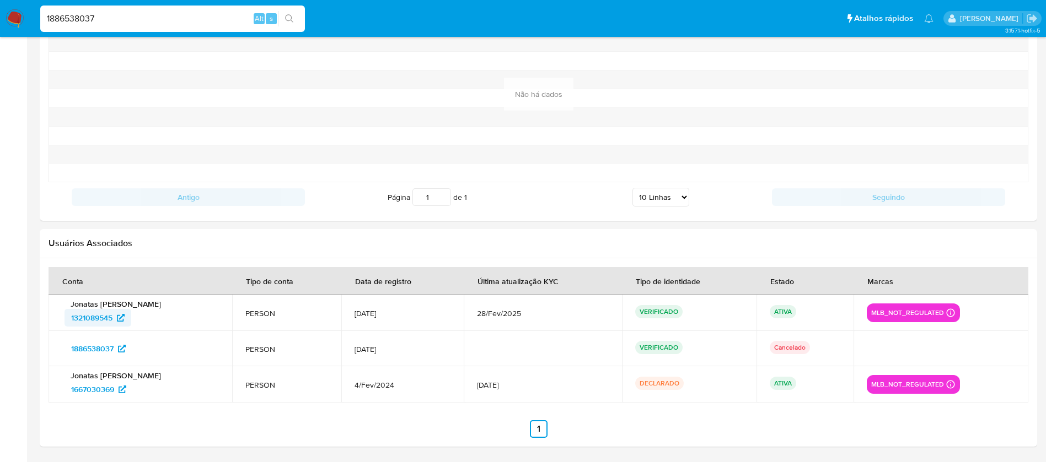
drag, startPoint x: 55, startPoint y: 319, endPoint x: 112, endPoint y: 322, distance: 56.9
click at [112, 322] on td "Jonatas [PERSON_NAME] 1321089545" at bounding box center [141, 313] width 184 height 36
click at [146, 15] on input "1886538037" at bounding box center [172, 19] width 265 height 14
paste input "985708079"
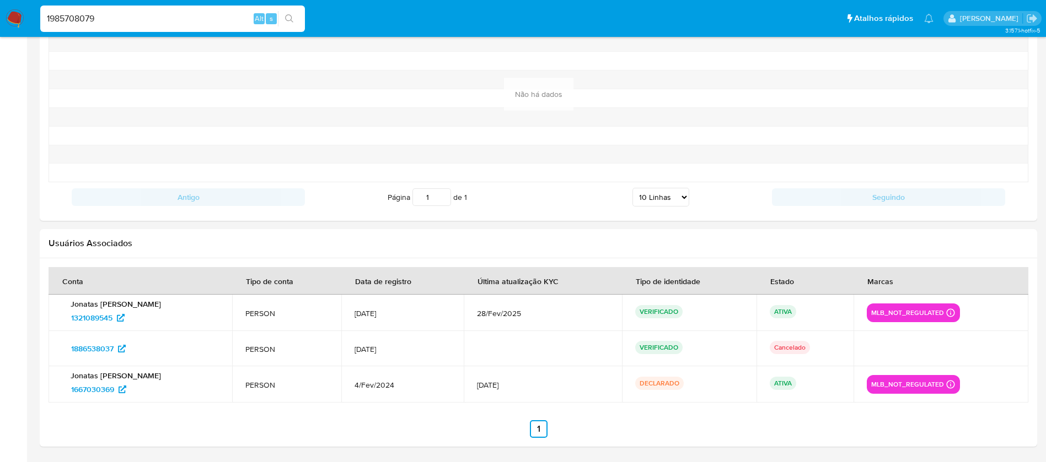
type input "1985708079"
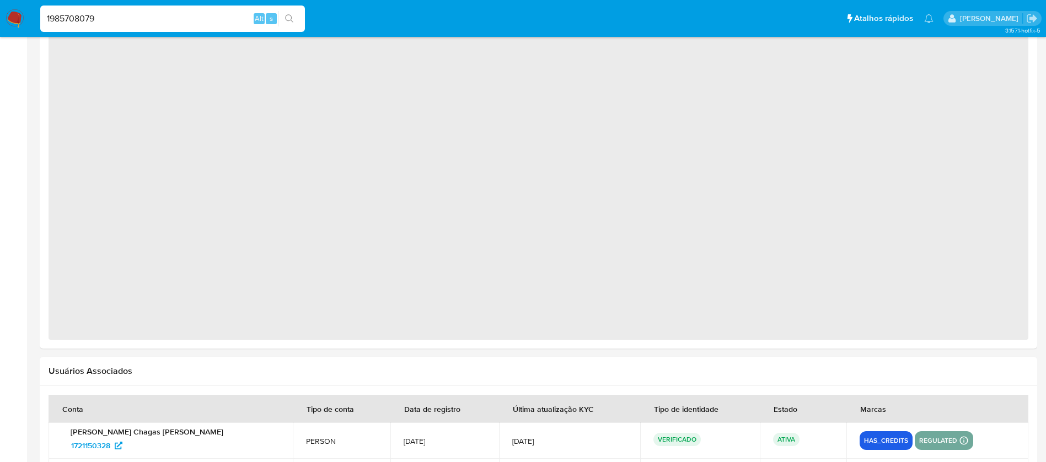
select select "10"
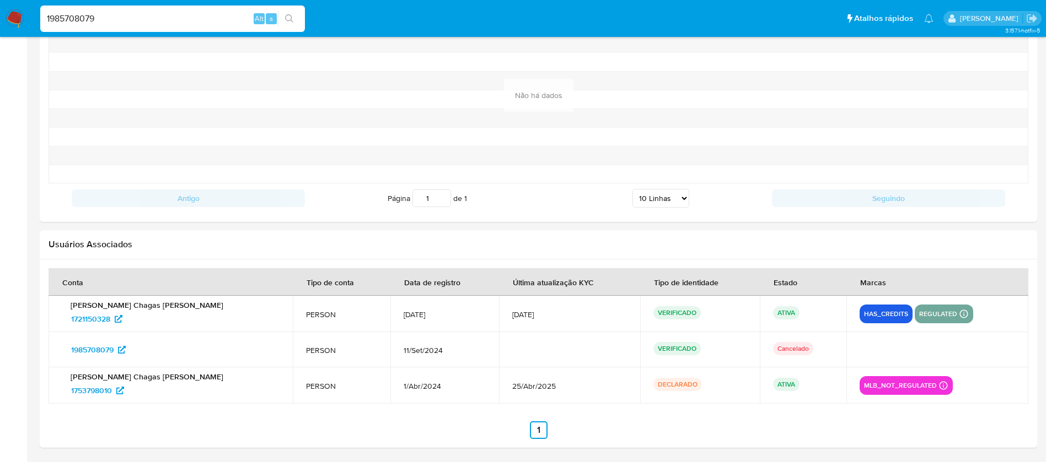
scroll to position [1117, 0]
drag, startPoint x: 61, startPoint y: 322, endPoint x: 113, endPoint y: 321, distance: 52.4
click at [113, 321] on td "Francisco Das Chagas Pereira 1721150328" at bounding box center [171, 313] width 244 height 36
click at [126, 19] on input "1985708079" at bounding box center [172, 19] width 265 height 14
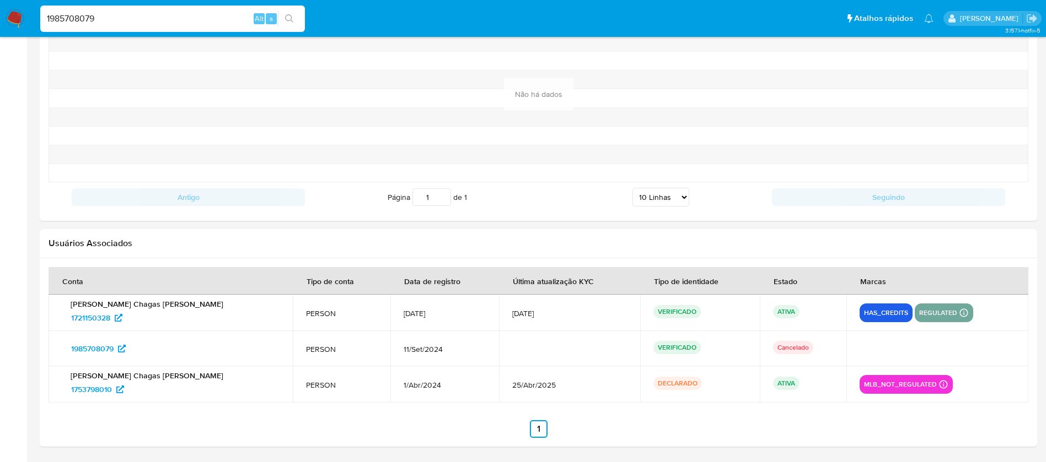
click at [126, 19] on input "1985708079" at bounding box center [172, 19] width 265 height 14
paste input "060761803"
type input "1060761803"
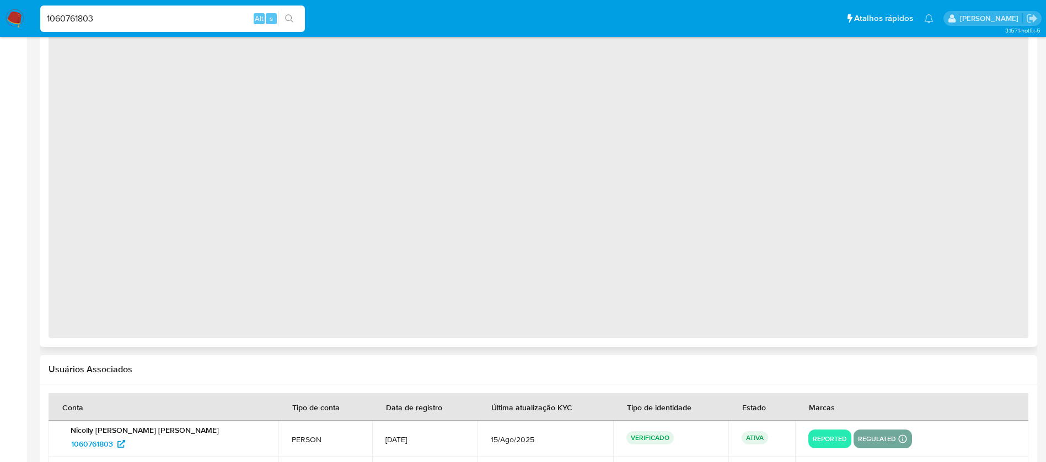
scroll to position [906, 0]
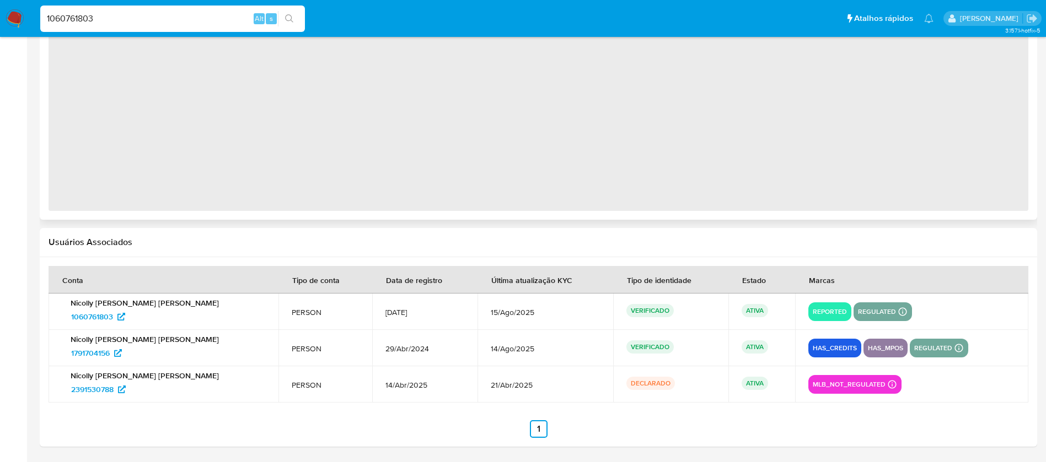
select select "10"
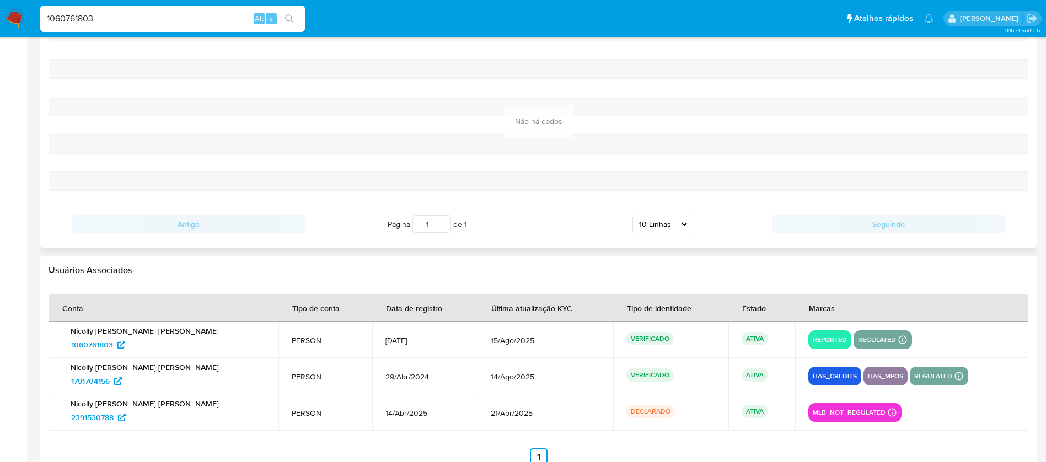
scroll to position [1155, 0]
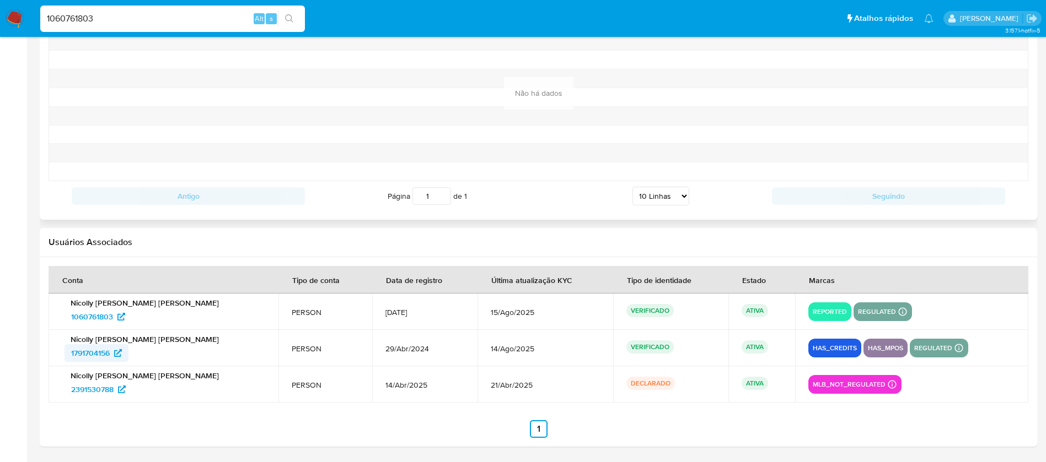
drag, startPoint x: 53, startPoint y: 358, endPoint x: 110, endPoint y: 361, distance: 56.8
click at [110, 361] on td "Nicolly Araujo da Silva 1791704156" at bounding box center [164, 348] width 230 height 36
click at [117, 17] on input "1060761803" at bounding box center [172, 19] width 265 height 14
paste input "313816946"
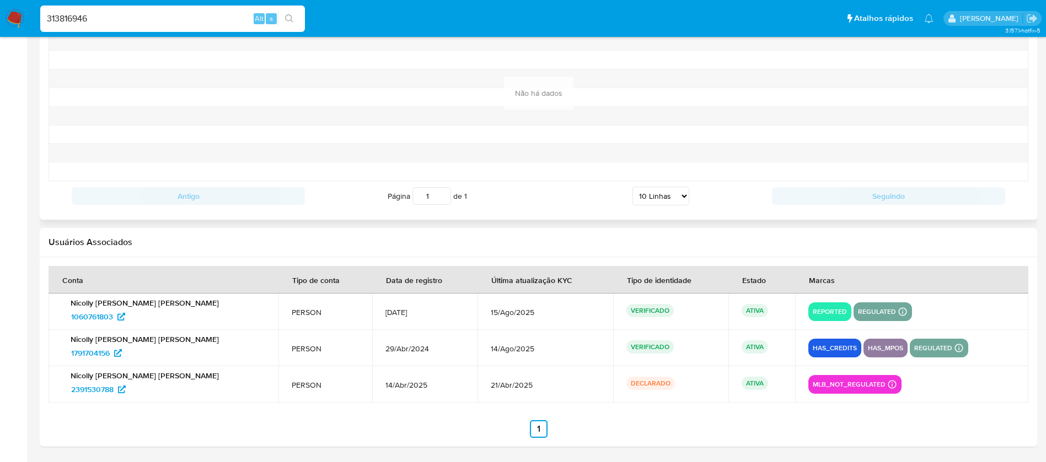
type input "313816946"
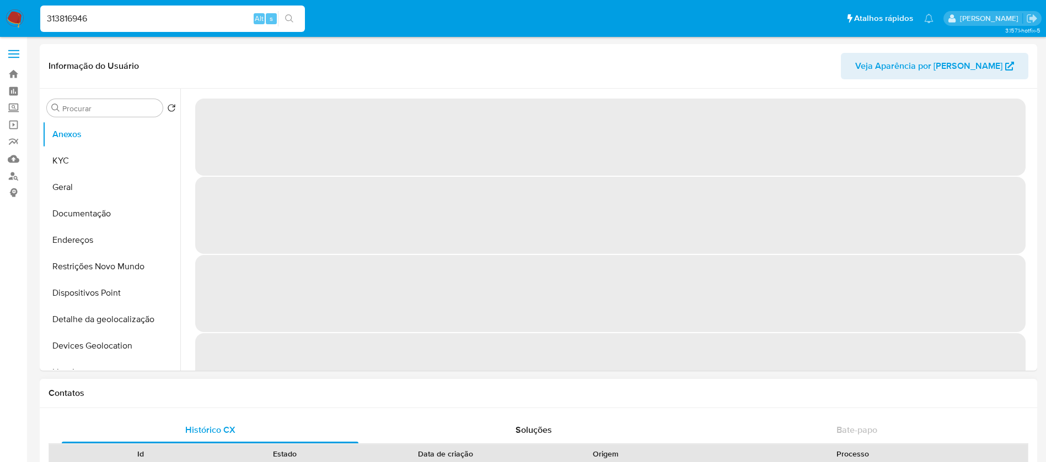
select select "10"
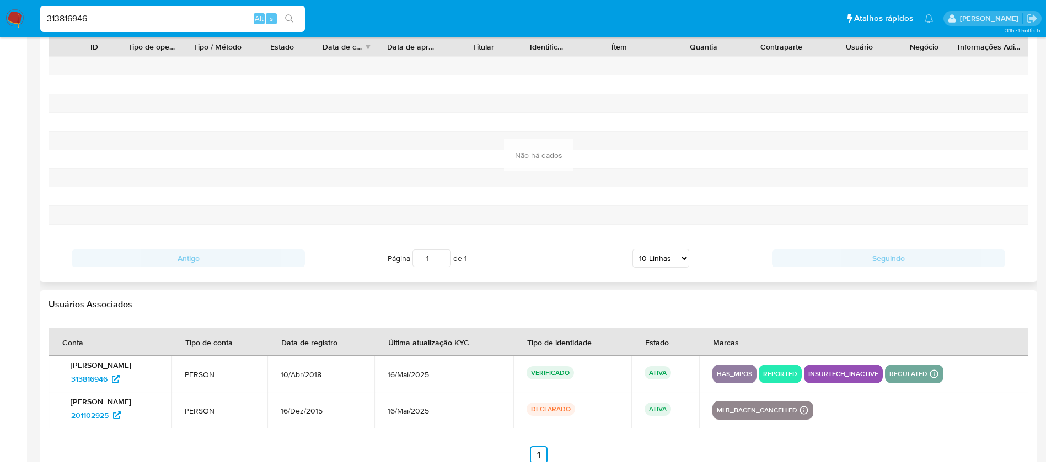
scroll to position [1156, 0]
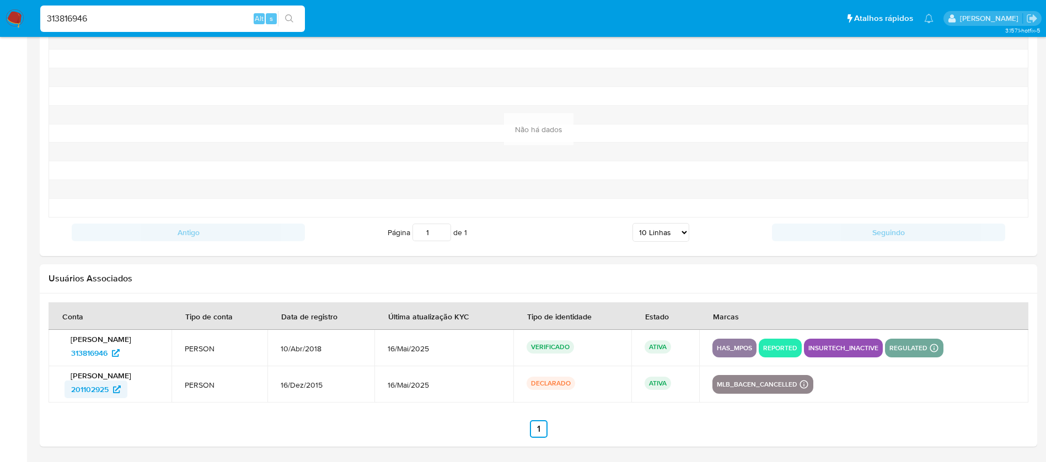
drag, startPoint x: 60, startPoint y: 391, endPoint x: 109, endPoint y: 391, distance: 48.5
click at [109, 391] on td "Tiago Viana da Silva 201102925" at bounding box center [110, 385] width 123 height 36
click at [115, 22] on input "313816946" at bounding box center [172, 19] width 265 height 14
paste input "2200331603"
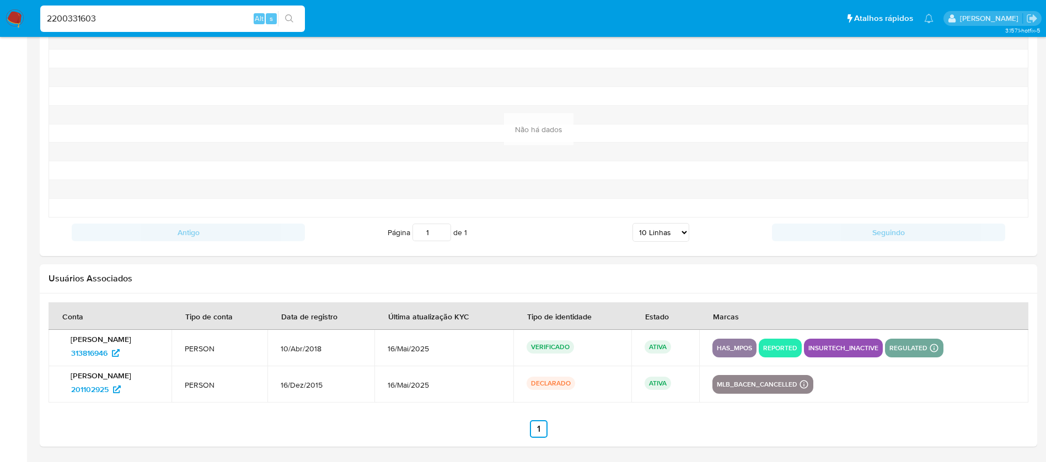
type input "2200331603"
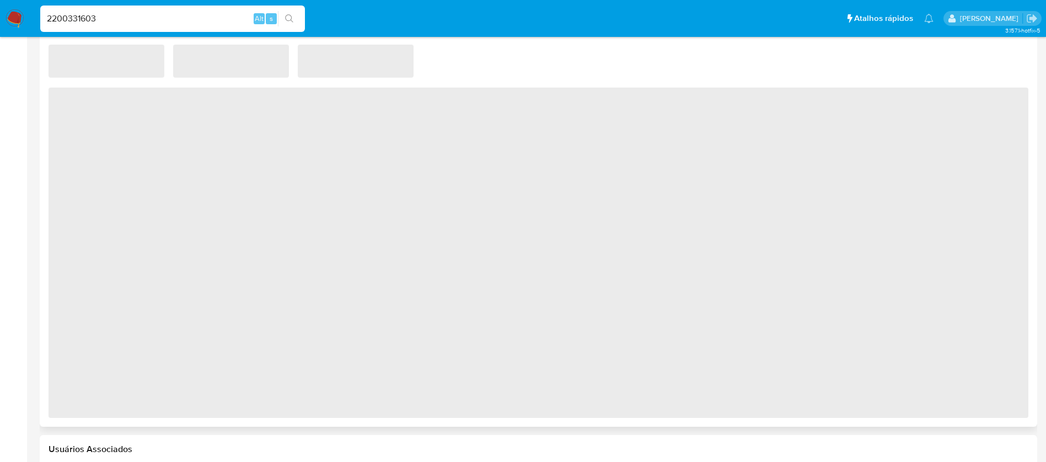
scroll to position [832, 0]
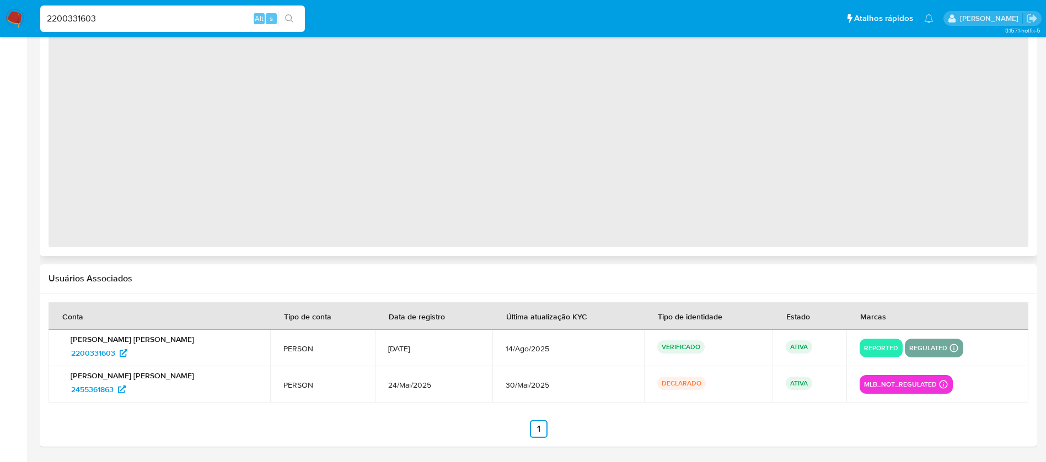
select select "10"
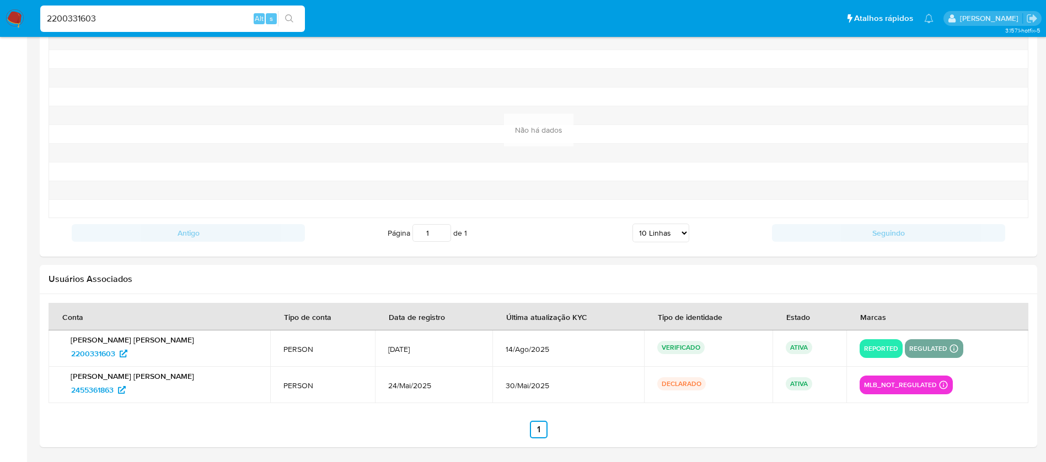
scroll to position [1081, 0]
drag, startPoint x: 61, startPoint y: 392, endPoint x: 118, endPoint y: 391, distance: 57.3
click at [118, 391] on td "Bruno Henrique Santos Neves 2455361863" at bounding box center [160, 385] width 222 height 36
click at [109, 17] on input "2200331603" at bounding box center [172, 19] width 265 height 14
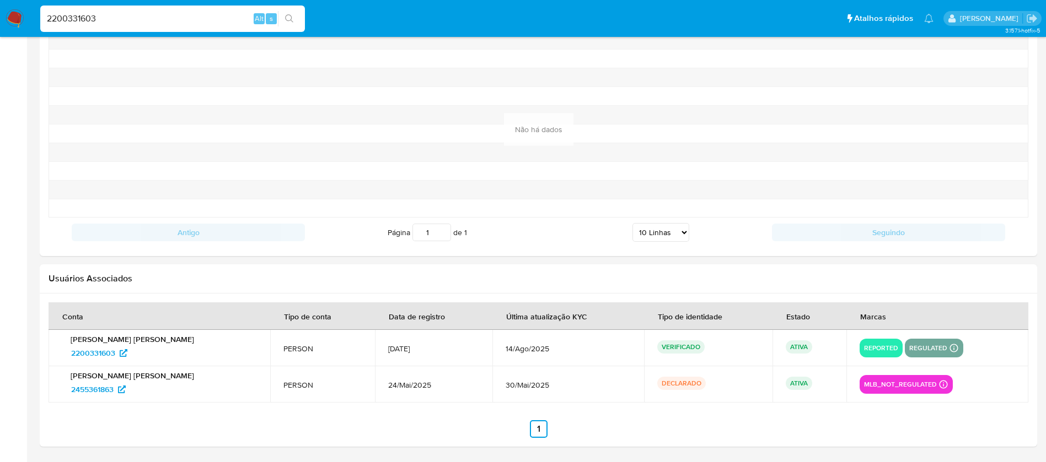
paste input "196143809"
type input "2196143809"
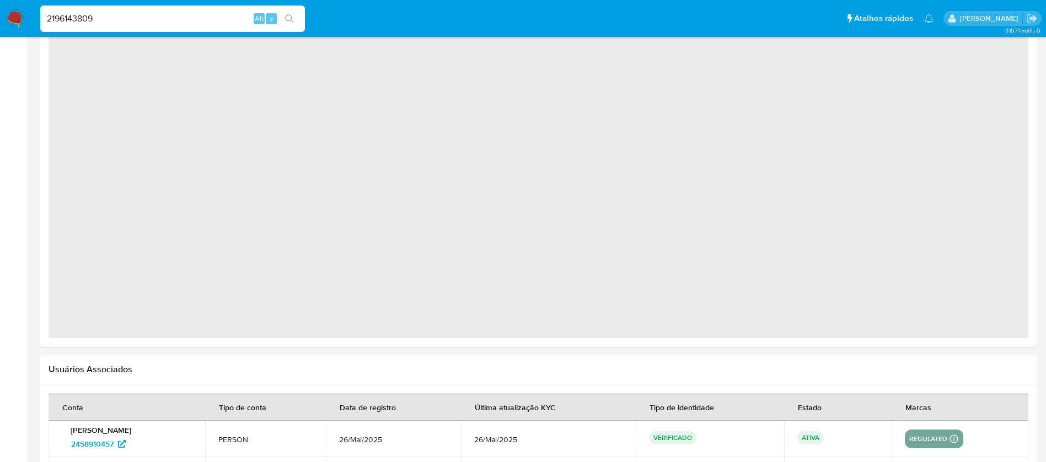
scroll to position [885, 0]
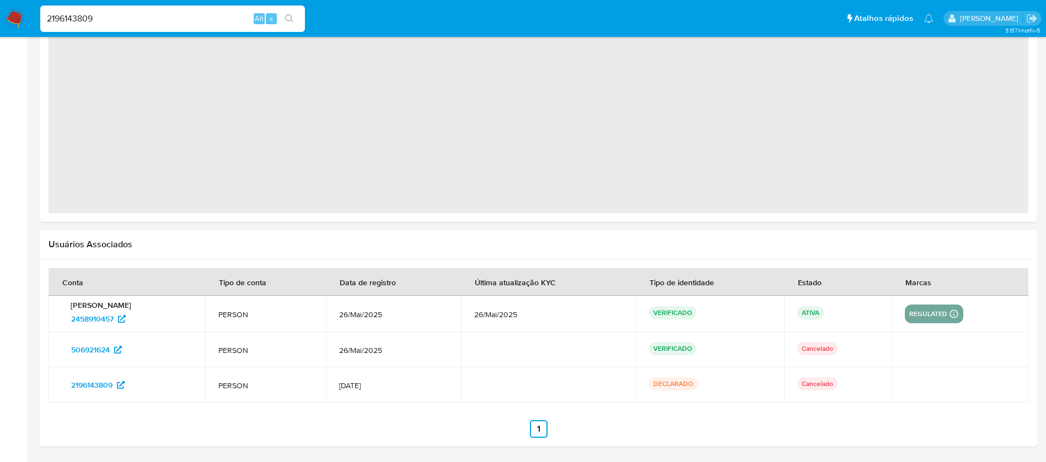
select select "10"
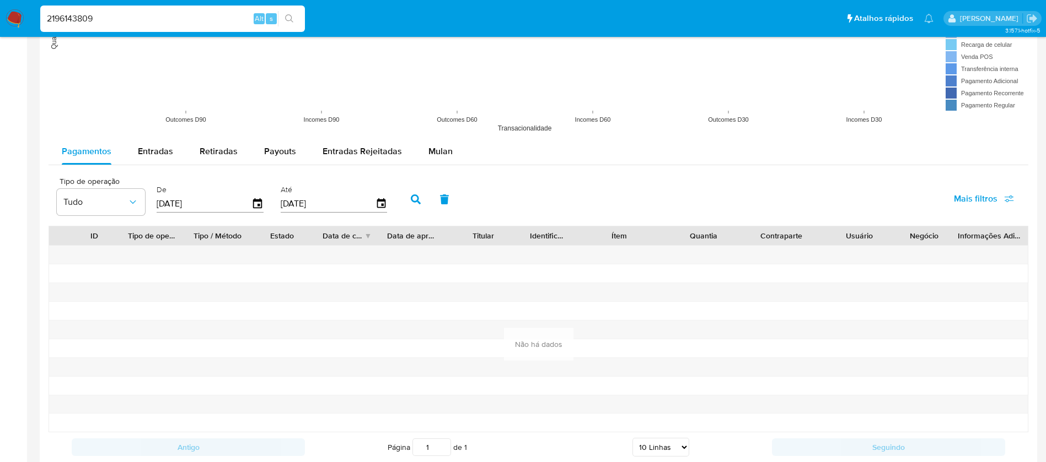
scroll to position [1134, 0]
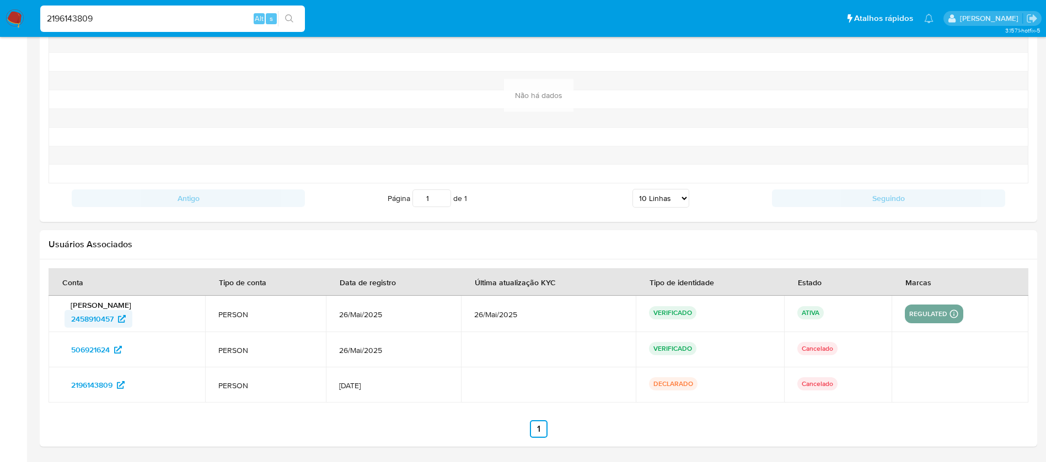
drag, startPoint x: 59, startPoint y: 324, endPoint x: 114, endPoint y: 324, distance: 54.6
click at [114, 324] on td "Eduardo Dale 2458910457" at bounding box center [127, 314] width 157 height 36
click at [120, 18] on input "2196143809" at bounding box center [172, 19] width 265 height 14
paste input "570147227"
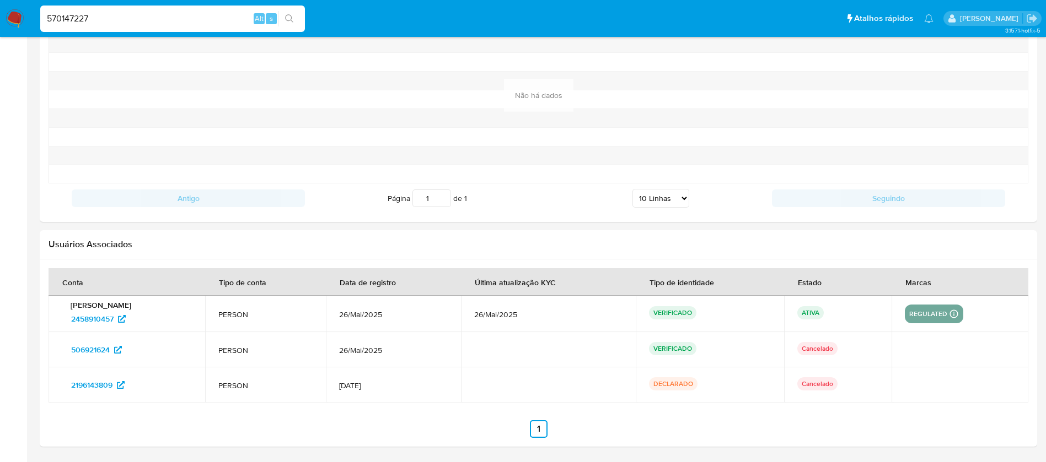
type input "570147227"
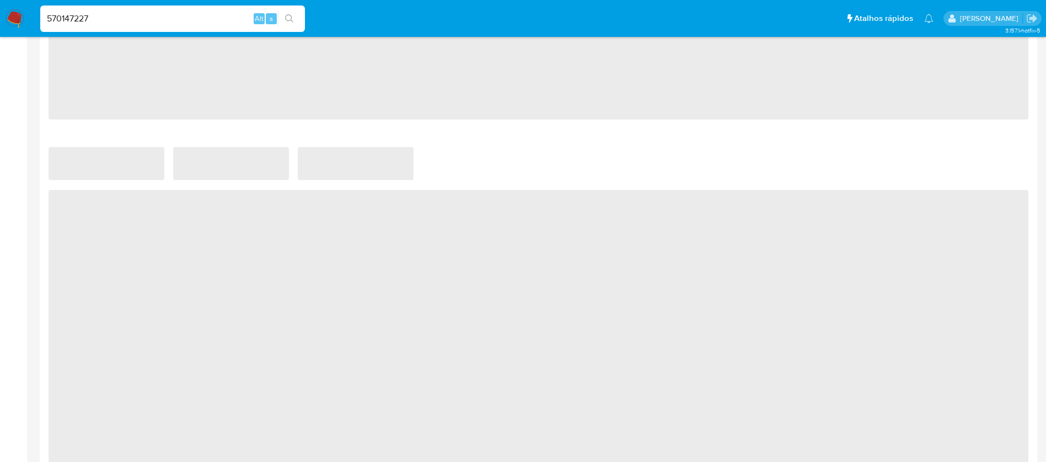
select select "10"
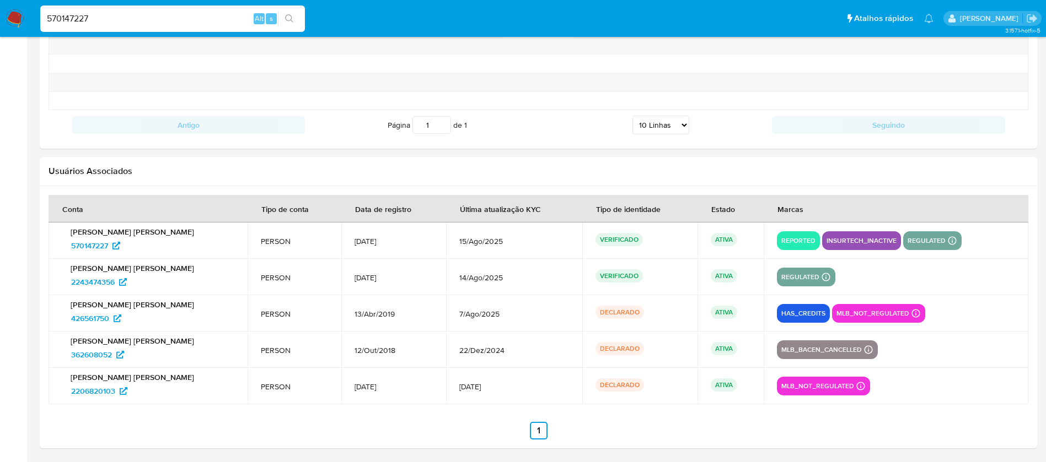
scroll to position [1191, 0]
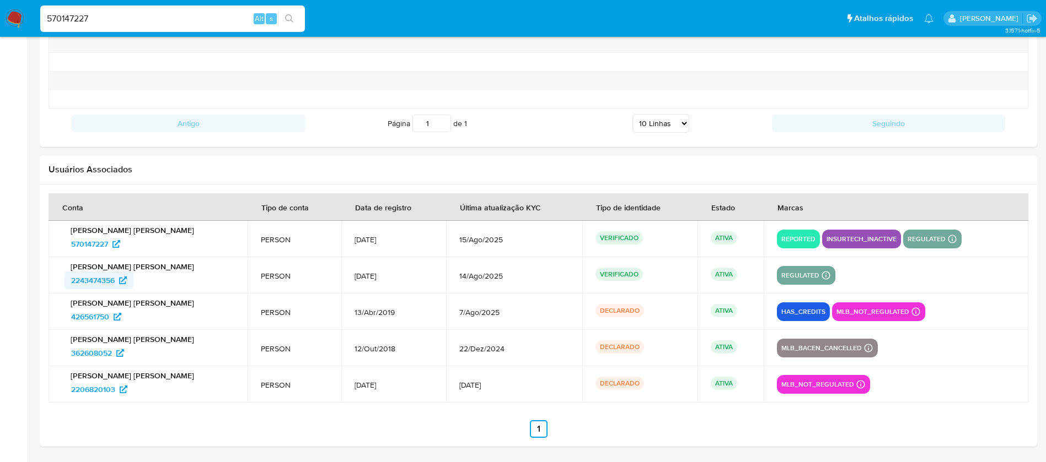
drag, startPoint x: 58, startPoint y: 282, endPoint x: 115, endPoint y: 281, distance: 56.8
click at [115, 281] on td "Kelly Aparecida Rodrigues Nunes 2243474356" at bounding box center [148, 275] width 199 height 36
click at [146, 24] on input "570147227" at bounding box center [172, 19] width 265 height 14
paste input "602946081"
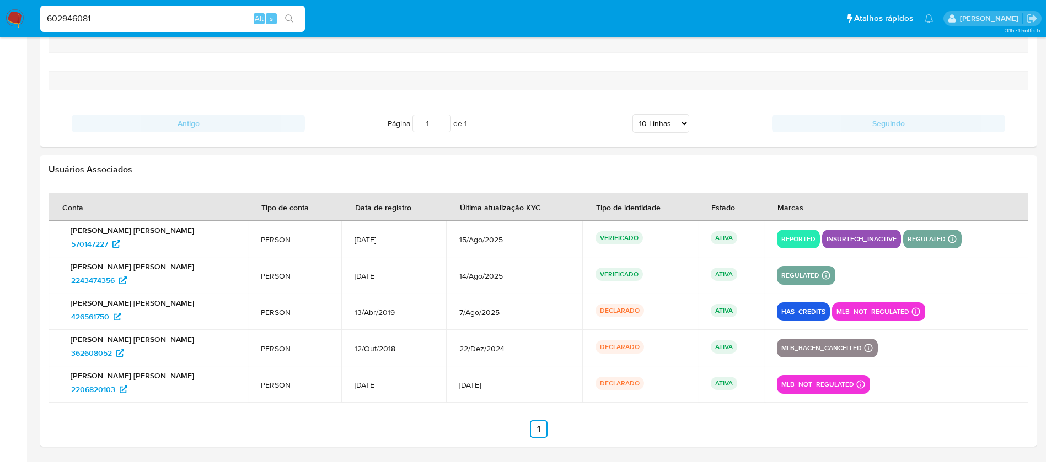
type input "602946081"
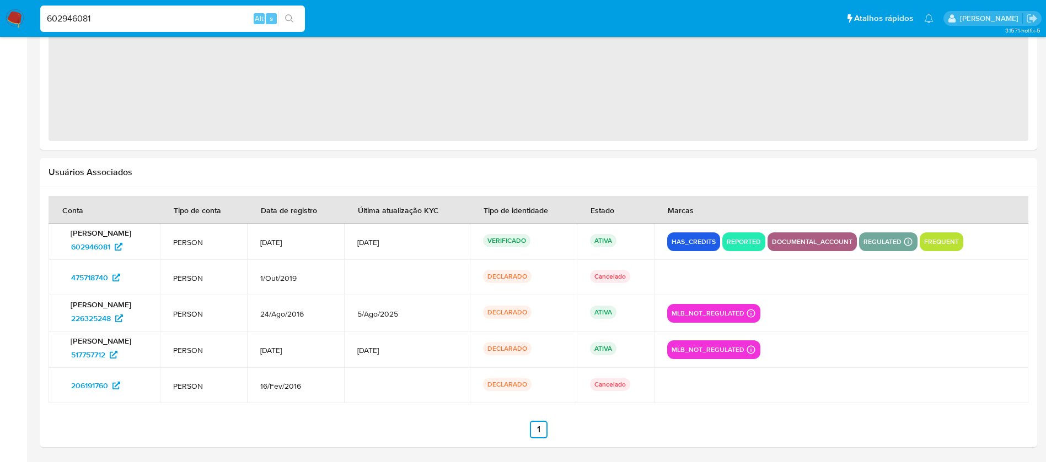
select select "10"
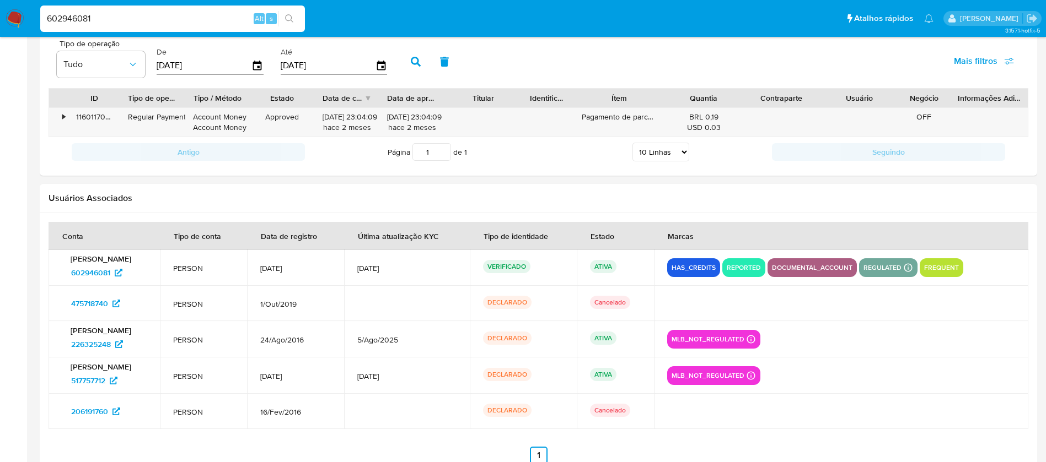
scroll to position [1106, 0]
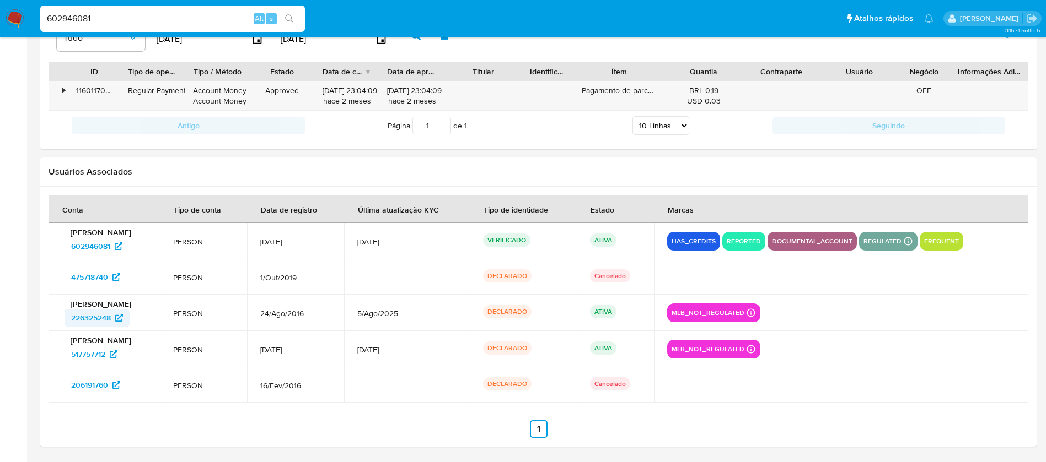
drag, startPoint x: 55, startPoint y: 317, endPoint x: 111, endPoint y: 320, distance: 56.3
click at [111, 320] on td "Cleiton Oliveira Domingos 226325248" at bounding box center [104, 313] width 111 height 36
click at [132, 19] on input "602946081" at bounding box center [172, 19] width 265 height 14
paste input "76463292"
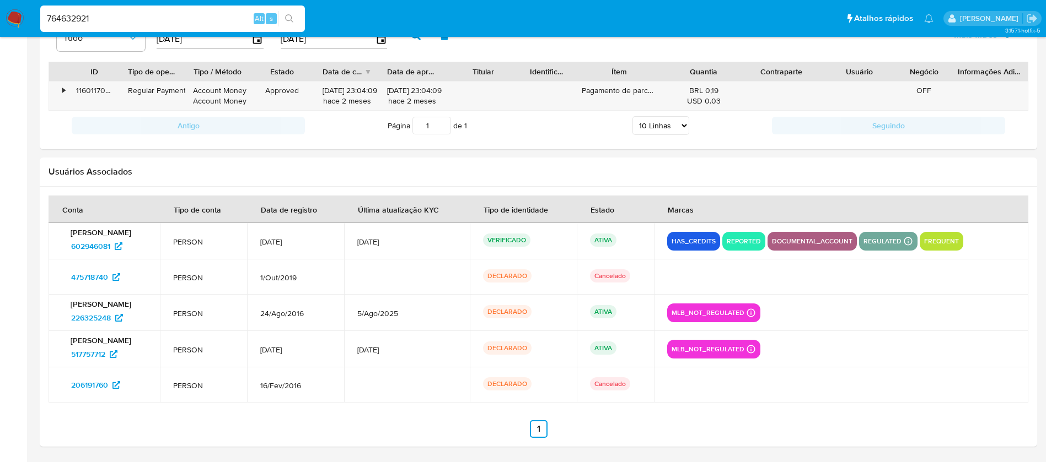
type input "764632921"
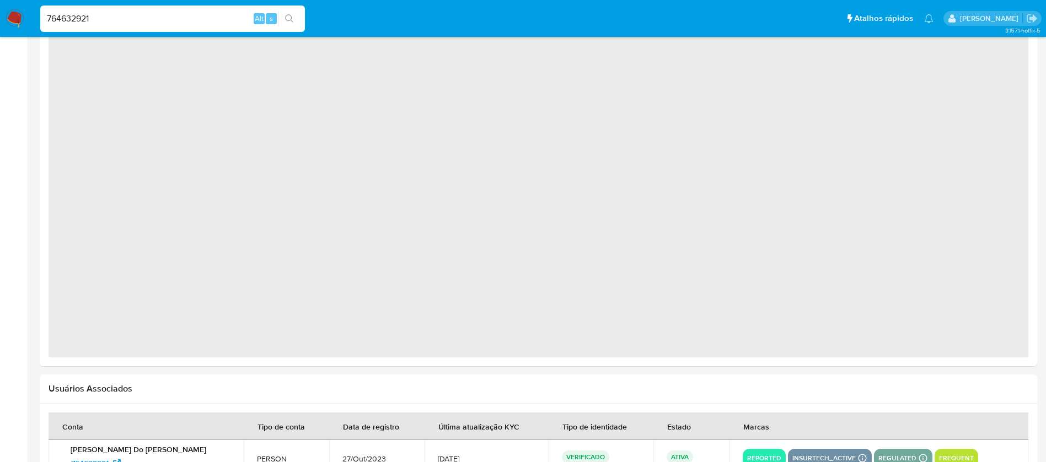
scroll to position [942, 0]
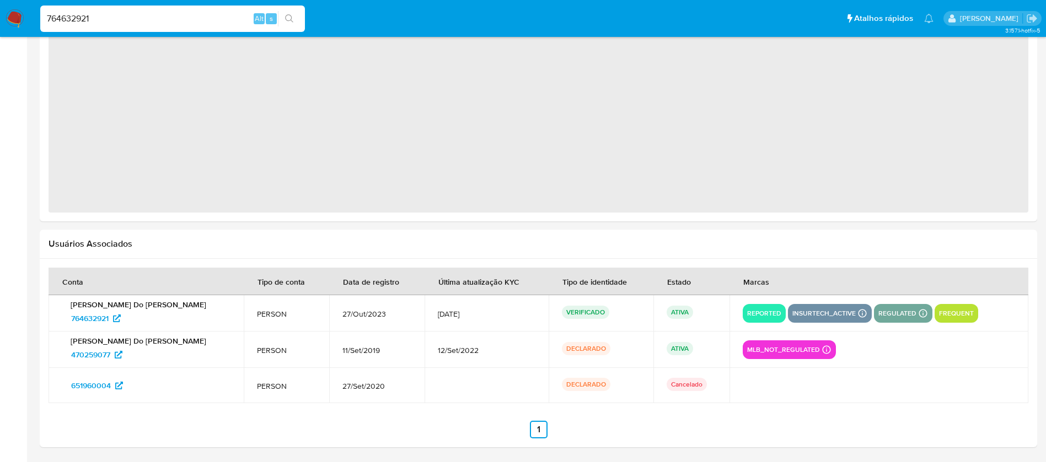
select select "10"
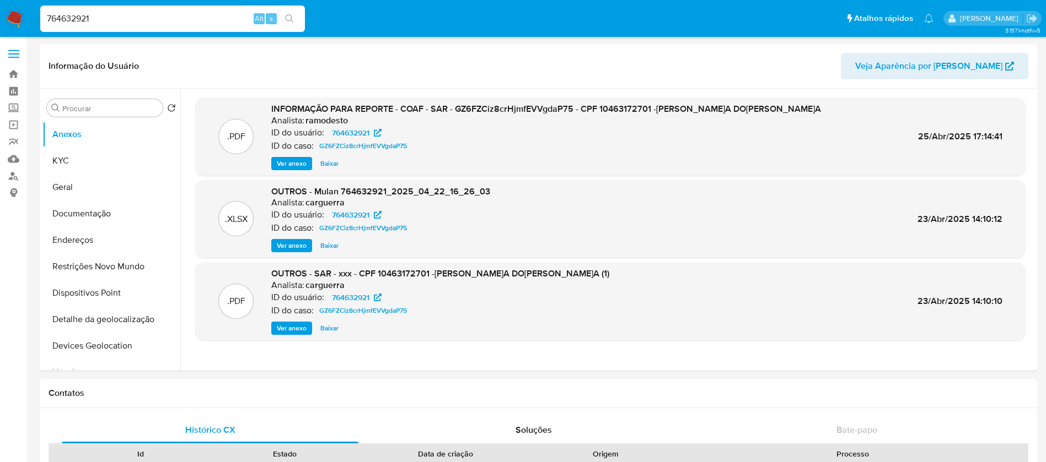
select select "10"
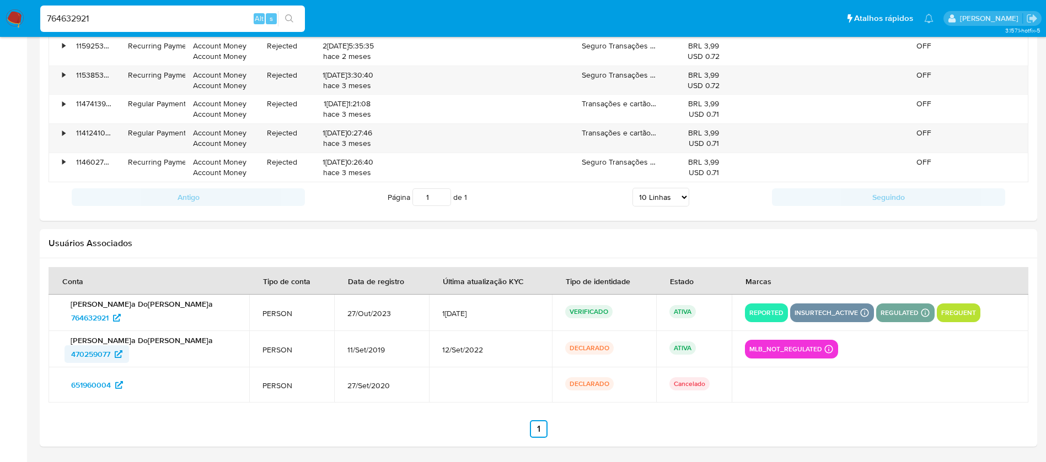
drag, startPoint x: 51, startPoint y: 357, endPoint x: 110, endPoint y: 357, distance: 59.0
click at [110, 357] on td "[PERSON_NAME]a Do[PERSON_NAME]a 470259077" at bounding box center [149, 349] width 201 height 36
click at [123, 25] on input "764632921" at bounding box center [172, 19] width 265 height 14
click at [120, 23] on input "764632921" at bounding box center [172, 19] width 265 height 14
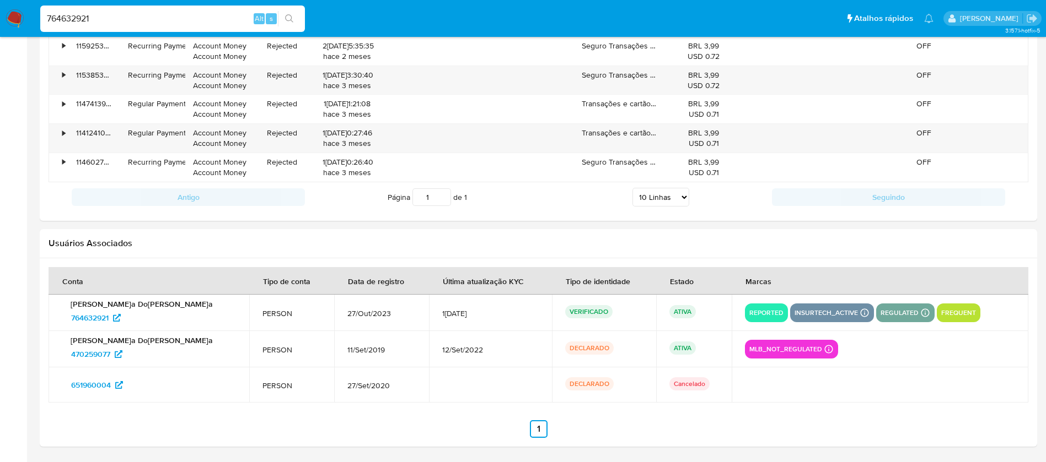
paste input "338661164"
type input "338661164"
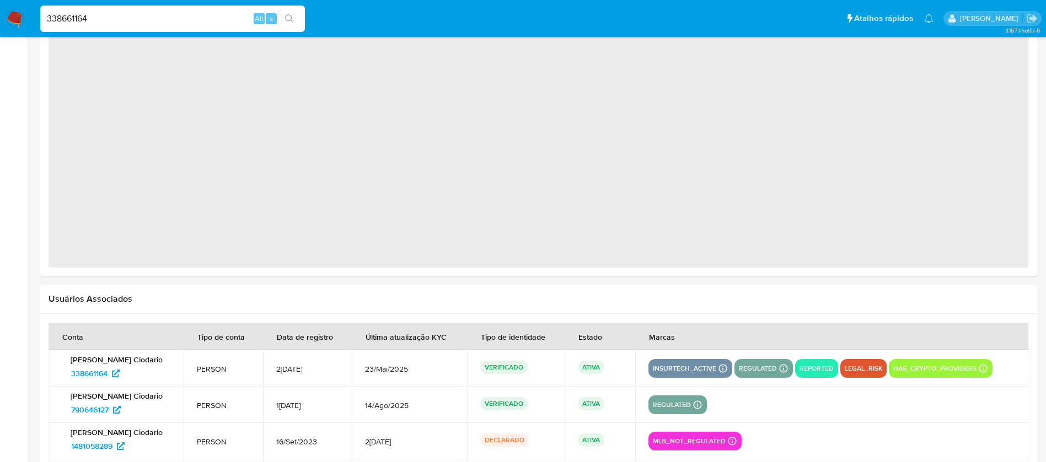
scroll to position [1015, 0]
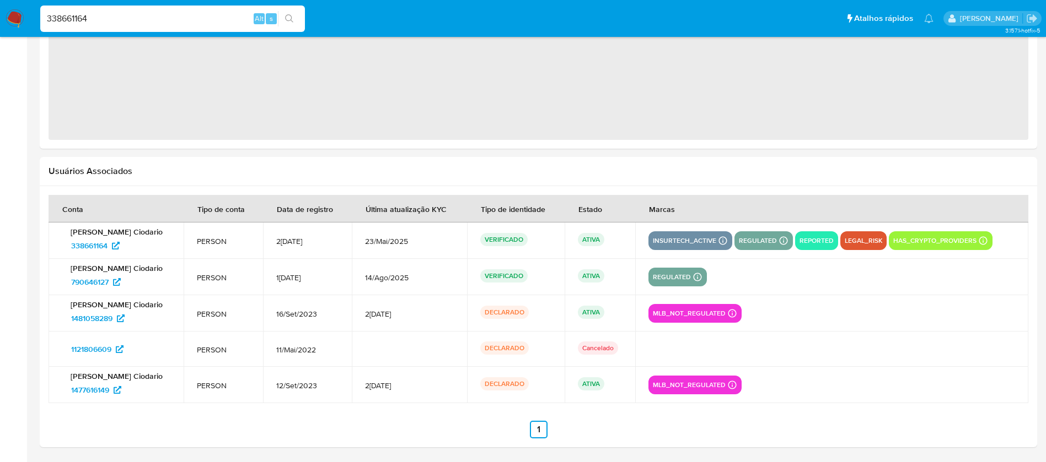
select select "10"
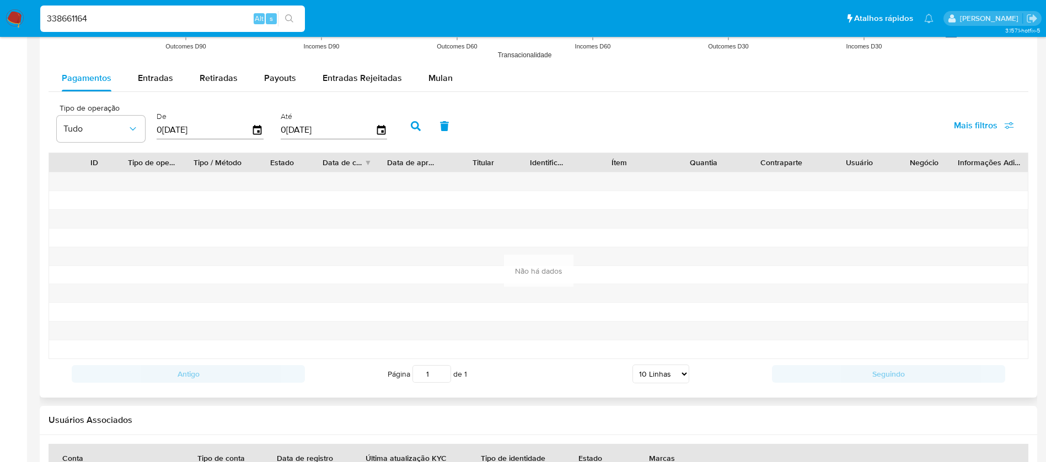
scroll to position [1264, 0]
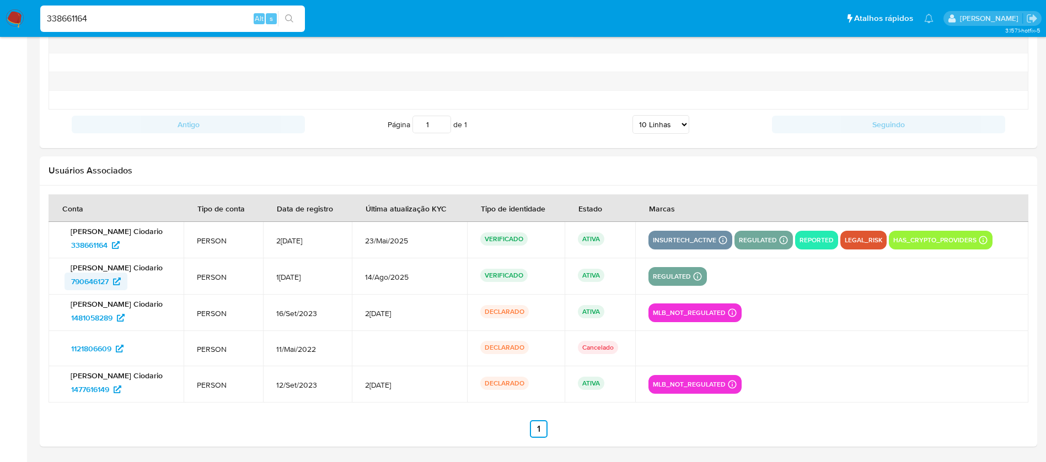
drag, startPoint x: 56, startPoint y: 280, endPoint x: 109, endPoint y: 282, distance: 52.4
click at [109, 282] on td "[PERSON_NAME] Ciodario 790646127" at bounding box center [116, 277] width 135 height 36
click at [123, 17] on input "338661164" at bounding box center [172, 19] width 265 height 14
paste input "271583363"
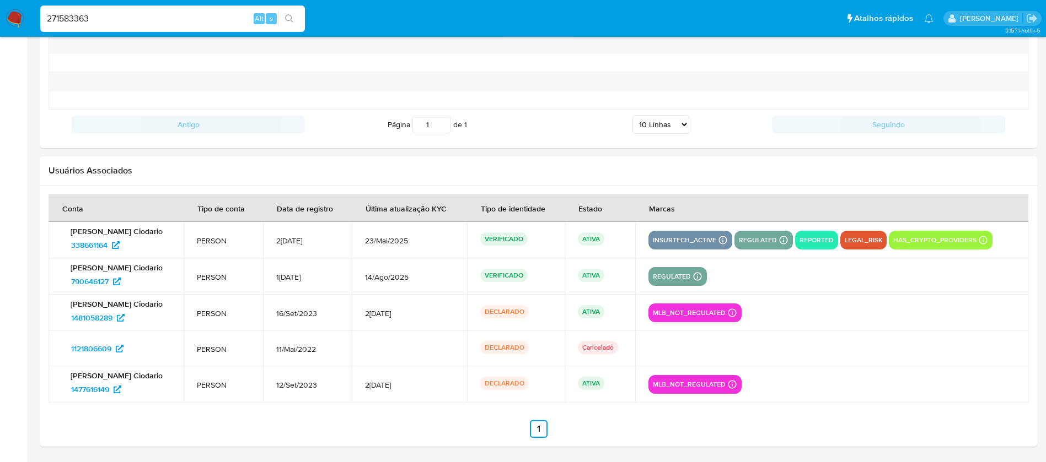
type input "271583363"
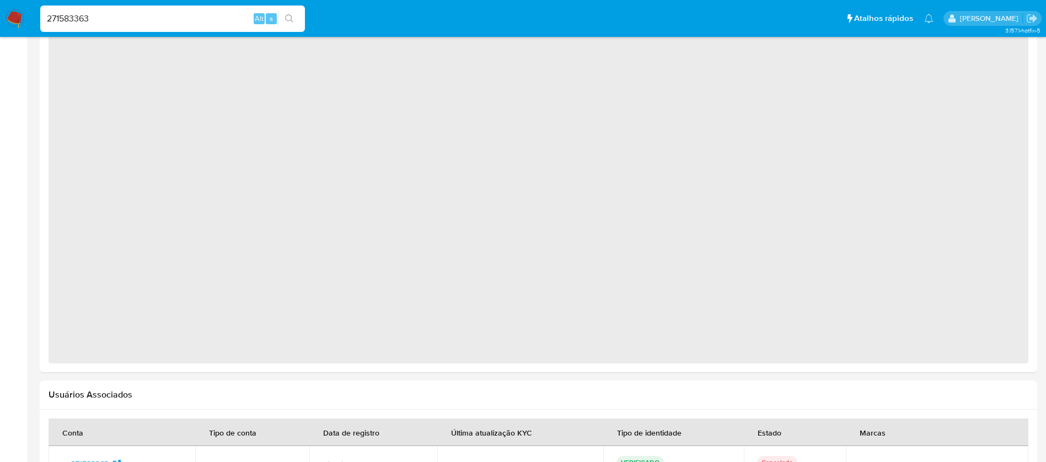
scroll to position [903, 0]
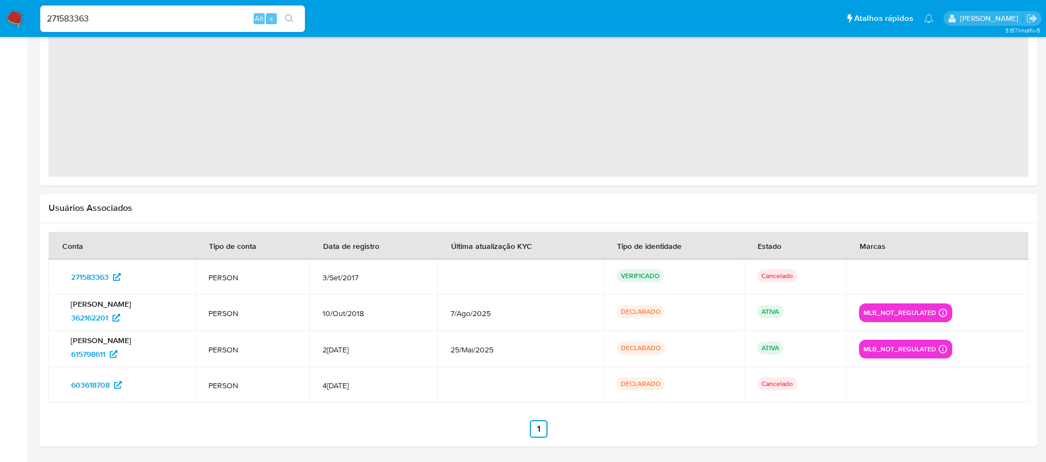
select select "10"
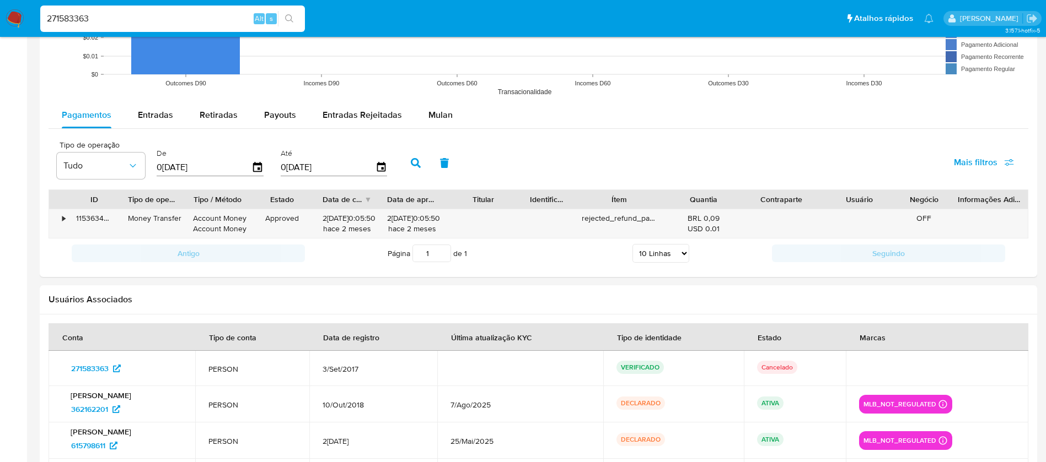
scroll to position [994, 0]
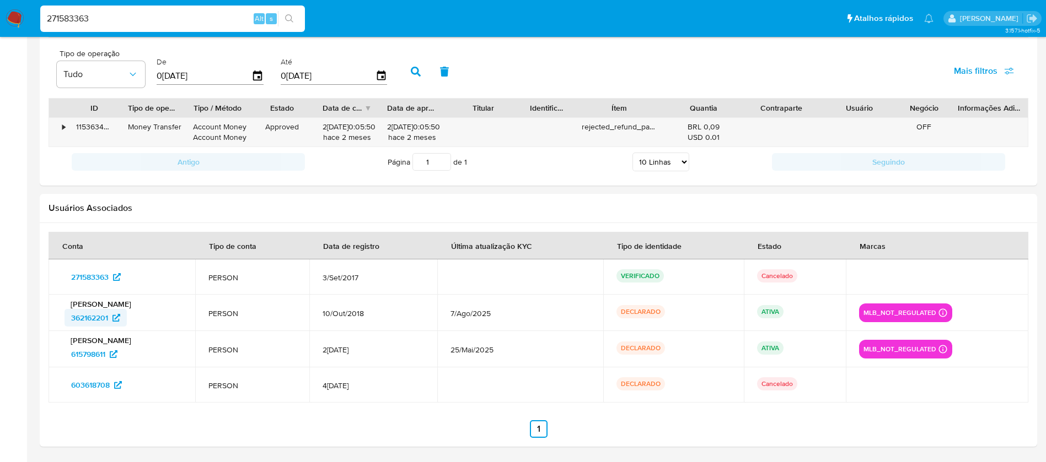
drag, startPoint x: 62, startPoint y: 322, endPoint x: 113, endPoint y: 321, distance: 51.3
click at [113, 321] on td "Maria Neide Silva 362162201" at bounding box center [122, 313] width 147 height 36
click at [110, 15] on input "271583363" at bounding box center [172, 19] width 265 height 14
paste input "404224735"
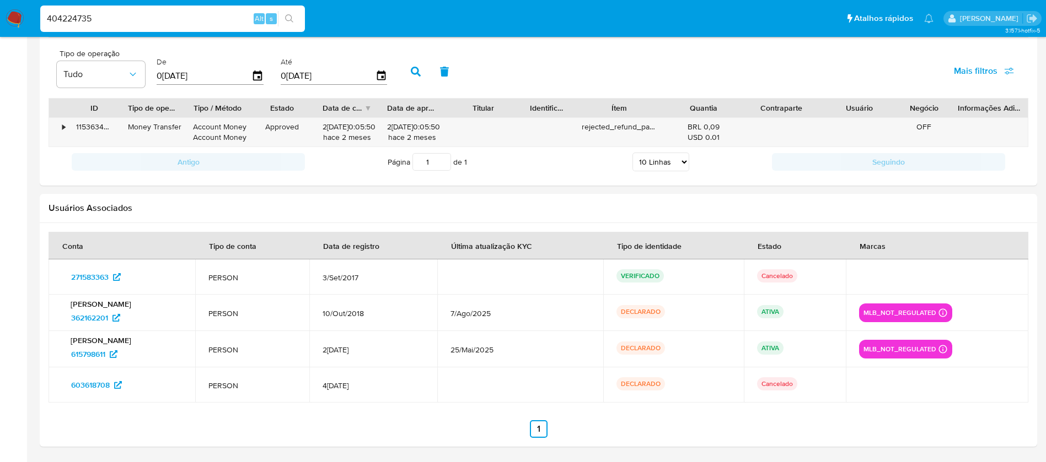
type input "404224735"
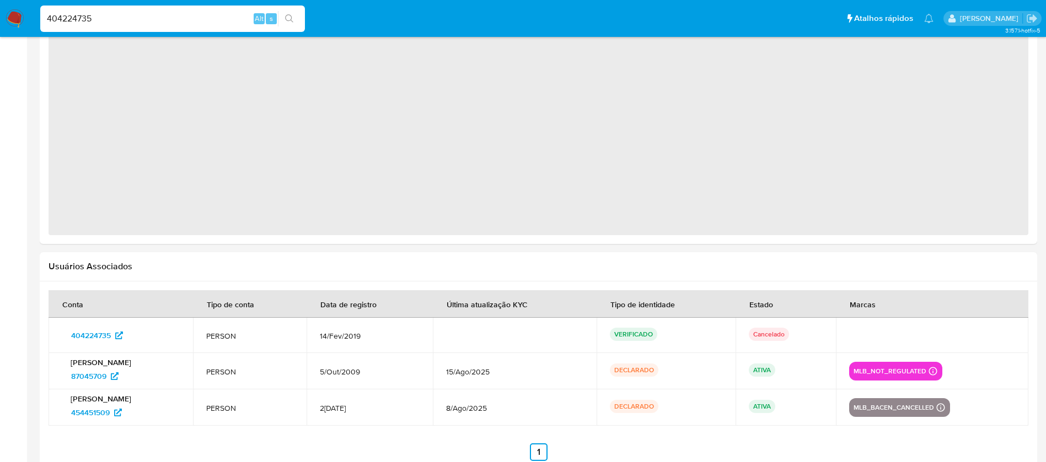
scroll to position [905, 0]
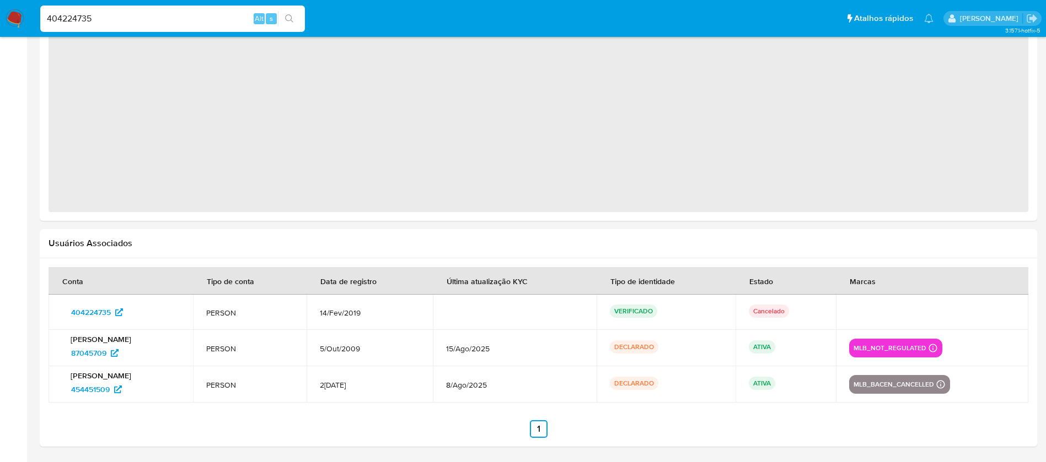
select select "10"
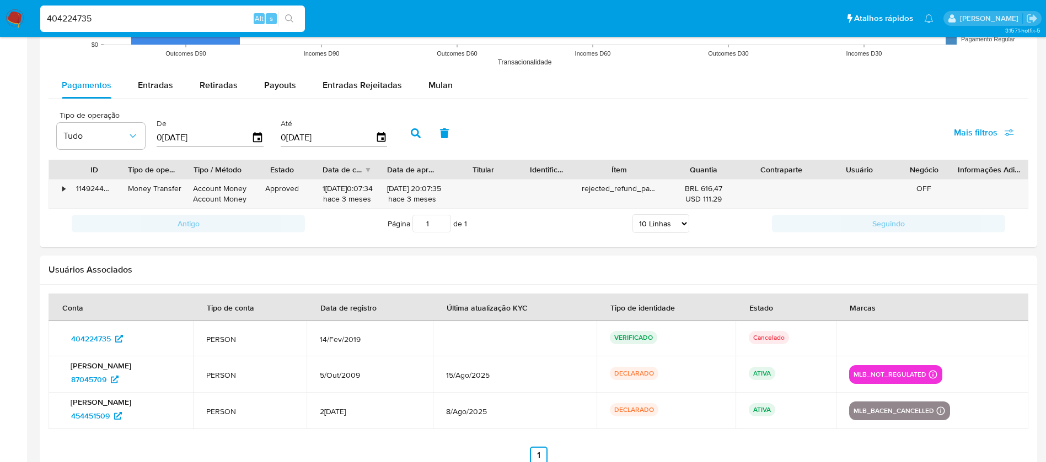
scroll to position [997, 0]
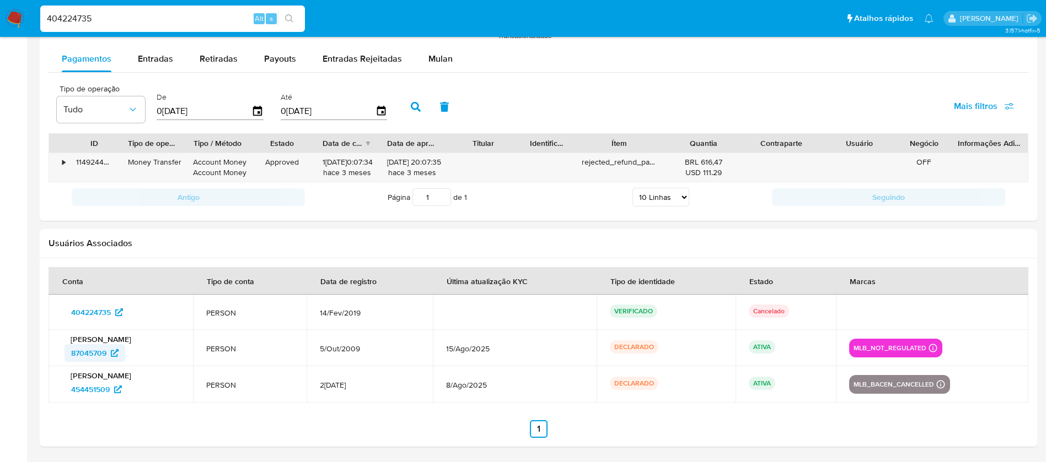
drag, startPoint x: 59, startPoint y: 360, endPoint x: 109, endPoint y: 359, distance: 50.2
click at [109, 359] on td "Vitor Paulo Mota da Silva 87045709" at bounding box center [121, 348] width 144 height 36
click at [124, 19] on input "404224735" at bounding box center [172, 19] width 265 height 14
paste input "2309723243"
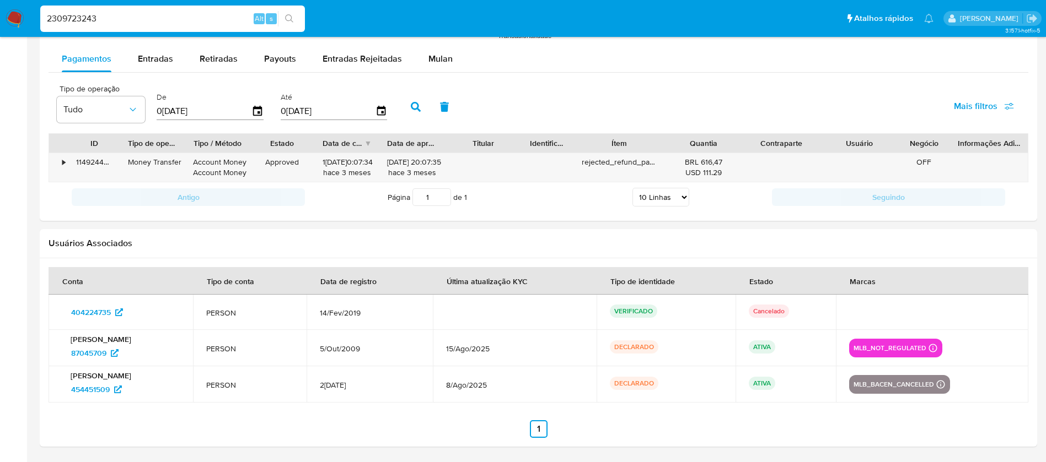
type input "2309723243"
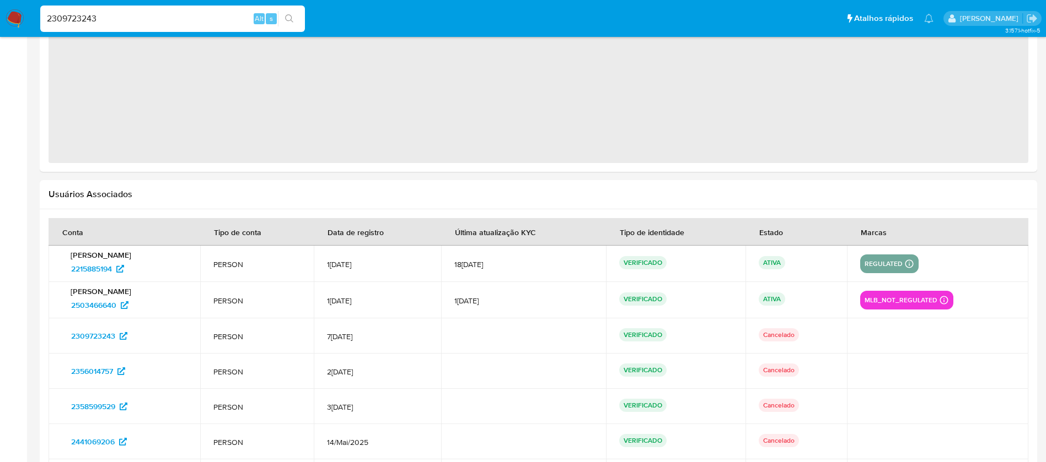
select select "10"
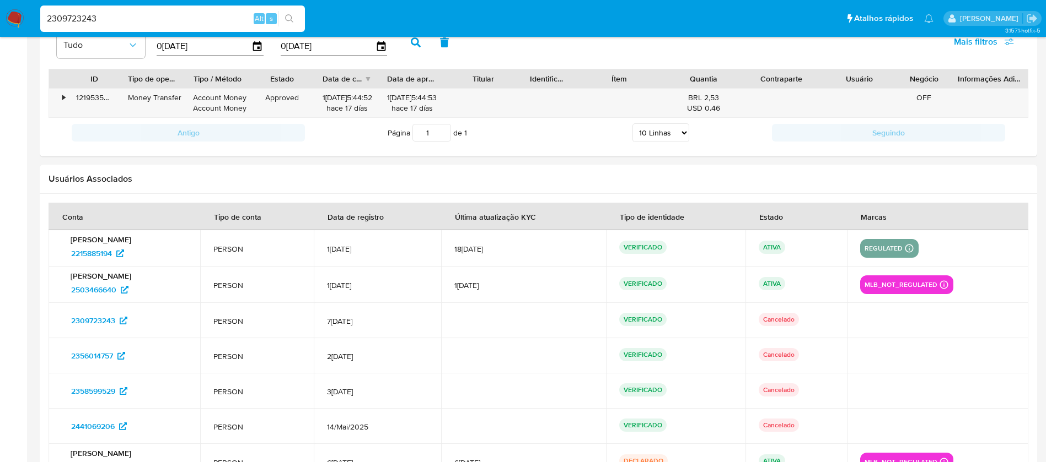
scroll to position [1176, 0]
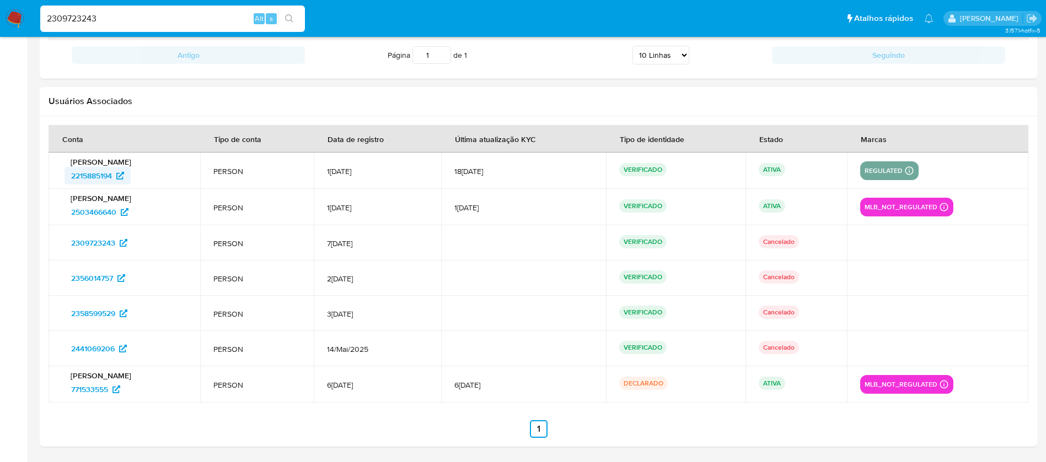
drag, startPoint x: 59, startPoint y: 176, endPoint x: 114, endPoint y: 178, distance: 54.6
click at [114, 178] on td "Ivonilda Dos Santos da Silva 2215885194" at bounding box center [125, 171] width 152 height 36
click at [147, 15] on input "2309723243" at bounding box center [172, 19] width 265 height 14
paste input "049515621"
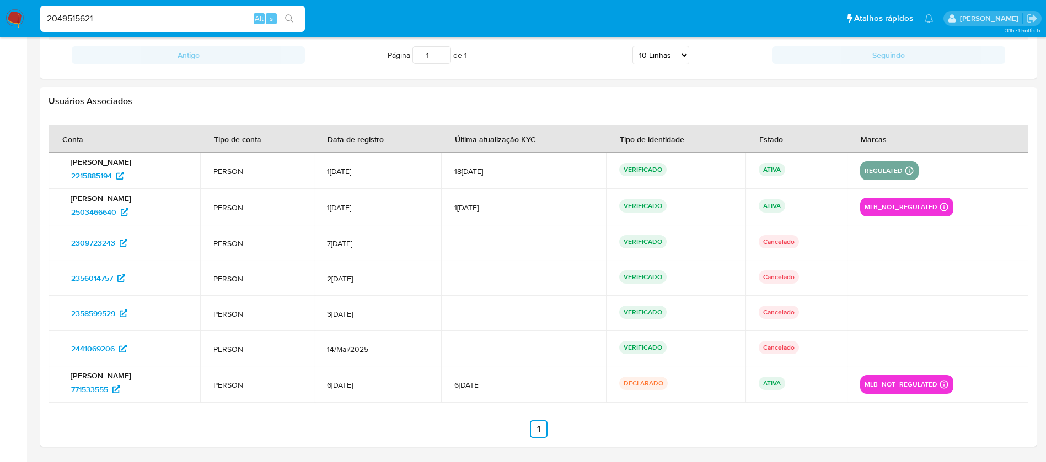
type input "2049515621"
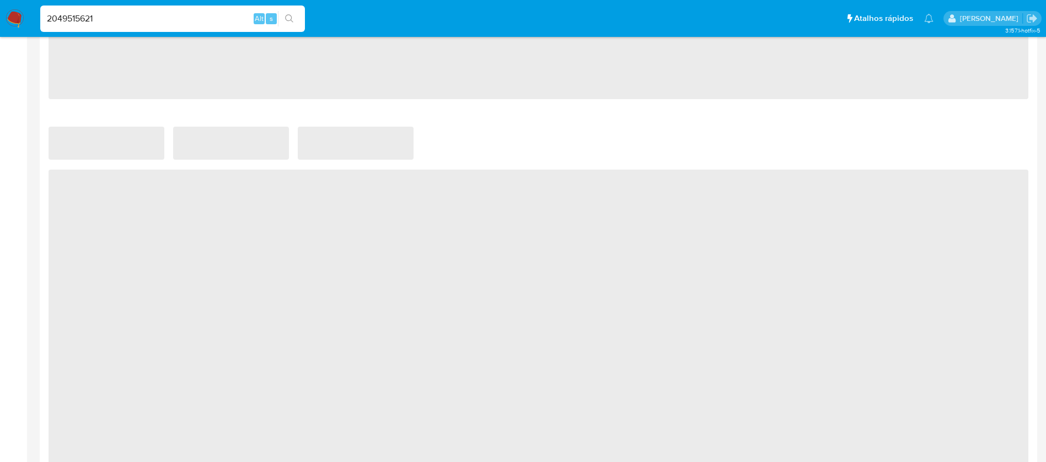
select select "10"
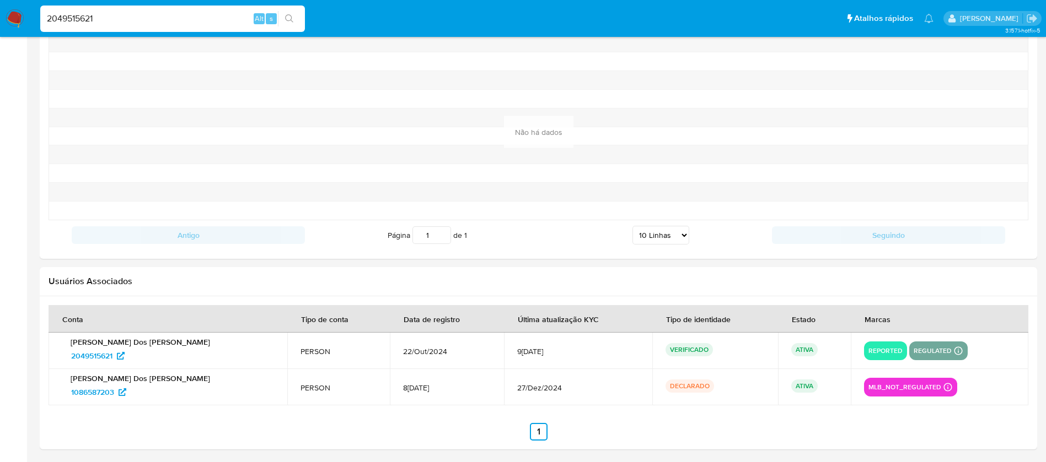
scroll to position [1156, 0]
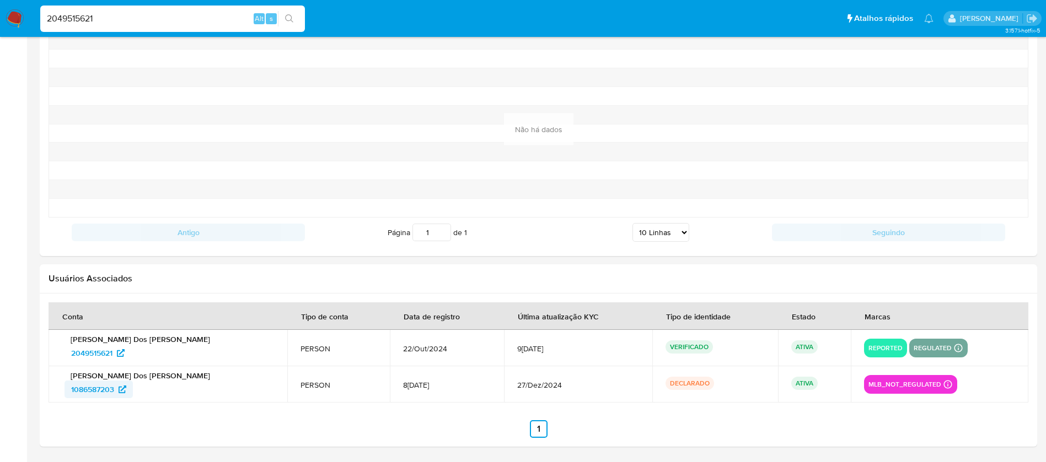
drag, startPoint x: 63, startPoint y: 394, endPoint x: 114, endPoint y: 393, distance: 50.7
click at [114, 393] on div "Savio Cordeiro Dos Santos 1086587203" at bounding box center [168, 385] width 212 height 28
click at [133, 21] on input "2049515621" at bounding box center [172, 19] width 265 height 14
paste input "735590532"
click at [133, 21] on input "735590532" at bounding box center [172, 19] width 265 height 14
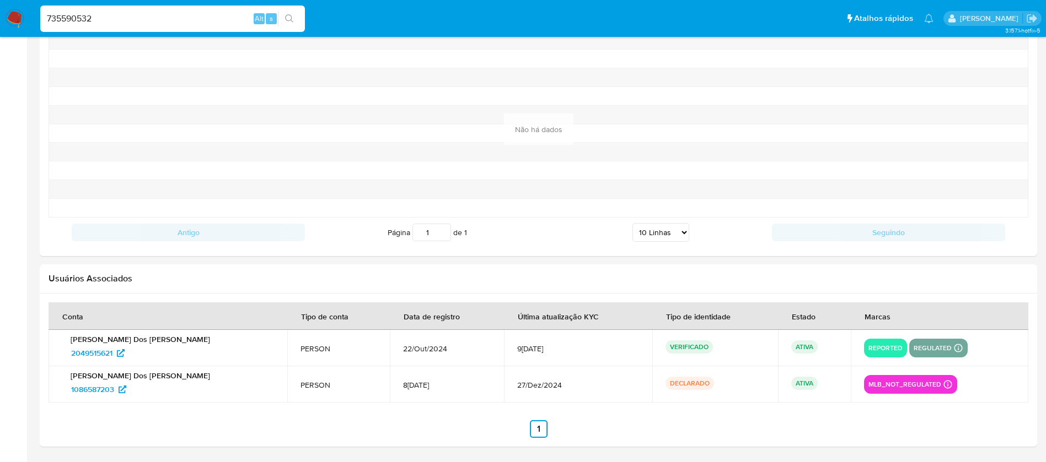
type input "735590532"
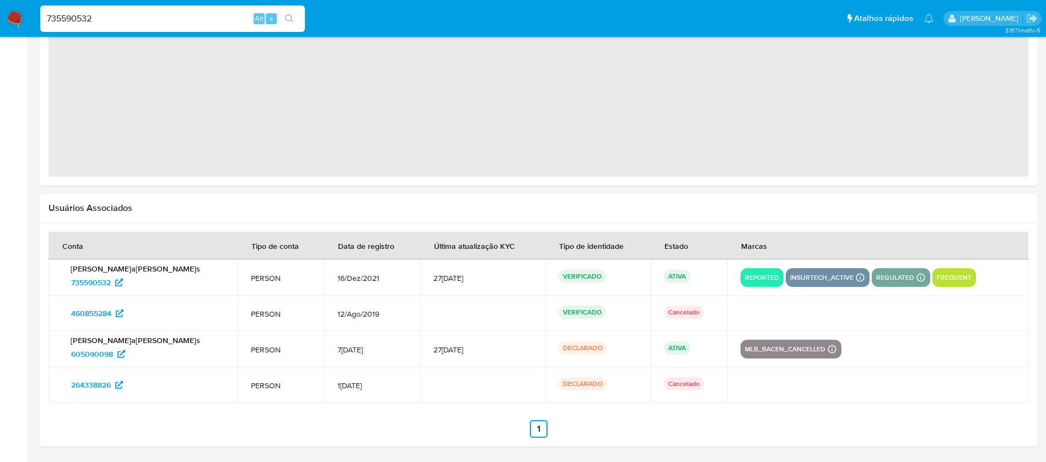
select select "10"
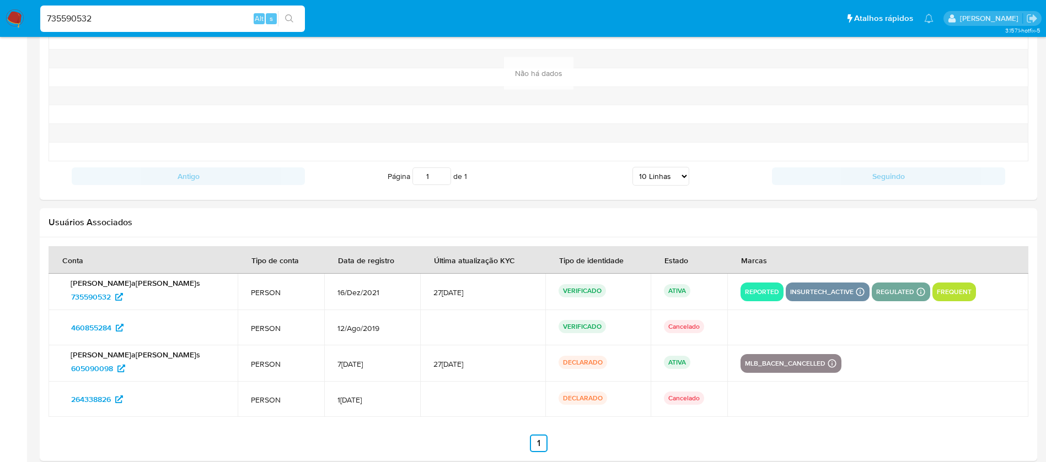
scroll to position [1208, 0]
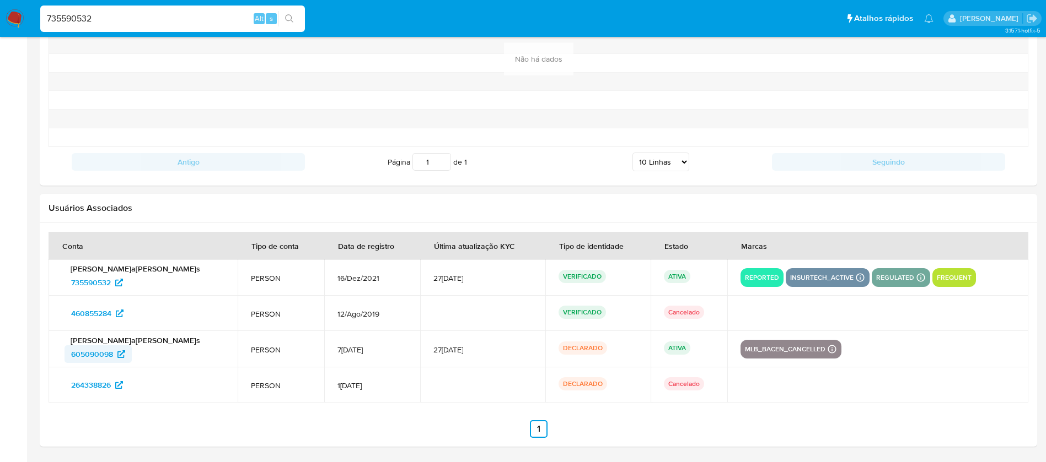
drag, startPoint x: 57, startPoint y: 356, endPoint x: 111, endPoint y: 355, distance: 54.6
click at [111, 355] on td "Jean Carlos de Lima Gomes 605090098" at bounding box center [143, 349] width 189 height 36
click at [109, 15] on input "735590532" at bounding box center [172, 19] width 265 height 14
paste input "2056991266"
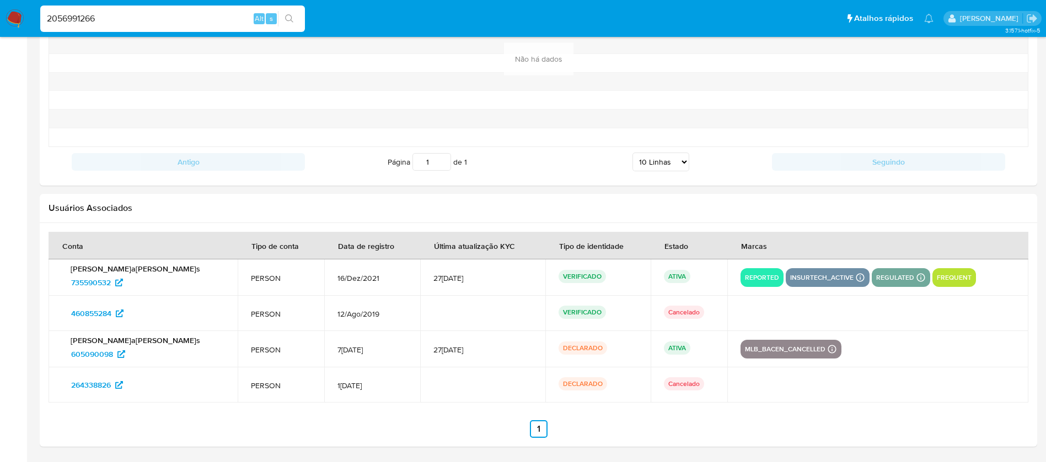
type input "2056991266"
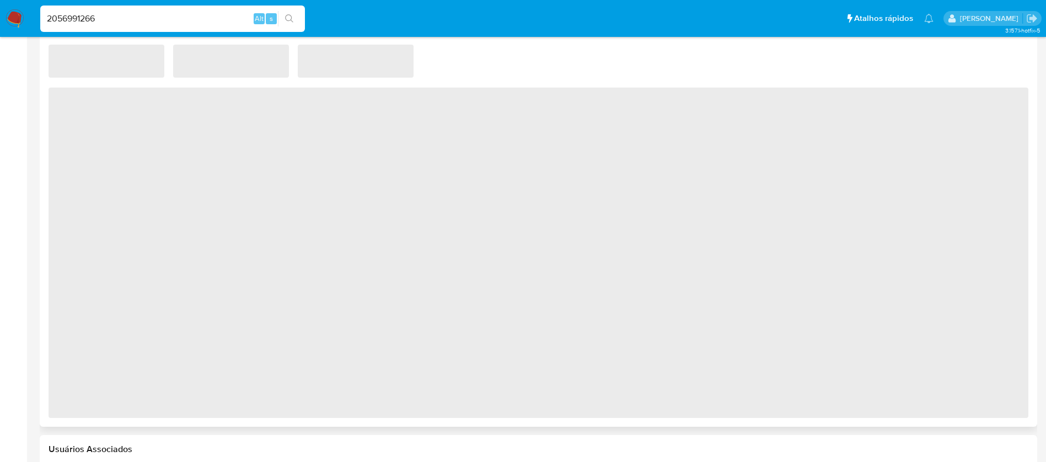
scroll to position [831, 0]
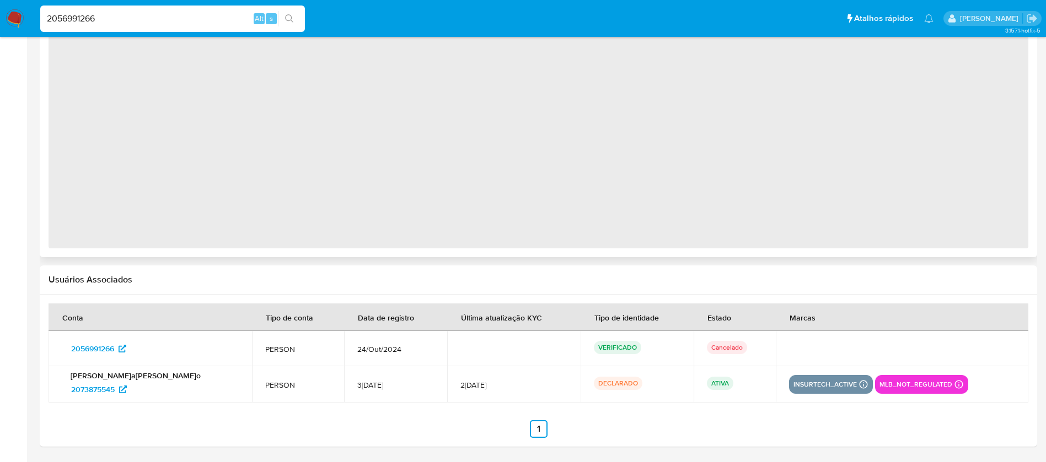
select select "10"
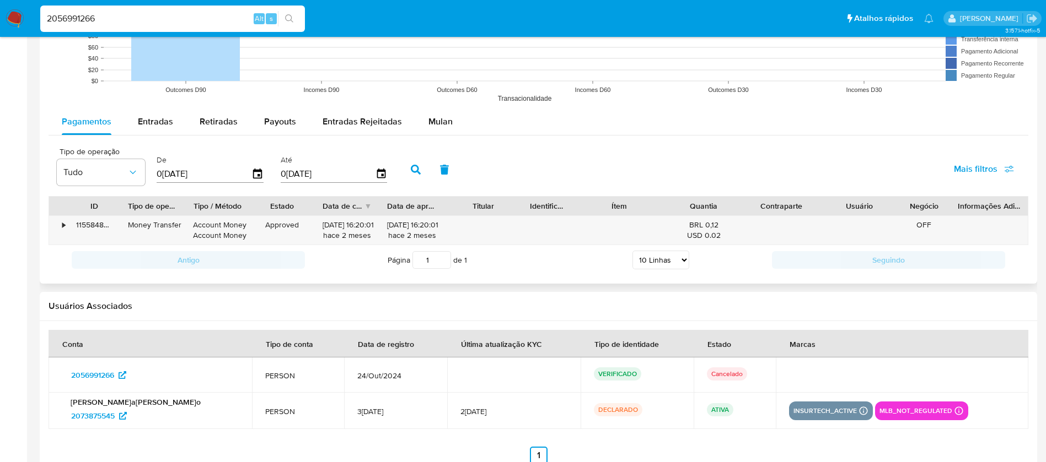
scroll to position [923, 0]
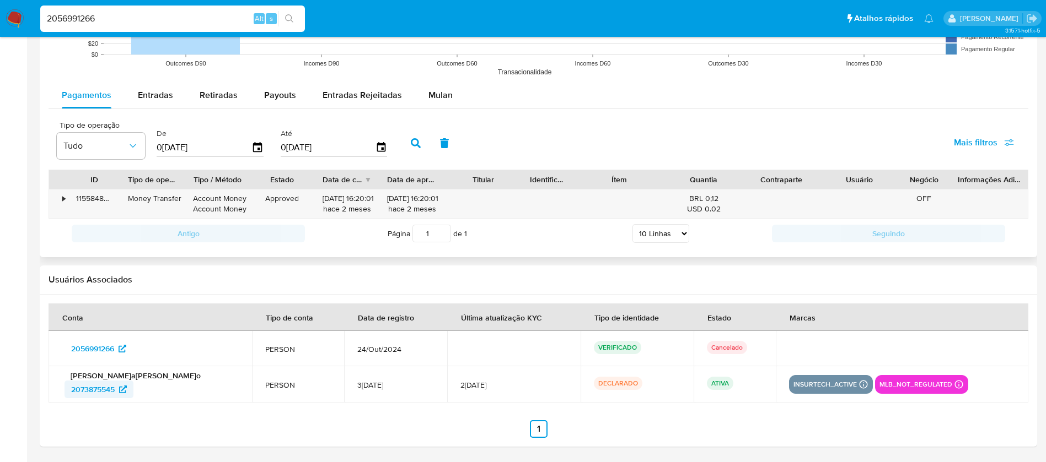
drag, startPoint x: 63, startPoint y: 393, endPoint x: 115, endPoint y: 395, distance: 51.3
click at [115, 395] on div "Carlos Daniel Sousa Bicalho 2073875545" at bounding box center [150, 385] width 177 height 28
click at [116, 21] on input "2056991266" at bounding box center [172, 19] width 265 height 14
paste input "80050927"
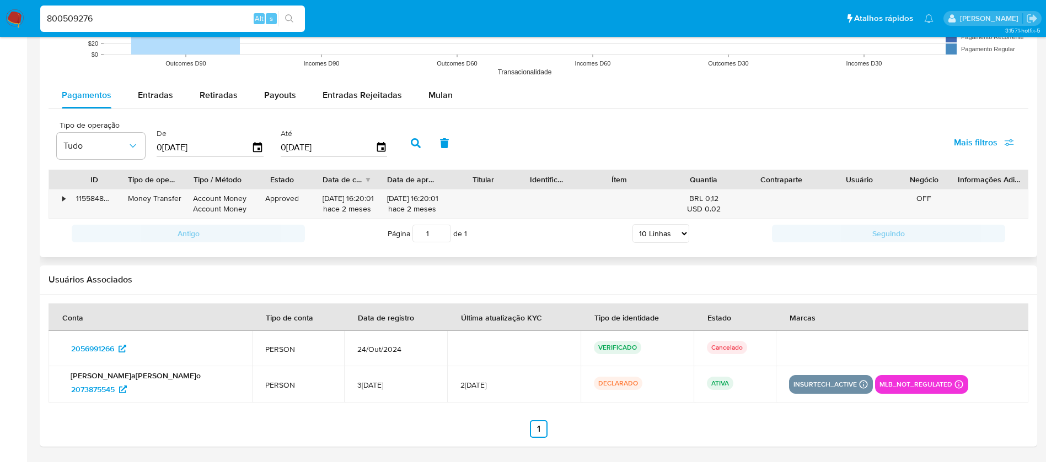
type input "800509276"
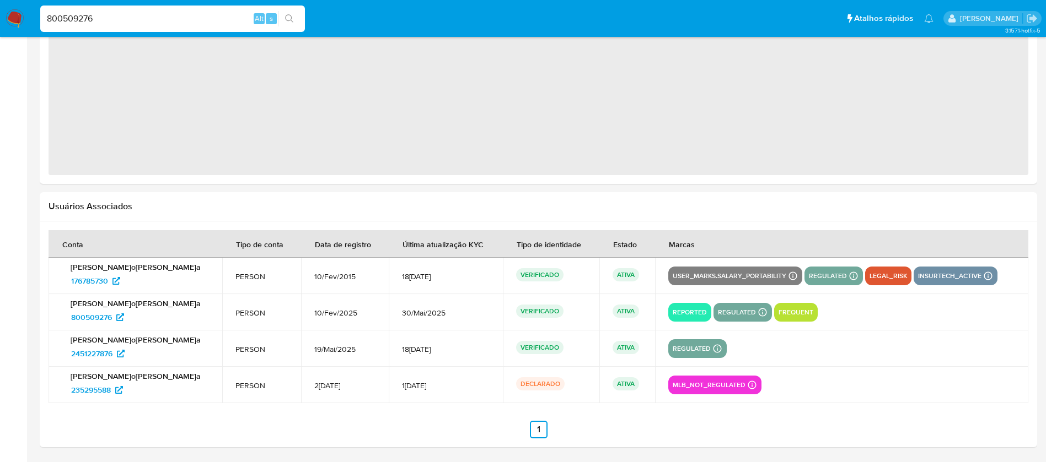
select select "10"
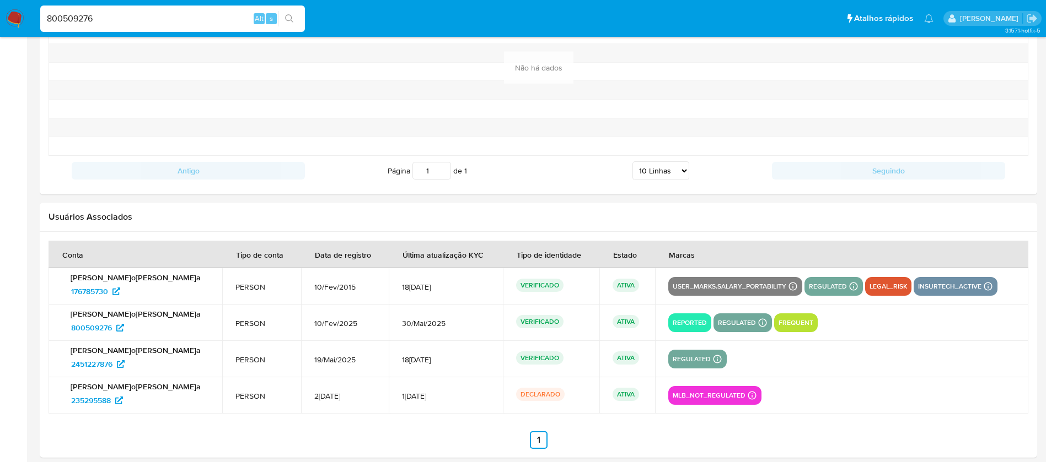
scroll to position [1229, 0]
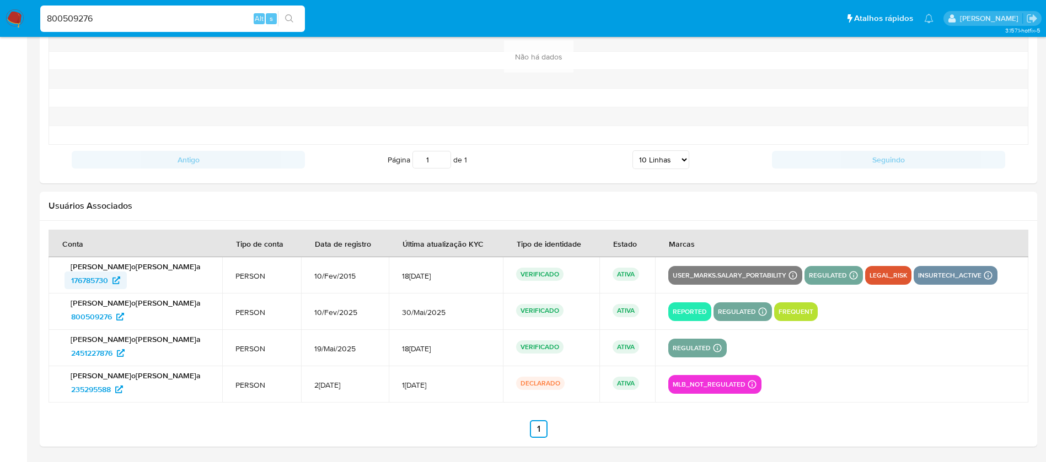
drag, startPoint x: 53, startPoint y: 281, endPoint x: 107, endPoint y: 284, distance: 54.1
click at [107, 284] on td "David Valentino Viana 176785730" at bounding box center [136, 275] width 174 height 36
click at [85, 280] on span "176785730" at bounding box center [89, 281] width 37 height 18
click at [51, 275] on td "David Valentino Viana 176785730" at bounding box center [136, 275] width 174 height 36
drag, startPoint x: 61, startPoint y: 281, endPoint x: 109, endPoint y: 284, distance: 48.7
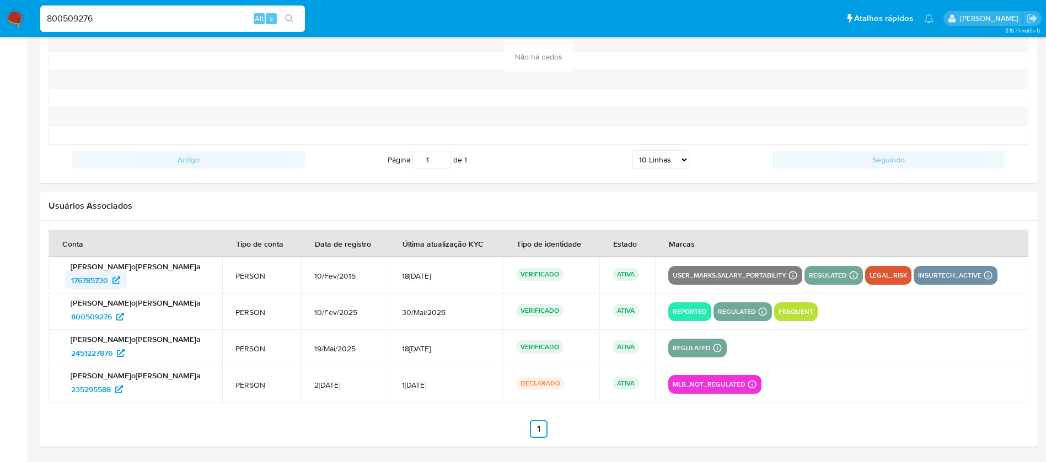
click at [109, 284] on td "David Valentino Viana 176785730" at bounding box center [136, 275] width 174 height 36
click at [125, 22] on input "800509276" at bounding box center [172, 19] width 265 height 14
paste input "1571672548"
type input "1571672548"
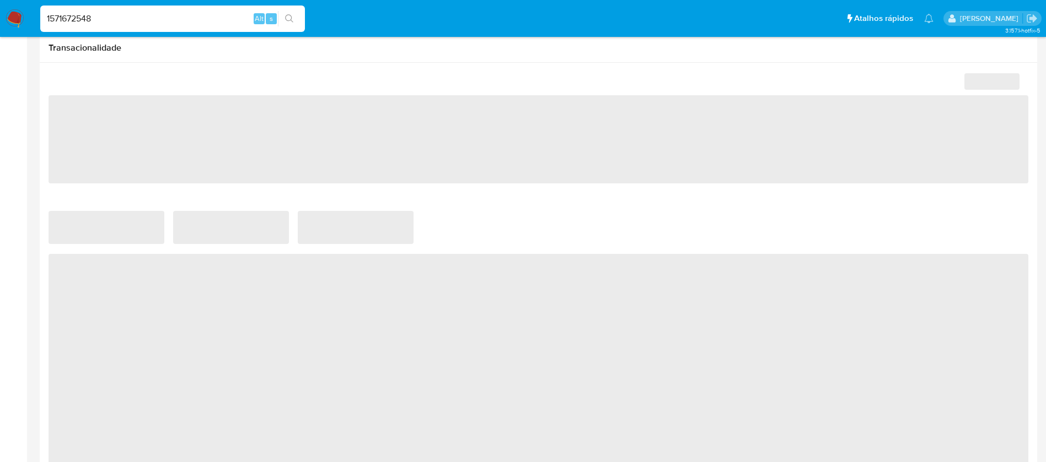
select select "10"
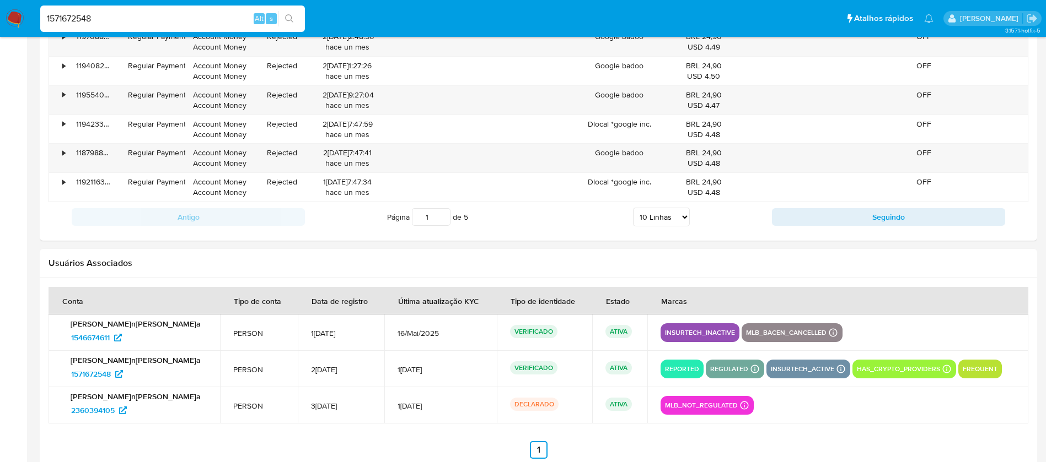
scroll to position [1278, 0]
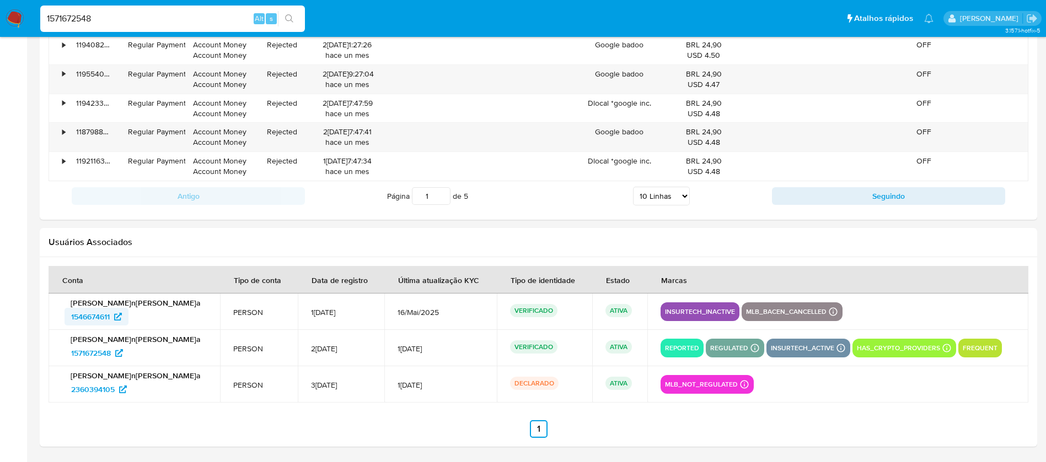
drag, startPoint x: 61, startPoint y: 321, endPoint x: 111, endPoint y: 320, distance: 50.2
click at [111, 320] on td "Vitor Madson Rosa de Oliveira 1546674611" at bounding box center [134, 312] width 171 height 36
click at [115, 20] on input "1571672548" at bounding box center [172, 19] width 265 height 14
paste input "957600339"
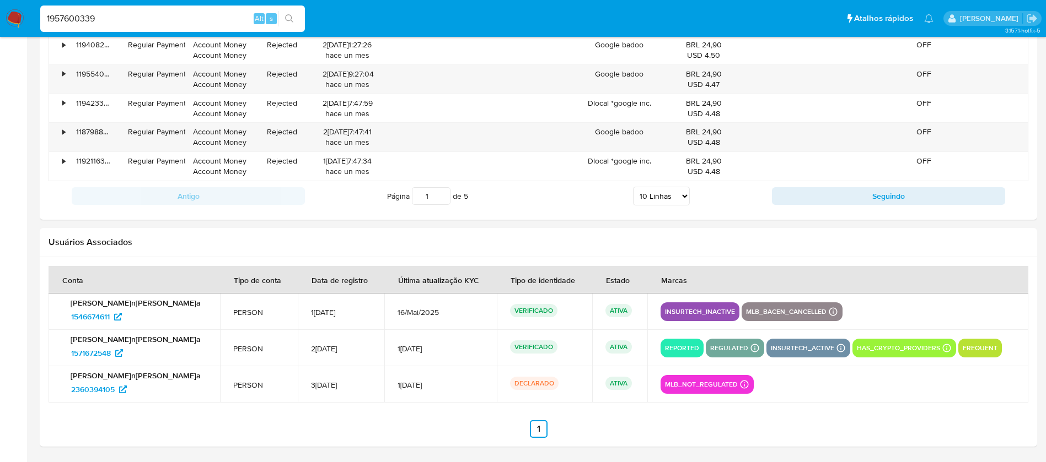
type input "1957600339"
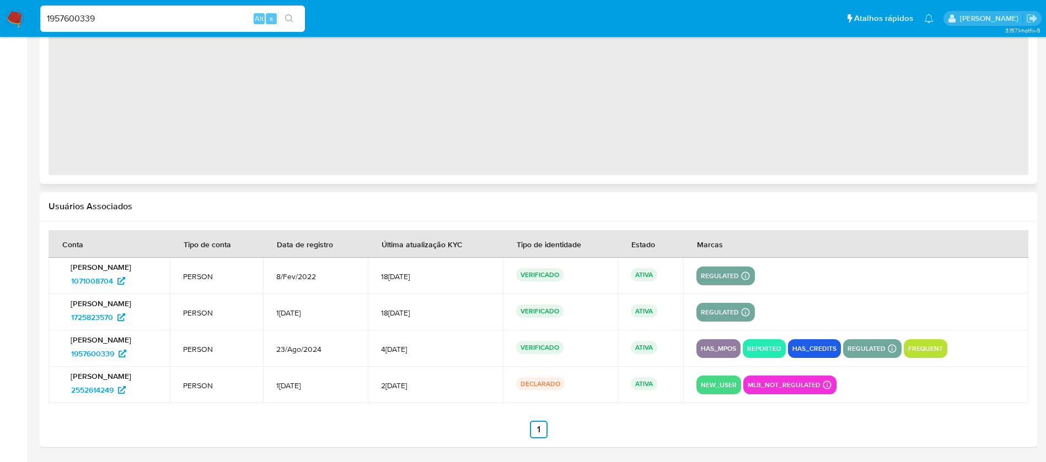
select select "10"
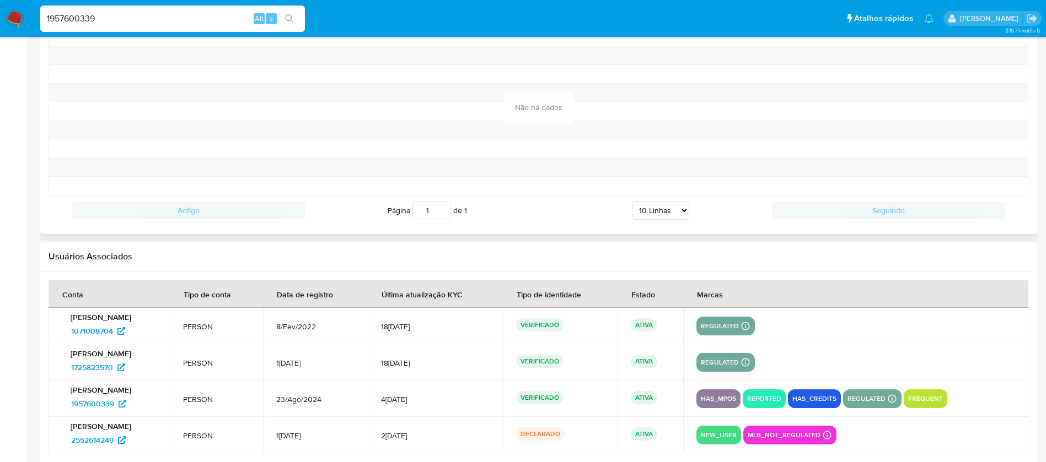
scroll to position [1229, 0]
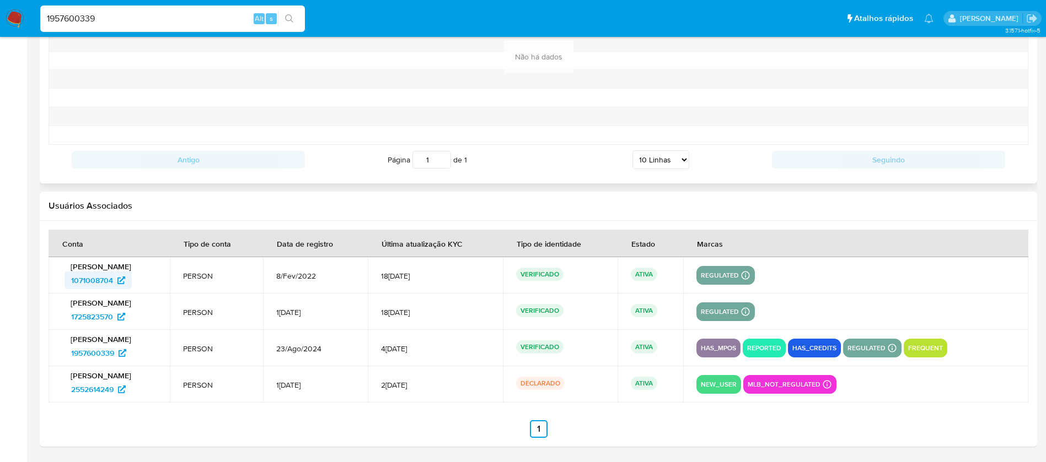
drag, startPoint x: 62, startPoint y: 284, endPoint x: 112, endPoint y: 283, distance: 50.2
click at [112, 283] on td "Guilherme Goncalves Pereira 1071008704" at bounding box center [109, 275] width 121 height 36
click at [138, 18] on input "1957600339" at bounding box center [172, 19] width 265 height 14
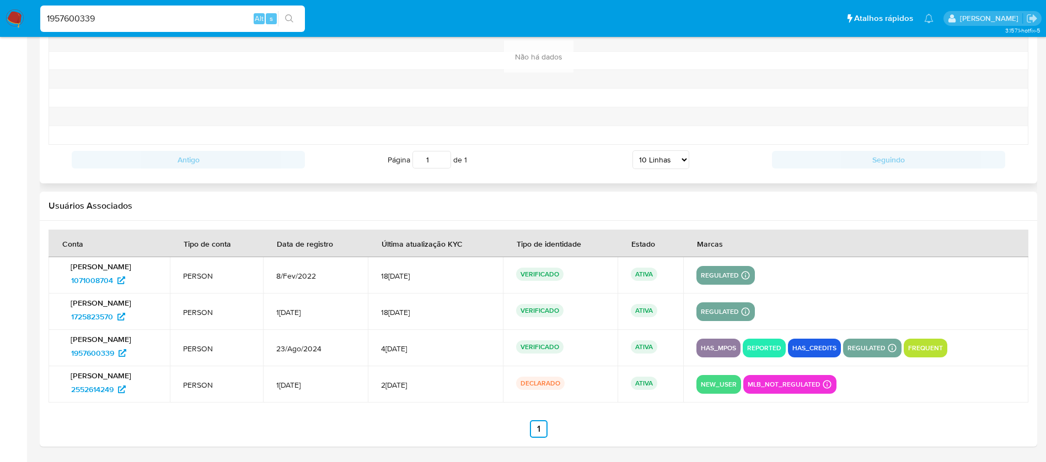
paste input "2314273921"
type input "2314273921"
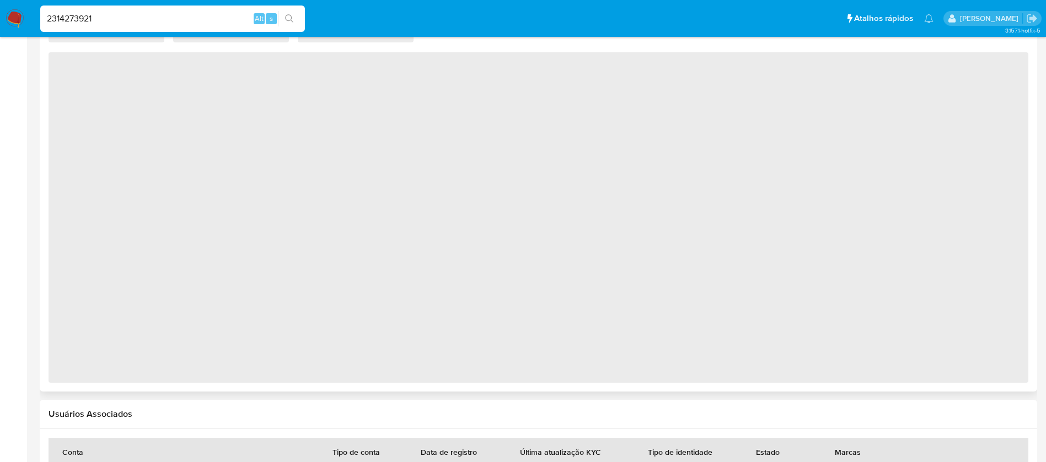
select select "10"
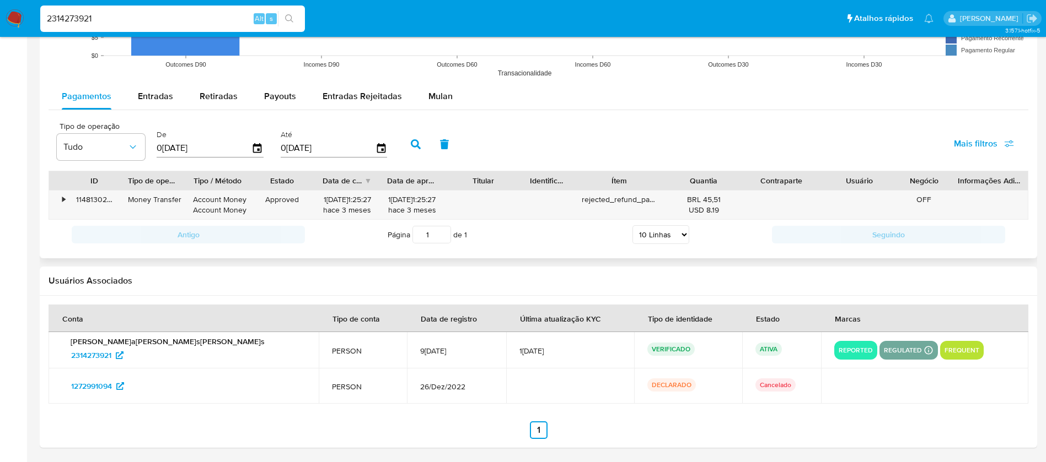
scroll to position [998, 0]
drag, startPoint x: 63, startPoint y: 389, endPoint x: 113, endPoint y: 390, distance: 49.6
click at [113, 390] on div "1272991094" at bounding box center [184, 385] width 244 height 18
click at [143, 14] on input "2314273921" at bounding box center [172, 19] width 265 height 14
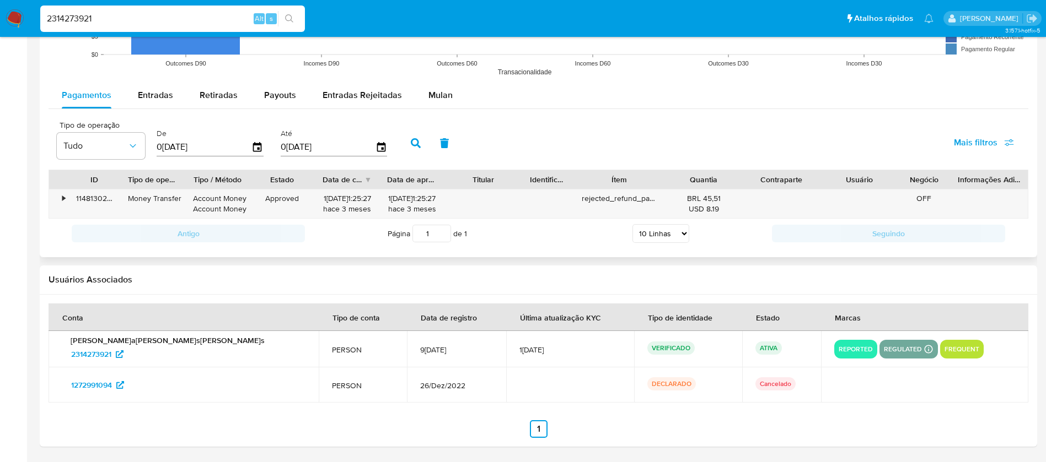
paste input "1308555068"
type input "1308555068"
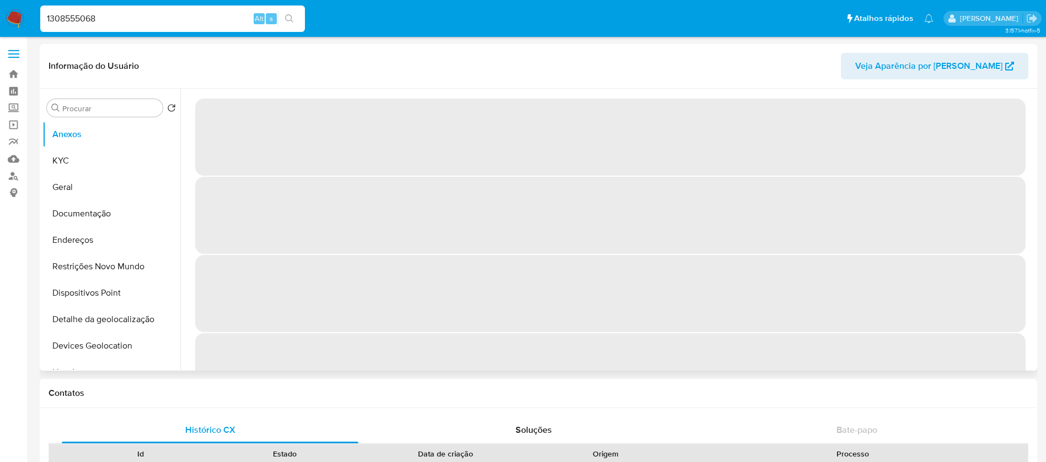
select select "10"
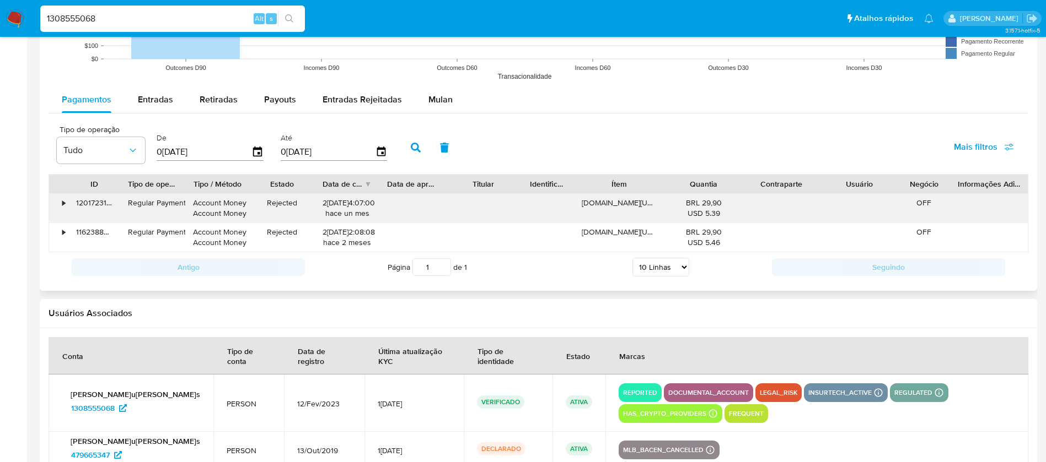
scroll to position [1004, 0]
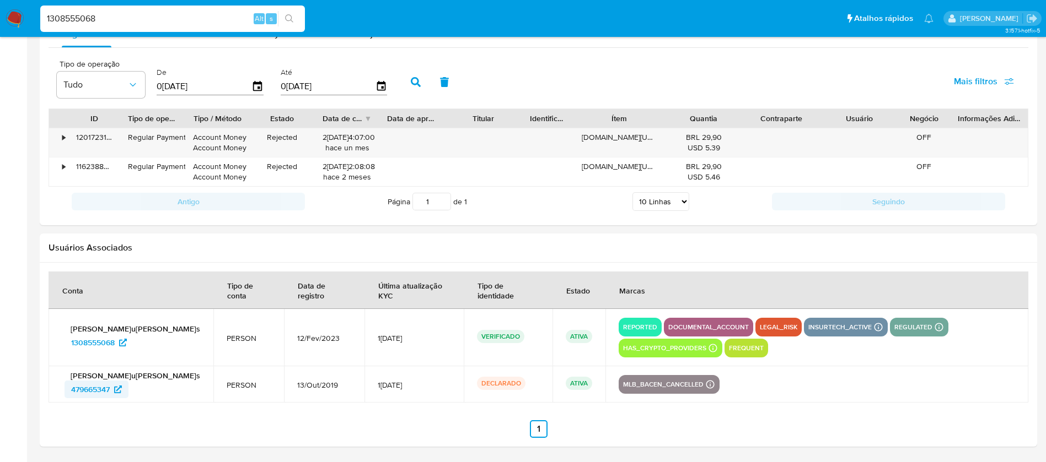
drag, startPoint x: 58, startPoint y: 396, endPoint x: 111, endPoint y: 399, distance: 53.0
click at [111, 399] on td "Aurelio Augusto Abreu Soares 479665347" at bounding box center [131, 385] width 165 height 36
click at [132, 19] on input "1308555068" at bounding box center [172, 19] width 265 height 14
paste input "245066819"
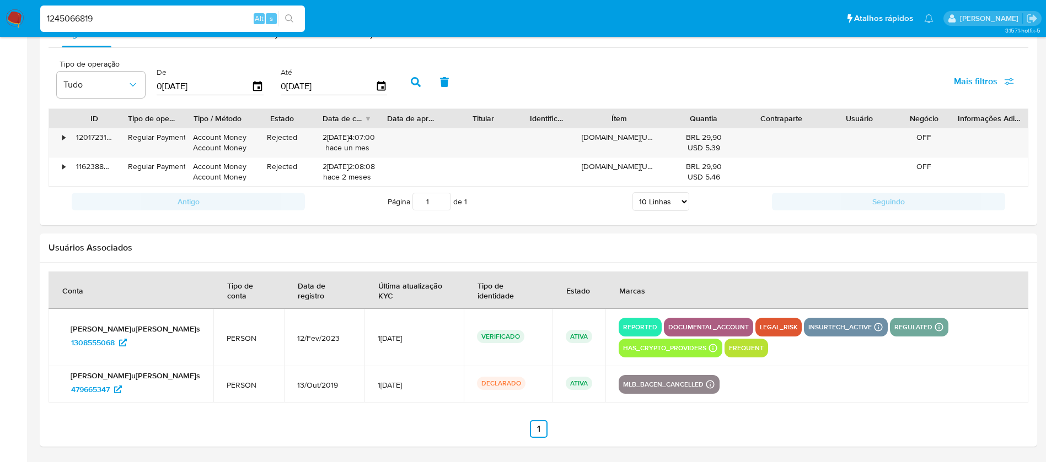
type input "1245066819"
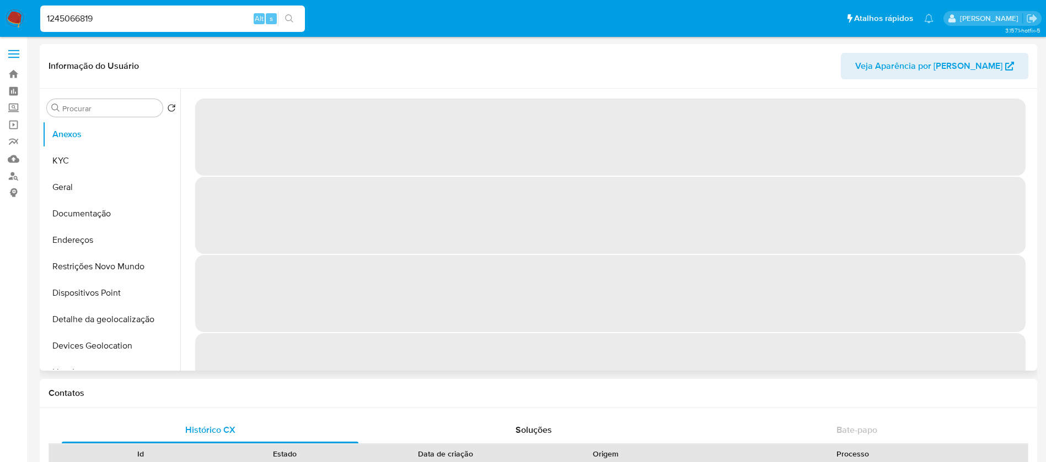
select select "10"
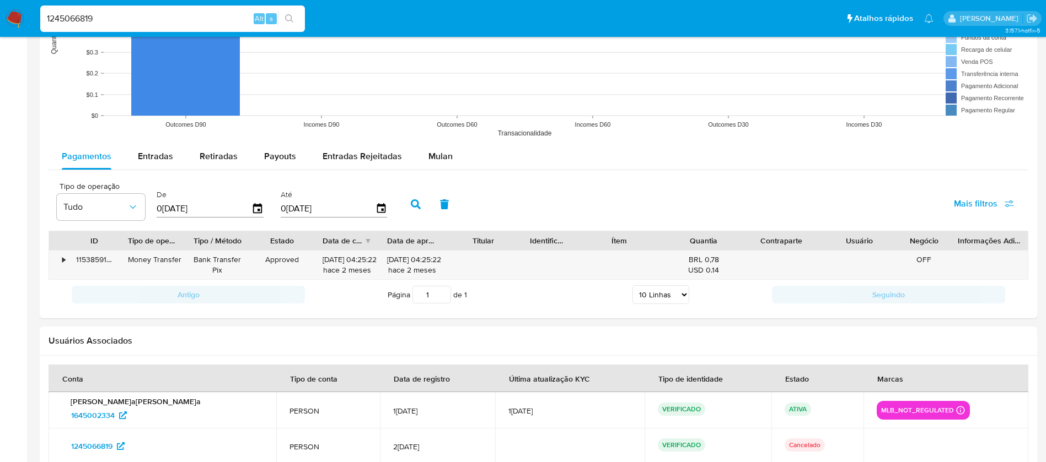
scroll to position [958, 0]
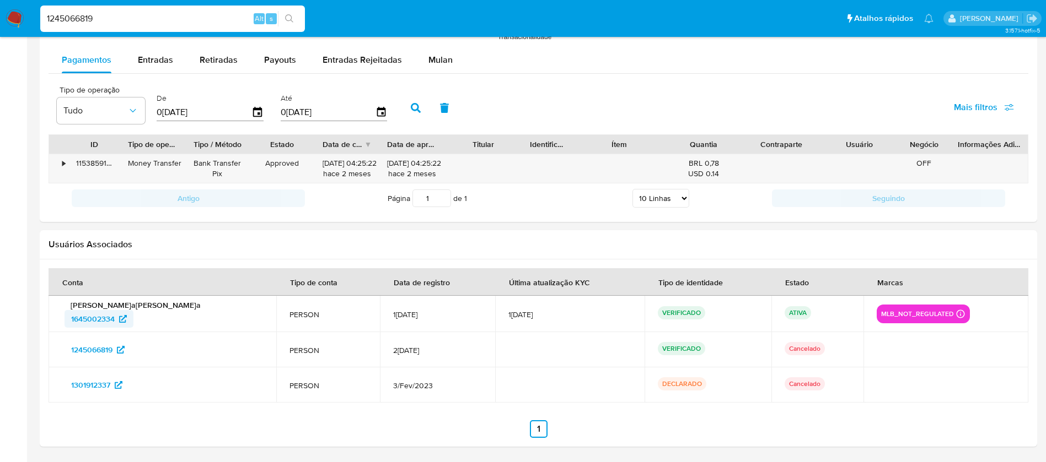
drag, startPoint x: 60, startPoint y: 320, endPoint x: 114, endPoint y: 321, distance: 54.6
click at [114, 321] on td "Maria Nadja da Silva 1645002334" at bounding box center [163, 314] width 228 height 36
click at [139, 17] on input "1245066819" at bounding box center [172, 19] width 265 height 14
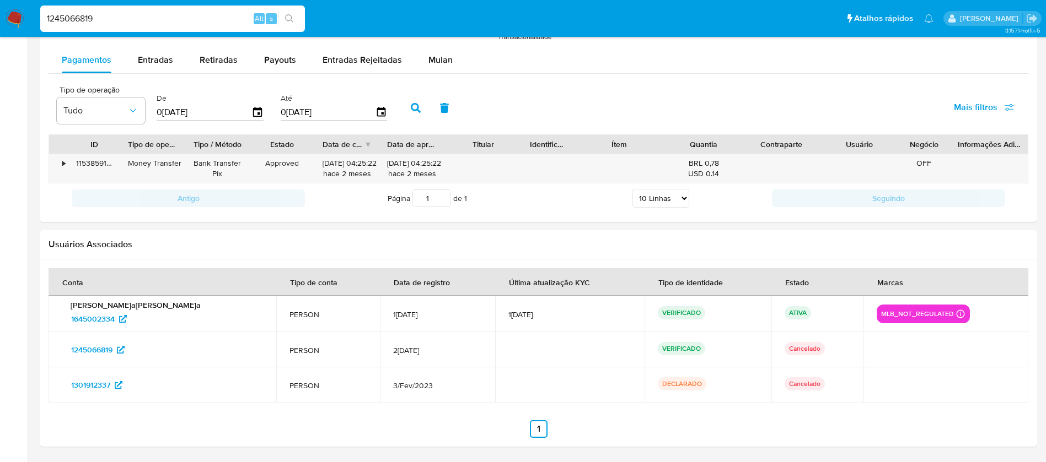
paste input "447540324"
type input "447540324"
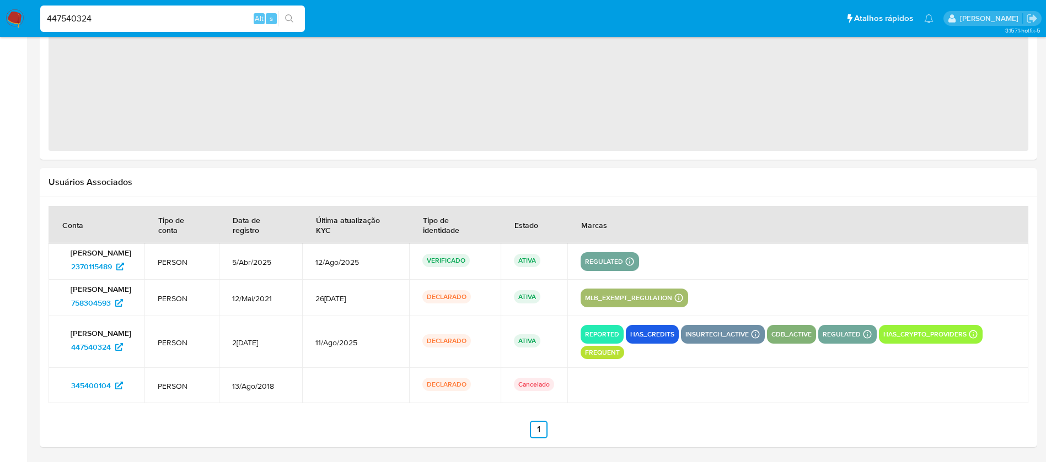
scroll to position [1006, 0]
select select "10"
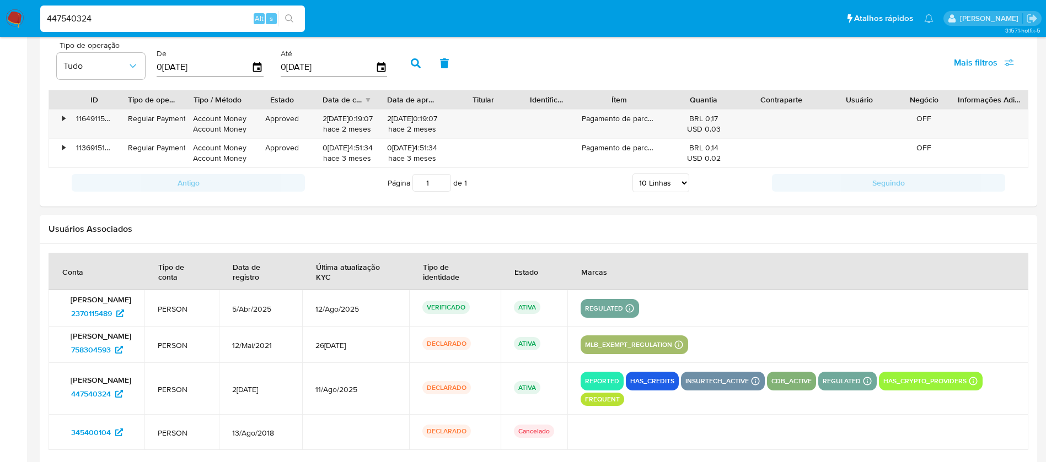
scroll to position [1127, 0]
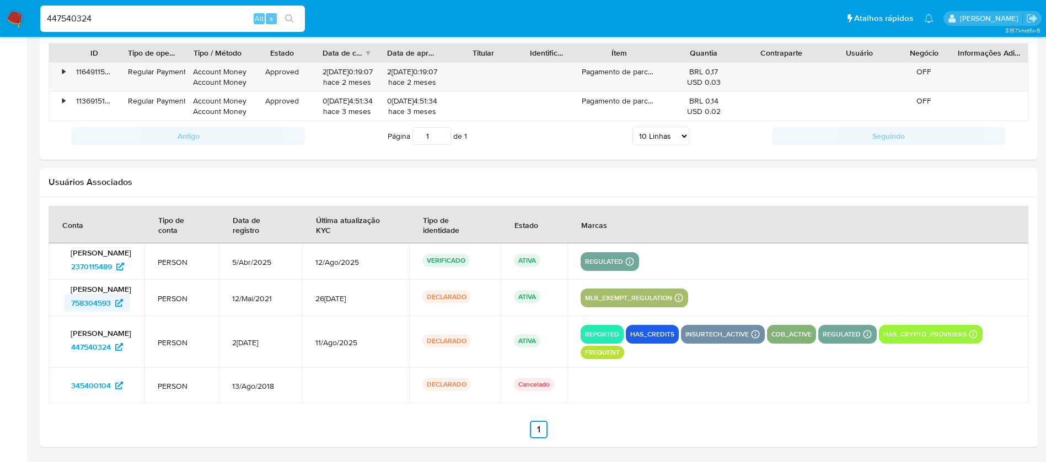
drag, startPoint x: 62, startPoint y: 308, endPoint x: 111, endPoint y: 308, distance: 49.1
click at [111, 308] on div "Guilherme Rodrigo Ferreira 758304593" at bounding box center [96, 298] width 69 height 28
drag, startPoint x: 60, startPoint y: 274, endPoint x: 111, endPoint y: 275, distance: 51.3
click at [111, 275] on td "Guilherme Rodrigo Ferreira 2370115489" at bounding box center [97, 262] width 96 height 36
click at [126, 23] on input "447540324" at bounding box center [172, 19] width 265 height 14
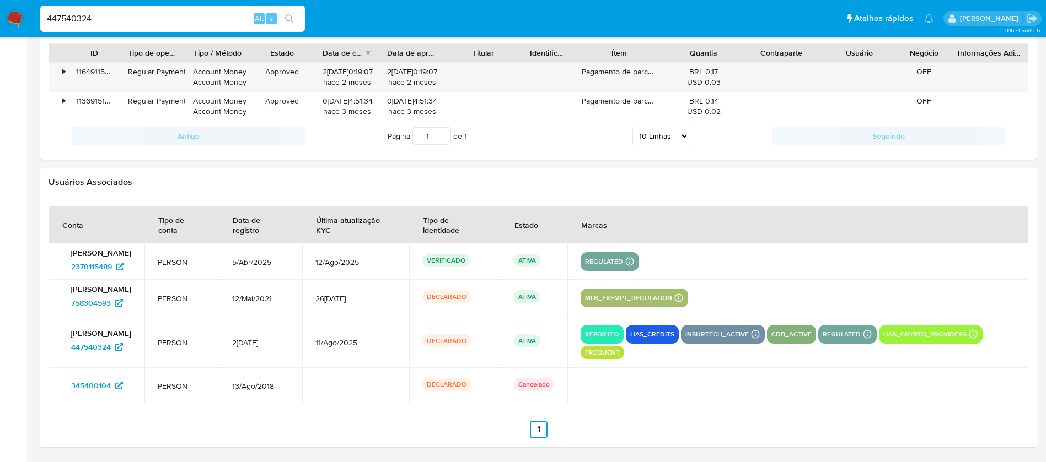
click at [126, 23] on input "447540324" at bounding box center [172, 19] width 265 height 14
paste input "2089355553"
type input "2089355553"
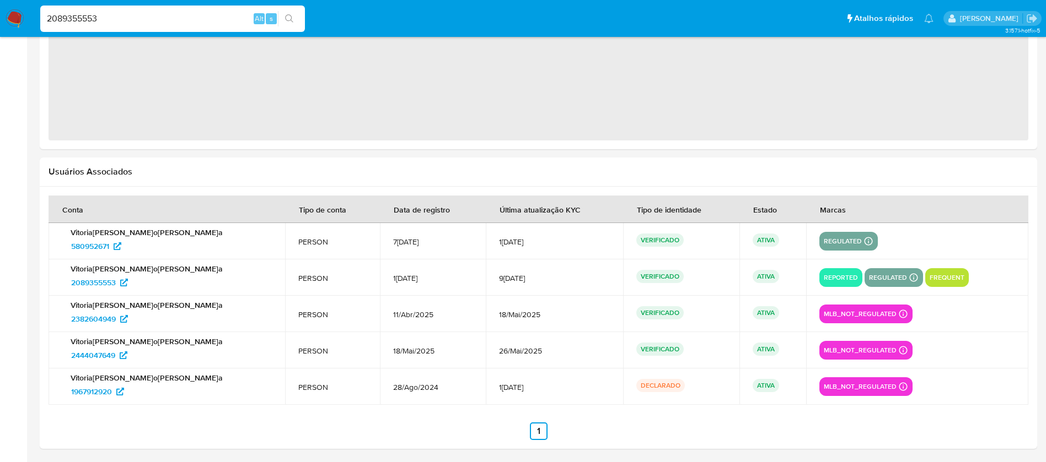
scroll to position [1016, 0]
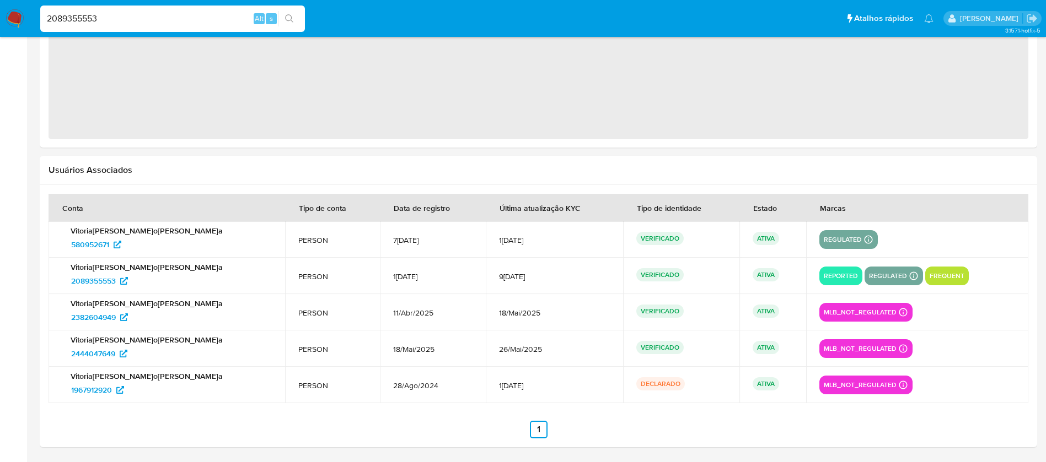
select select "10"
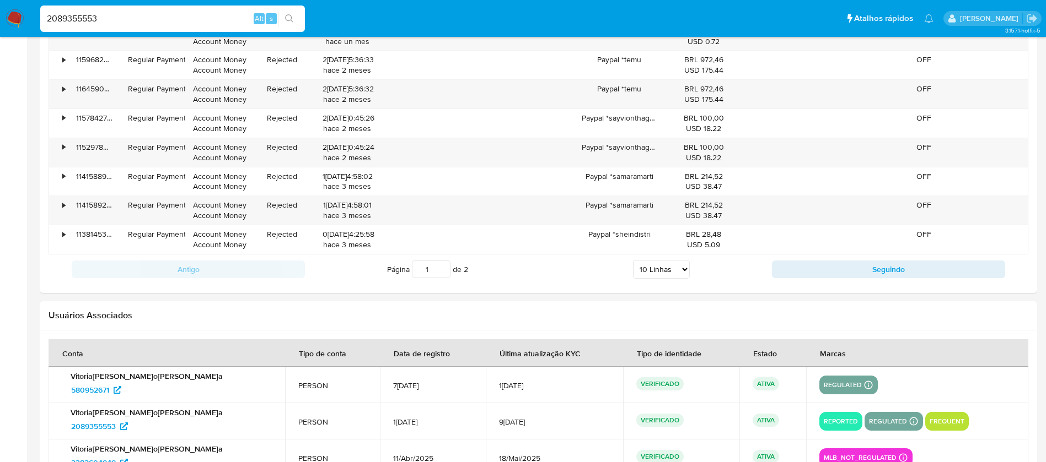
scroll to position [1370, 0]
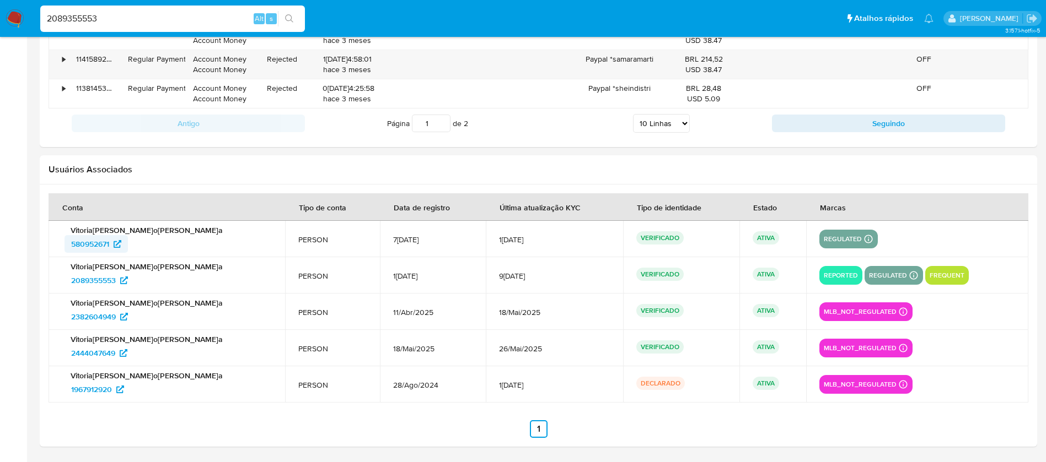
drag, startPoint x: 49, startPoint y: 244, endPoint x: 110, endPoint y: 247, distance: 61.2
click at [110, 247] on td "Vitoria Macedo Pereira 580952671" at bounding box center [167, 239] width 236 height 36
click at [122, 24] on input "2089355553" at bounding box center [172, 19] width 265 height 14
paste input "276820141"
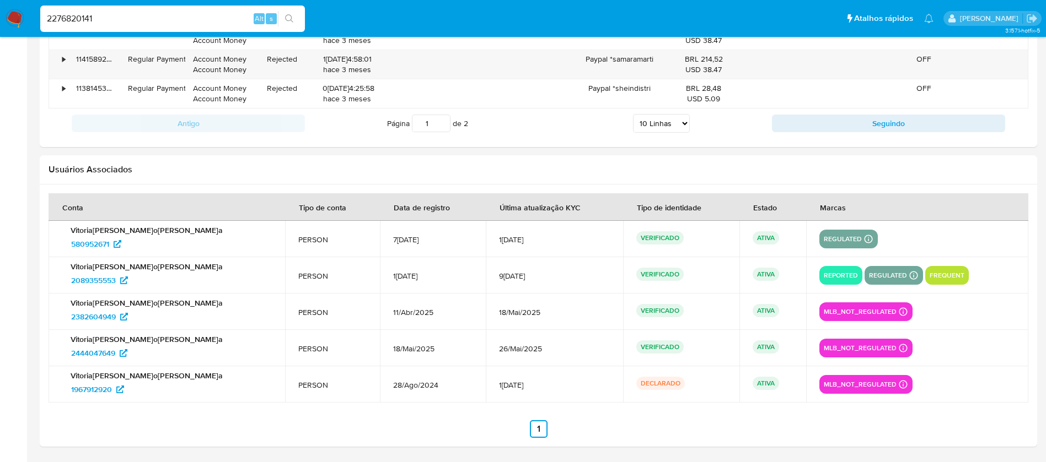
type input "2276820141"
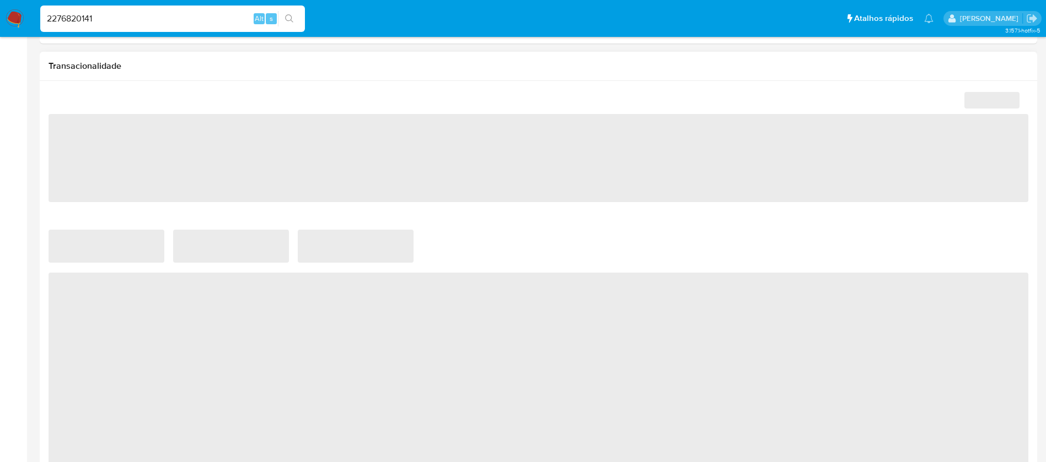
select select "10"
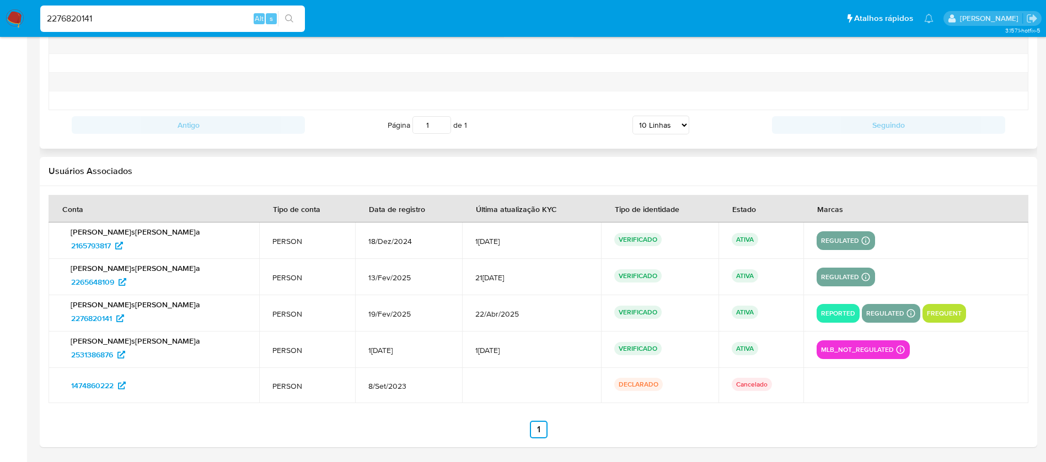
scroll to position [1264, 0]
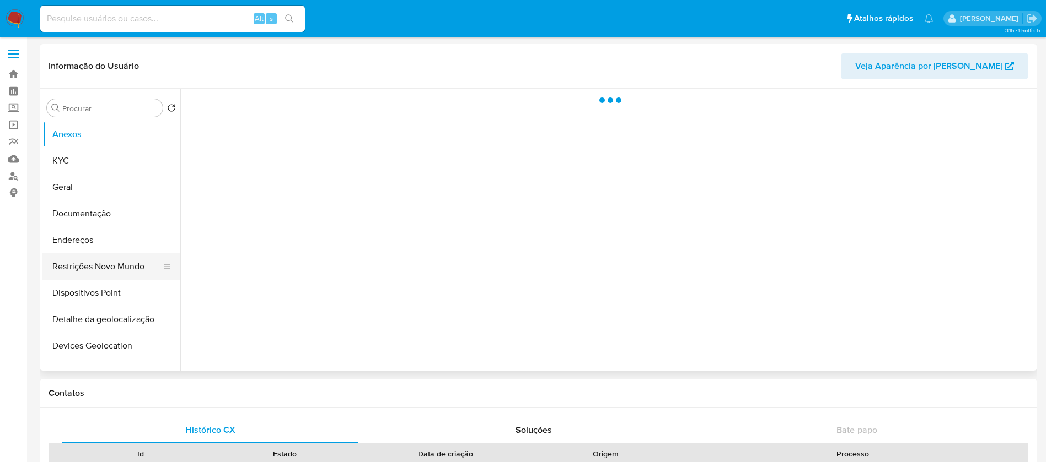
click at [90, 271] on button "Restrições Novo Mundo" at bounding box center [106, 267] width 129 height 26
select select "10"
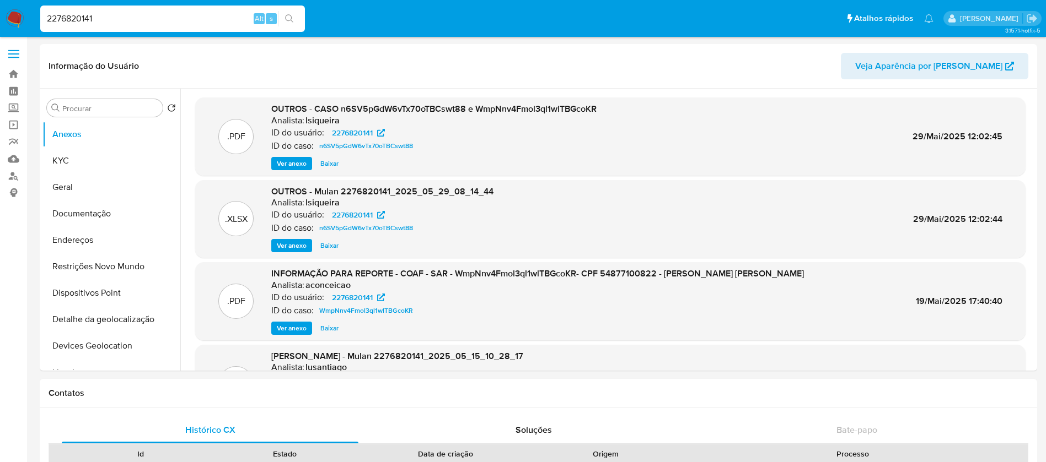
select select "10"
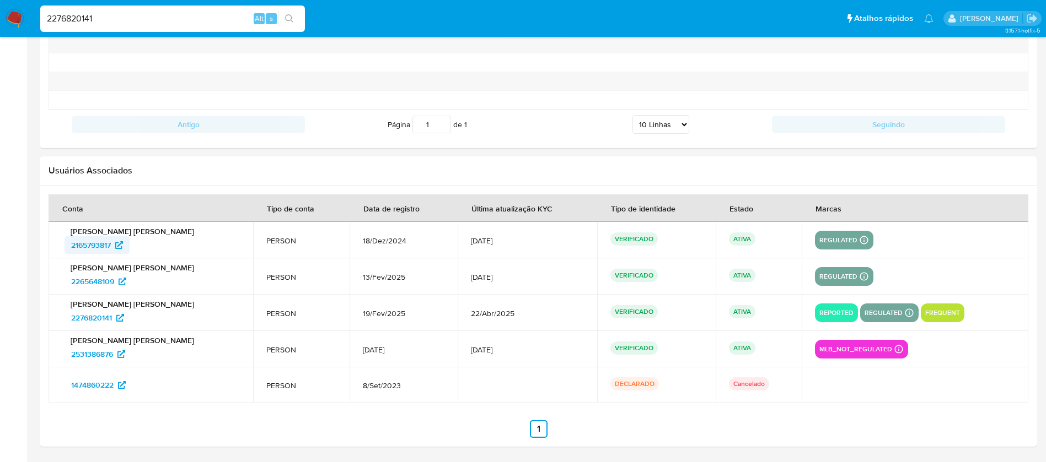
drag, startPoint x: 59, startPoint y: 251, endPoint x: 115, endPoint y: 252, distance: 55.7
click at [115, 252] on td "[PERSON_NAME] [PERSON_NAME] 2165793817" at bounding box center [151, 240] width 204 height 36
click at [143, 15] on input "2276820141" at bounding box center [172, 19] width 265 height 14
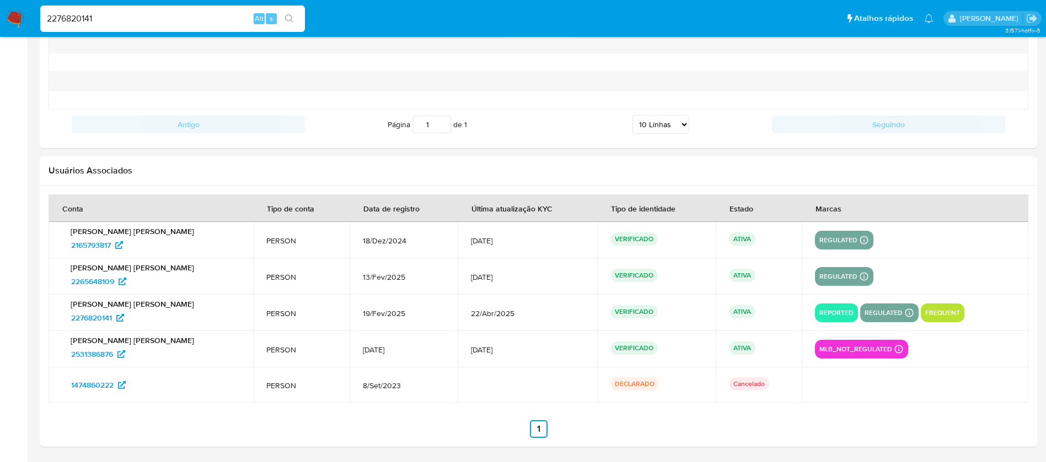
paste input "10966092"
type input "210966092"
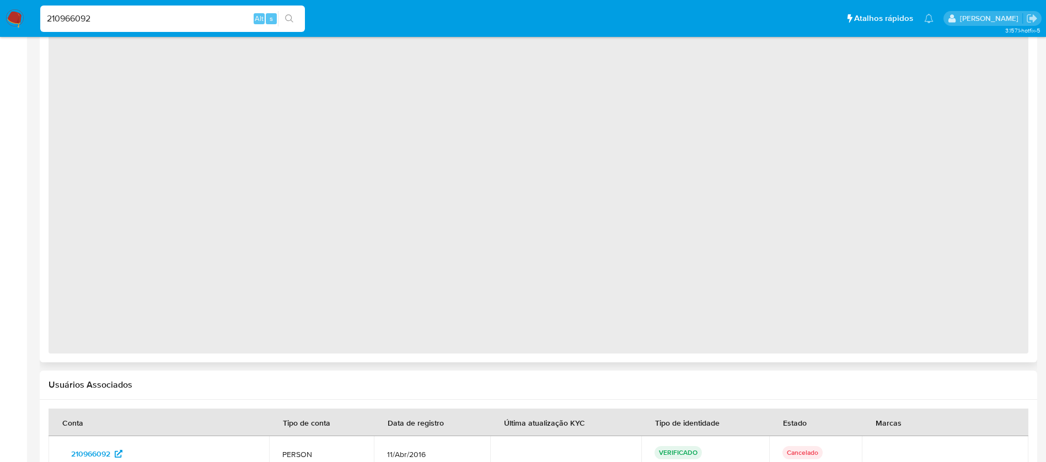
select select "10"
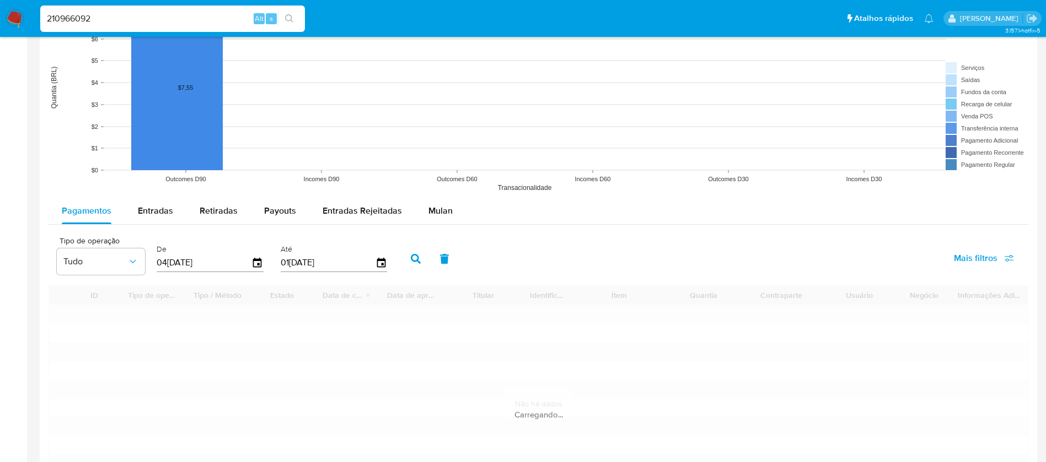
scroll to position [998, 0]
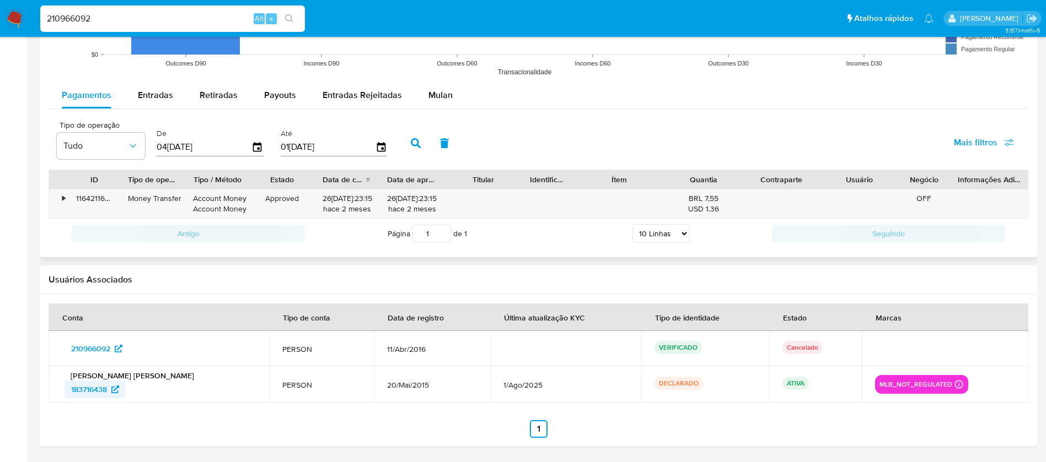
drag, startPoint x: 60, startPoint y: 395, endPoint x: 108, endPoint y: 396, distance: 48.0
click at [108, 396] on td "Rafael Lopes Martins 183716438" at bounding box center [159, 385] width 220 height 36
click at [111, 20] on input "210966092" at bounding box center [172, 19] width 265 height 14
paste input "1232665616"
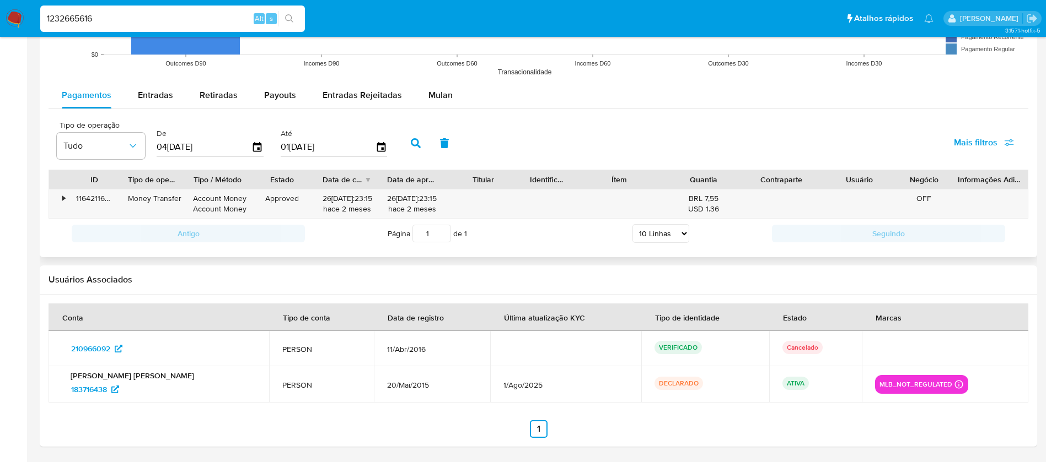
type input "1232665616"
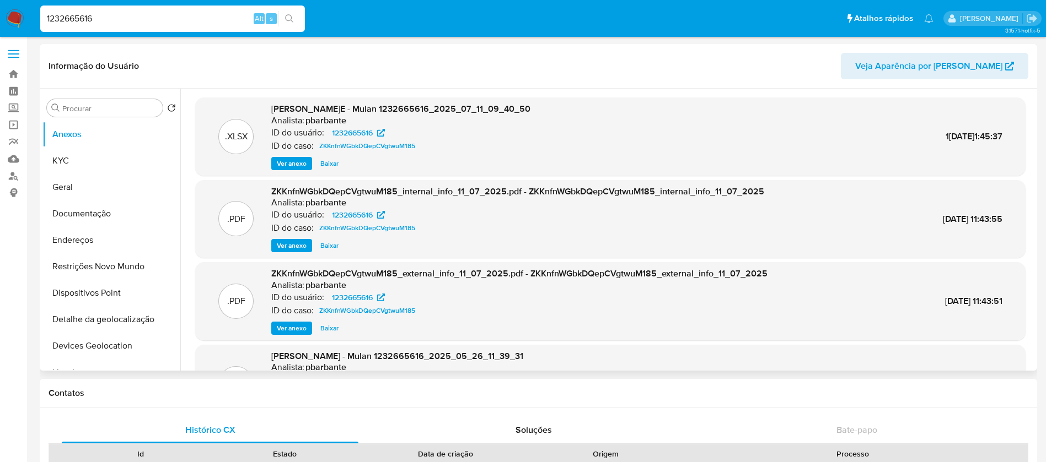
select select "10"
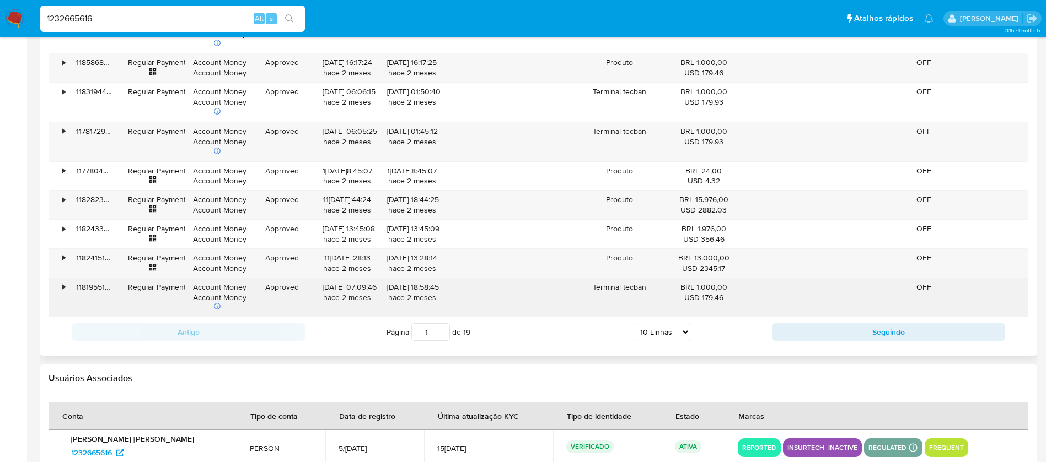
scroll to position [1385, 0]
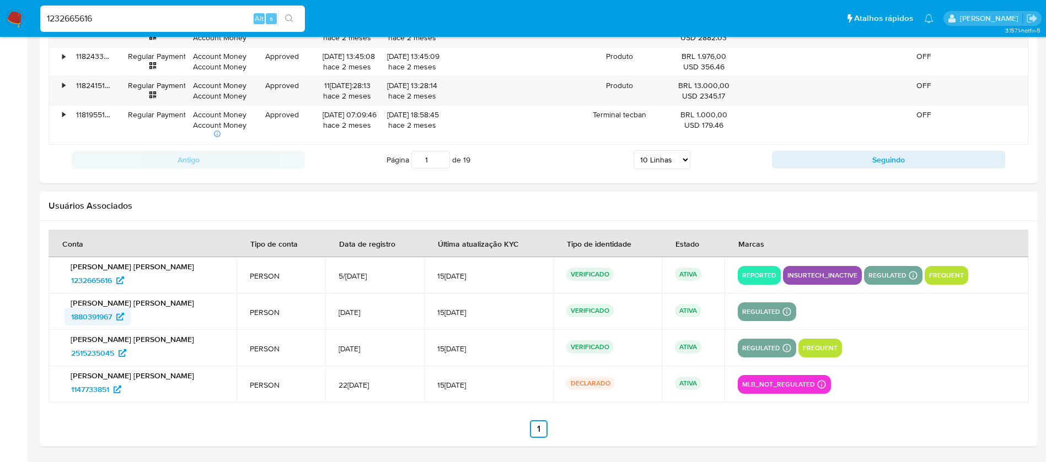
drag, startPoint x: 62, startPoint y: 322, endPoint x: 114, endPoint y: 324, distance: 51.3
click at [114, 324] on div "Alexandra Aparecida Dias Batista 1880391967" at bounding box center [143, 312] width 162 height 28
click at [161, 19] on input "1232665616" at bounding box center [172, 19] width 265 height 14
paste input "21253237"
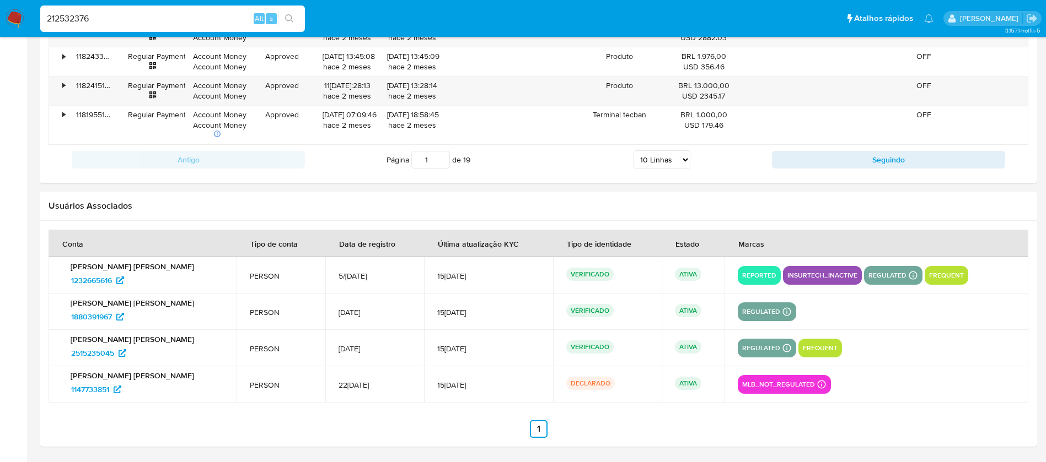
type input "212532376"
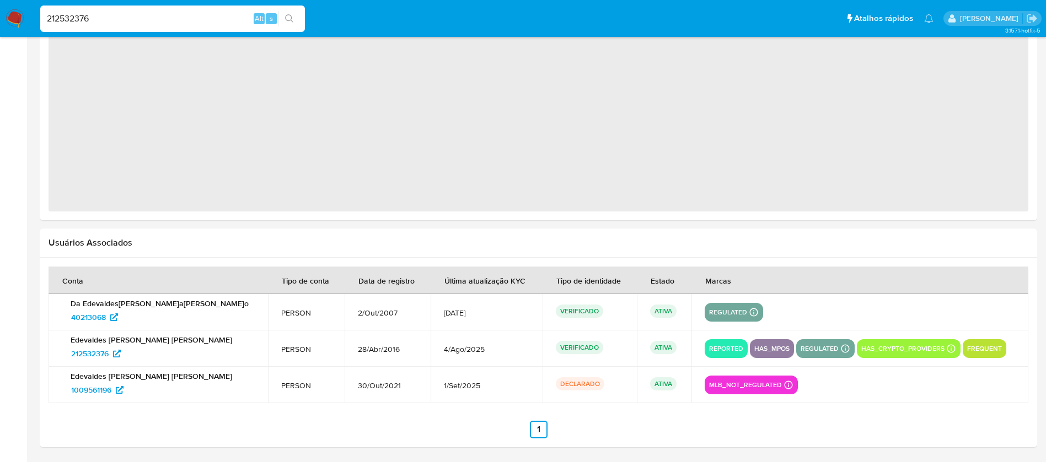
select select "10"
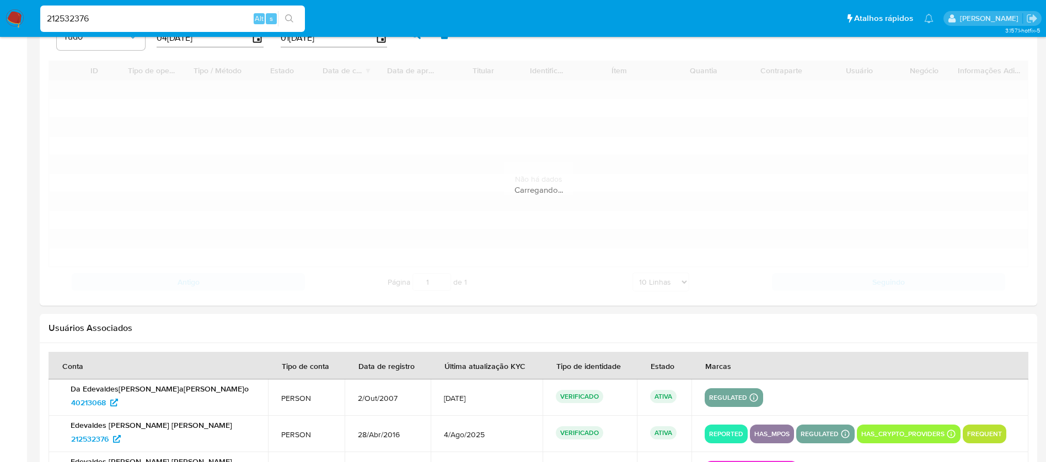
scroll to position [1035, 0]
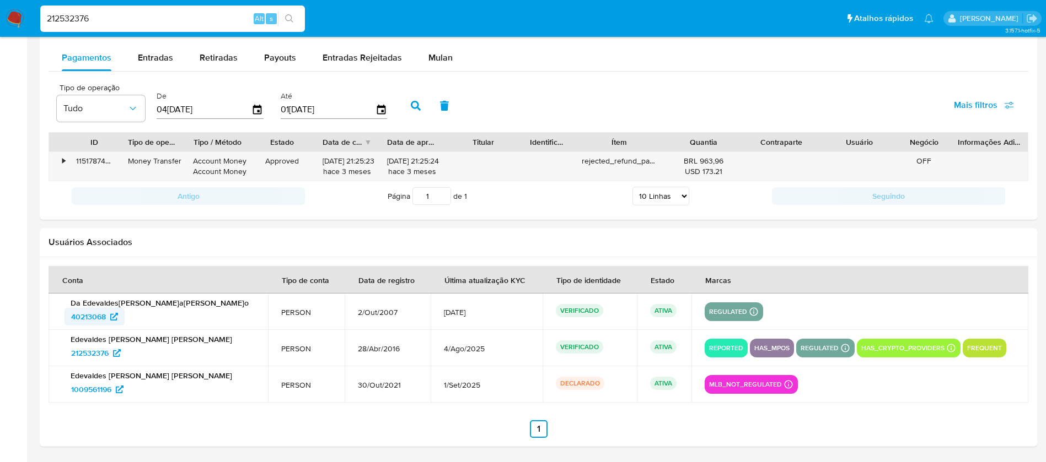
drag, startPoint x: 55, startPoint y: 320, endPoint x: 107, endPoint y: 321, distance: 52.4
click at [107, 321] on td "Da Edevaldes Marques Silva Neto 40213068" at bounding box center [158, 312] width 219 height 36
click at [103, 20] on input "212532376" at bounding box center [172, 19] width 265 height 14
paste input "293826545"
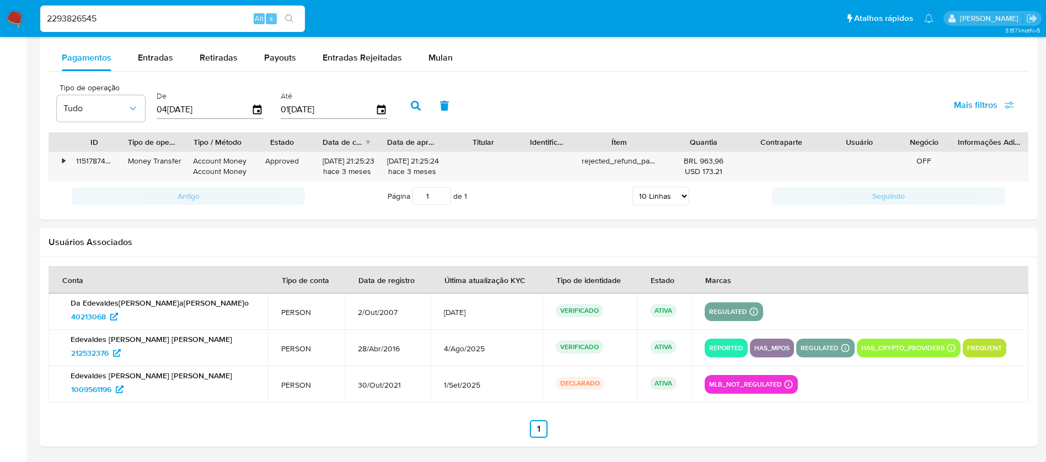
type input "2293826545"
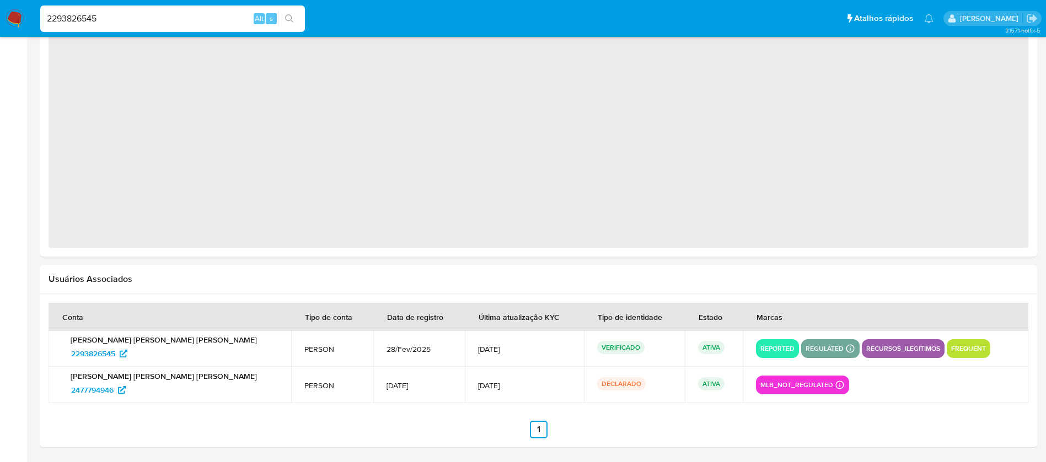
select select "10"
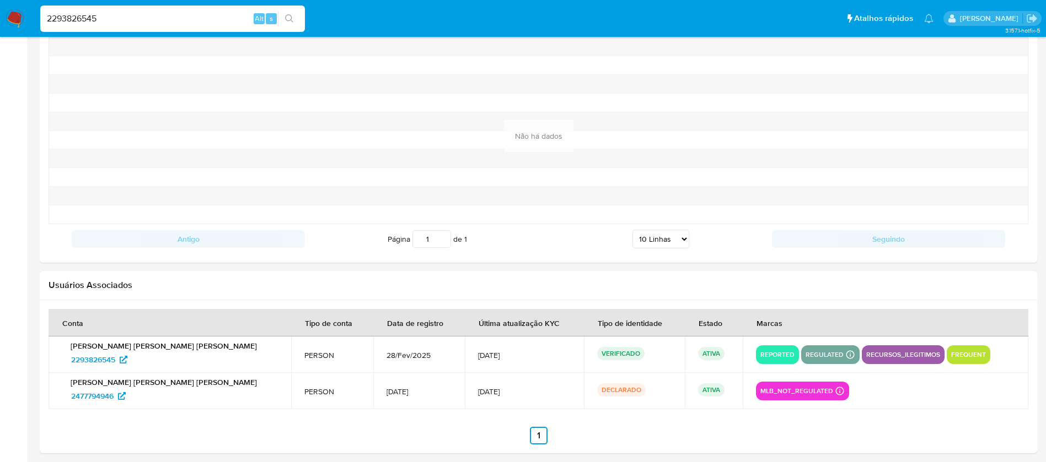
scroll to position [1156, 0]
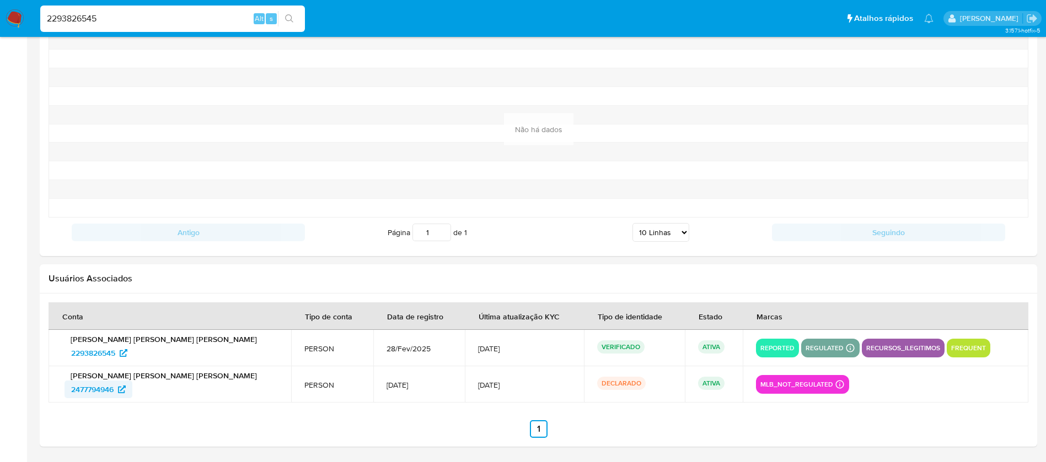
drag, startPoint x: 62, startPoint y: 391, endPoint x: 115, endPoint y: 392, distance: 52.9
click at [115, 392] on div "Victor Hugo Freitas de Araujo 2477794946" at bounding box center [170, 385] width 216 height 28
click at [127, 16] on input "2293826545" at bounding box center [172, 19] width 265 height 14
paste input "1926083154"
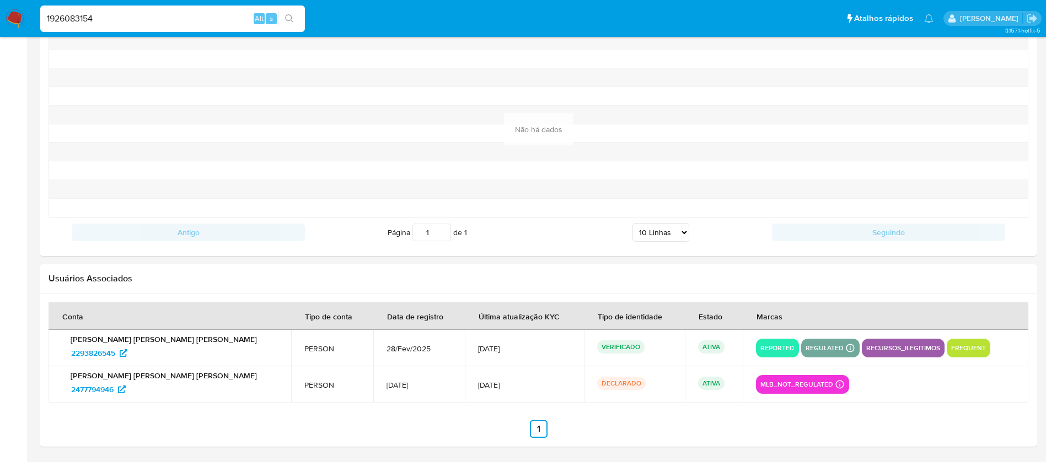
type input "1926083154"
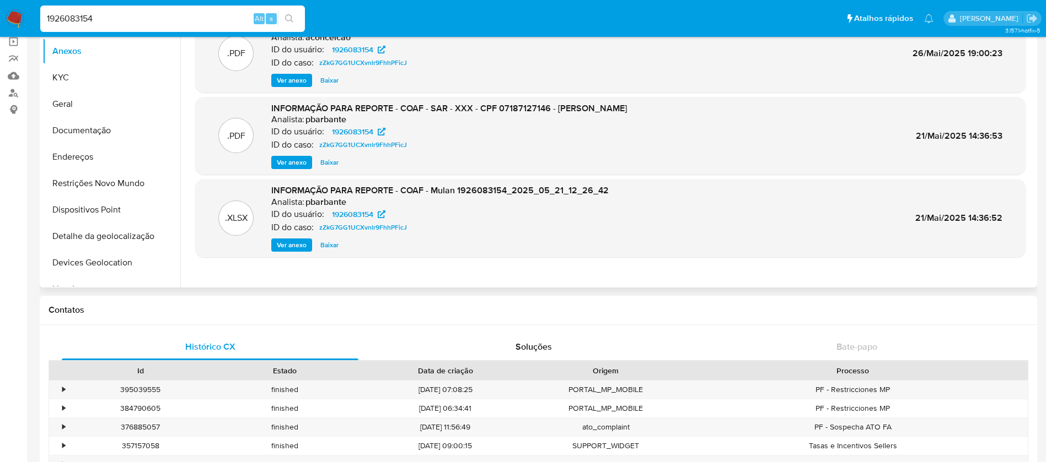
scroll to position [110, 0]
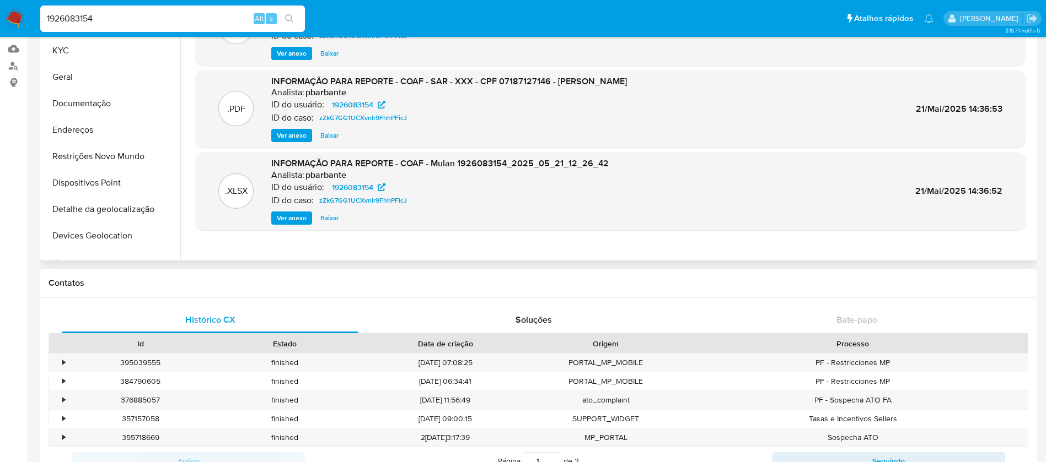
select select "10"
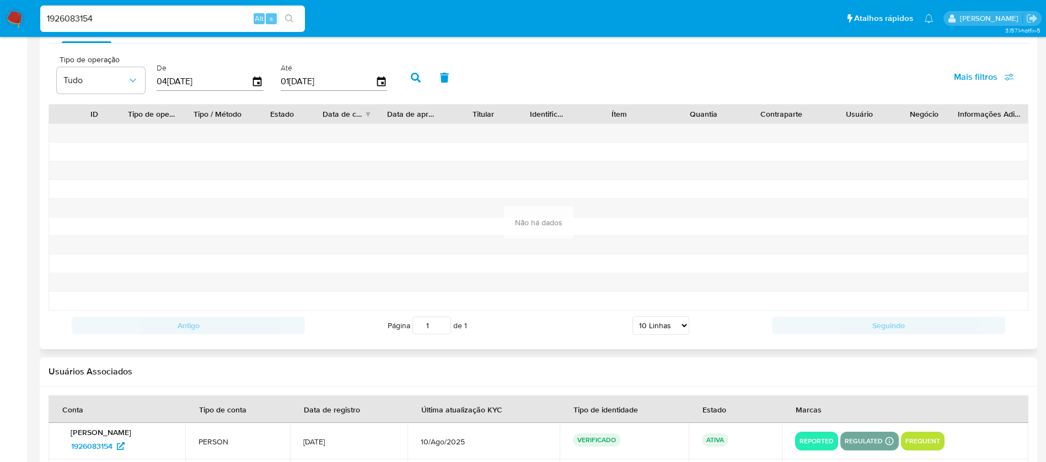
scroll to position [1228, 0]
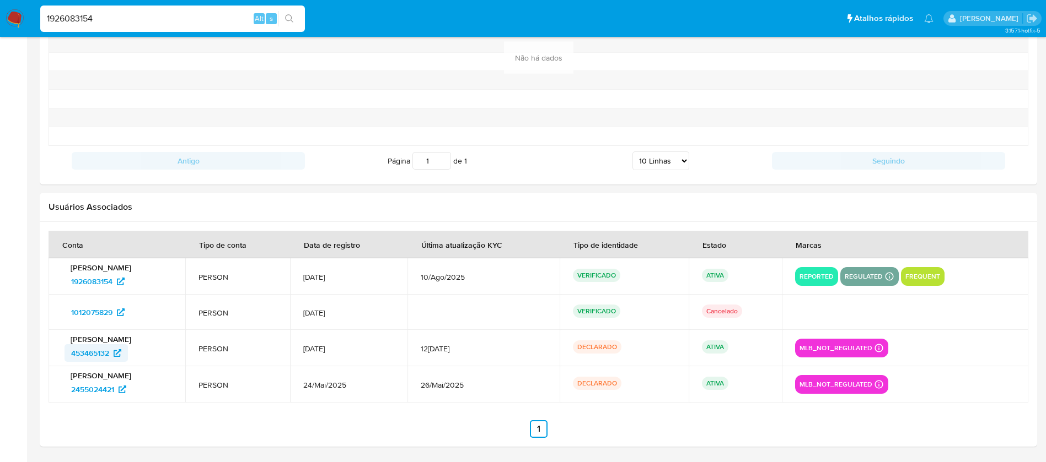
drag, startPoint x: 57, startPoint y: 355, endPoint x: 110, endPoint y: 355, distance: 52.4
click at [110, 355] on td "Kemilly Luzia Santos Barbosa 453465132" at bounding box center [117, 348] width 137 height 36
click at [131, 14] on input "1926083154" at bounding box center [172, 19] width 265 height 14
paste input "2210470652"
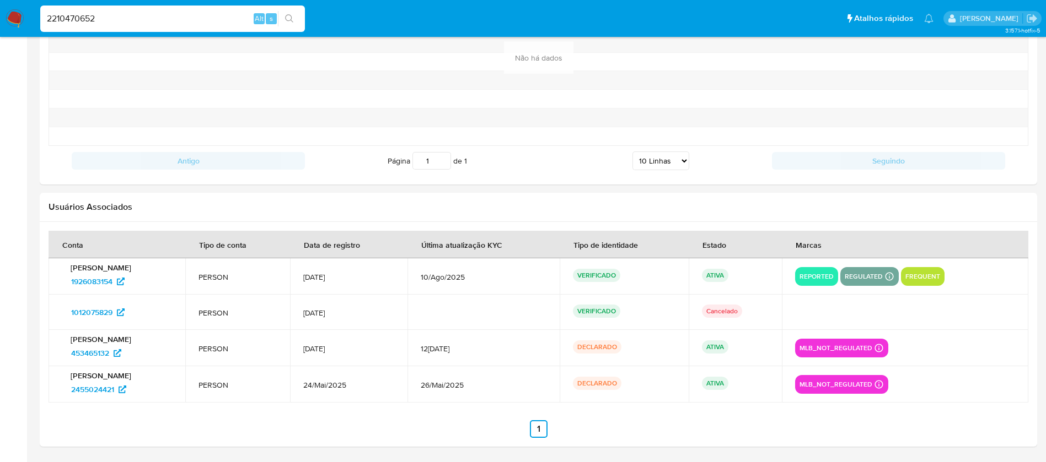
type input "2210470652"
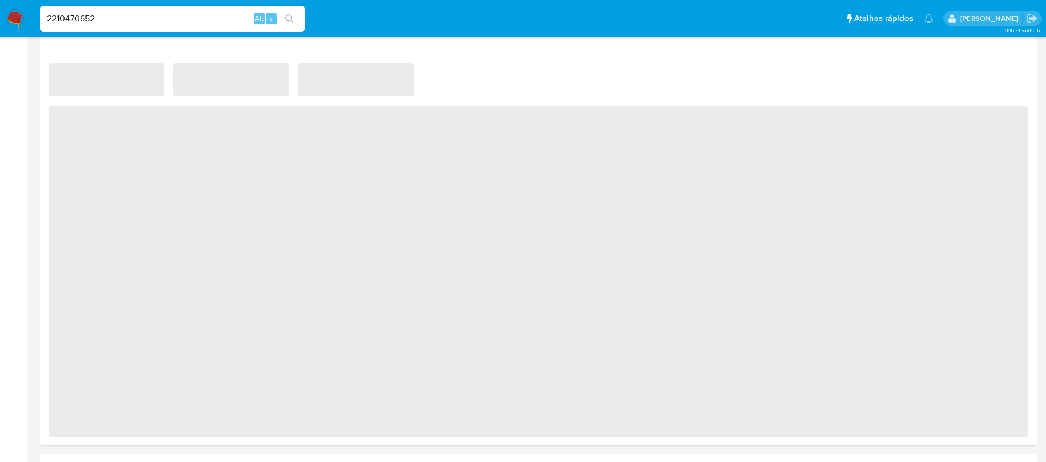
select select "10"
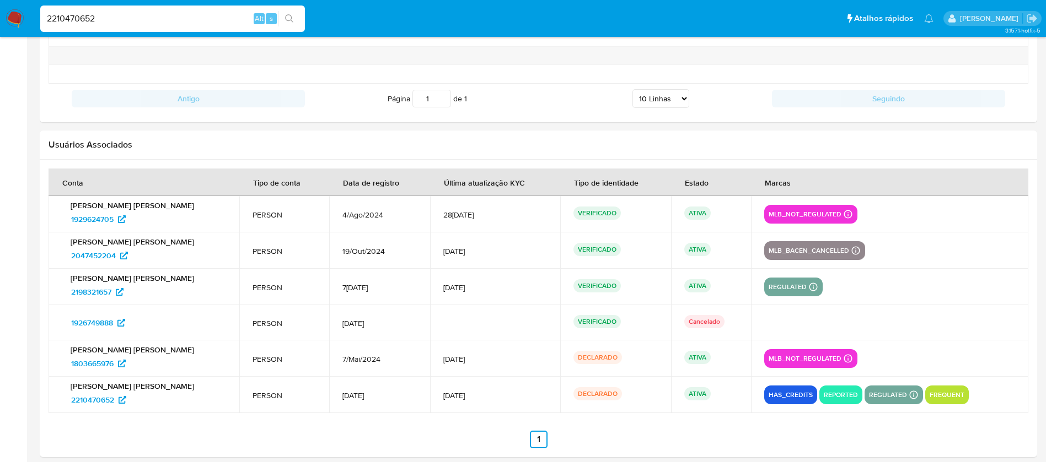
scroll to position [1245, 0]
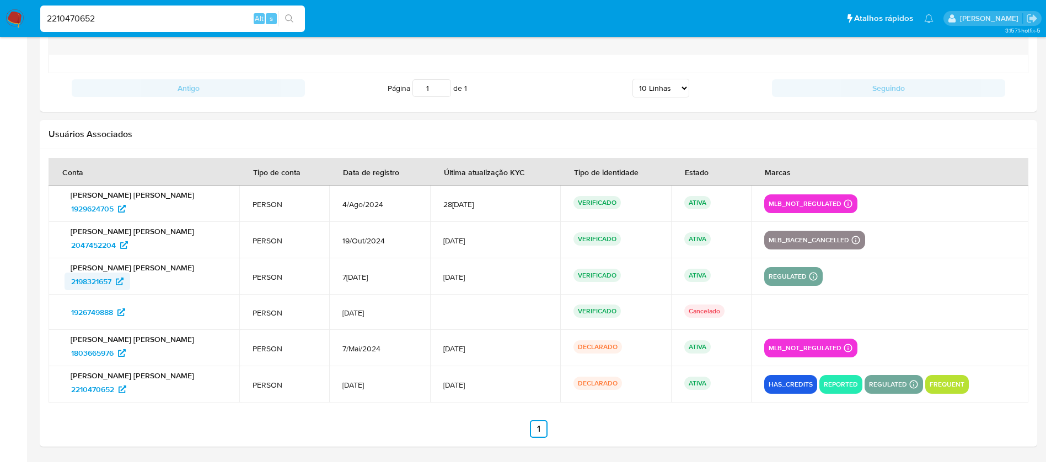
drag, startPoint x: 61, startPoint y: 289, endPoint x: 115, endPoint y: 289, distance: 54.0
click at [115, 289] on td "Millena Almeida Bezerra 2198321657" at bounding box center [144, 277] width 191 height 36
click at [114, 26] on div "2210470652 Alt s" at bounding box center [172, 19] width 265 height 26
click at [123, 20] on input "2210470652" at bounding box center [172, 19] width 265 height 14
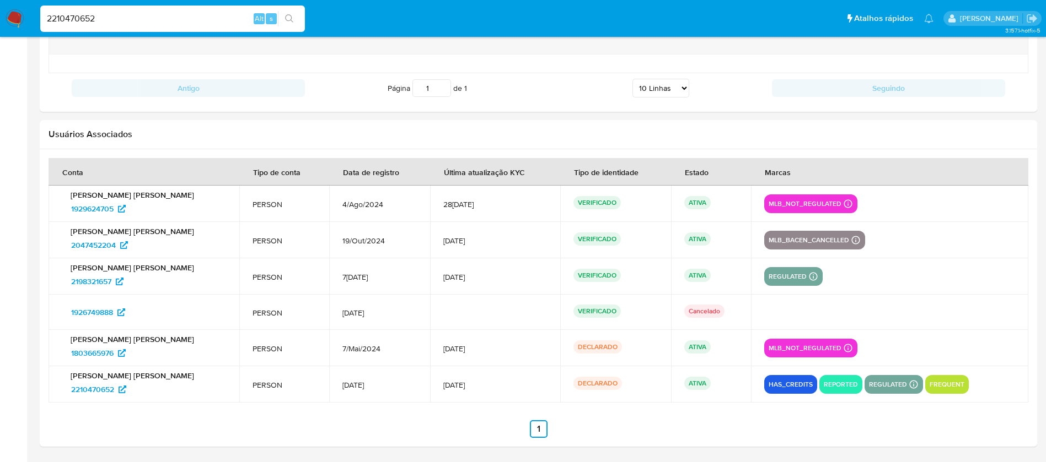
paste input "56345803"
type input "256345803"
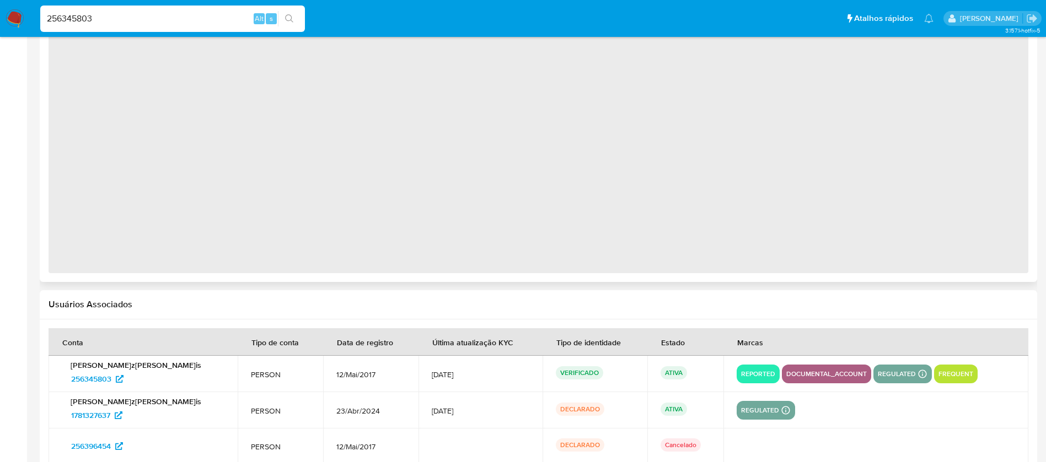
select select "10"
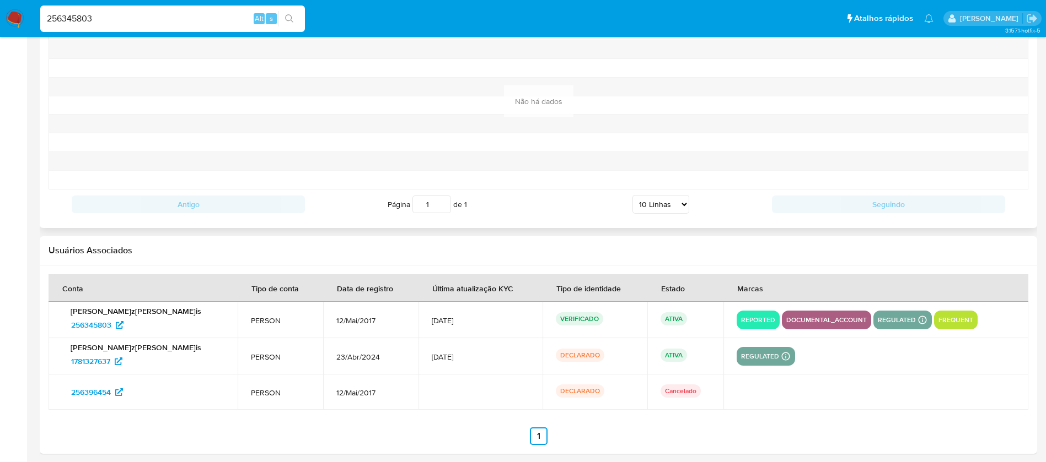
scroll to position [1192, 0]
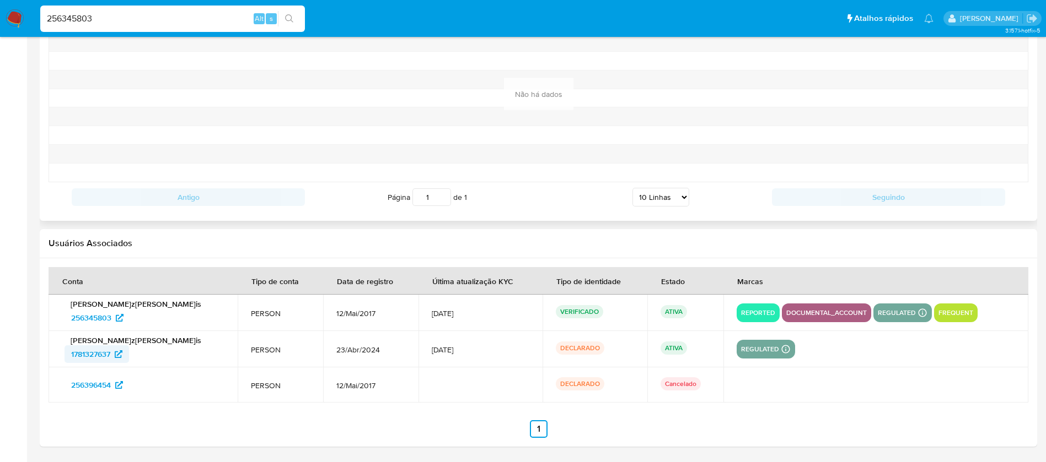
drag, startPoint x: 57, startPoint y: 358, endPoint x: 112, endPoint y: 358, distance: 55.1
click at [112, 358] on td "Liliane de Souza Morais 1781327637" at bounding box center [143, 349] width 189 height 36
click at [139, 17] on input "256345803" at bounding box center [172, 19] width 265 height 14
paste input "1837376970"
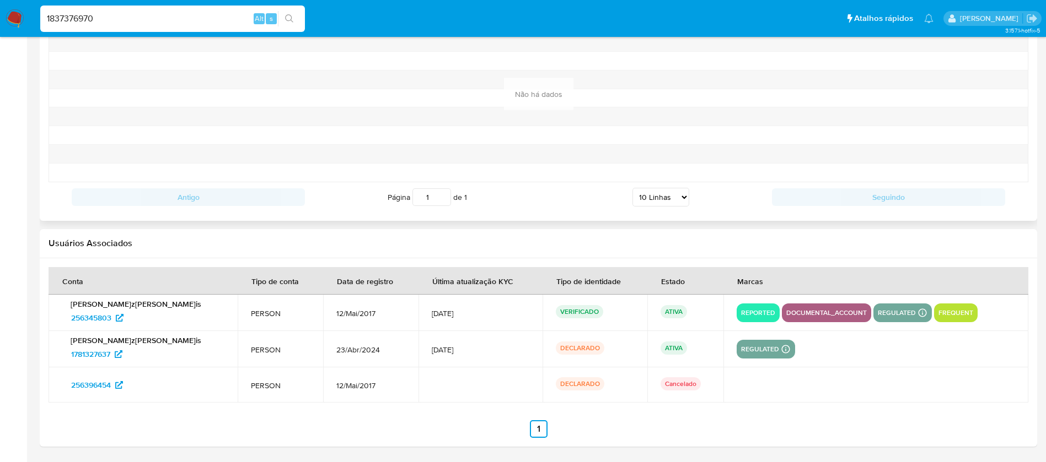
type input "1837376970"
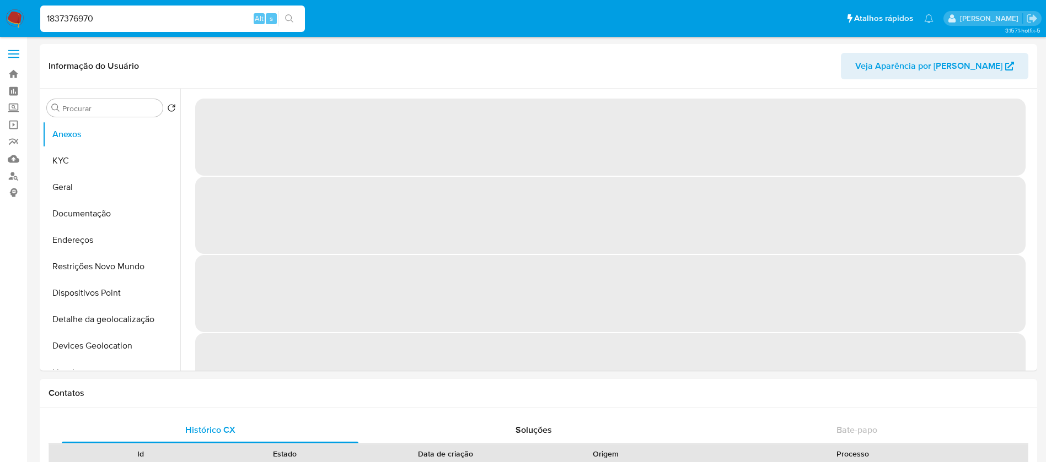
select select "10"
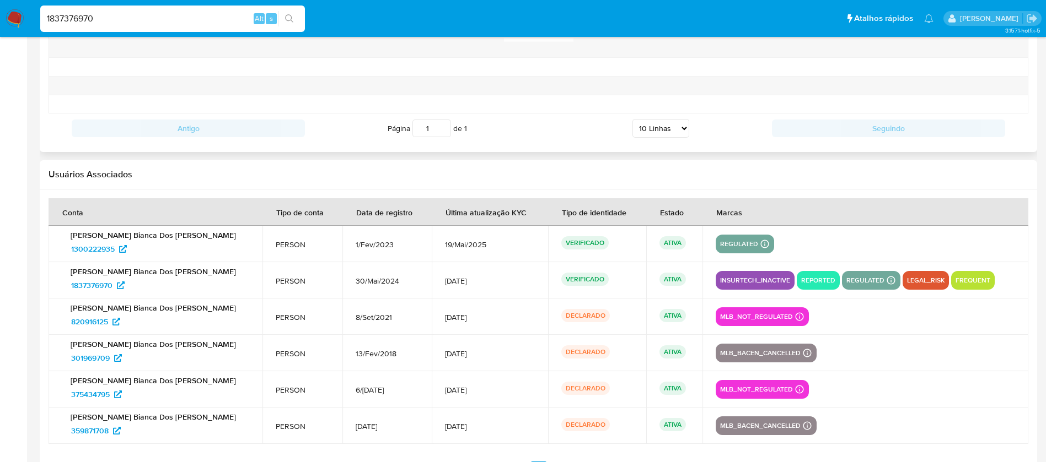
scroll to position [1227, 0]
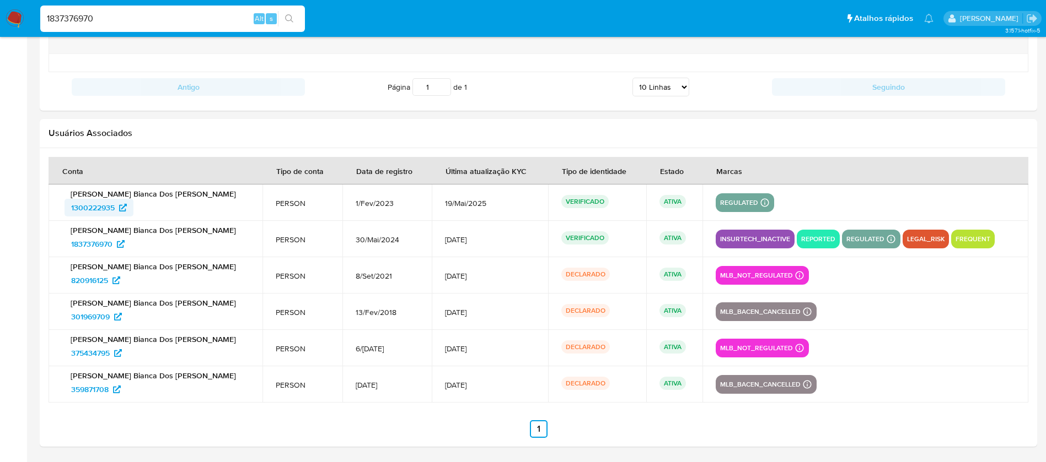
drag, startPoint x: 61, startPoint y: 210, endPoint x: 114, endPoint y: 209, distance: 53.5
click at [114, 209] on td "Viviane Bianca Dos Santos Silva 1300222935" at bounding box center [156, 203] width 214 height 36
click at [133, 19] on input "1837376970" at bounding box center [172, 19] width 265 height 14
paste input "506609773"
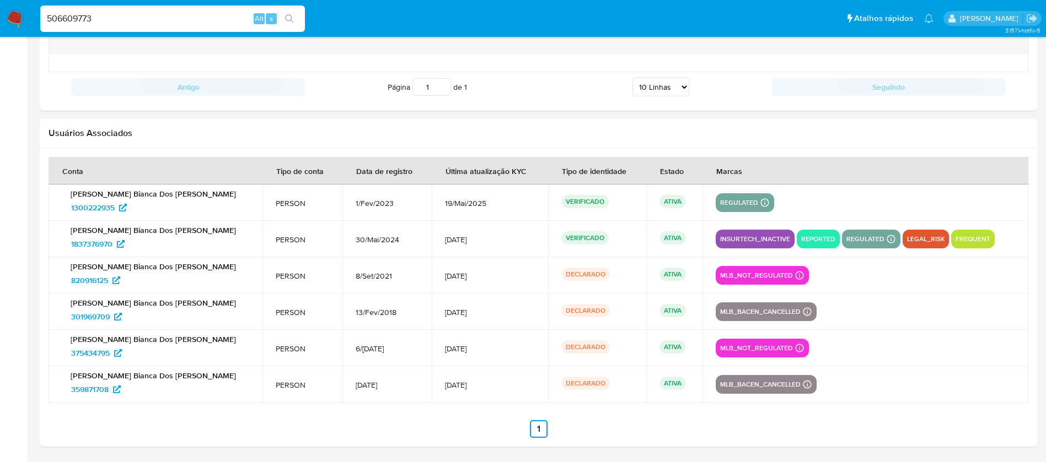
type input "506609773"
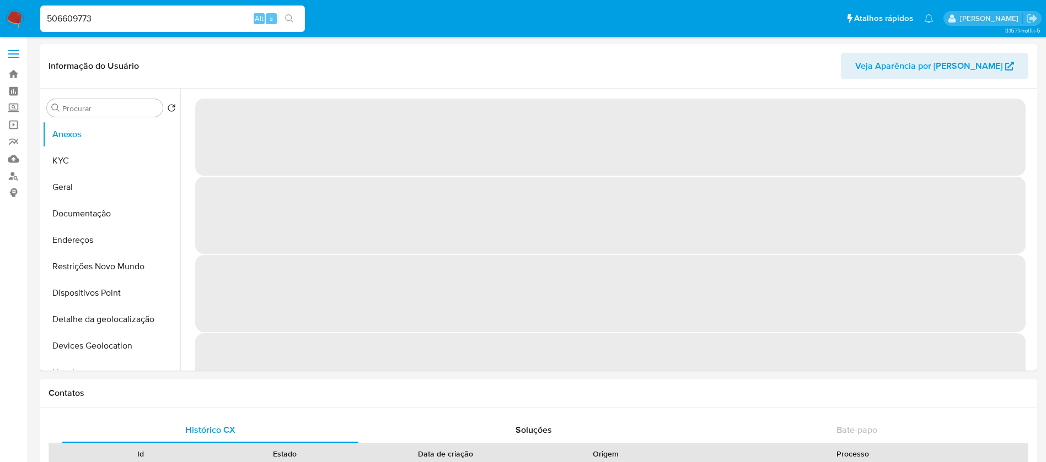
select select "10"
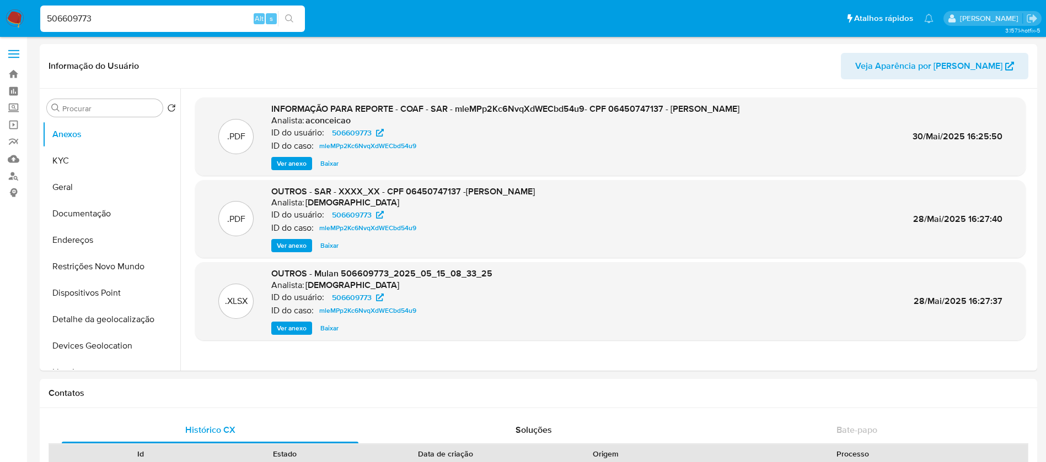
click at [120, 20] on input "506609773" at bounding box center [172, 19] width 265 height 14
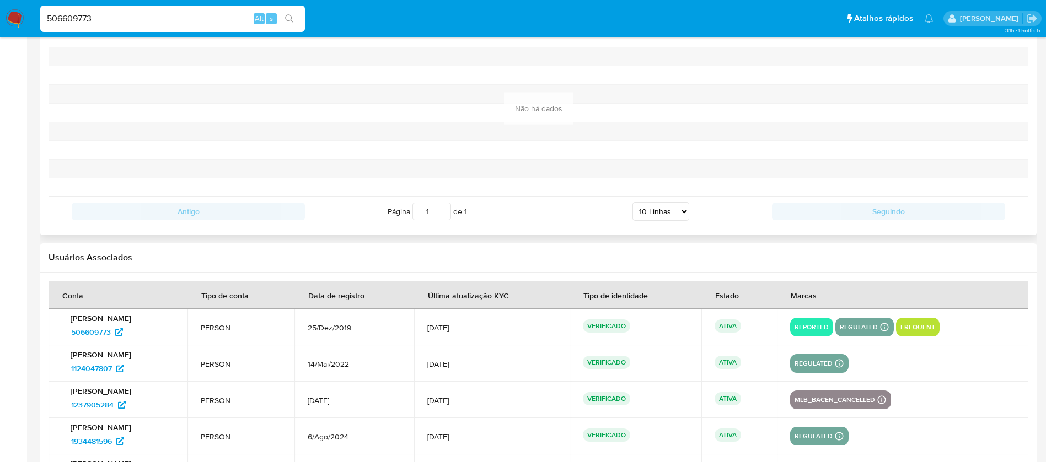
scroll to position [1191, 0]
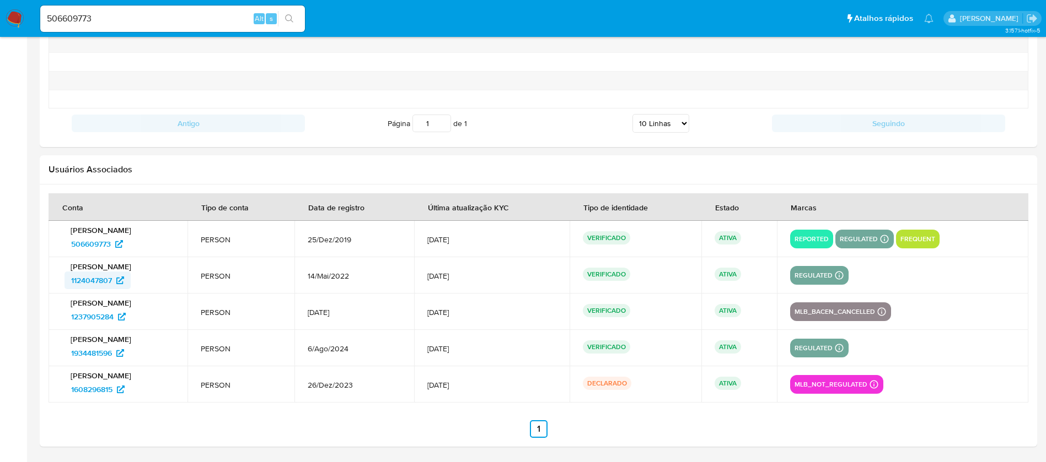
drag, startPoint x: 57, startPoint y: 283, endPoint x: 113, endPoint y: 285, distance: 56.3
click at [113, 285] on td "Gustavo Mariano Joly 1124047807" at bounding box center [118, 275] width 139 height 36
click at [127, 17] on input "506609773" at bounding box center [172, 19] width 265 height 14
paste input "2237081169"
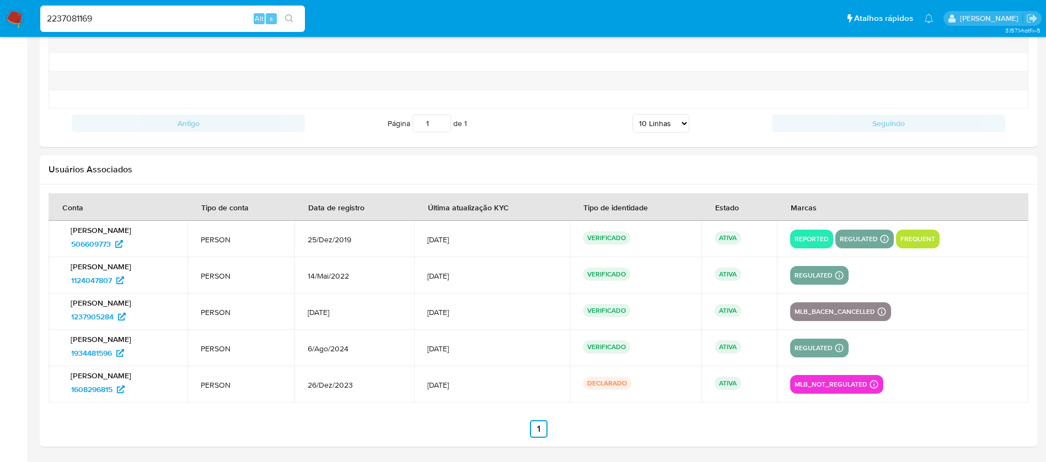
type input "2237081169"
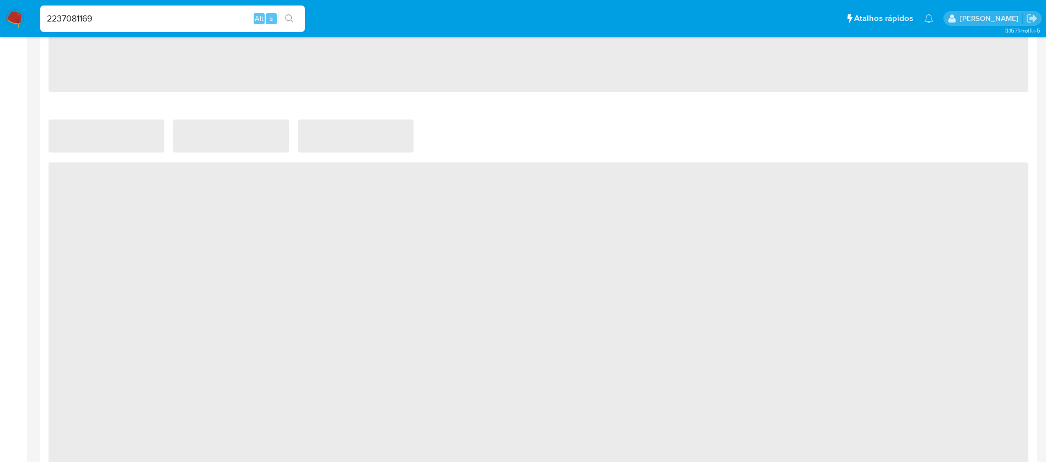
select select "10"
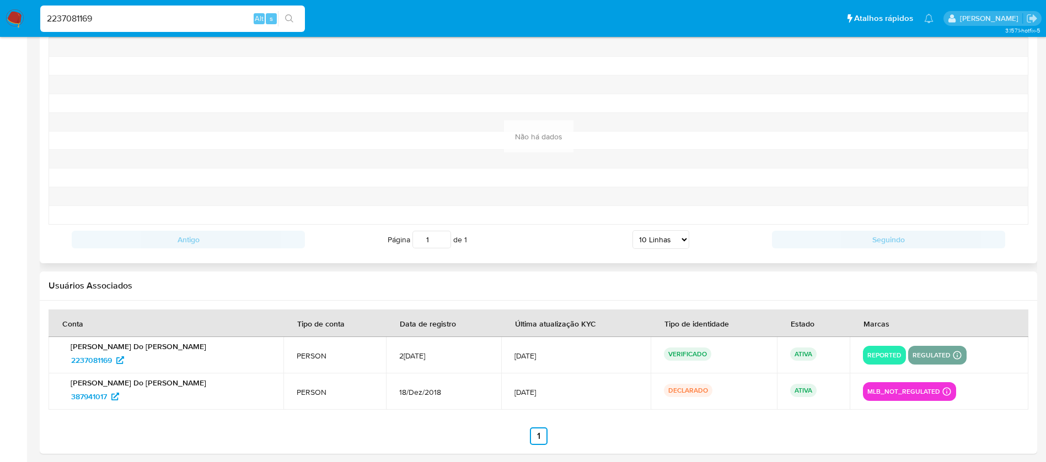
scroll to position [1156, 0]
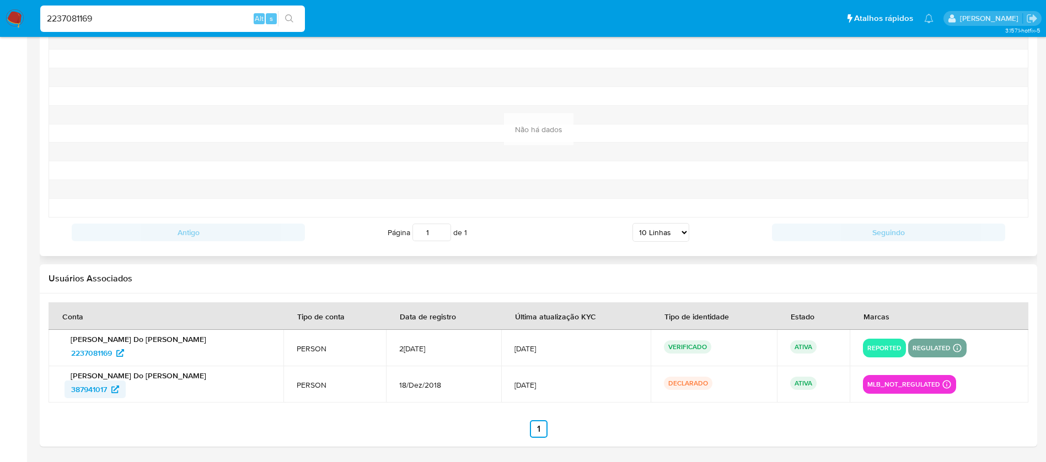
drag, startPoint x: 58, startPoint y: 390, endPoint x: 109, endPoint y: 392, distance: 50.7
click at [109, 392] on td "Suelen Soares Do Carmo 387941017" at bounding box center [166, 385] width 235 height 36
click at [121, 14] on input "2237081169" at bounding box center [172, 19] width 265 height 14
paste input "1287915648"
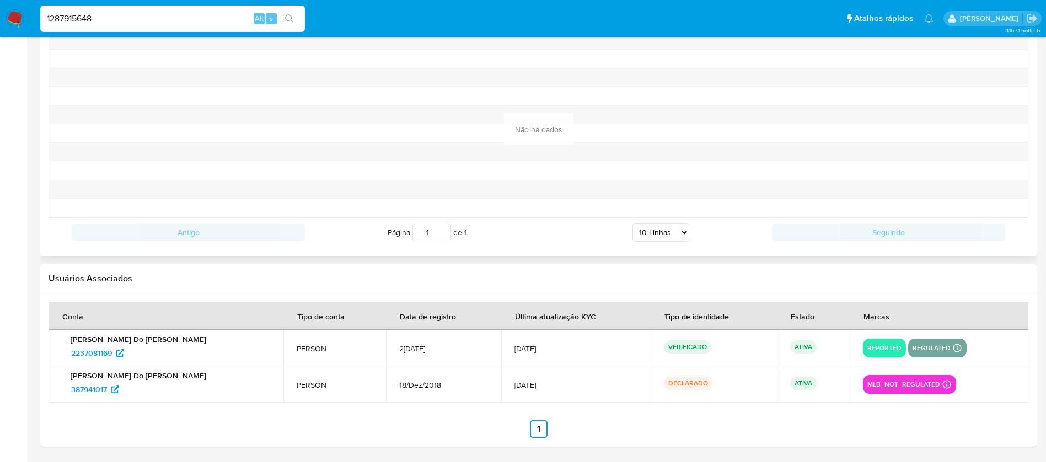
type input "1287915648"
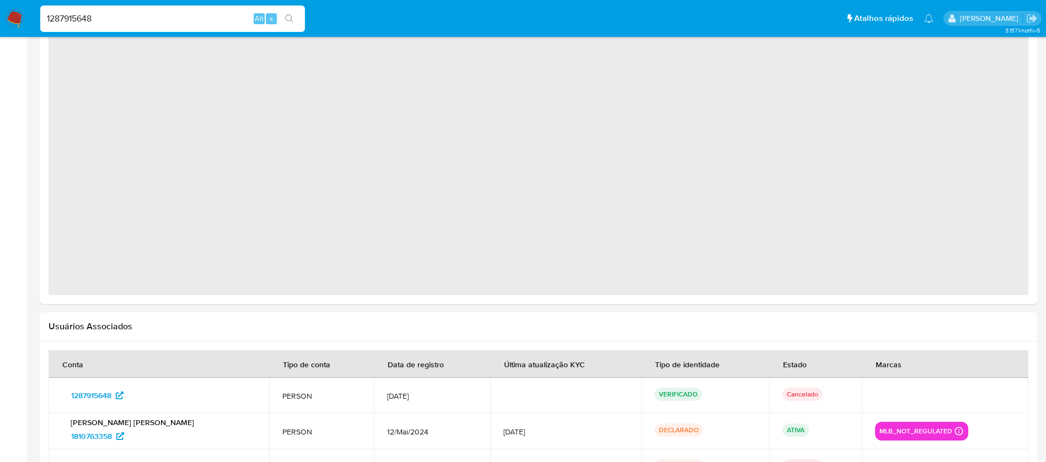
scroll to position [867, 0]
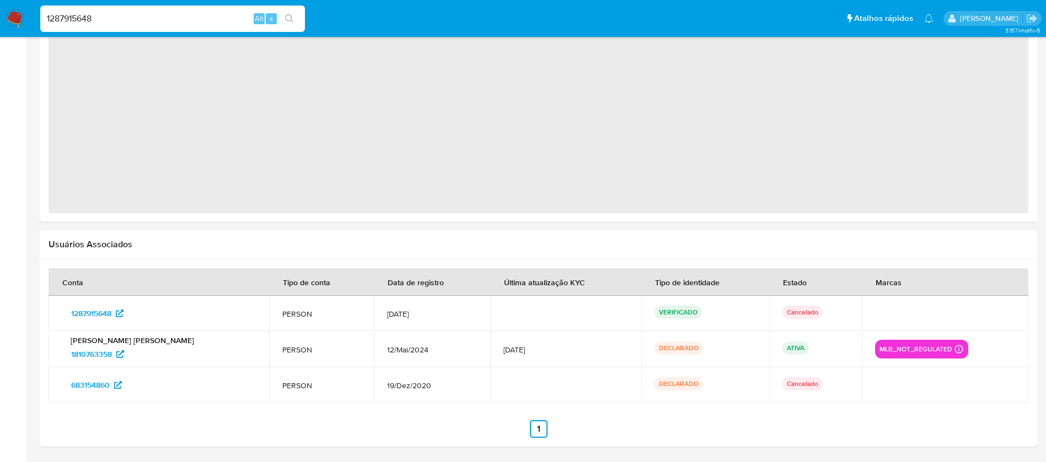
select select "10"
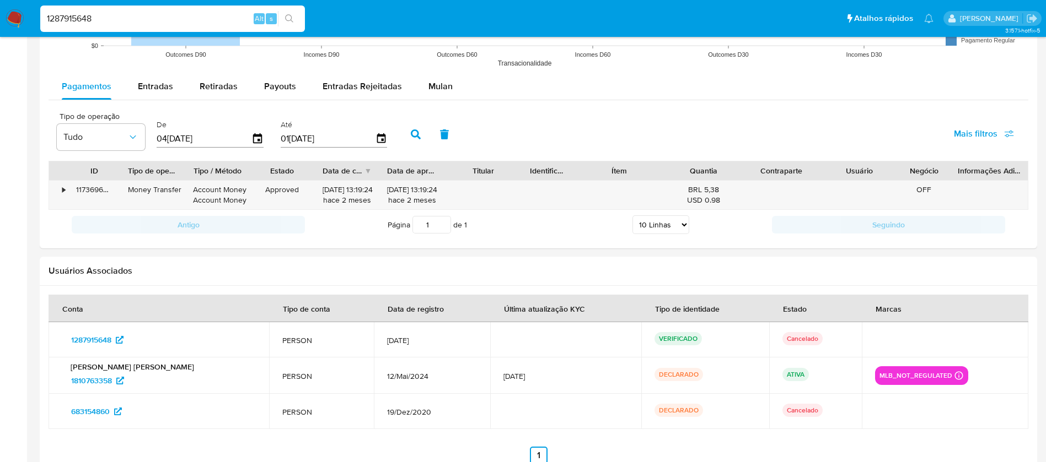
scroll to position [958, 0]
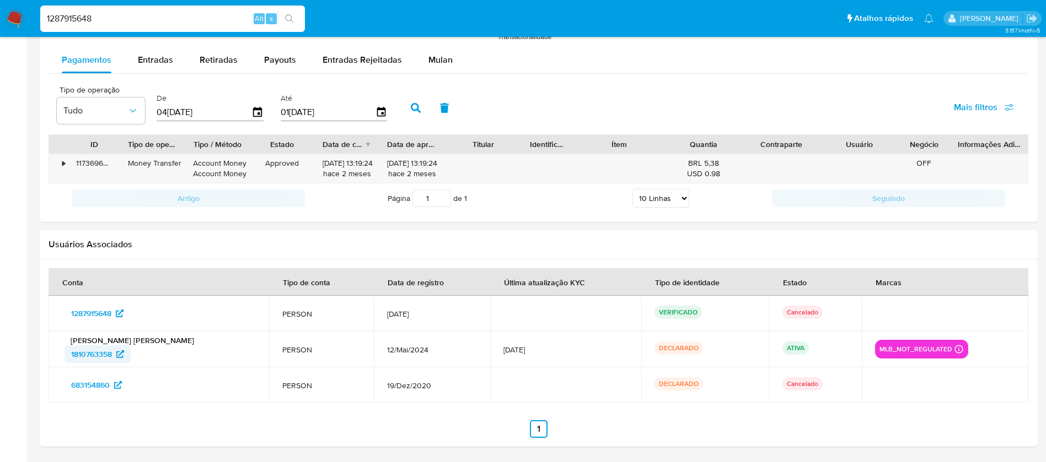
drag, startPoint x: 57, startPoint y: 355, endPoint x: 111, endPoint y: 357, distance: 54.6
click at [111, 357] on td "Ivanete Rodrigues Ribeiro 1810763358" at bounding box center [159, 349] width 220 height 36
click at [119, 14] on input "1287915648" at bounding box center [172, 19] width 265 height 14
paste input "312394411"
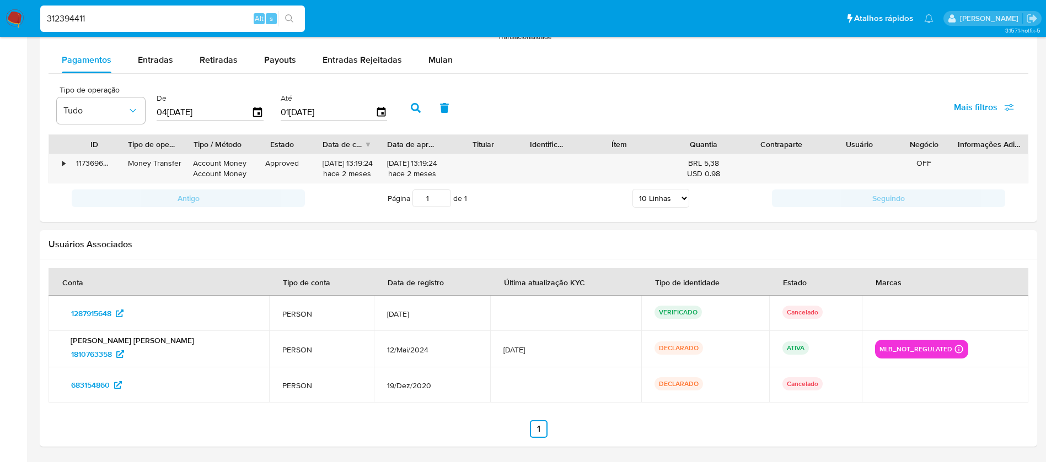
type input "312394411"
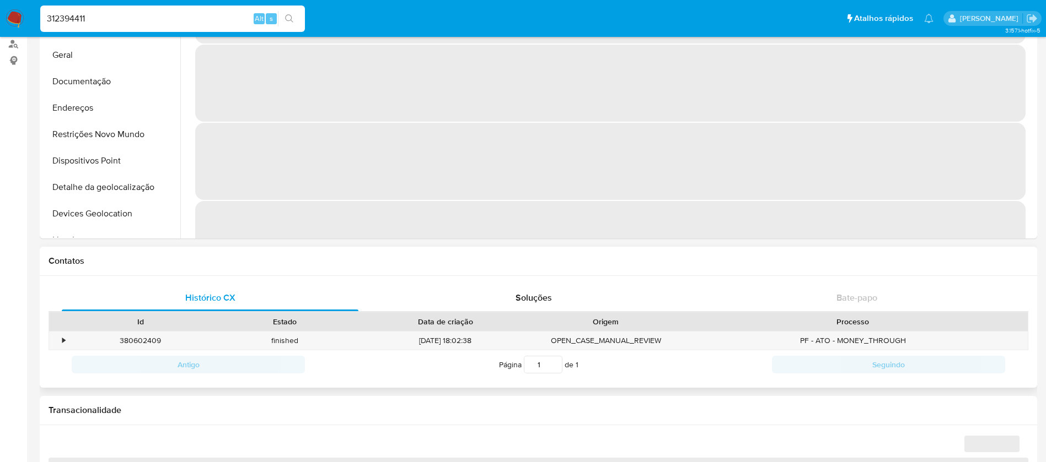
select select "10"
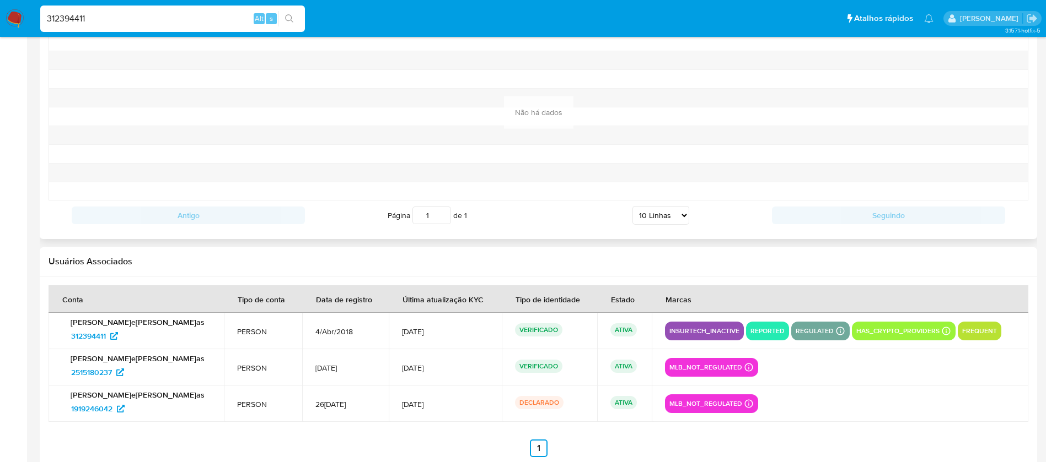
scroll to position [1118, 0]
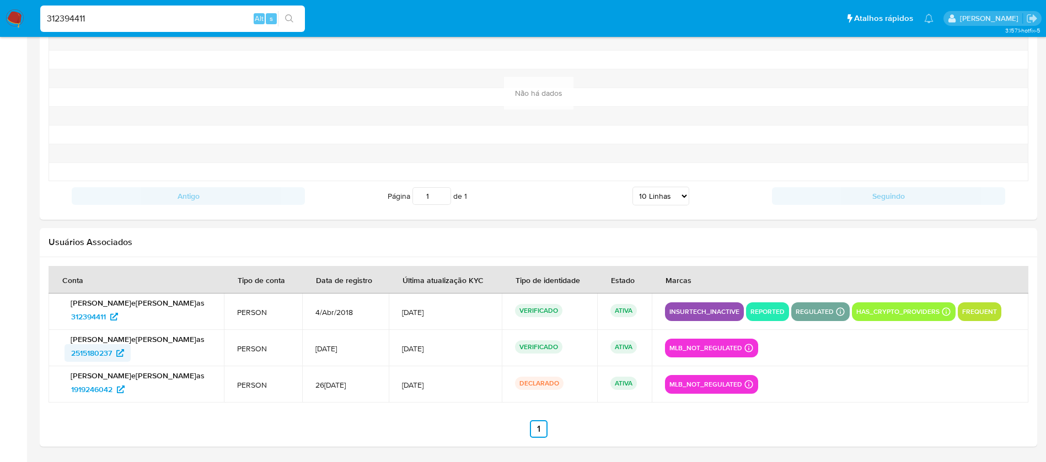
drag, startPoint x: 58, startPoint y: 352, endPoint x: 112, endPoint y: 353, distance: 54.0
click at [112, 353] on td "Joao Goncalves Badias 2515180237" at bounding box center [136, 348] width 175 height 36
click at [120, 21] on input "312394411" at bounding box center [172, 19] width 265 height 14
click at [120, 20] on input "312394411" at bounding box center [172, 19] width 265 height 14
paste input "2294090232"
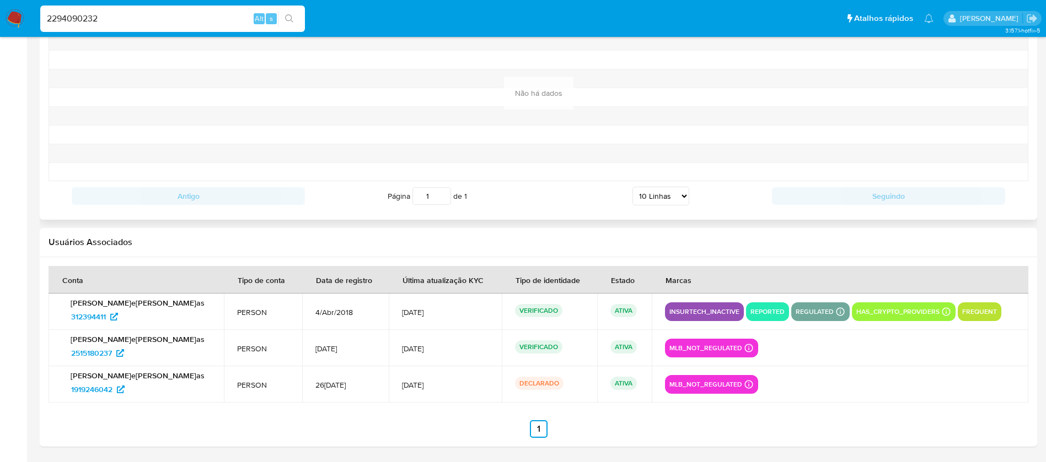
type input "2294090232"
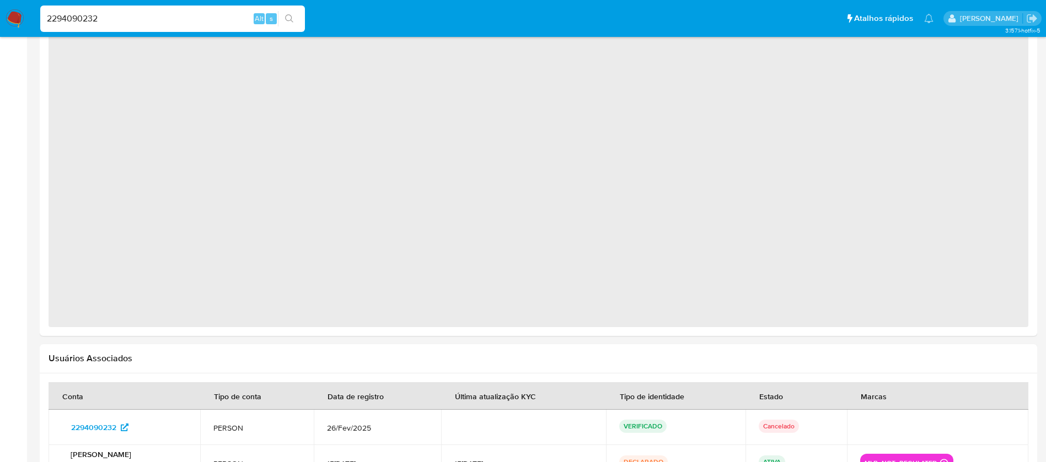
scroll to position [869, 0]
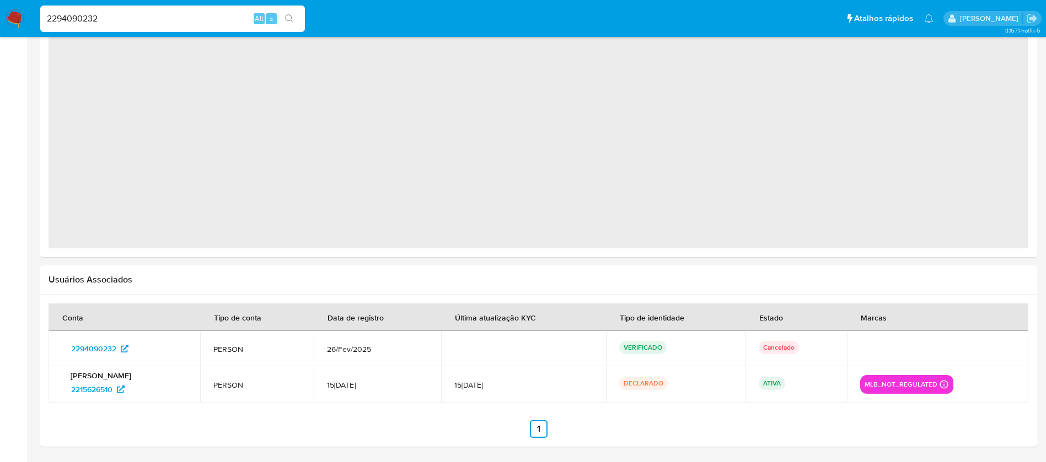
select select "10"
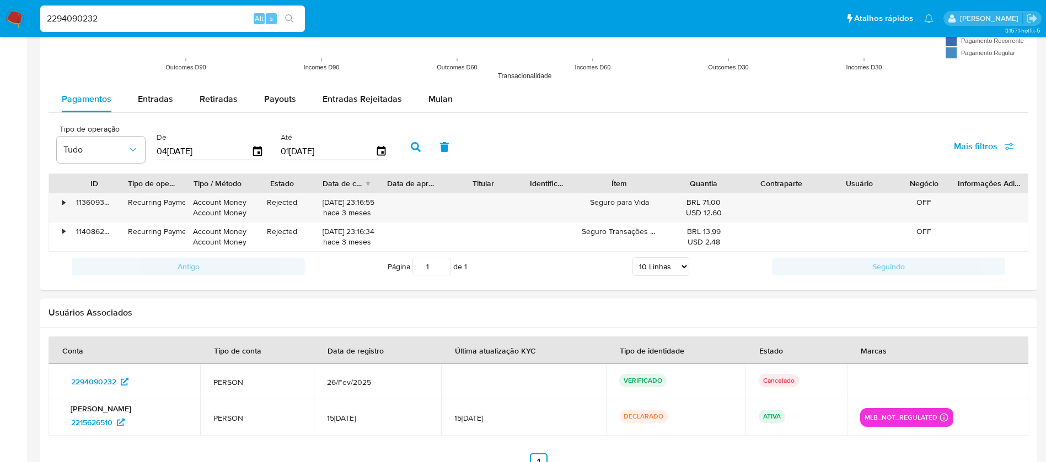
scroll to position [989, 0]
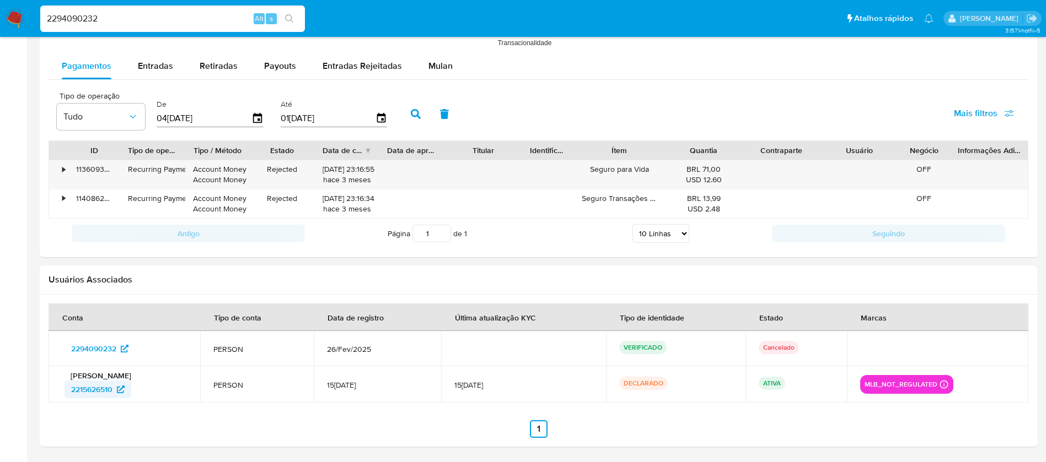
drag, startPoint x: 56, startPoint y: 391, endPoint x: 114, endPoint y: 391, distance: 57.3
click at [114, 391] on td "Eduardo Jose de Oliveira 2215626510" at bounding box center [125, 385] width 152 height 36
click at [119, 18] on input "2294090232" at bounding box center [172, 19] width 265 height 14
paste input "357862285"
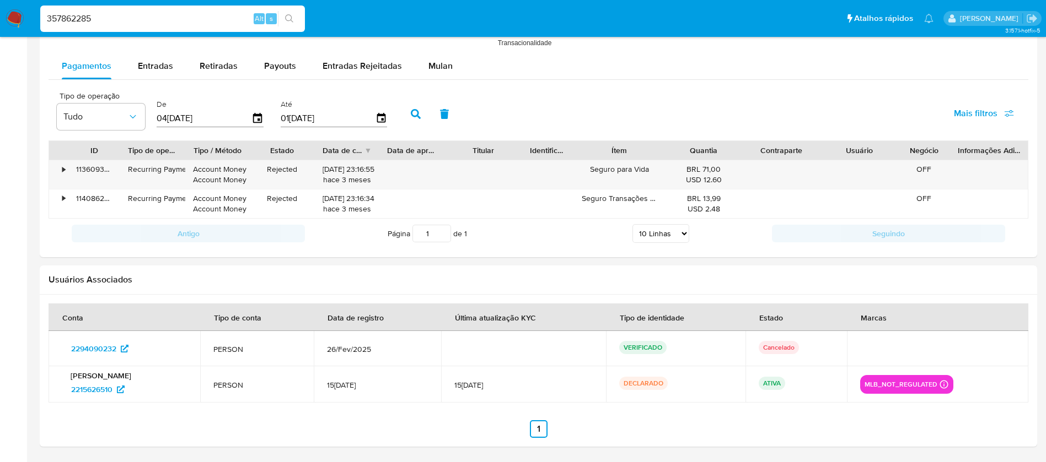
type input "357862285"
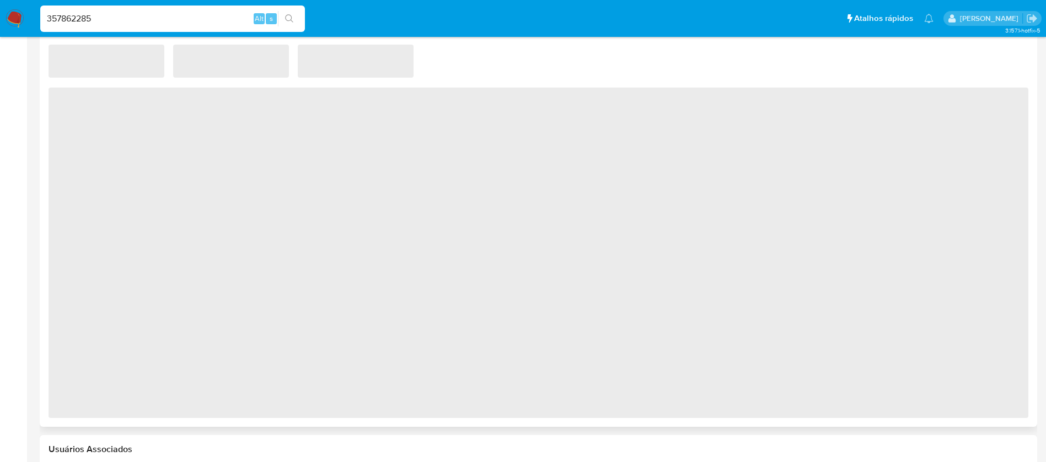
select select "10"
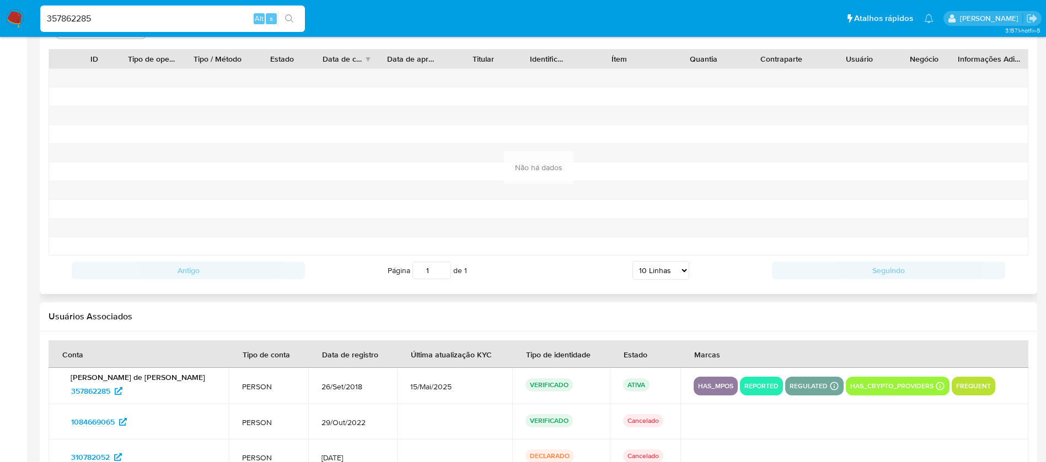
scroll to position [1152, 0]
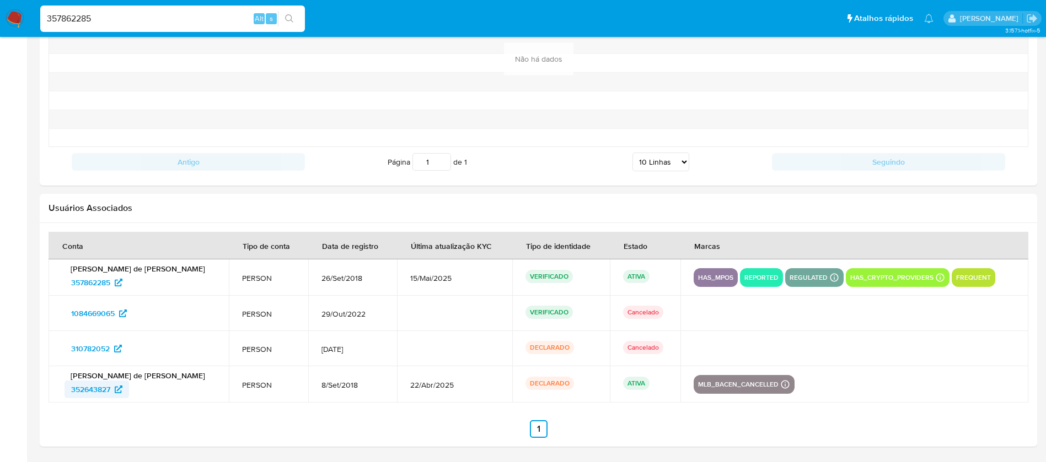
drag, startPoint x: 56, startPoint y: 390, endPoint x: 110, endPoint y: 391, distance: 54.6
click at [110, 391] on td "Bruno de Oliveira Pedro 352643827" at bounding box center [139, 385] width 180 height 36
click at [112, 22] on input "357862285" at bounding box center [172, 19] width 265 height 14
paste input "2162107131"
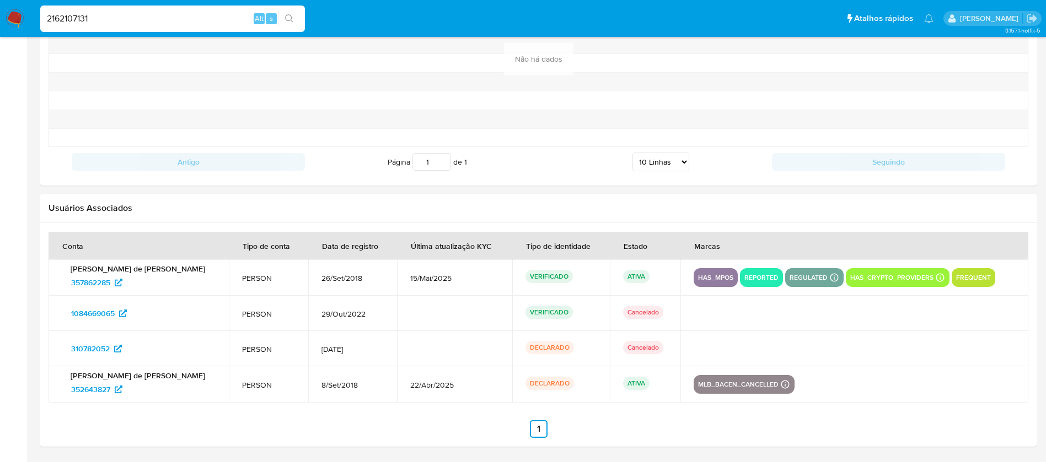
type input "2162107131"
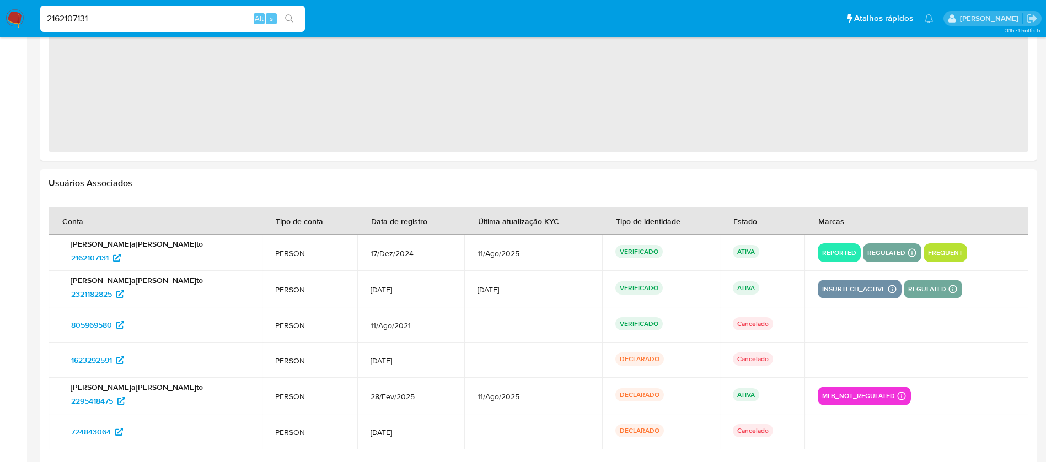
select select "10"
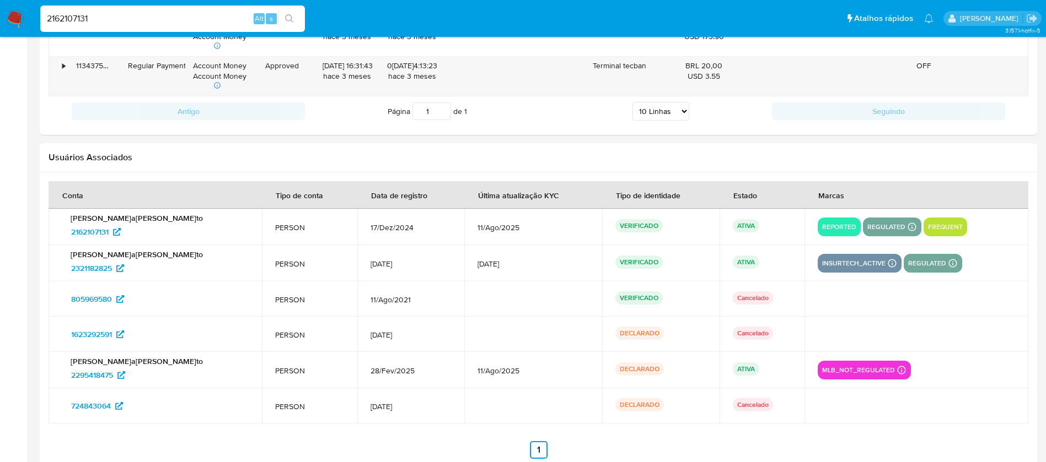
scroll to position [1253, 0]
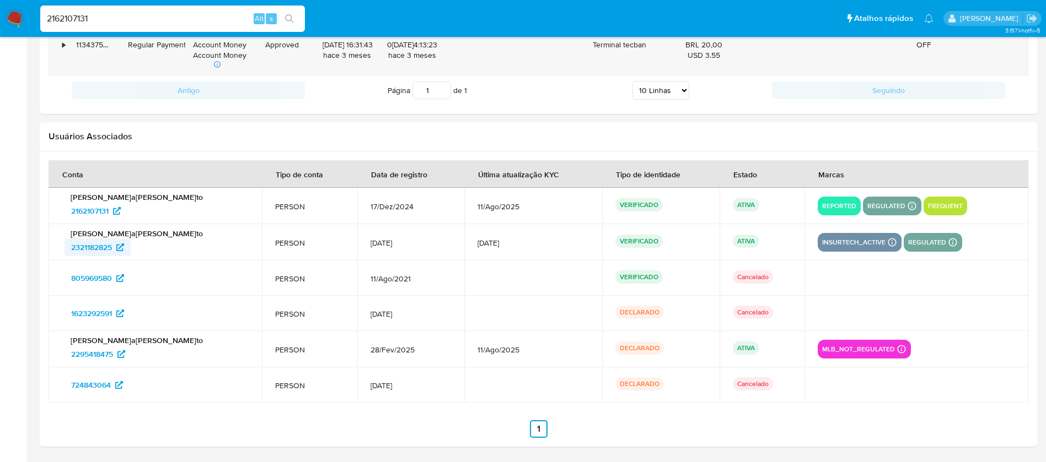
drag, startPoint x: 58, startPoint y: 249, endPoint x: 114, endPoint y: 247, distance: 55.7
click at [114, 247] on td "Alisson de Aguiar Pinto 2321182825" at bounding box center [155, 242] width 213 height 36
click at [119, 24] on input "2162107131" at bounding box center [172, 19] width 265 height 14
paste input "33064618"
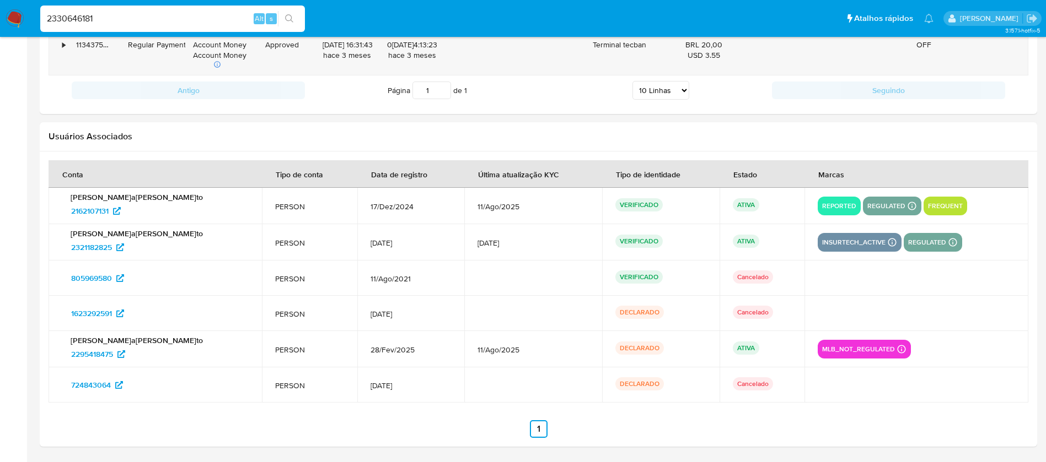
type input "2330646181"
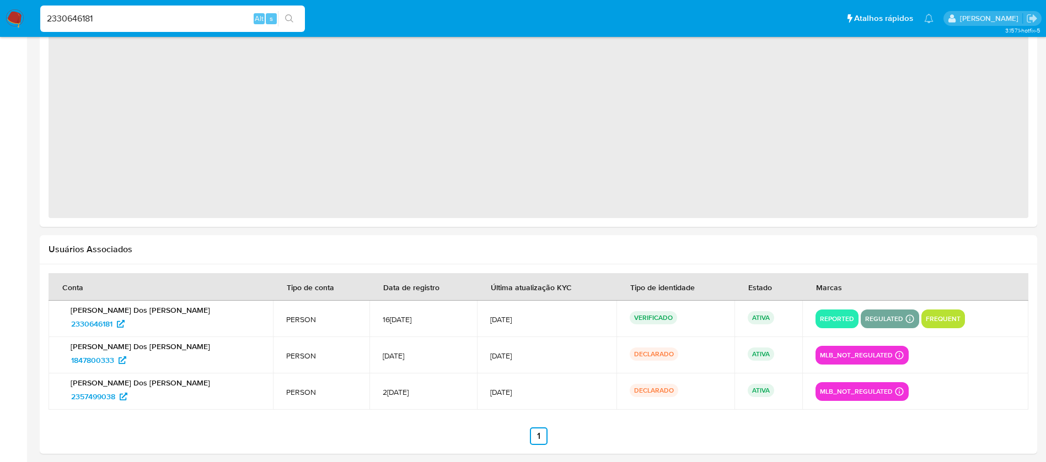
scroll to position [943, 0]
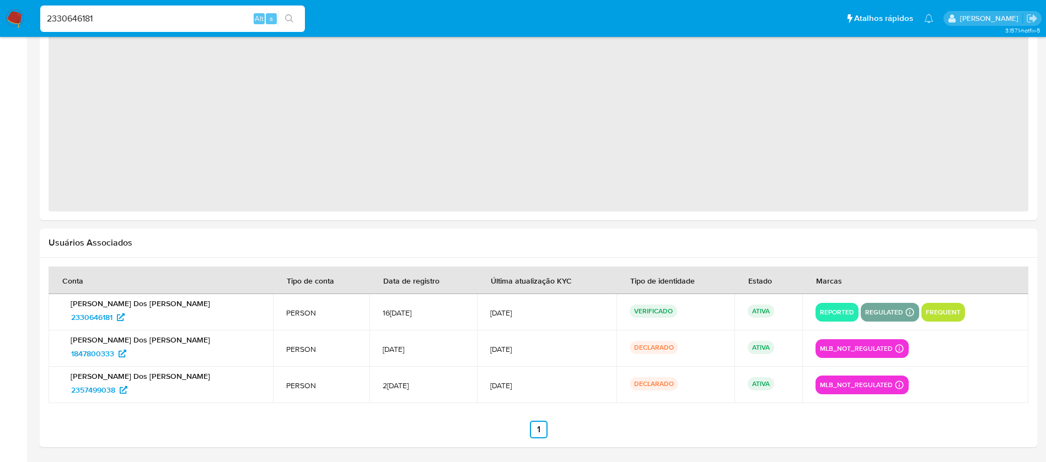
select select "10"
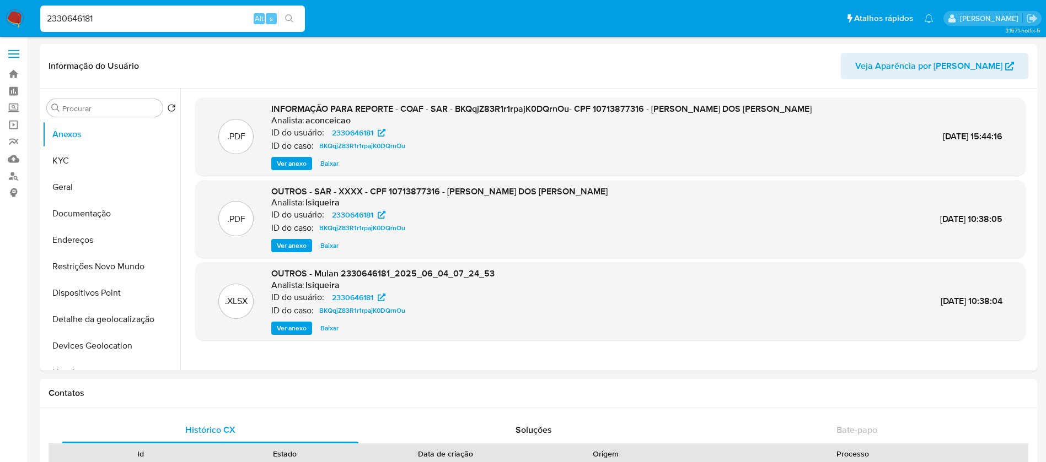
select select "10"
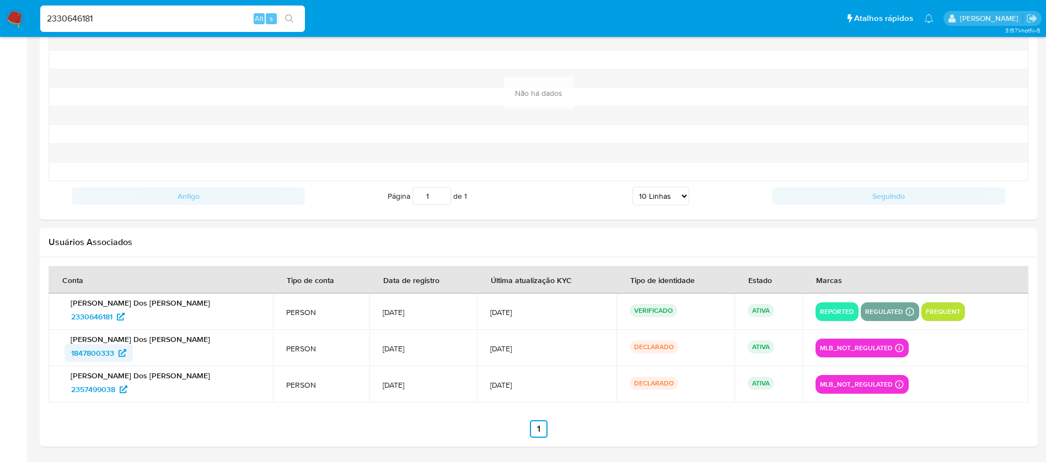
drag, startPoint x: 62, startPoint y: 358, endPoint x: 116, endPoint y: 358, distance: 54.0
click at [116, 358] on div "[PERSON_NAME] Dos [PERSON_NAME] 1847800333" at bounding box center [161, 349] width 198 height 28
click at [126, 14] on input "2330646181" at bounding box center [172, 19] width 265 height 14
paste input "1552011589"
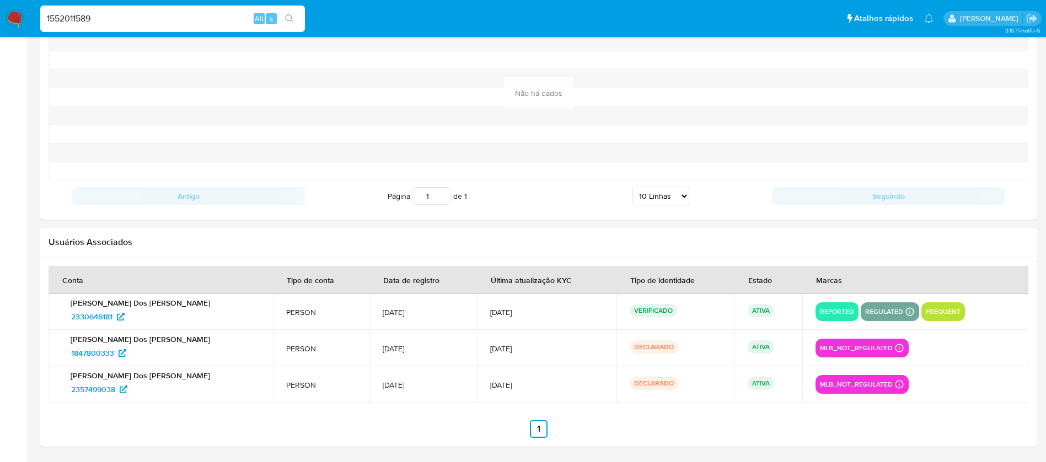
type input "1552011589"
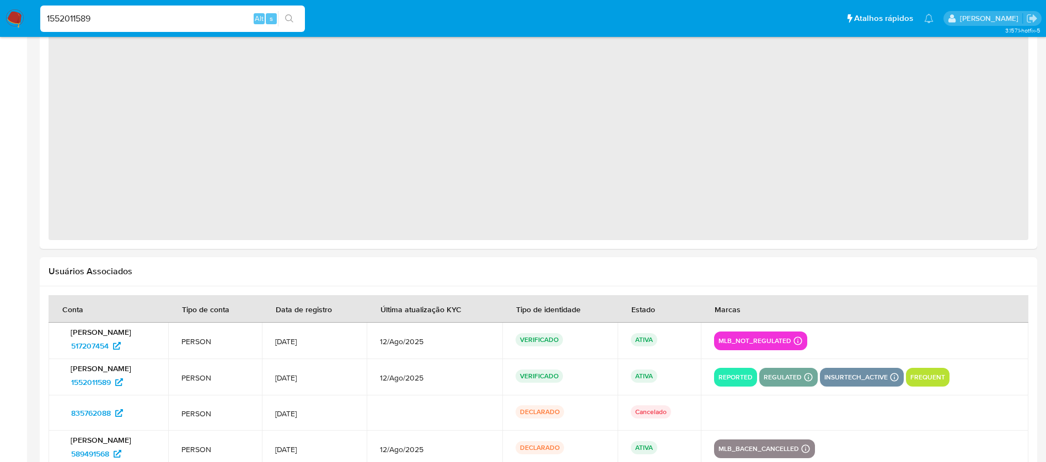
scroll to position [978, 0]
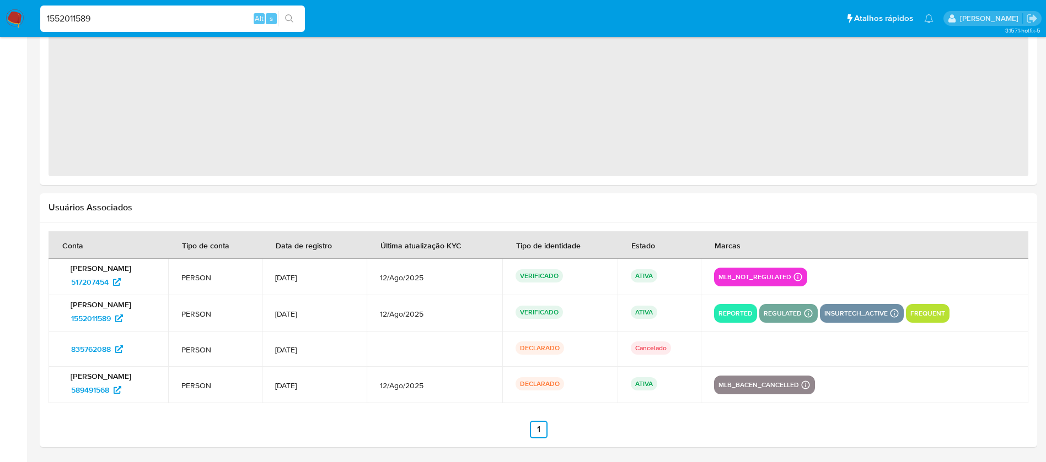
select select "10"
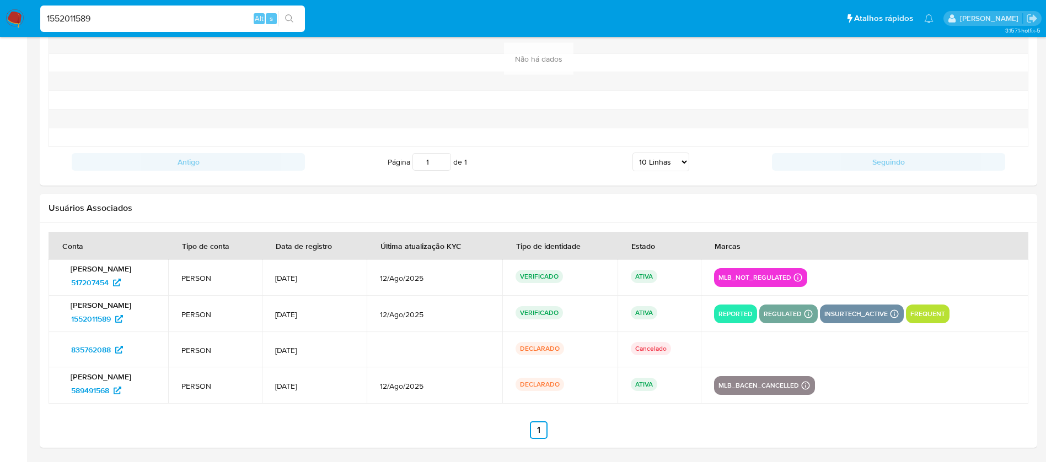
scroll to position [1228, 0]
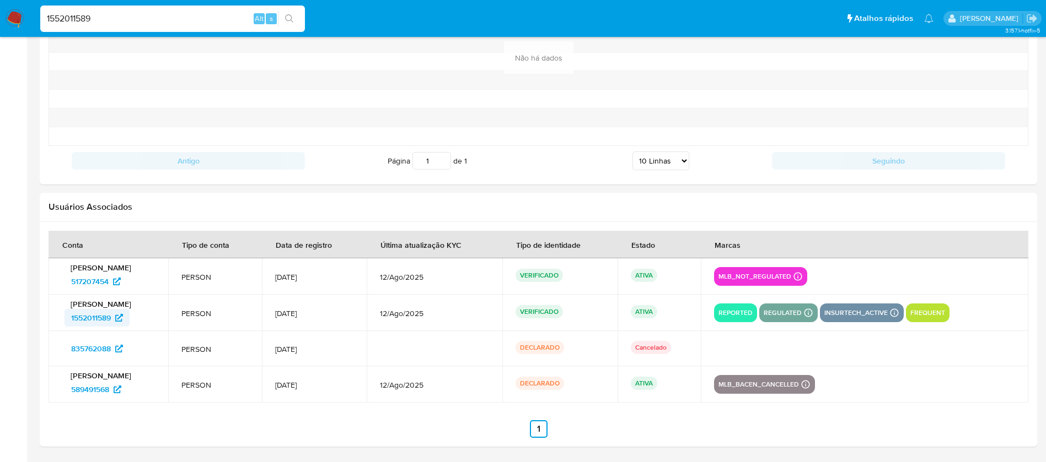
drag, startPoint x: 57, startPoint y: 321, endPoint x: 87, endPoint y: 322, distance: 30.4
click at [87, 322] on td "[PERSON_NAME] 1552011589" at bounding box center [109, 313] width 120 height 36
drag, startPoint x: 57, startPoint y: 286, endPoint x: 110, endPoint y: 286, distance: 53.5
click at [110, 286] on td "[PERSON_NAME] 517207454" at bounding box center [109, 277] width 120 height 36
click at [103, 21] on input "1552011589" at bounding box center [172, 19] width 265 height 14
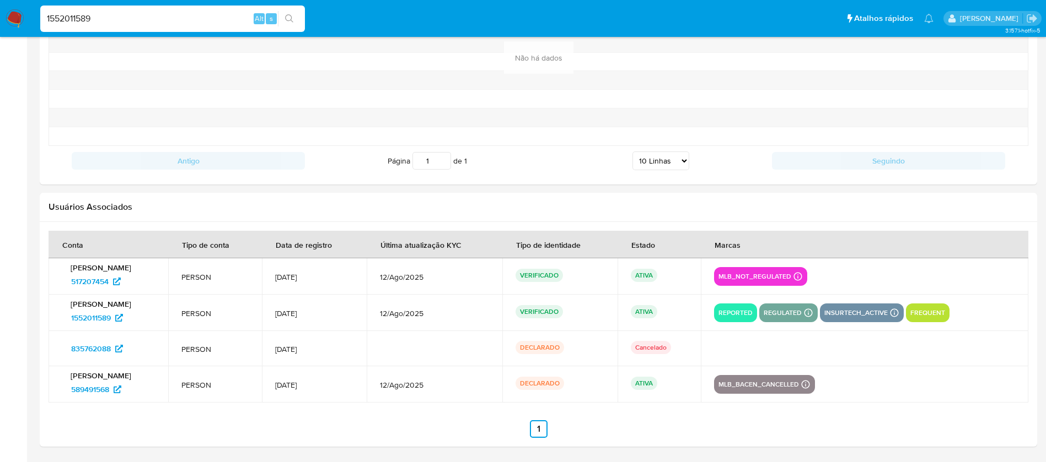
click at [103, 21] on input "1552011589" at bounding box center [172, 19] width 265 height 14
paste input "308425958"
type input "1308425958"
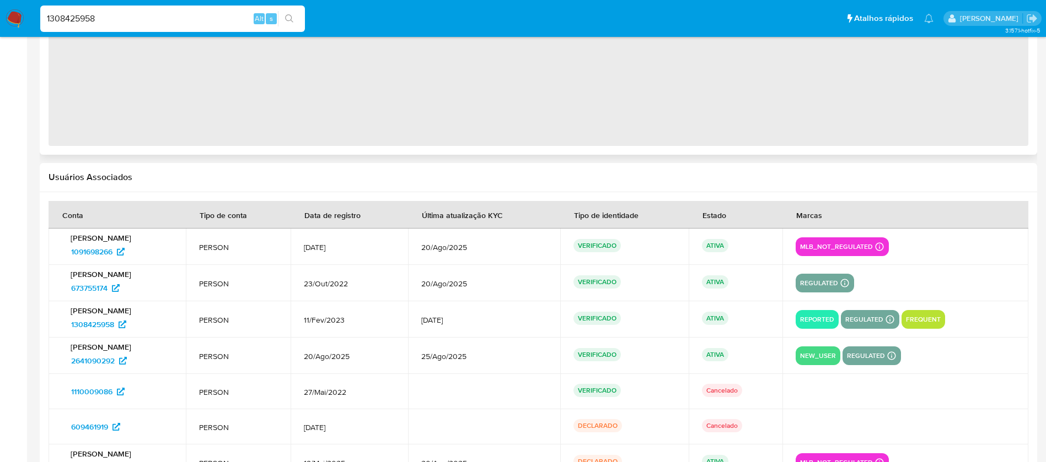
select select "10"
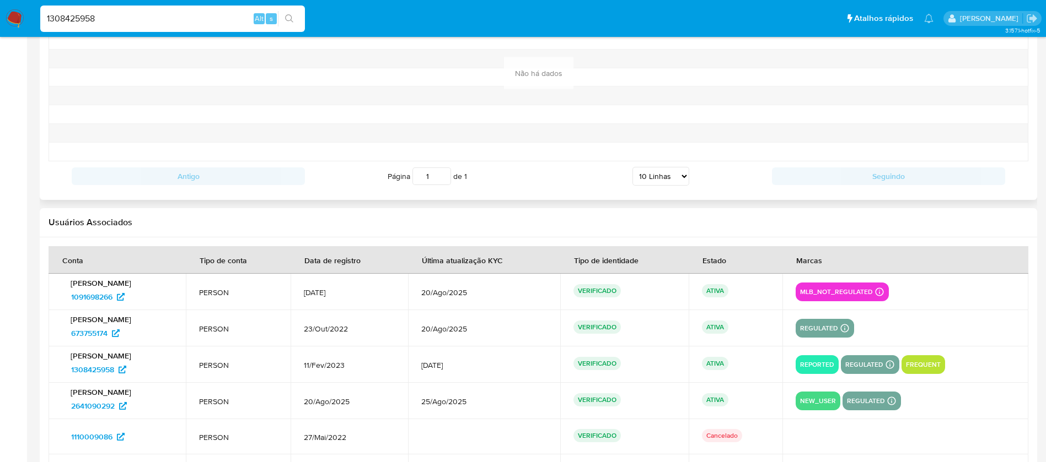
scroll to position [1336, 0]
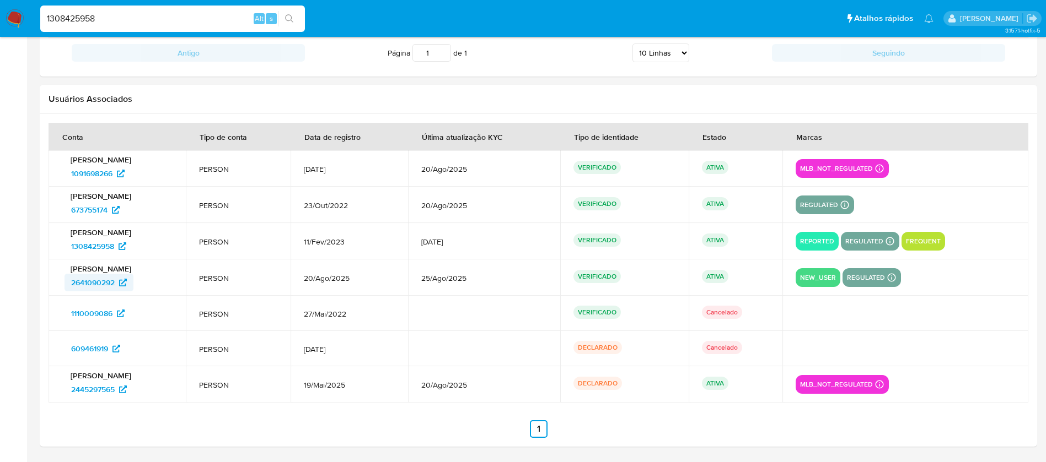
drag, startPoint x: 58, startPoint y: 287, endPoint x: 115, endPoint y: 286, distance: 57.3
click at [115, 286] on td "[PERSON_NAME] 2641090292" at bounding box center [117, 278] width 137 height 36
click at [120, 20] on input "1308425958" at bounding box center [172, 19] width 265 height 14
paste input "61081043"
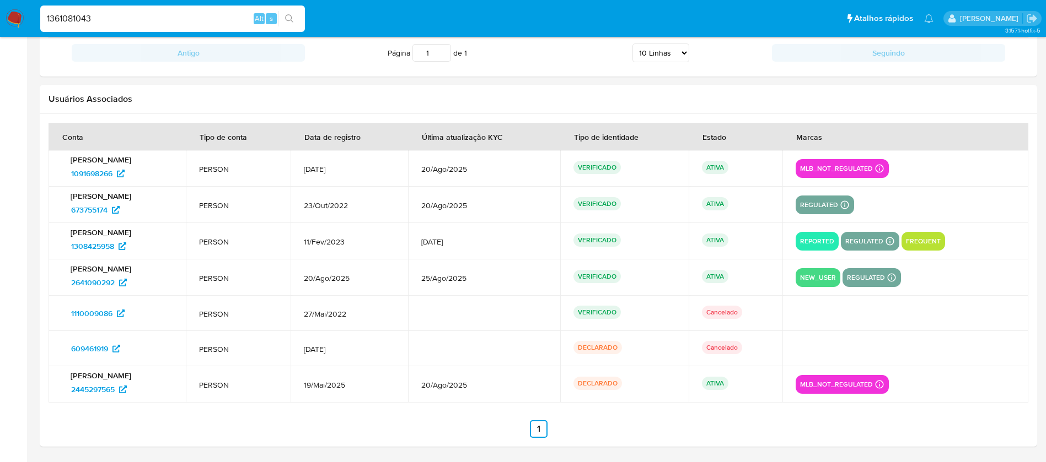
type input "1361081043"
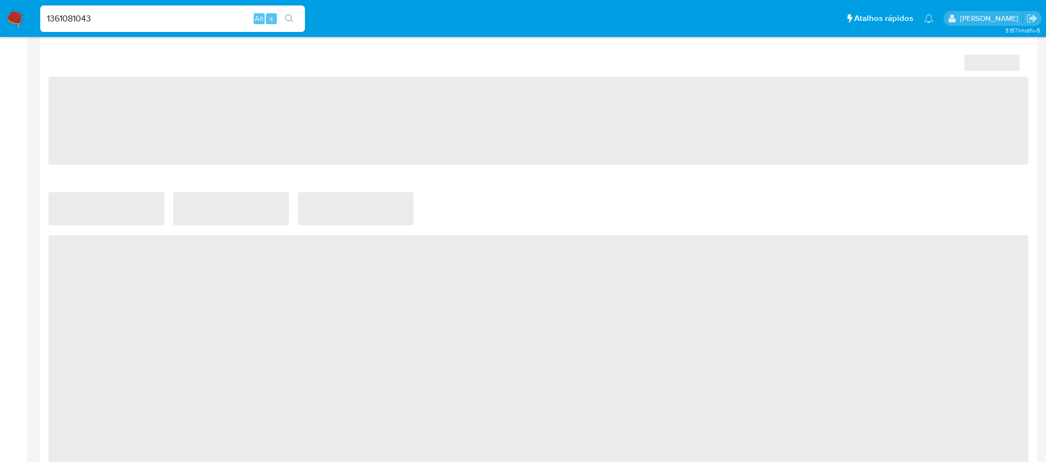
select select "10"
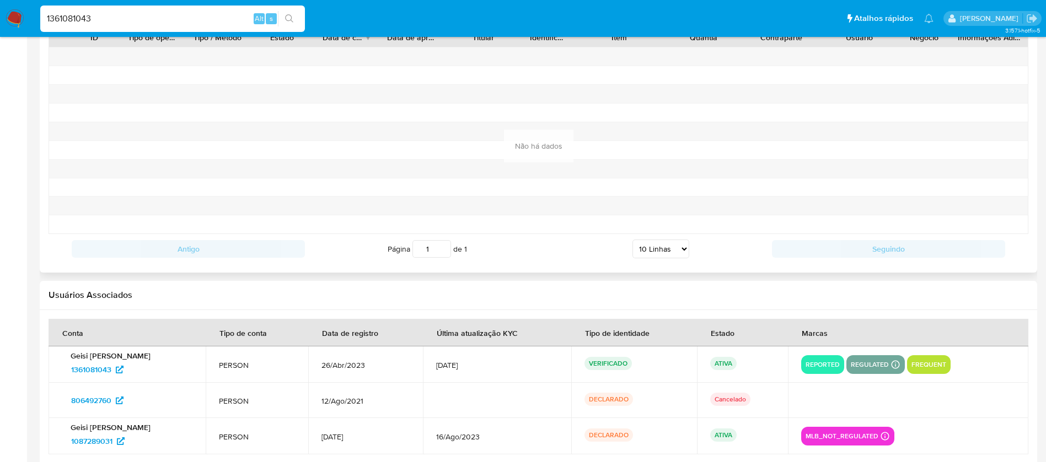
scroll to position [1154, 0]
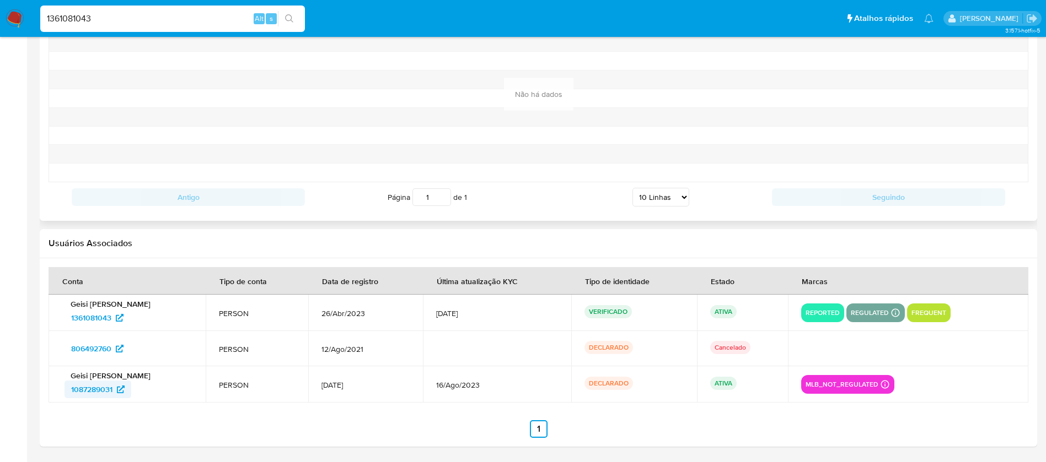
drag, startPoint x: 56, startPoint y: 392, endPoint x: 117, endPoint y: 392, distance: 60.6
click at [117, 392] on td "Geisi [PERSON_NAME] 1087289031" at bounding box center [127, 385] width 157 height 36
click at [101, 13] on input "1361081043" at bounding box center [172, 19] width 265 height 14
paste input "2284558616"
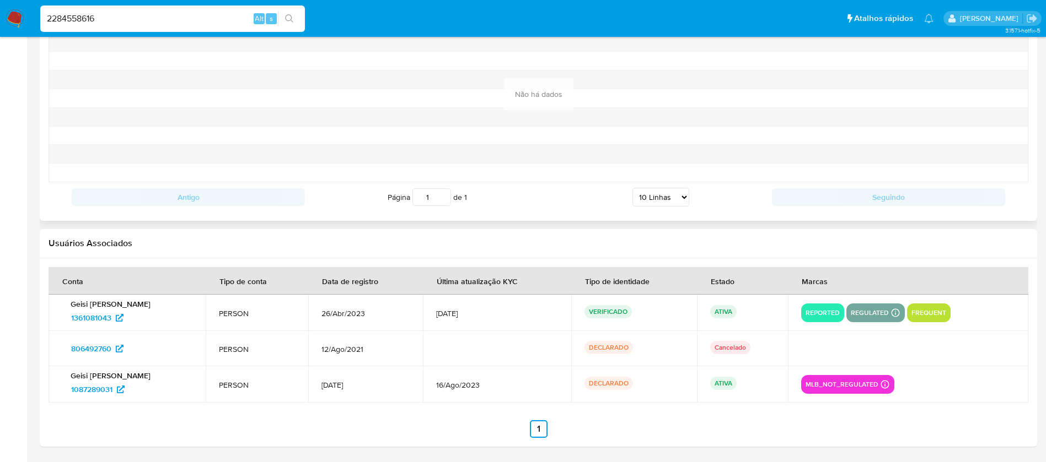
type input "2284558616"
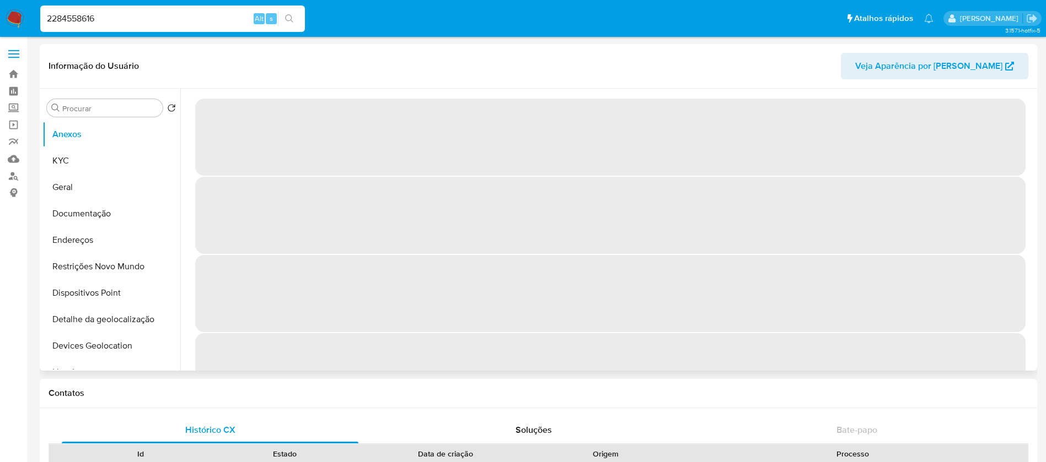
select select "10"
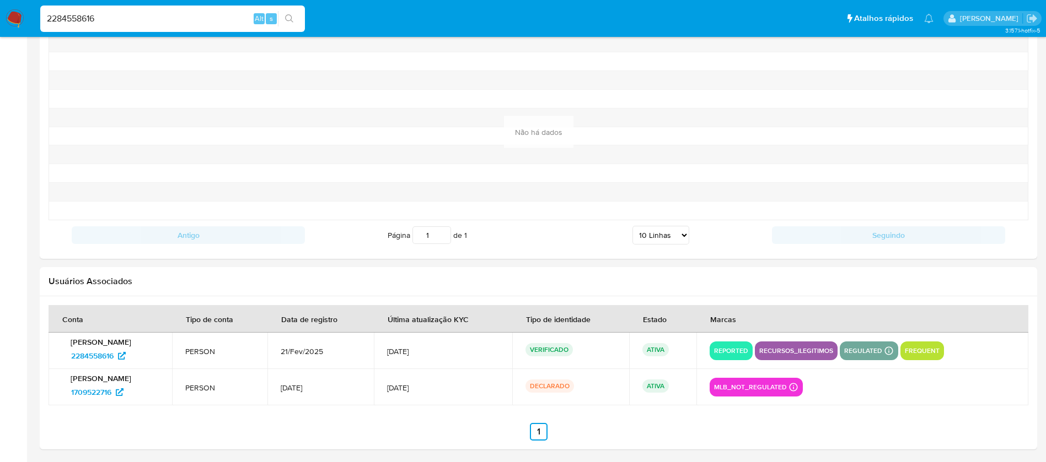
scroll to position [1156, 0]
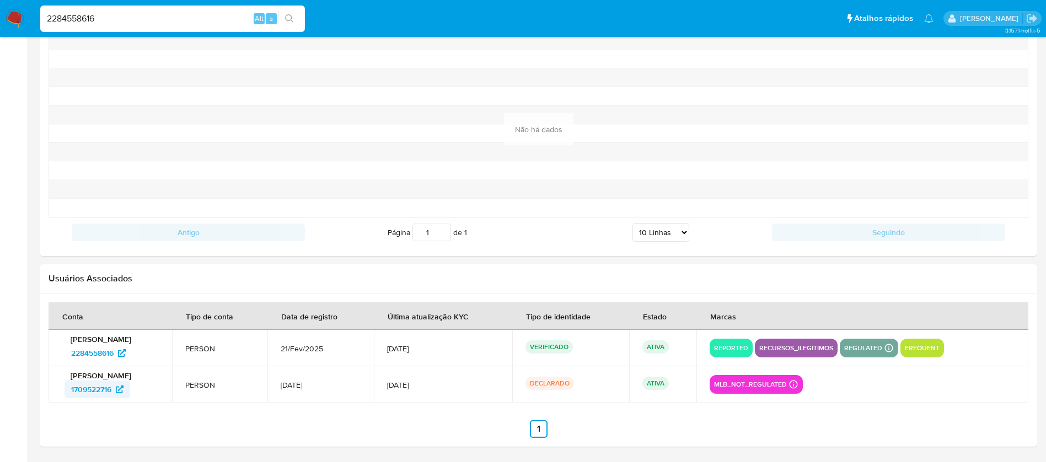
drag, startPoint x: 47, startPoint y: 393, endPoint x: 96, endPoint y: 395, distance: 49.1
click at [96, 395] on div at bounding box center [538, 370] width 997 height 153
click at [90, 413] on section at bounding box center [539, 371] width 980 height 136
click at [66, 394] on link "1709522716" at bounding box center [97, 390] width 66 height 18
drag, startPoint x: 52, startPoint y: 390, endPoint x: 111, endPoint y: 390, distance: 59.5
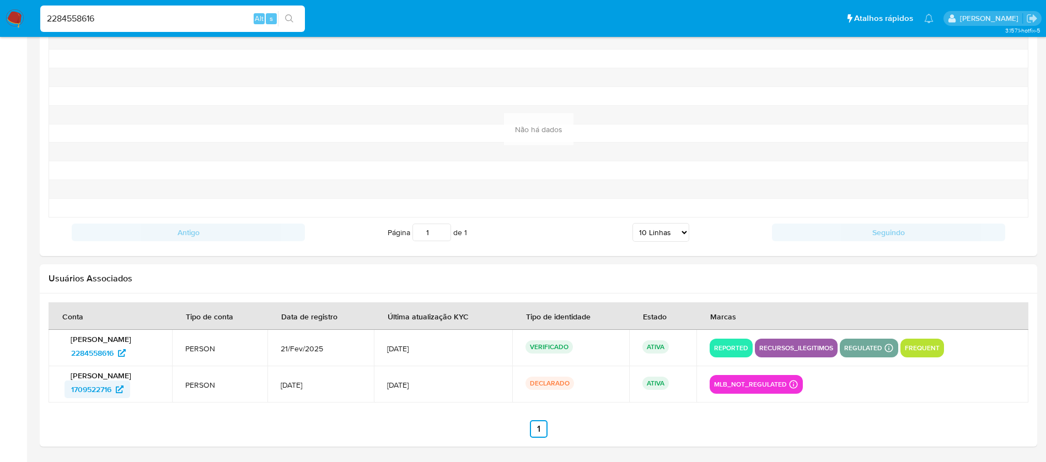
click at [111, 390] on td "[PERSON_NAME] 1709522716" at bounding box center [110, 385] width 123 height 36
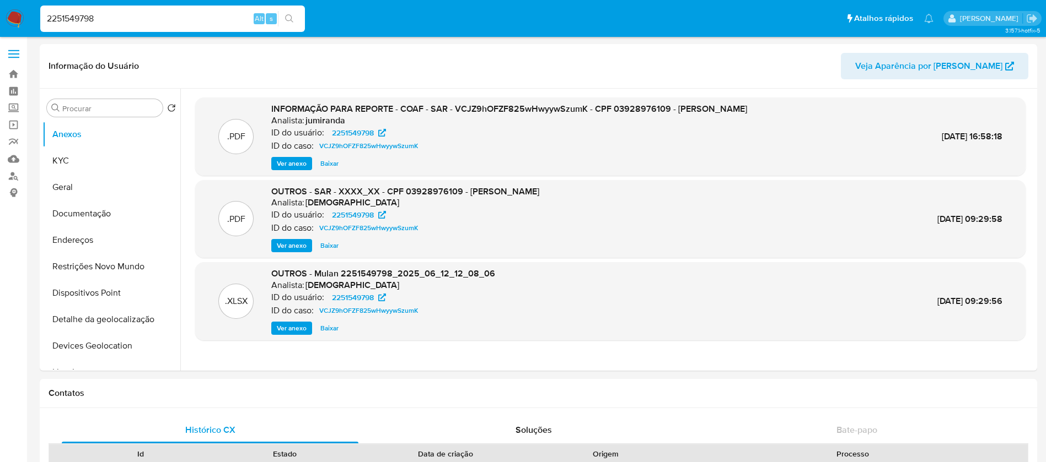
select select "10"
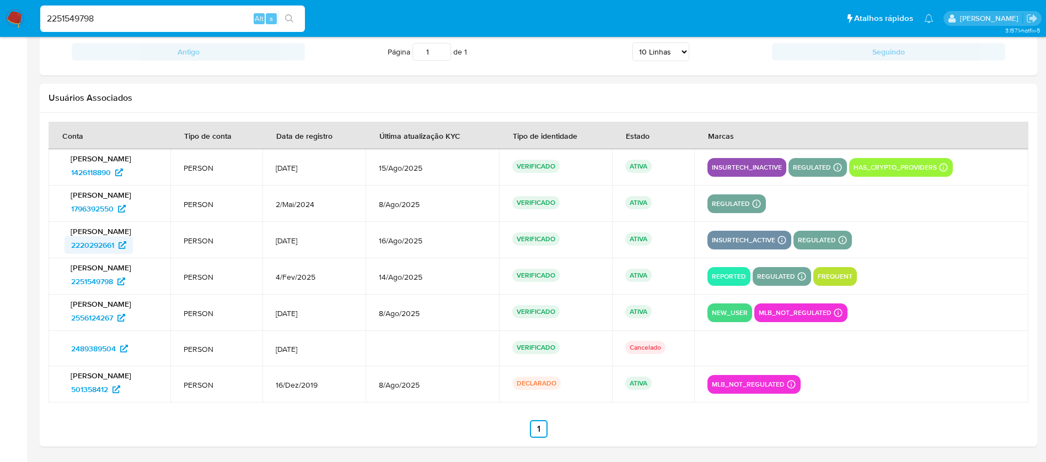
drag, startPoint x: 61, startPoint y: 246, endPoint x: 116, endPoint y: 246, distance: 54.6
click at [116, 246] on td "[PERSON_NAME] 2220292661" at bounding box center [110, 240] width 122 height 36
click at [164, 23] on input "2251549798" at bounding box center [172, 19] width 265 height 14
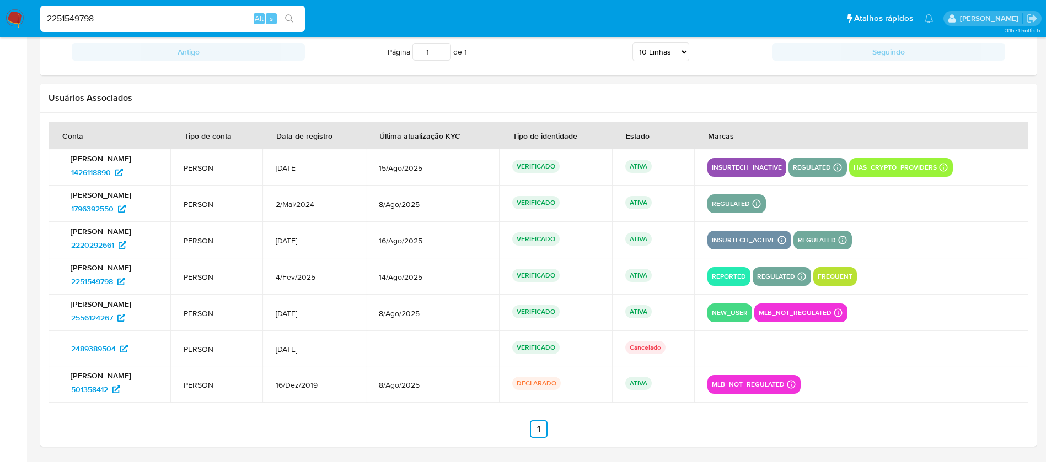
paste input "374872281"
type input "2374872281"
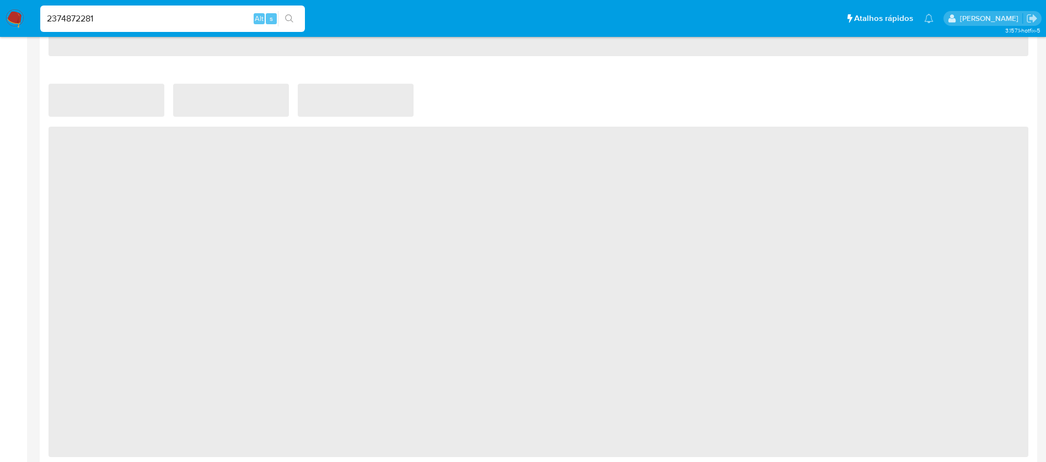
select select "10"
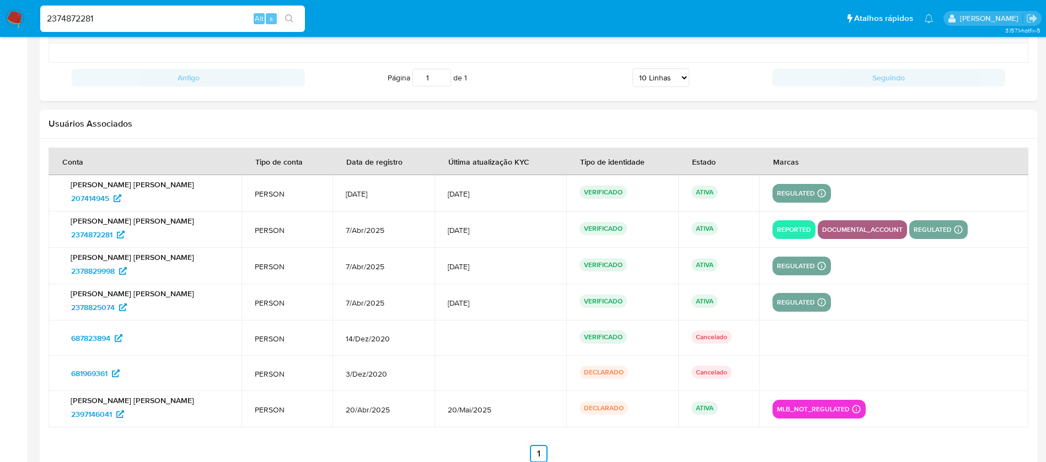
scroll to position [1317, 0]
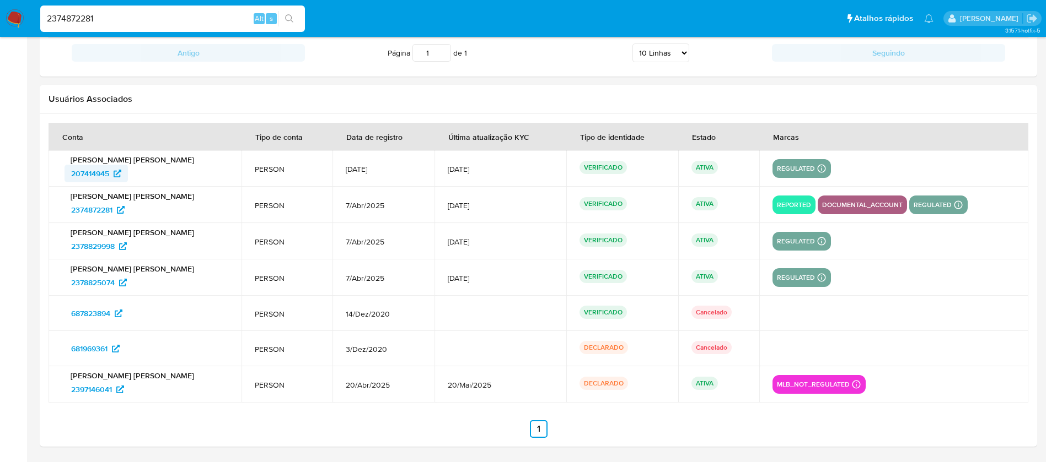
drag, startPoint x: 61, startPoint y: 175, endPoint x: 110, endPoint y: 176, distance: 49.6
click at [110, 176] on td "[PERSON_NAME] [PERSON_NAME] 207414945" at bounding box center [145, 168] width 193 height 36
click at [144, 21] on input "2374872281" at bounding box center [172, 19] width 265 height 14
paste input "403119592"
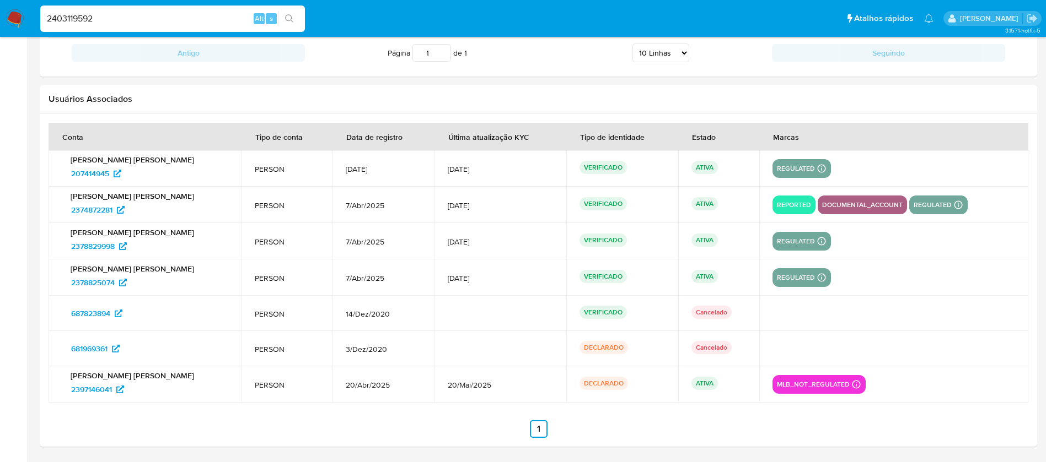
type input "2403119592"
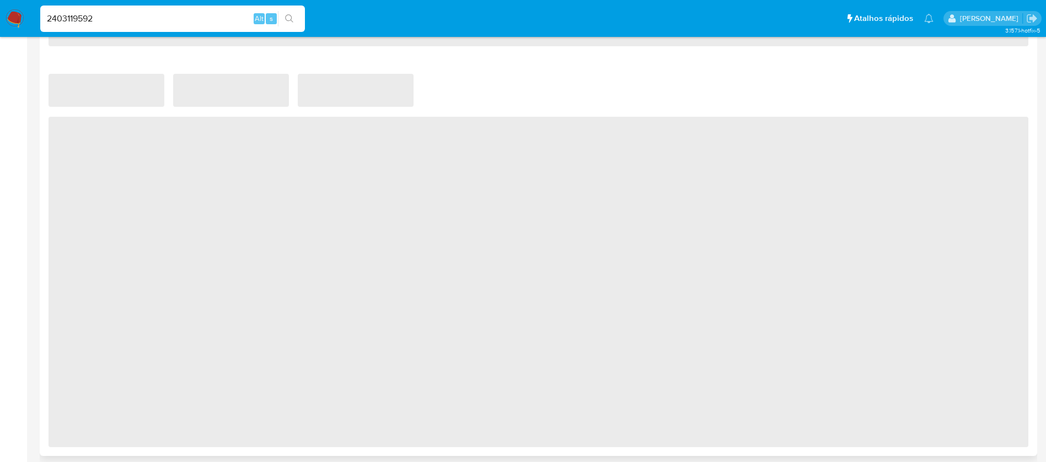
select select "10"
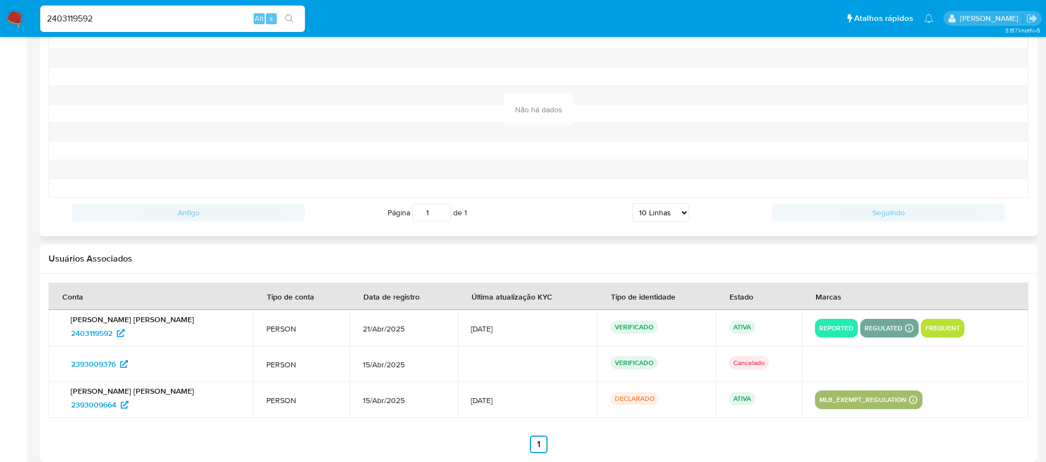
scroll to position [1192, 0]
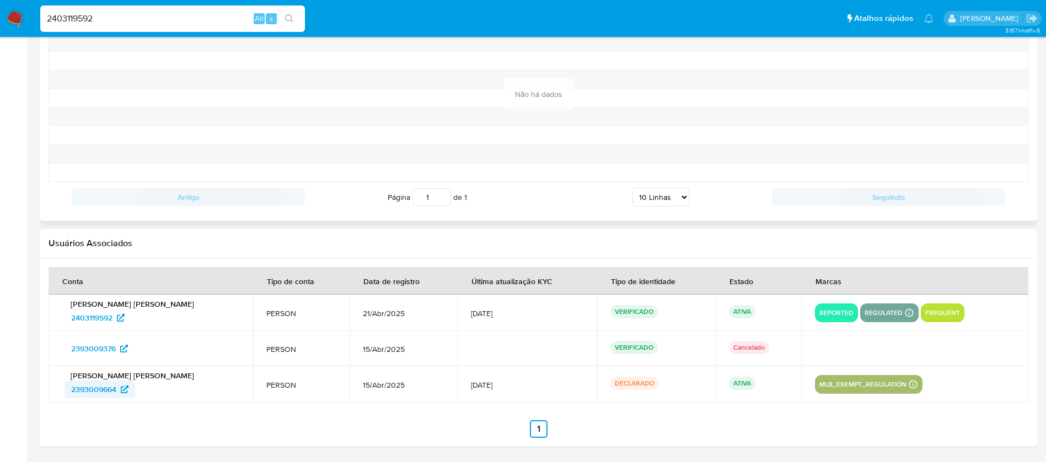
drag, startPoint x: 57, startPoint y: 394, endPoint x: 117, endPoint y: 394, distance: 60.6
click at [117, 394] on td "Mateus Sebastiao Soares da Silva 2393009664" at bounding box center [151, 385] width 204 height 36
click at [148, 24] on input "2403119592" at bounding box center [172, 19] width 265 height 14
paste input "397793923"
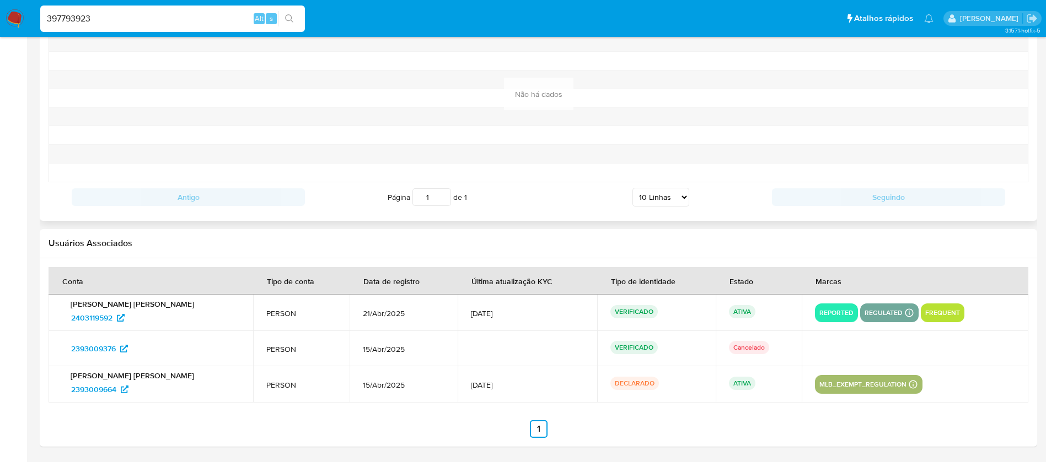
type input "397793923"
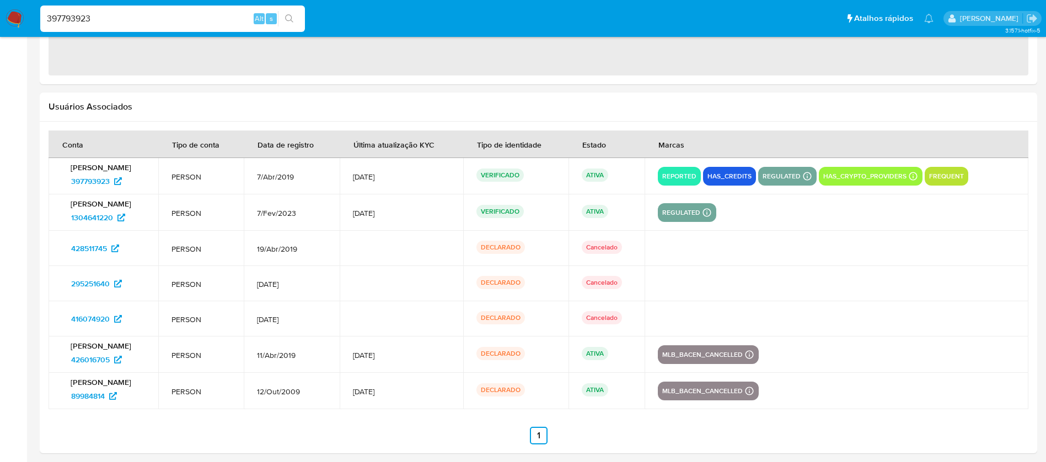
scroll to position [1048, 0]
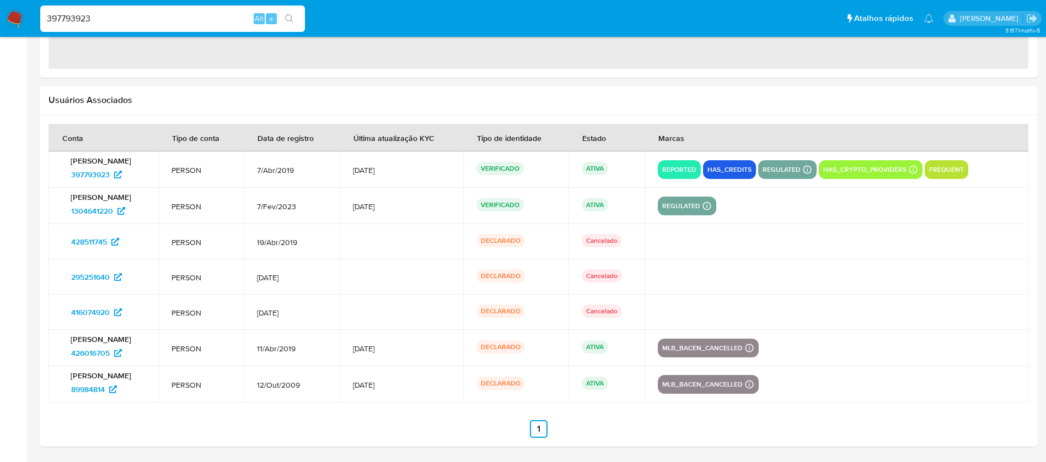
select select "10"
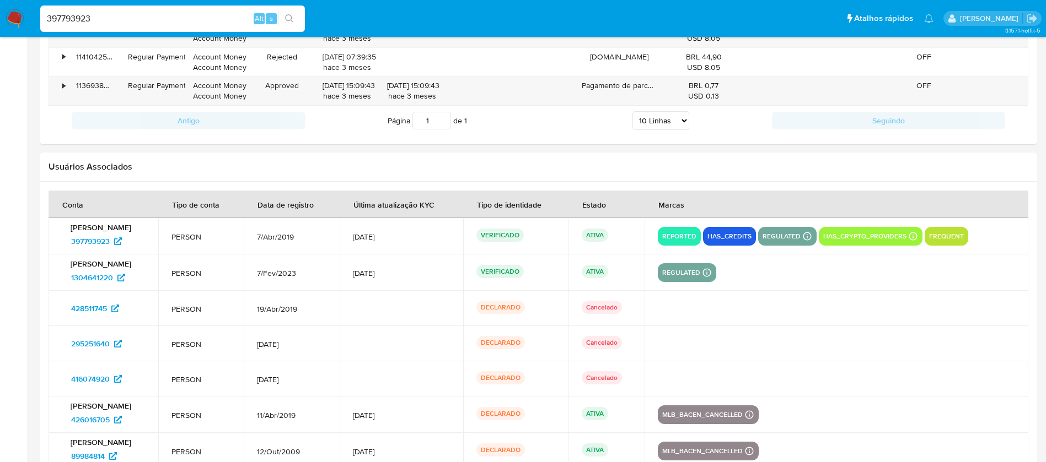
scroll to position [1256, 0]
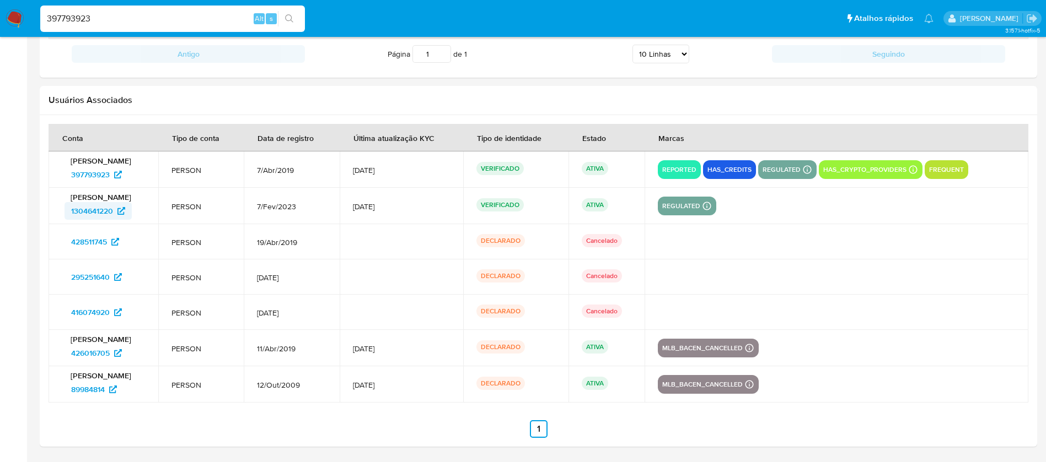
drag, startPoint x: 62, startPoint y: 214, endPoint x: 111, endPoint y: 214, distance: 49.6
click at [111, 214] on div "Jennifer Jacob de Lima 1304641220" at bounding box center [103, 206] width 83 height 28
click at [172, 18] on input "397793923" at bounding box center [172, 19] width 265 height 14
paste input "1351705991"
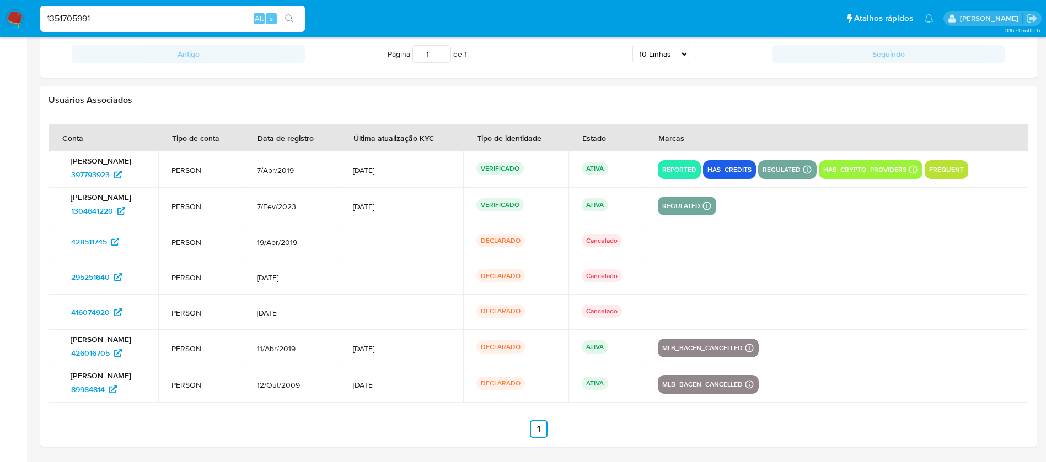
type input "1351705991"
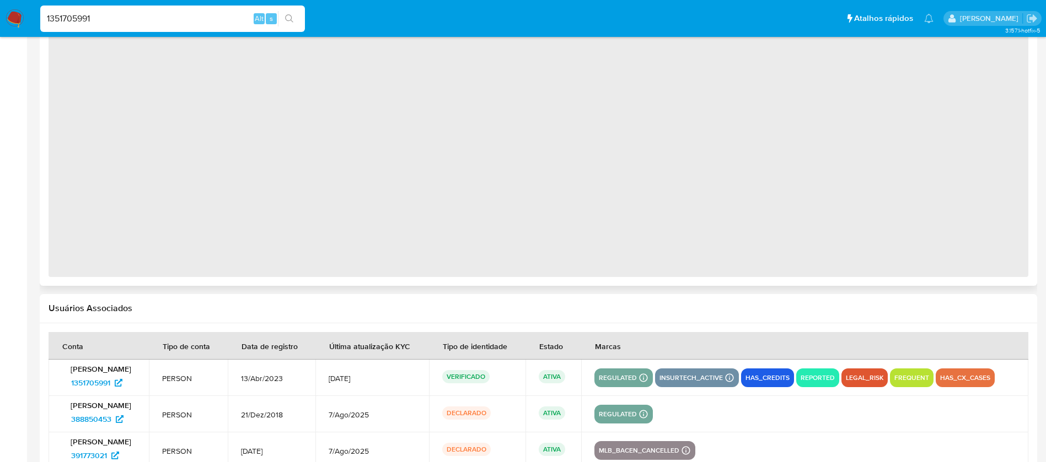
select select "10"
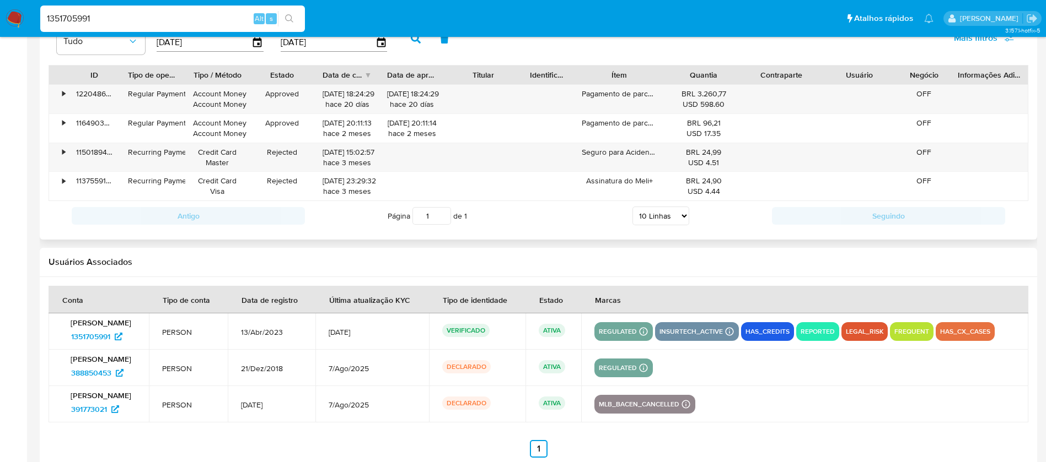
scroll to position [1122, 0]
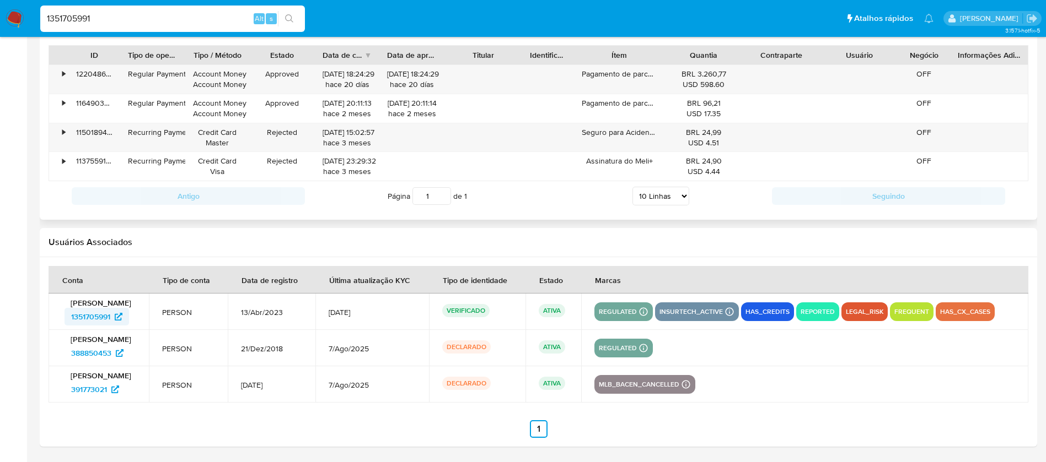
drag, startPoint x: 58, startPoint y: 317, endPoint x: 113, endPoint y: 316, distance: 54.6
click at [113, 316] on td "Bernardo Rodrigues Patini 1351705991" at bounding box center [99, 312] width 100 height 36
drag, startPoint x: 61, startPoint y: 353, endPoint x: 113, endPoint y: 354, distance: 52.4
click at [113, 354] on td "Bernardo Rodrigues Patini 388850453" at bounding box center [99, 348] width 100 height 36
click at [110, 15] on input "1351705991" at bounding box center [172, 19] width 265 height 14
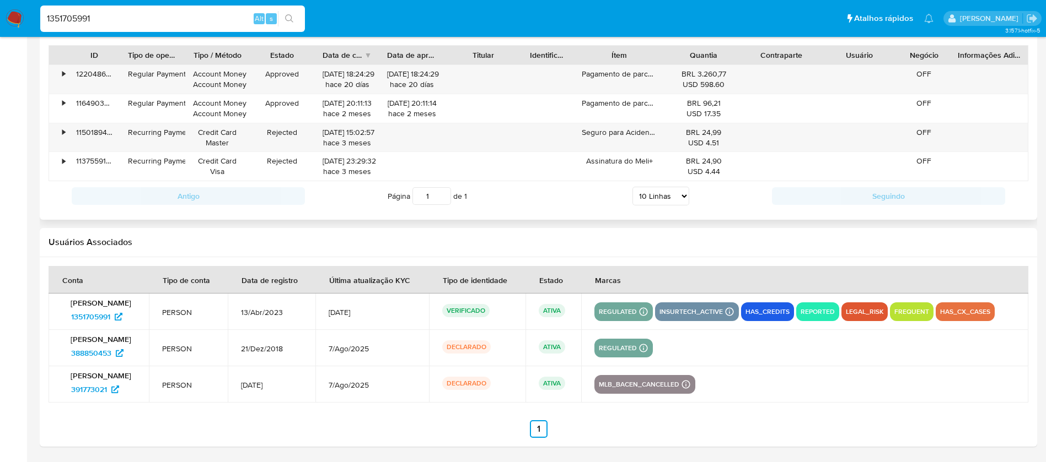
click at [110, 15] on input "1351705991" at bounding box center [172, 19] width 265 height 14
paste input "985232932"
type input "1985232932"
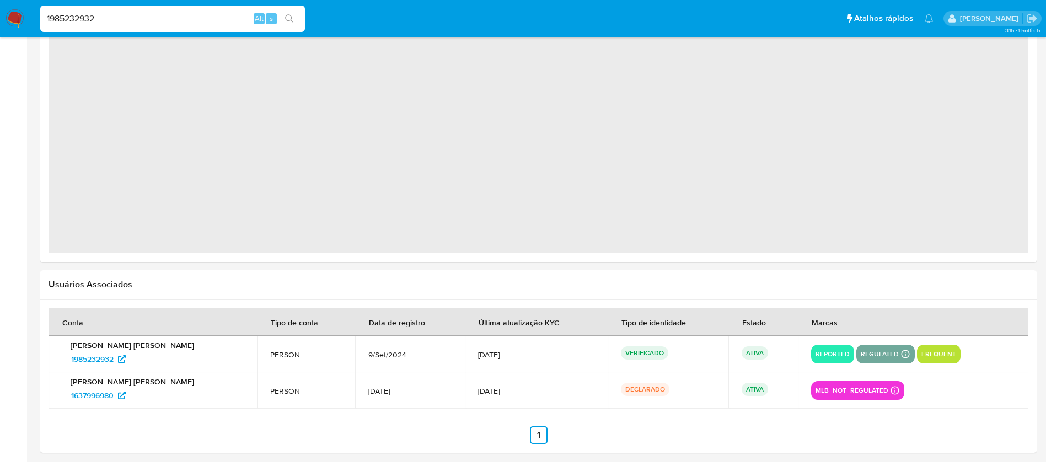
select select "10"
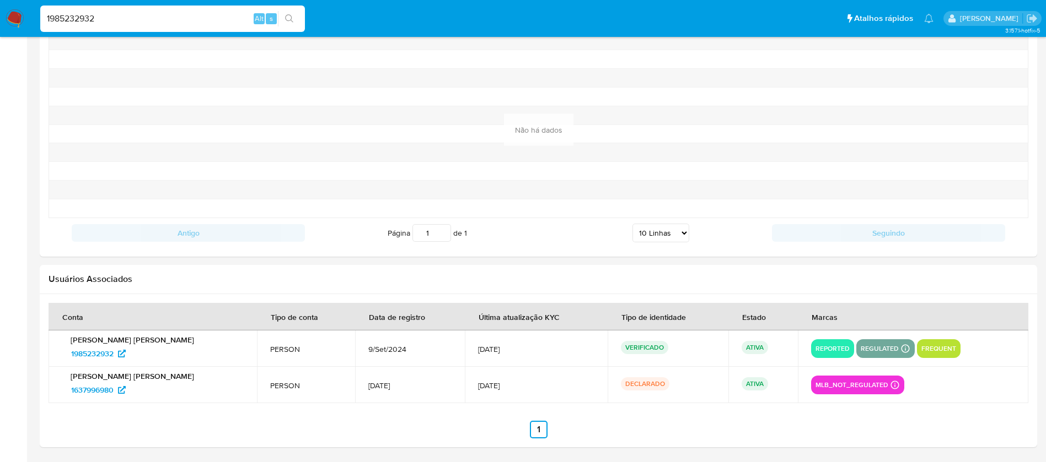
scroll to position [1156, 0]
drag, startPoint x: 60, startPoint y: 388, endPoint x: 115, endPoint y: 391, distance: 54.7
click at [115, 391] on td "Evellyn da Conceicao Silva 1637996980" at bounding box center [153, 385] width 208 height 36
click at [111, 19] on input "1985232932" at bounding box center [172, 19] width 265 height 14
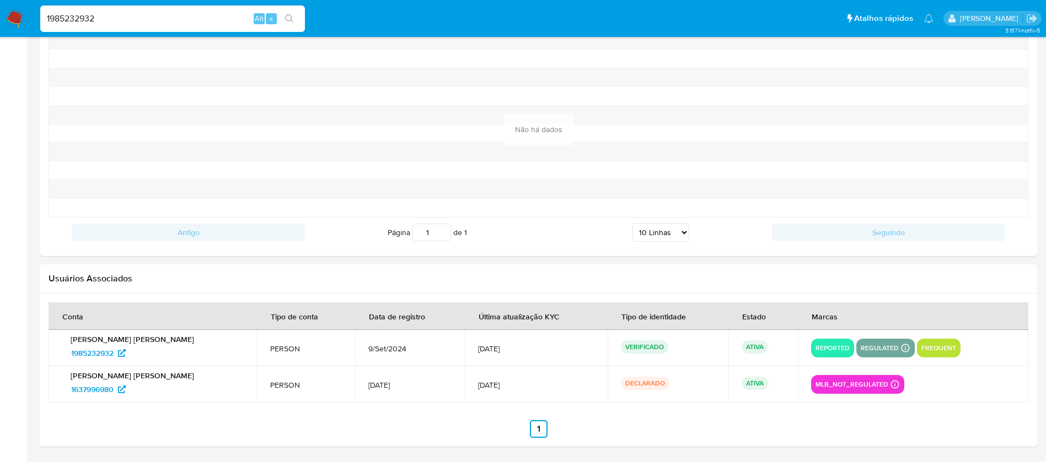
paste input "234211415"
type input "2342114152"
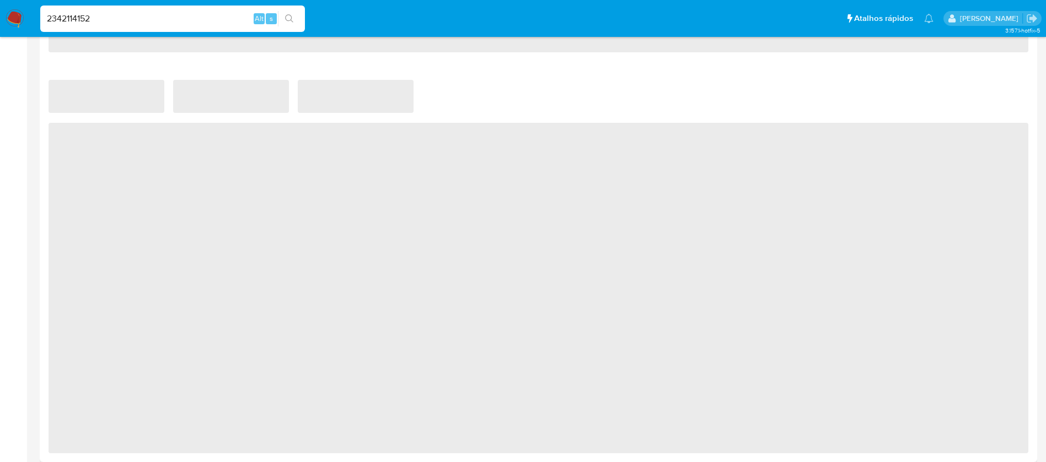
select select "10"
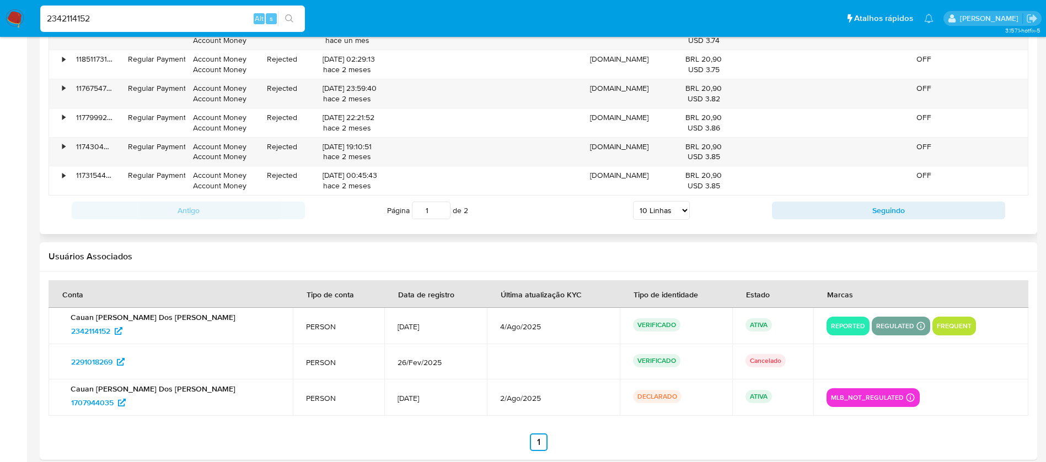
scroll to position [1250, 0]
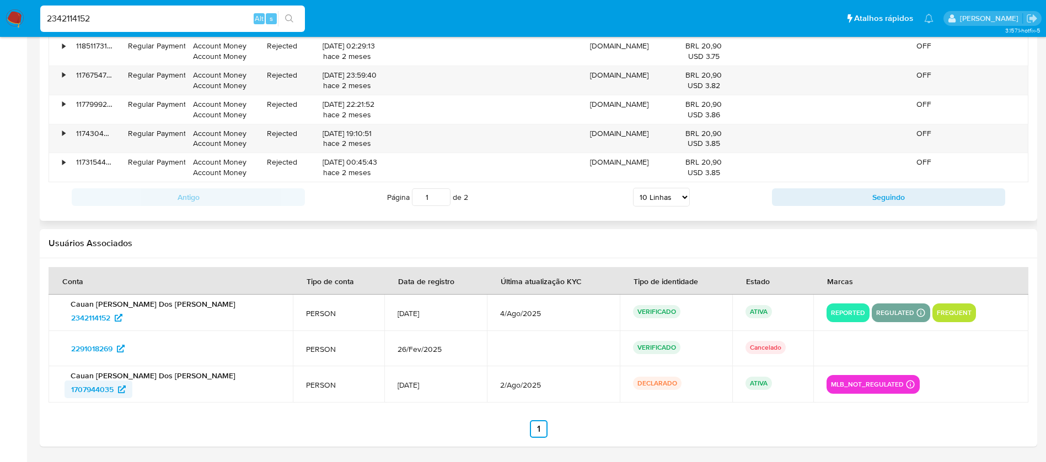
drag, startPoint x: 54, startPoint y: 390, endPoint x: 115, endPoint y: 392, distance: 60.7
click at [115, 392] on td "Cauan Guilherme Rodrigues Dos Santos 1707944035" at bounding box center [171, 385] width 244 height 36
click at [127, 21] on input "2342114152" at bounding box center [172, 19] width 265 height 14
paste input "351939673"
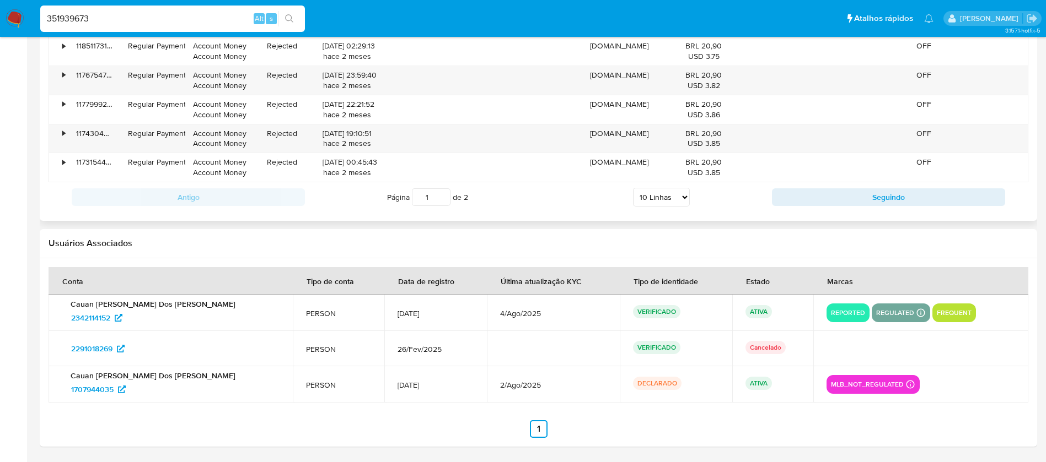
type input "351939673"
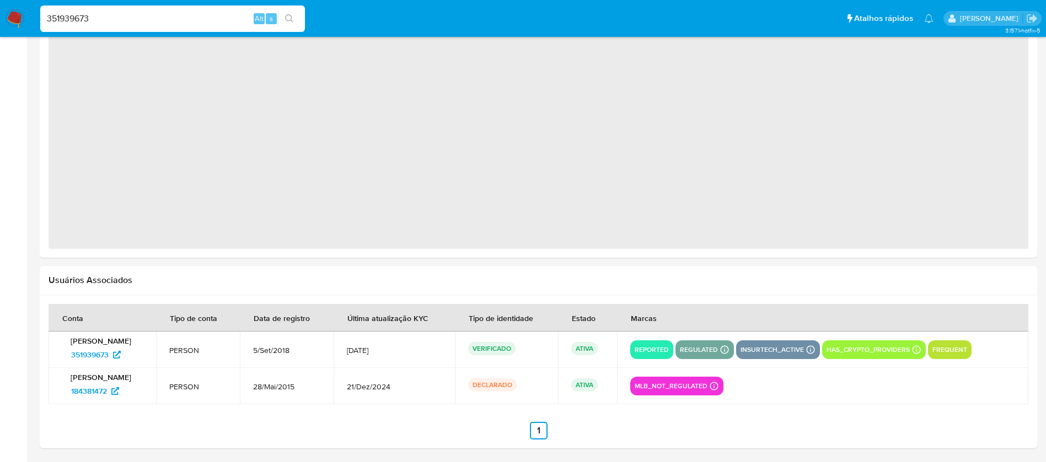
select select "10"
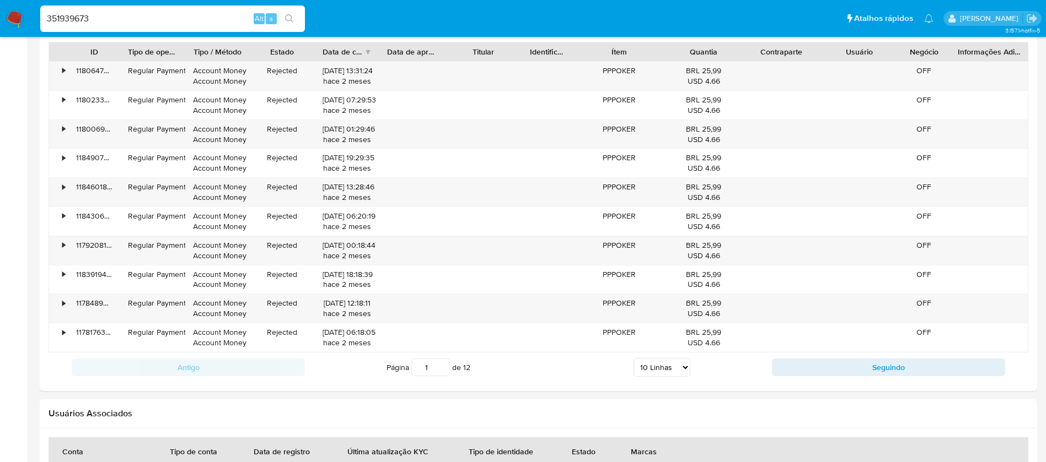
scroll to position [1261, 0]
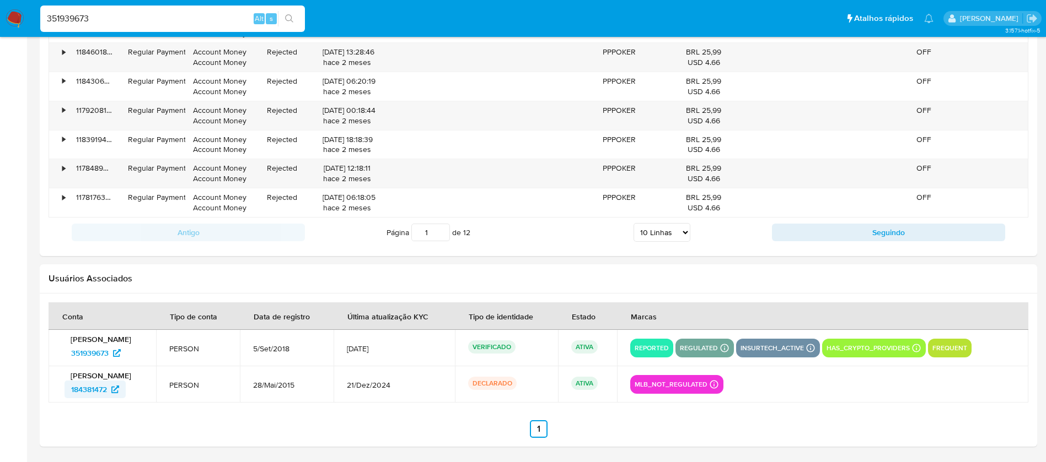
drag, startPoint x: 62, startPoint y: 392, endPoint x: 107, endPoint y: 392, distance: 45.2
click at [107, 392] on div "Vinicius Silva de Araujo 184381472" at bounding box center [102, 385] width 81 height 28
click at [104, 20] on input "351939673" at bounding box center [172, 19] width 265 height 14
paste input "1742803151"
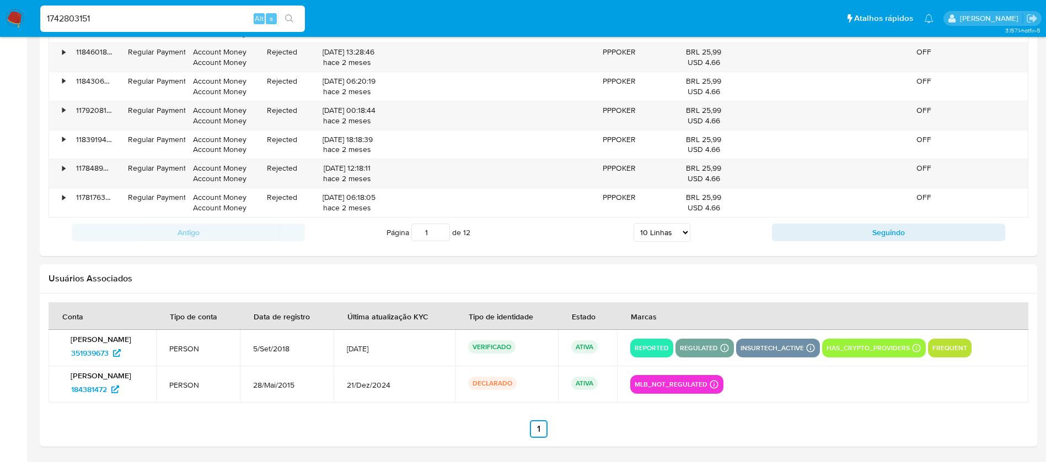
type input "1742803151"
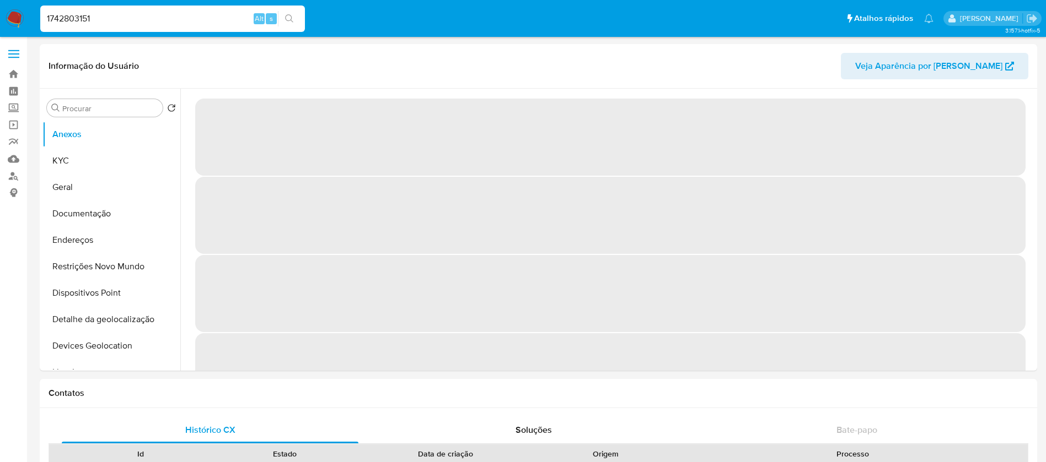
select select "10"
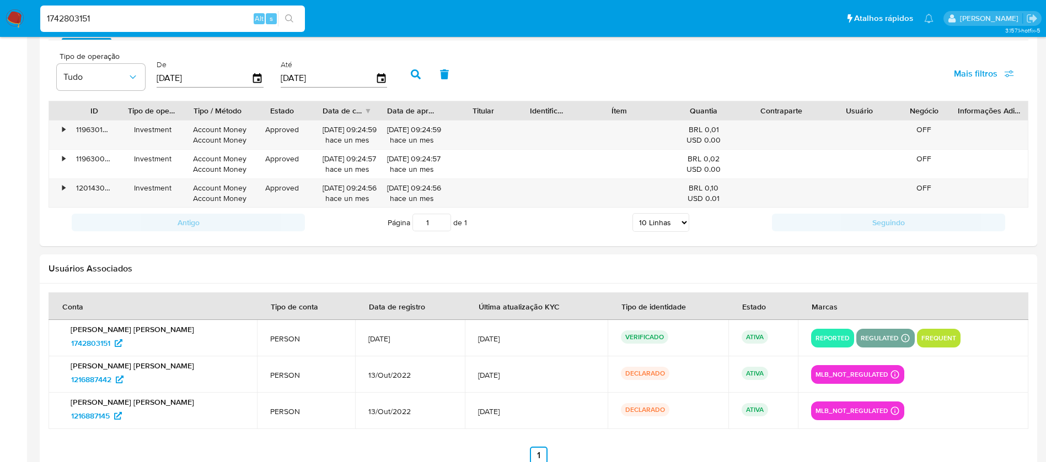
scroll to position [1093, 0]
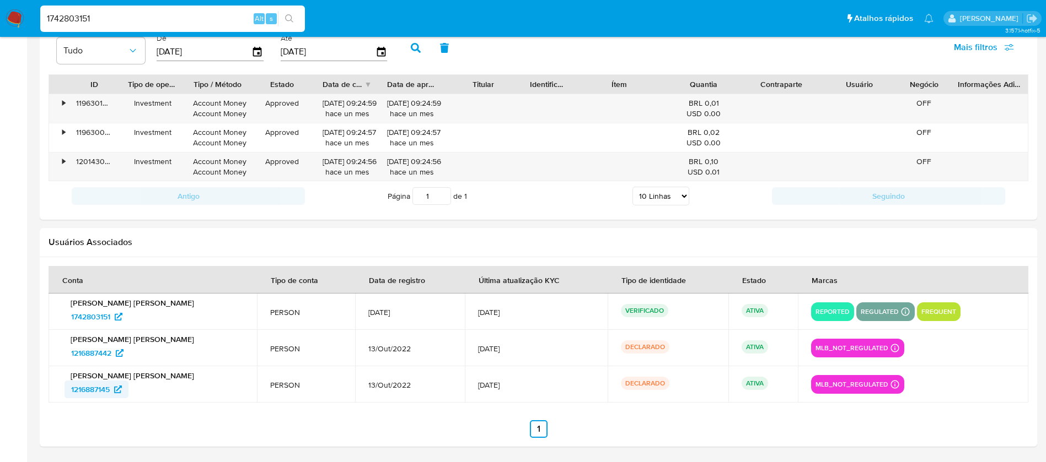
drag, startPoint x: 53, startPoint y: 392, endPoint x: 112, endPoint y: 395, distance: 59.0
click at [112, 395] on td "Carla Roberta Pereira Elias 1216887145" at bounding box center [153, 385] width 208 height 36
click at [160, 22] on input "1742803151" at bounding box center [172, 19] width 265 height 14
paste input "810431397"
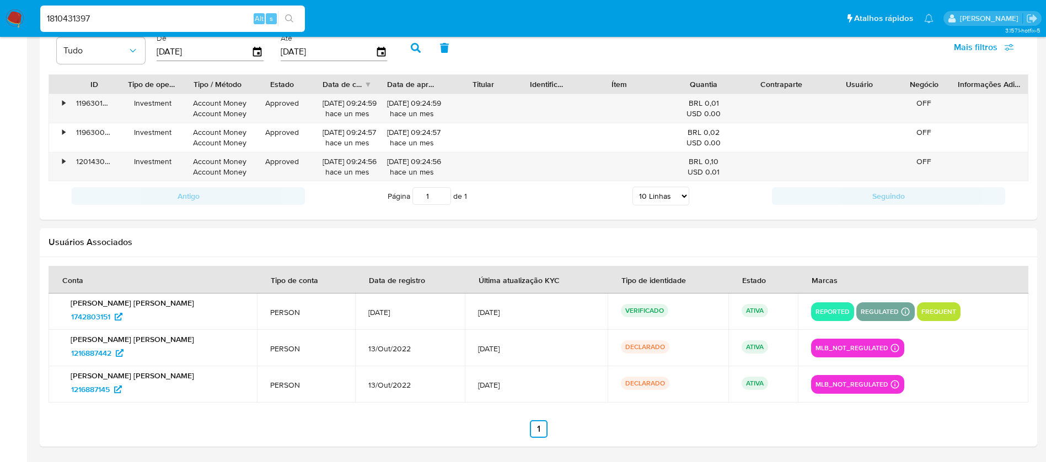
type input "1810431397"
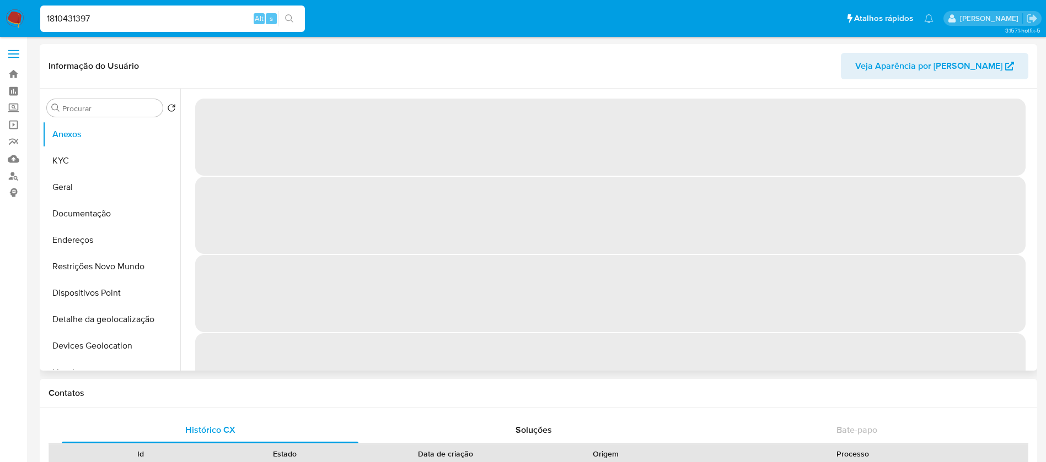
select select "10"
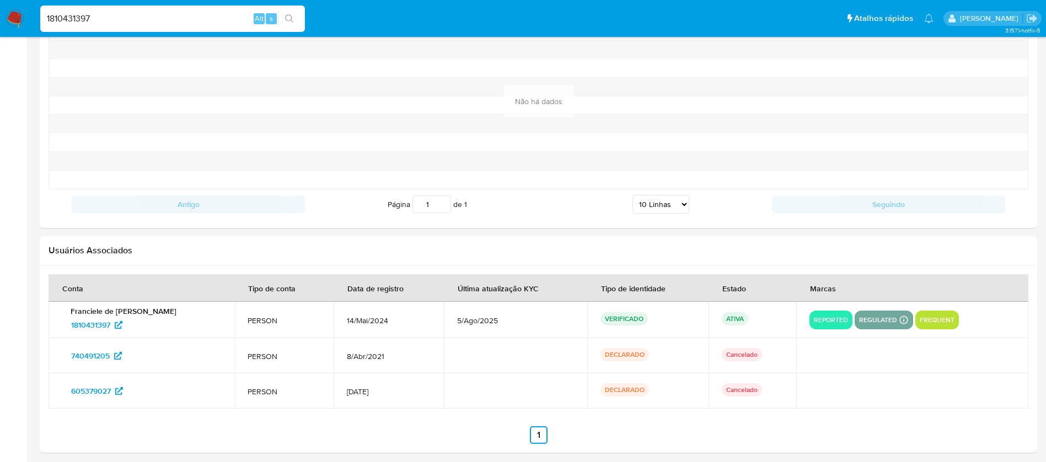
scroll to position [1191, 0]
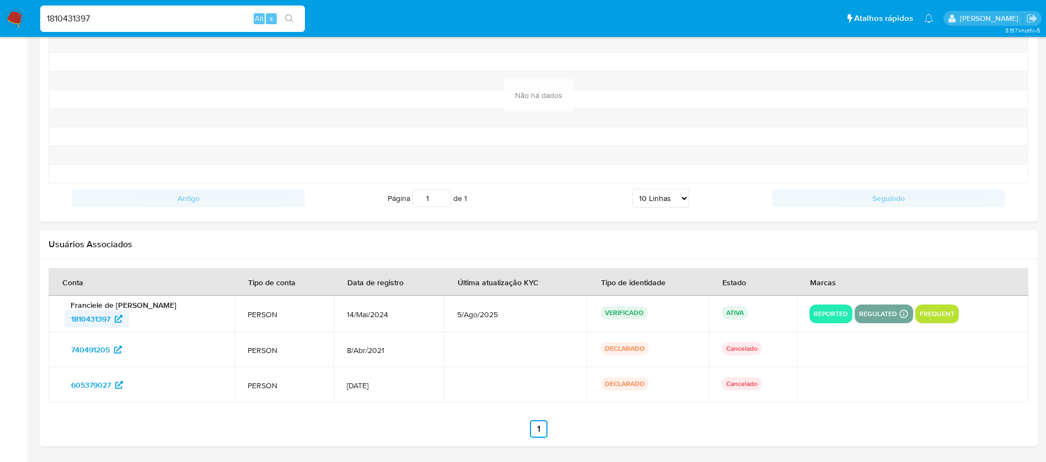
click at [88, 325] on span "1810431397" at bounding box center [90, 319] width 39 height 18
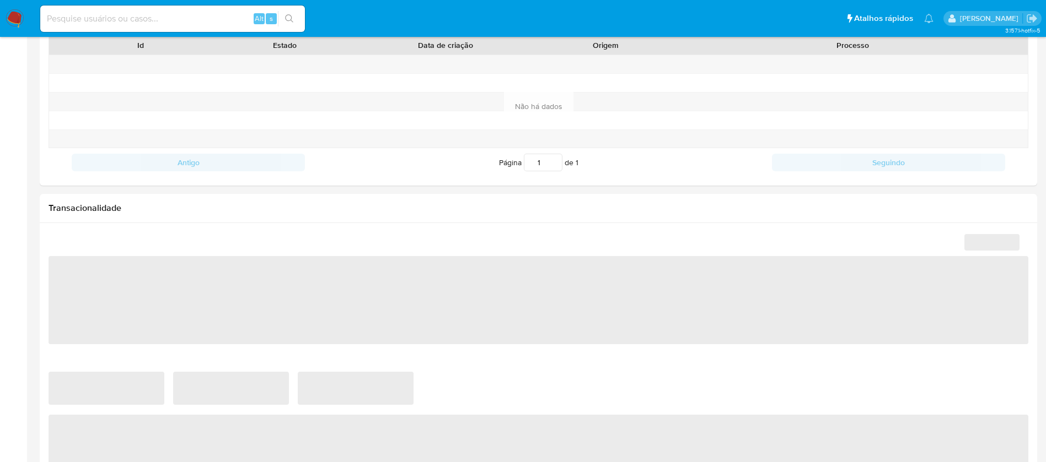
scroll to position [441, 0]
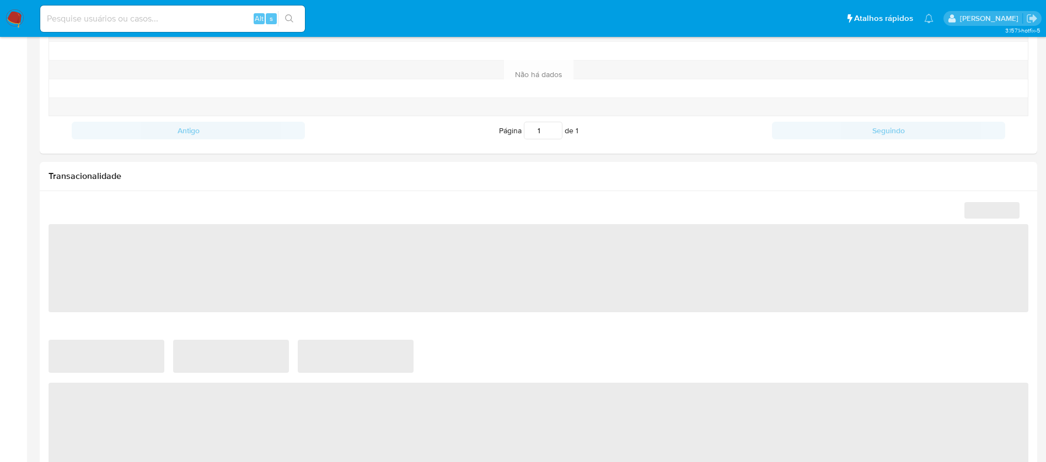
select select "10"
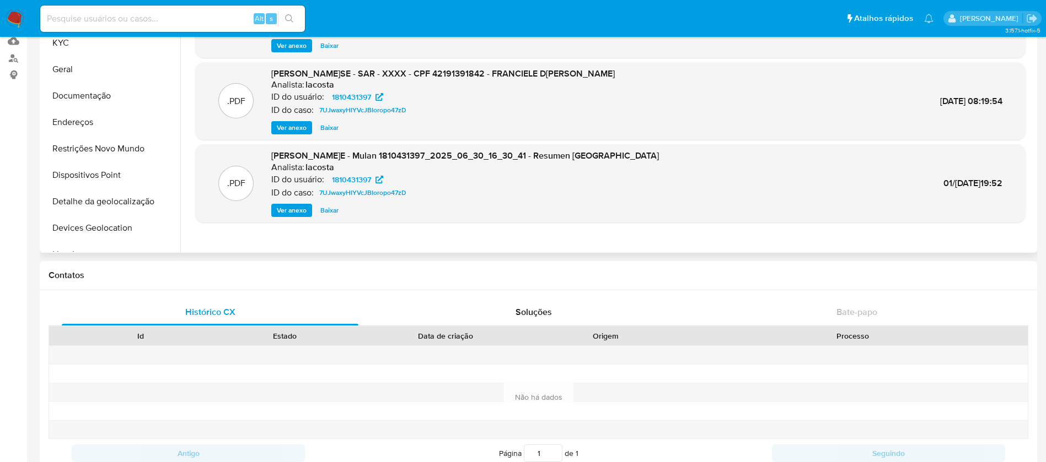
scroll to position [0, 0]
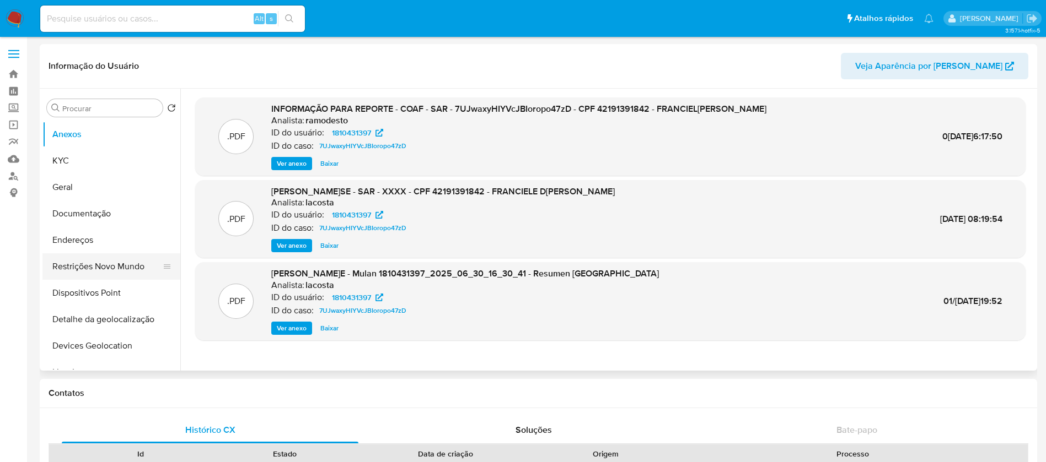
click at [88, 261] on button "Restrições Novo Mundo" at bounding box center [106, 267] width 129 height 26
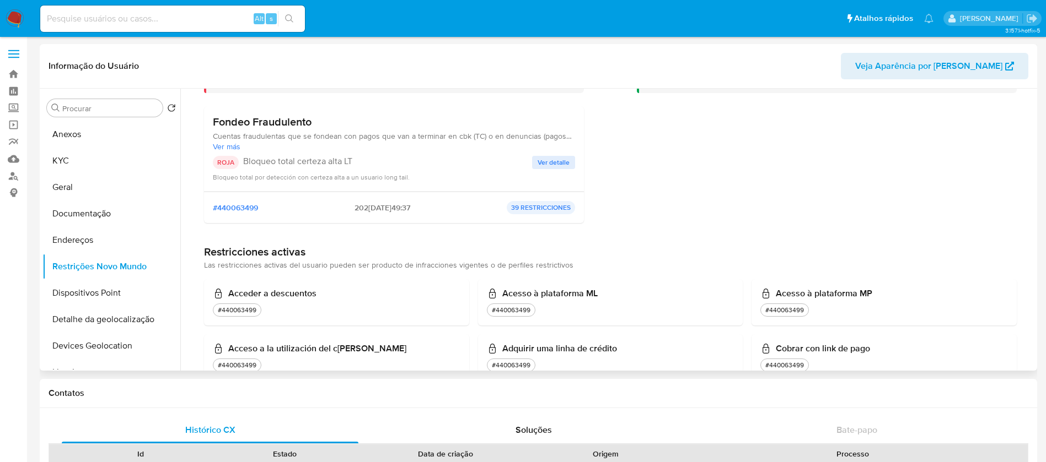
scroll to position [220, 0]
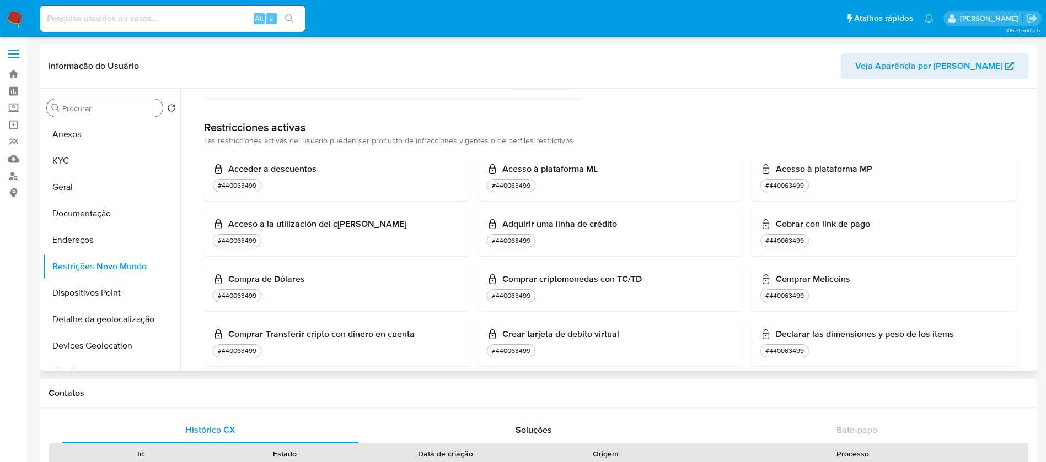
click at [64, 114] on div "Procurar" at bounding box center [105, 108] width 116 height 18
click at [64, 139] on button "Anexos" at bounding box center [106, 134] width 129 height 26
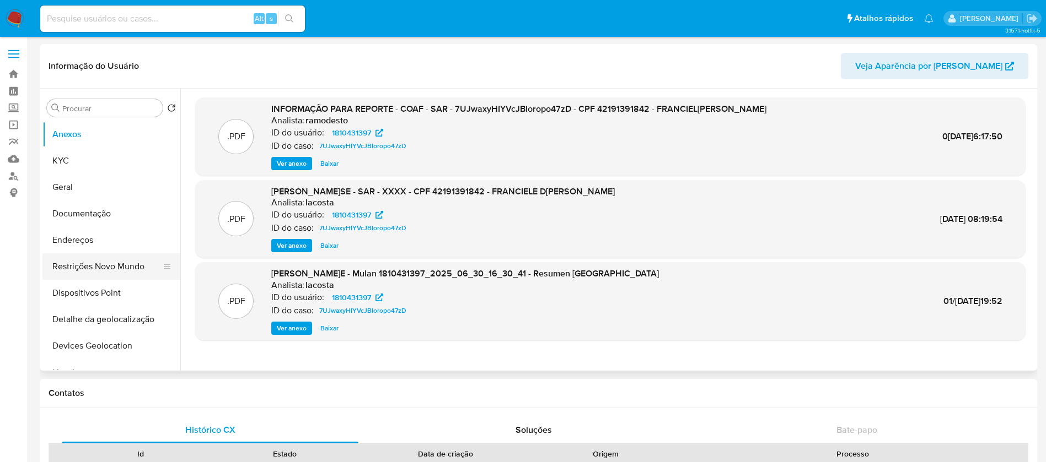
click at [96, 268] on button "Restrições Novo Mundo" at bounding box center [106, 267] width 129 height 26
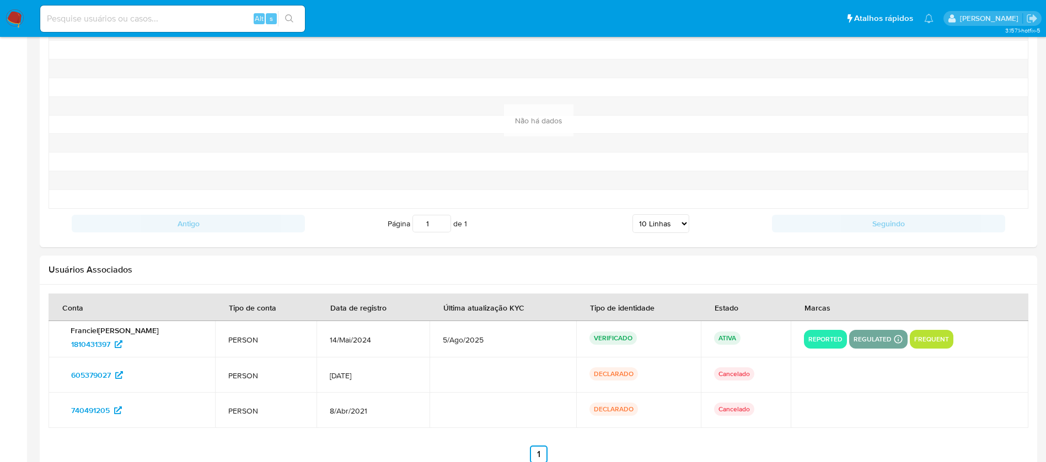
scroll to position [1191, 0]
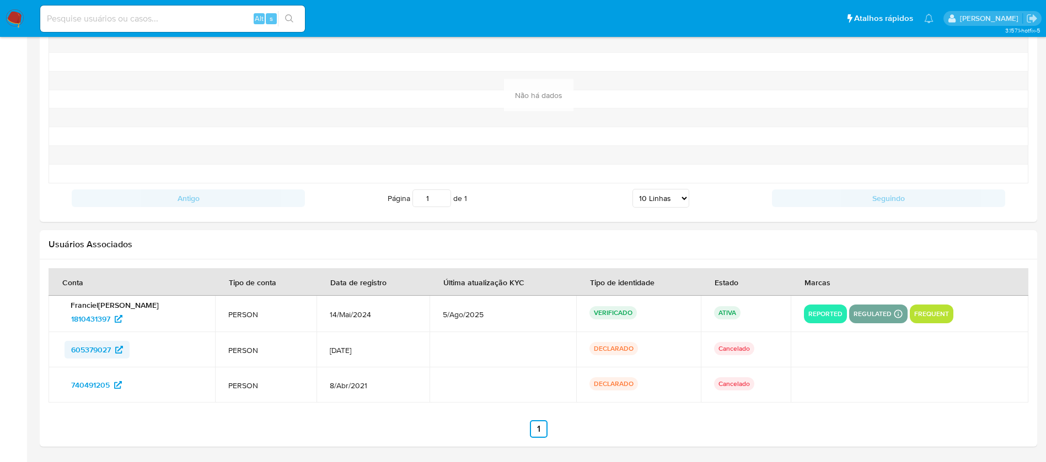
drag, startPoint x: 55, startPoint y: 355, endPoint x: 113, endPoint y: 355, distance: 57.9
click at [113, 355] on td "605379027" at bounding box center [132, 349] width 166 height 35
click at [149, 19] on input at bounding box center [172, 19] width 265 height 14
paste input "2052268253"
type input "2052268253"
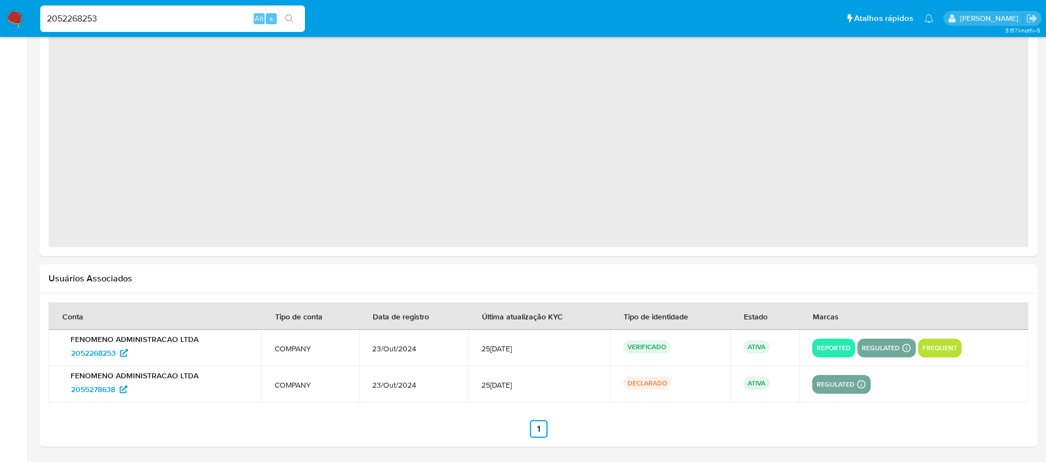
select select "10"
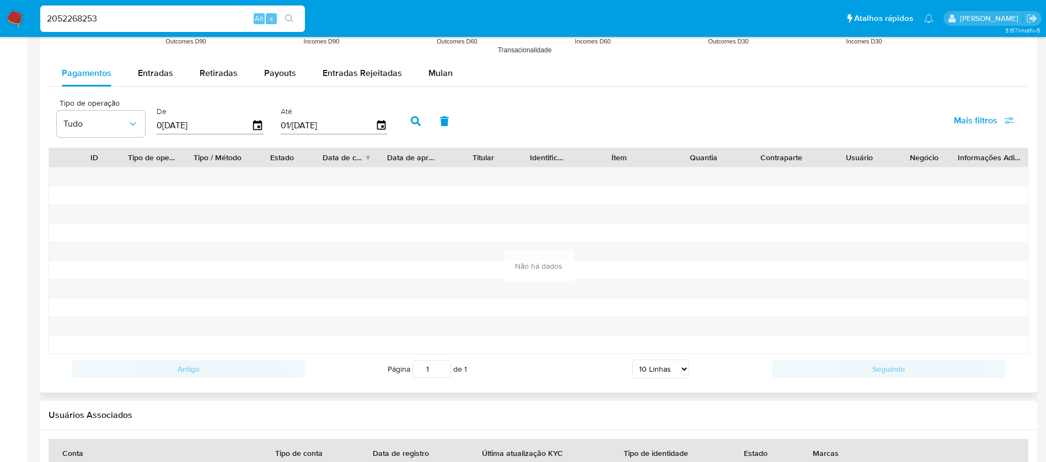
scroll to position [1081, 0]
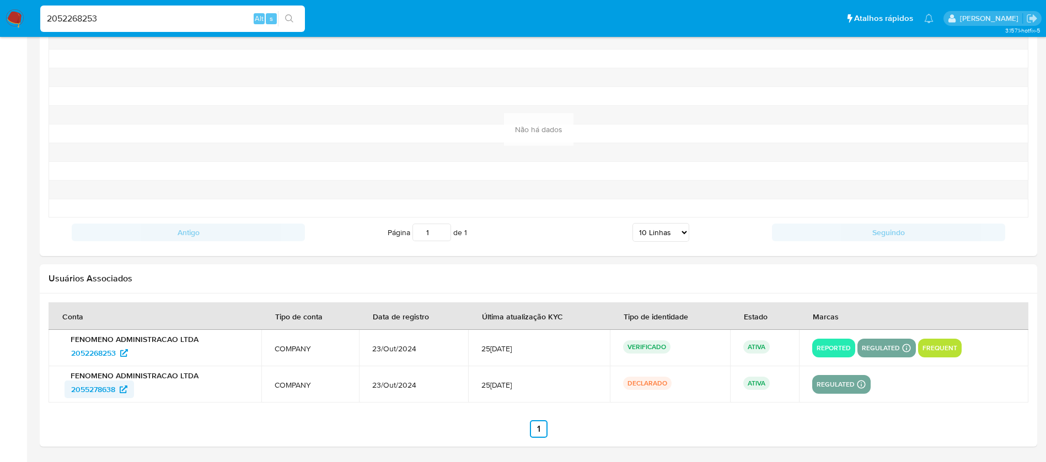
drag, startPoint x: 55, startPoint y: 391, endPoint x: 115, endPoint y: 393, distance: 60.7
click at [115, 393] on td "FENOMENO ADMINISTRACAO LTDA 2055278638" at bounding box center [155, 385] width 213 height 36
click at [144, 17] on input "2052268253" at bounding box center [172, 19] width 265 height 14
paste input "167376344"
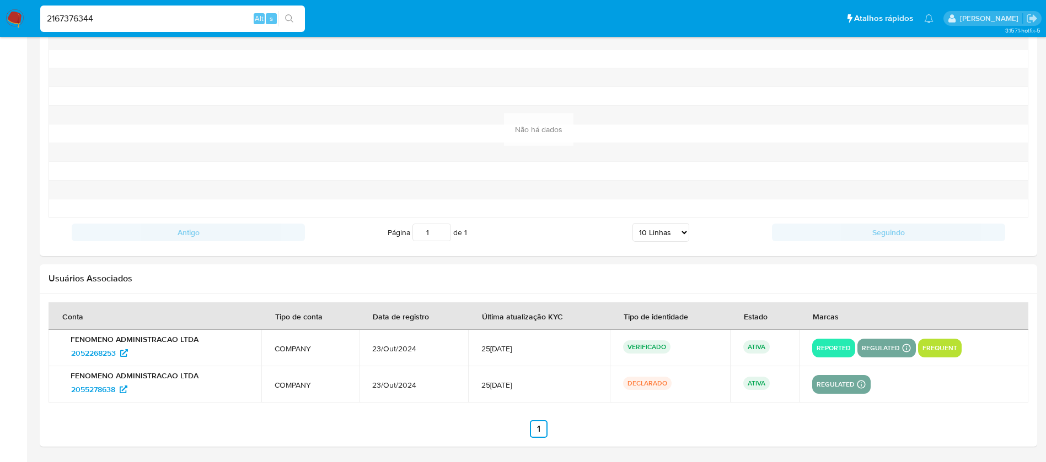
type input "2167376344"
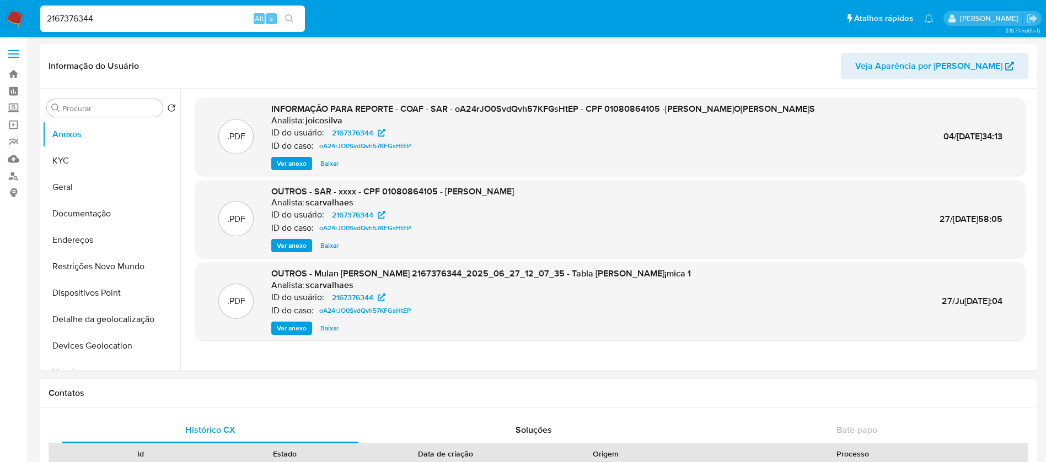
select select "10"
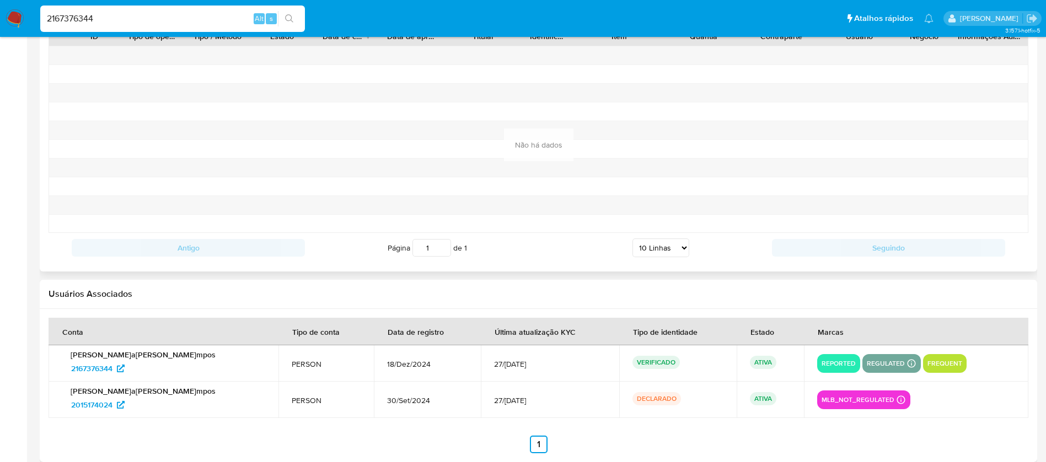
scroll to position [1081, 0]
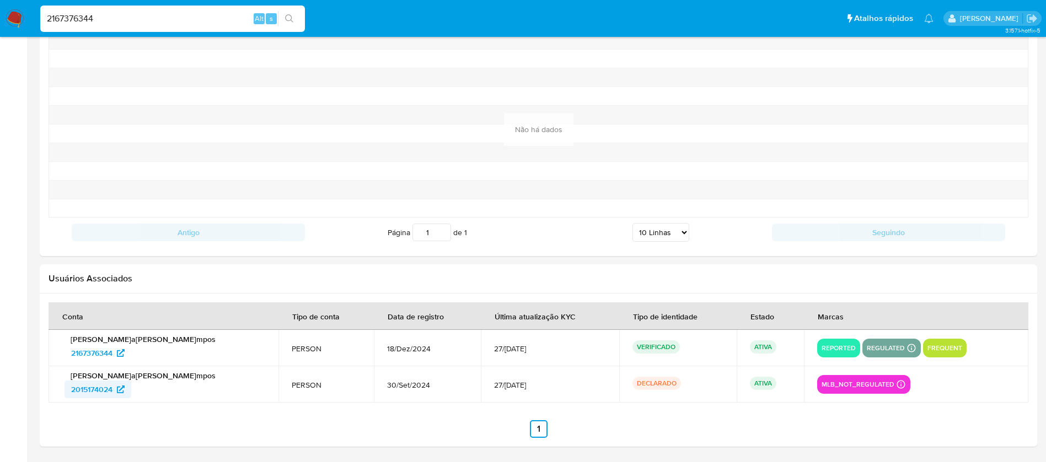
drag, startPoint x: 62, startPoint y: 391, endPoint x: 115, endPoint y: 392, distance: 52.4
click at [115, 392] on div "Marco Antonio de Campos 2015174024" at bounding box center [163, 385] width 203 height 28
click at [116, 21] on input "2167376344" at bounding box center [172, 19] width 265 height 14
paste input "1412625906"
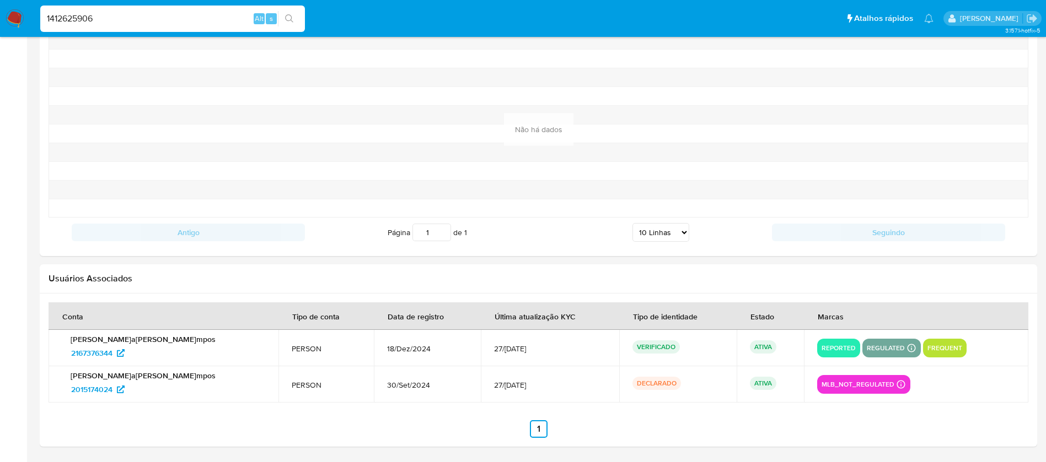
type input "1412625906"
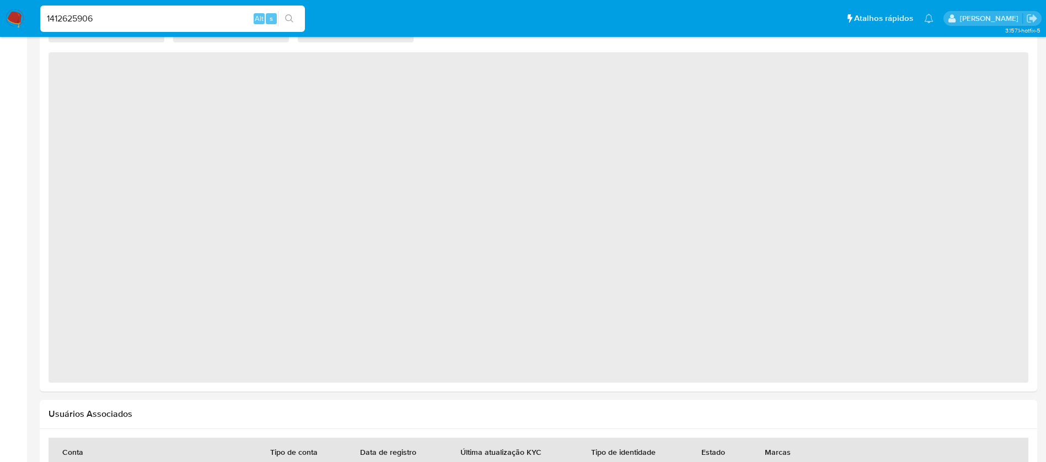
select select "10"
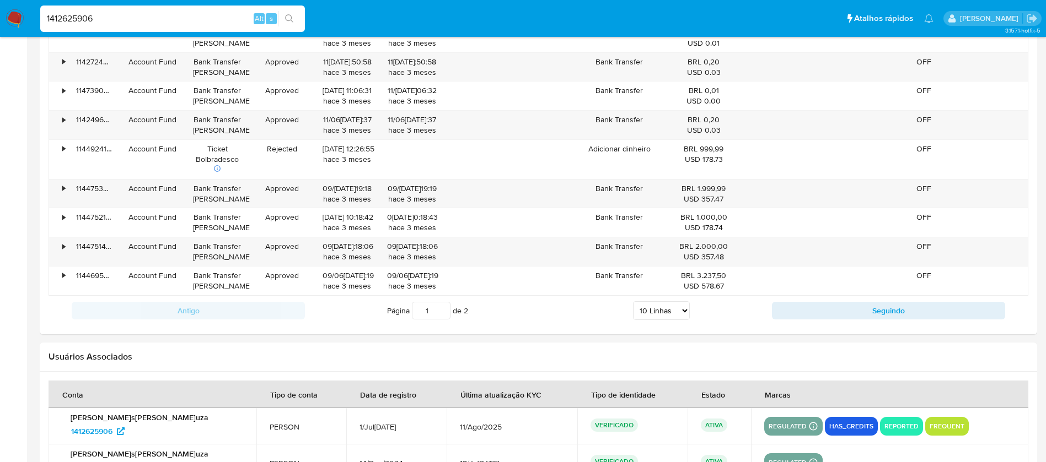
scroll to position [1307, 0]
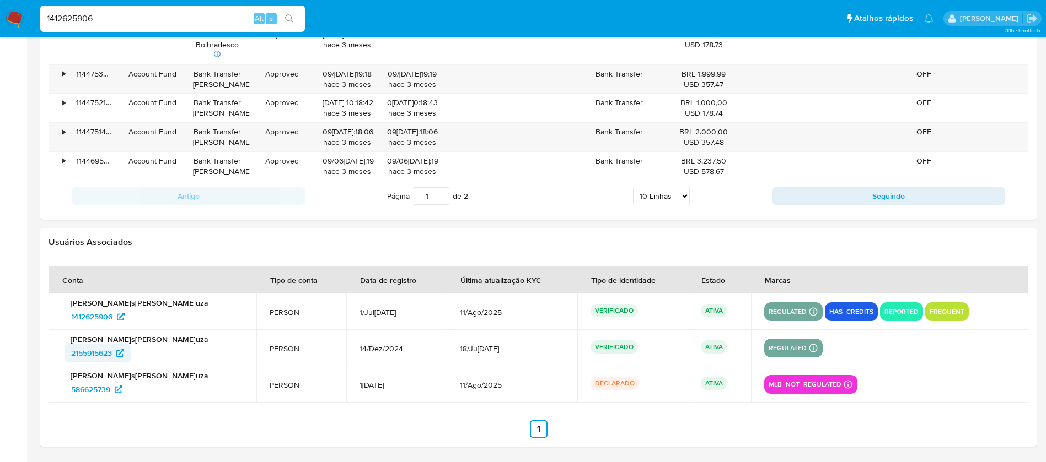
drag, startPoint x: 60, startPoint y: 358, endPoint x: 114, endPoint y: 358, distance: 54.0
click at [114, 358] on td "Robson Alexandre de Souza 2155915623" at bounding box center [153, 348] width 208 height 36
click at [118, 13] on input "1412625906" at bounding box center [172, 19] width 265 height 14
paste input "353738681"
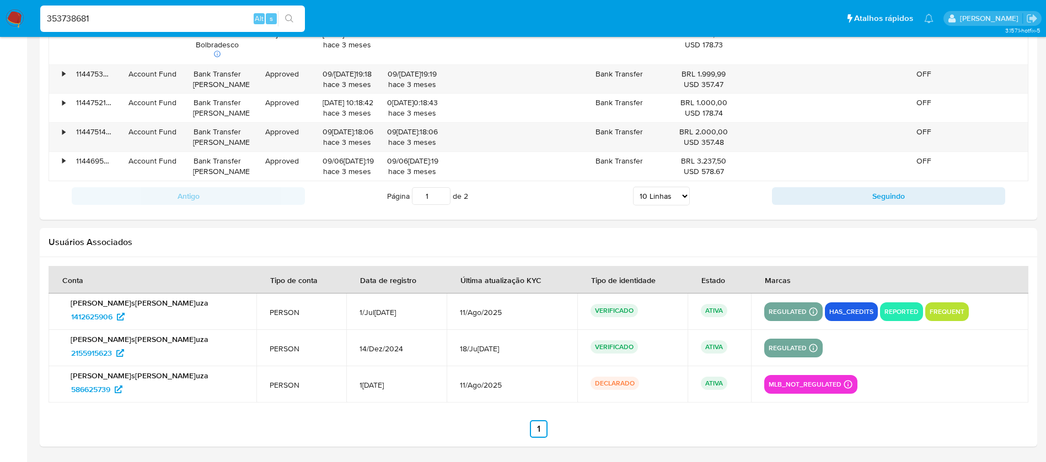
type input "353738681"
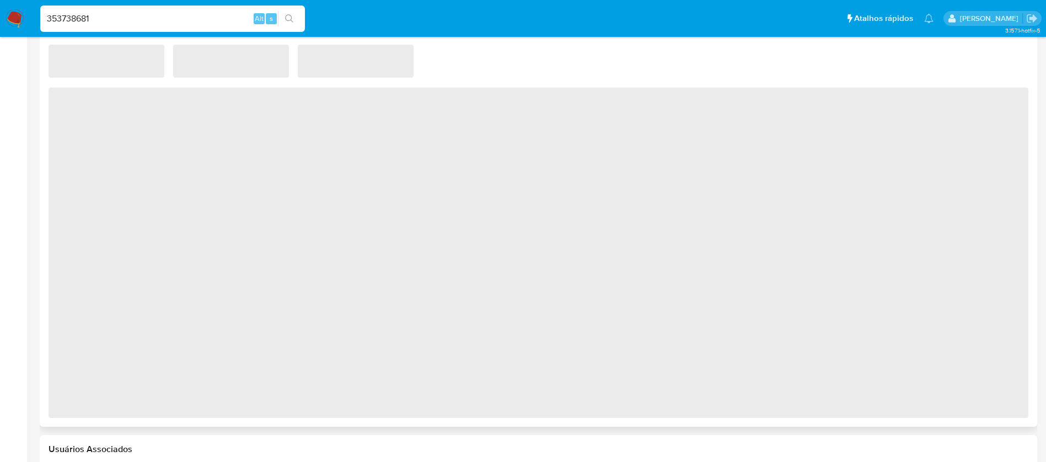
scroll to position [940, 0]
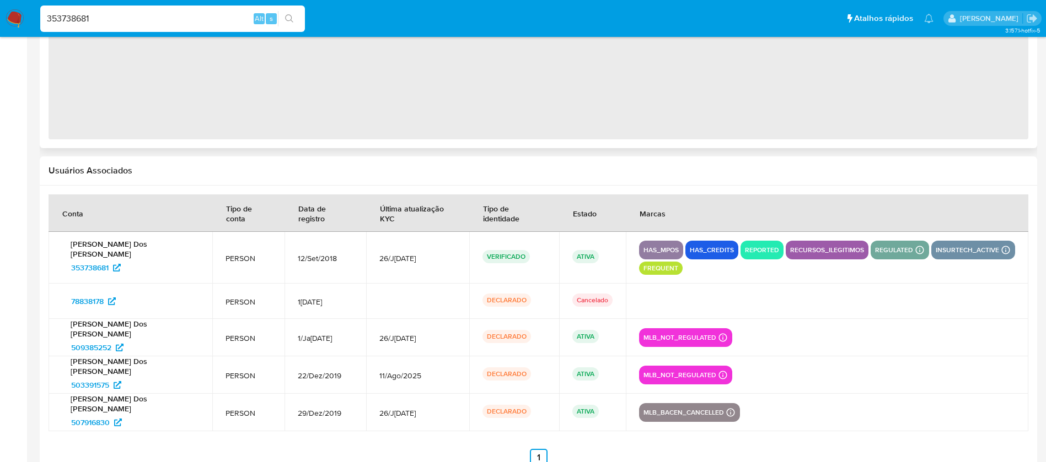
select select "10"
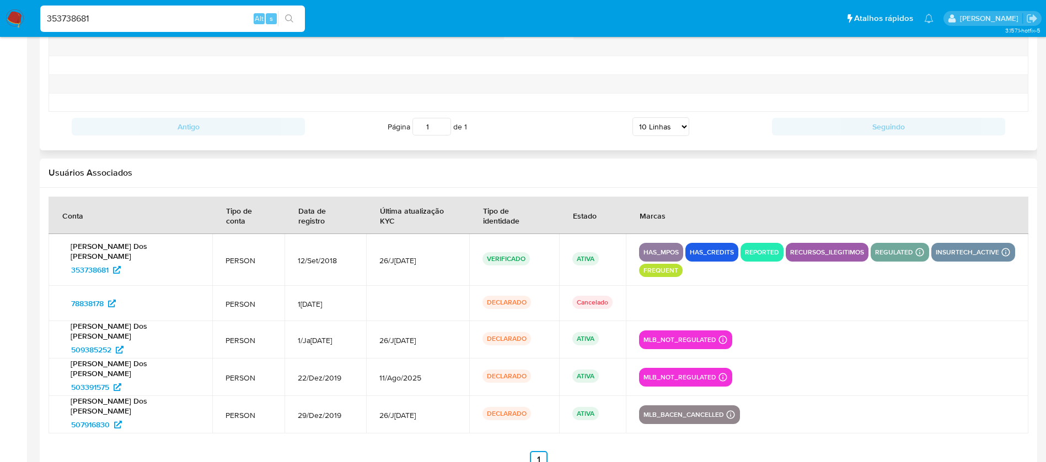
scroll to position [1190, 0]
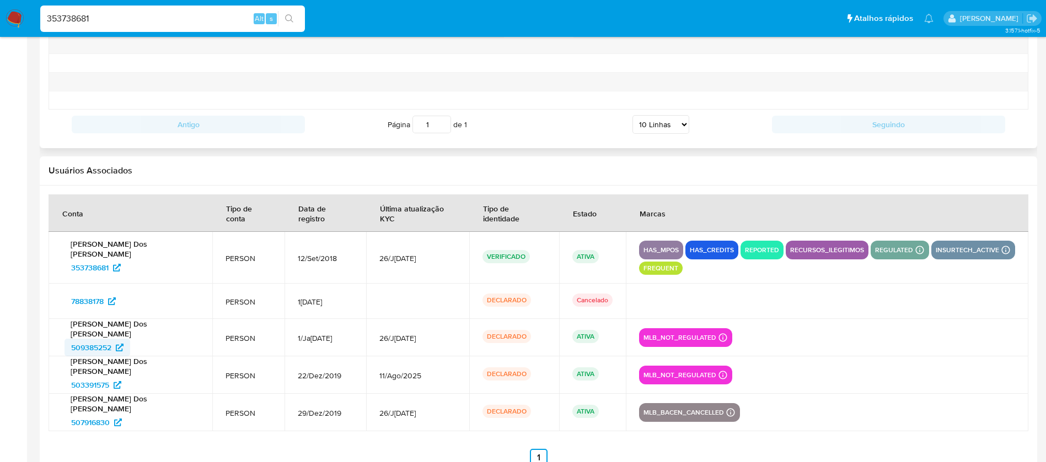
drag, startPoint x: 60, startPoint y: 319, endPoint x: 111, endPoint y: 320, distance: 51.3
click at [111, 320] on td "Luciano Dos Santos 509385252" at bounding box center [131, 337] width 164 height 37
click at [151, 20] on input "353738681" at bounding box center [172, 19] width 265 height 14
paste input "2416421916"
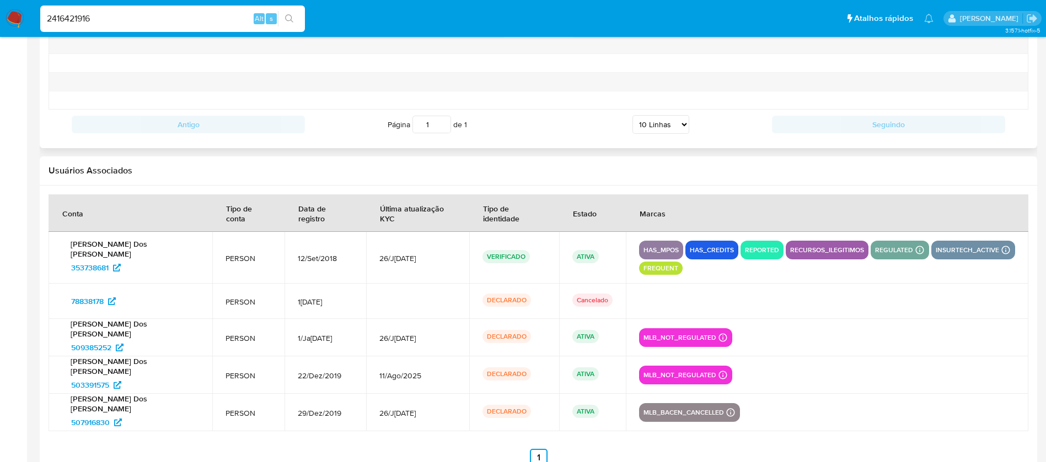
type input "2416421916"
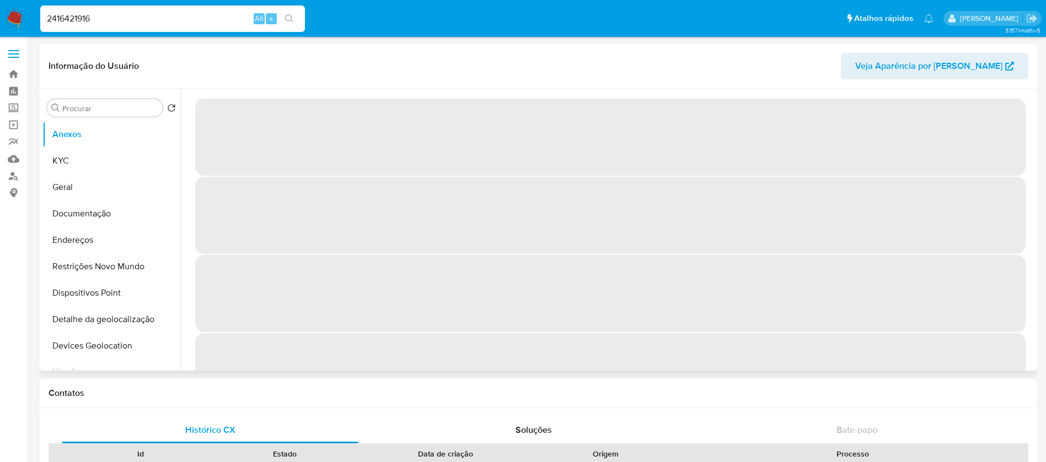
select select "10"
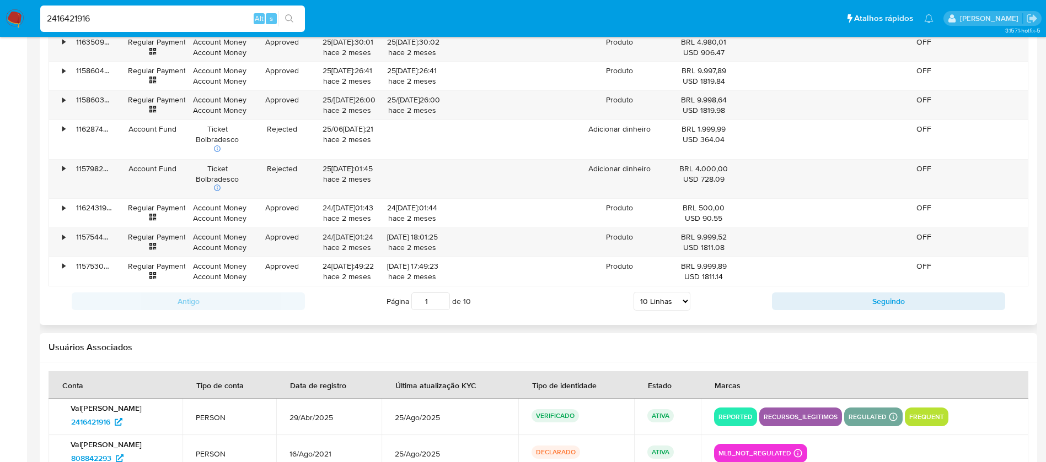
scroll to position [1317, 0]
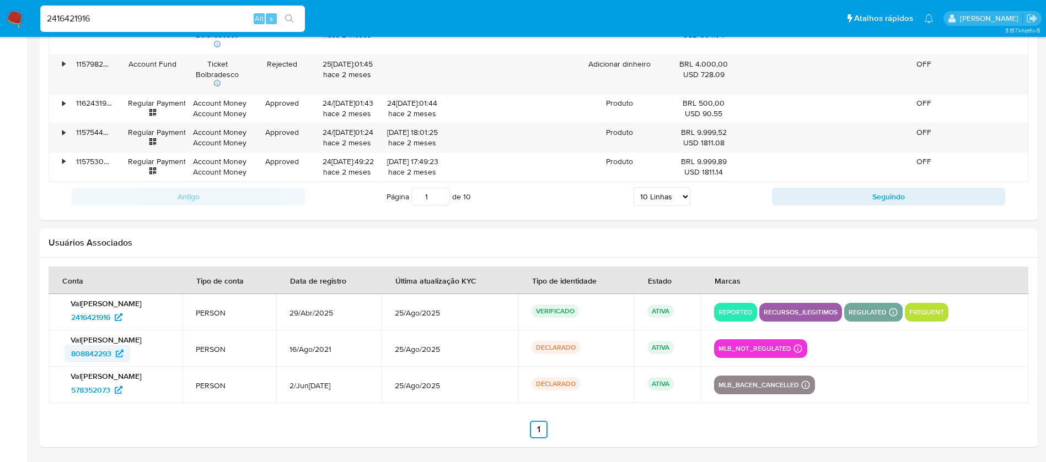
drag, startPoint x: 62, startPoint y: 356, endPoint x: 116, endPoint y: 356, distance: 54.6
click at [116, 356] on td "Valdemi Jose da Luz 808842293" at bounding box center [116, 349] width 134 height 36
click at [137, 24] on input "2416421916" at bounding box center [172, 19] width 265 height 14
paste input "1481448308"
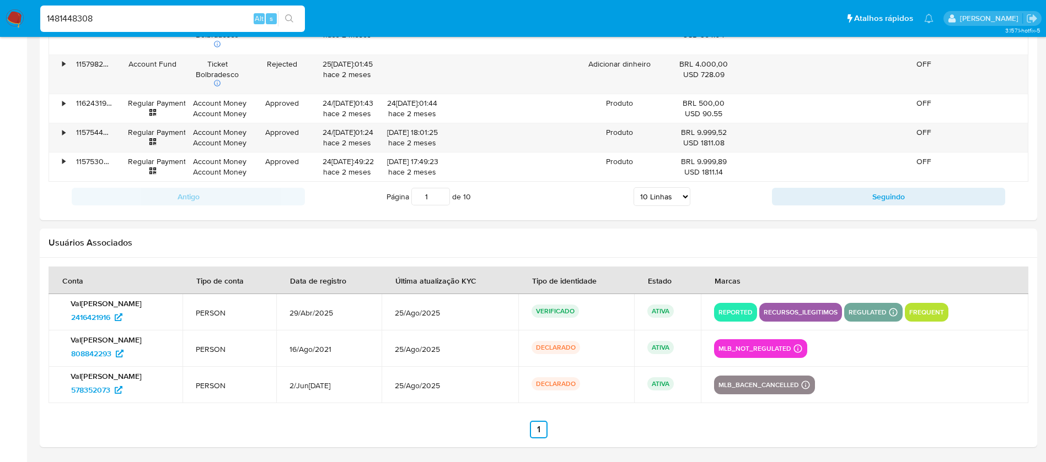
type input "1481448308"
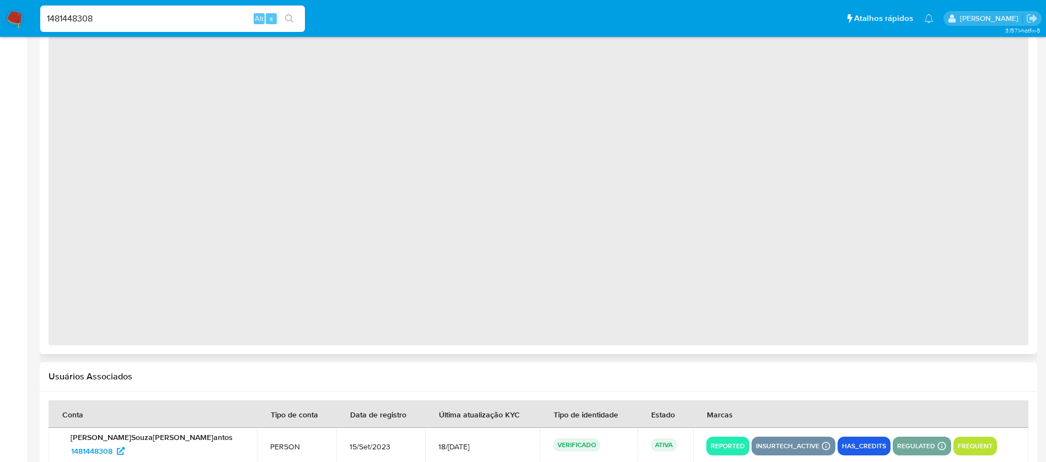
select select "10"
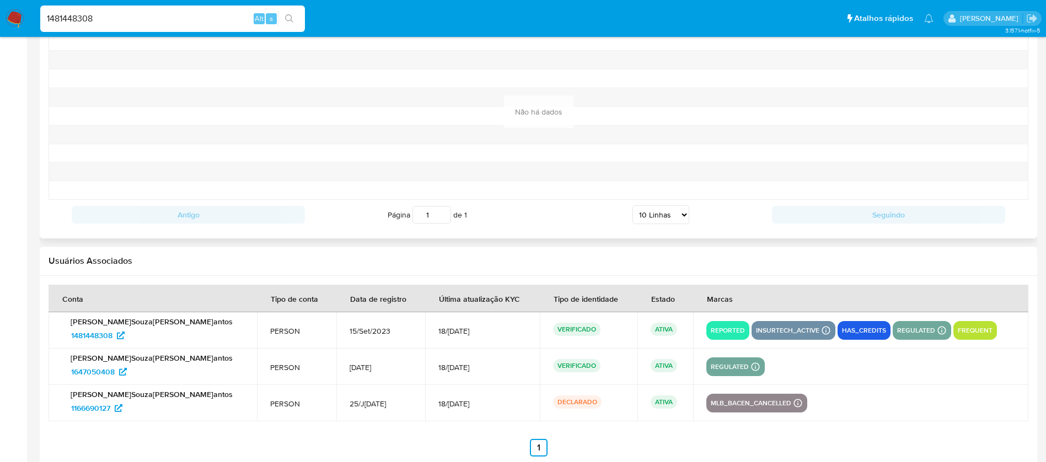
scroll to position [1155, 0]
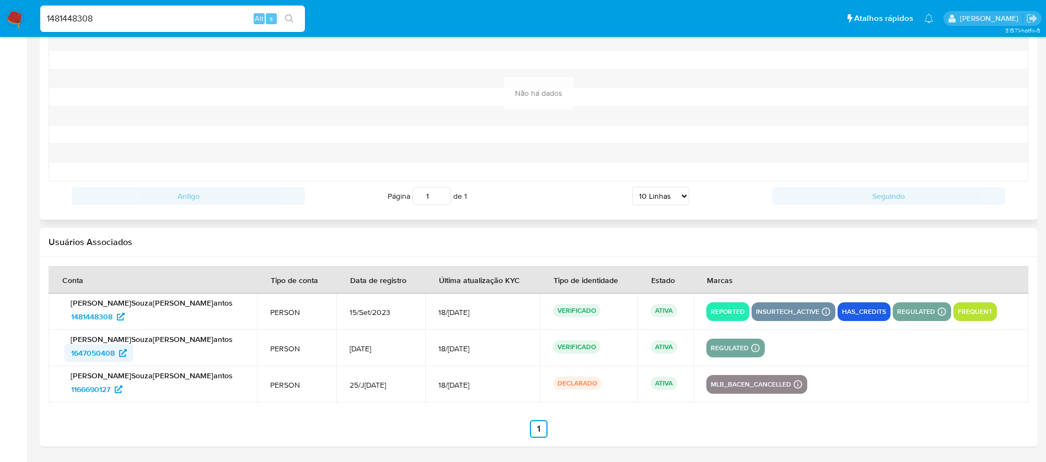
drag, startPoint x: 61, startPoint y: 360, endPoint x: 115, endPoint y: 359, distance: 54.6
click at [115, 359] on td "Jonathan Souza Dos Santos 1647050408" at bounding box center [153, 348] width 208 height 36
click at [139, 18] on input "1481448308" at bounding box center [172, 19] width 265 height 14
paste input "2410855346"
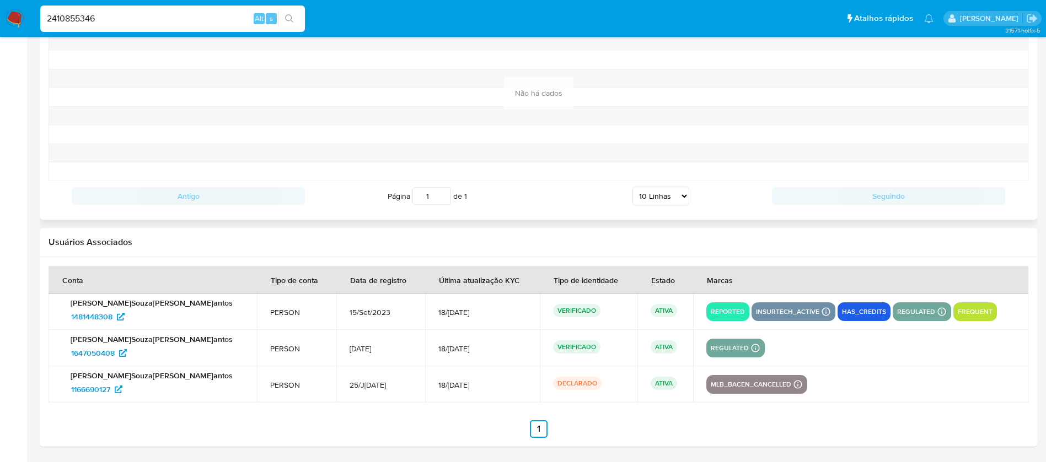
type input "2410855346"
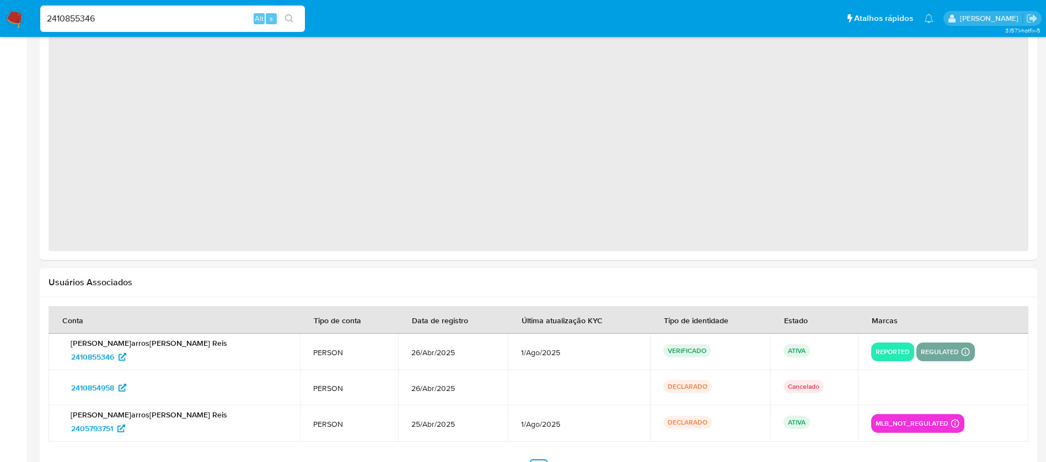
select select "10"
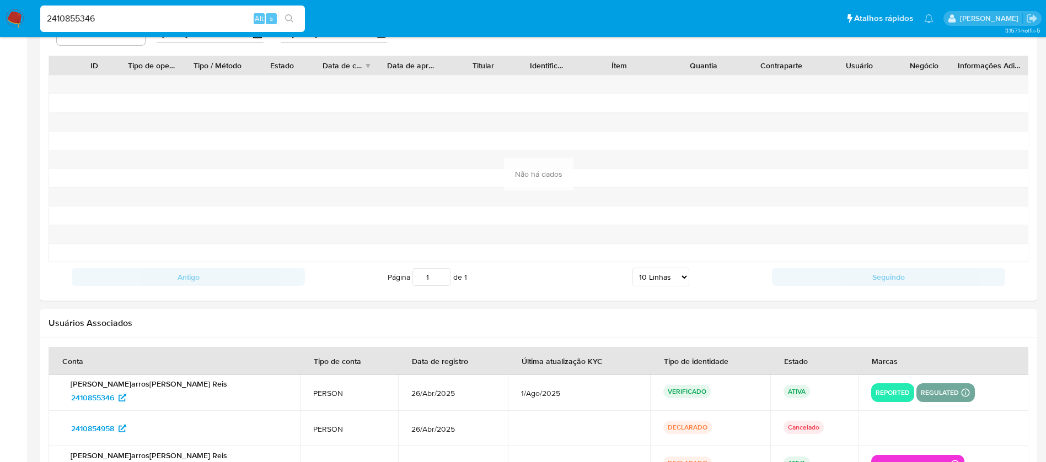
scroll to position [1117, 0]
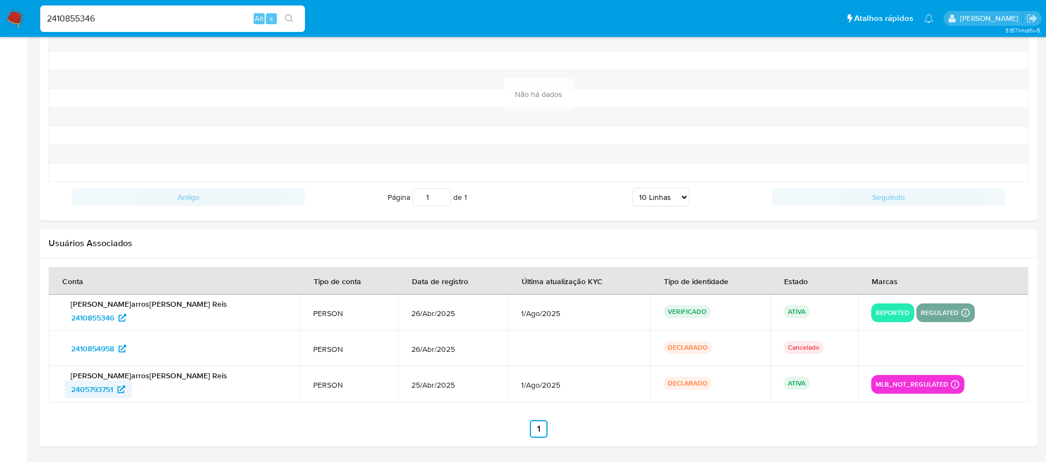
drag, startPoint x: 58, startPoint y: 389, endPoint x: 114, endPoint y: 390, distance: 56.2
click at [114, 390] on td "Honorina Barros Dos Reis 2405793751" at bounding box center [174, 385] width 251 height 36
click at [125, 12] on input "2410855346" at bounding box center [172, 19] width 265 height 14
paste input "1736826631"
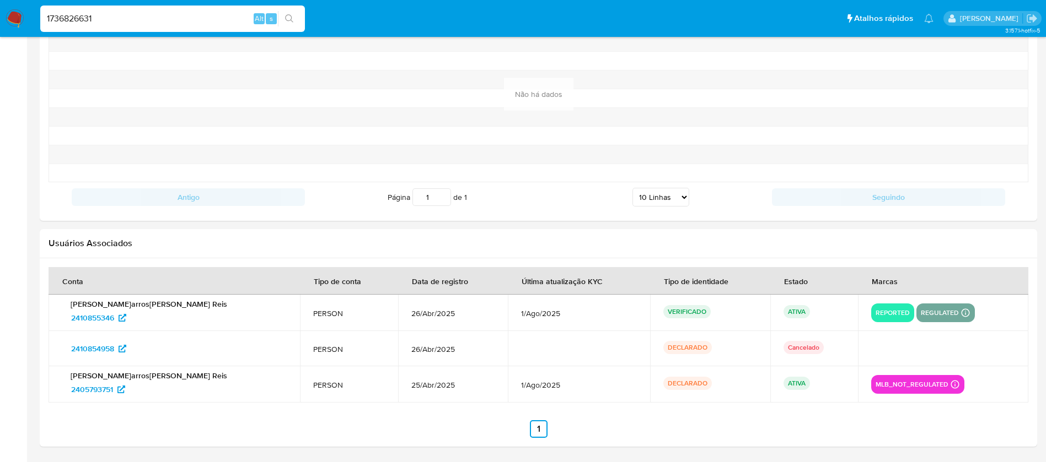
type input "1736826631"
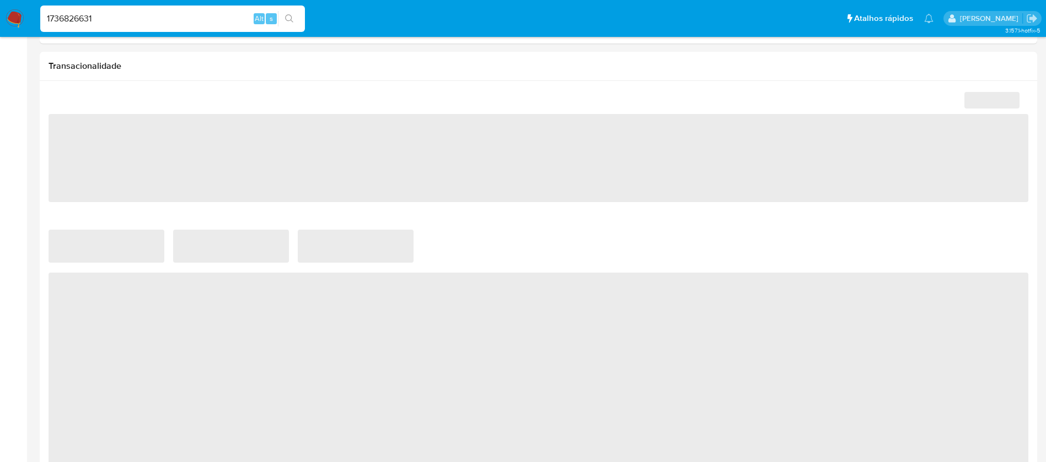
scroll to position [905, 0]
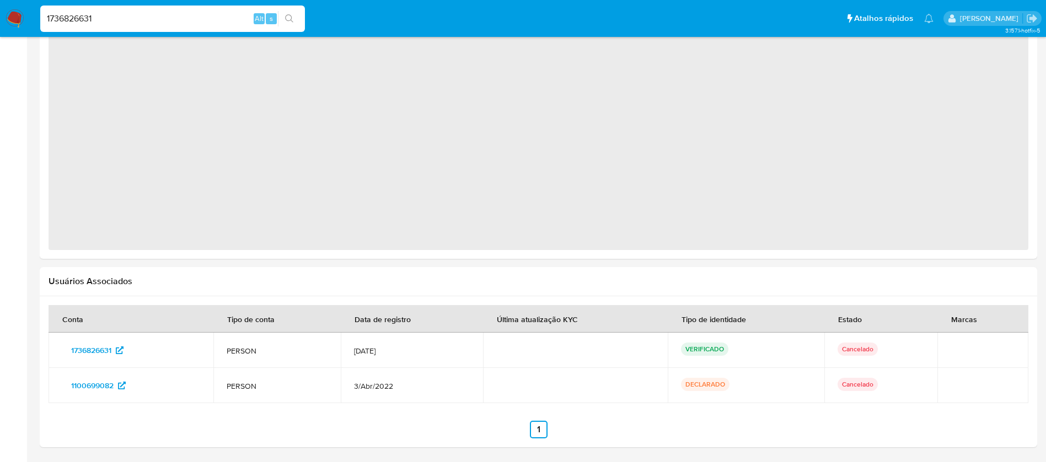
select select "10"
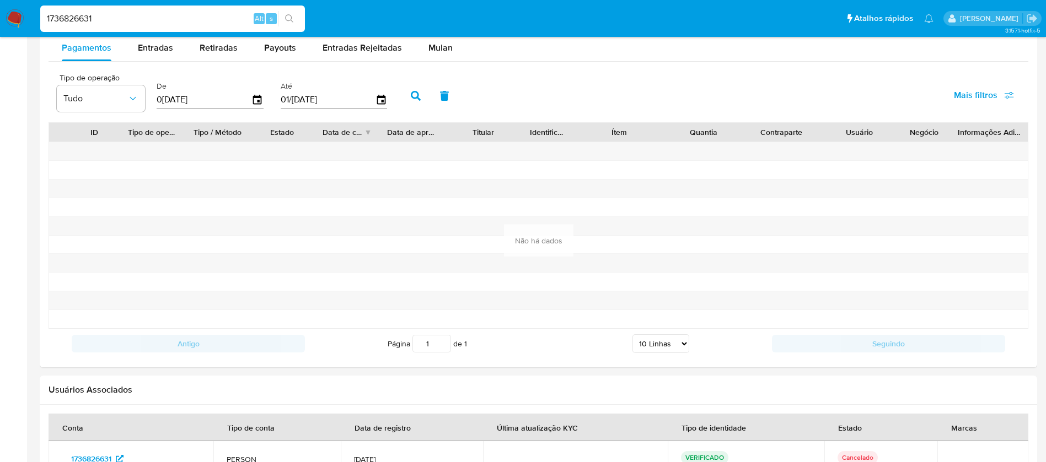
scroll to position [1154, 0]
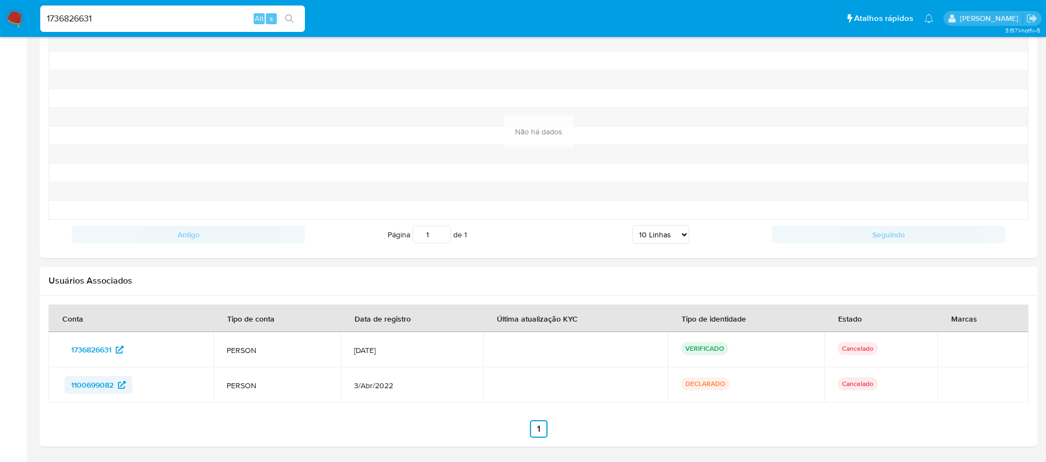
drag, startPoint x: 57, startPoint y: 386, endPoint x: 113, endPoint y: 386, distance: 55.7
click at [113, 386] on td "1100699082" at bounding box center [131, 385] width 165 height 35
click at [121, 16] on input "1736826631" at bounding box center [172, 19] width 265 height 14
paste input "62801978"
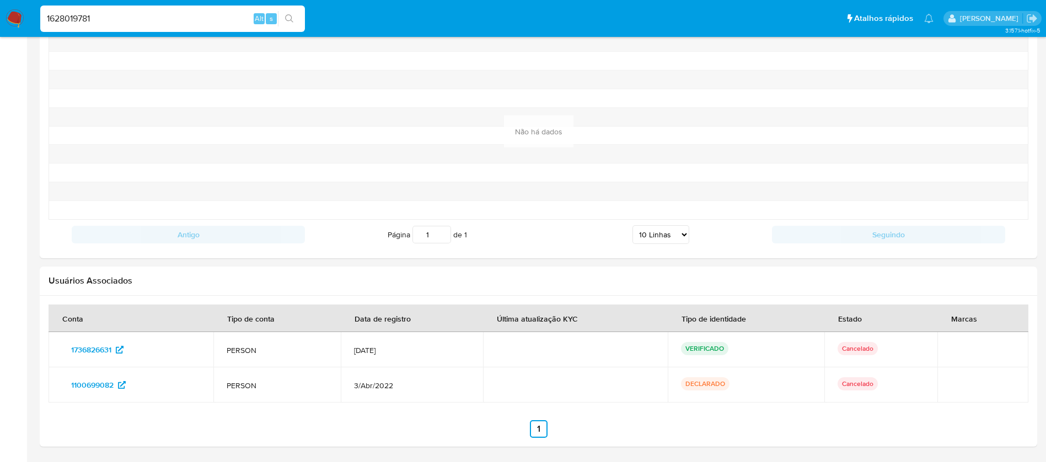
type input "1628019781"
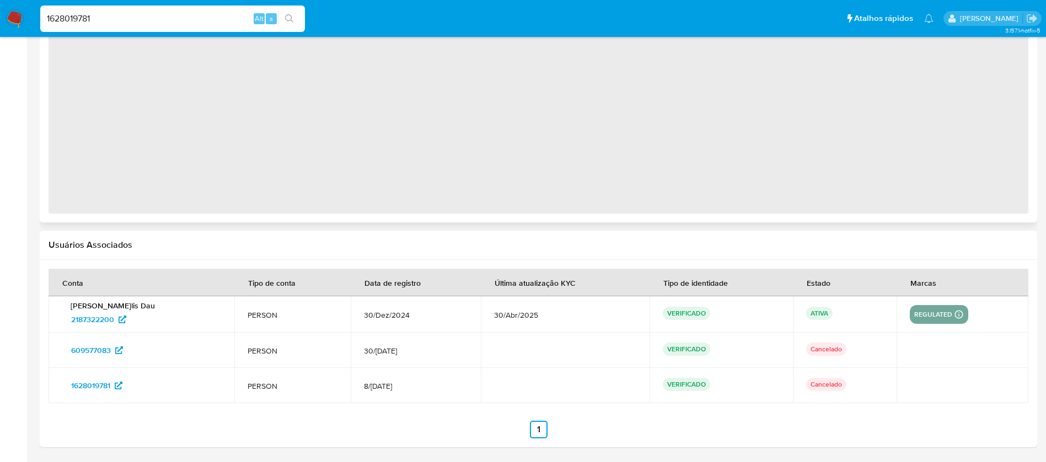
select select "10"
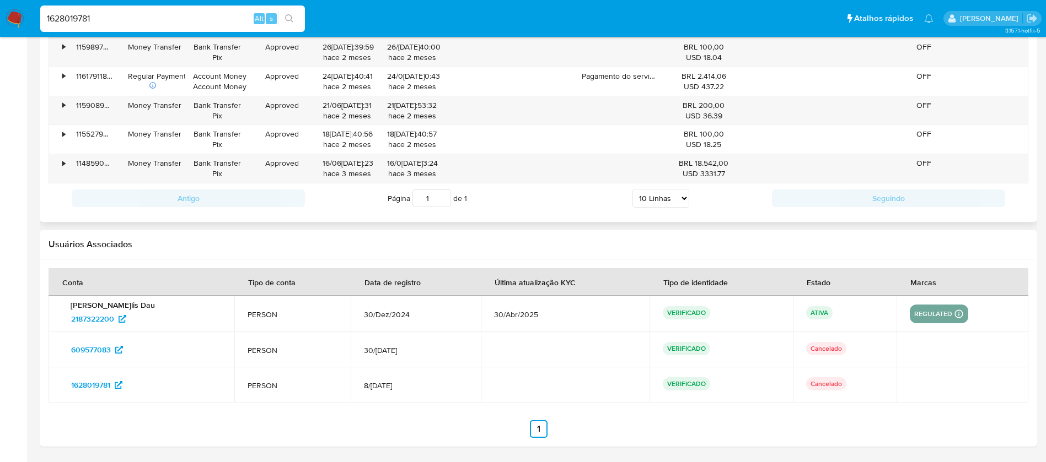
scroll to position [1149, 0]
drag, startPoint x: 56, startPoint y: 325, endPoint x: 114, endPoint y: 327, distance: 57.9
click at [114, 327] on td "Adil Lelis Dau 2187322200" at bounding box center [142, 314] width 186 height 36
click at [132, 13] on input "1628019781" at bounding box center [172, 19] width 265 height 14
click at [124, 23] on input "1628019781" at bounding box center [172, 19] width 265 height 14
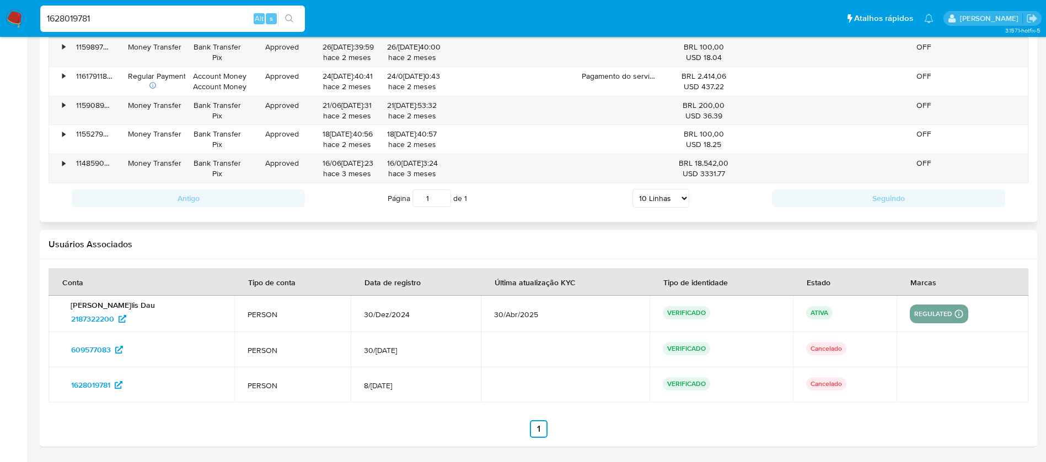
click at [124, 23] on input "1628019781" at bounding box center [172, 19] width 265 height 14
paste input "984793357"
type input "1984793357"
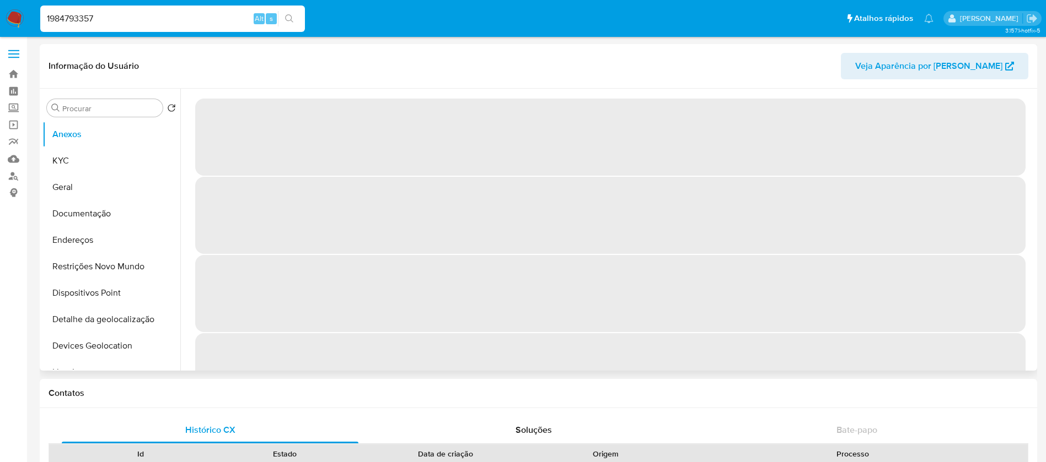
select select "10"
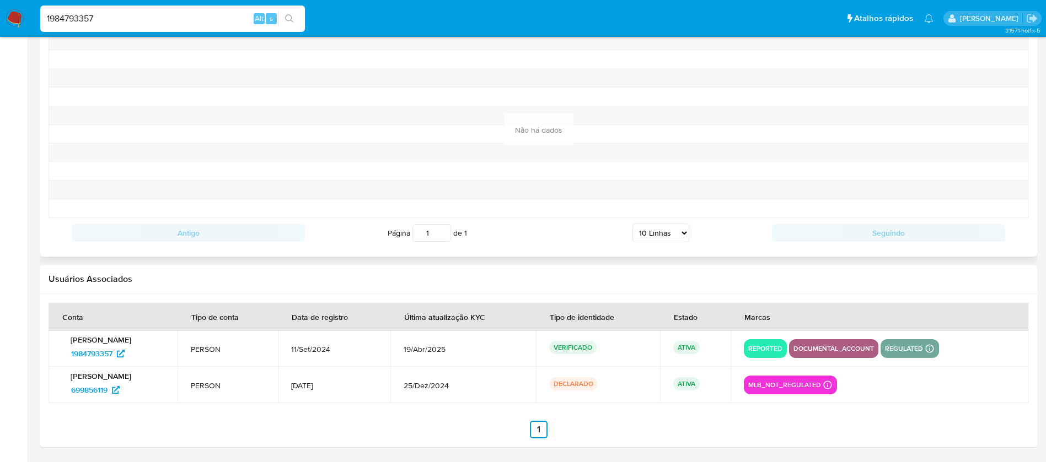
scroll to position [1156, 0]
drag, startPoint x: 56, startPoint y: 390, endPoint x: 109, endPoint y: 394, distance: 53.0
click at [109, 394] on td "Thaynara da Silva Goncalves 699856119" at bounding box center [113, 385] width 129 height 36
click at [118, 21] on input "1984793357" at bounding box center [172, 19] width 265 height 14
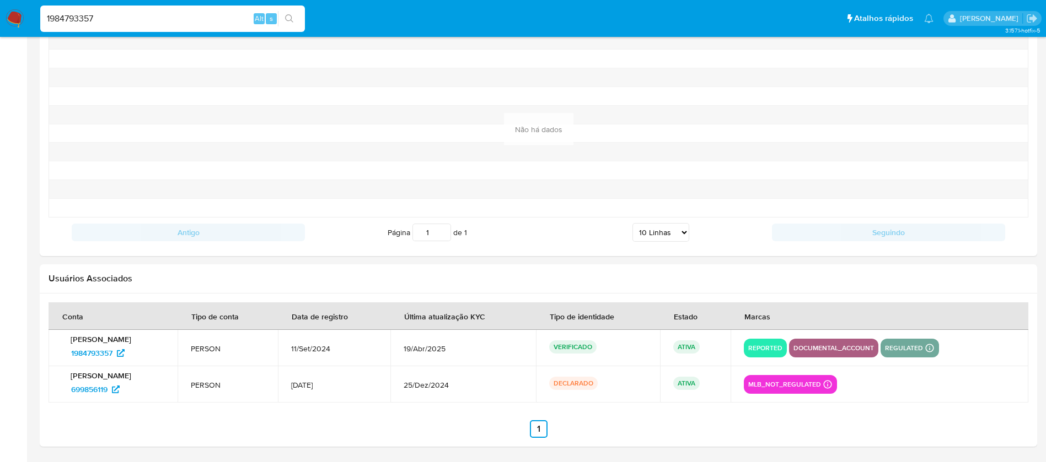
paste input "699407963"
type input "1699407963"
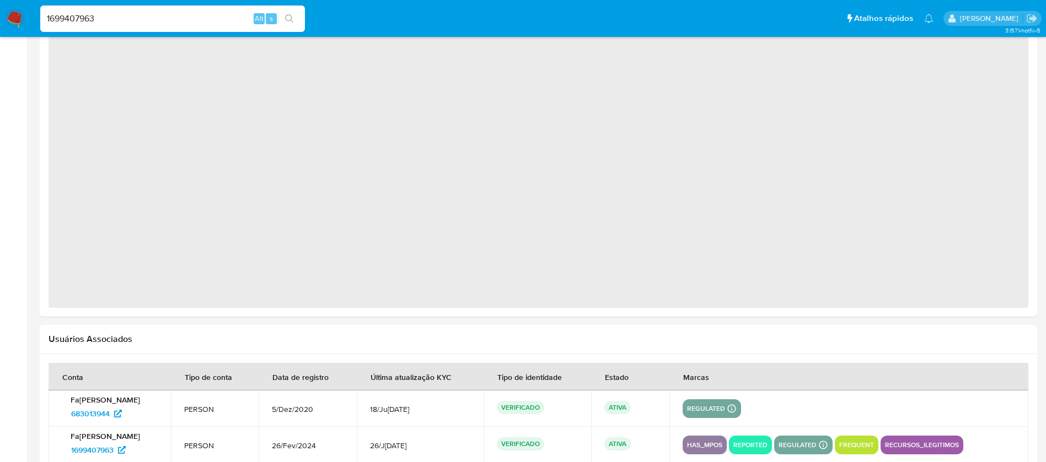
select select "10"
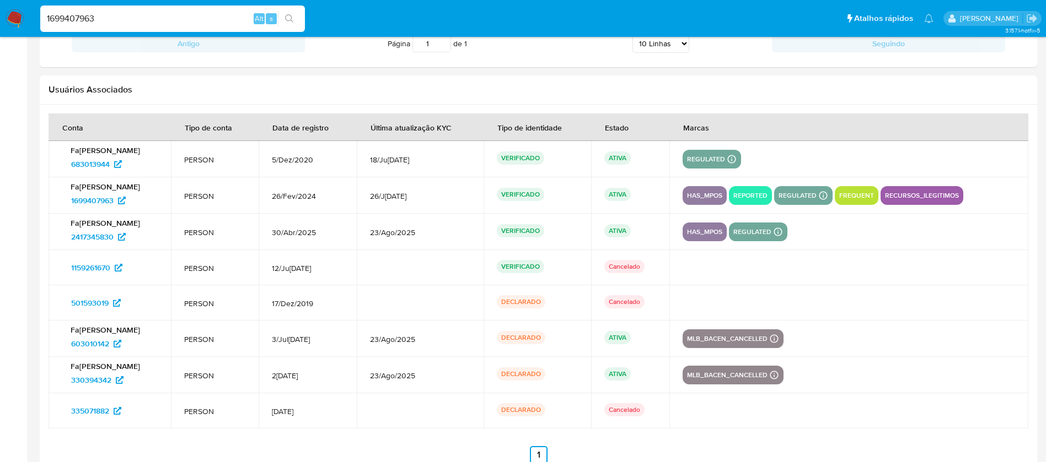
scroll to position [1296, 0]
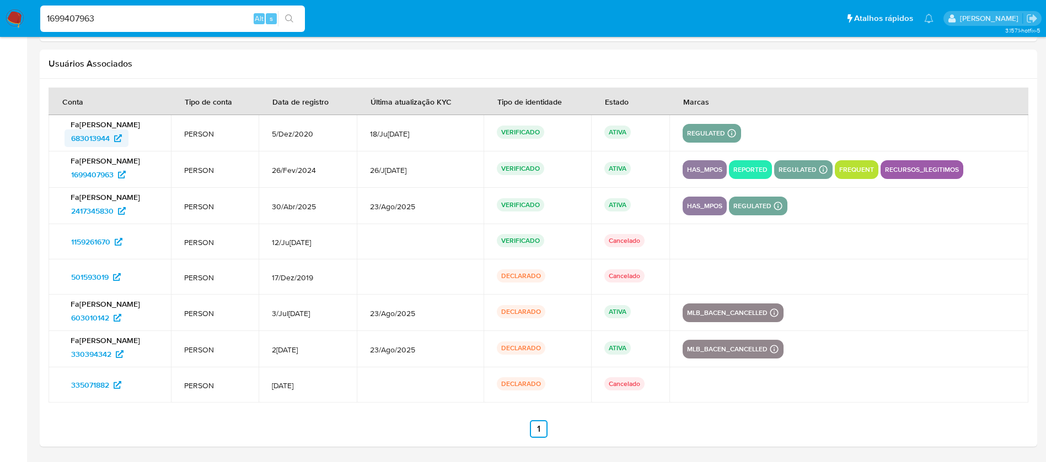
drag, startPoint x: 61, startPoint y: 142, endPoint x: 110, endPoint y: 141, distance: 49.1
click at [110, 141] on td "Fagner Christian Nogueira de Oliveira 683013944" at bounding box center [110, 133] width 122 height 36
click at [131, 15] on input "1699407963" at bounding box center [172, 19] width 265 height 14
paste input "720093992"
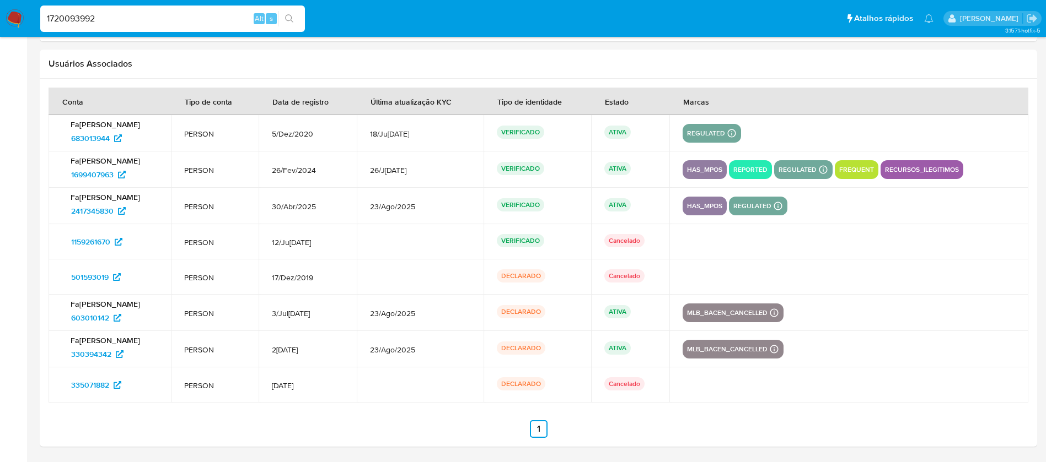
type input "1720093992"
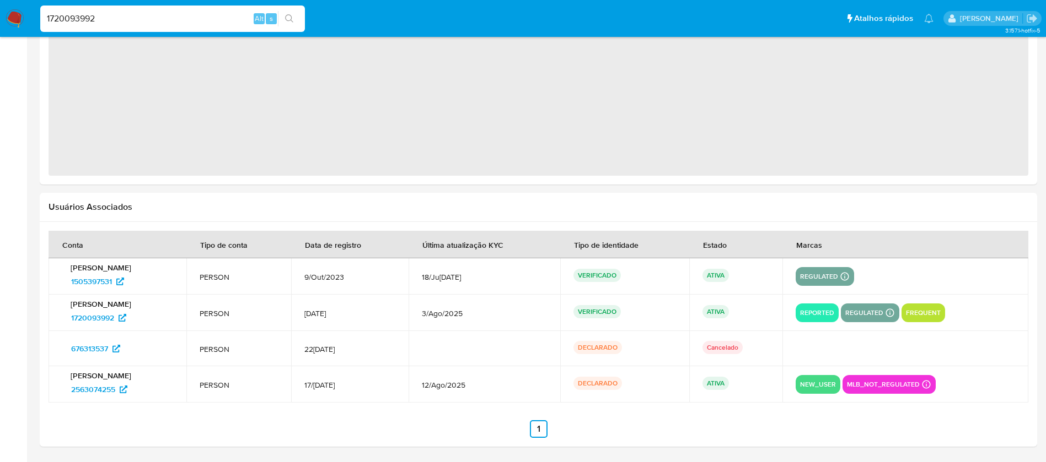
select select "10"
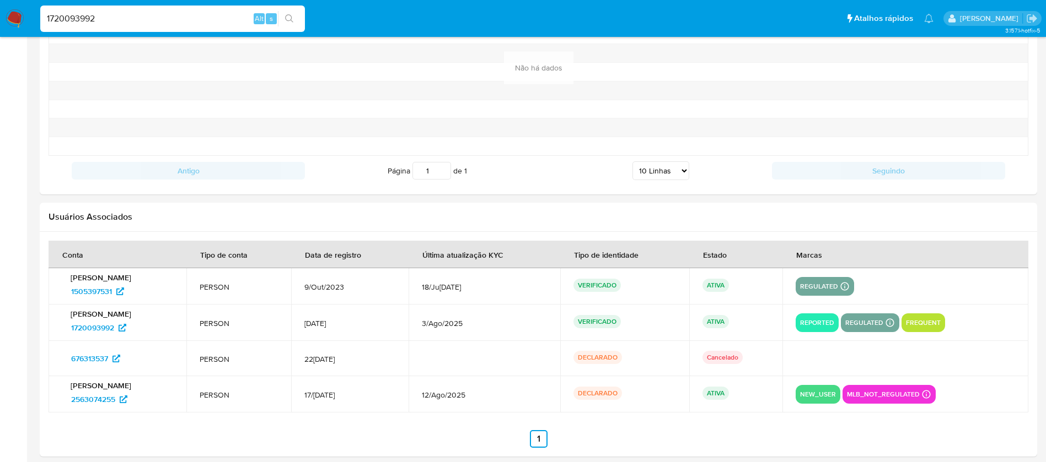
scroll to position [1191, 0]
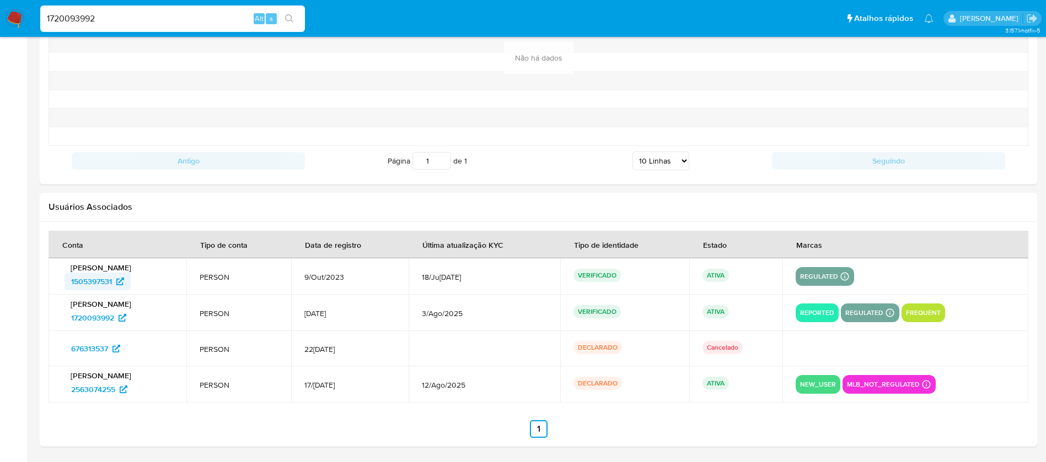
drag, startPoint x: 61, startPoint y: 284, endPoint x: 115, endPoint y: 287, distance: 54.7
click at [115, 287] on td "Viviane Marques Albuquerque 1505397531" at bounding box center [118, 277] width 138 height 36
click at [112, 19] on input "1720093992" at bounding box center [172, 19] width 265 height 14
paste input "224830350"
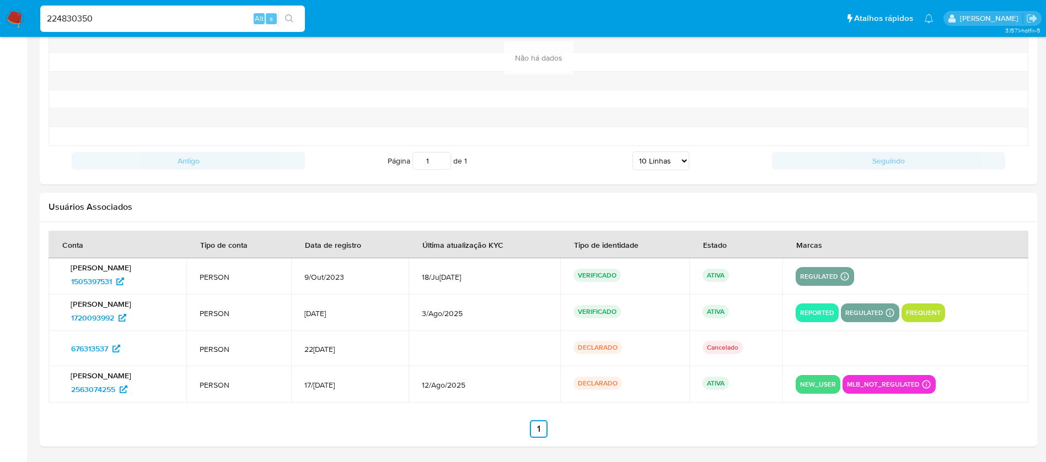
type input "224830350"
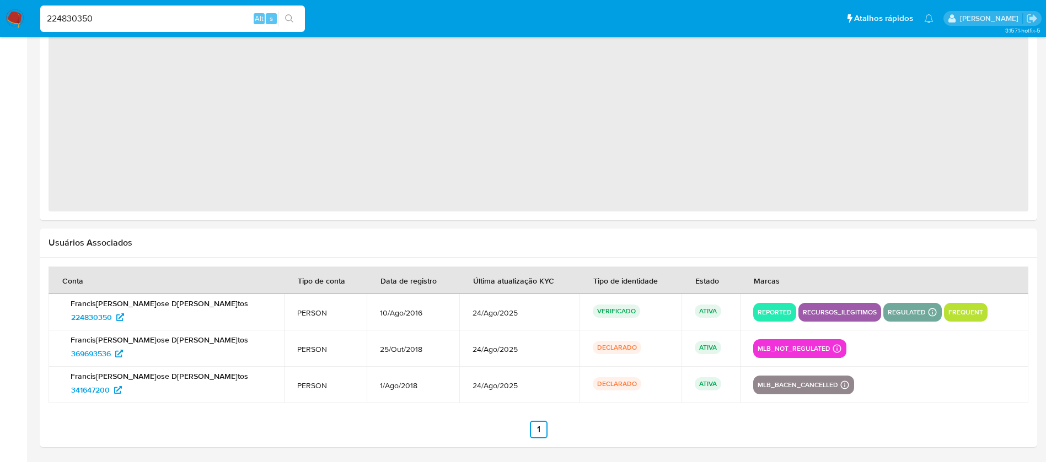
select select "10"
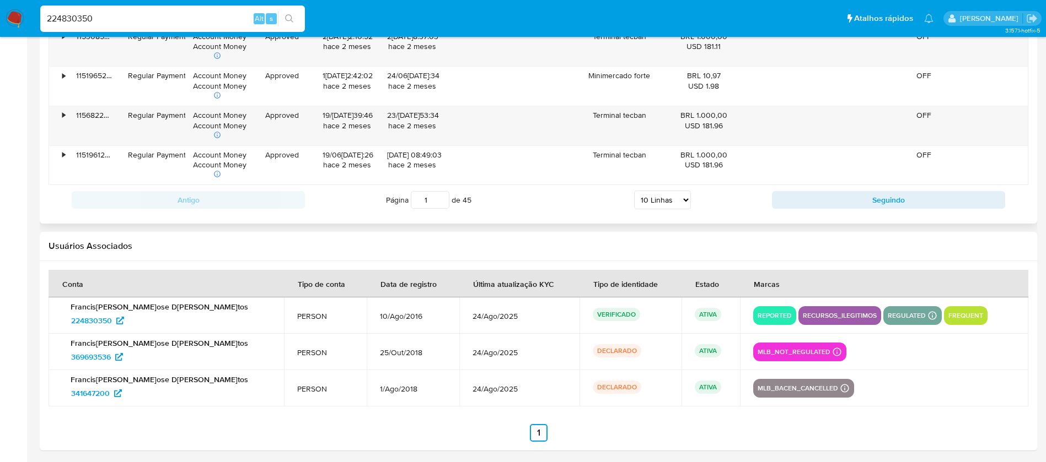
scroll to position [1326, 0]
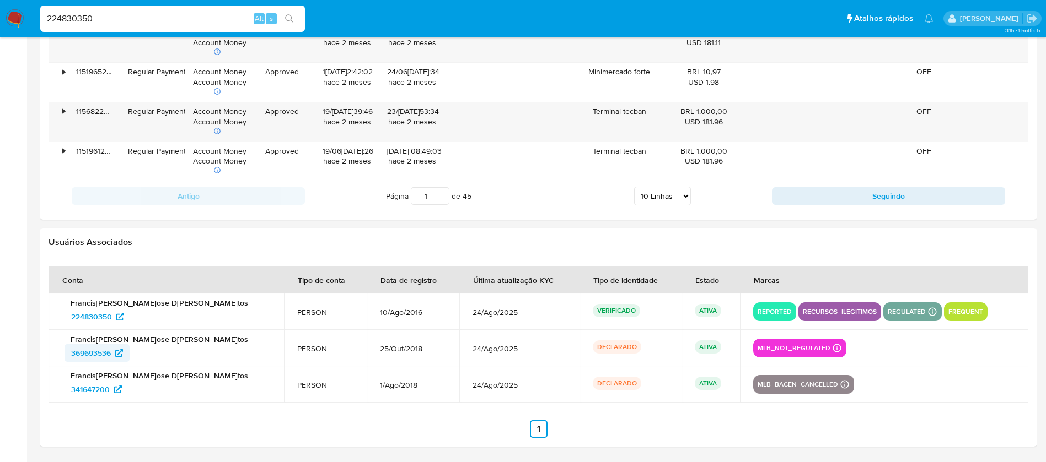
drag, startPoint x: 62, startPoint y: 355, endPoint x: 112, endPoint y: 354, distance: 50.2
click at [112, 354] on div "Francisco Jose Dos Santos 369693536" at bounding box center [166, 349] width 209 height 28
click at [137, 14] on input "224830350" at bounding box center [172, 19] width 265 height 14
paste input "056563185"
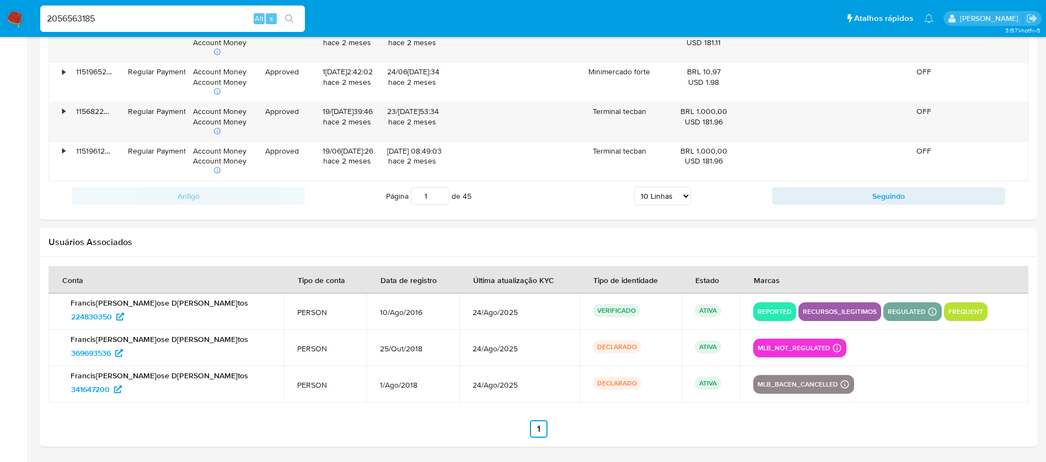
type input "2056563185"
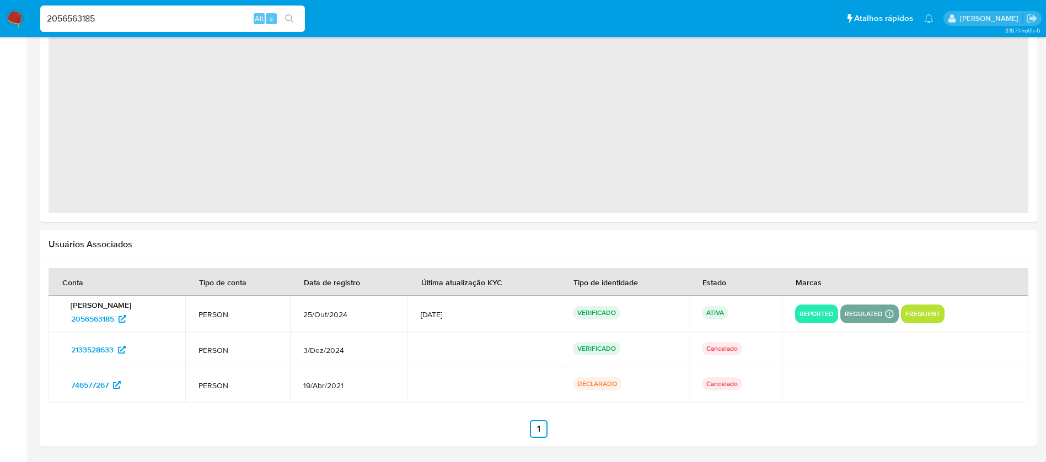
select select "10"
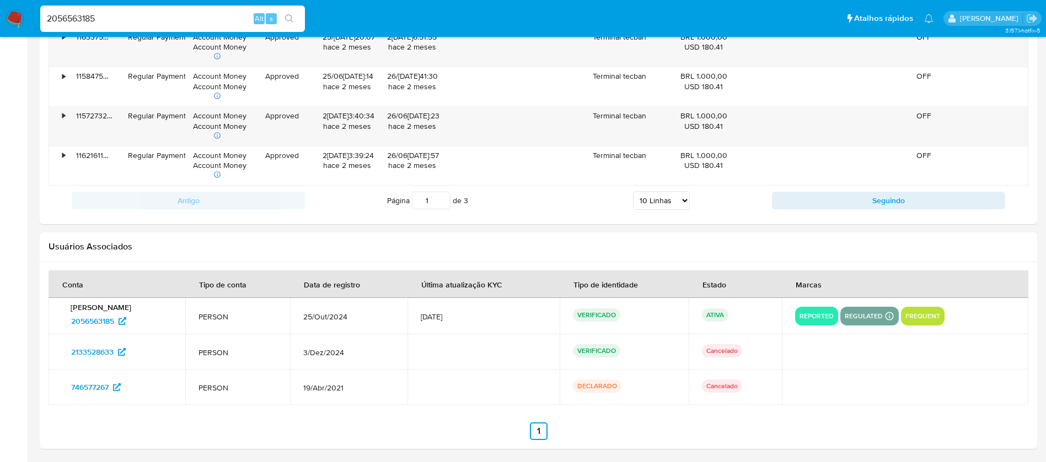
scroll to position [1324, 0]
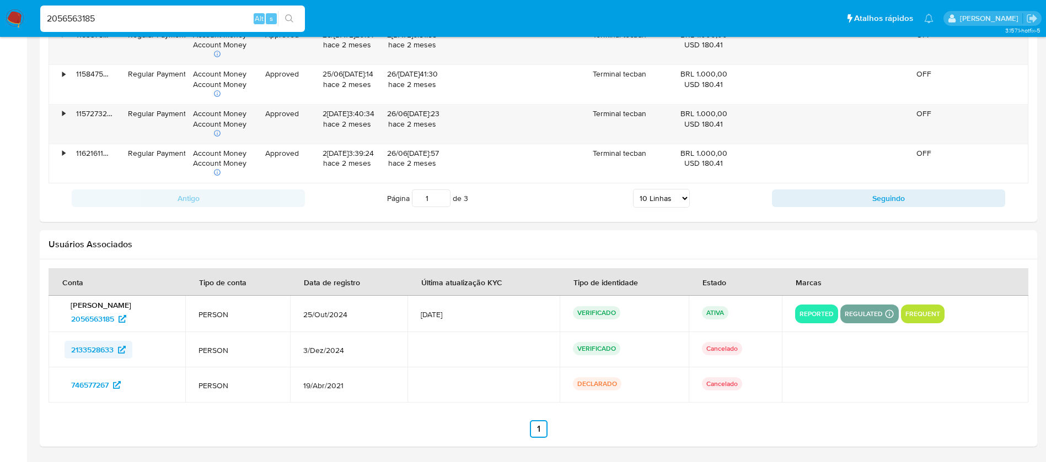
drag, startPoint x: 63, startPoint y: 353, endPoint x: 115, endPoint y: 355, distance: 51.8
click at [115, 355] on div "2133528633" at bounding box center [117, 350] width 110 height 18
click at [103, 24] on input "2056563185" at bounding box center [172, 19] width 265 height 14
paste input "1979028407"
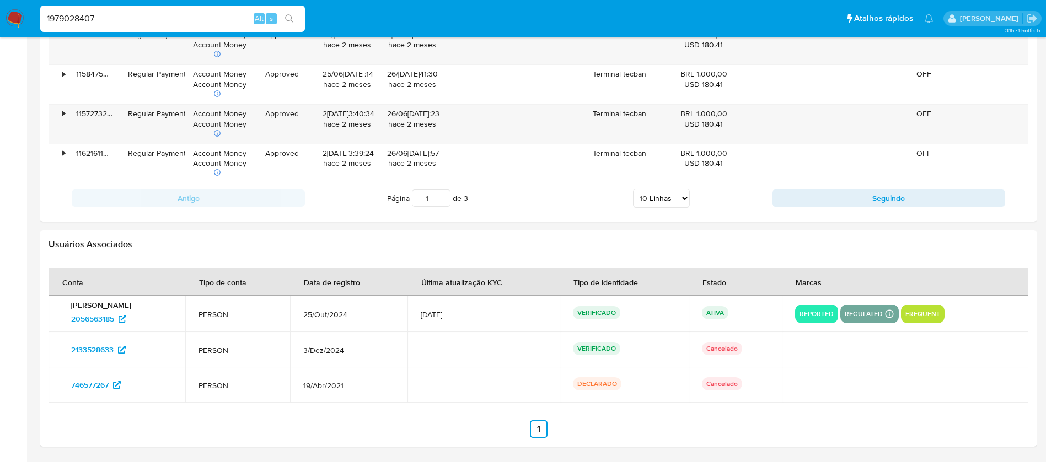
type input "1979028407"
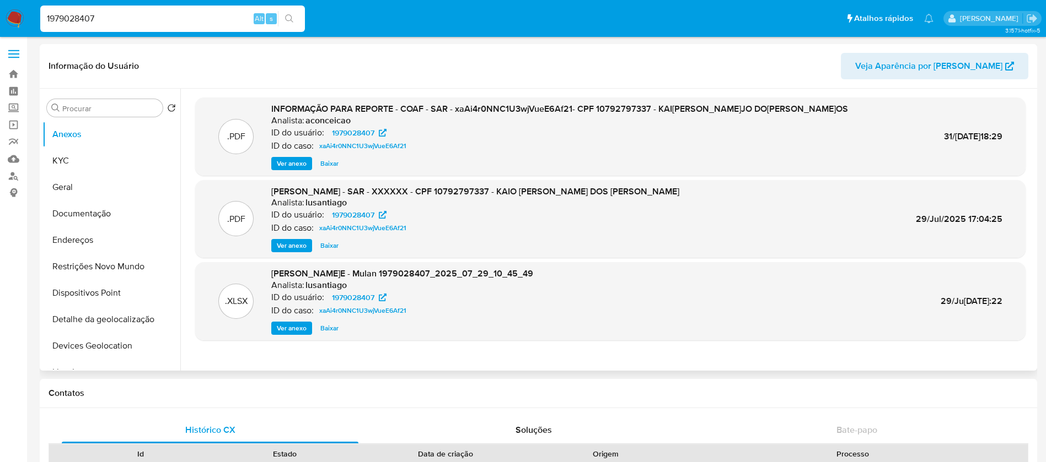
select select "10"
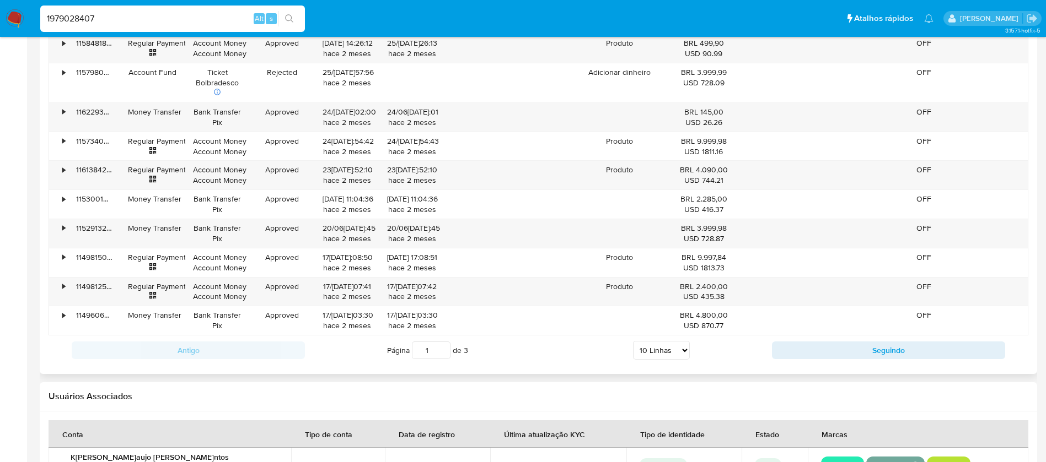
scroll to position [1215, 0]
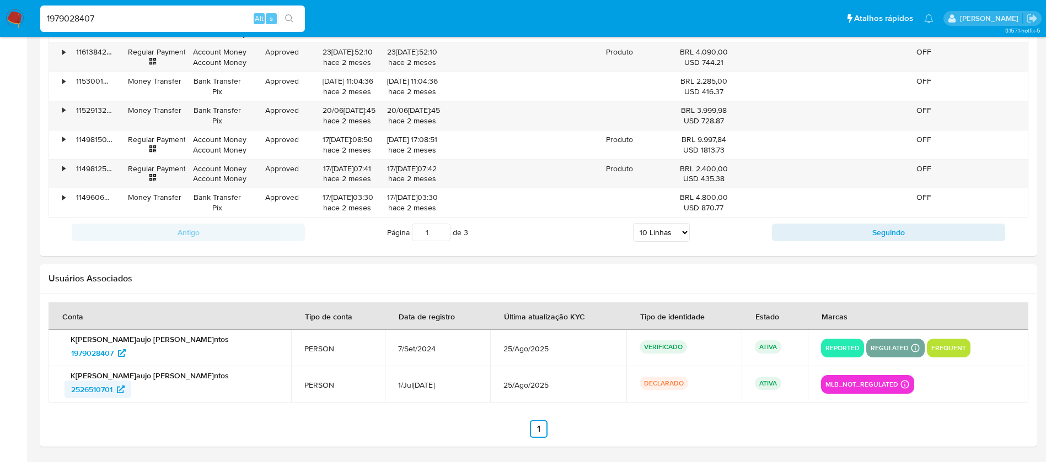
drag, startPoint x: 58, startPoint y: 395, endPoint x: 114, endPoint y: 395, distance: 55.1
click at [114, 395] on td "Kaio Vinicius Araujo Dos Santos 2526510701" at bounding box center [170, 385] width 243 height 36
click at [154, 31] on div "1979028407 Alt s" at bounding box center [172, 19] width 265 height 26
click at [126, 21] on input "1979028407" at bounding box center [172, 19] width 265 height 14
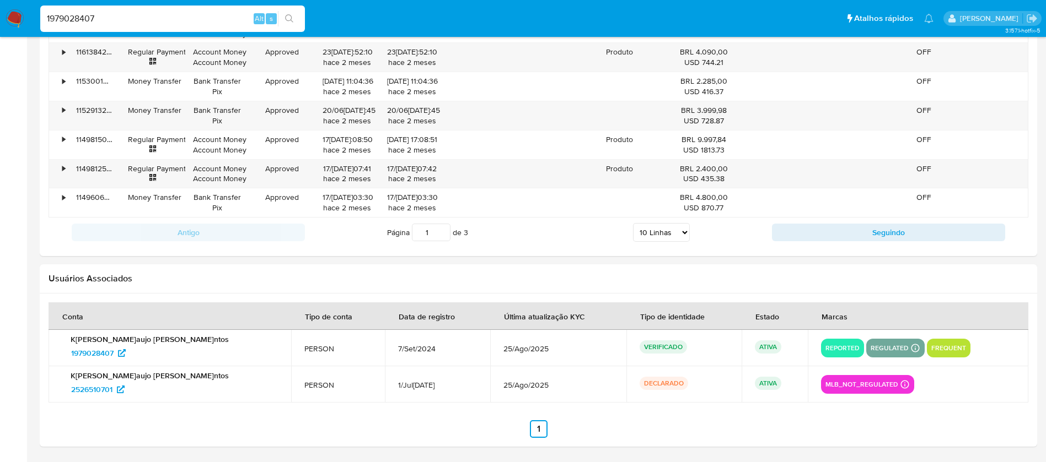
paste input "154416509"
type input "1154416509"
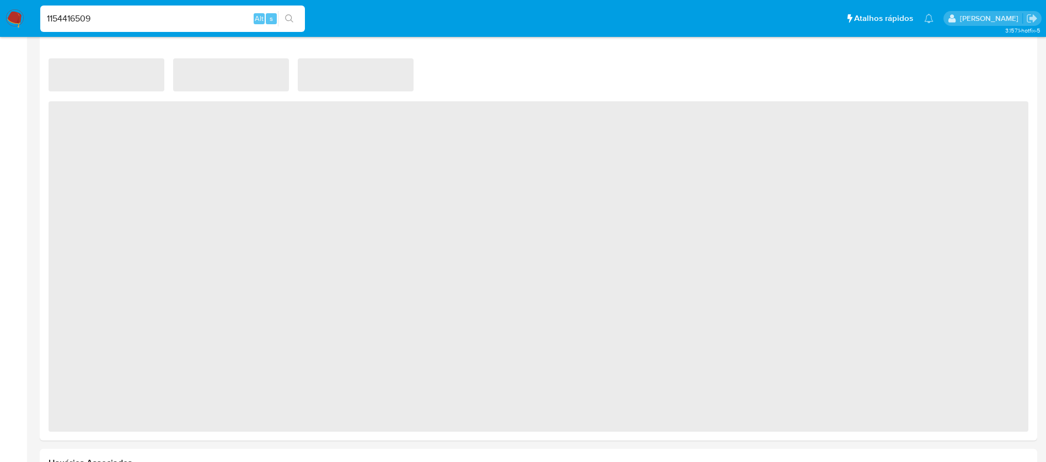
scroll to position [1050, 0]
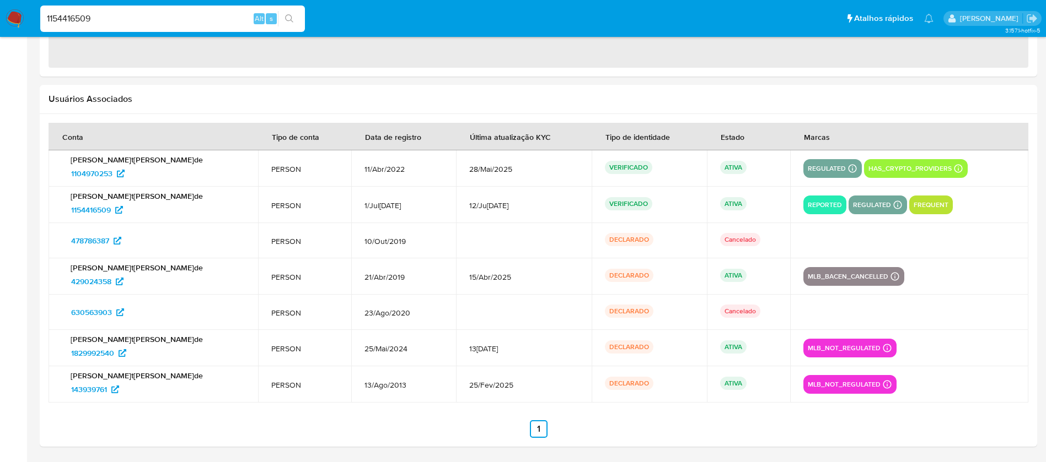
select select "10"
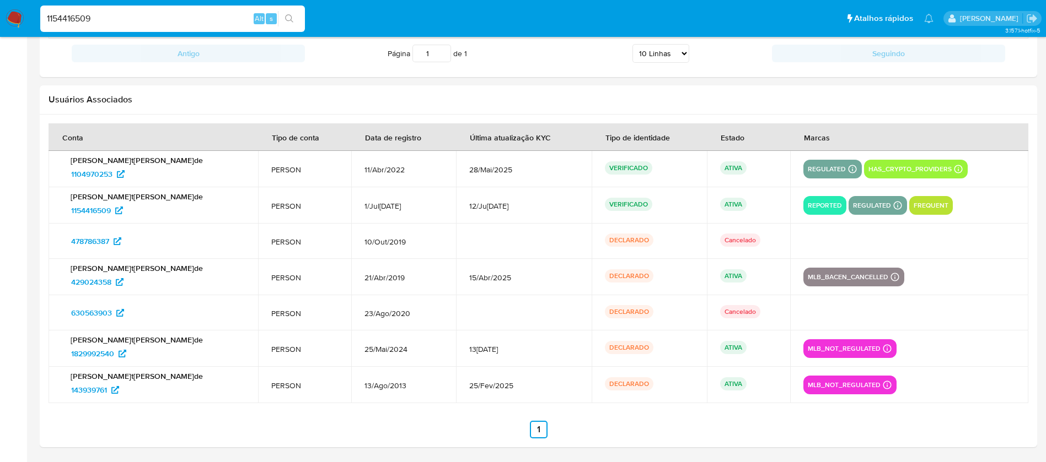
scroll to position [1299, 0]
drag, startPoint x: 61, startPoint y: 177, endPoint x: 111, endPoint y: 176, distance: 50.7
click at [111, 176] on td "Roberto da Costa Andrade 1104970253" at bounding box center [153, 168] width 209 height 36
click at [166, 21] on input "1154416509" at bounding box center [172, 19] width 265 height 14
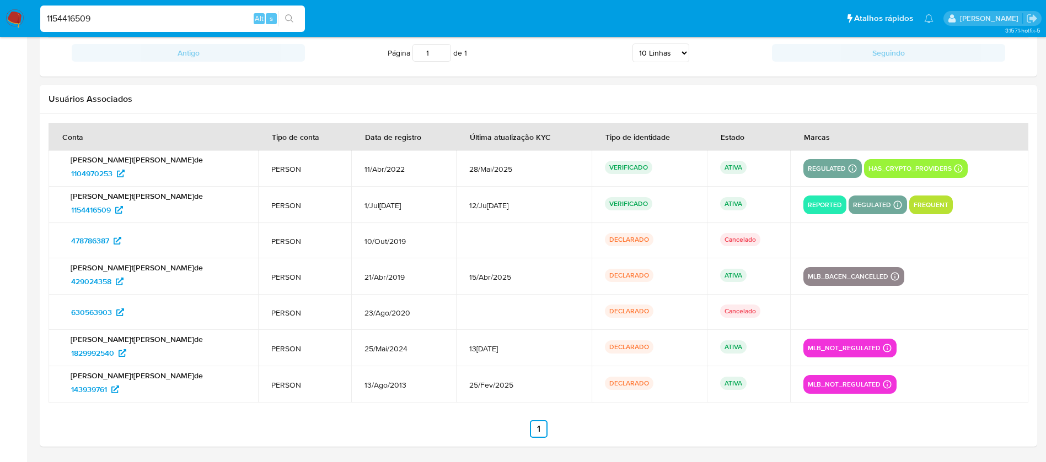
paste input "250426494"
type input "250426494"
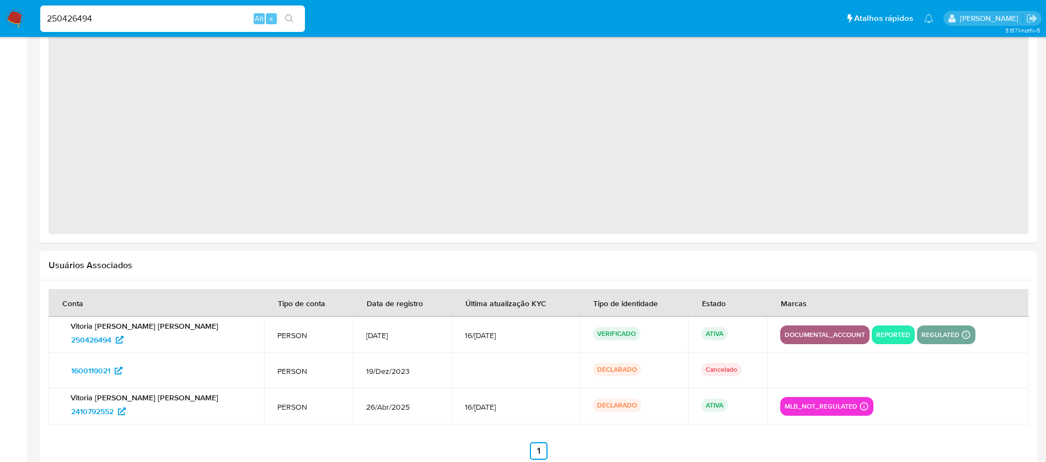
scroll to position [886, 0]
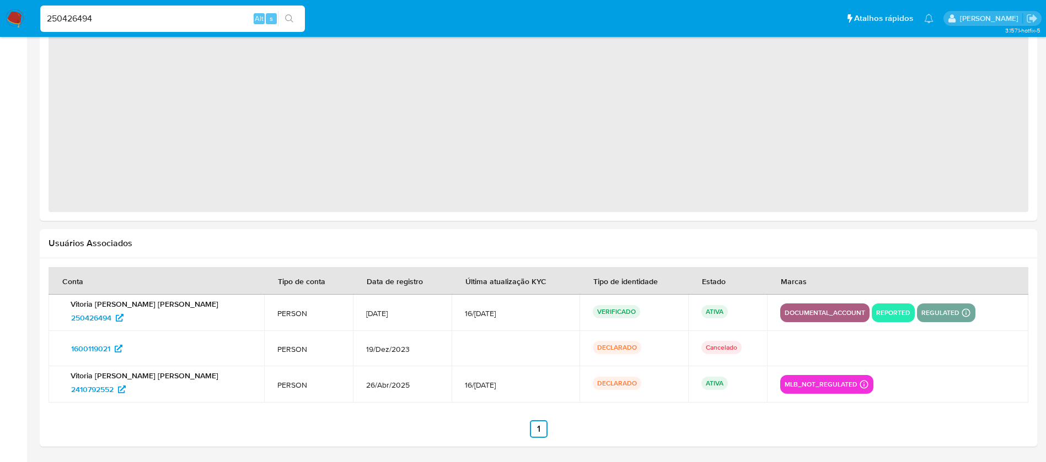
select select "10"
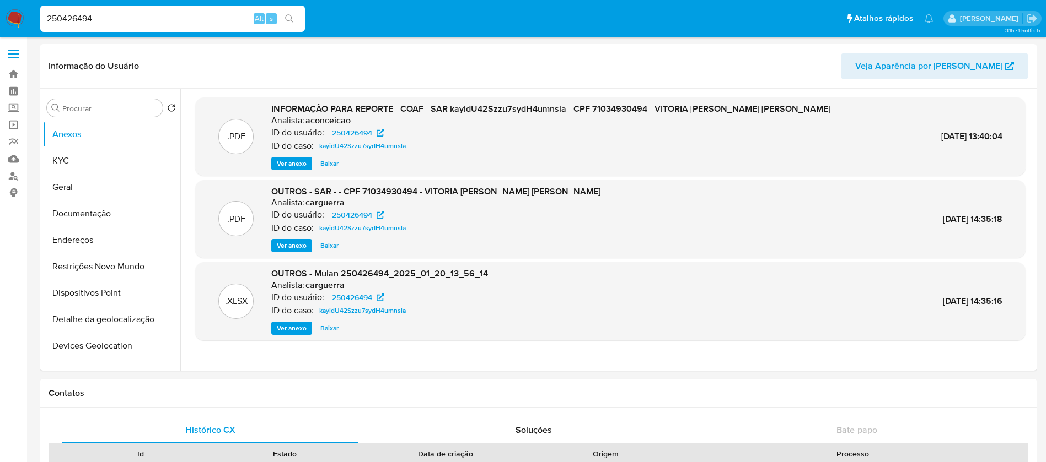
select select "10"
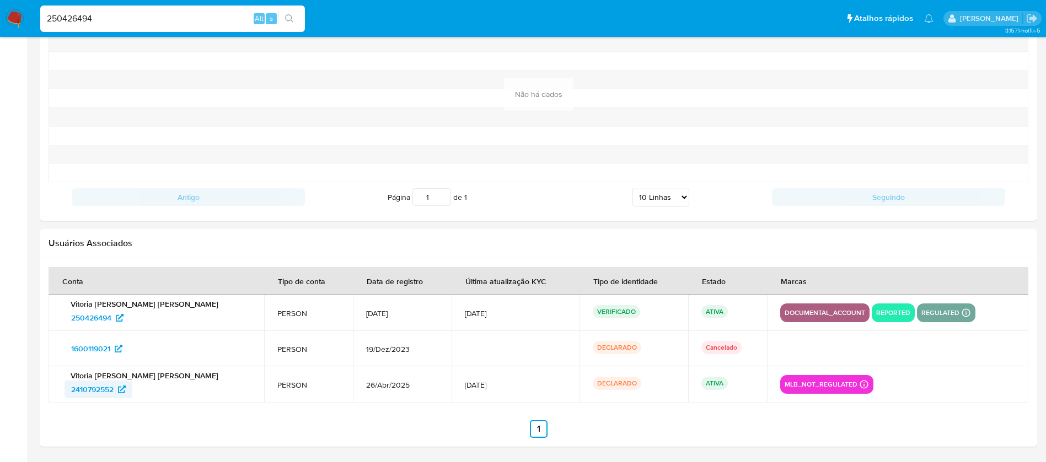
drag, startPoint x: 55, startPoint y: 389, endPoint x: 115, endPoint y: 392, distance: 59.6
click at [115, 392] on td "Vitoria [PERSON_NAME] [PERSON_NAME] 2410792552" at bounding box center [157, 385] width 216 height 36
click at [119, 10] on div "250426494 Alt s" at bounding box center [172, 19] width 265 height 26
click at [119, 17] on input "250426494" at bounding box center [172, 19] width 265 height 14
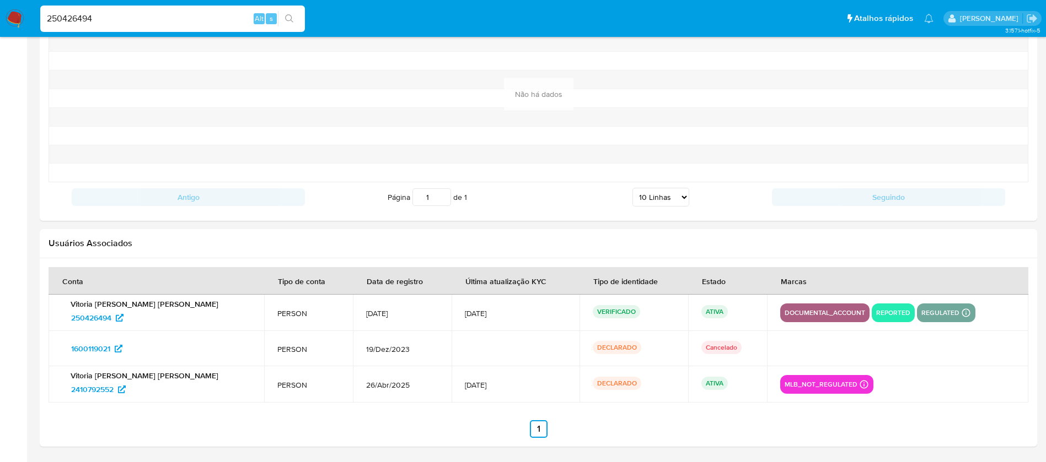
paste input "302981672"
type input "302981672"
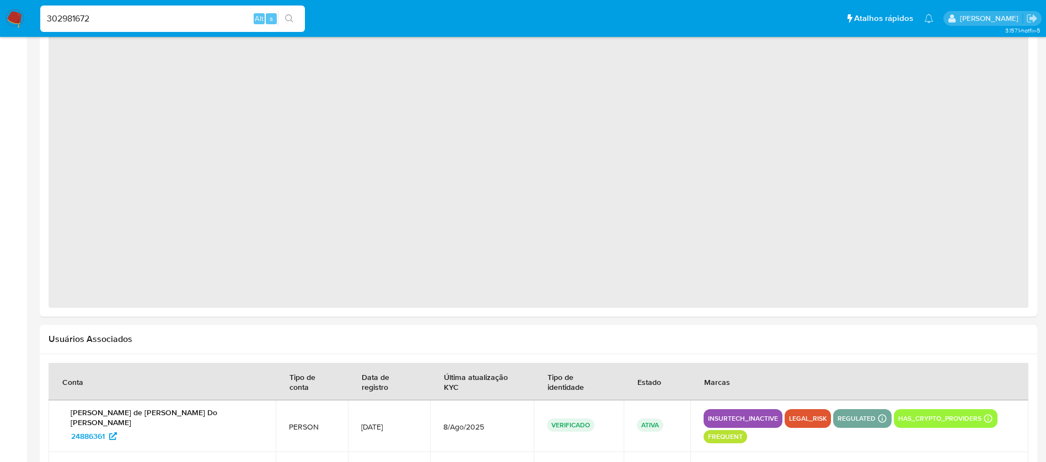
select select "10"
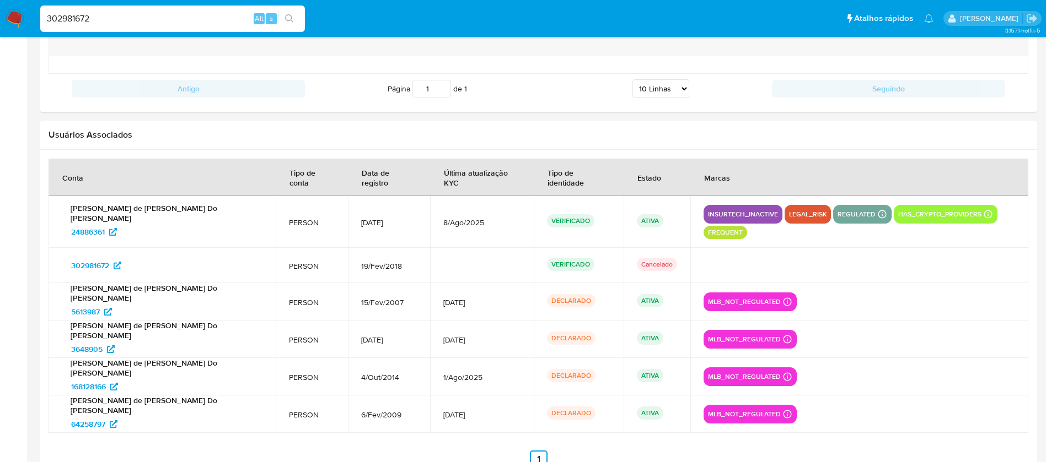
scroll to position [1226, 0]
drag, startPoint x: 58, startPoint y: 211, endPoint x: 108, endPoint y: 212, distance: 50.2
click at [108, 212] on td "[PERSON_NAME] de [PERSON_NAME] Do [PERSON_NAME] 24886361" at bounding box center [162, 222] width 227 height 52
click at [116, 24] on input "302981672" at bounding box center [172, 19] width 265 height 14
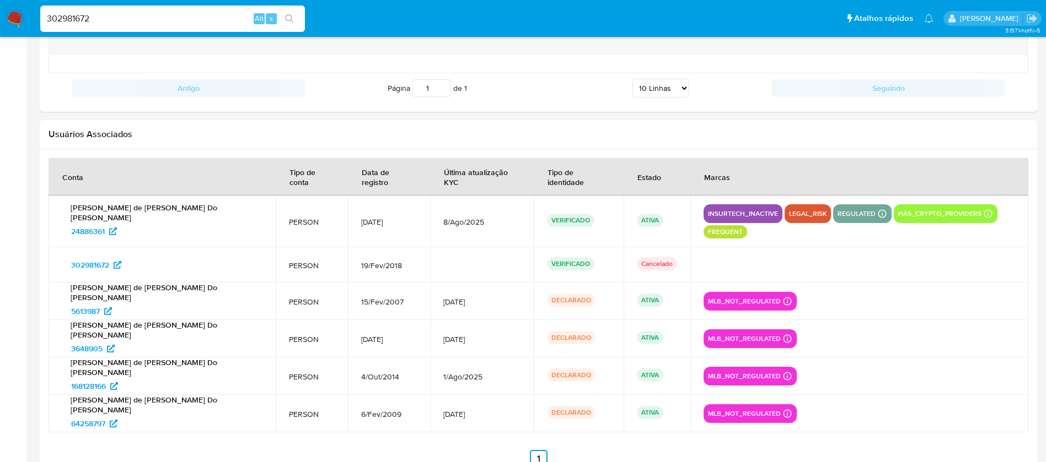
paste input "1434970425"
type input "1434970425"
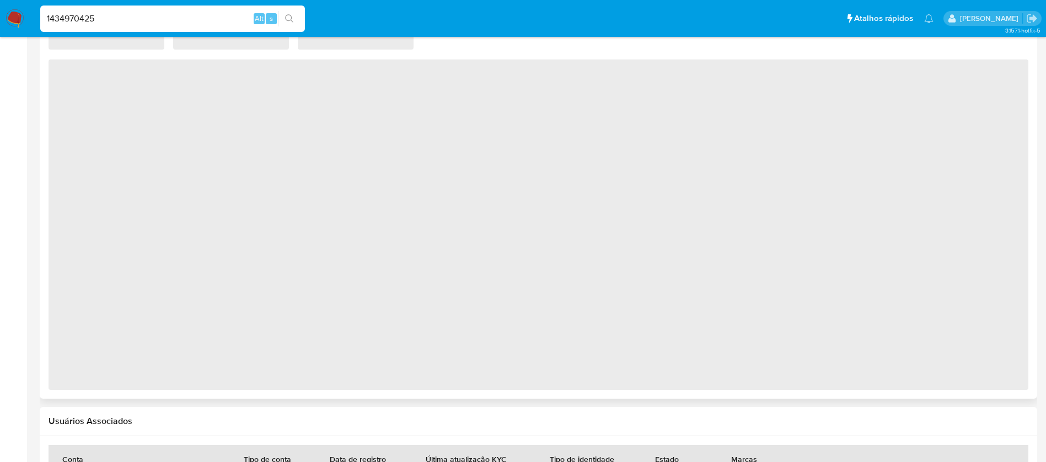
select select "10"
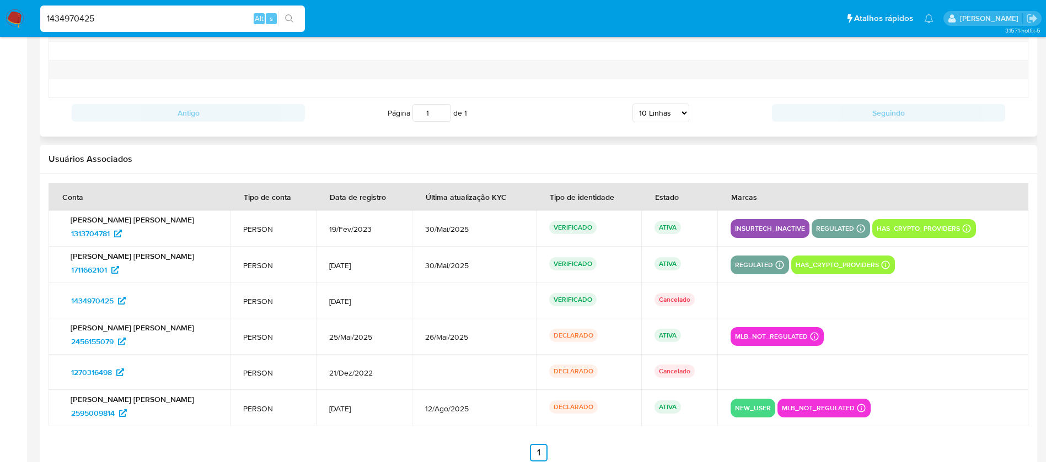
scroll to position [1300, 0]
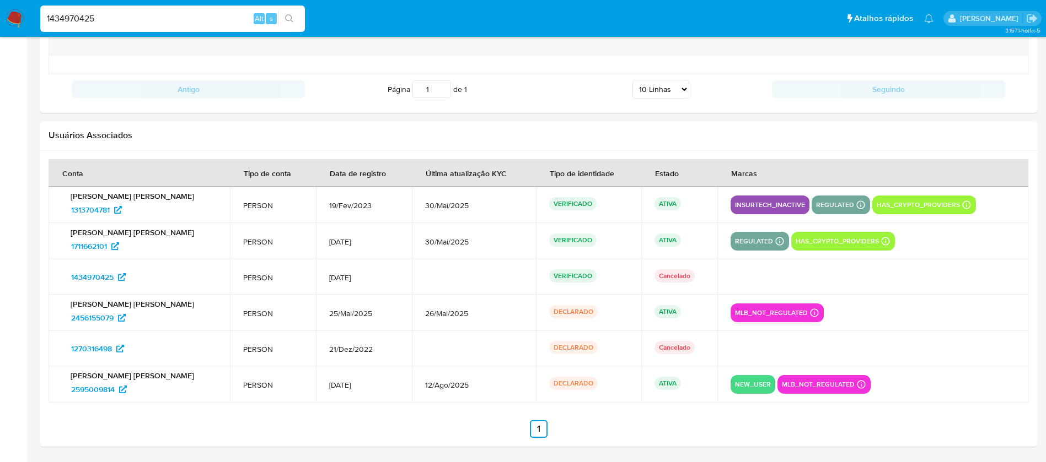
drag, startPoint x: 61, startPoint y: 251, endPoint x: 111, endPoint y: 255, distance: 50.9
click at [111, 255] on td "Jose Augusto Alves Almeida 1711662101" at bounding box center [139, 241] width 181 height 36
click at [116, 21] on input "1434970425" at bounding box center [172, 19] width 265 height 14
paste input "2062040572"
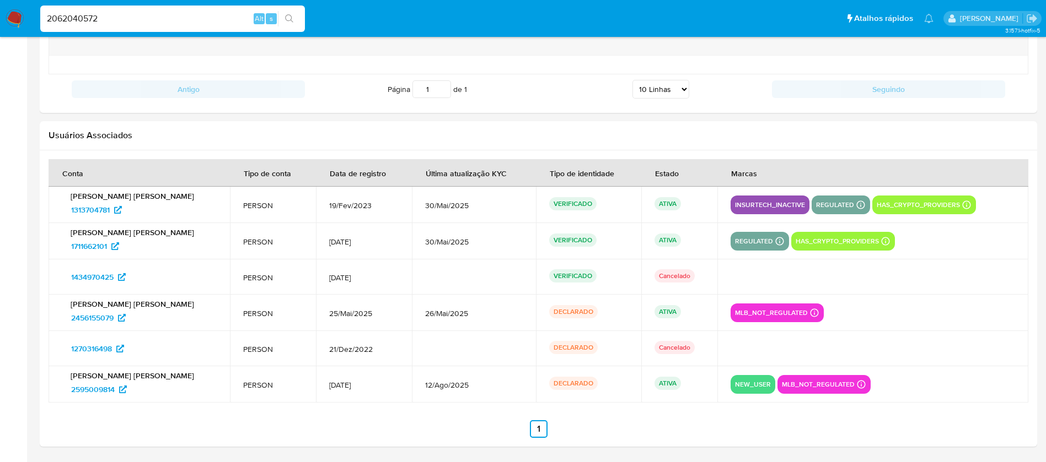
type input "2062040572"
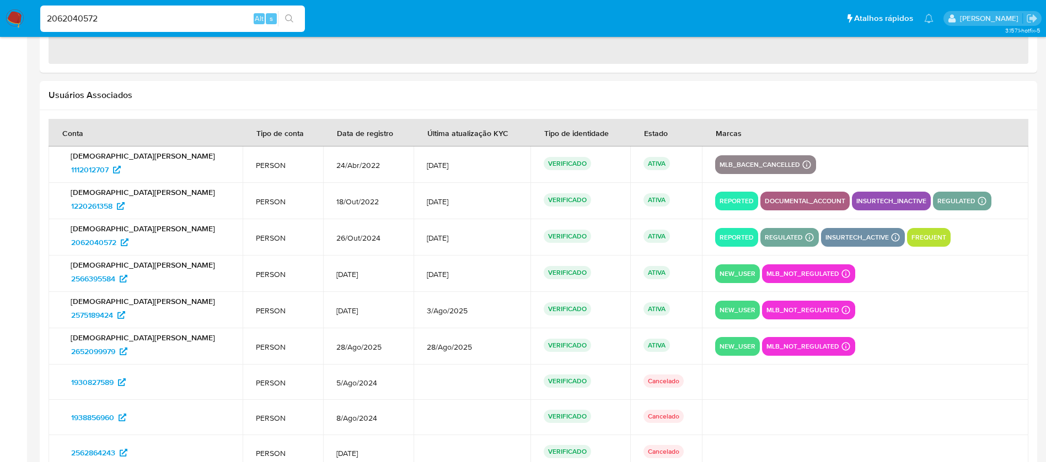
select select "10"
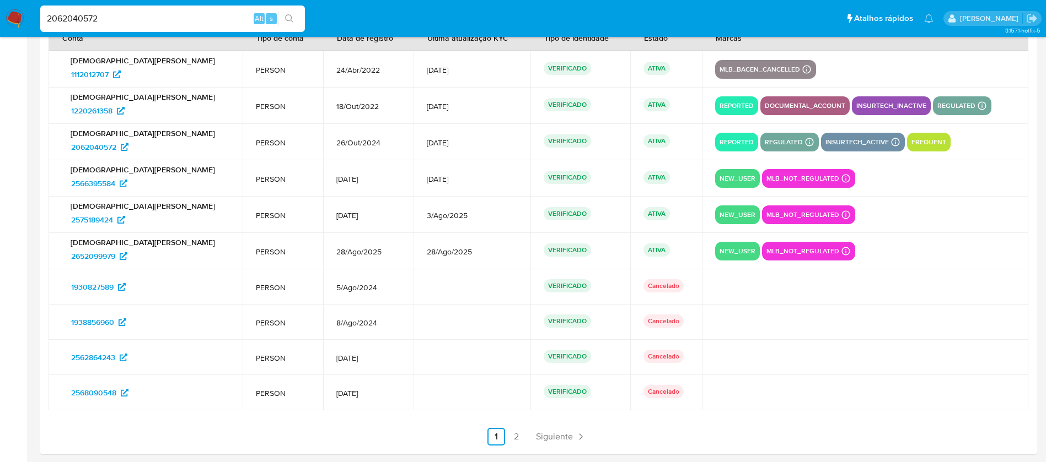
scroll to position [1589, 0]
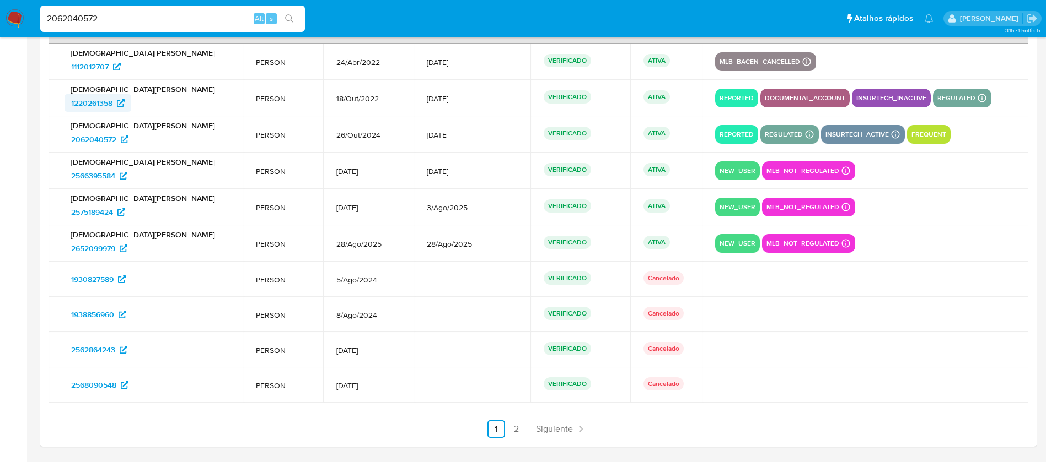
drag, startPoint x: 61, startPoint y: 110, endPoint x: 115, endPoint y: 111, distance: 54.0
click at [115, 111] on td "Cristiano Henrique Simas de Souza 1220261358" at bounding box center [146, 98] width 194 height 36
click at [130, 24] on input "2062040572" at bounding box center [172, 19] width 265 height 14
paste input "360826595"
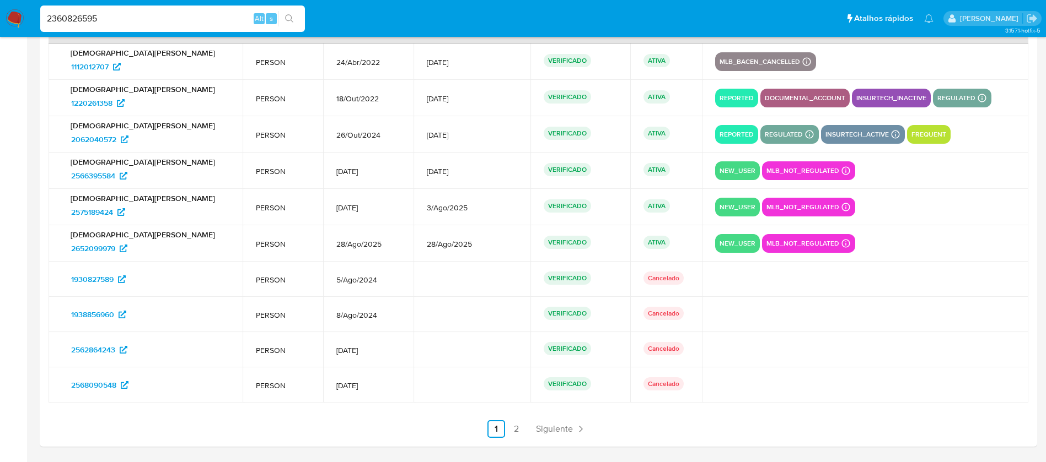
type input "2360826595"
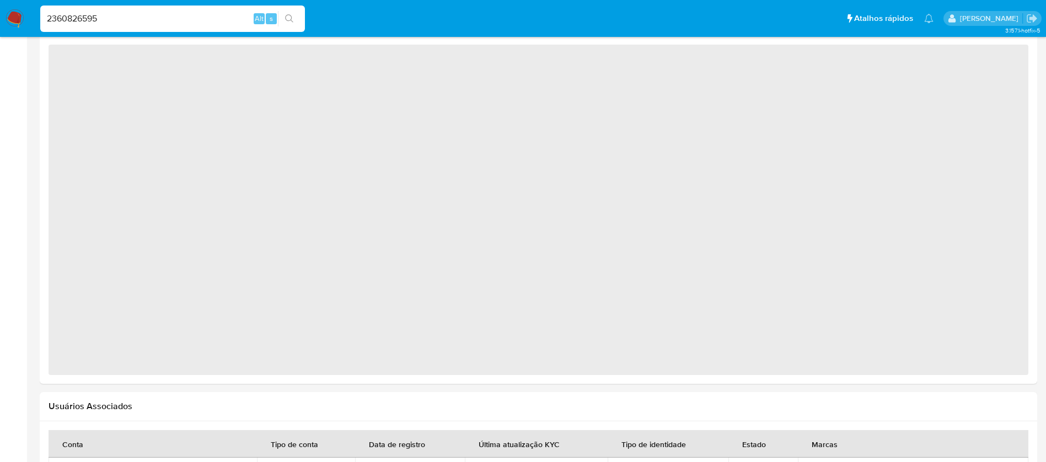
select select "10"
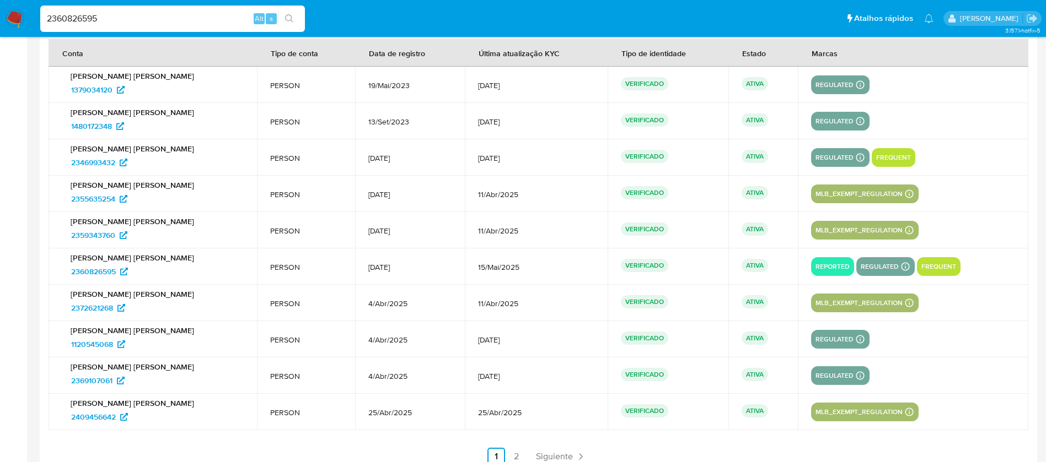
scroll to position [1447, 0]
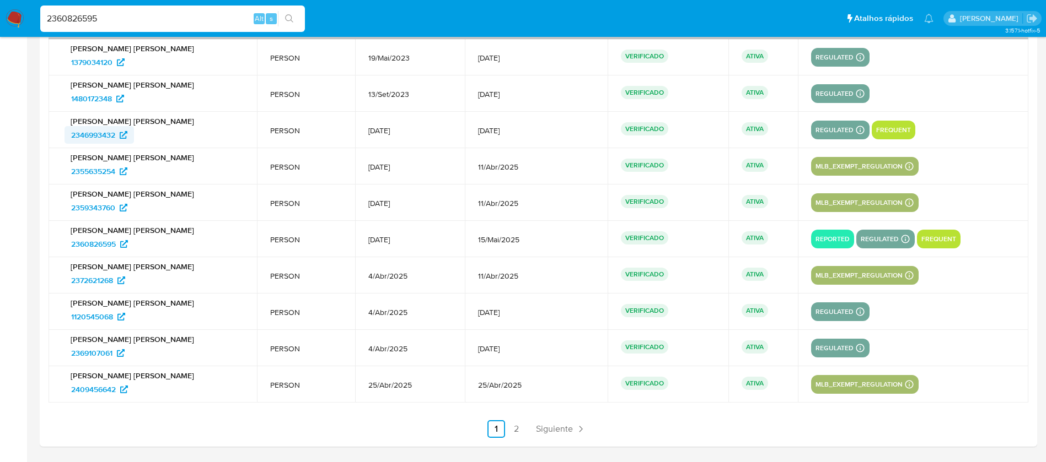
drag, startPoint x: 58, startPoint y: 137, endPoint x: 118, endPoint y: 142, distance: 60.3
click at [118, 142] on td "Patricia Kelle Almeida Campos 2346993432" at bounding box center [153, 130] width 208 height 36
click at [160, 20] on input "2360826595" at bounding box center [172, 19] width 265 height 14
paste input "726945019"
click at [160, 20] on input "2360826595726945019" at bounding box center [172, 19] width 265 height 14
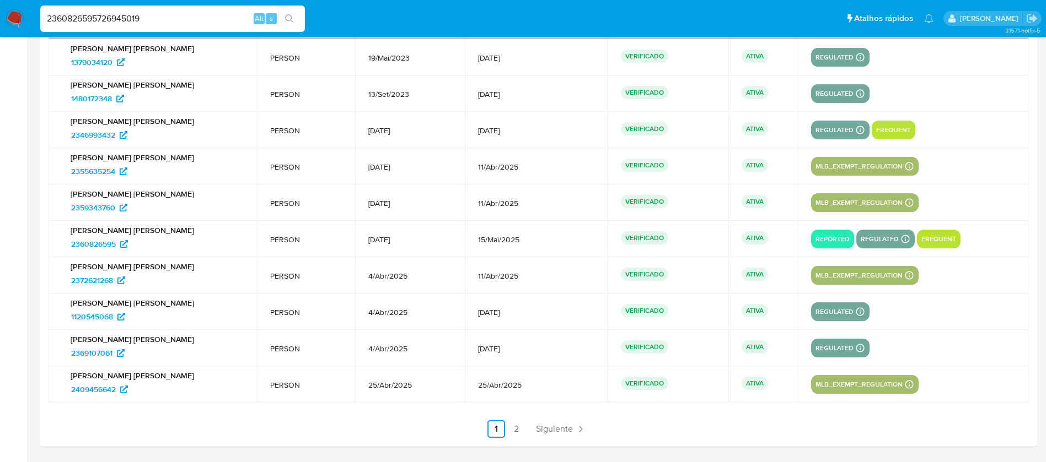
click at [160, 20] on input "2360826595726945019" at bounding box center [172, 19] width 265 height 14
paste input
type input "726945019"
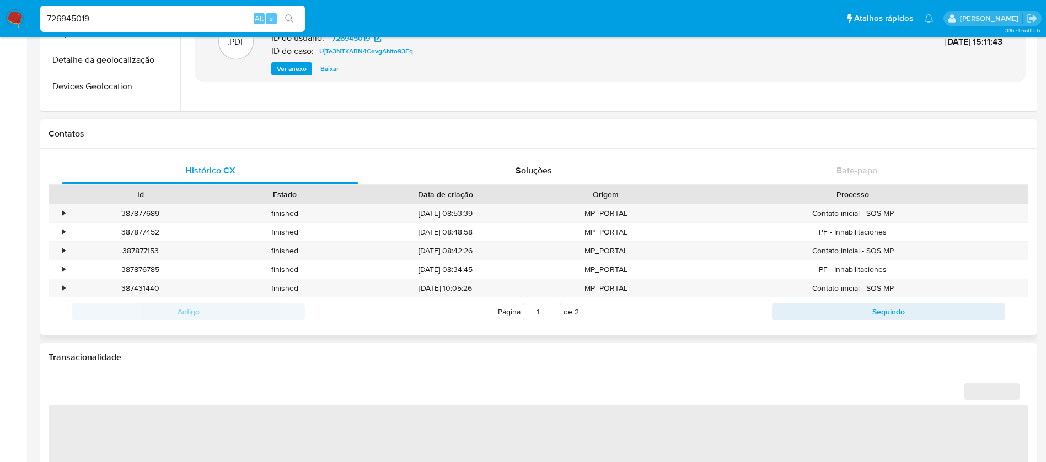
select select "10"
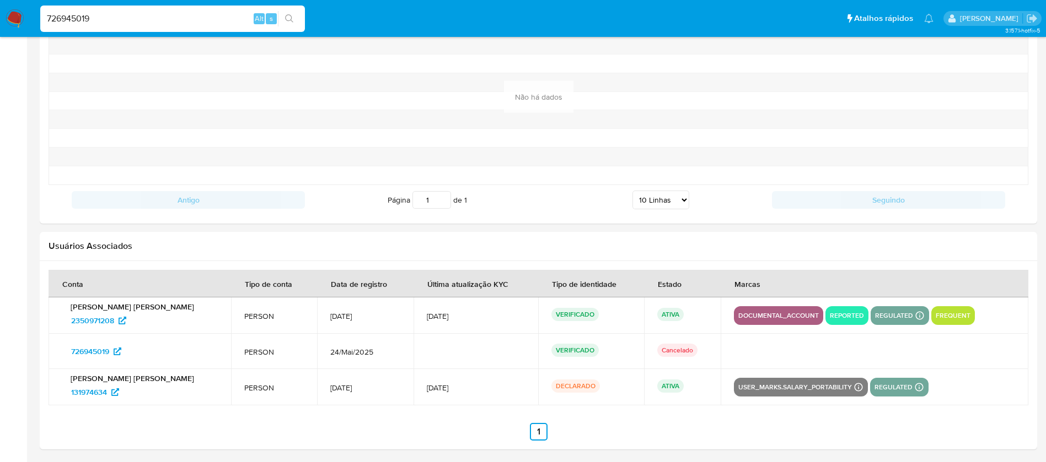
scroll to position [1192, 0]
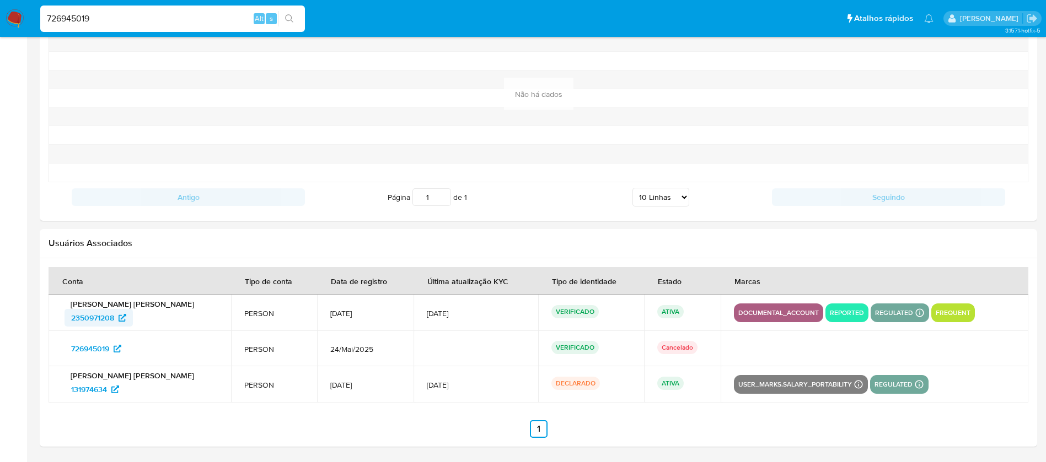
drag, startPoint x: 64, startPoint y: 324, endPoint x: 114, endPoint y: 323, distance: 49.6
click at [114, 323] on div "Renata Rodrigues Justi 2350971208" at bounding box center [140, 313] width 156 height 28
click at [120, 14] on input "726945019" at bounding box center [172, 19] width 265 height 14
paste input "2013601007"
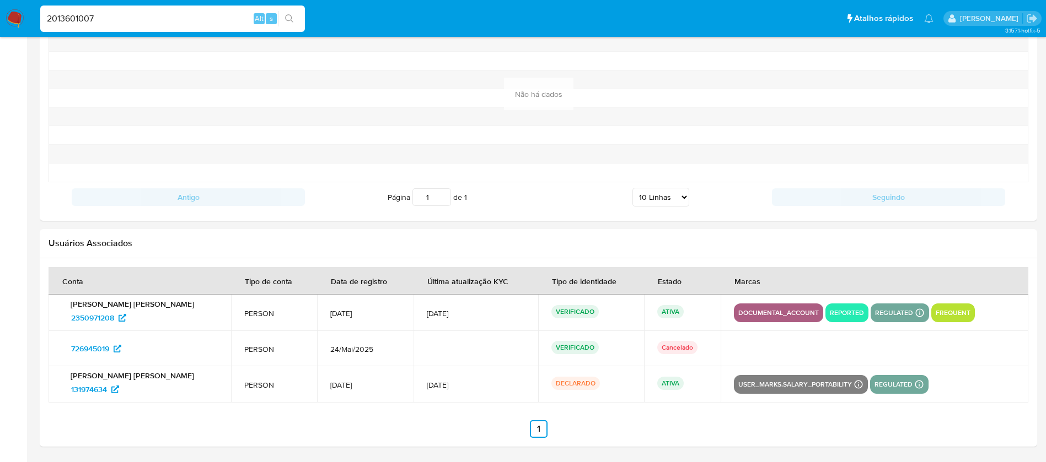
type input "2013601007"
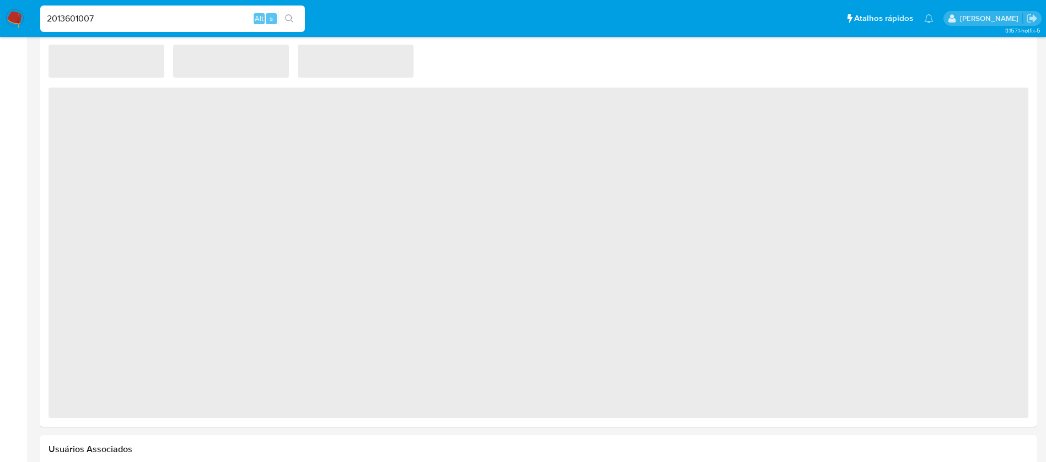
select select "10"
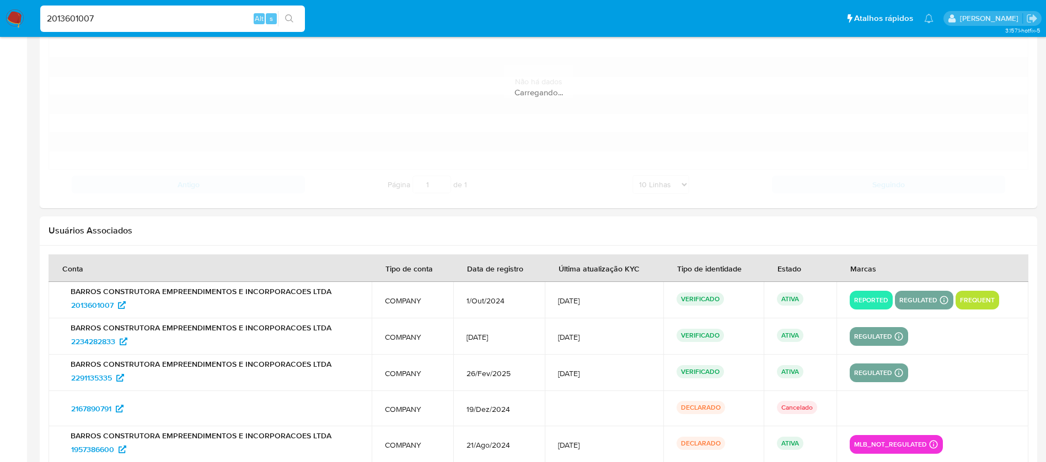
scroll to position [1226, 0]
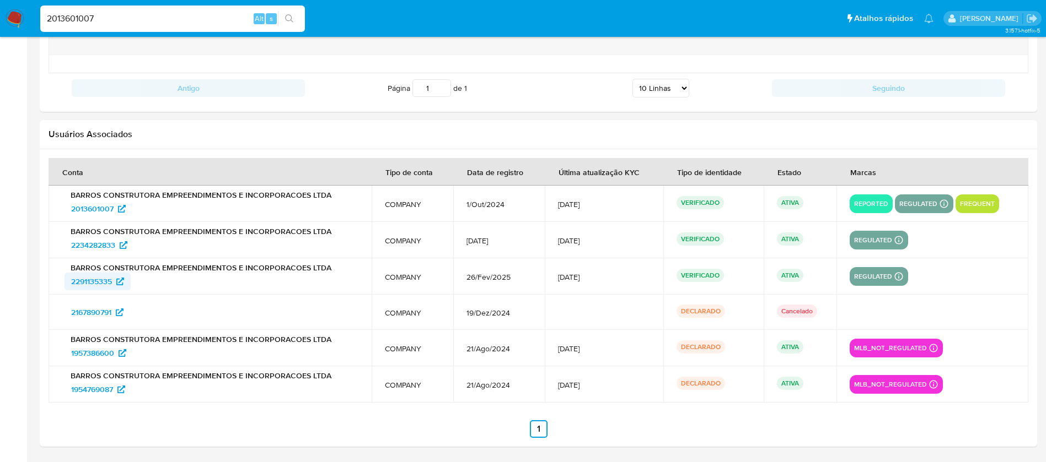
drag, startPoint x: 49, startPoint y: 276, endPoint x: 111, endPoint y: 282, distance: 62.6
click at [111, 282] on td "BARROS CONSTRUTORA EMPREENDIMENTOS E INCORPORACOES LTDA 2291135335" at bounding box center [210, 277] width 323 height 36
click at [126, 13] on input "2013601007" at bounding box center [172, 19] width 265 height 14
paste input "1987949749"
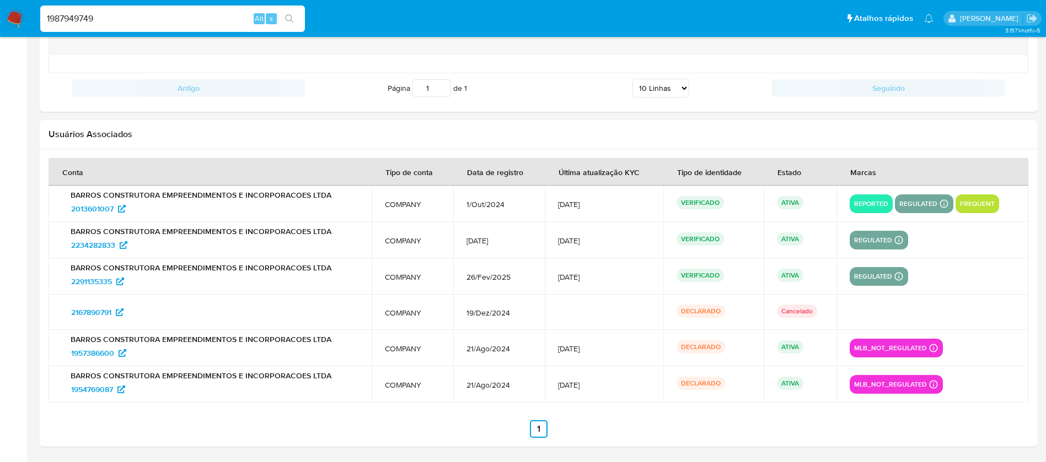
type input "1987949749"
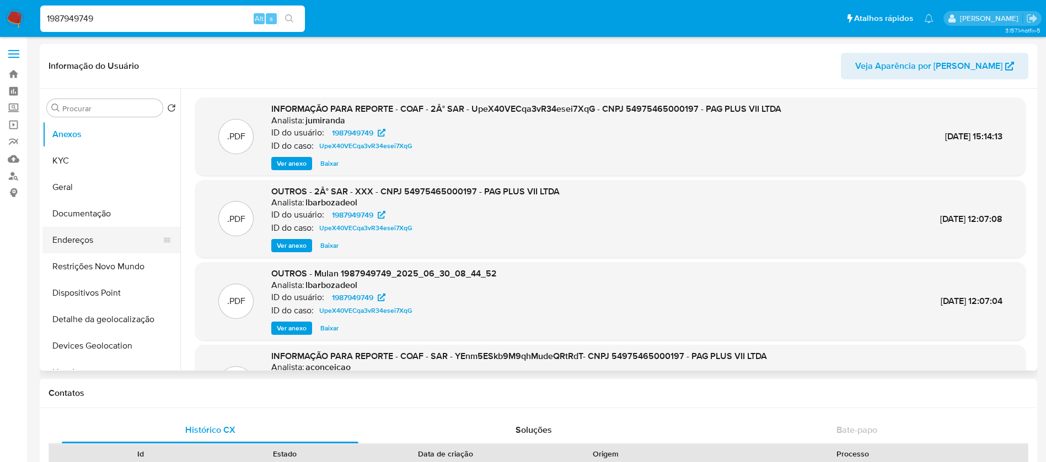
select select "10"
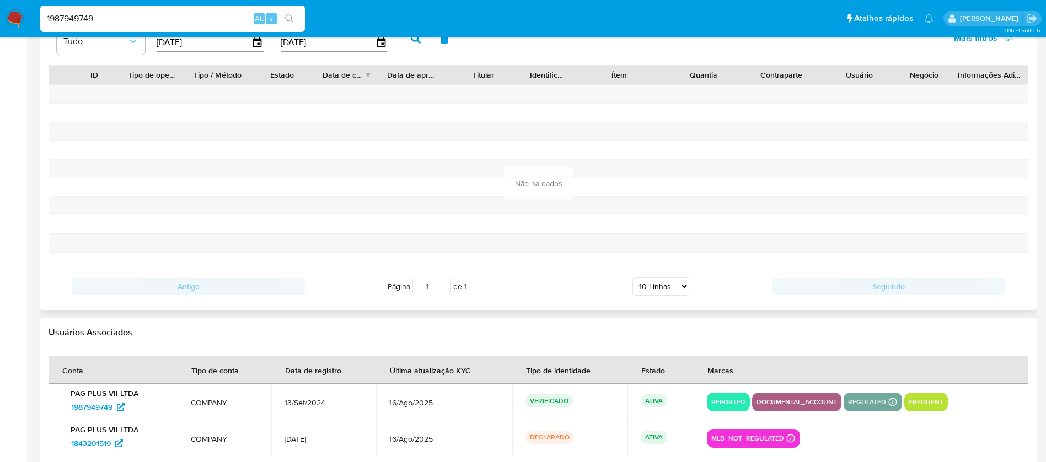
scroll to position [1156, 0]
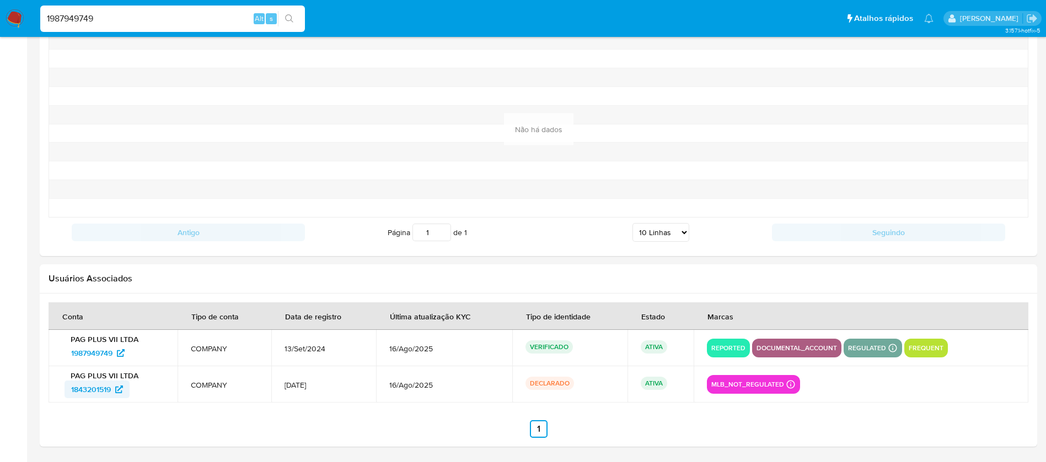
drag, startPoint x: 60, startPoint y: 394, endPoint x: 111, endPoint y: 395, distance: 50.7
click at [111, 395] on td "PAG PLUS VII LTDA 1843201519" at bounding box center [113, 385] width 129 height 36
click at [109, 18] on input "1987949749" at bounding box center [172, 19] width 265 height 14
paste input "4130740"
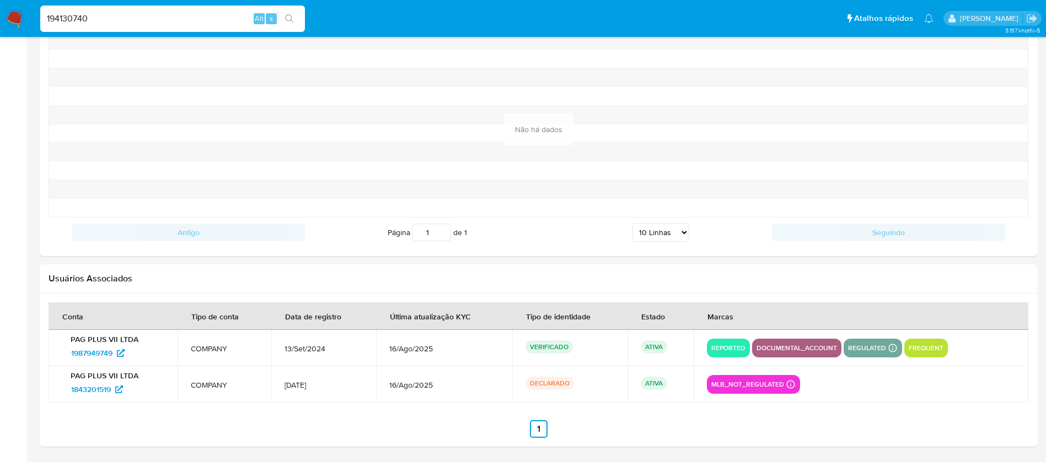
type input "194130740"
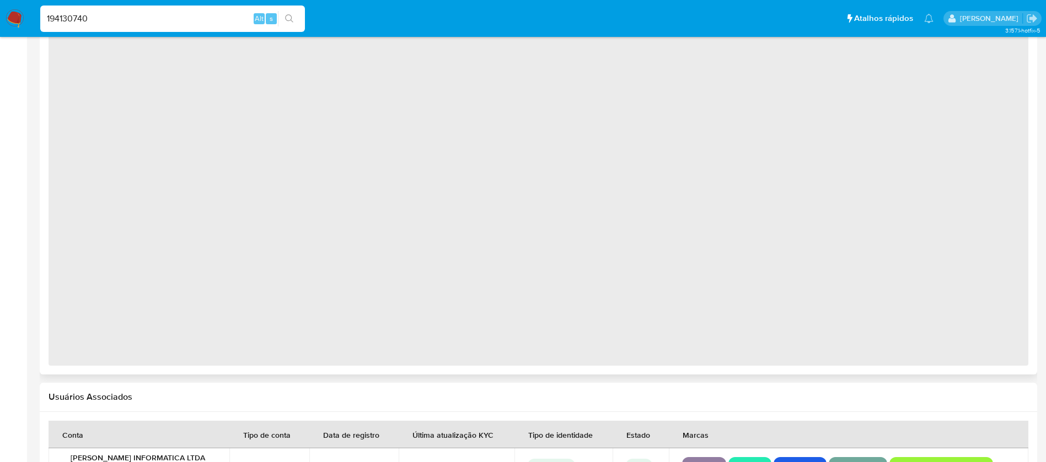
scroll to position [870, 0]
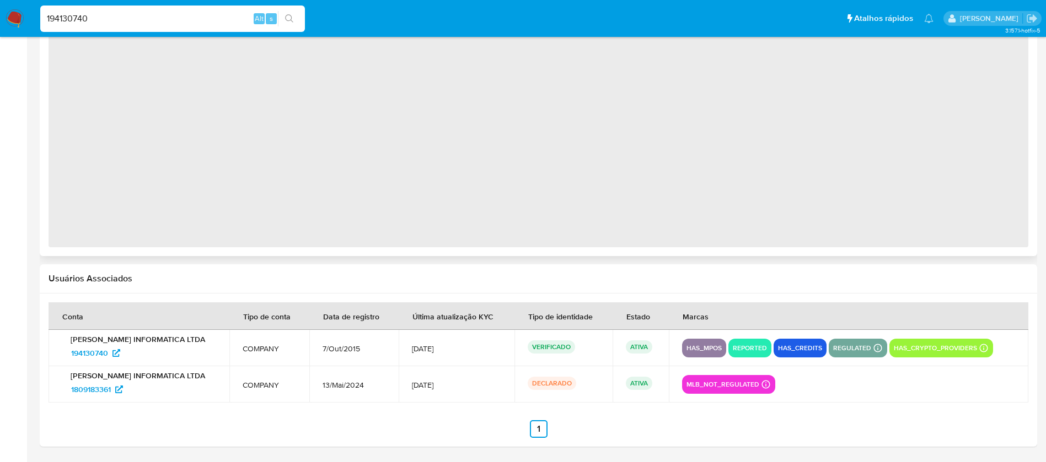
select select "10"
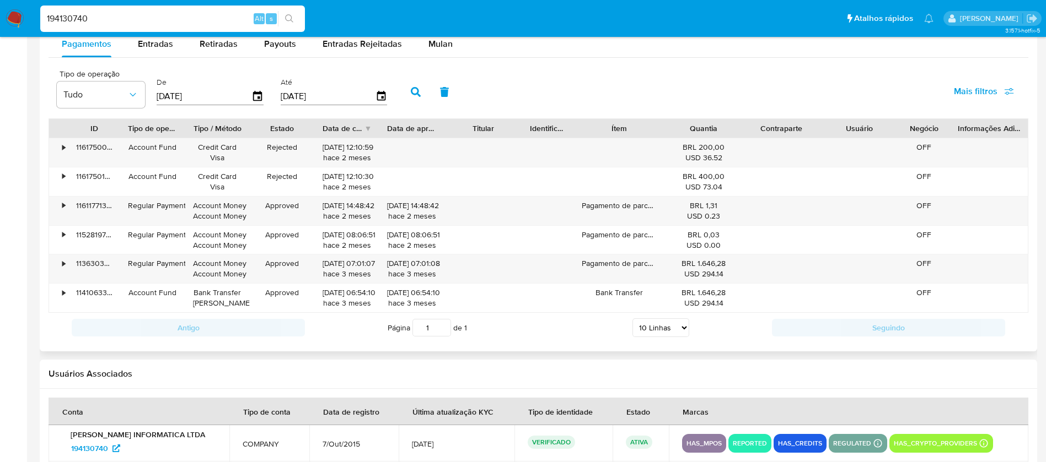
scroll to position [1107, 0]
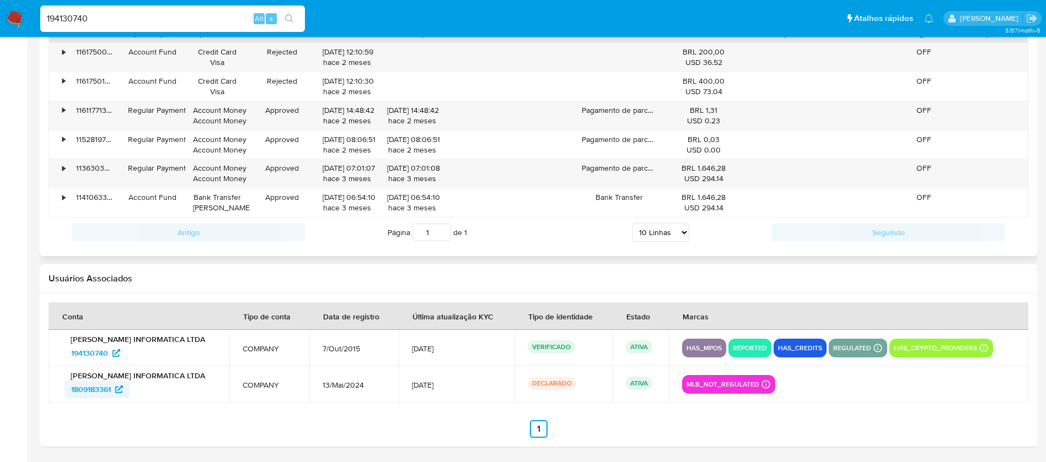
drag, startPoint x: 57, startPoint y: 393, endPoint x: 114, endPoint y: 394, distance: 57.3
click at [114, 394] on td "SOBERANO INFORMATICA LTDA 1809183361" at bounding box center [139, 385] width 181 height 36
click at [120, 20] on input "194130740" at bounding box center [172, 19] width 265 height 14
paste input "123320566"
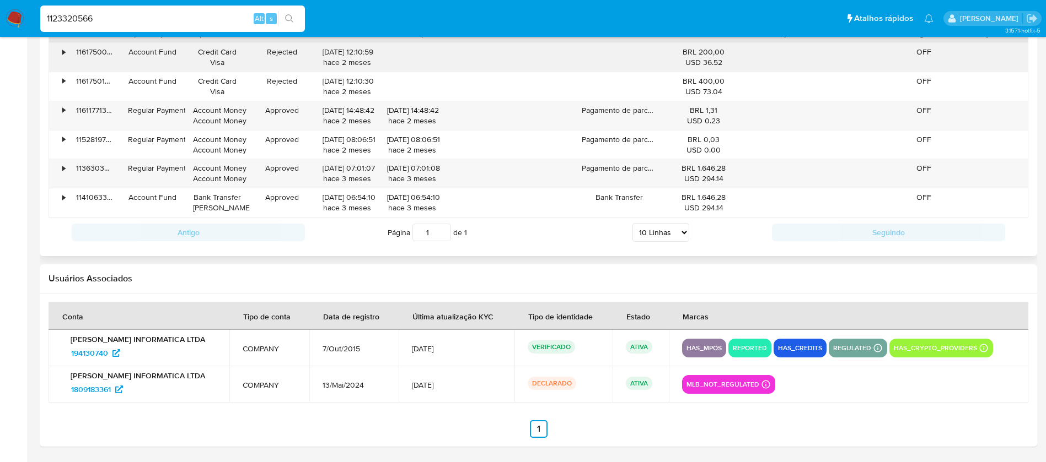
type input "1123320566"
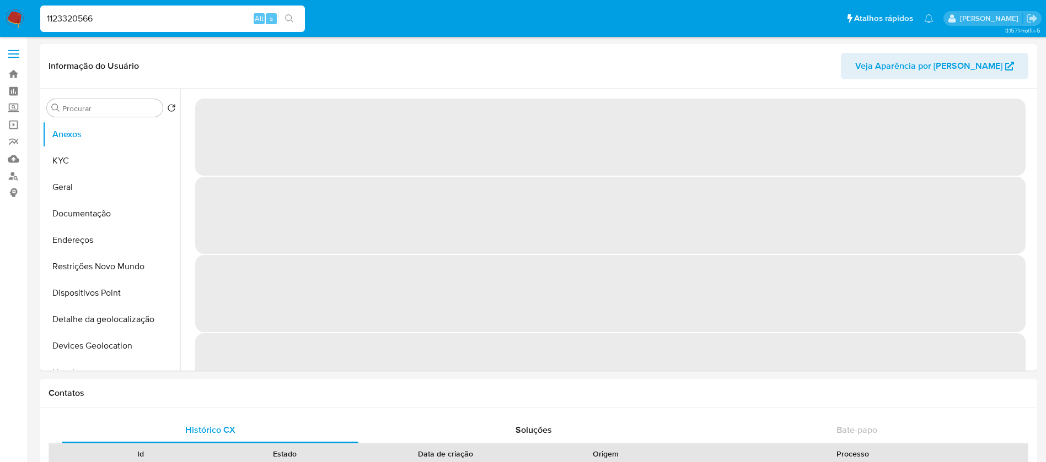
select select "10"
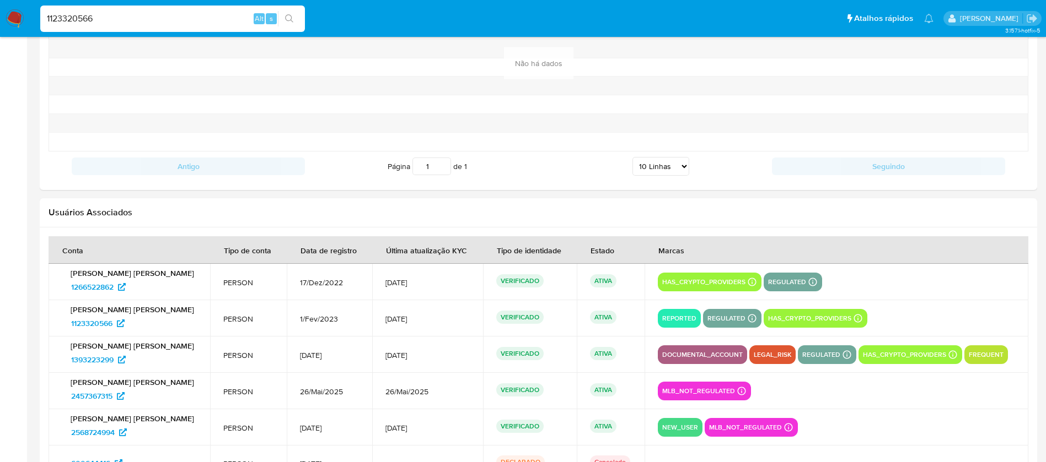
scroll to position [1301, 0]
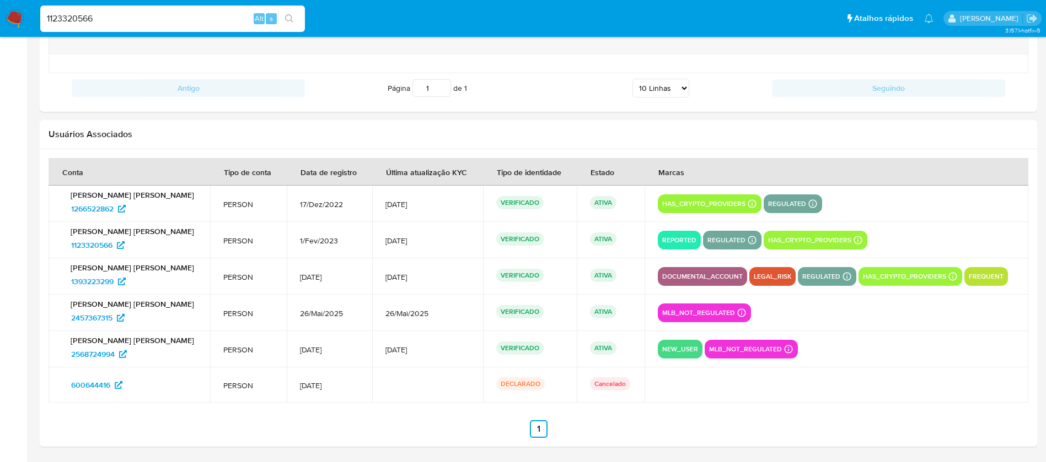
click at [111, 18] on input "1123320566" at bounding box center [172, 19] width 265 height 14
drag, startPoint x: 60, startPoint y: 211, endPoint x: 114, endPoint y: 213, distance: 54.6
click at [114, 213] on td "Luan Cristhian Lemes Souza 1266522862" at bounding box center [130, 204] width 162 height 36
click at [119, 17] on input "1123320566" at bounding box center [172, 19] width 265 height 14
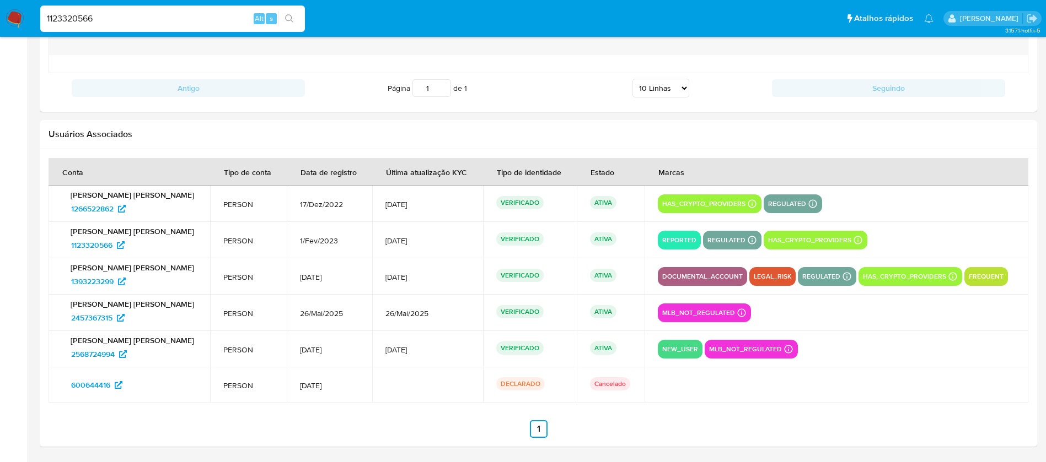
click at [119, 17] on input "1123320566" at bounding box center [172, 19] width 265 height 14
paste input "2006880241"
type input "2006880241"
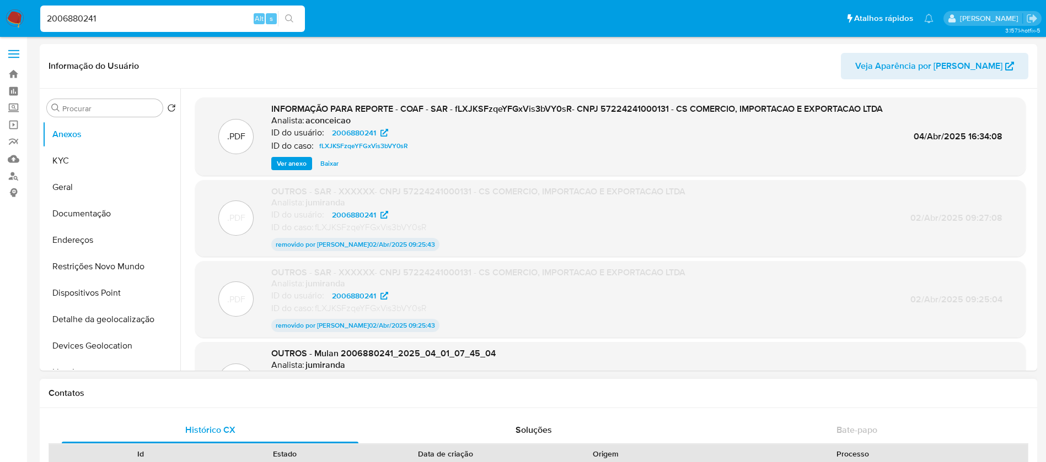
select select "10"
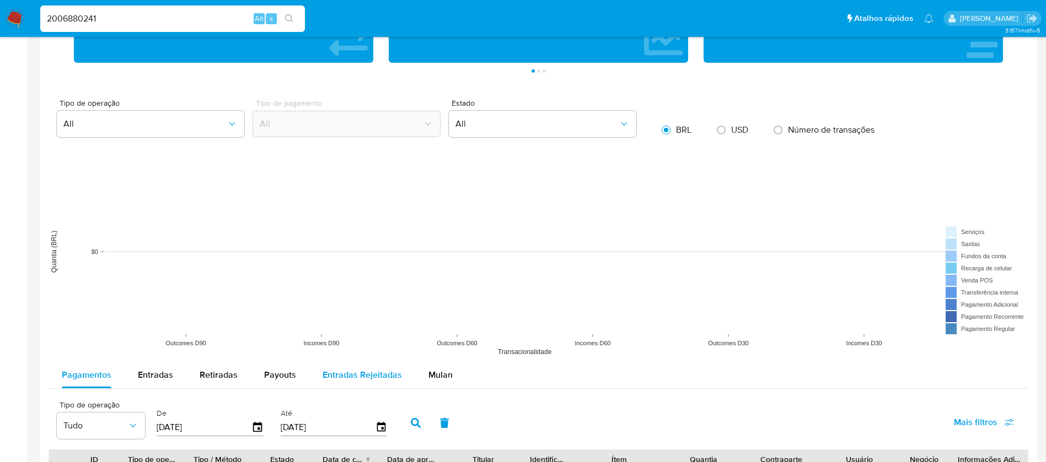
scroll to position [1100, 0]
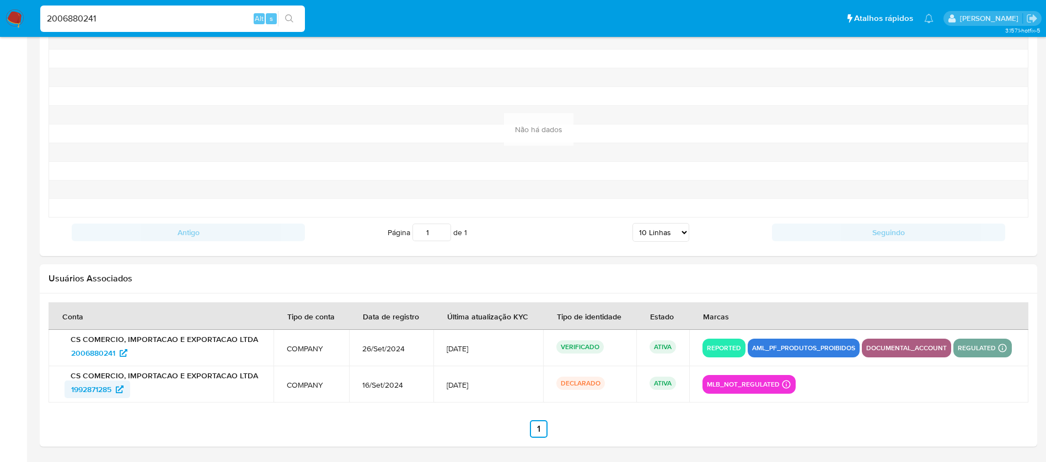
drag, startPoint x: 62, startPoint y: 395, endPoint x: 112, endPoint y: 394, distance: 50.2
click at [112, 394] on div "CS COMERCIO, IMPORTACAO E EXPORTACAO LTDA 1992871285" at bounding box center [161, 385] width 198 height 28
click at [120, 17] on input "2006880241" at bounding box center [172, 19] width 265 height 14
paste input "288985130"
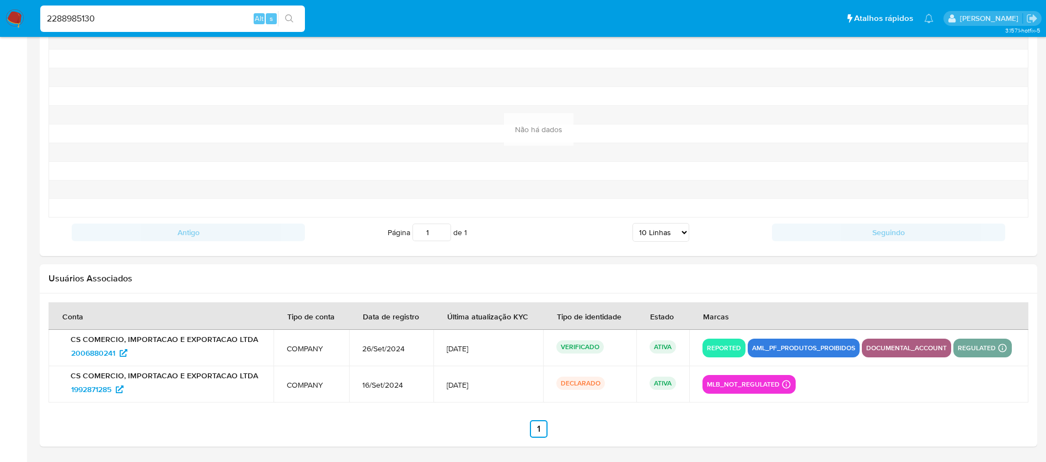
type input "2288985130"
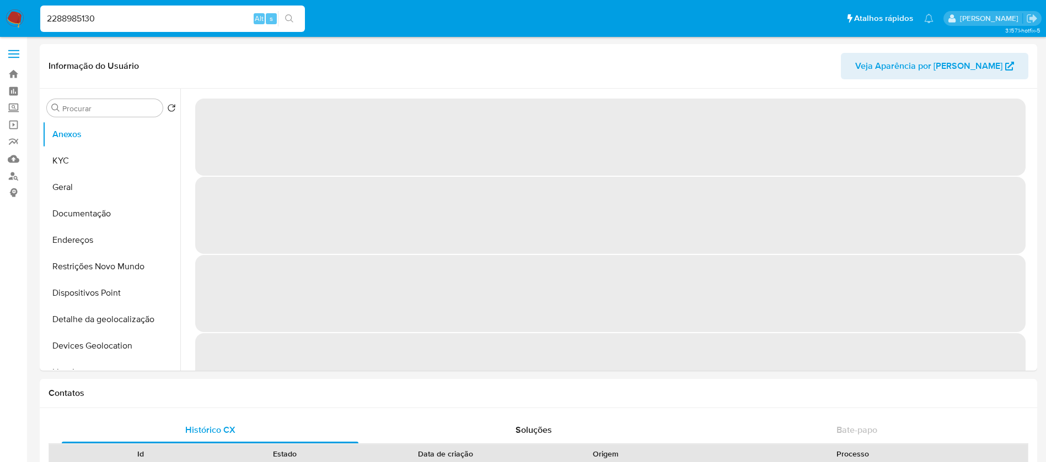
select select "10"
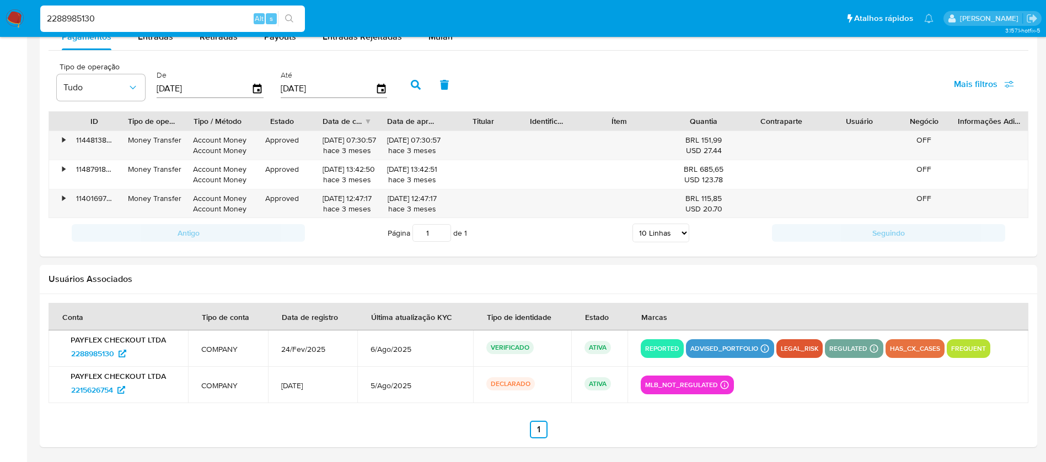
scroll to position [1057, 0]
drag, startPoint x: 55, startPoint y: 390, endPoint x: 114, endPoint y: 394, distance: 59.1
click at [114, 394] on td "PAYFLEX CHECKOUT LTDA 2215626754" at bounding box center [118, 385] width 139 height 36
click at [142, 23] on input "2288985130" at bounding box center [172, 19] width 265 height 14
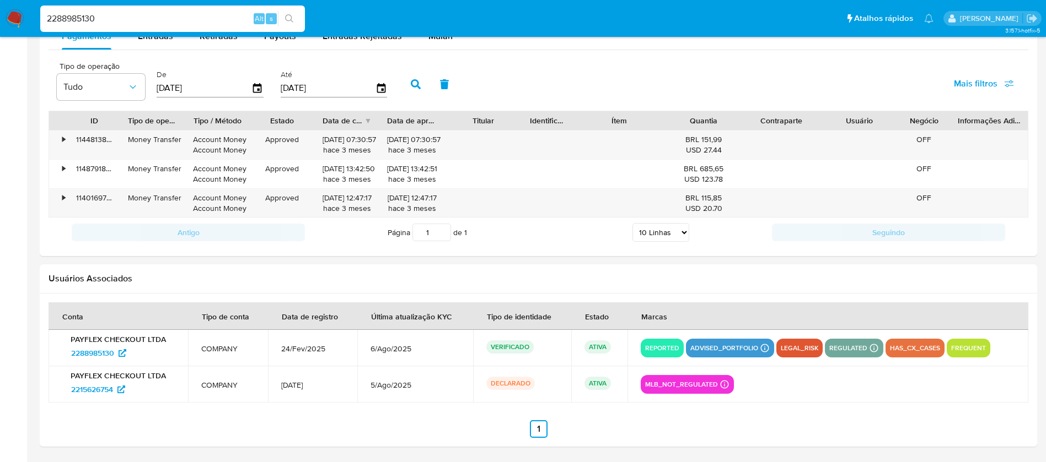
paste input "086013921"
type input "2086013921"
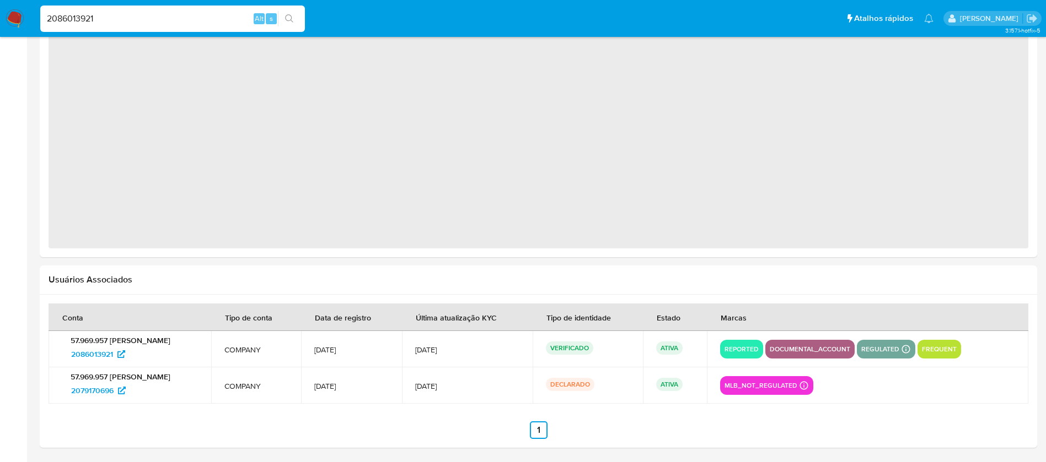
scroll to position [907, 0]
select select "10"
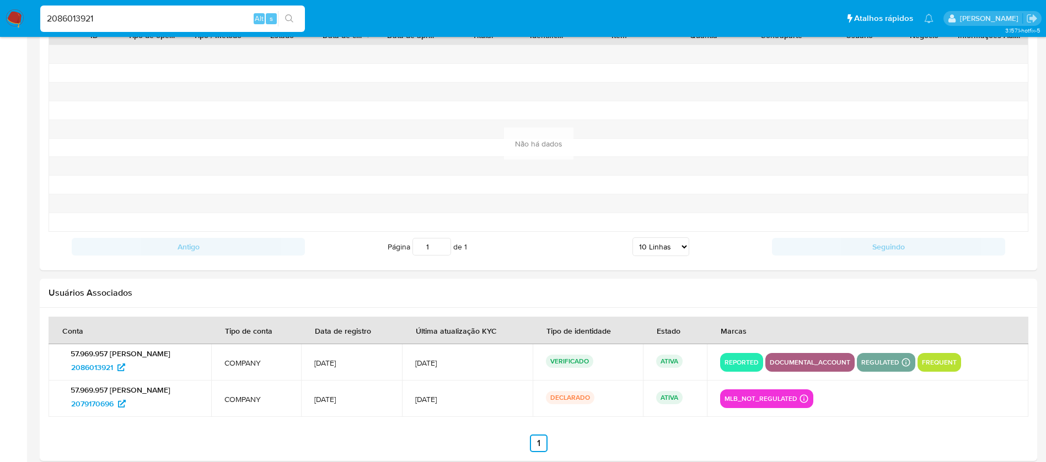
scroll to position [1156, 0]
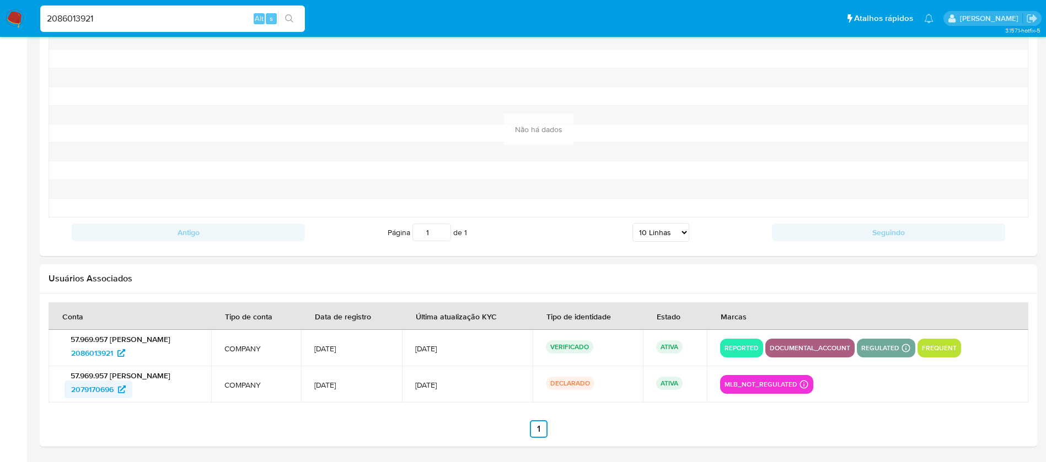
drag, startPoint x: 51, startPoint y: 390, endPoint x: 114, endPoint y: 395, distance: 63.1
click at [114, 395] on td "57.969.957 WESDLEY JUAN NASCIMENTO DA SILVA 2079170696" at bounding box center [130, 385] width 163 height 36
click at [113, 18] on input "2086013921" at bounding box center [172, 19] width 265 height 14
paste input "1242569912"
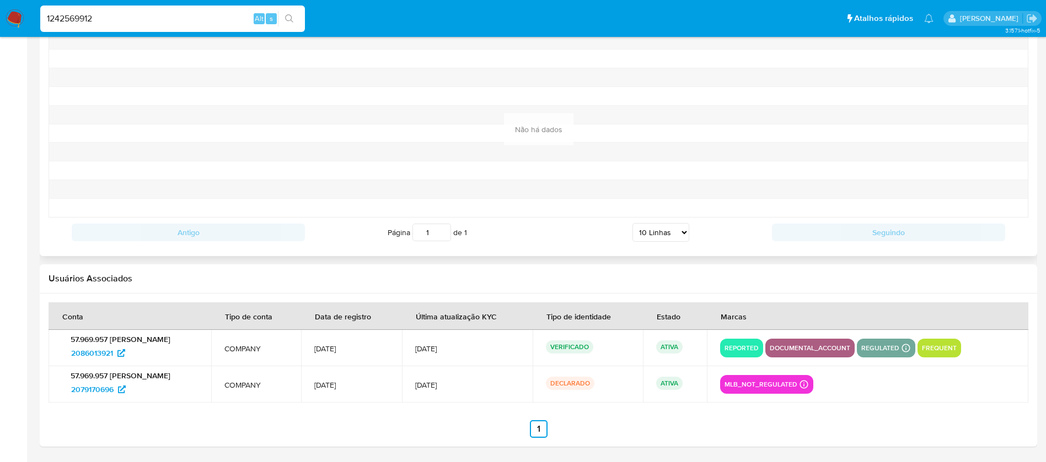
type input "1242569912"
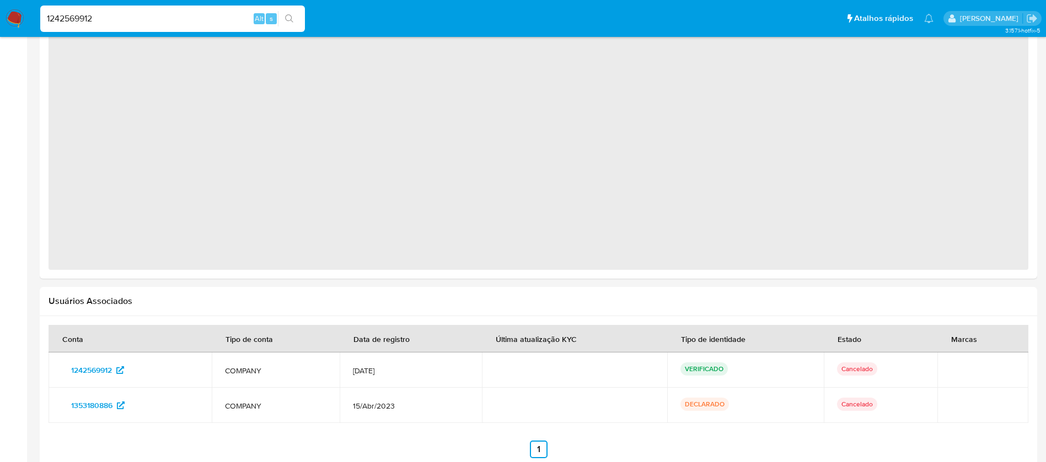
scroll to position [830, 0]
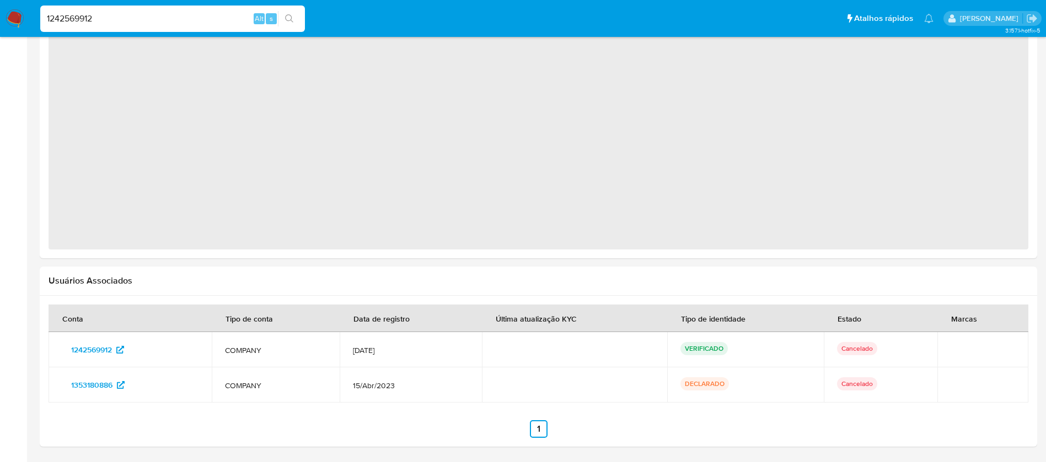
select select "10"
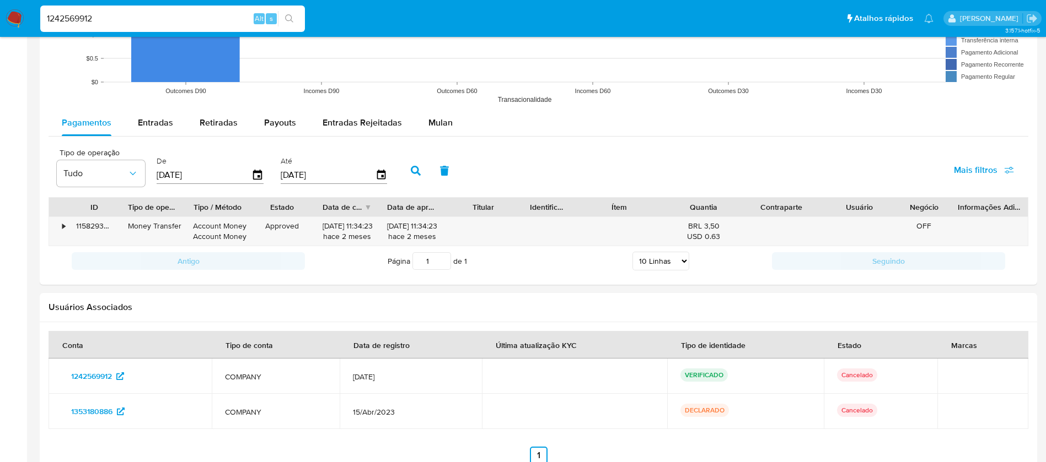
scroll to position [922, 0]
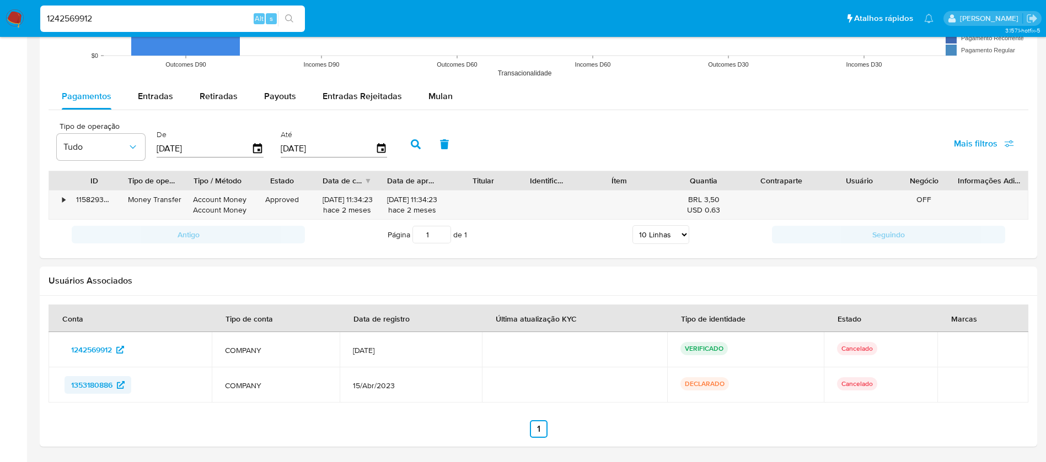
drag, startPoint x: 57, startPoint y: 391, endPoint x: 112, endPoint y: 391, distance: 55.1
click at [112, 391] on td "1353180886" at bounding box center [130, 385] width 163 height 35
click at [142, 18] on input "1242569912" at bounding box center [172, 19] width 265 height 14
paste input "190697331"
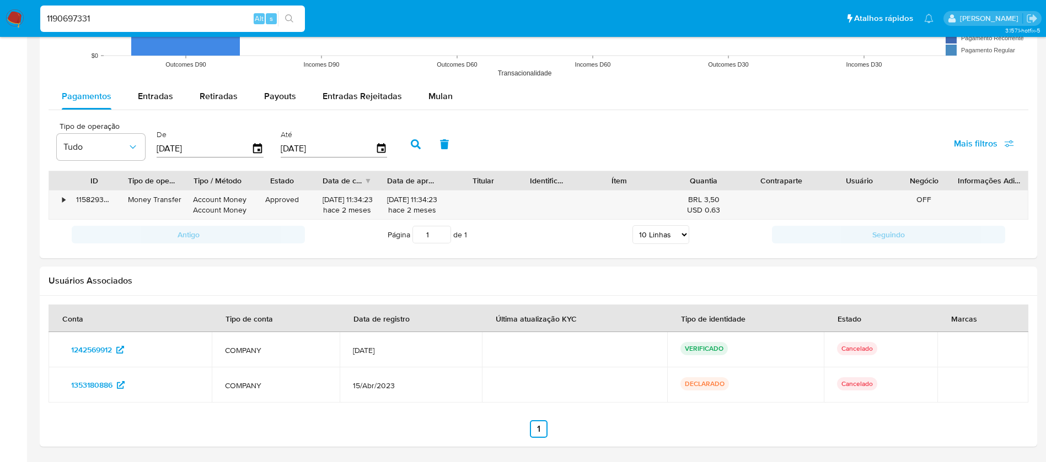
type input "1190697331"
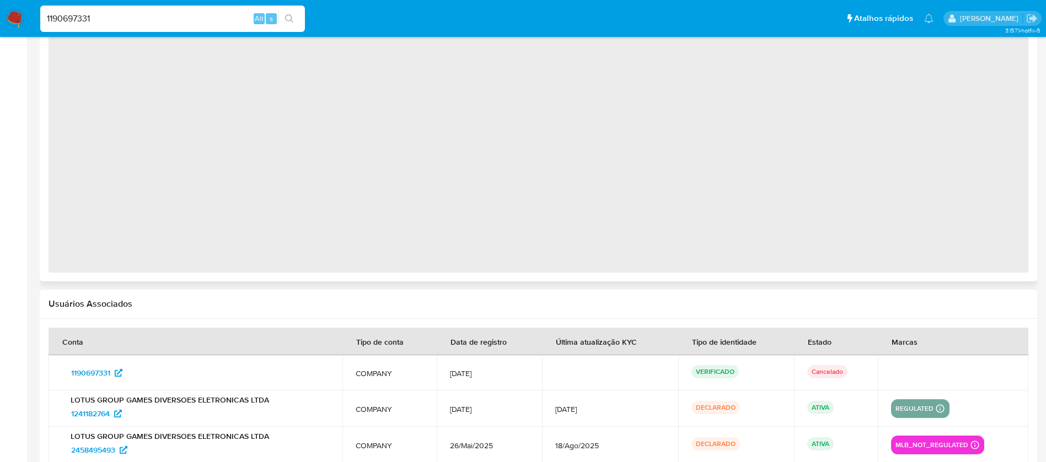
scroll to position [937, 0]
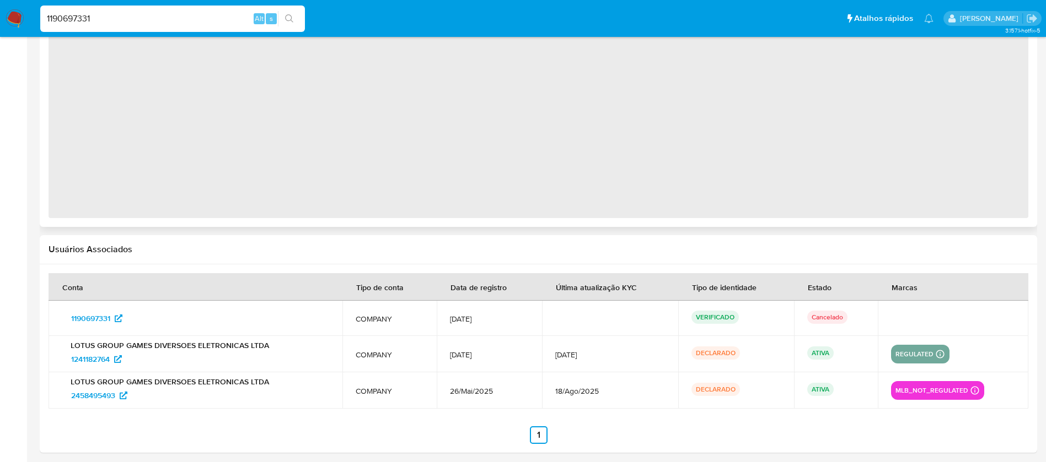
select select "10"
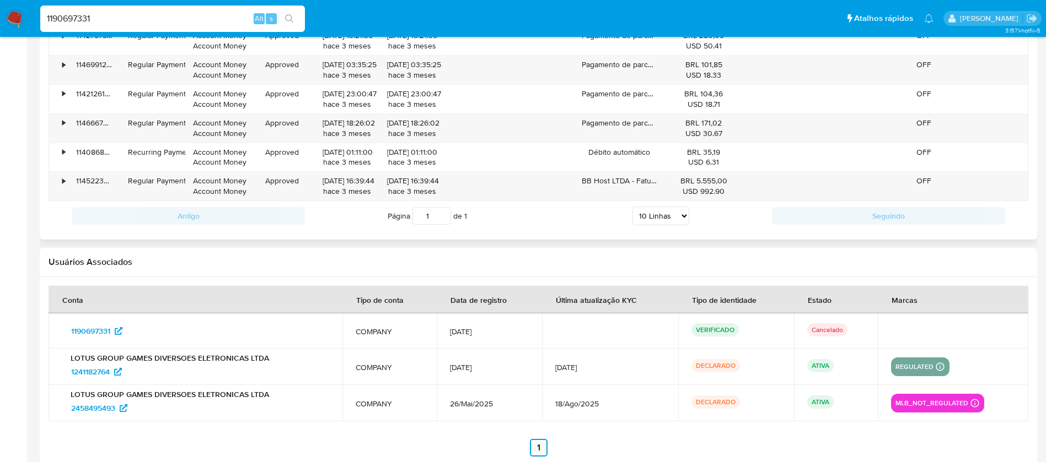
scroll to position [1267, 0]
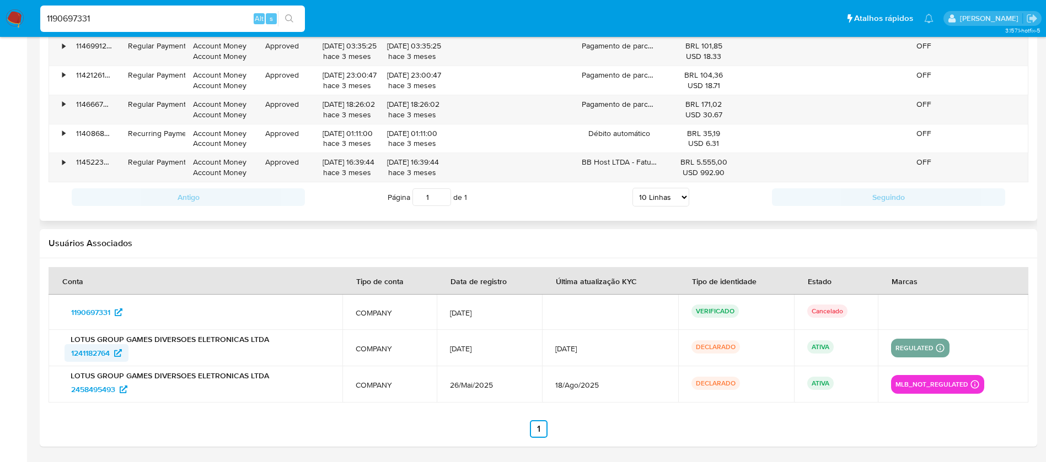
drag, startPoint x: 59, startPoint y: 358, endPoint x: 112, endPoint y: 358, distance: 52.9
click at [112, 358] on td "LOTUS GROUP GAMES DIVERSOES ELETRONICAS LTDA 1241182764" at bounding box center [196, 348] width 294 height 36
click at [110, 19] on input "1190697331" at bounding box center [172, 19] width 265 height 14
paste input "722864115"
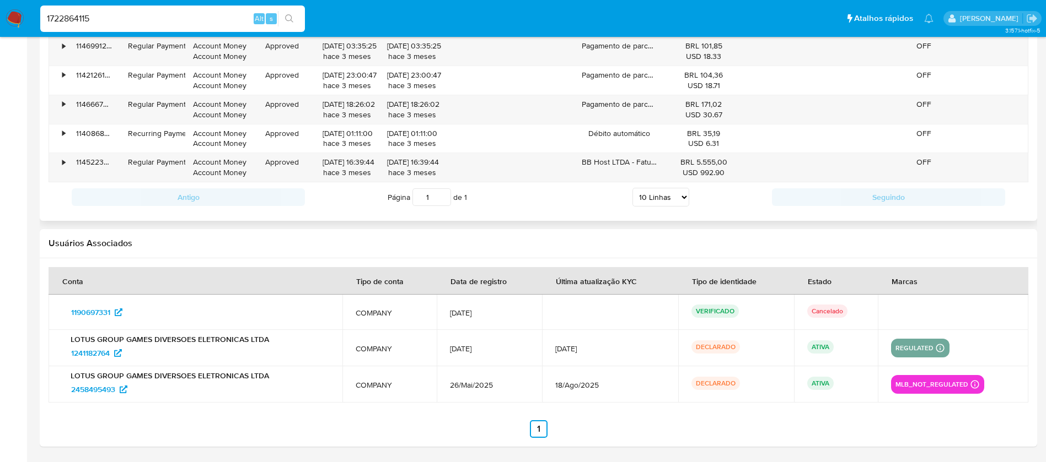
type input "1722864115"
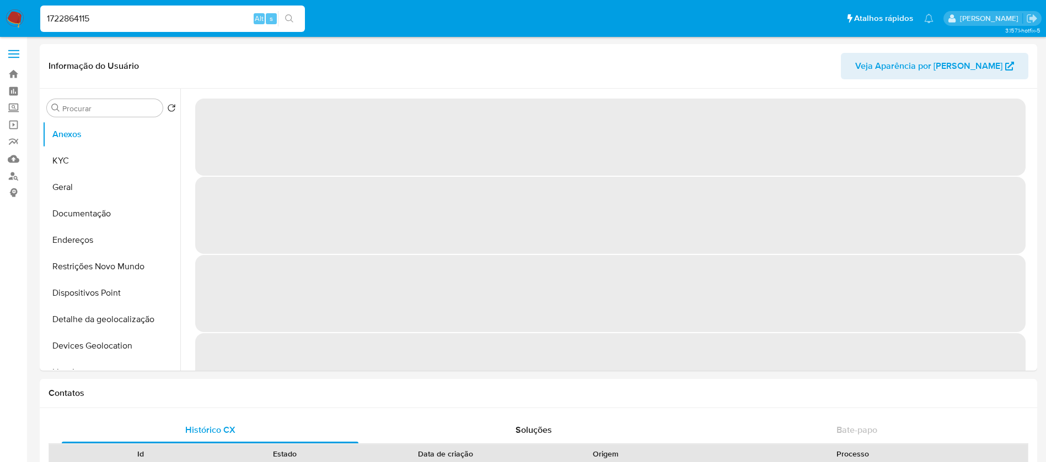
select select "10"
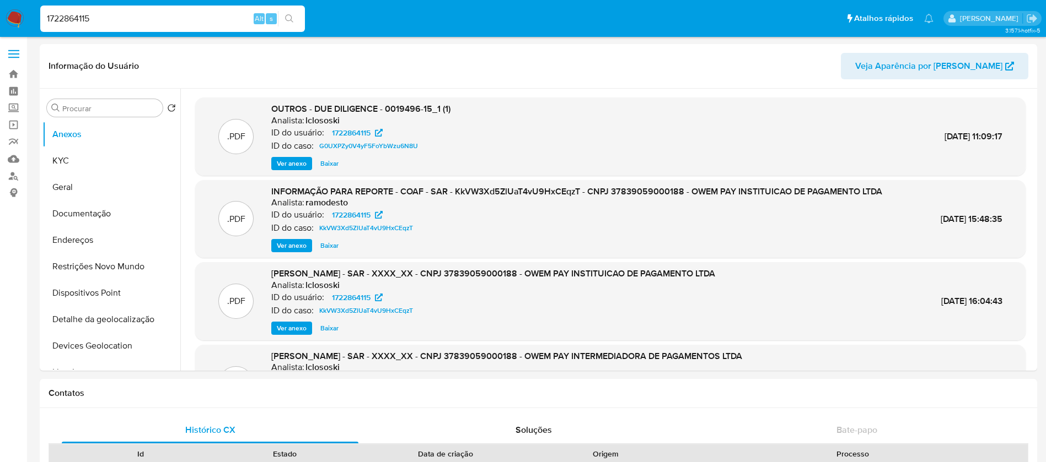
click at [113, 25] on input "1722864115" at bounding box center [172, 19] width 265 height 14
click at [113, 24] on input "1722864115" at bounding box center [172, 19] width 265 height 14
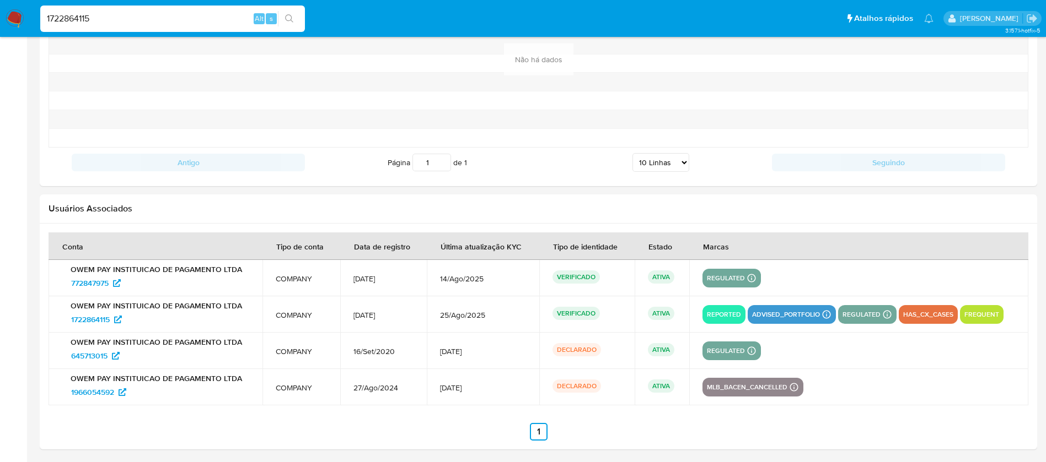
scroll to position [1229, 0]
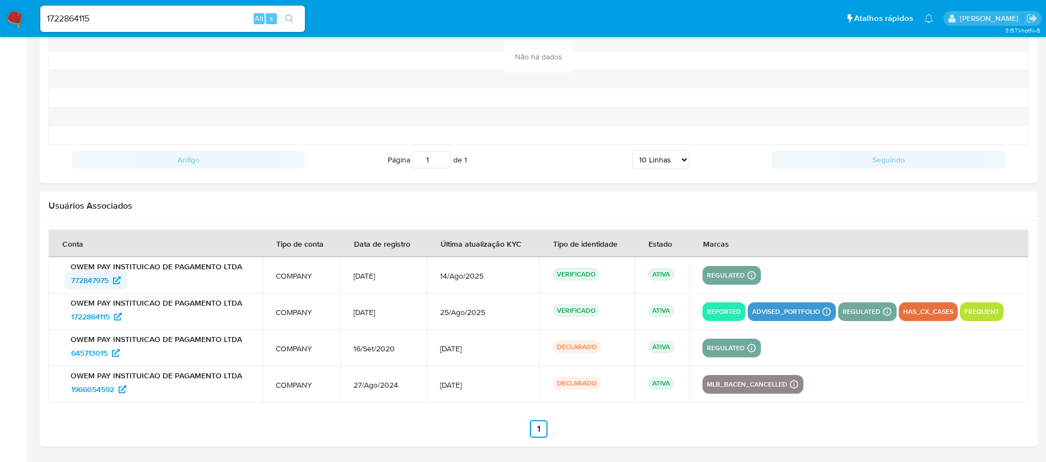
drag, startPoint x: 55, startPoint y: 284, endPoint x: 110, endPoint y: 287, distance: 55.7
click at [110, 287] on td "OWEM PAY INSTITUICAO DE PAGAMENTO LTDA 772847975" at bounding box center [156, 275] width 214 height 36
click at [126, 14] on input "1722864115" at bounding box center [172, 19] width 265 height 14
paste input "987949749"
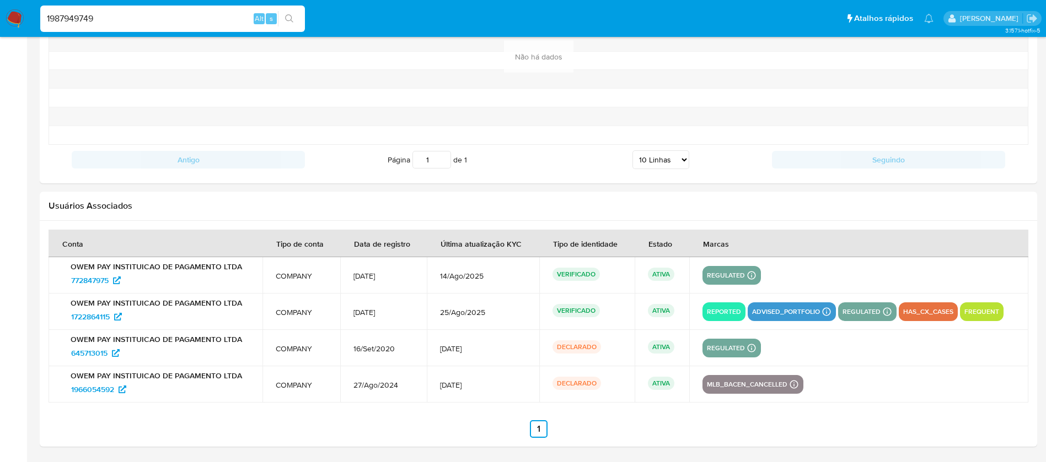
type input "1987949749"
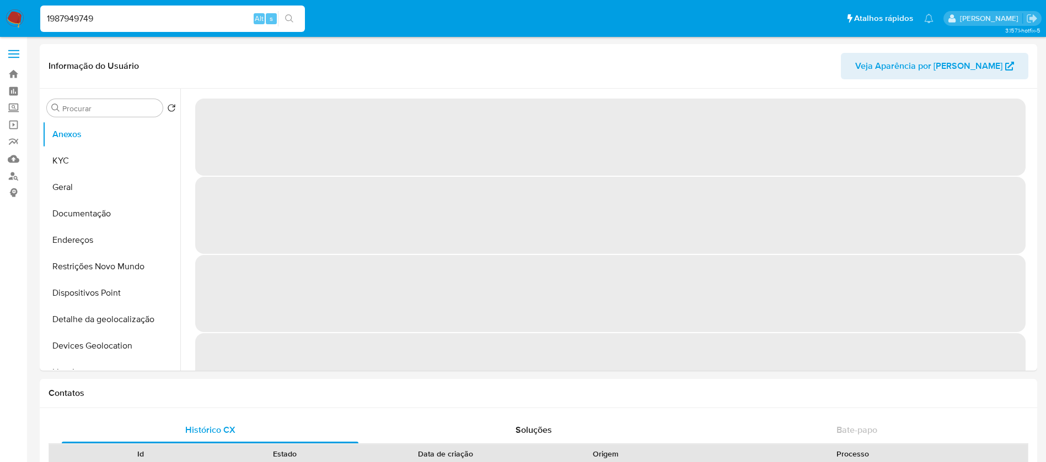
select select "10"
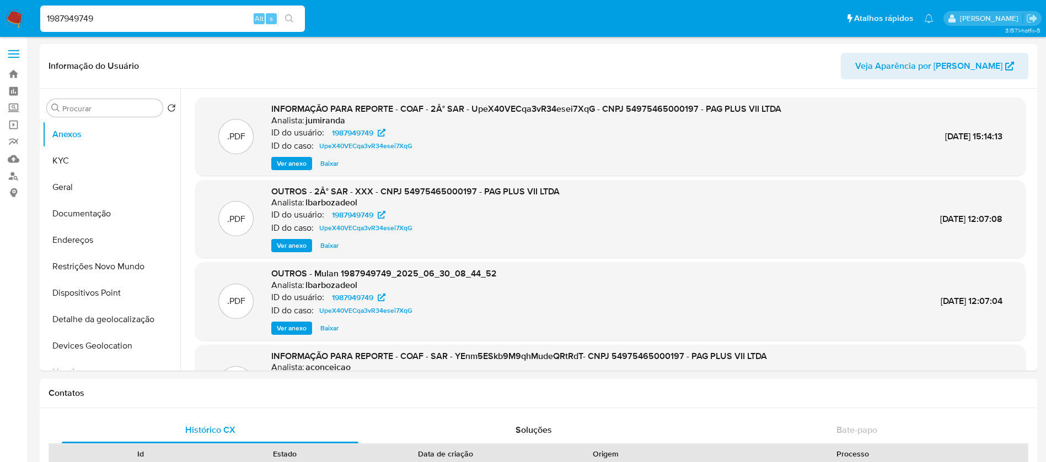
select select "10"
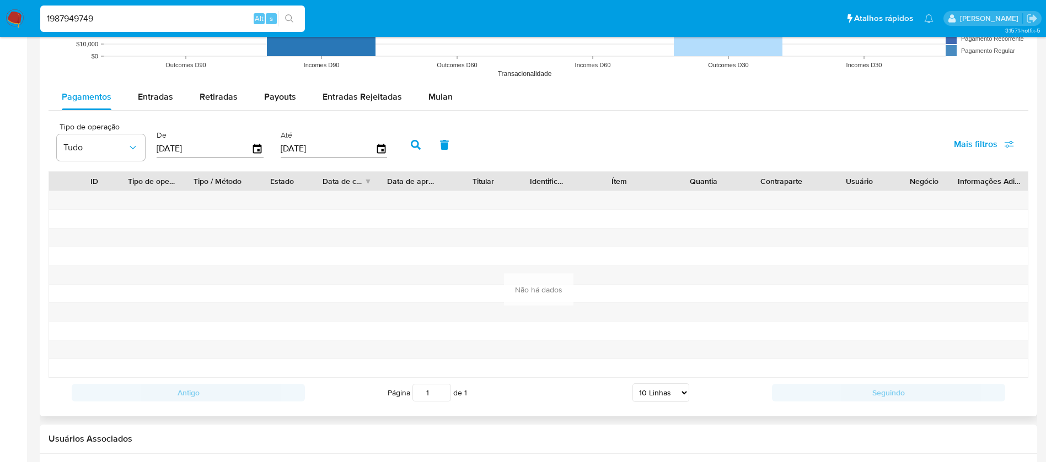
scroll to position [1156, 0]
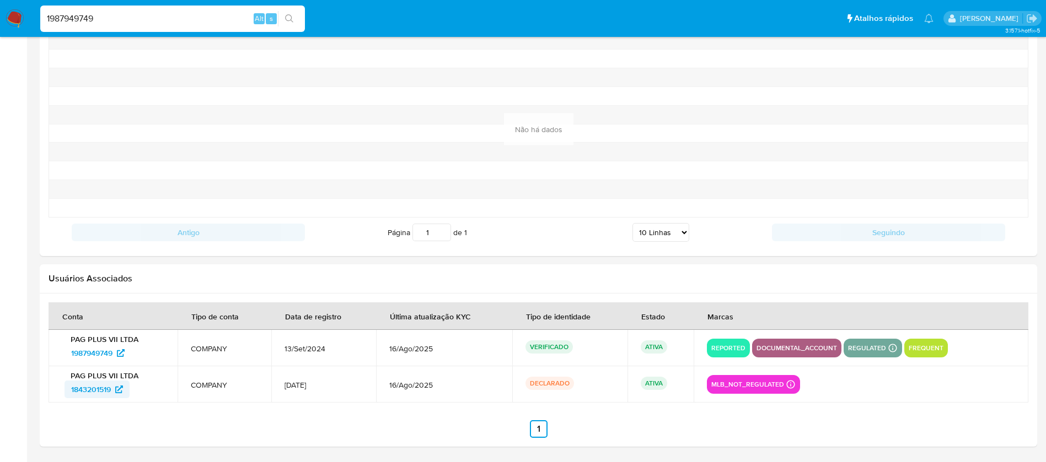
drag, startPoint x: 62, startPoint y: 393, endPoint x: 111, endPoint y: 394, distance: 48.5
click at [111, 394] on div "PAG PLUS VII LTDA 1843201519" at bounding box center [113, 385] width 103 height 28
click at [118, 20] on input "1987949749" at bounding box center [172, 19] width 265 height 14
paste input "2348897464"
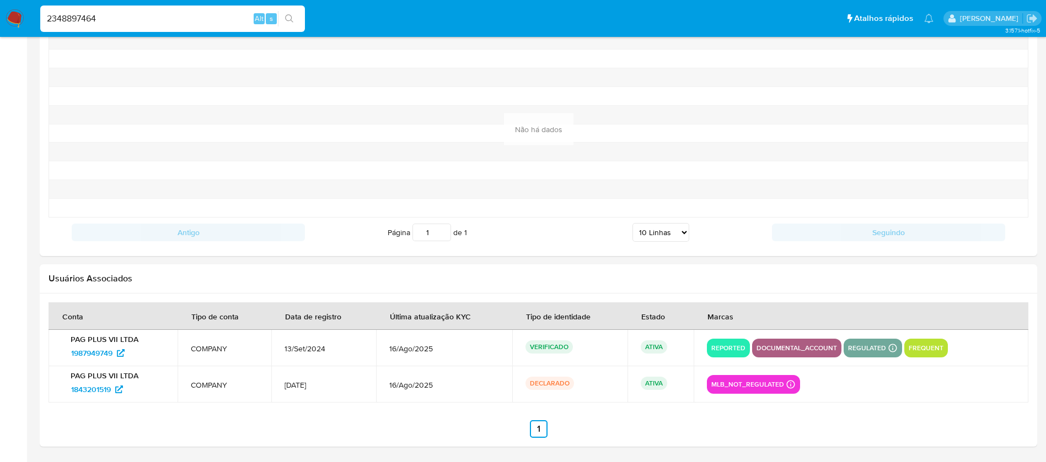
type input "2348897464"
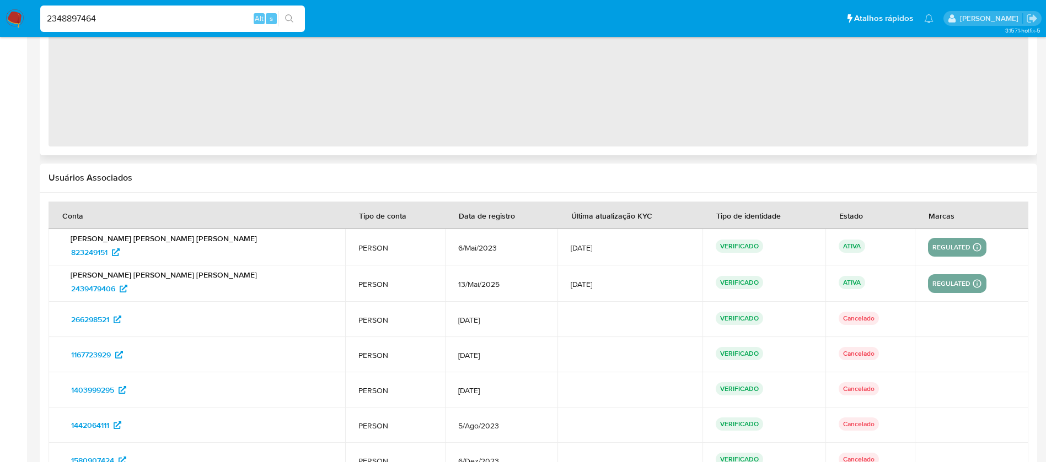
scroll to position [1079, 0]
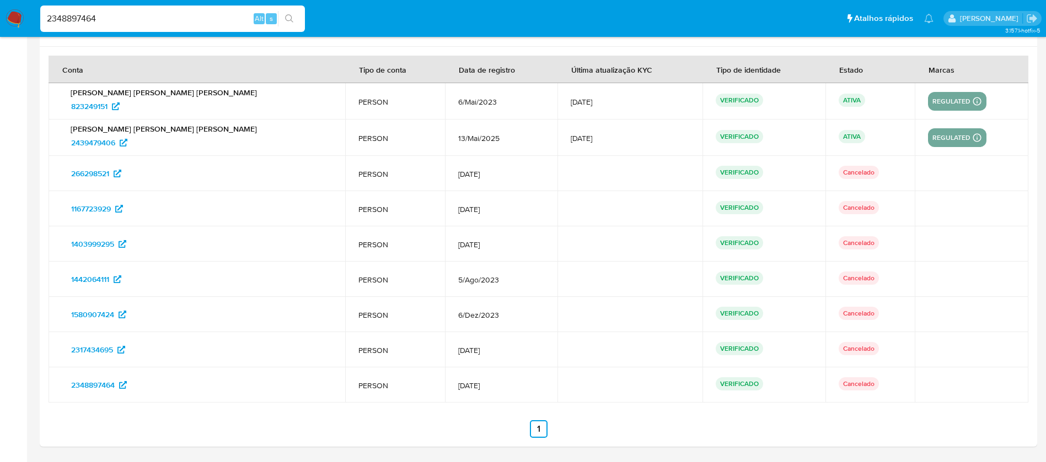
select select "10"
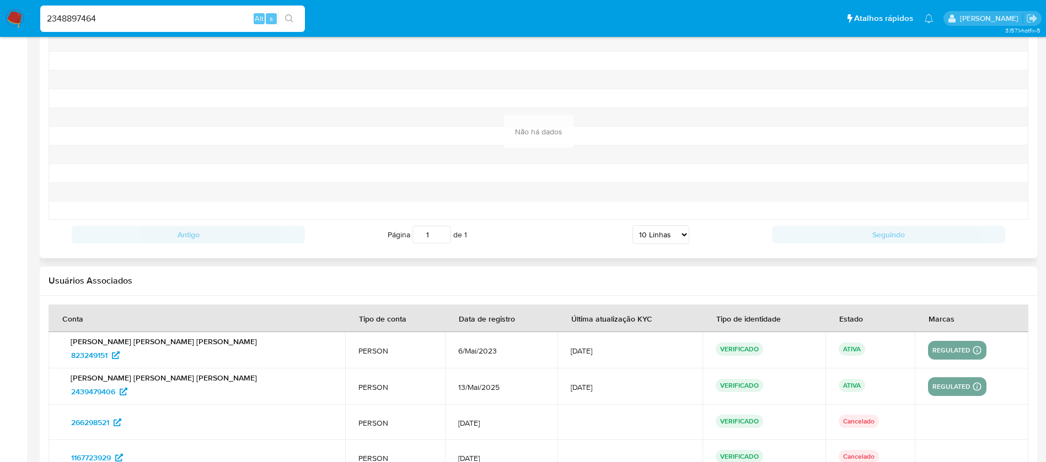
scroll to position [1190, 0]
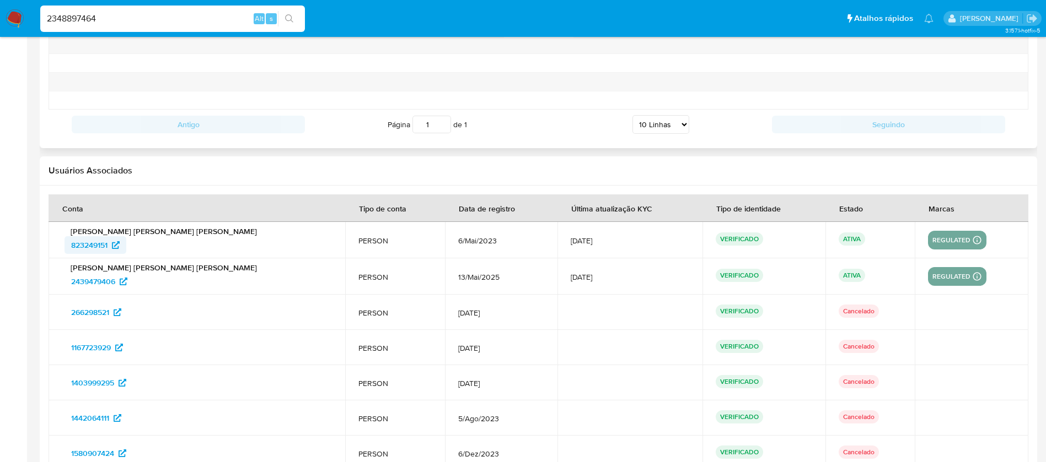
drag, startPoint x: 57, startPoint y: 251, endPoint x: 108, endPoint y: 252, distance: 50.7
click at [108, 252] on td "[PERSON_NAME] [PERSON_NAME] [PERSON_NAME] 823249151" at bounding box center [197, 240] width 297 height 36
